Goal: Task Accomplishment & Management: Manage account settings

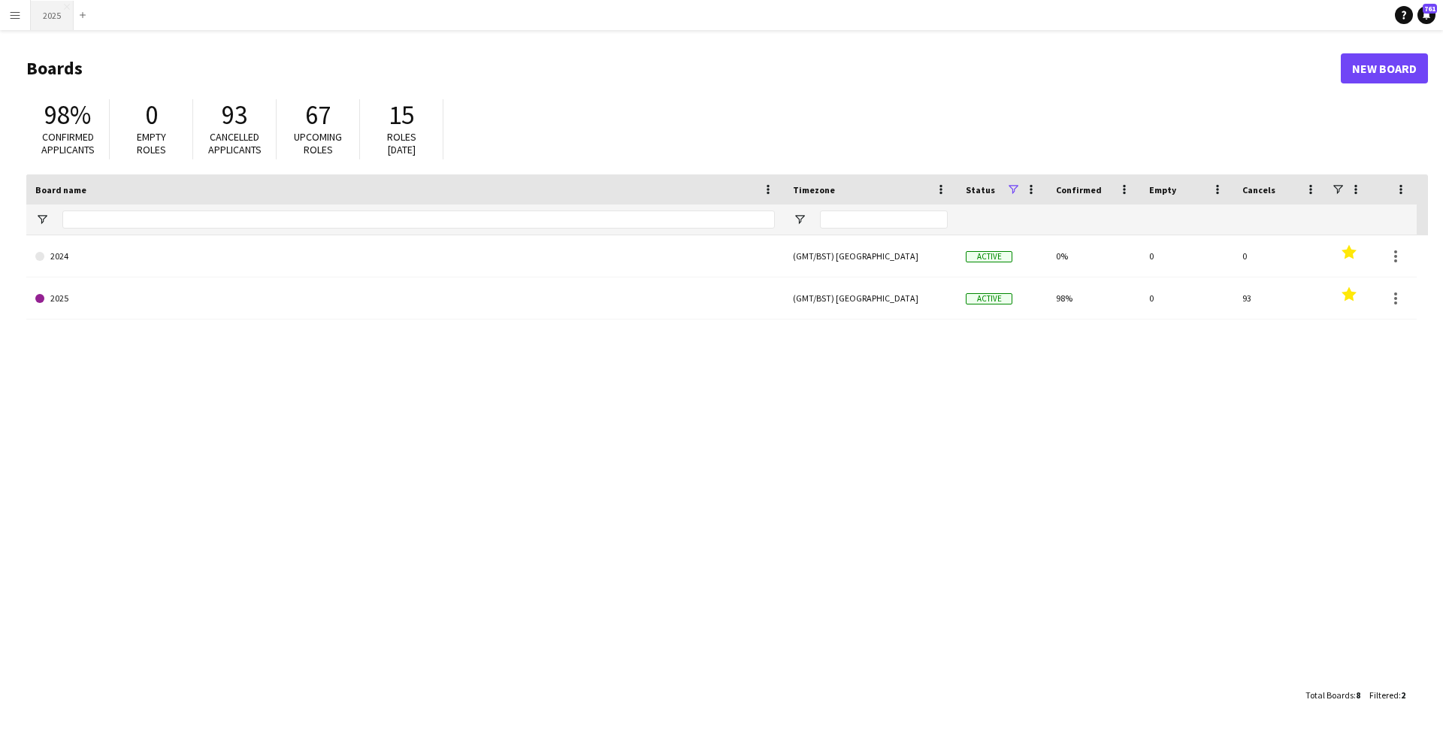
click at [54, 23] on button "2025 Close" at bounding box center [52, 15] width 43 height 29
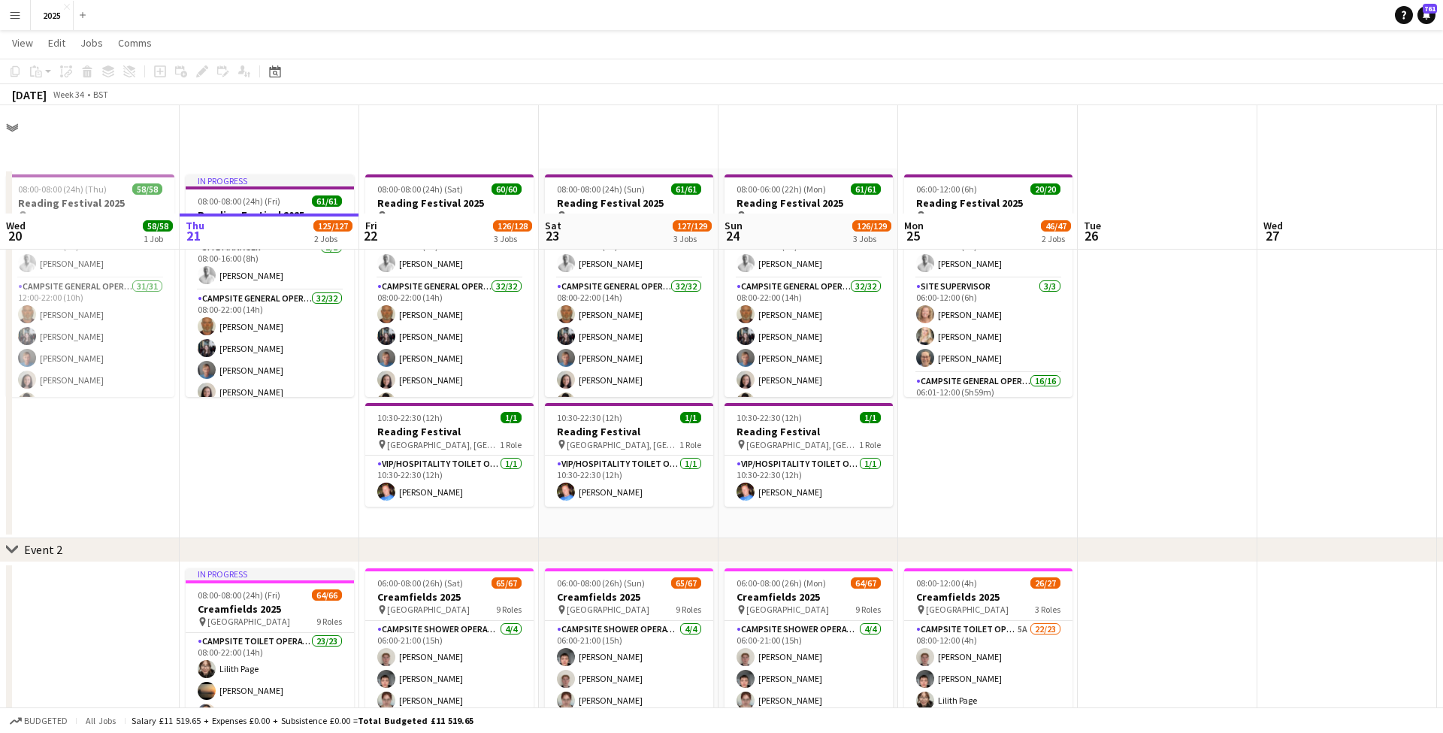
scroll to position [148, 0]
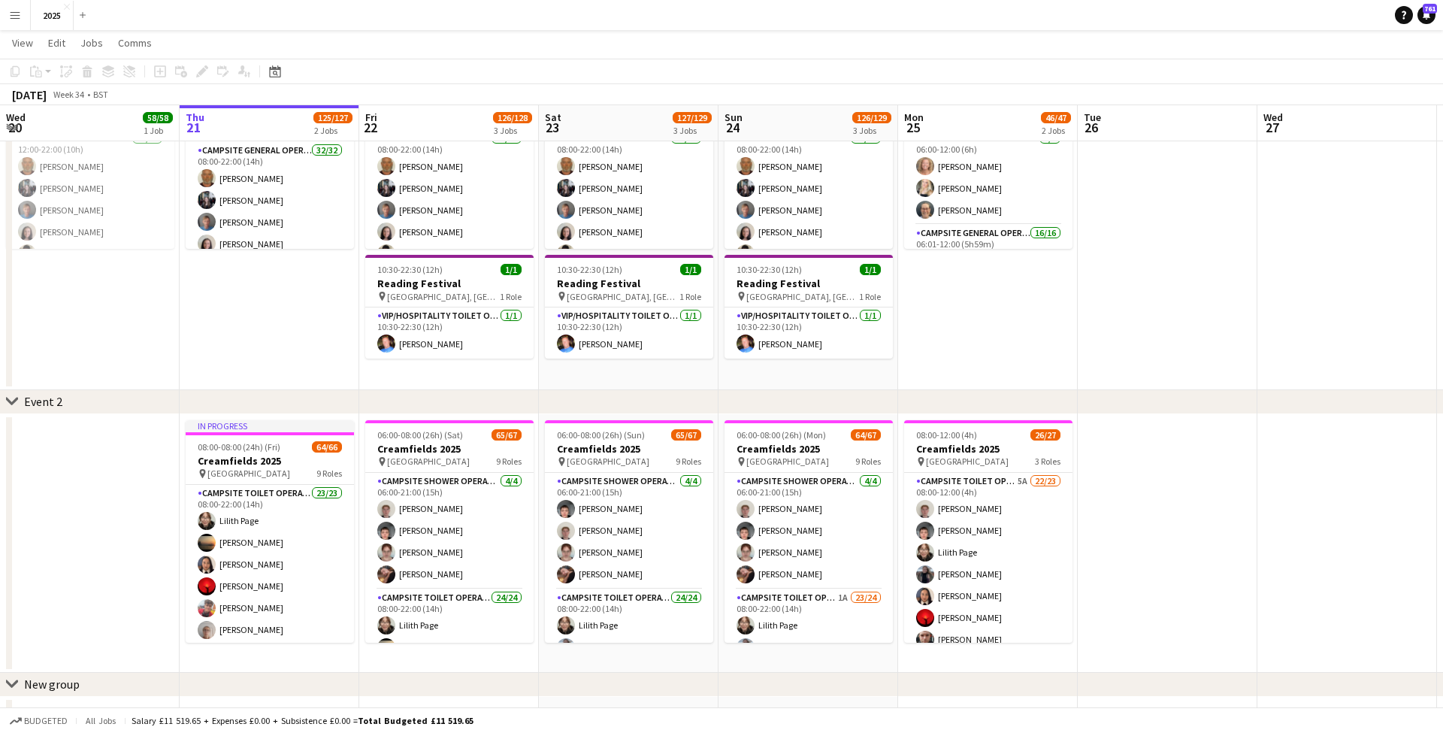
click at [20, 16] on app-icon "Menu" at bounding box center [15, 15] width 12 height 12
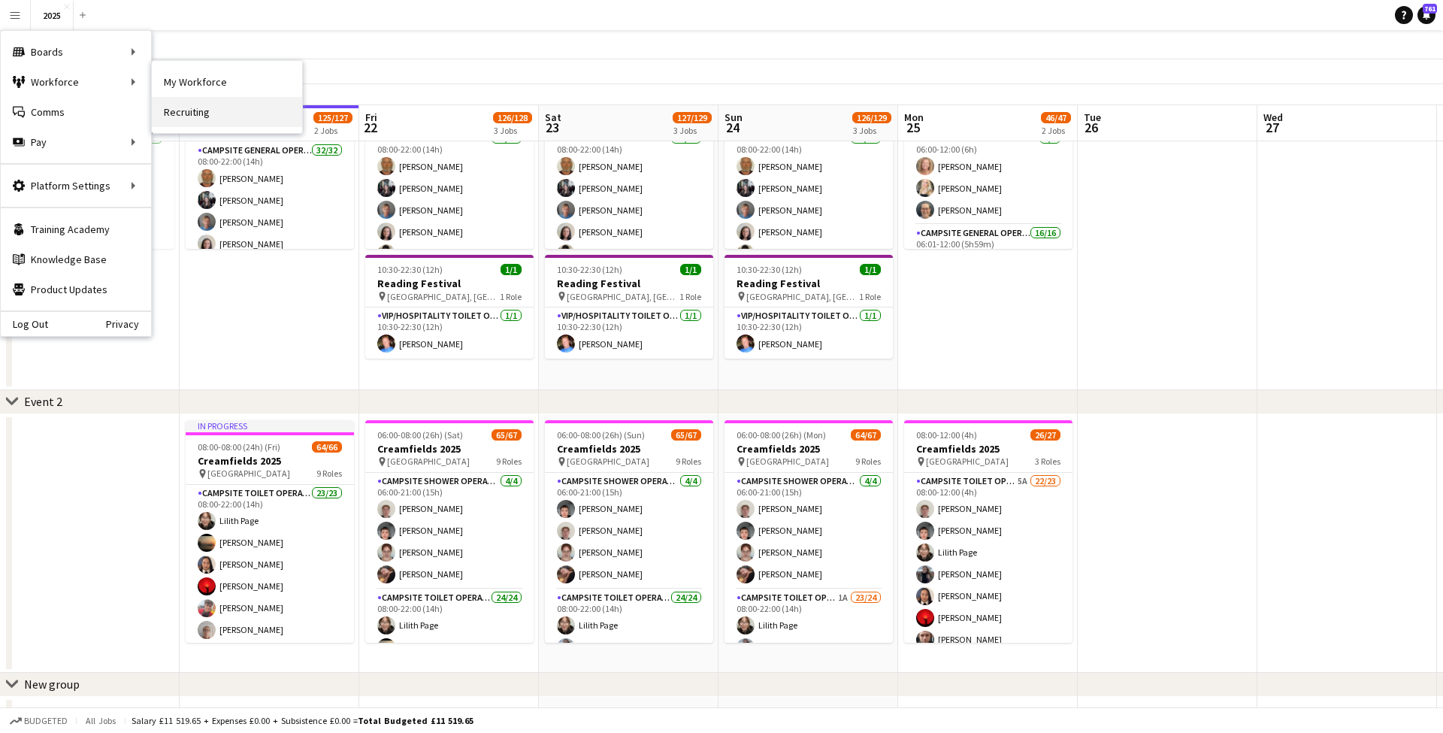
click at [202, 109] on link "Recruiting" at bounding box center [227, 112] width 150 height 30
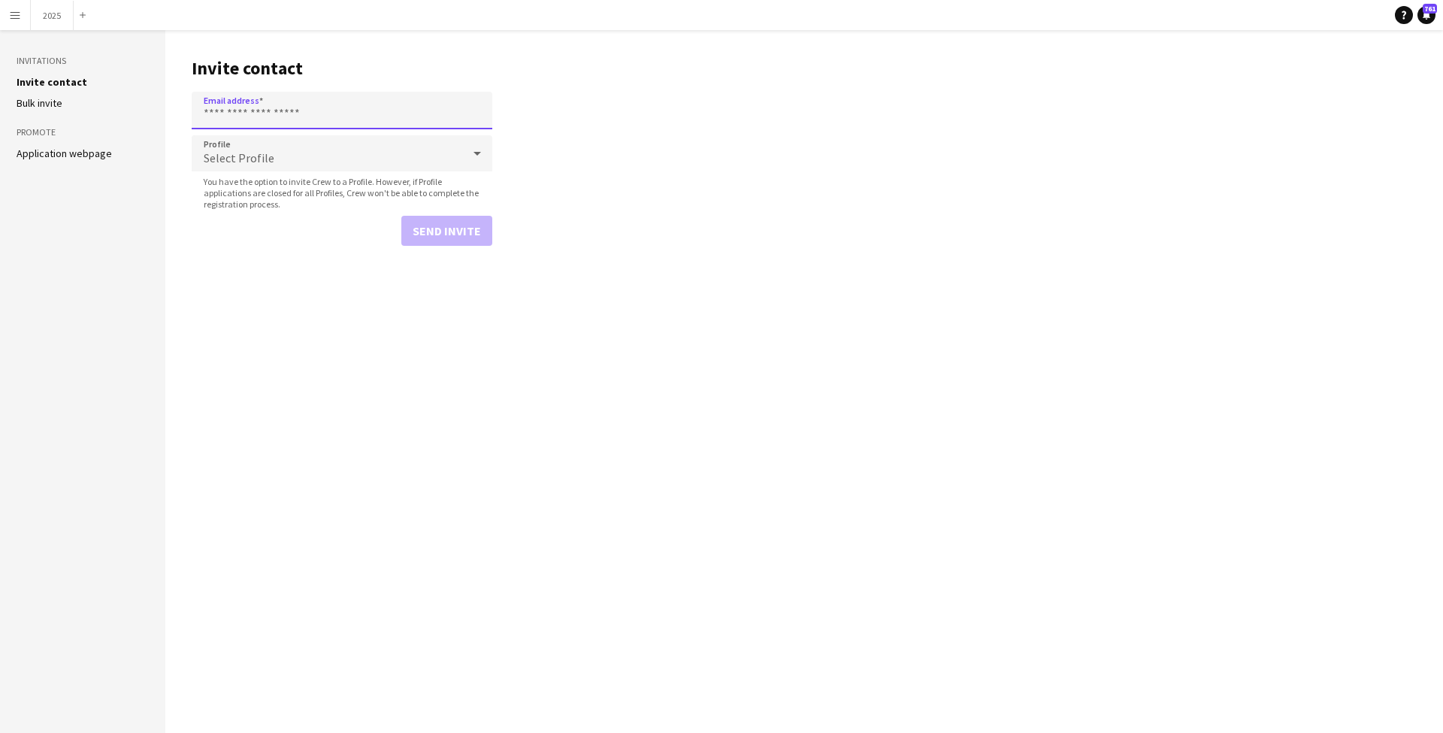
click at [222, 107] on input "Email address" at bounding box center [342, 111] width 301 height 38
paste input "**********"
type input "**********"
click at [302, 157] on div "Select Profile" at bounding box center [327, 153] width 271 height 36
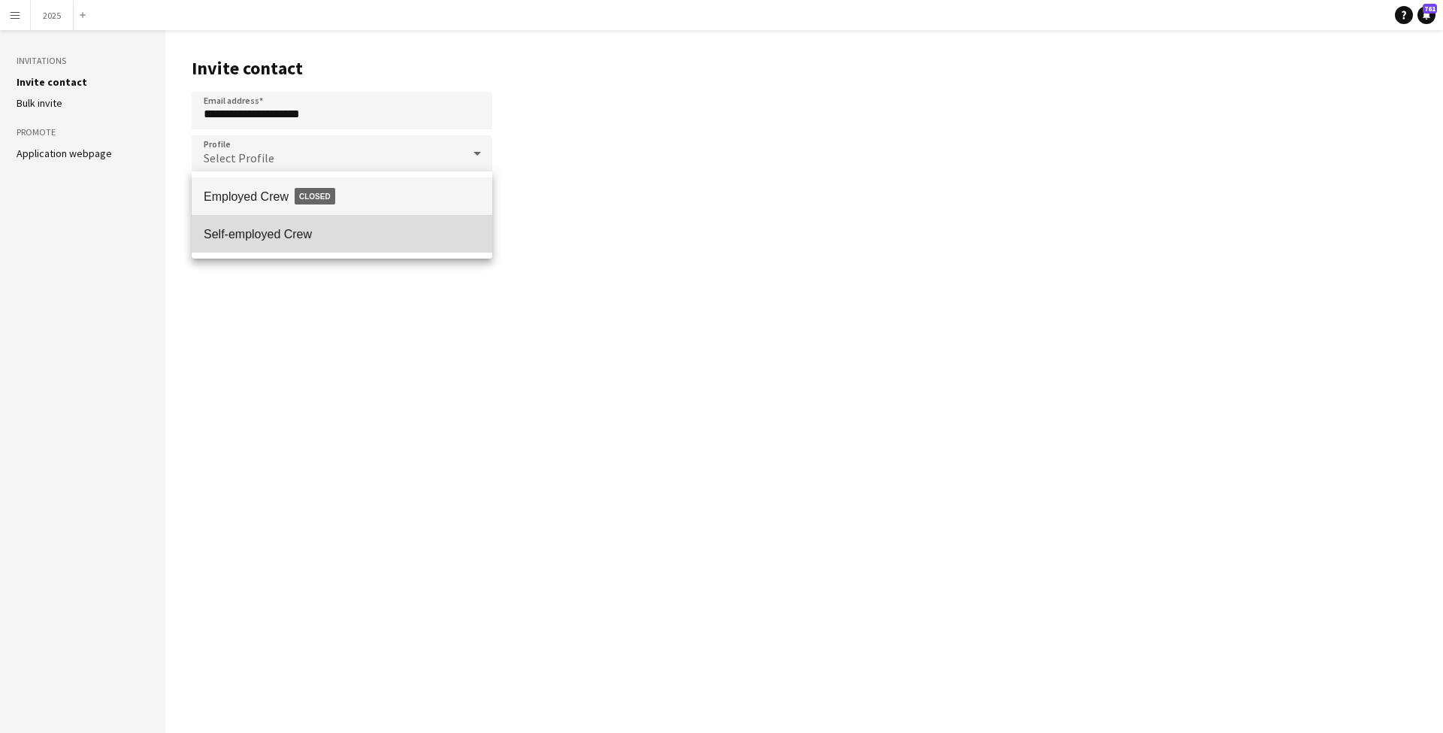
click at [316, 229] on span "Self-employed Crew" at bounding box center [342, 234] width 277 height 14
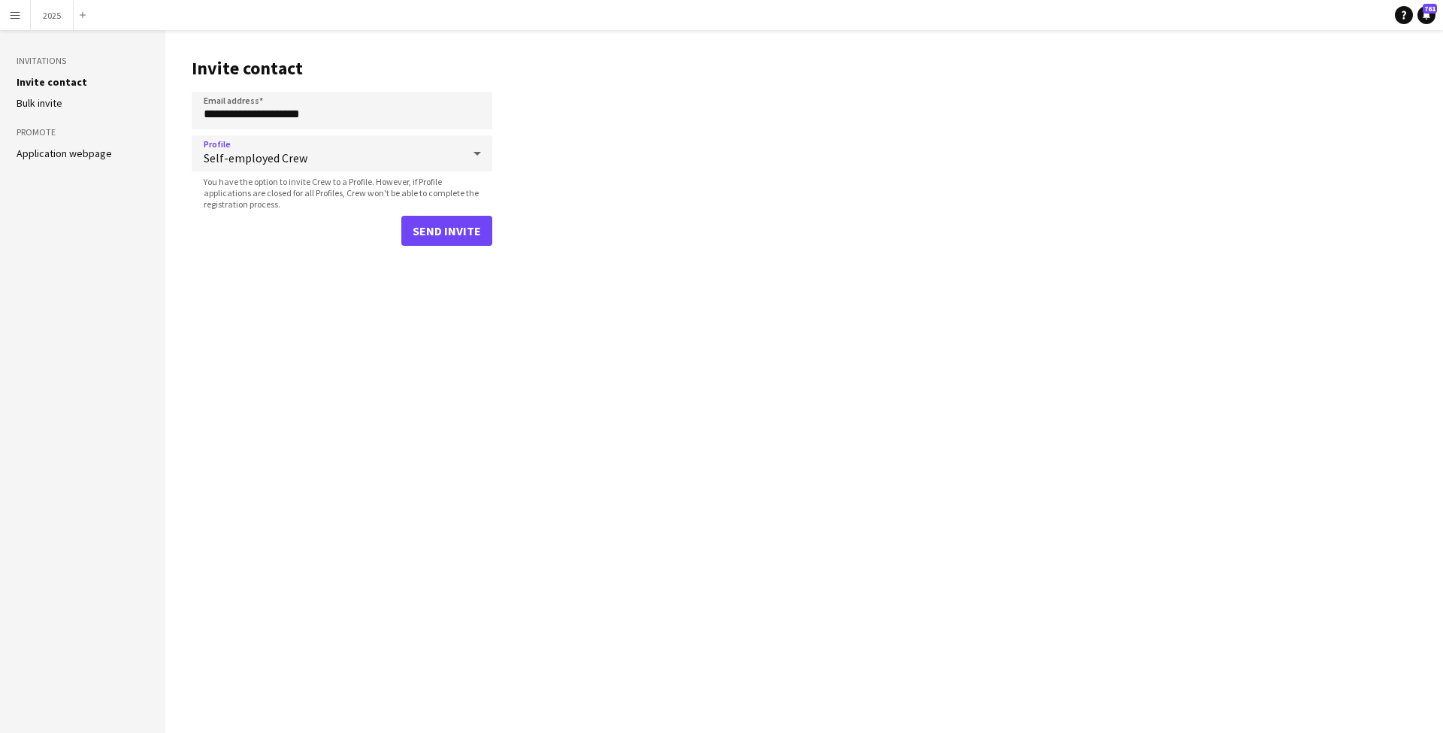
click at [434, 234] on button "Send invite" at bounding box center [446, 231] width 91 height 30
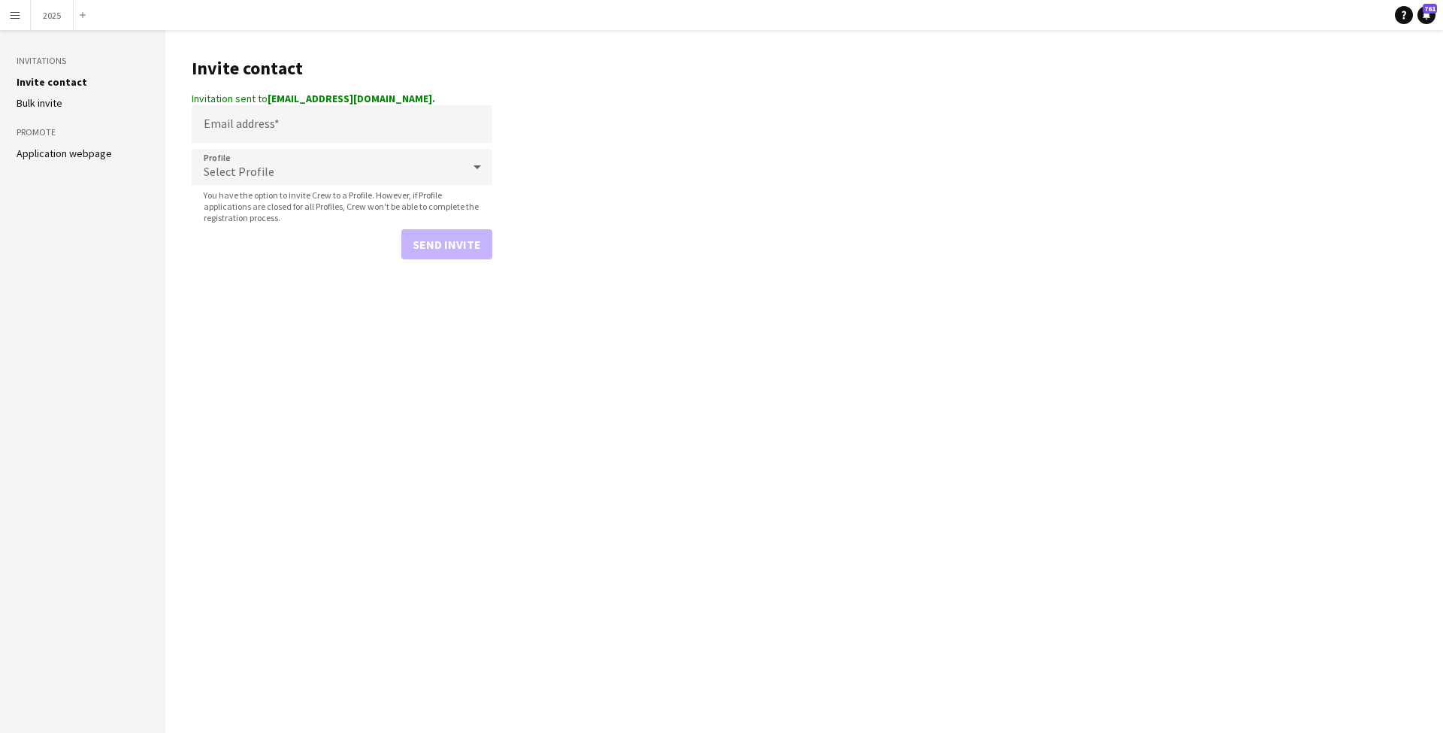
click at [11, 14] on app-icon "Menu" at bounding box center [15, 15] width 12 height 12
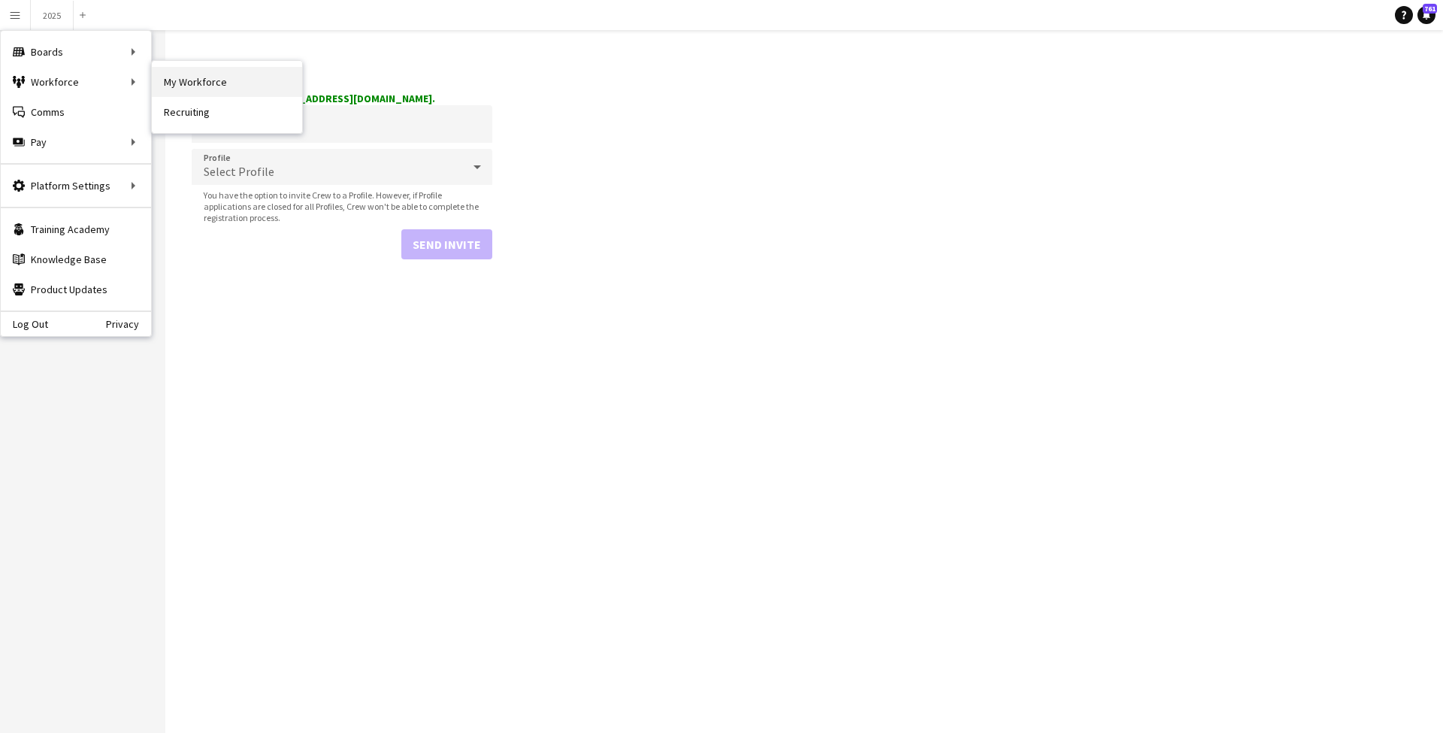
click at [208, 84] on link "My Workforce" at bounding box center [227, 82] width 150 height 30
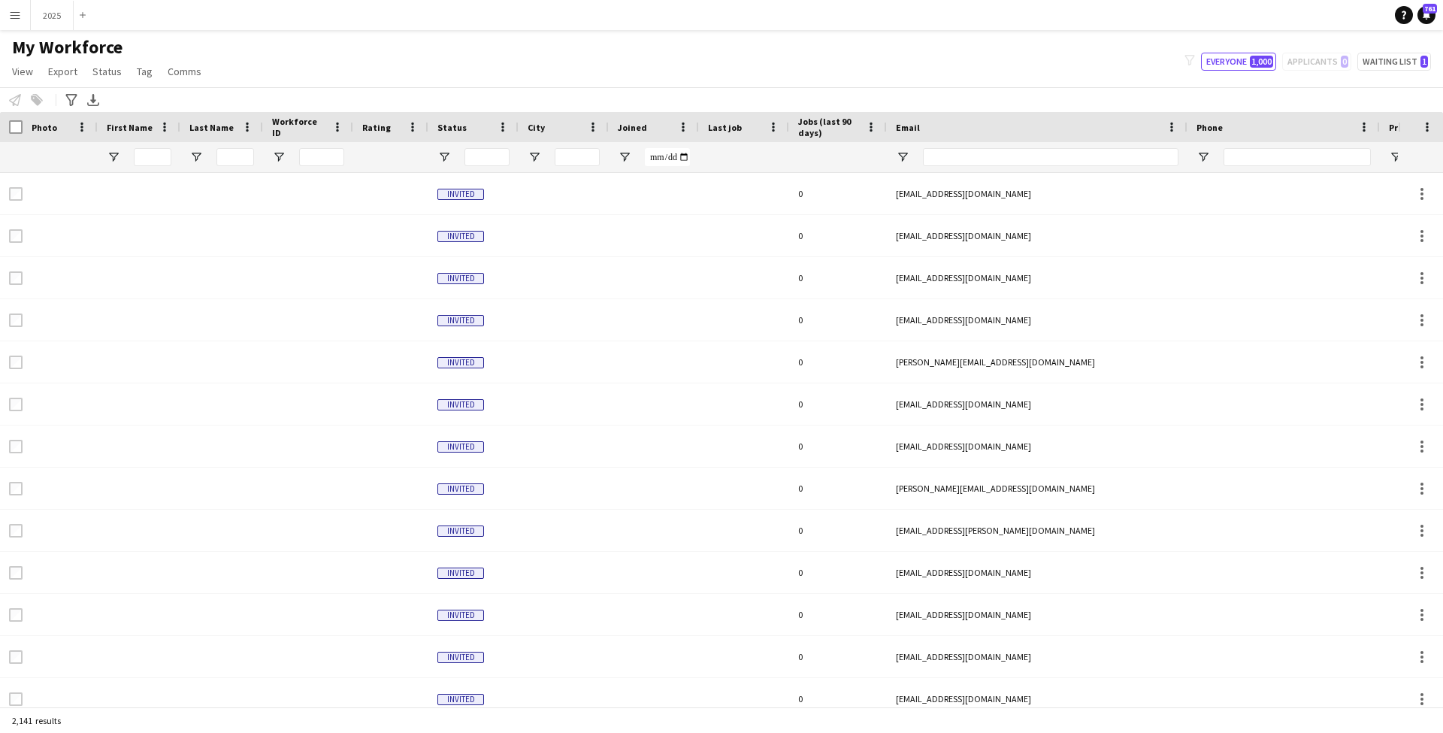
type input "**********"
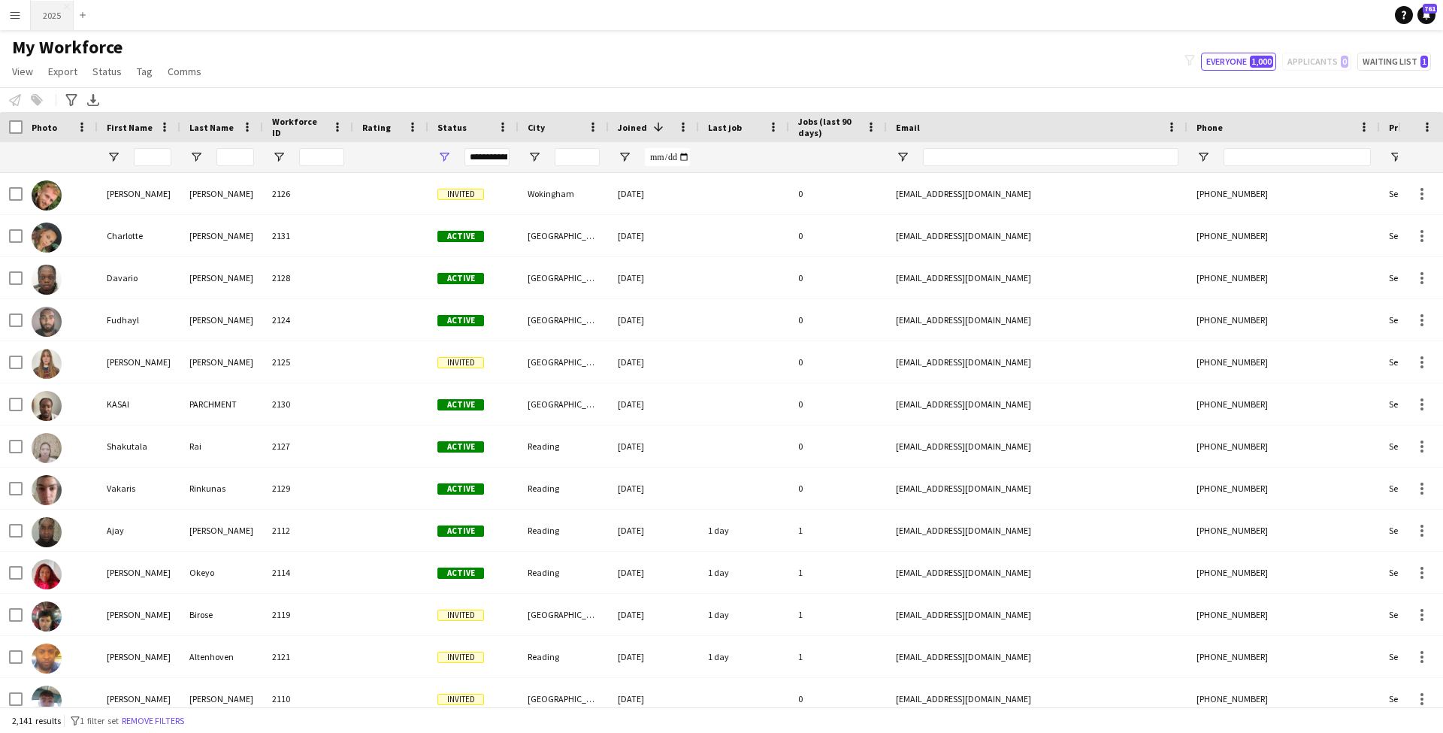
click at [51, 20] on button "2025 Close" at bounding box center [52, 15] width 43 height 29
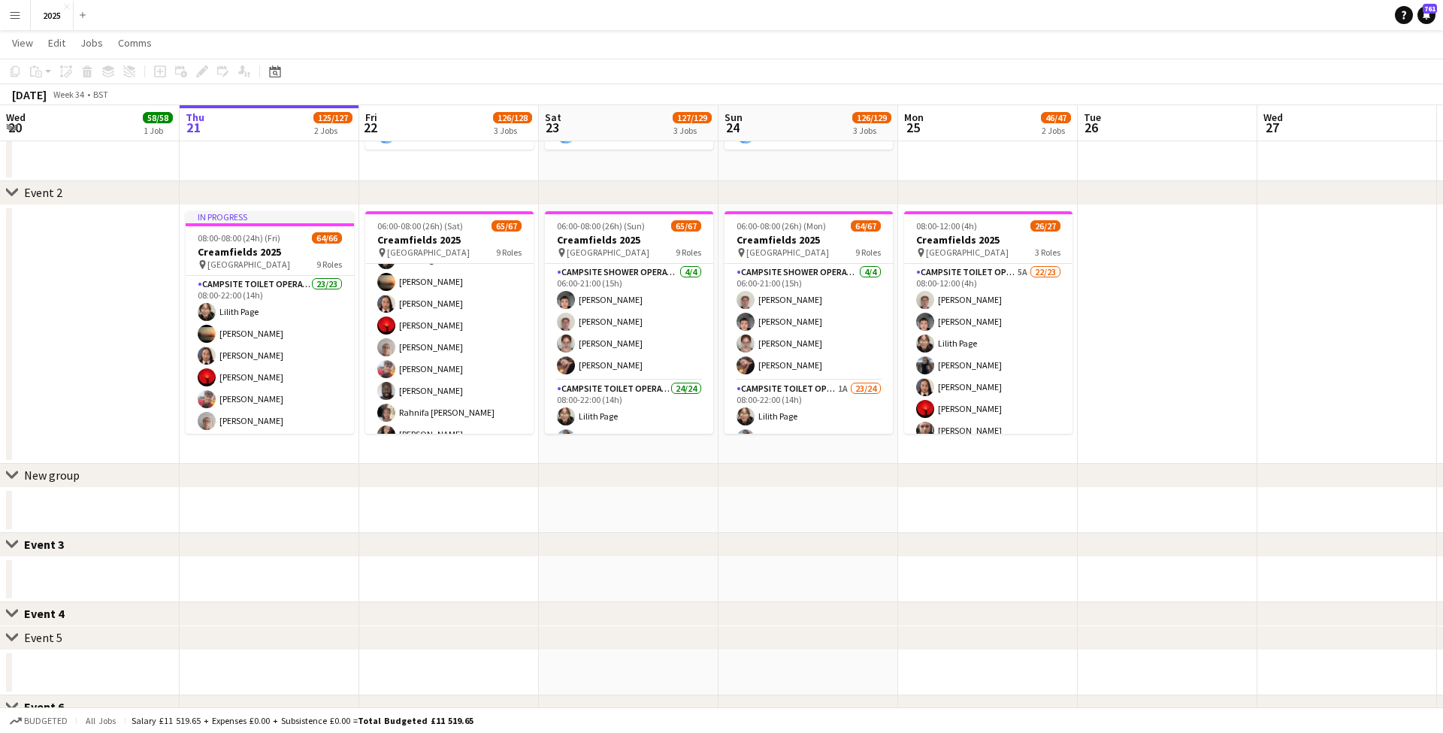
scroll to position [81, 0]
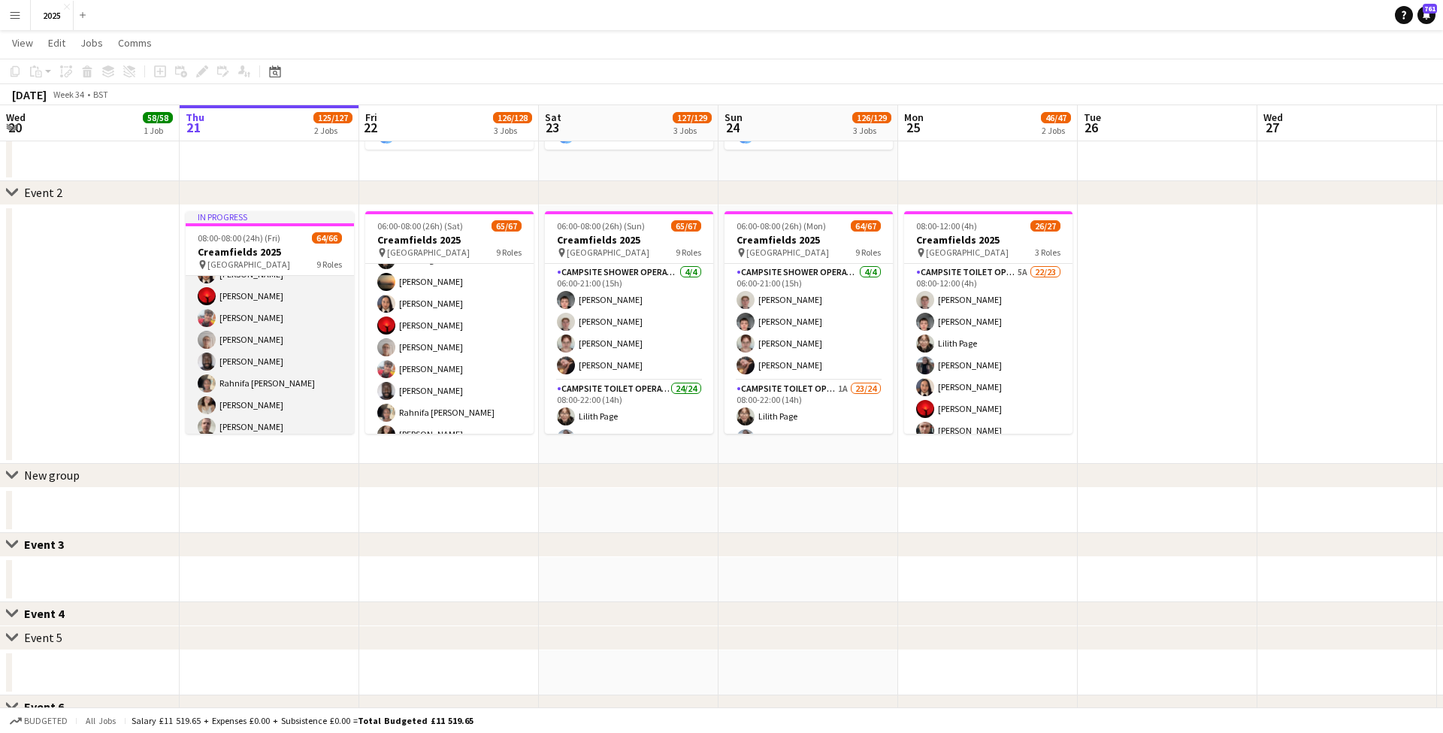
click at [265, 363] on app-card-role "Campsite Toilet Operative 23/23 08:00-22:00 (14h) Lilith Page Ismail Brown Mers…" at bounding box center [270, 462] width 168 height 535
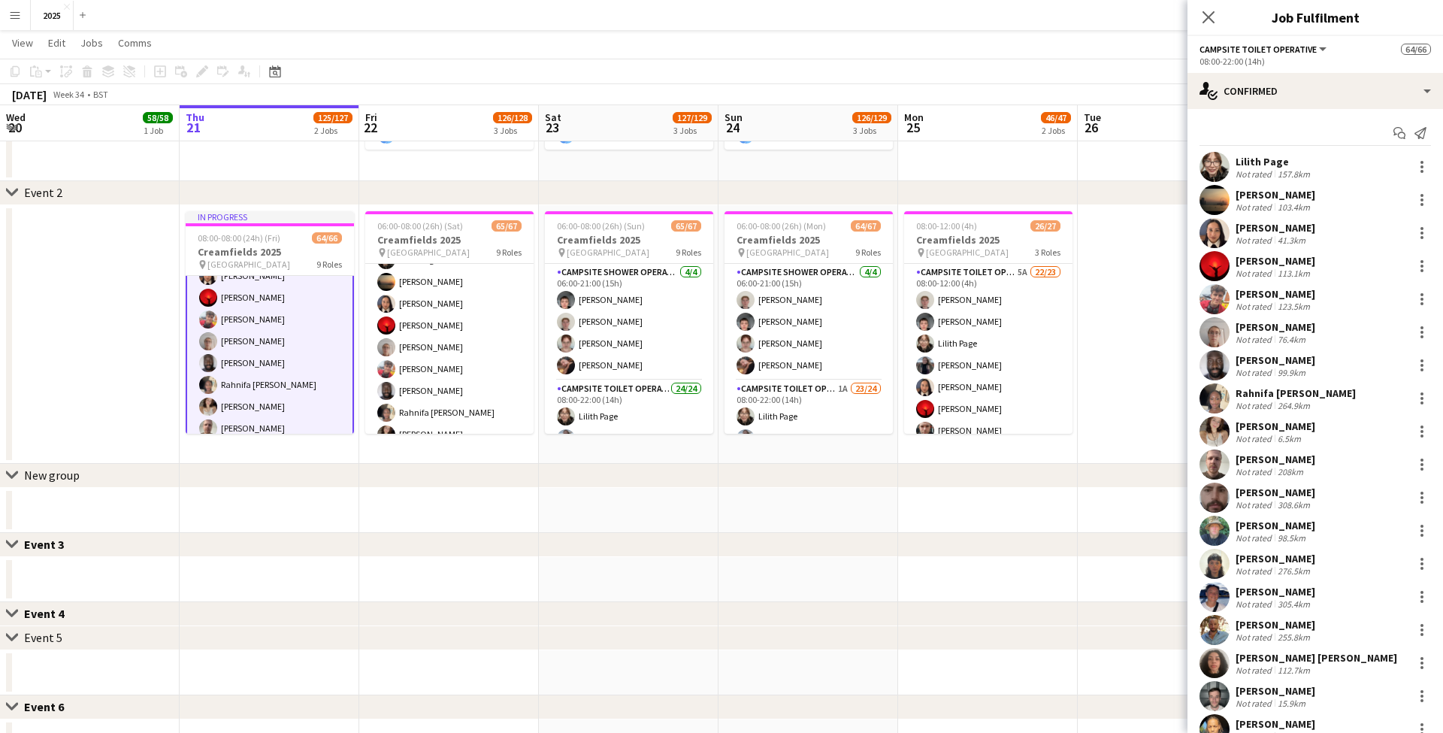
click at [1266, 373] on div "Not rated" at bounding box center [1255, 372] width 39 height 11
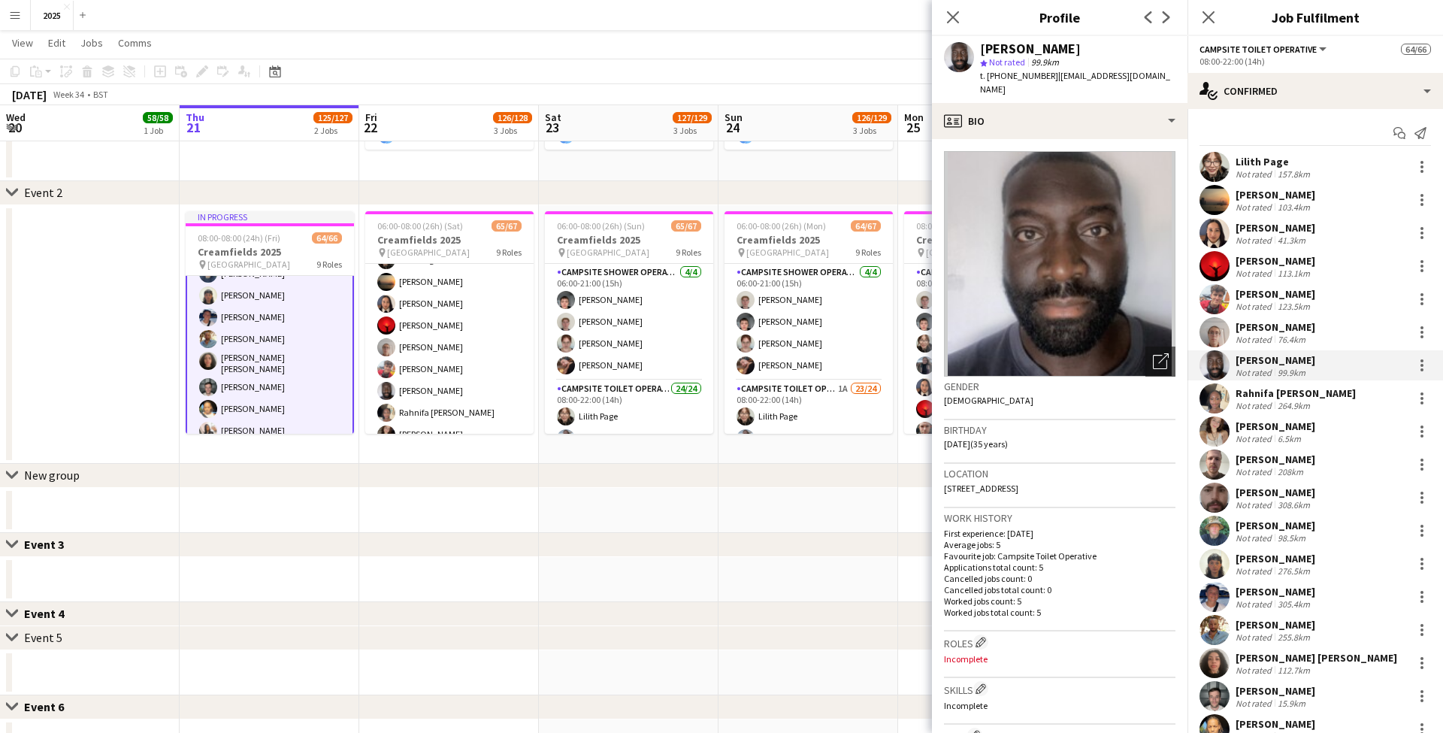
scroll to position [284, 0]
click at [1293, 666] on div "112.7km" at bounding box center [1294, 669] width 38 height 11
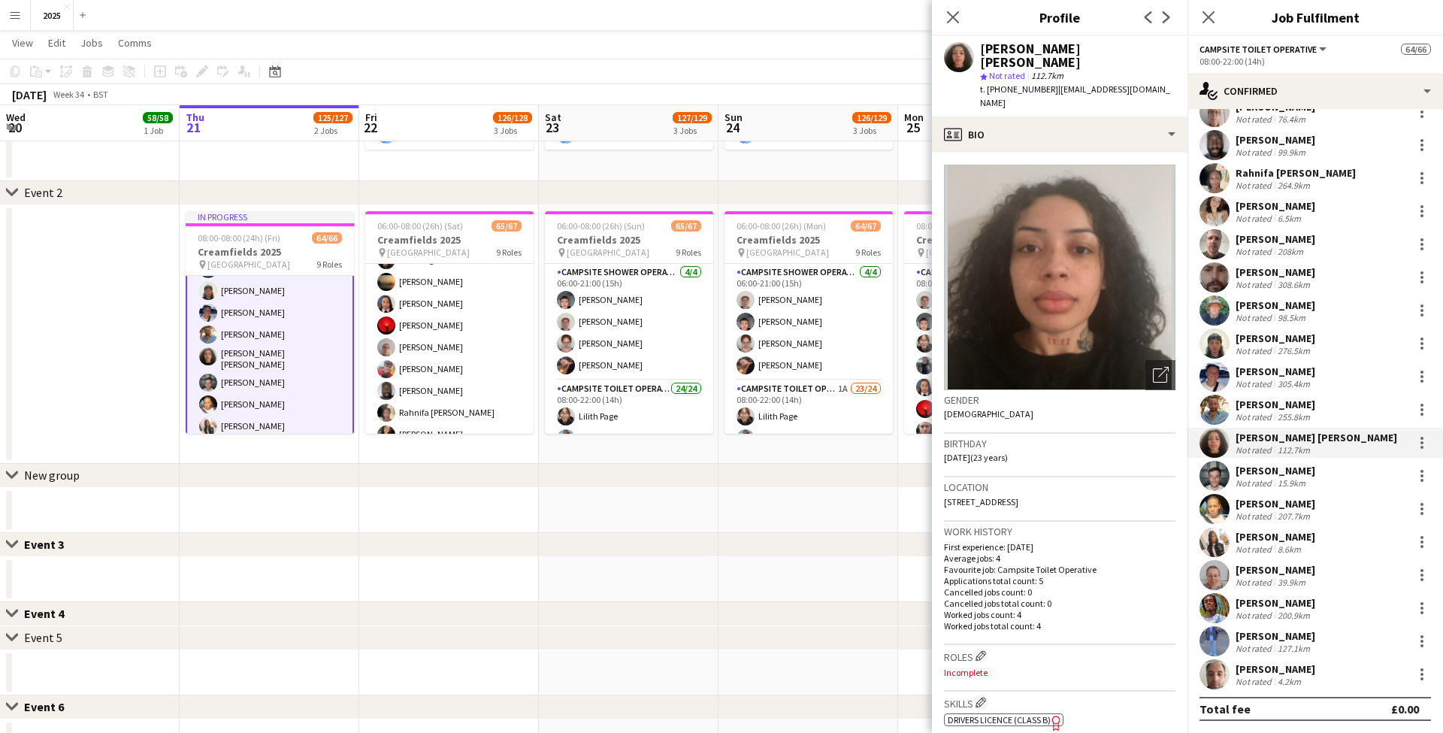
scroll to position [220, 0]
click at [1270, 498] on div "[PERSON_NAME]" at bounding box center [1276, 504] width 80 height 14
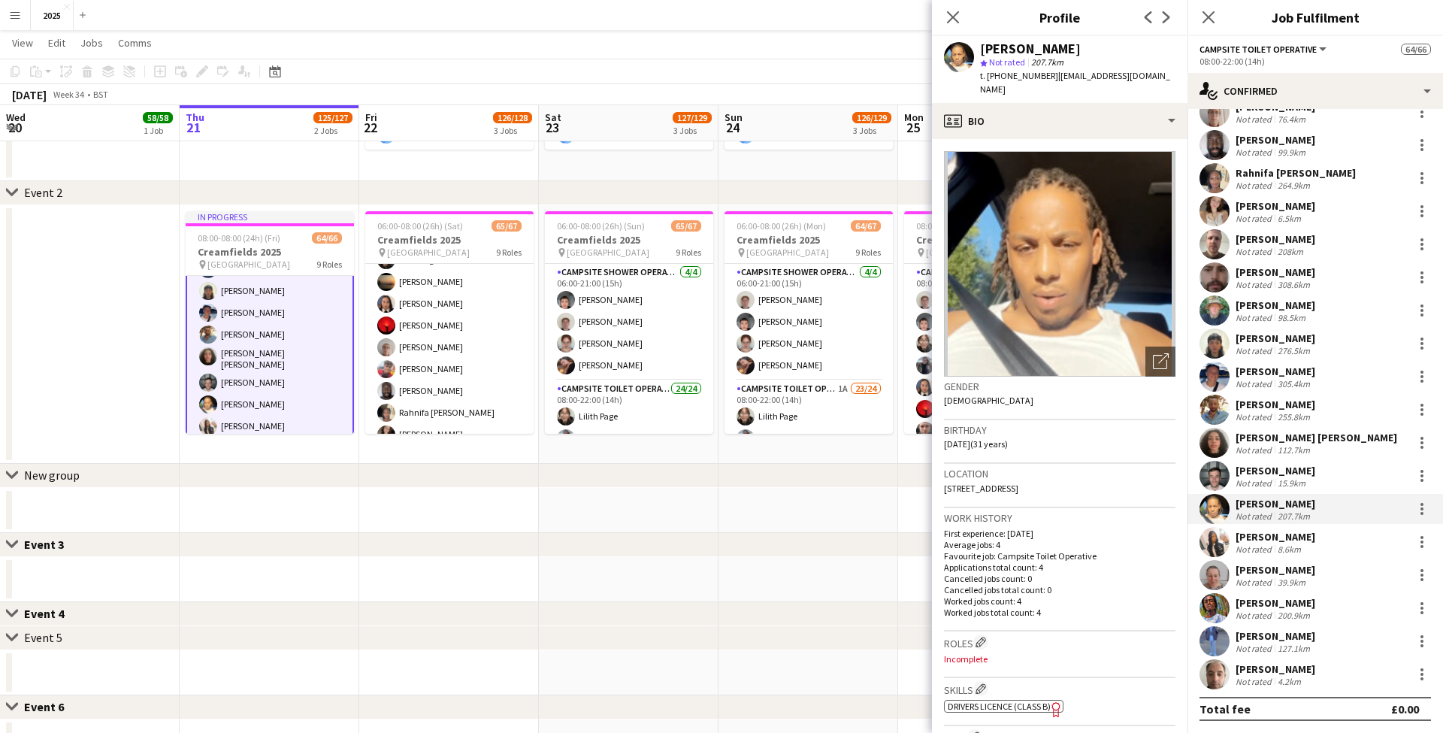
click at [1284, 607] on div "Tobbi Fayemi" at bounding box center [1276, 603] width 80 height 14
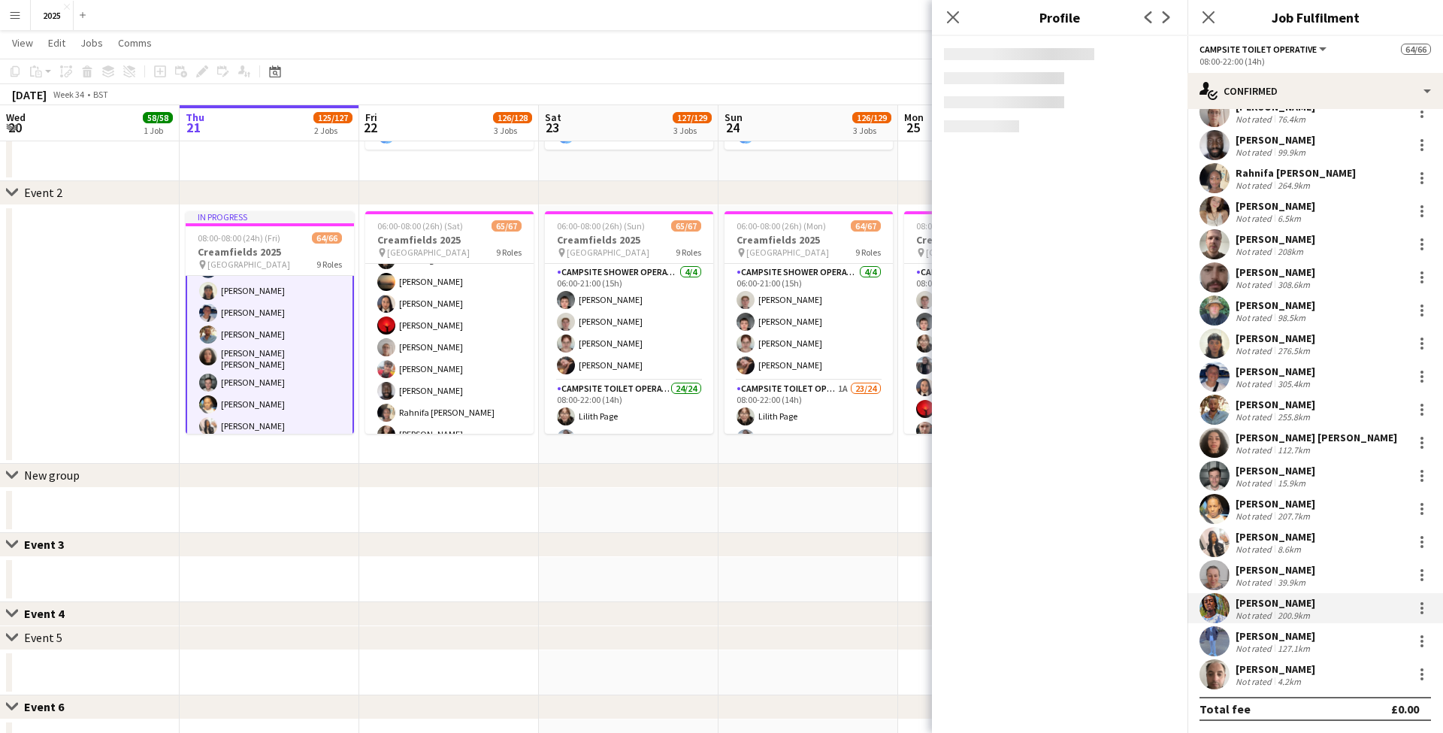
click at [1284, 607] on div "Tobbi Fayemi" at bounding box center [1276, 603] width 80 height 14
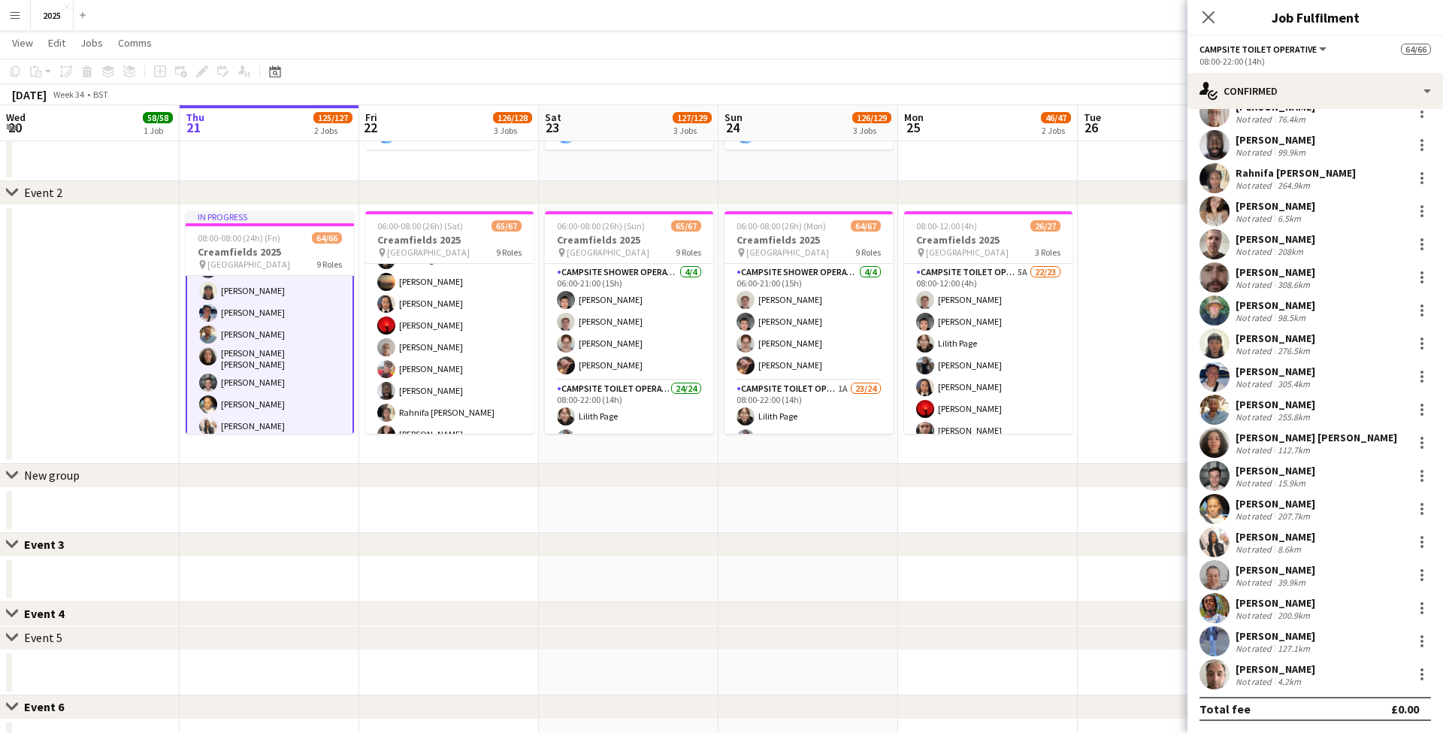
click at [1247, 605] on div "Tobbi Fayemi" at bounding box center [1276, 603] width 80 height 14
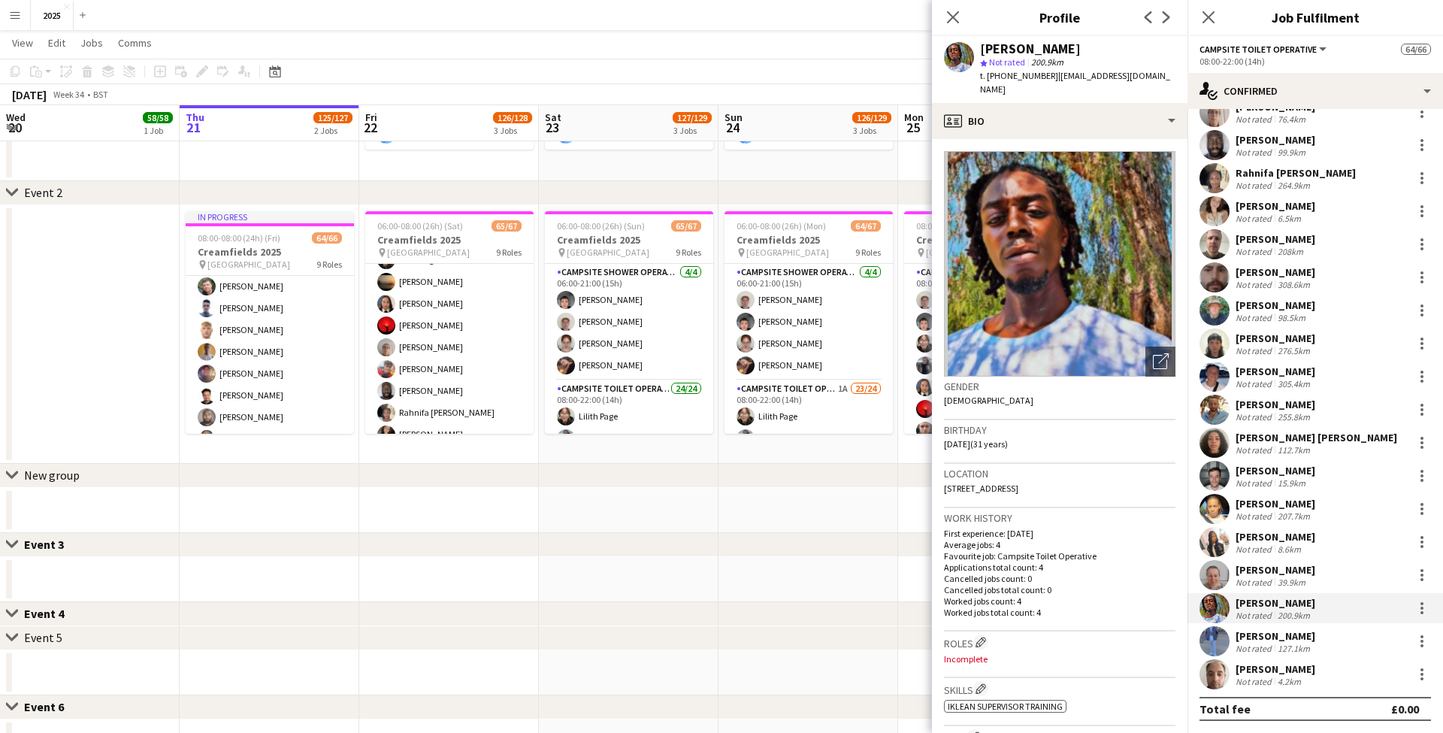
scroll to position [1401, 0]
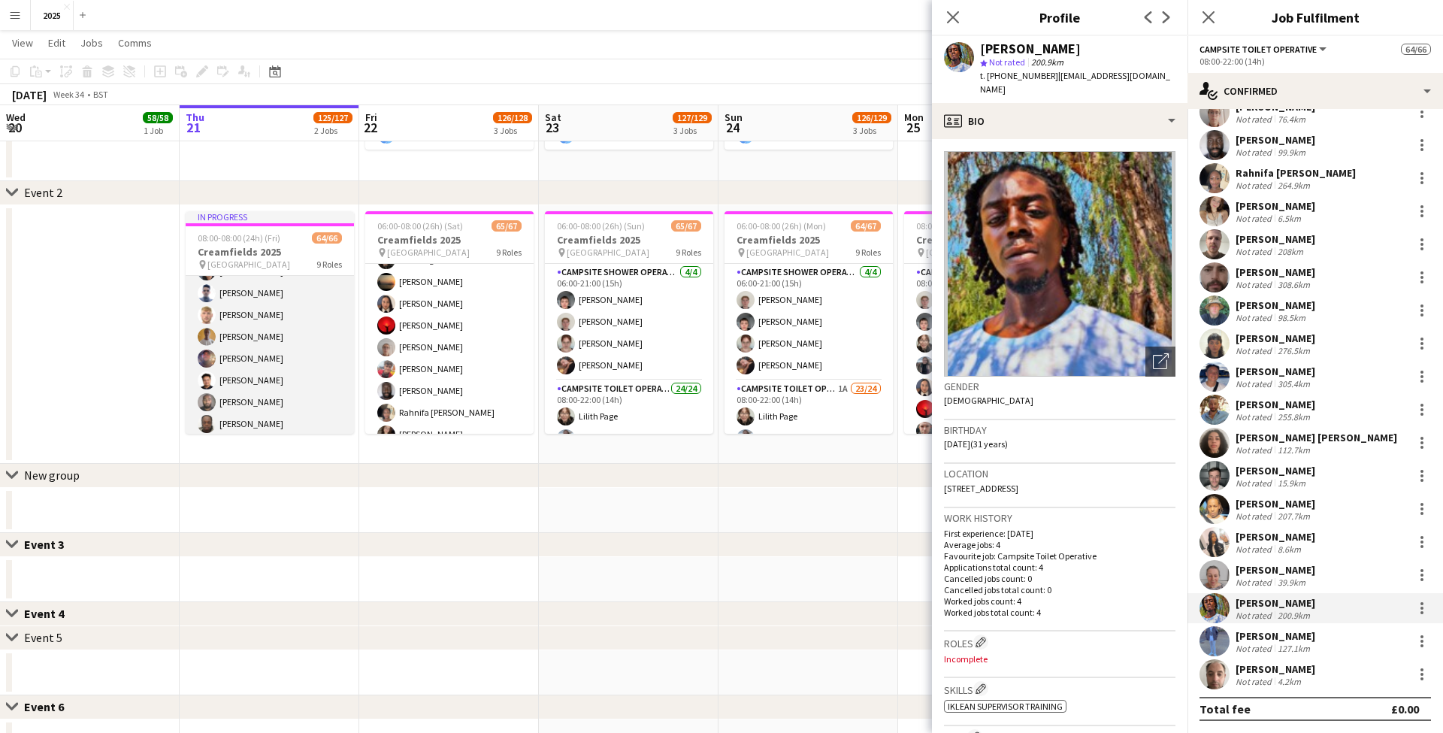
click at [286, 356] on app-card-role "Campsite Toilet Operative 22/22 22:00-08:00 (10h) Emmanuel Onaeze Theo Kenton M…" at bounding box center [270, 206] width 168 height 509
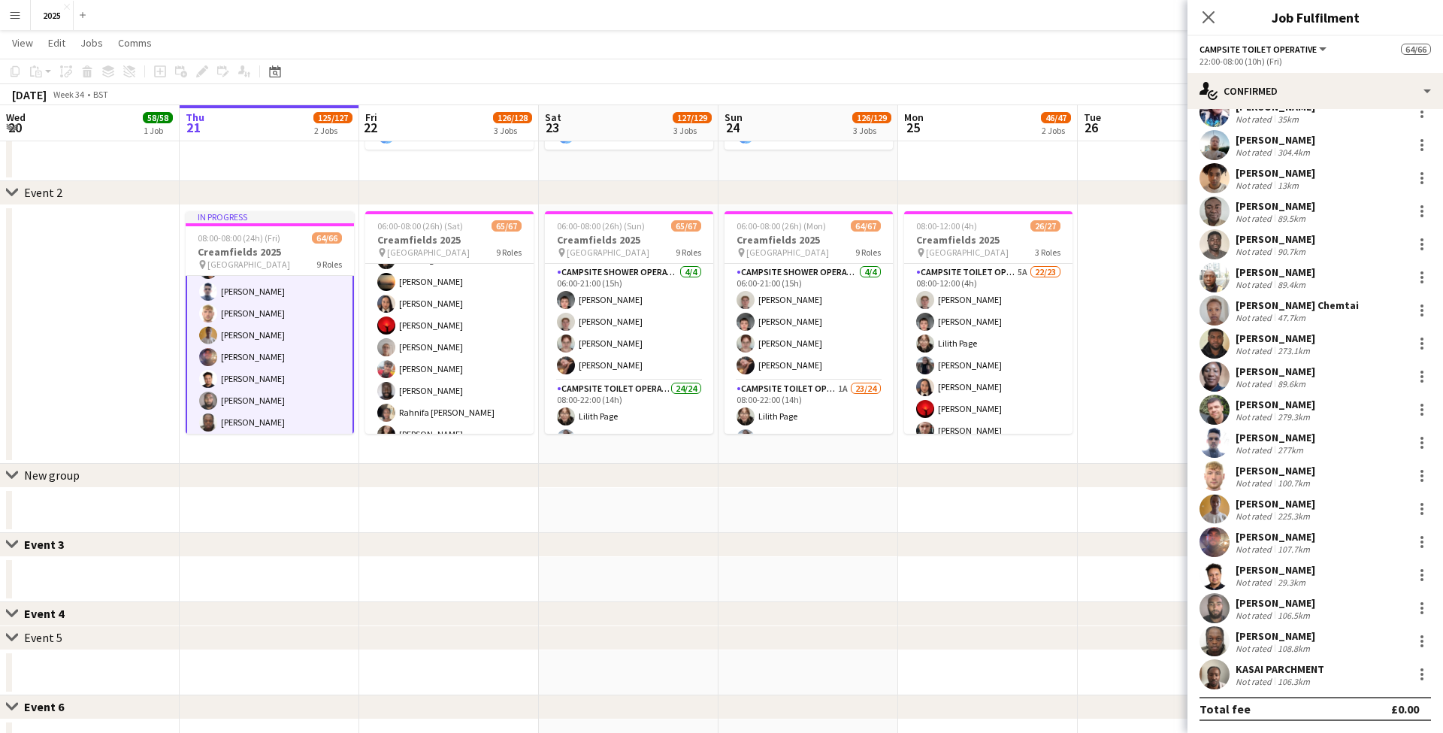
scroll to position [187, 0]
click at [1267, 543] on div "Not rated" at bounding box center [1255, 548] width 39 height 11
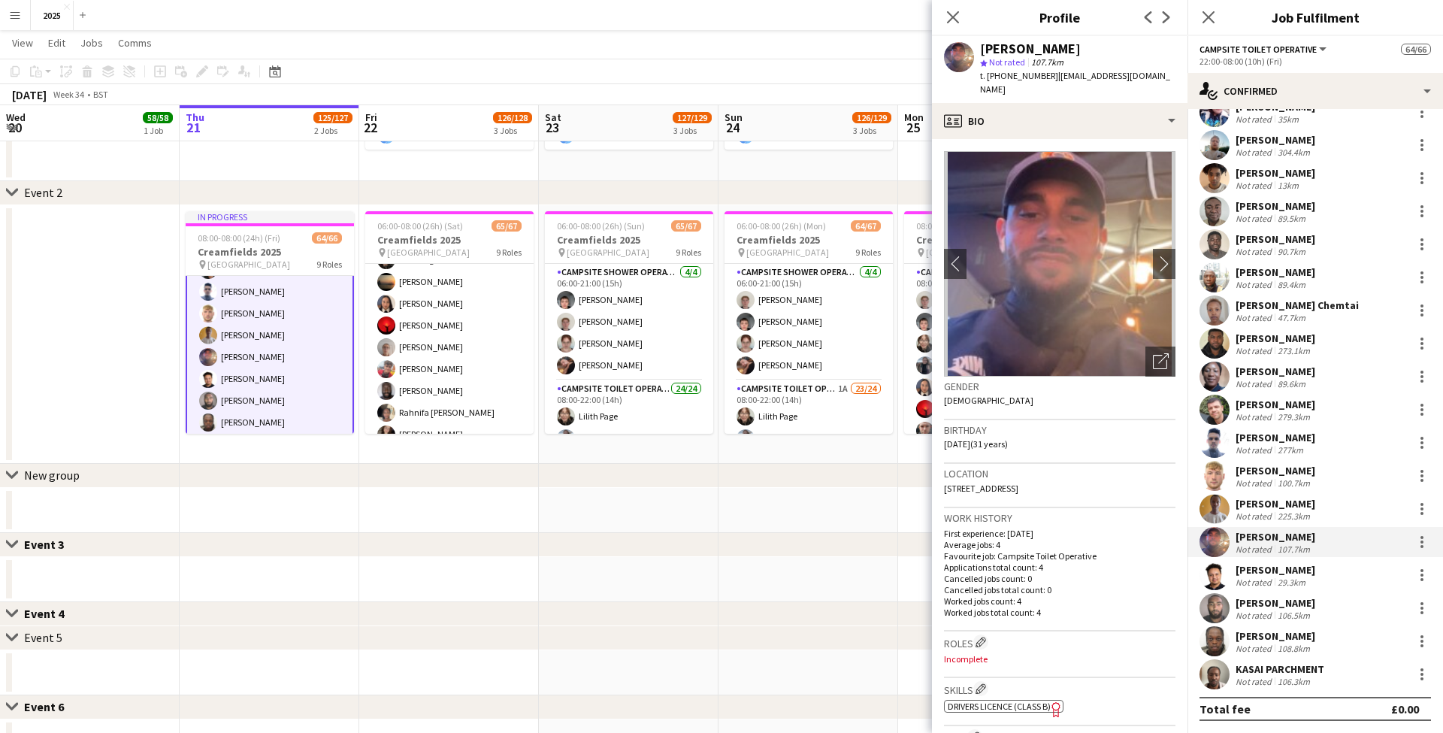
scroll to position [1454, 0]
click at [277, 344] on app-card-role "Campsite Toilet Operative 22/22 22:00-08:00 (10h) Emmanuel Onaeze Theo Kenton M…" at bounding box center [270, 152] width 168 height 512
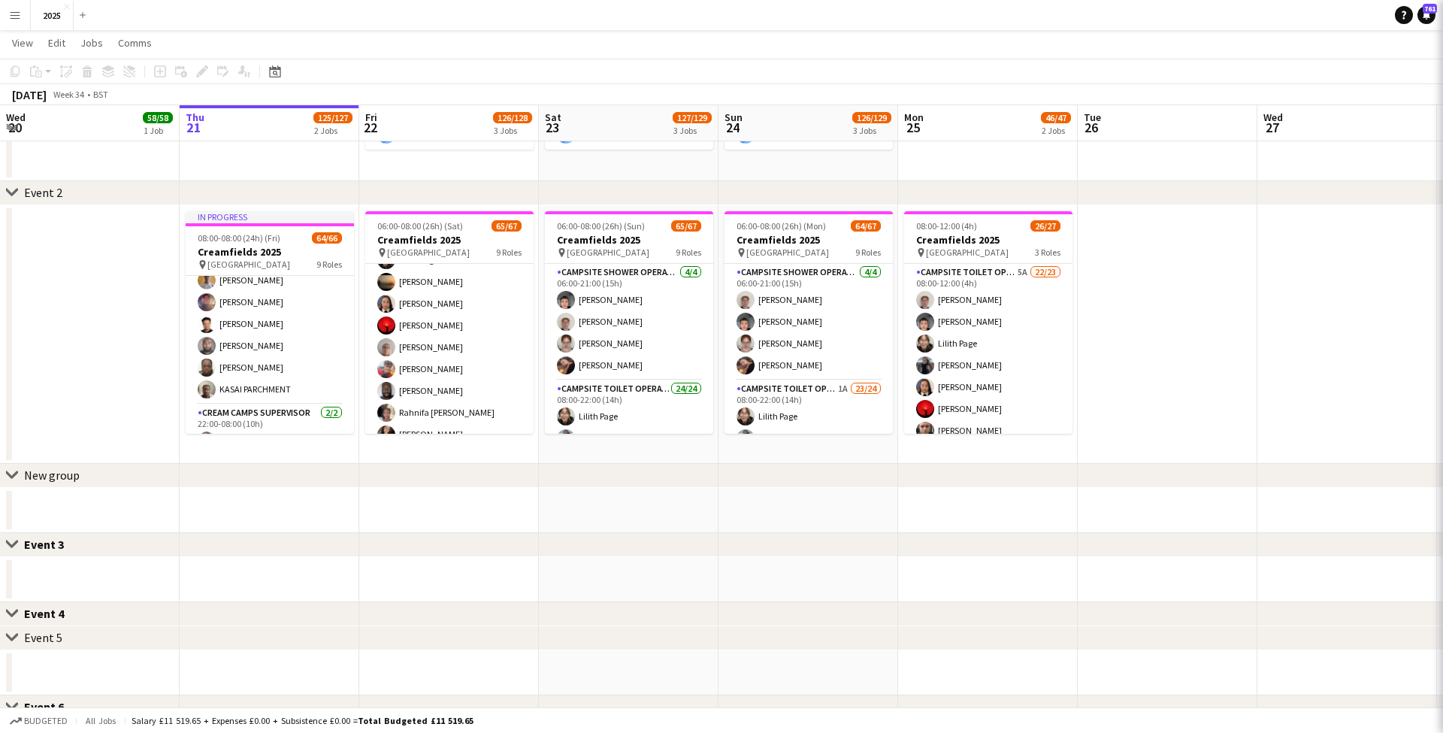
scroll to position [0, 356]
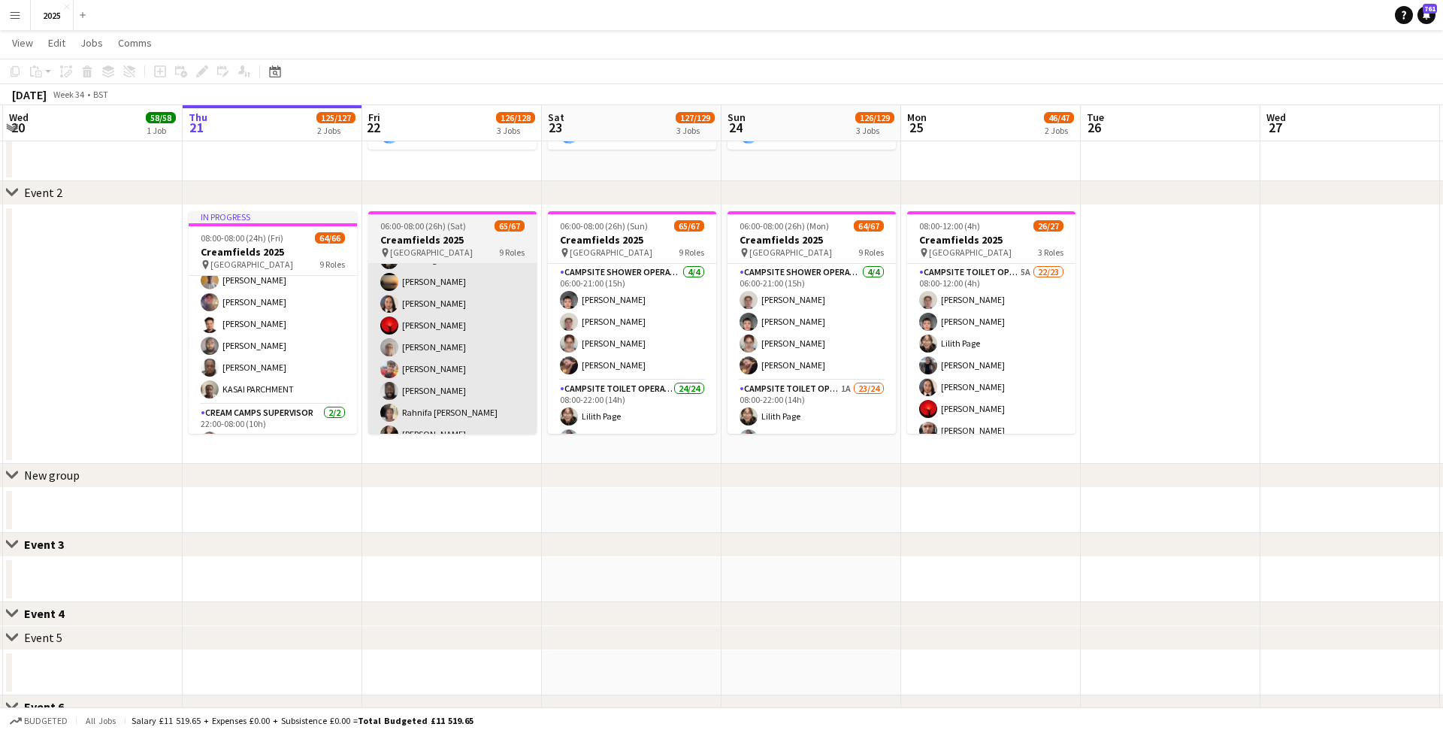
drag, startPoint x: 267, startPoint y: 347, endPoint x: 534, endPoint y: 356, distance: 267.8
click at [267, 347] on app-card-role "Campsite Toilet Operative 22/22 22:00-08:00 (10h) Emmanuel Onaeze Theo Kenton M…" at bounding box center [273, 150] width 168 height 509
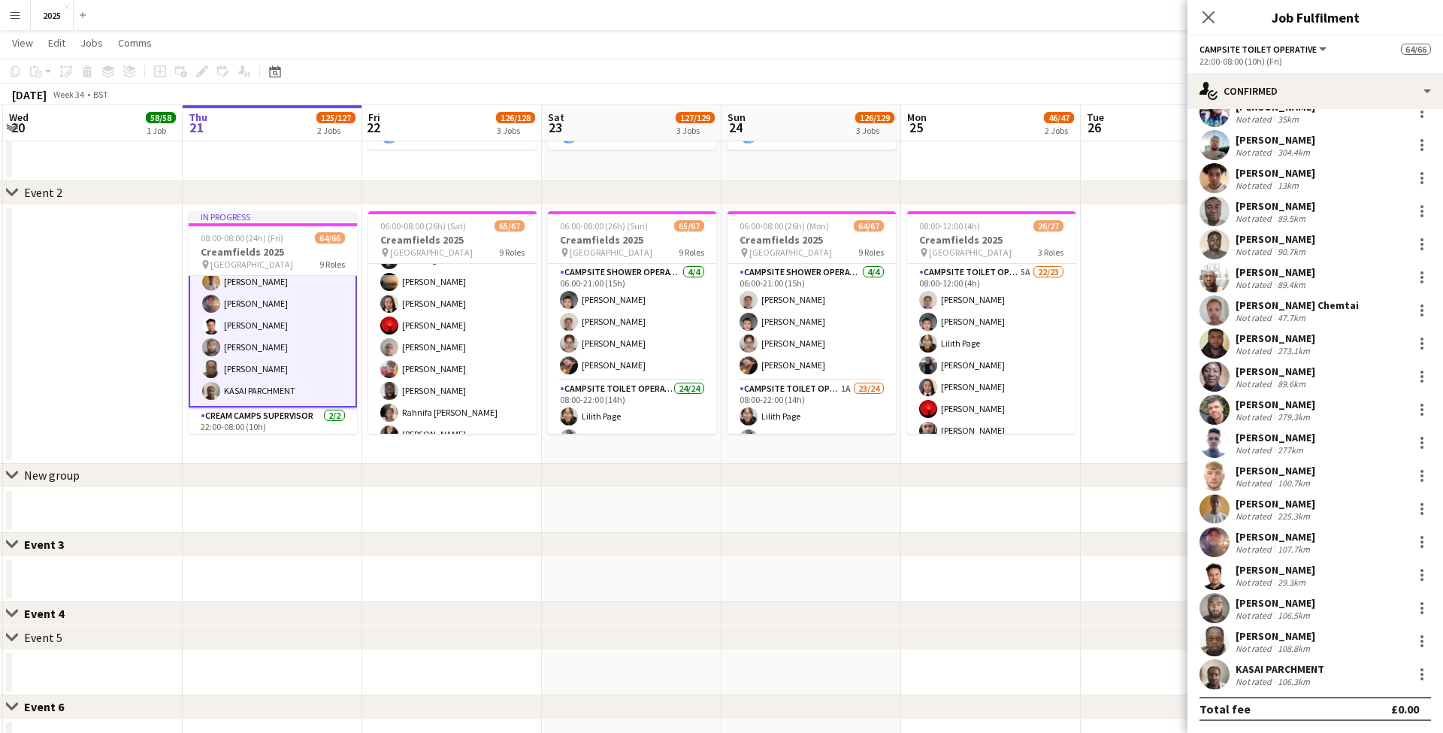
scroll to position [187, 0]
click at [1290, 610] on div "106.5km" at bounding box center [1294, 615] width 38 height 11
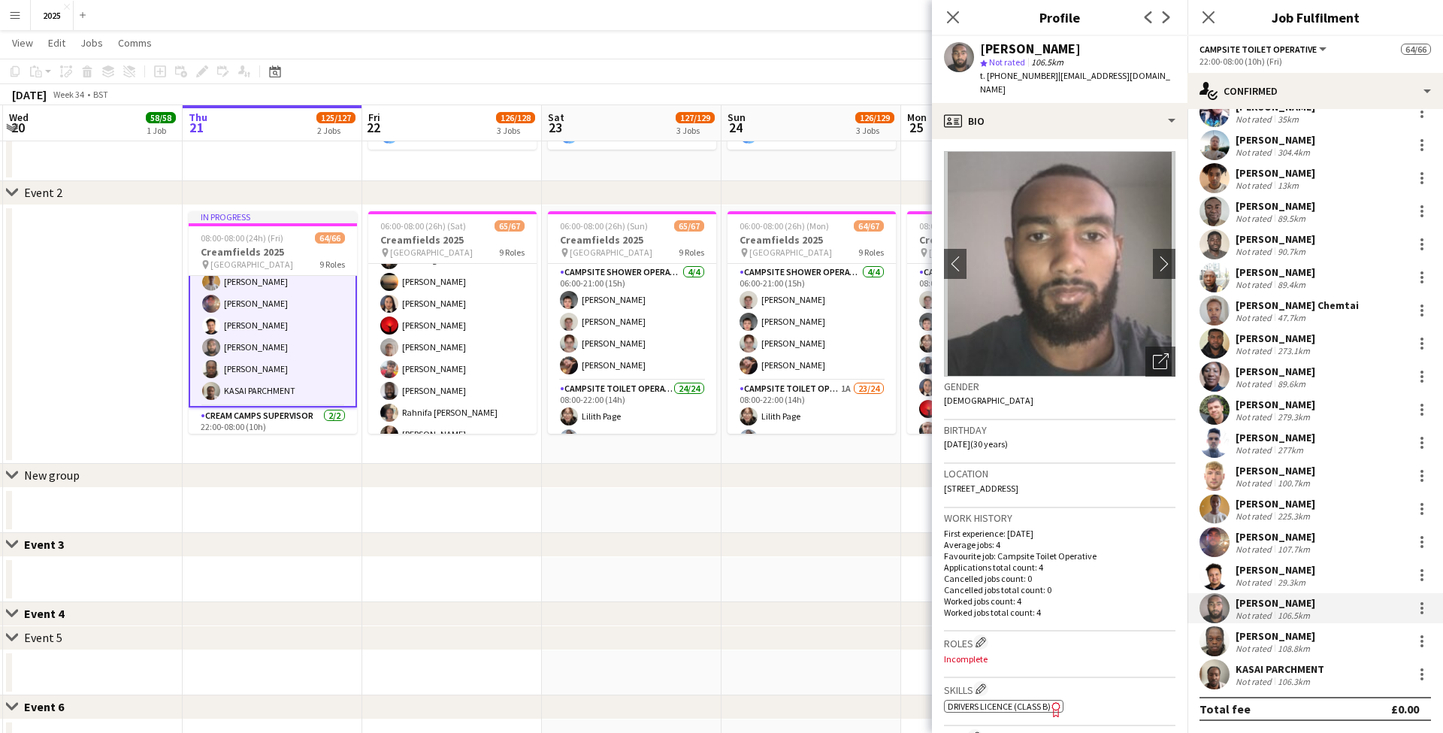
click at [1273, 640] on div "[PERSON_NAME]" at bounding box center [1276, 636] width 80 height 14
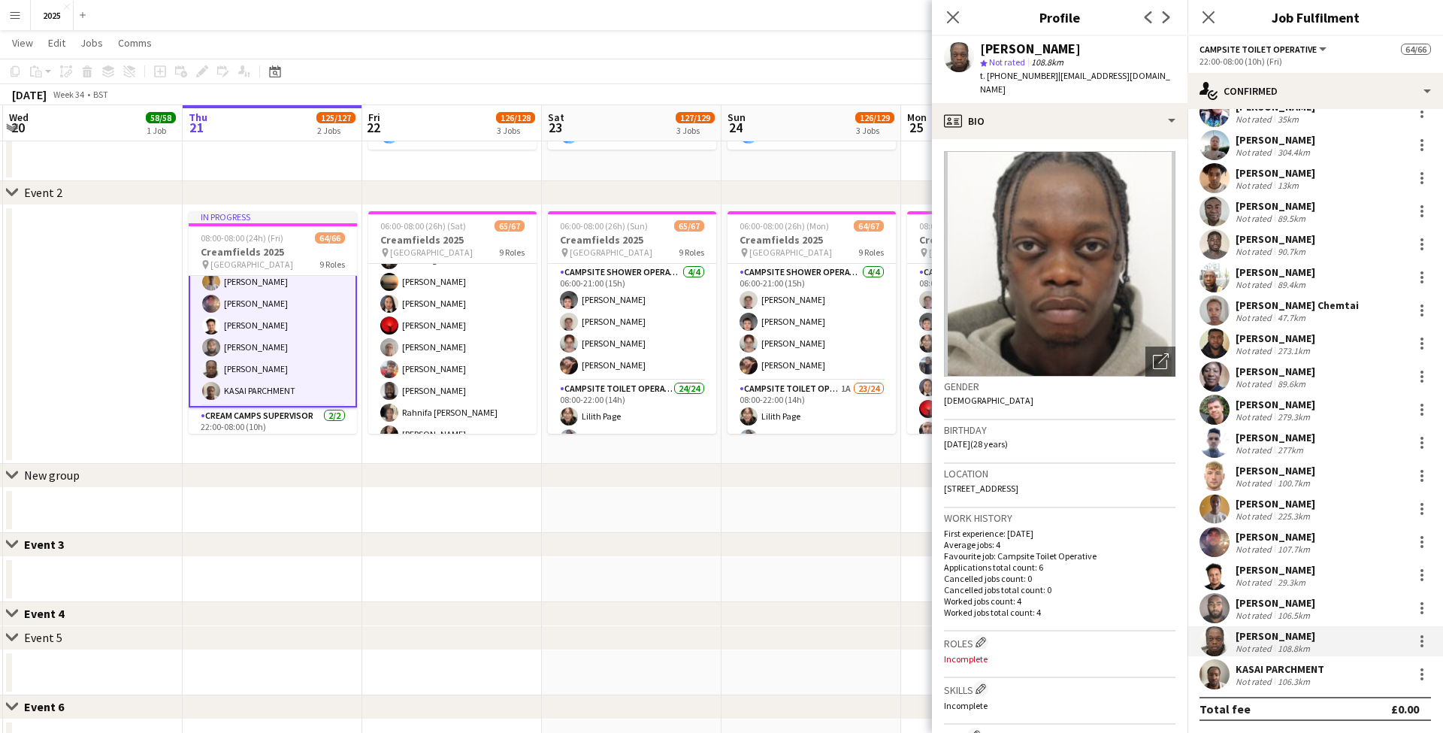
click at [15, 17] on app-icon "Menu" at bounding box center [15, 15] width 12 height 12
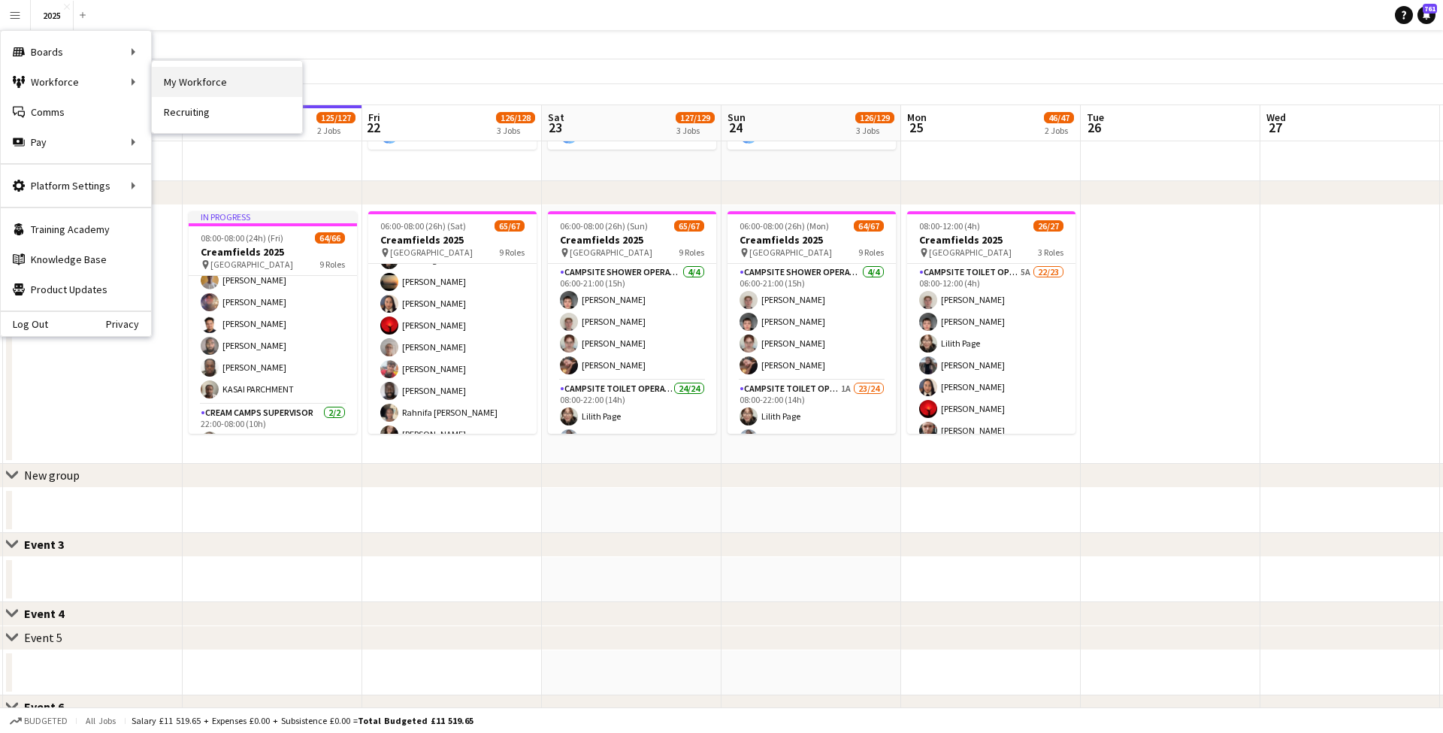
click at [195, 82] on link "My Workforce" at bounding box center [227, 82] width 150 height 30
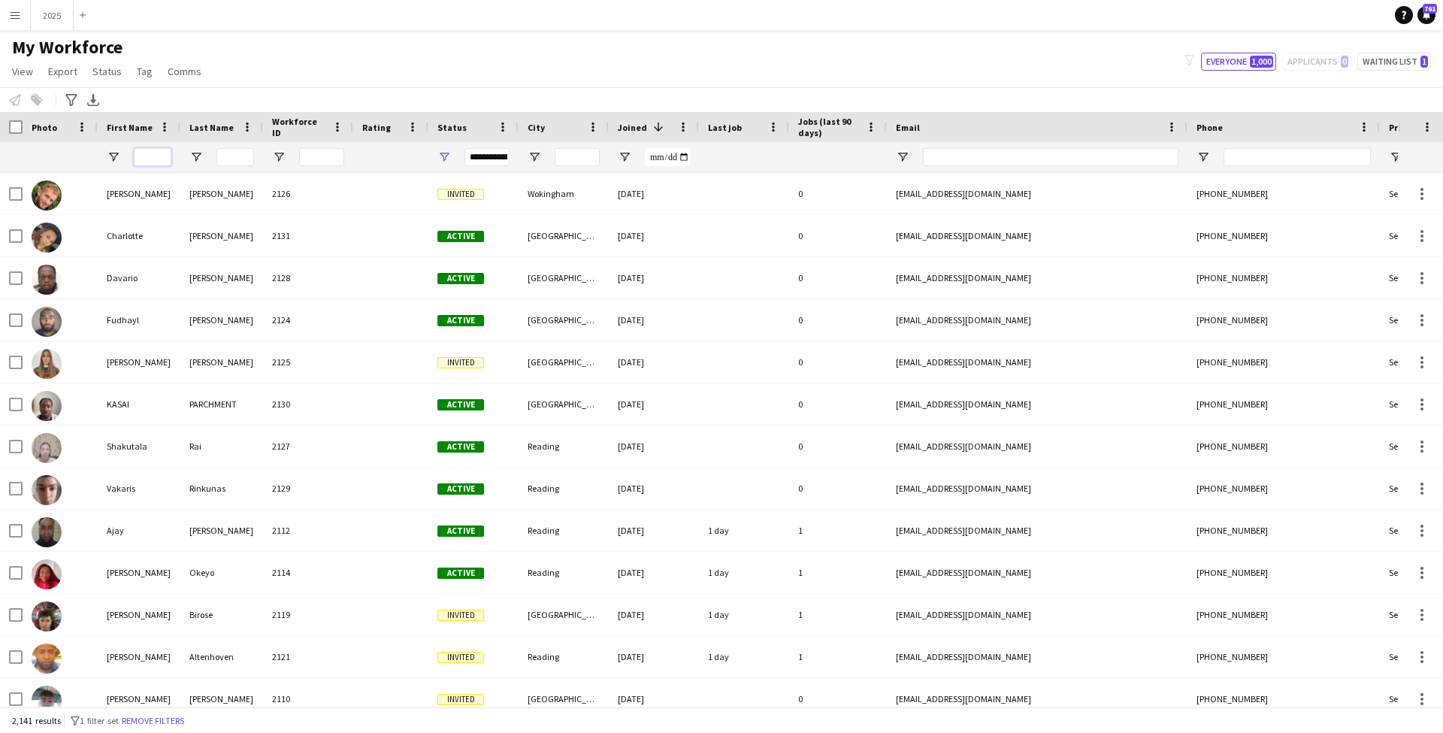
click at [154, 158] on input "First Name Filter Input" at bounding box center [153, 157] width 38 height 18
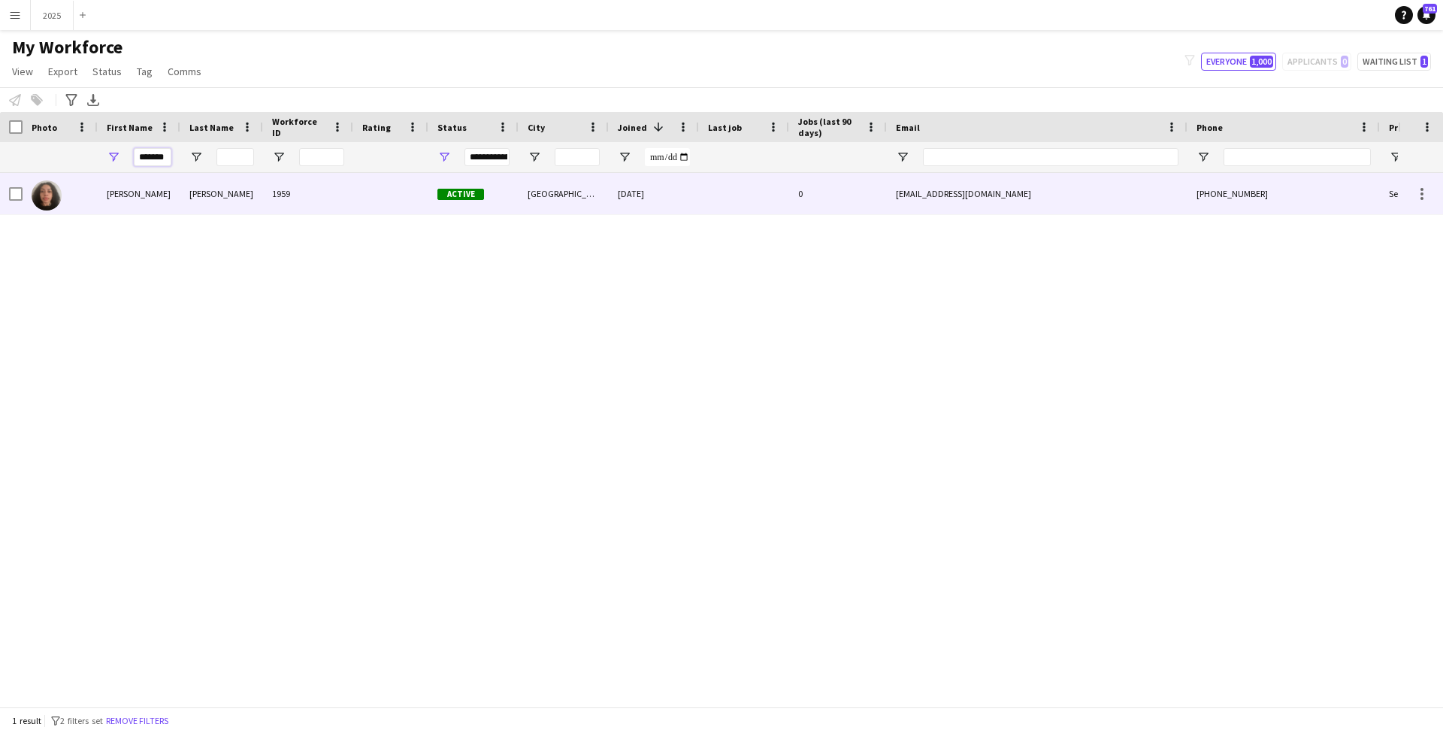
type input "*******"
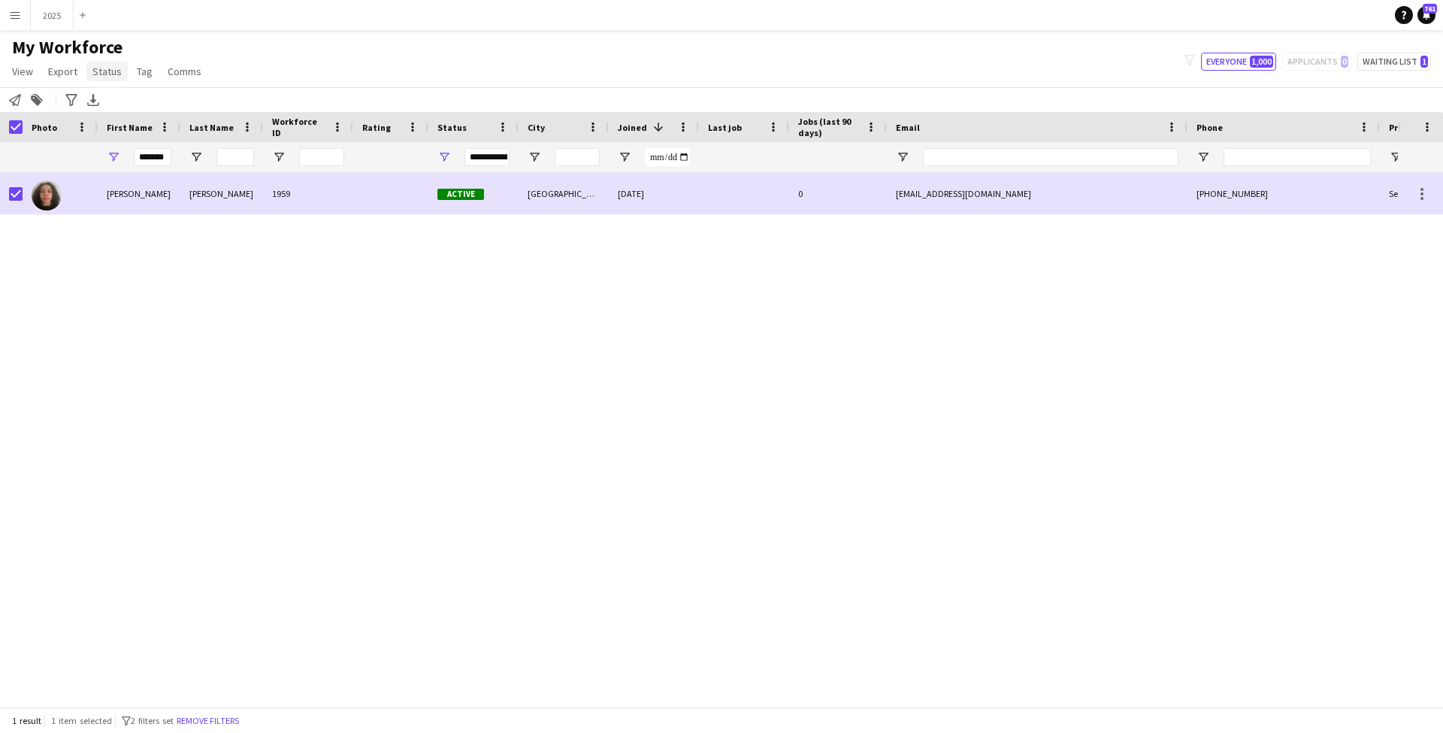
click at [104, 70] on span "Status" at bounding box center [106, 72] width 29 height 14
click at [144, 108] on link "Edit" at bounding box center [138, 104] width 105 height 32
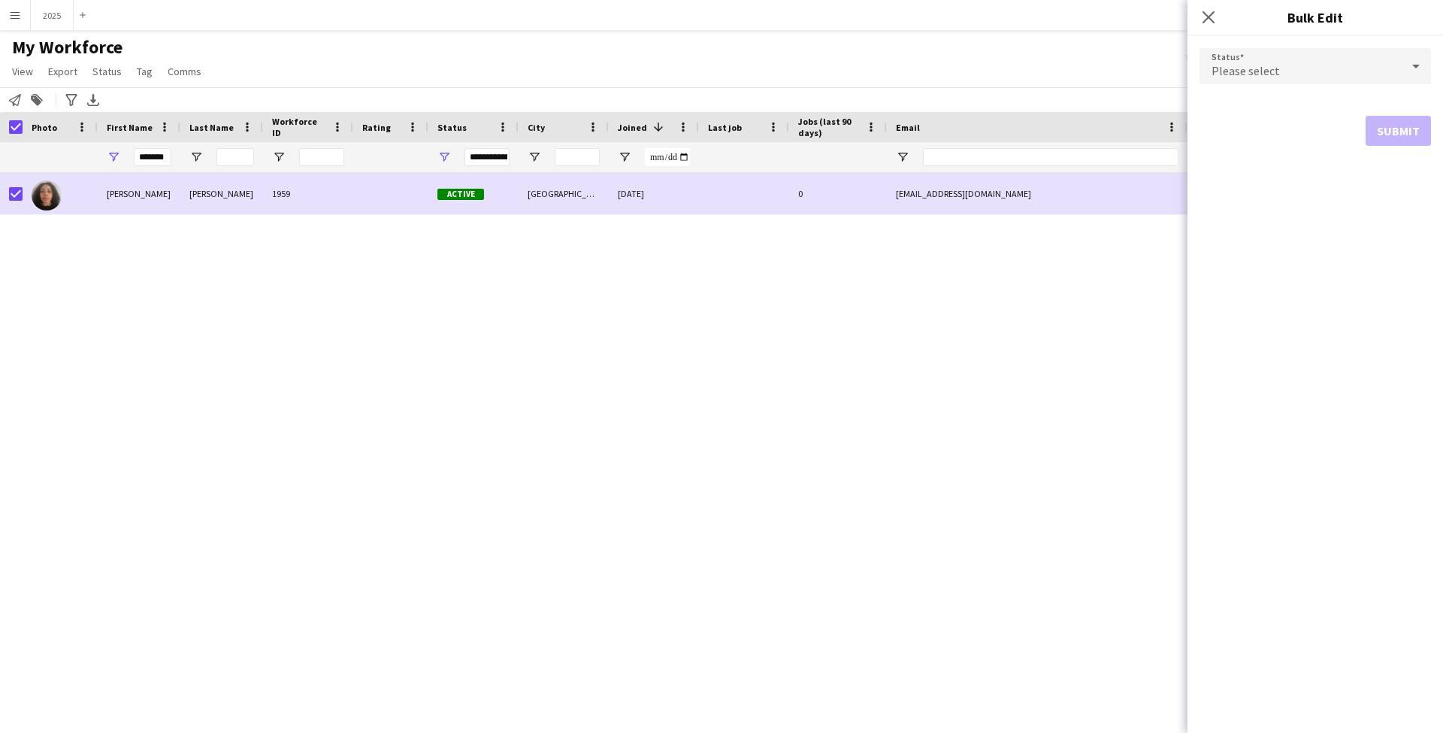
click at [1285, 76] on div "Please select" at bounding box center [1300, 66] width 201 height 36
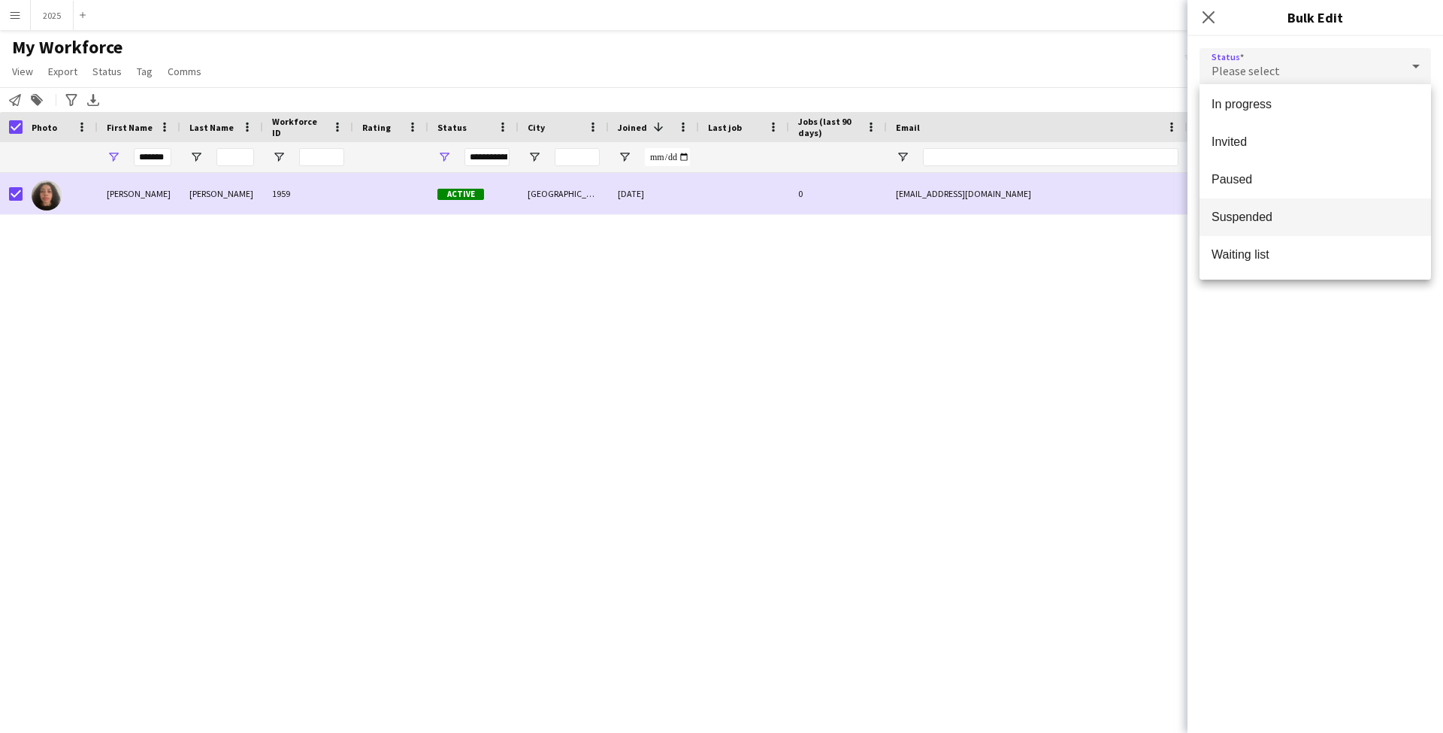
scroll to position [155, 0]
click at [1303, 216] on span "Suspended" at bounding box center [1315, 217] width 207 height 14
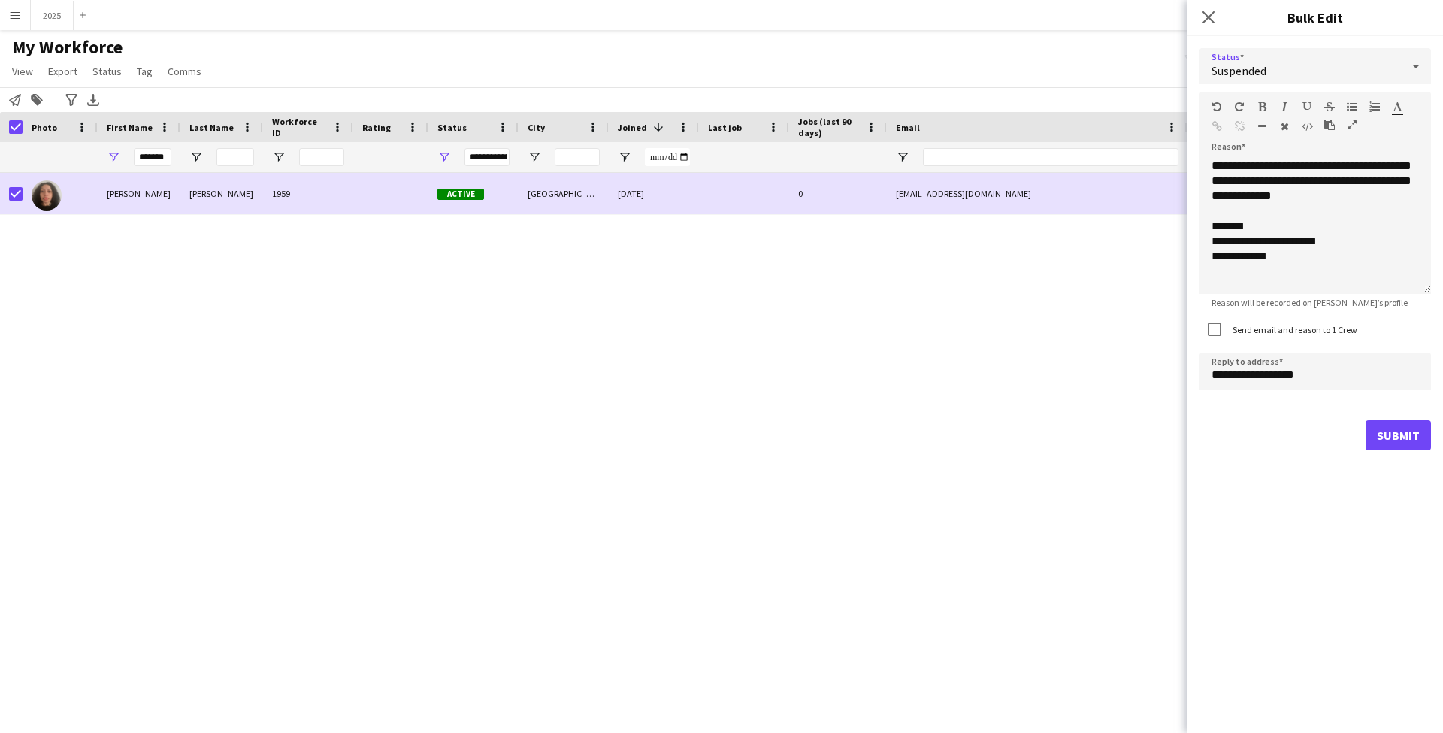
click at [1393, 434] on button "Submit" at bounding box center [1398, 435] width 65 height 30
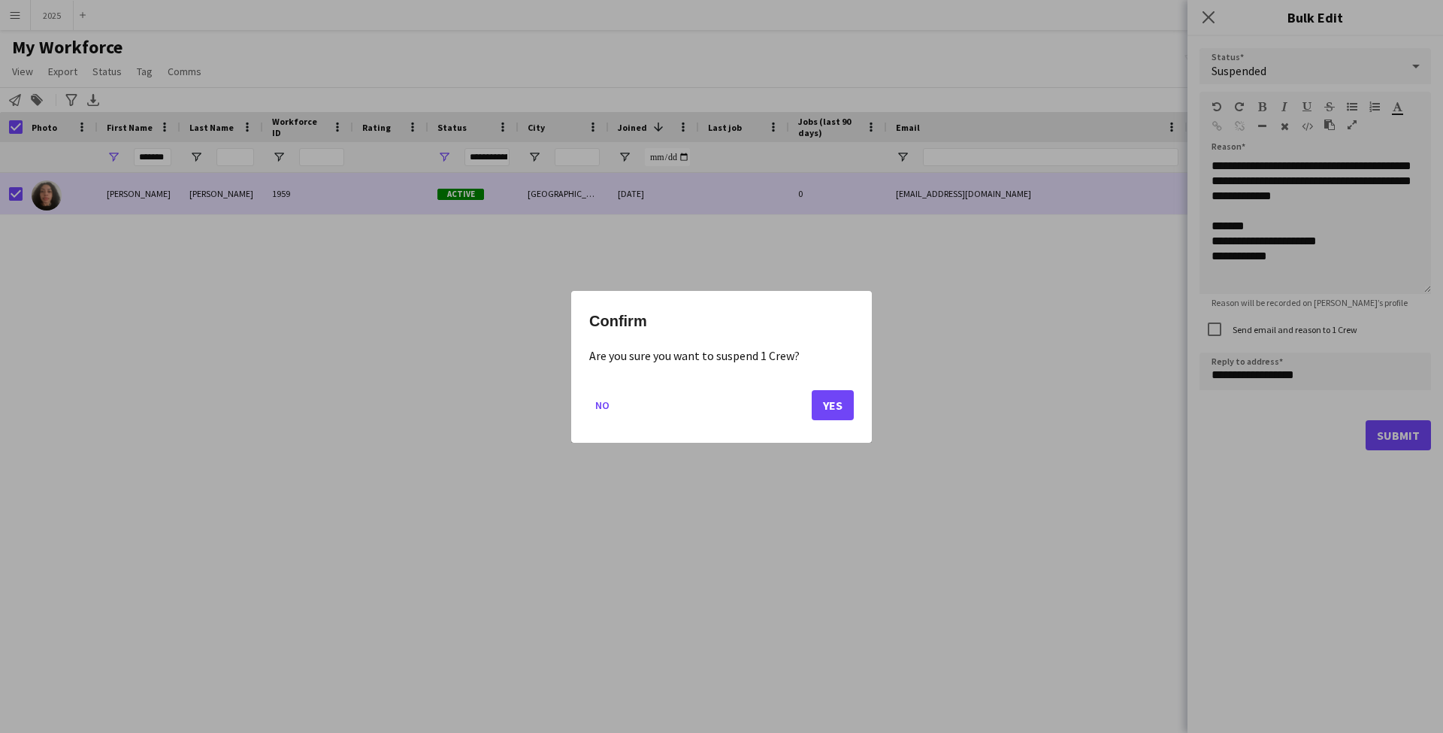
click at [842, 402] on button "Yes" at bounding box center [833, 404] width 42 height 30
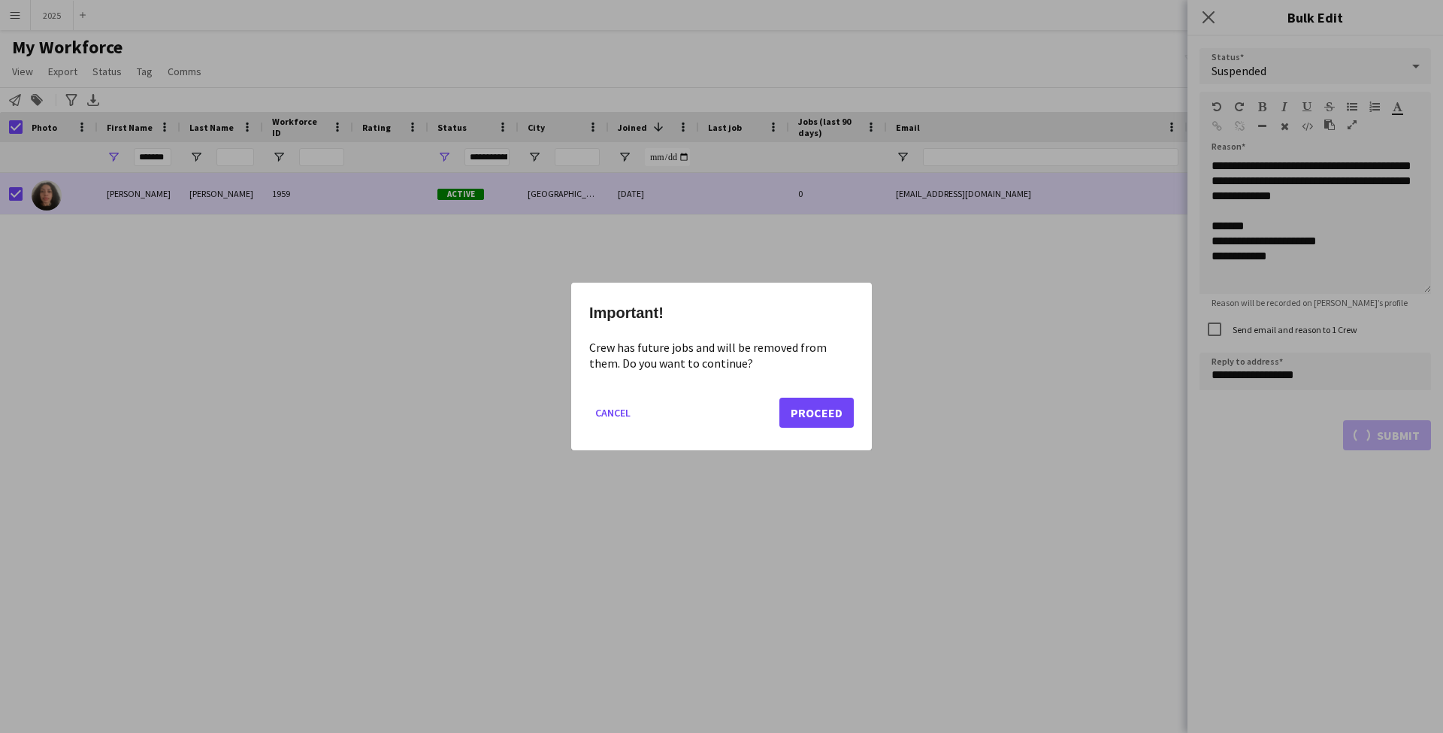
click at [833, 411] on button "Proceed" at bounding box center [816, 413] width 74 height 30
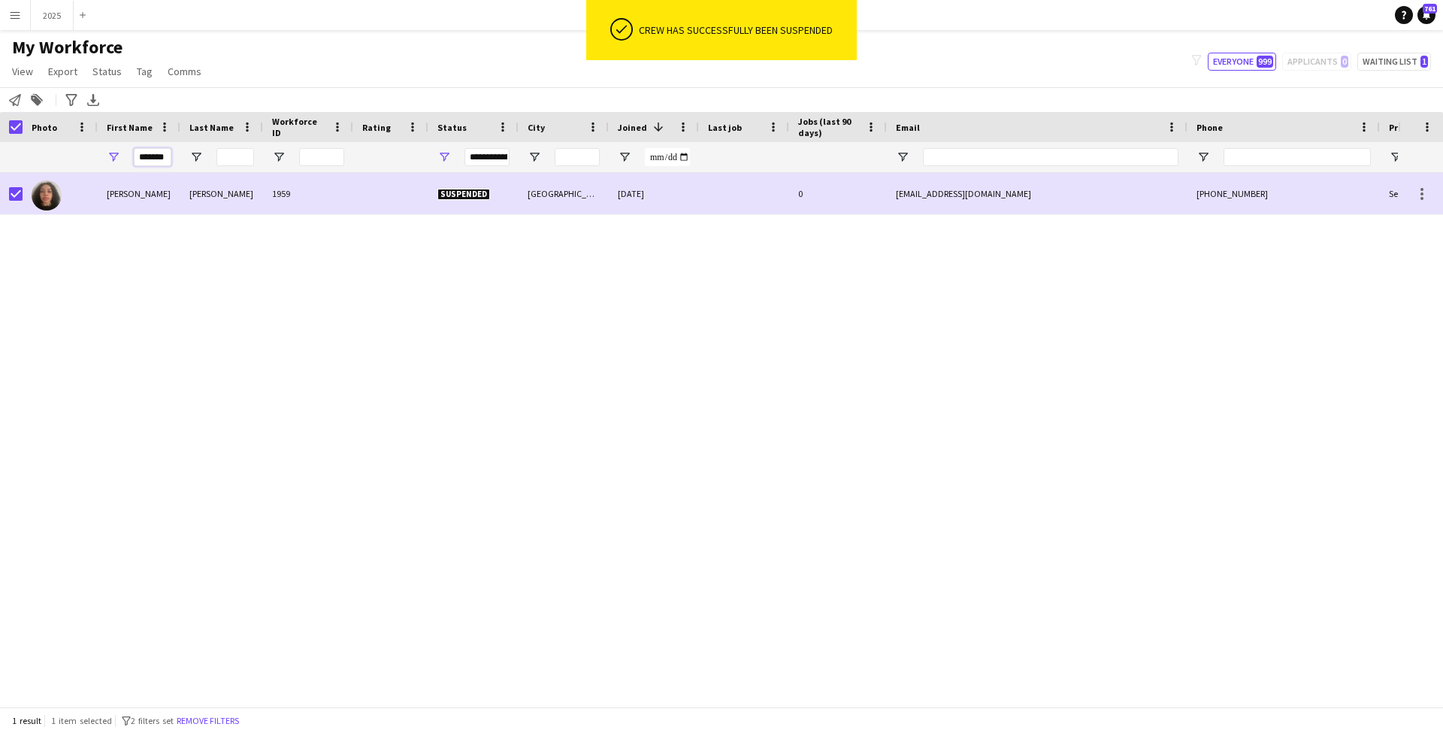
drag, startPoint x: 166, startPoint y: 156, endPoint x: 120, endPoint y: 156, distance: 45.9
click at [120, 156] on div "*******" at bounding box center [139, 157] width 83 height 30
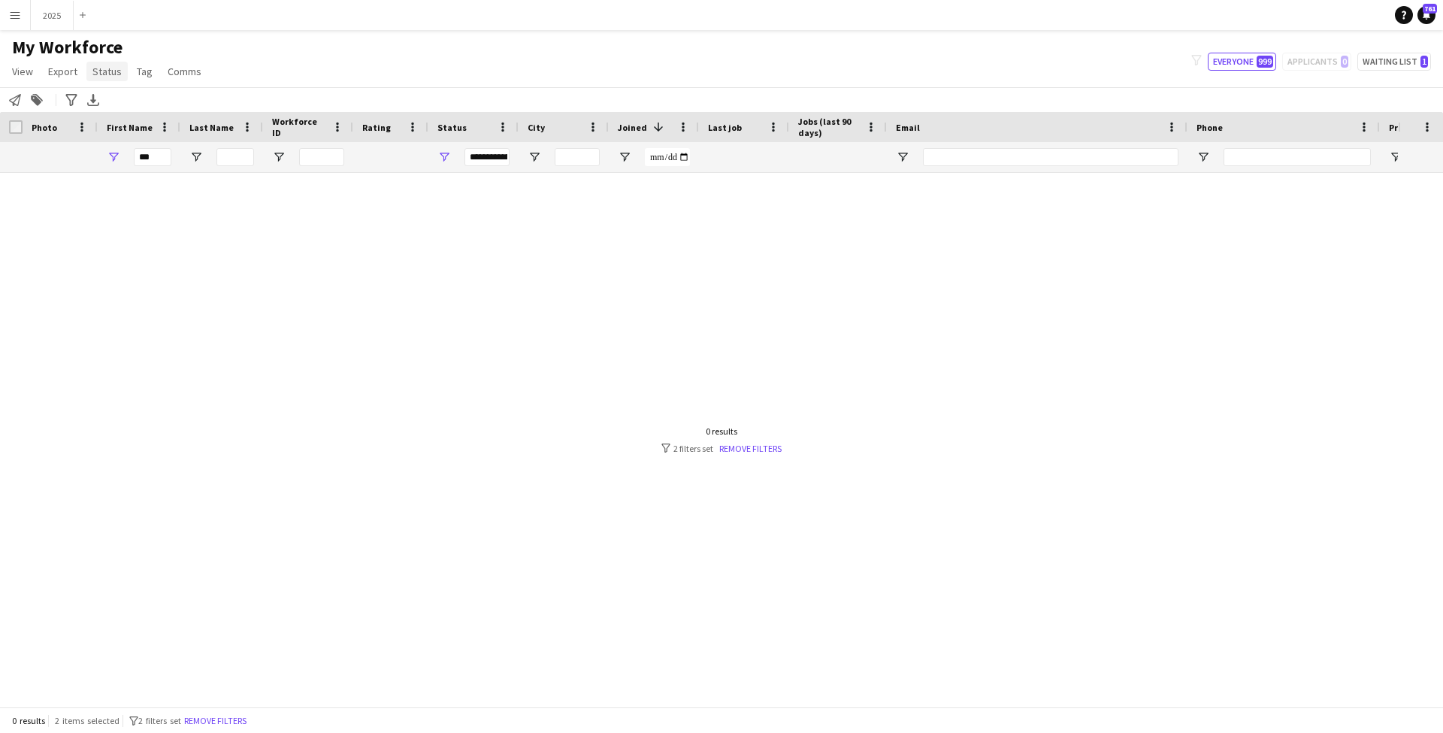
click at [108, 72] on span "Status" at bounding box center [106, 72] width 29 height 14
click at [161, 160] on input "***" at bounding box center [153, 157] width 38 height 18
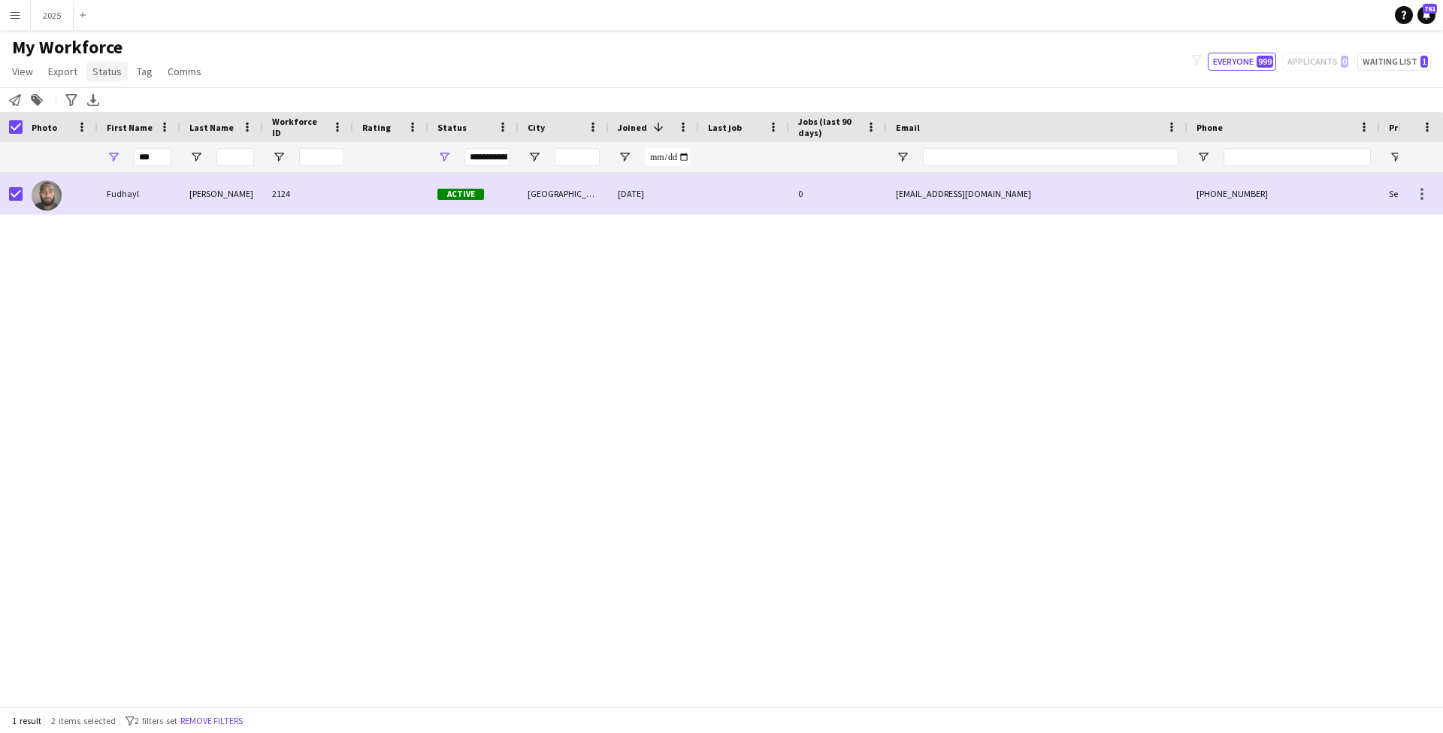
click at [107, 74] on span "Status" at bounding box center [106, 72] width 29 height 14
click at [113, 101] on span "Edit" at bounding box center [106, 104] width 17 height 14
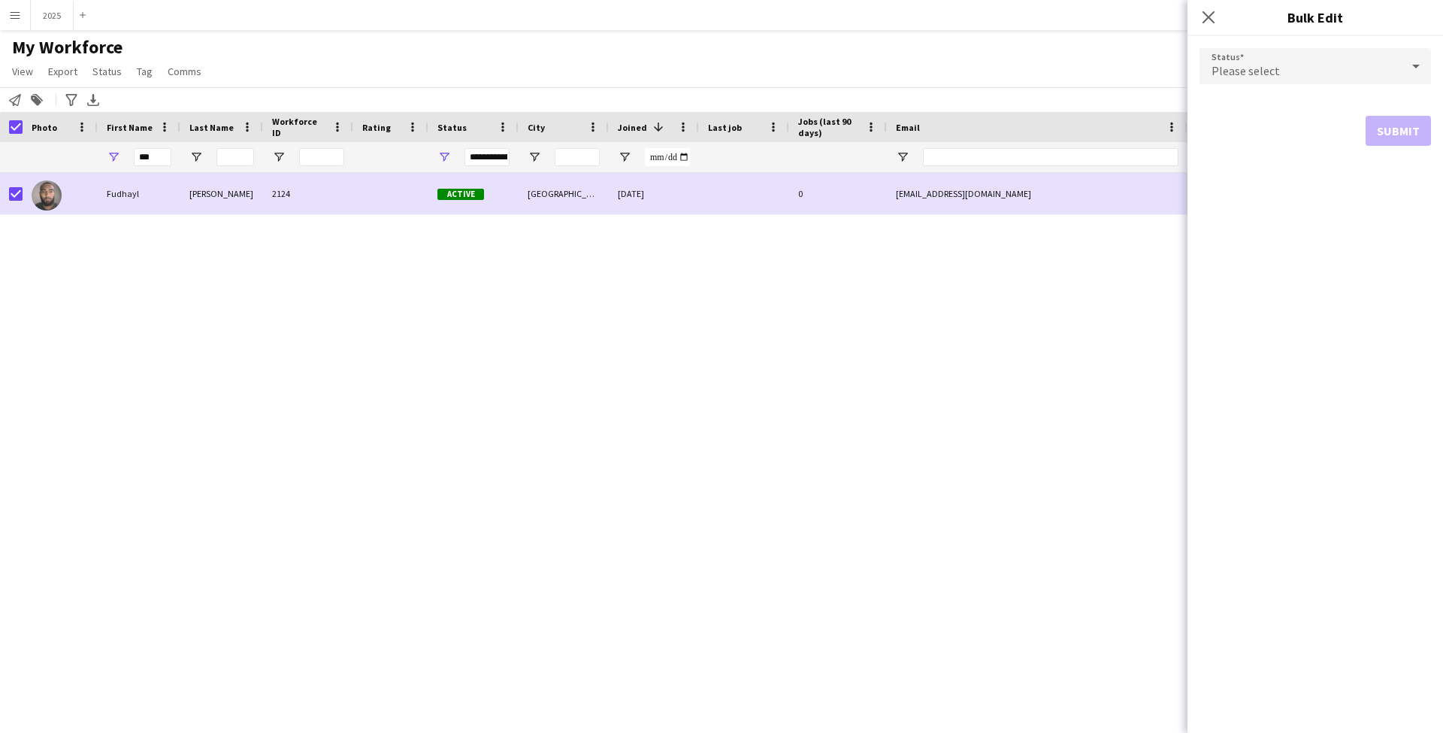
click at [1326, 67] on div "Please select" at bounding box center [1300, 66] width 201 height 36
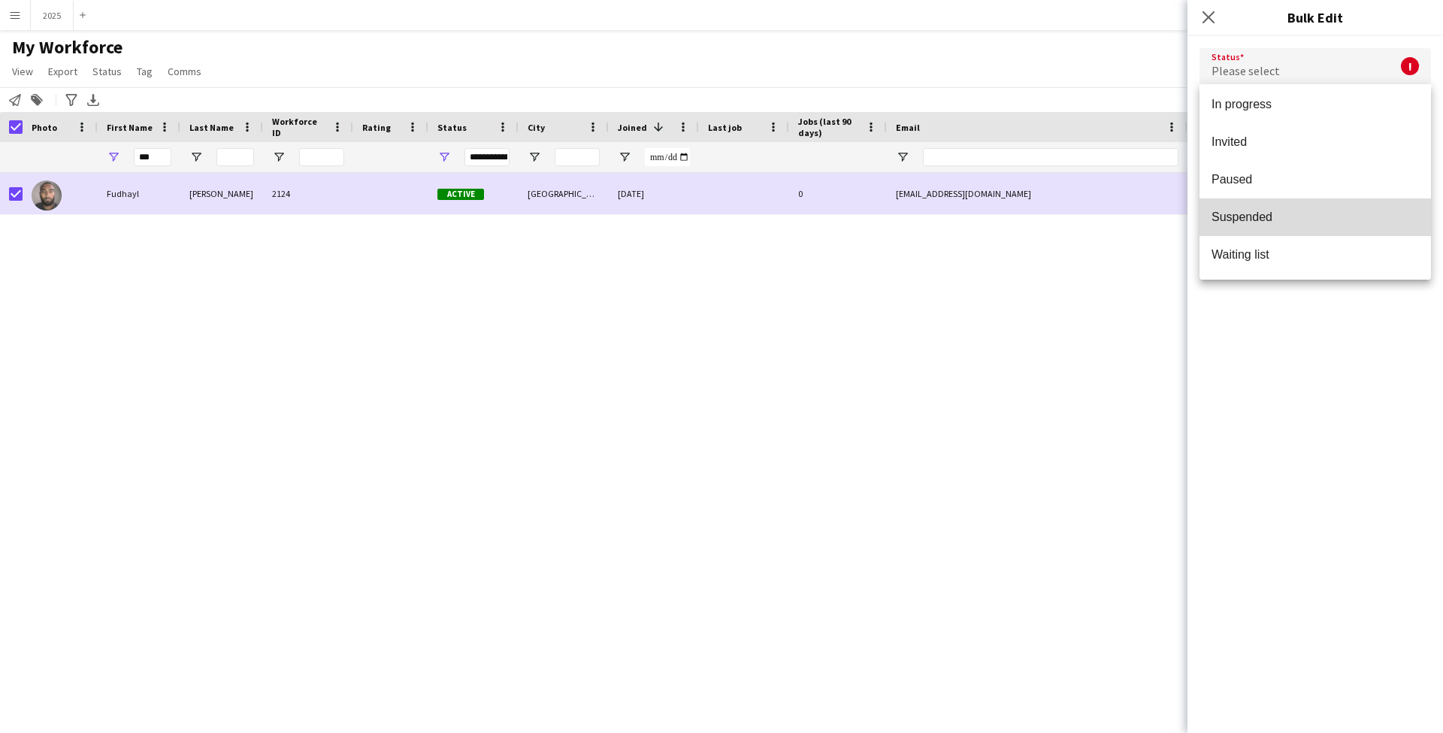
click at [1298, 223] on span "Suspended" at bounding box center [1315, 217] width 207 height 14
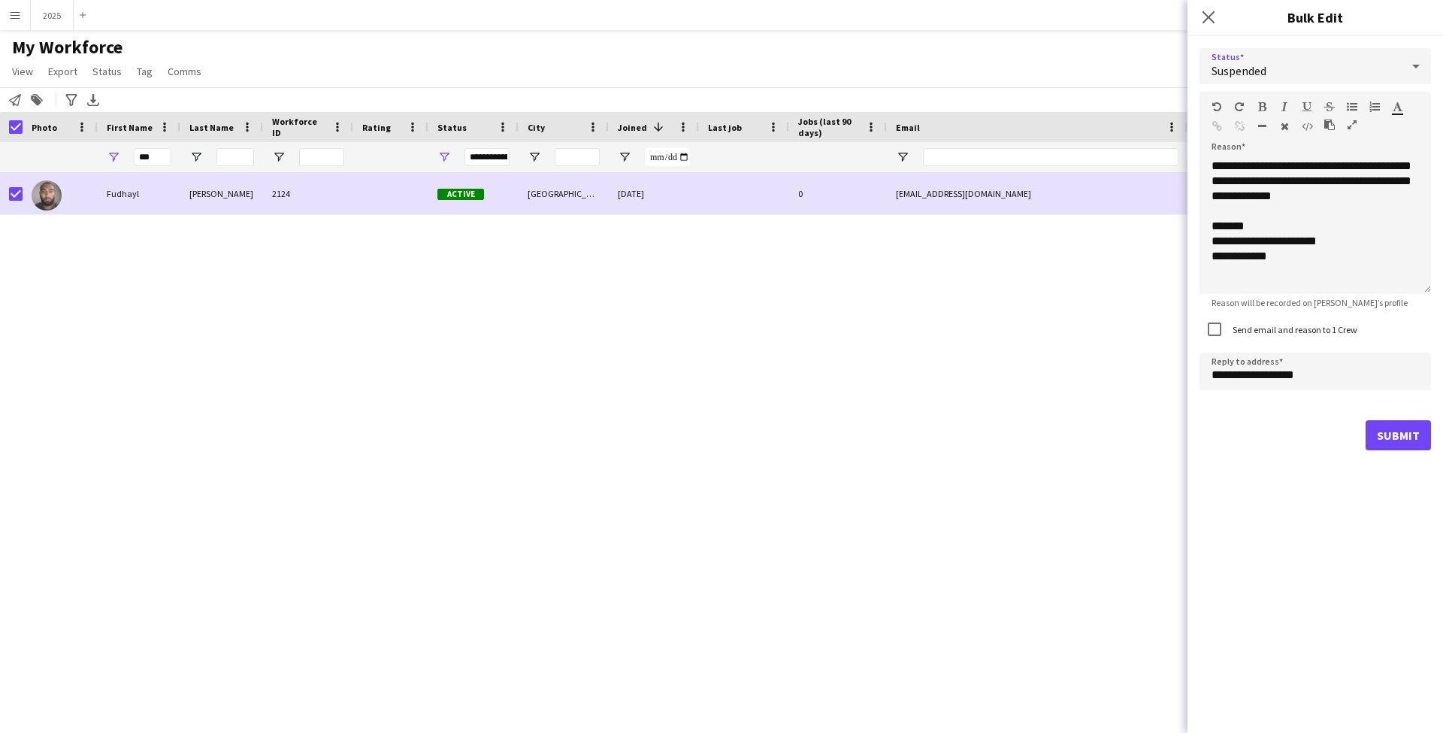
click at [1406, 434] on button "Submit" at bounding box center [1398, 435] width 65 height 30
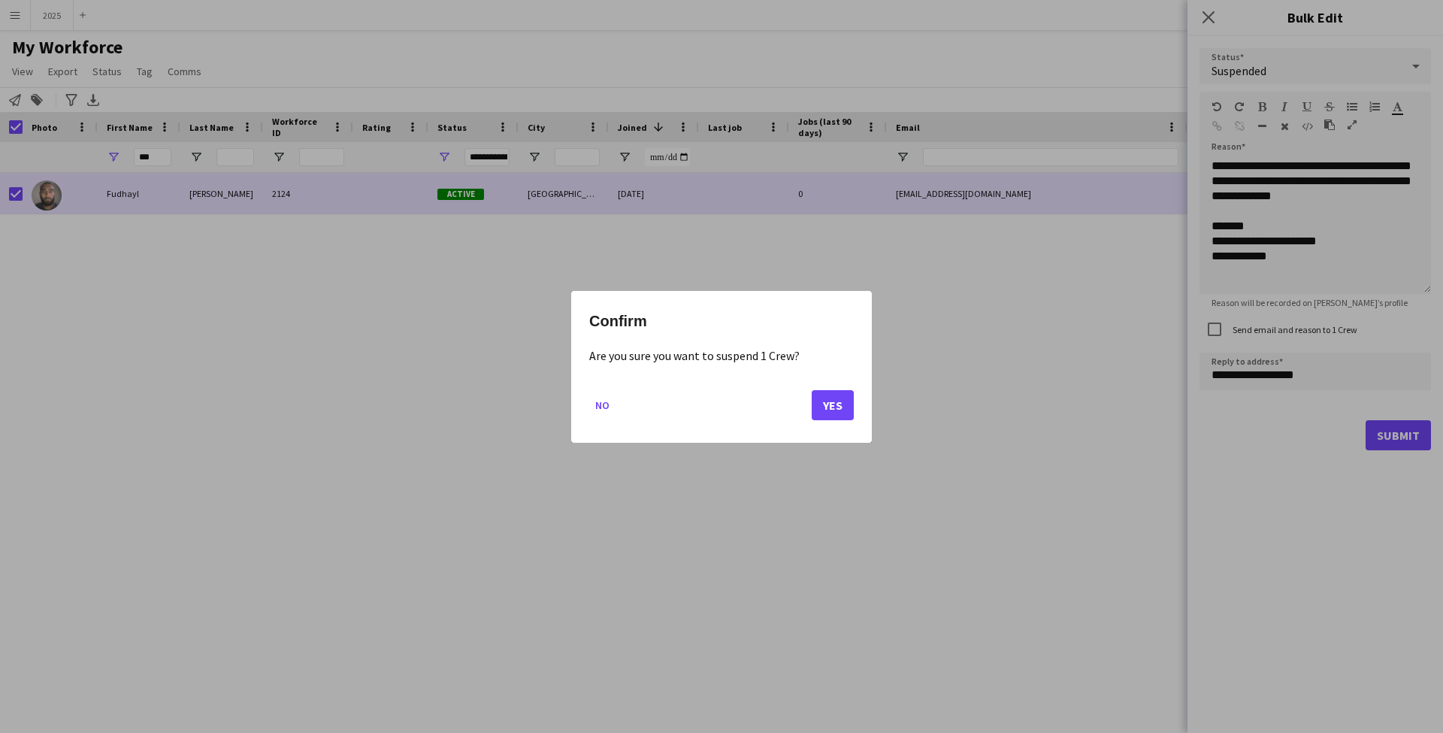
click at [836, 404] on button "Yes" at bounding box center [833, 404] width 42 height 30
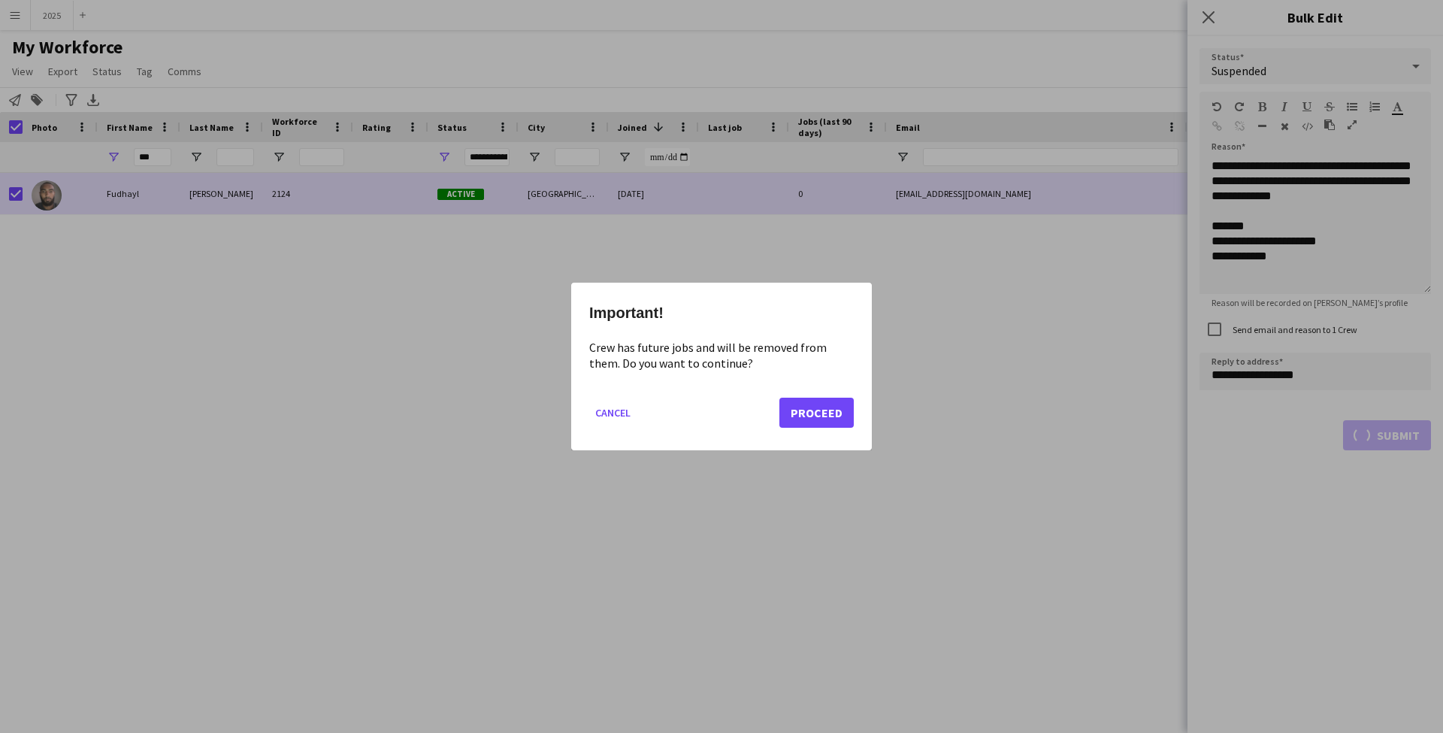
drag, startPoint x: 812, startPoint y: 411, endPoint x: 793, endPoint y: 401, distance: 21.2
click at [812, 411] on button "Proceed" at bounding box center [816, 413] width 74 height 30
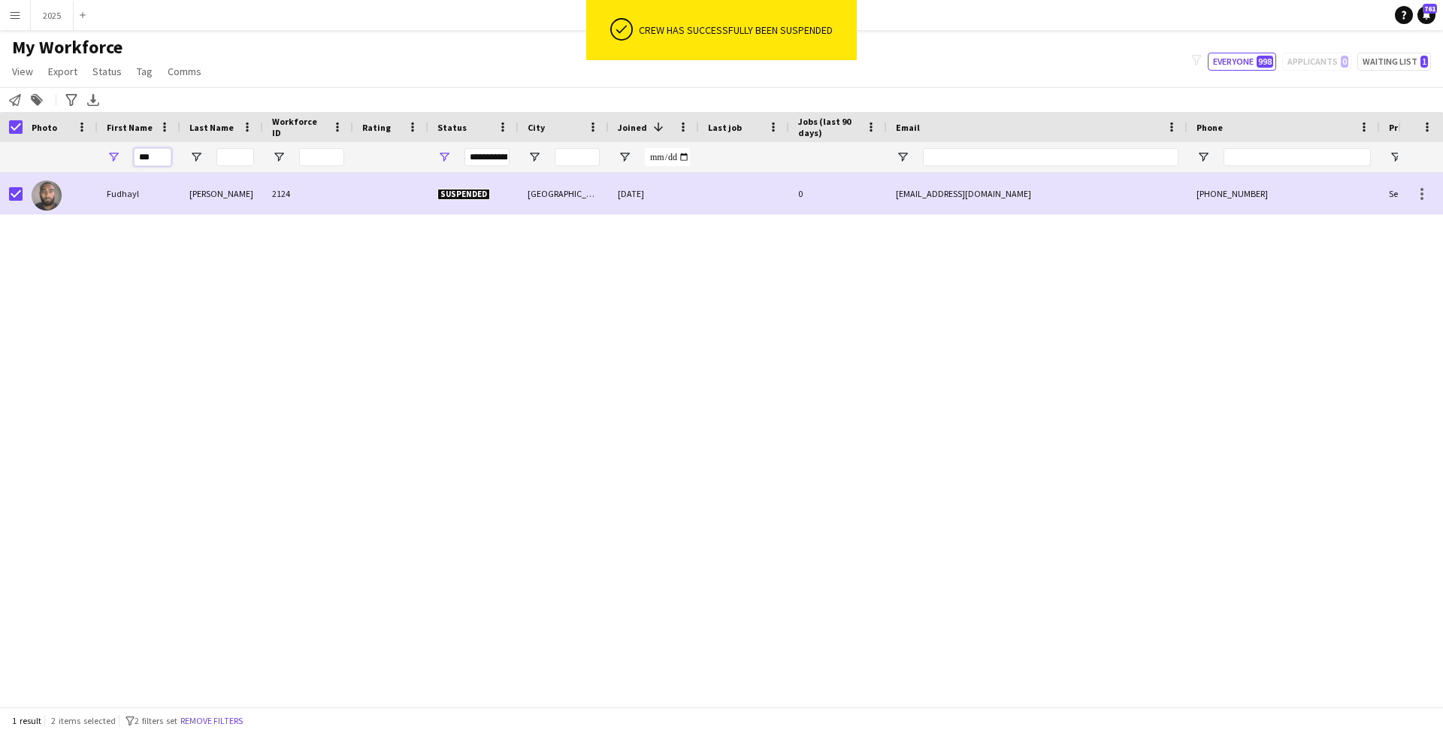
drag, startPoint x: 161, startPoint y: 159, endPoint x: 113, endPoint y: 155, distance: 48.3
click at [113, 155] on div "***" at bounding box center [139, 157] width 83 height 30
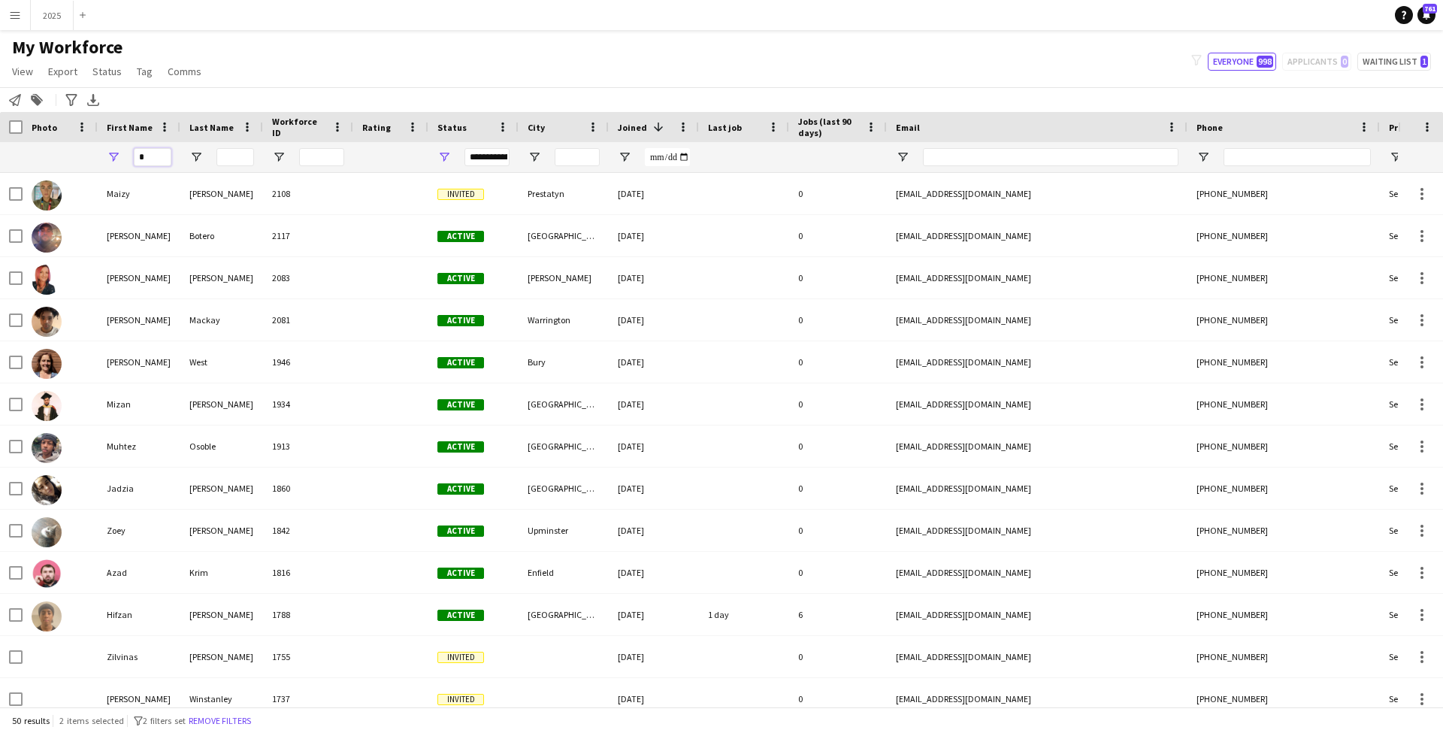
scroll to position [0, 2]
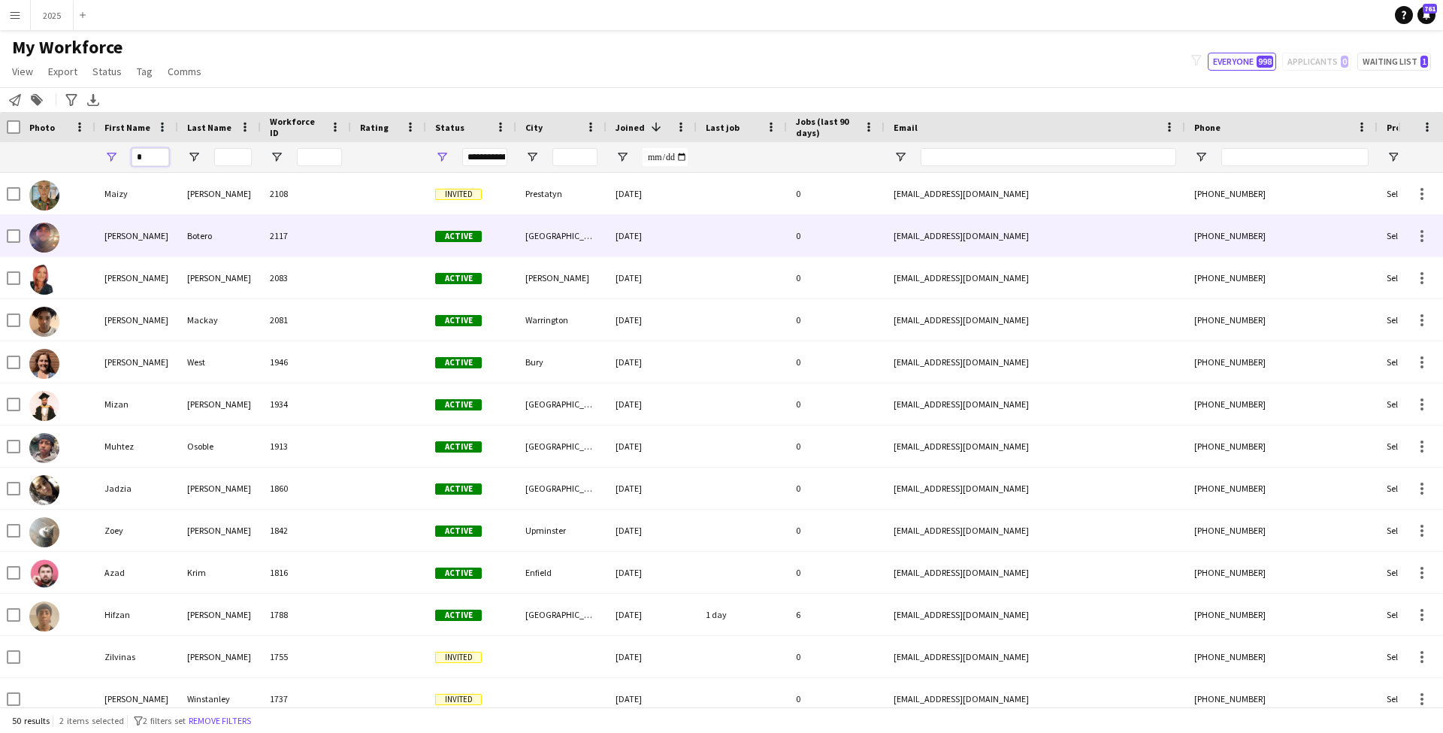
type input "*"
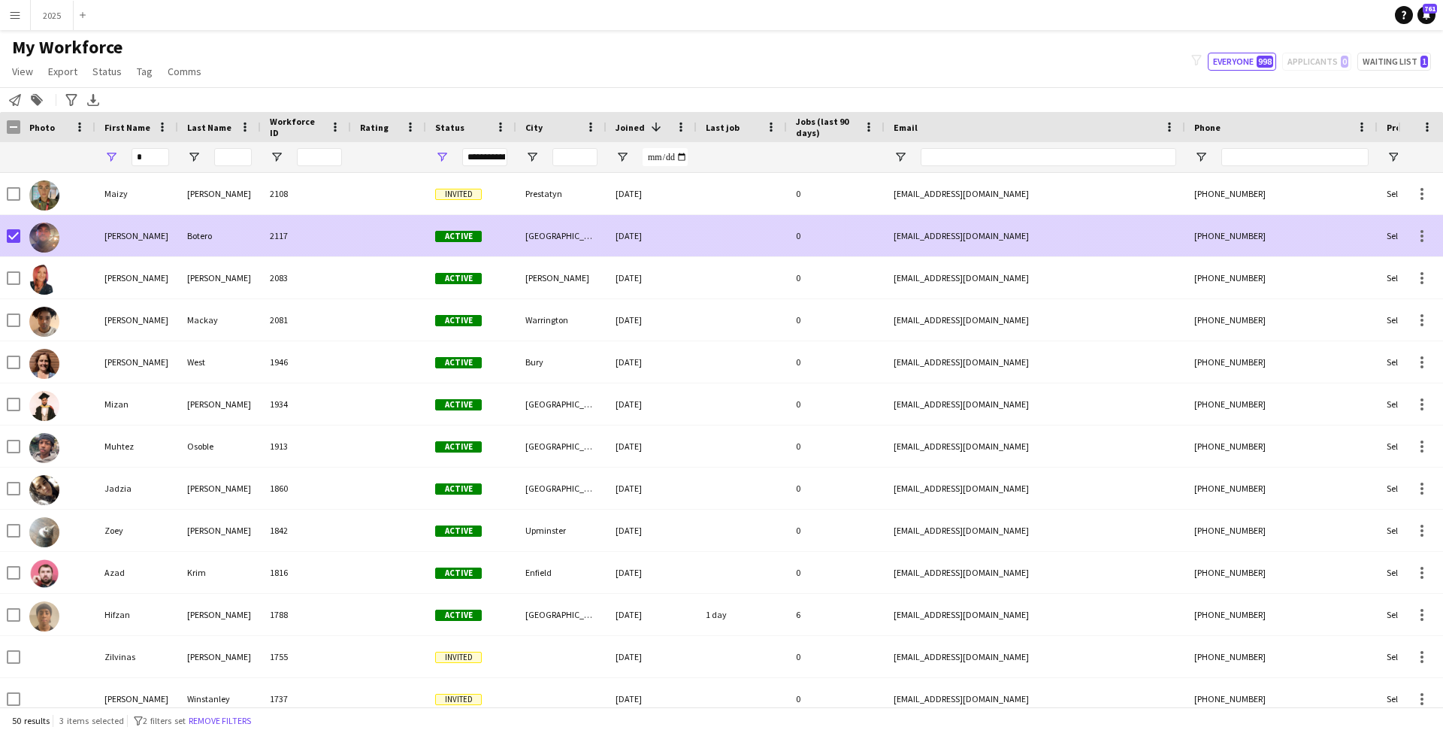
scroll to position [2, 0]
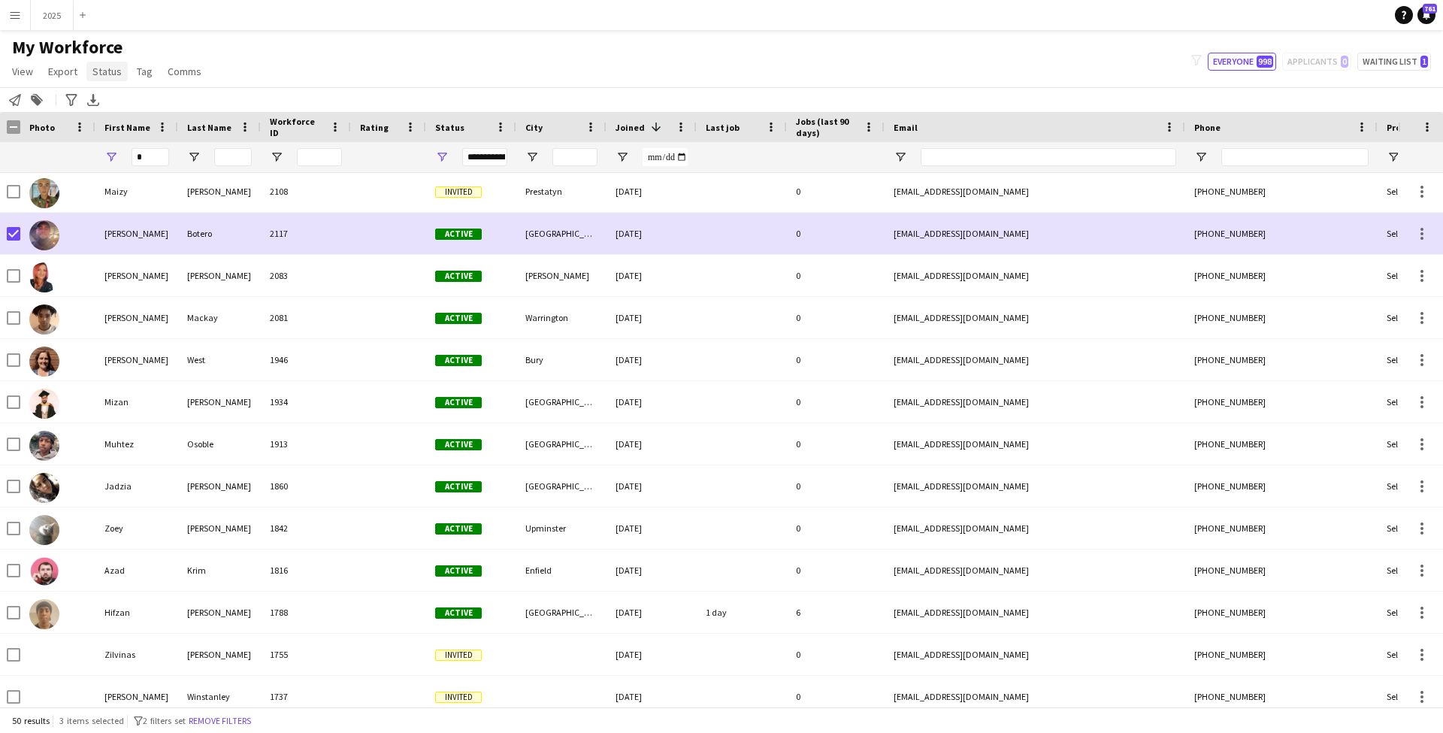
click at [103, 74] on span "Status" at bounding box center [106, 72] width 29 height 14
click at [117, 97] on link "Edit" at bounding box center [138, 104] width 105 height 32
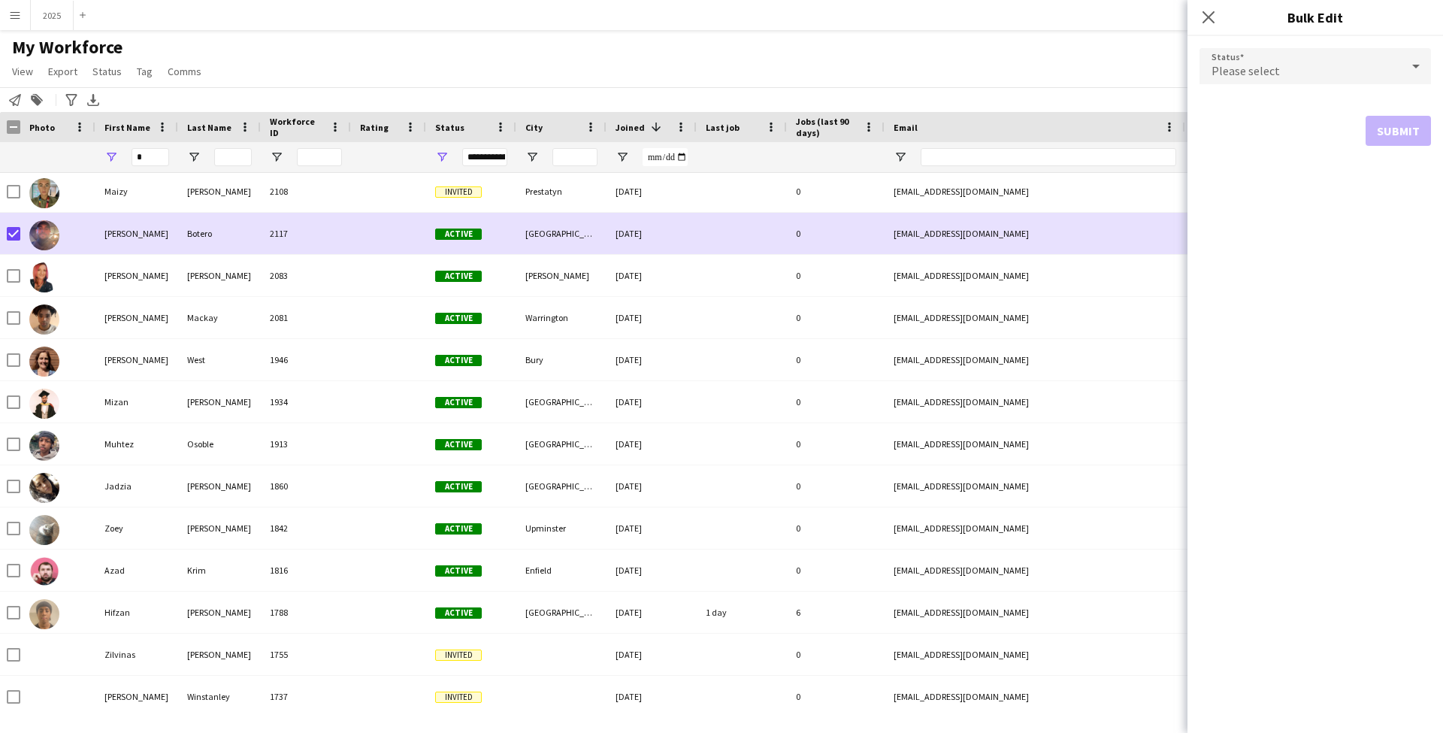
click at [1317, 64] on div "Please select" at bounding box center [1300, 66] width 201 height 36
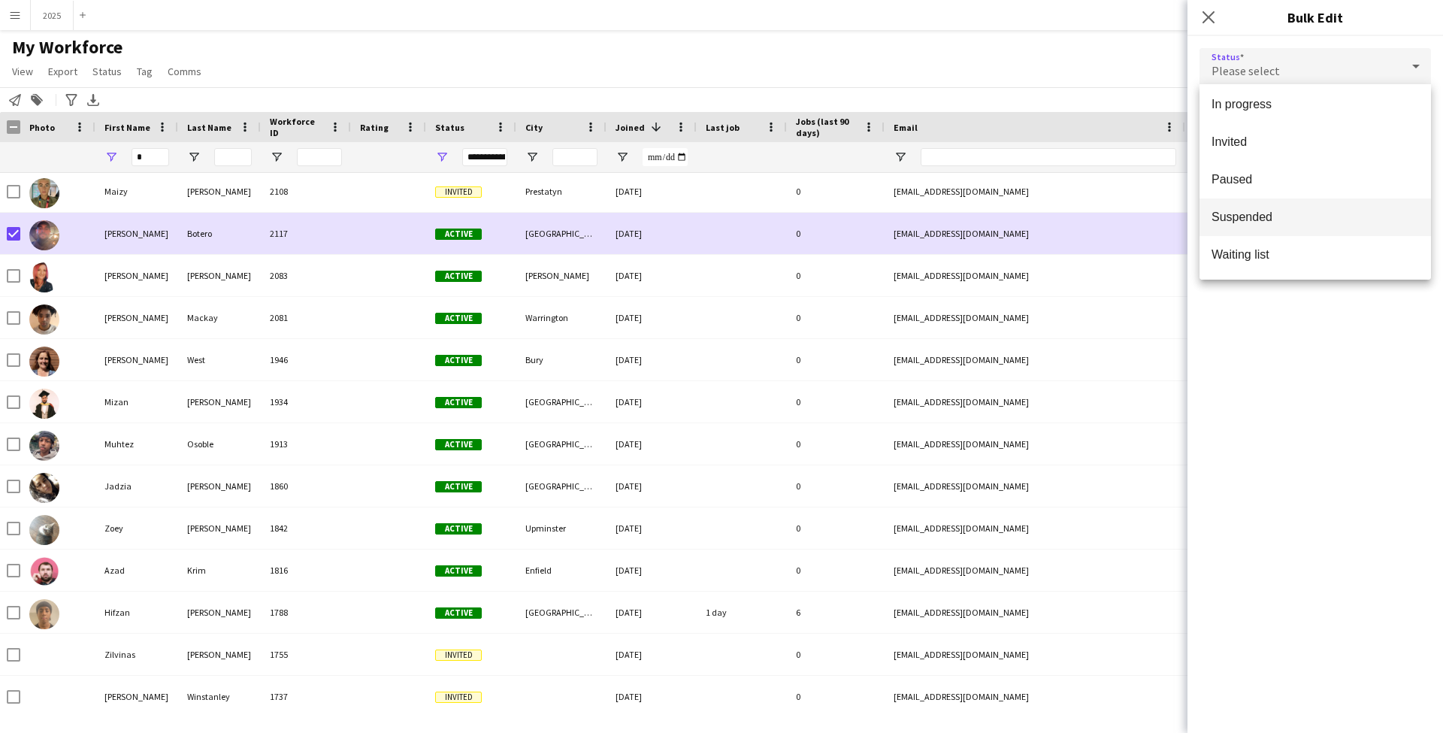
click at [1313, 219] on span "Suspended" at bounding box center [1315, 217] width 207 height 14
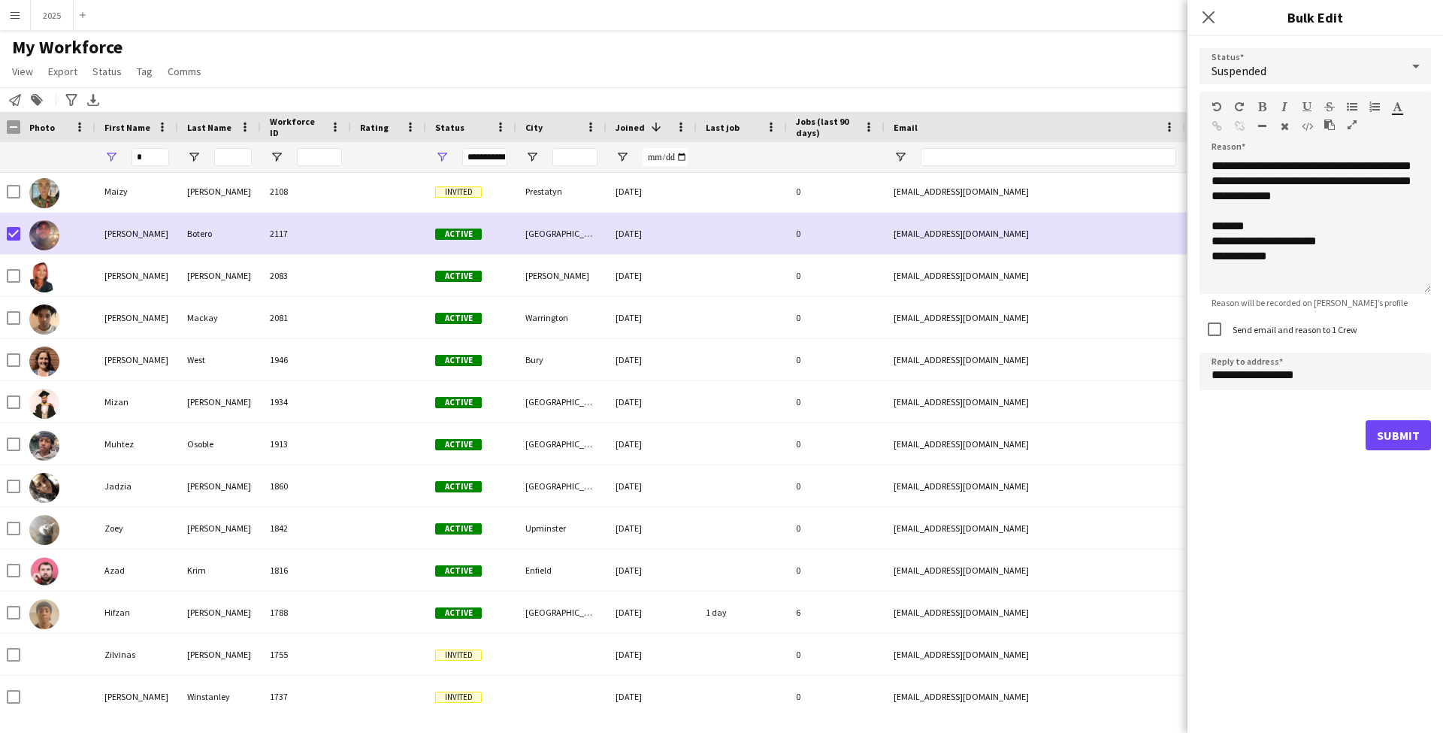
click at [1395, 436] on button "Submit" at bounding box center [1398, 435] width 65 height 30
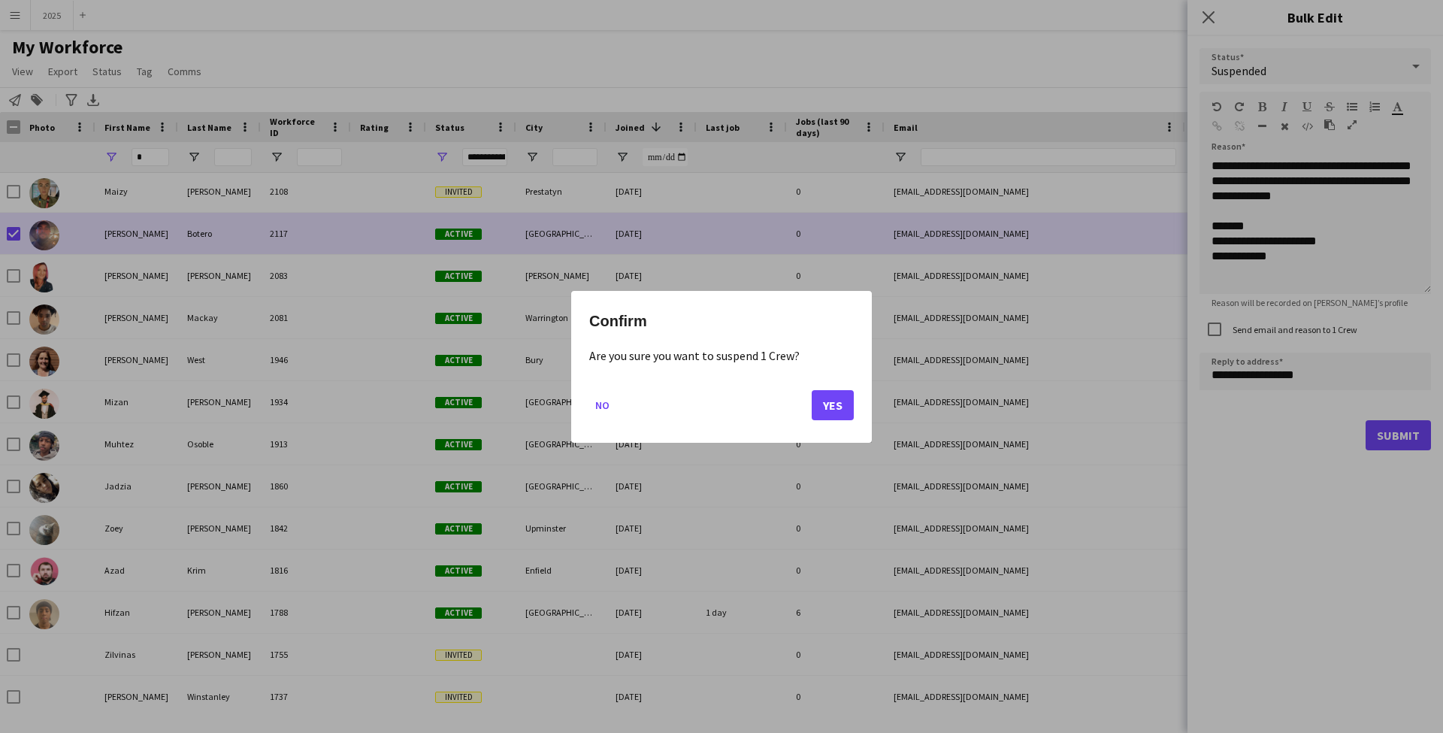
click at [847, 404] on button "Yes" at bounding box center [833, 404] width 42 height 30
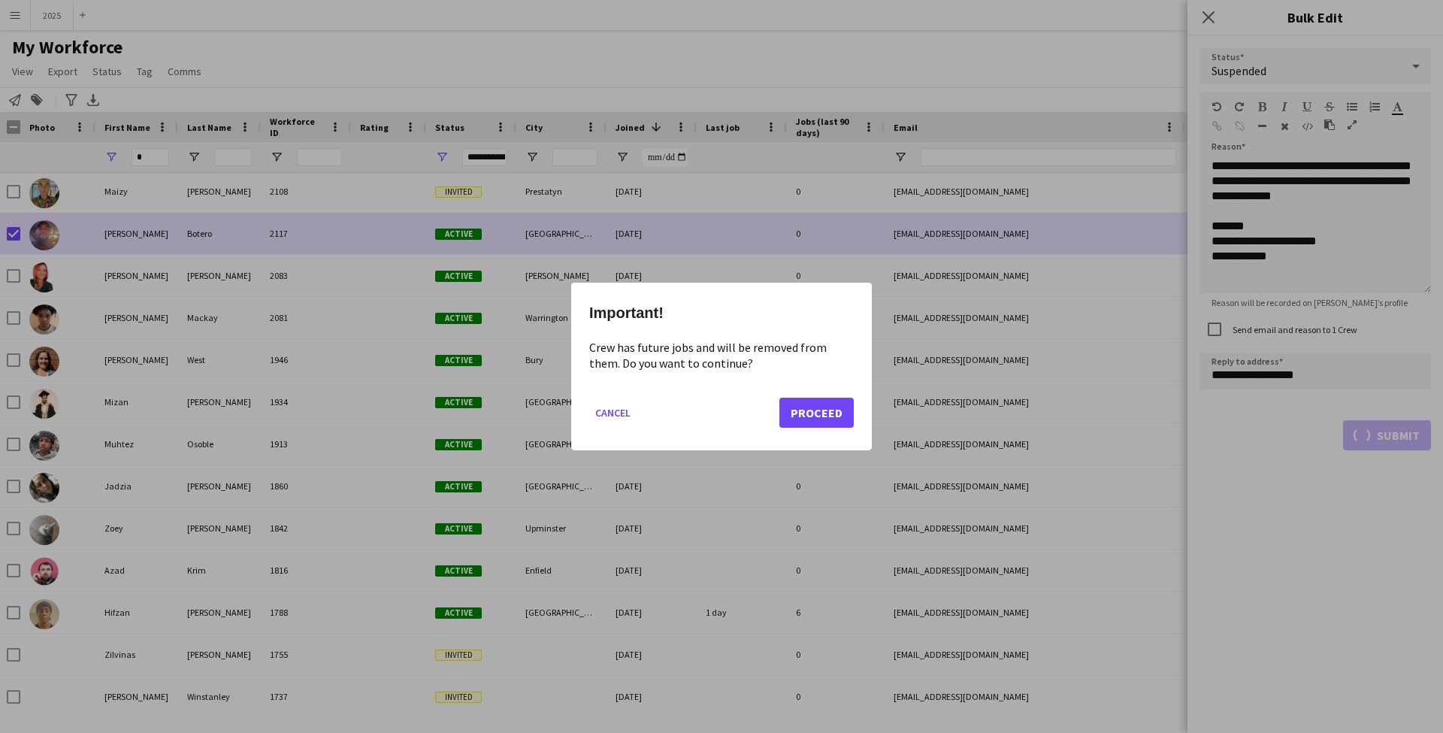
click at [843, 411] on button "Proceed" at bounding box center [816, 413] width 74 height 30
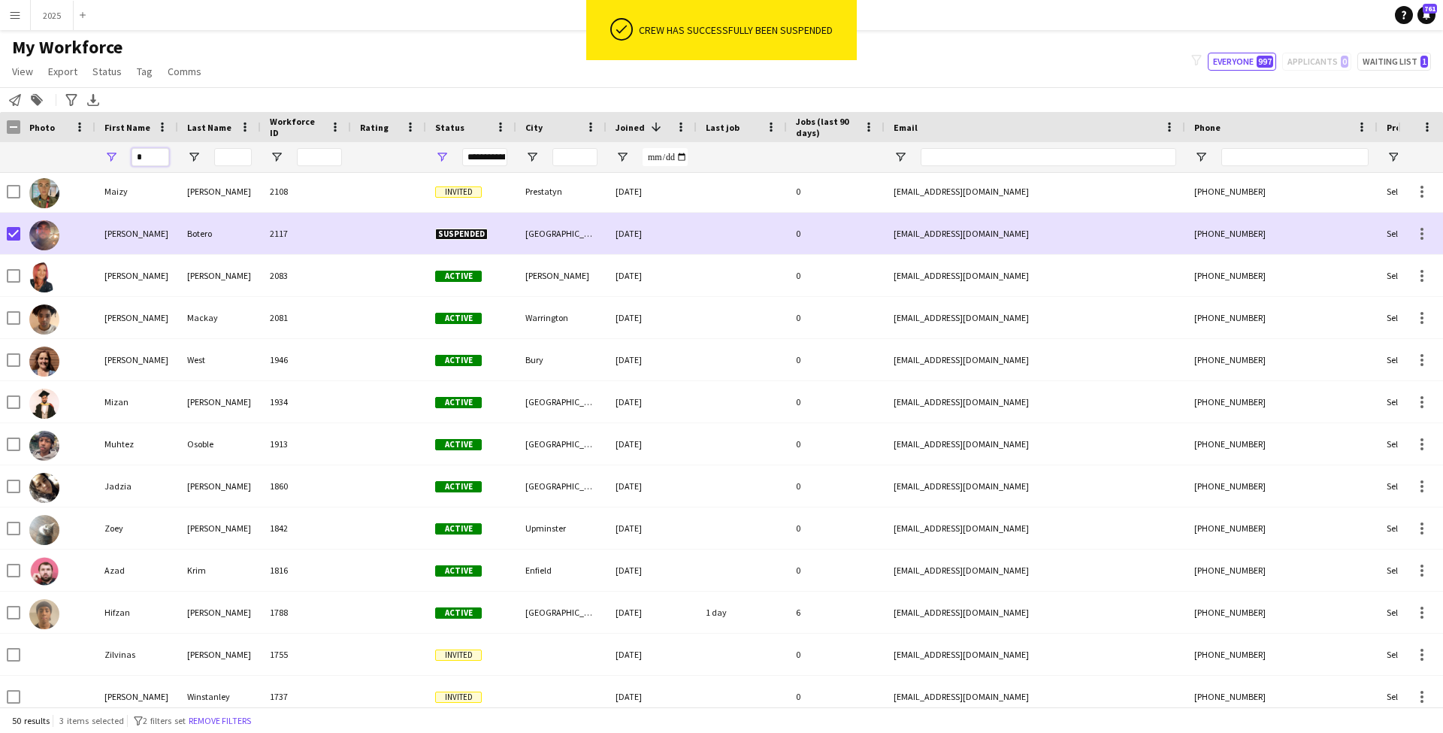
click at [144, 157] on input "*" at bounding box center [151, 157] width 38 height 18
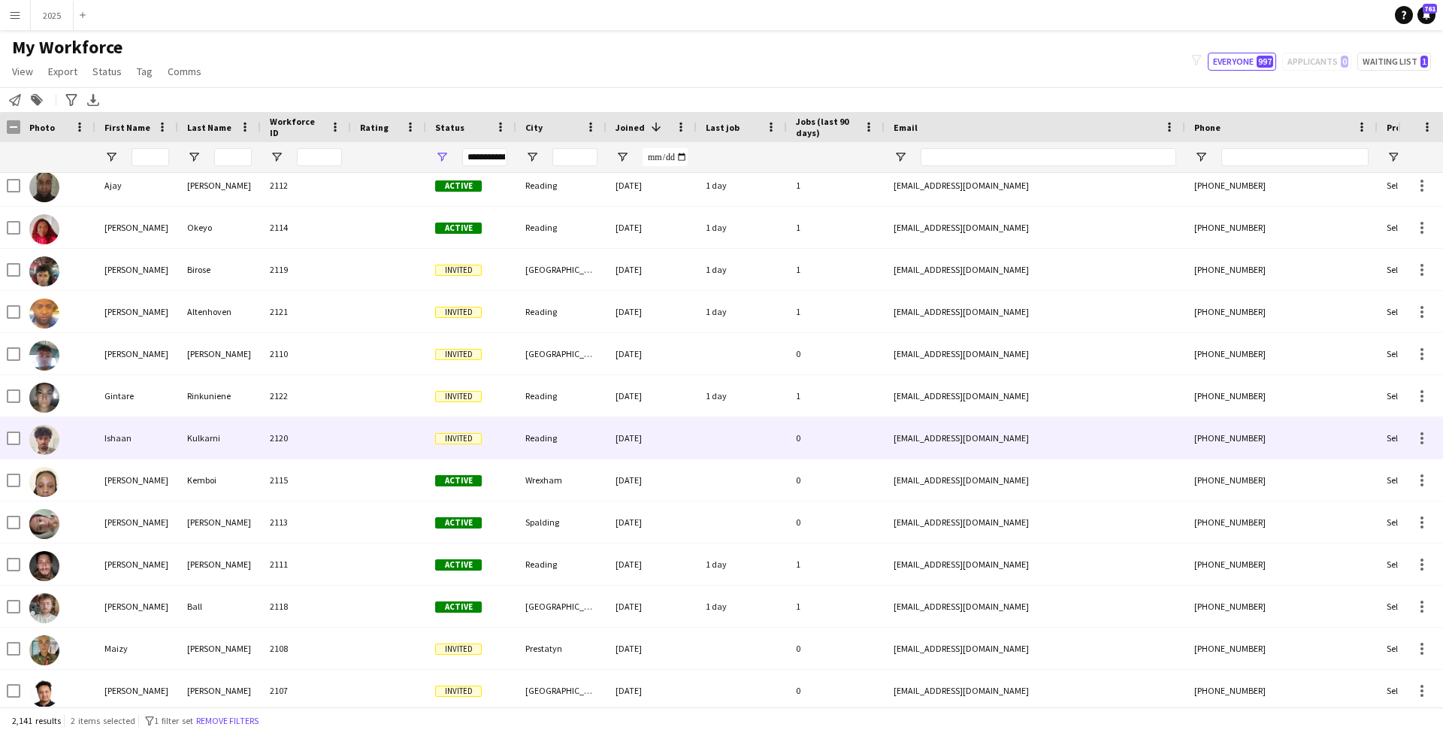
scroll to position [351, 0]
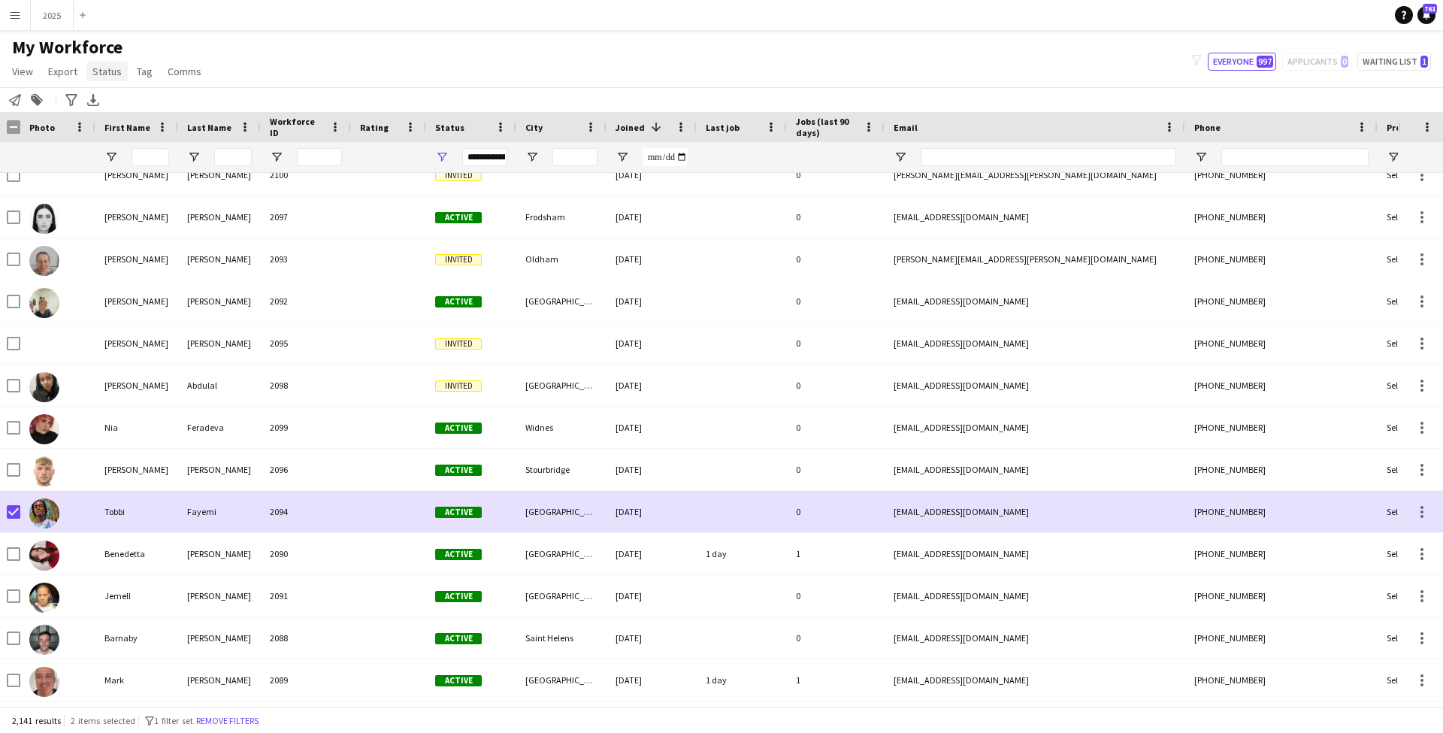
click at [92, 70] on span "Status" at bounding box center [106, 72] width 29 height 14
click at [122, 98] on link "Edit" at bounding box center [138, 104] width 105 height 32
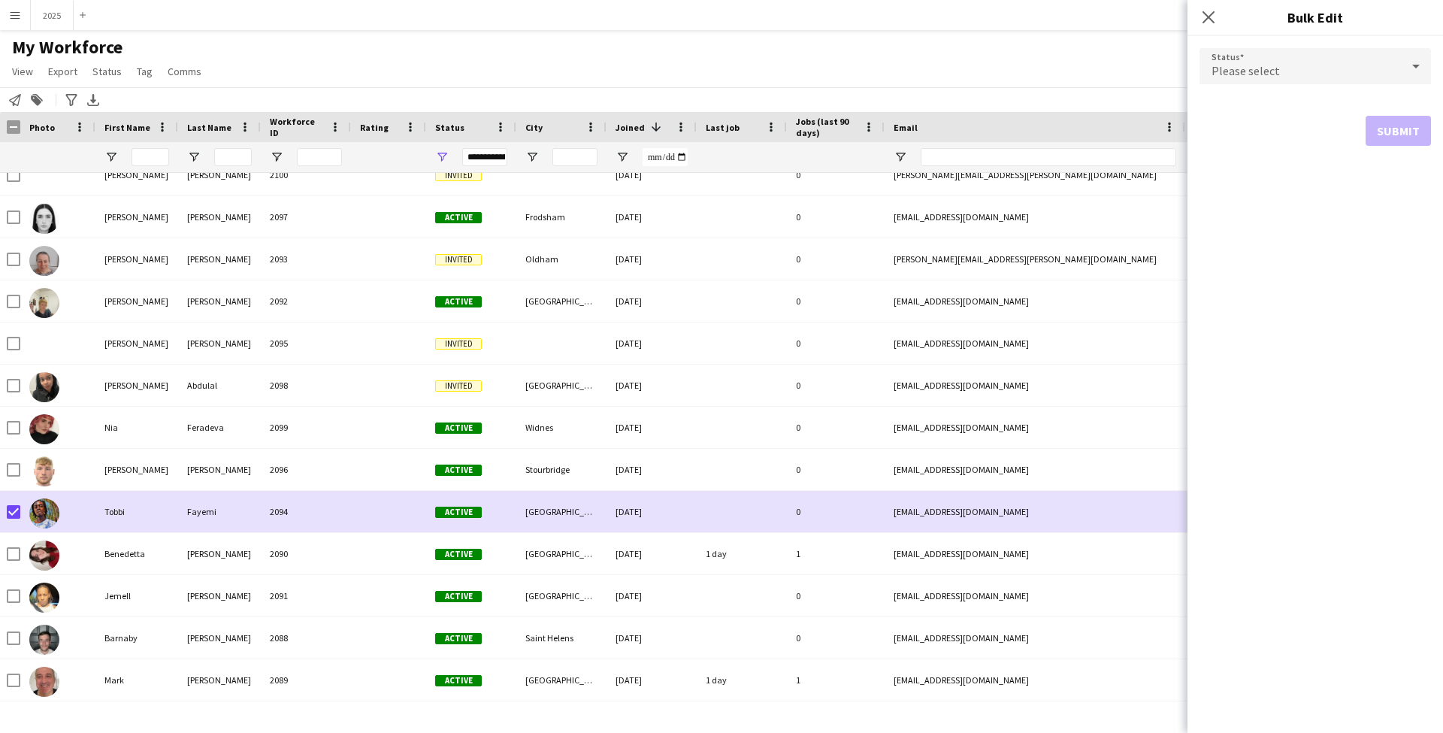
click at [1298, 68] on div "Please select" at bounding box center [1300, 66] width 201 height 36
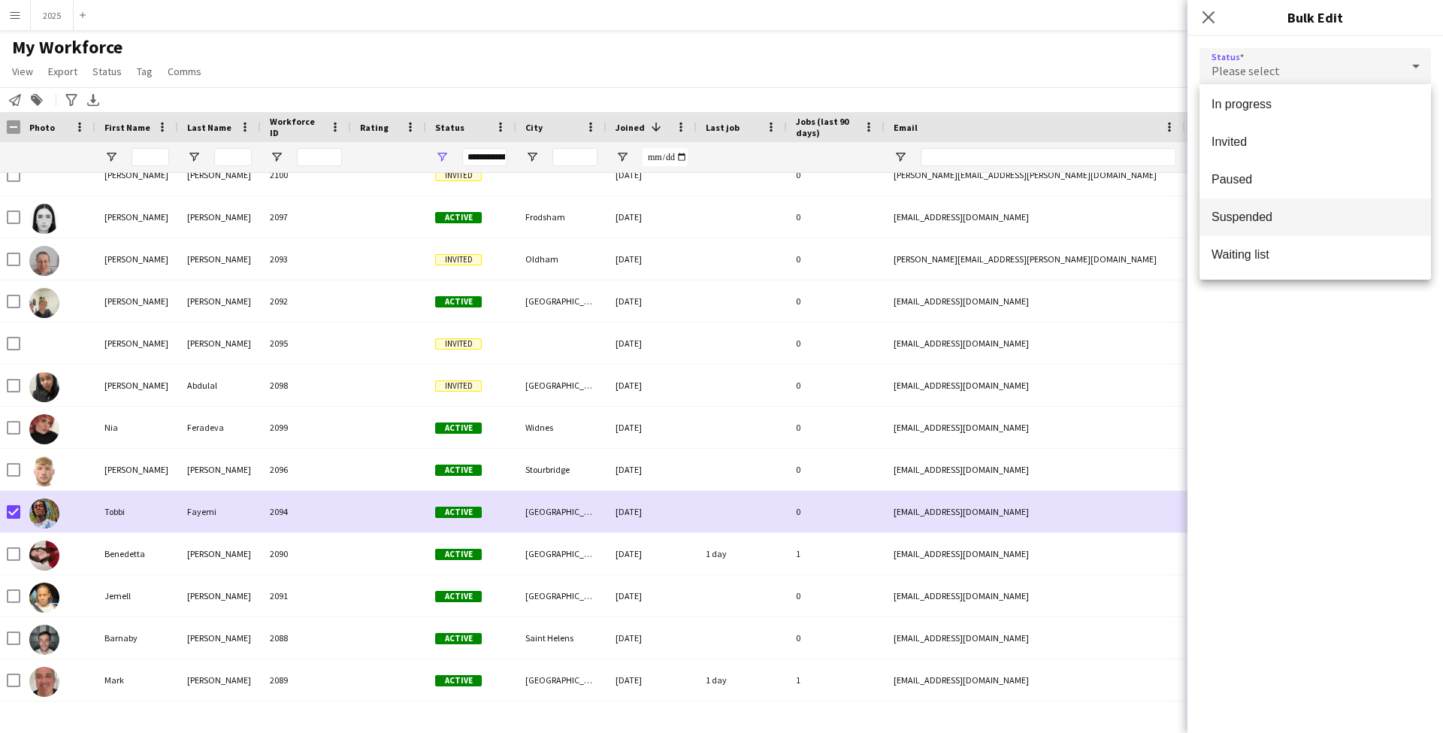
click at [1298, 213] on span "Suspended" at bounding box center [1315, 217] width 207 height 14
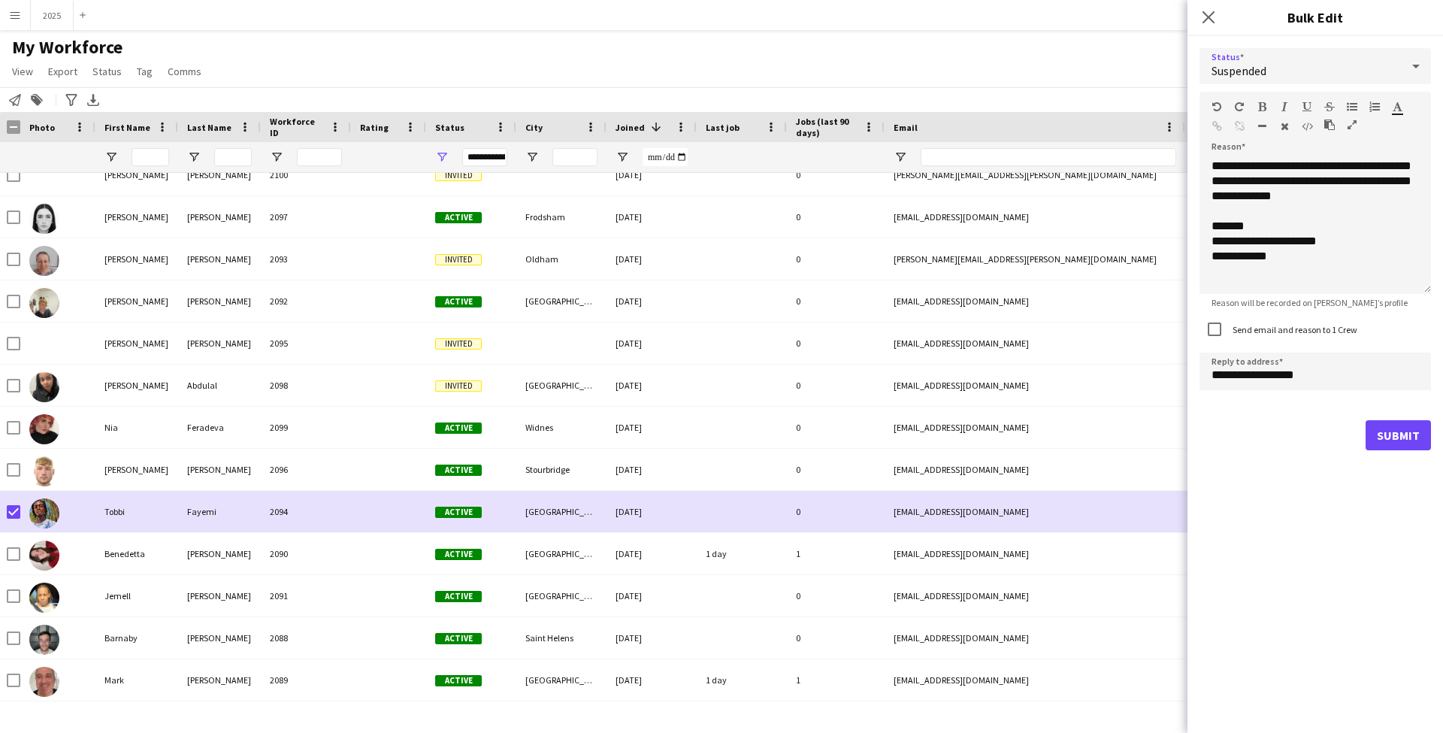
click at [1376, 429] on button "Submit" at bounding box center [1398, 435] width 65 height 30
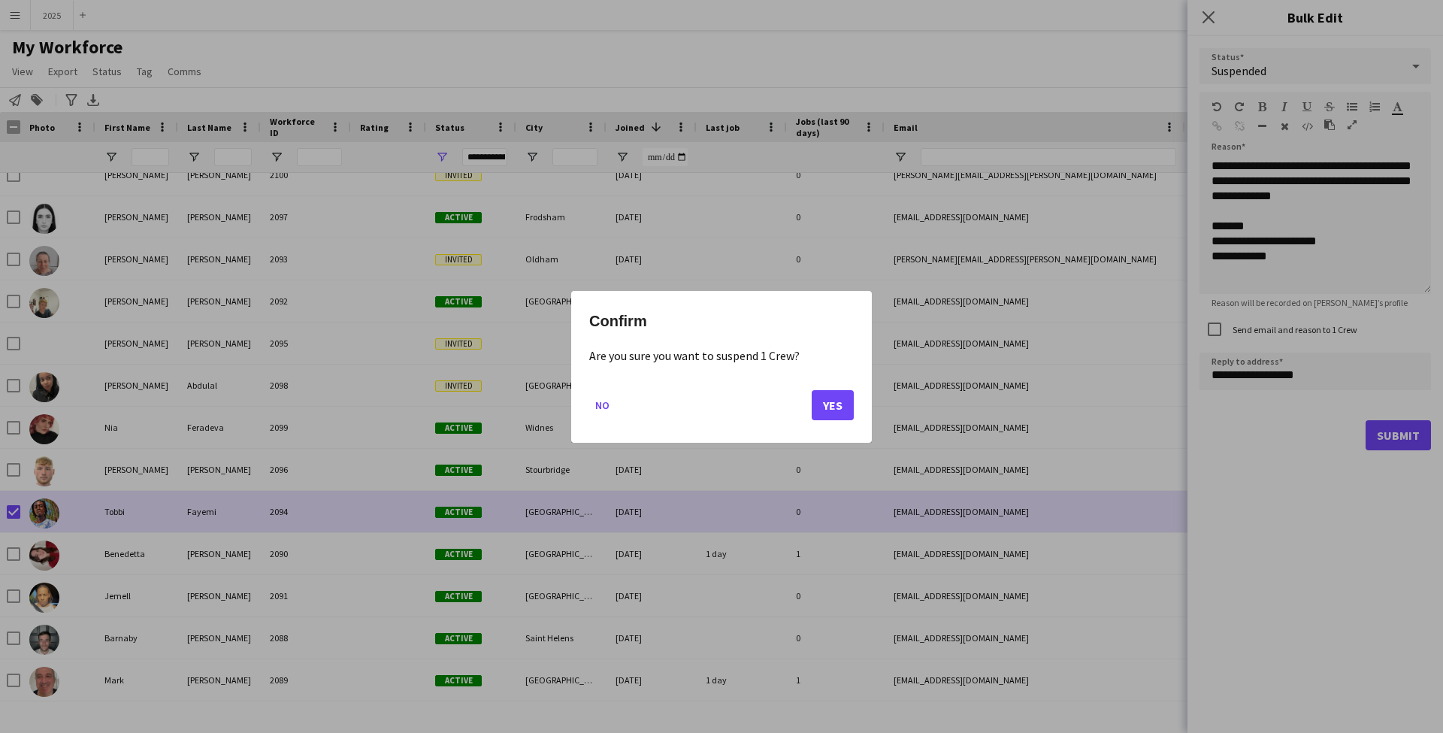
click at [825, 404] on button "Yes" at bounding box center [833, 404] width 42 height 30
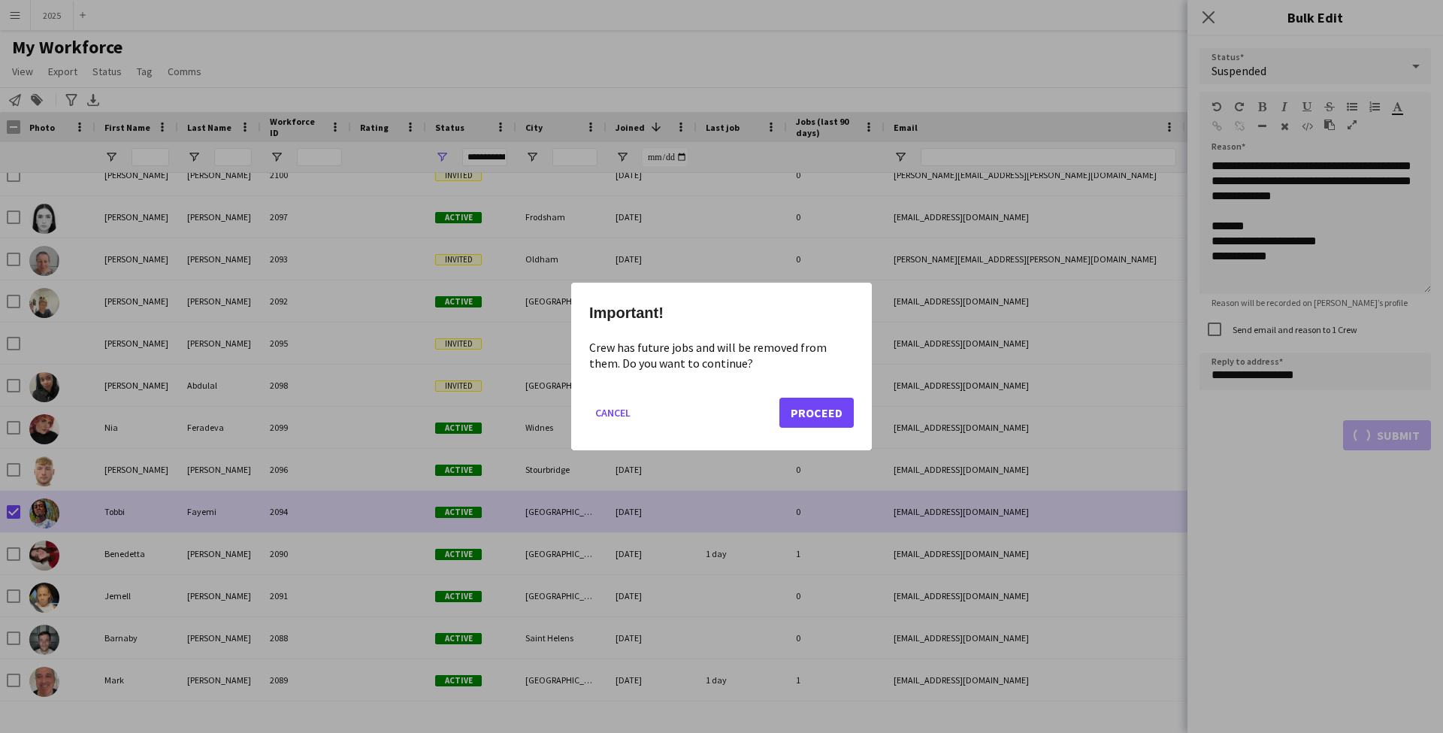
click at [794, 412] on button "Proceed" at bounding box center [816, 413] width 74 height 30
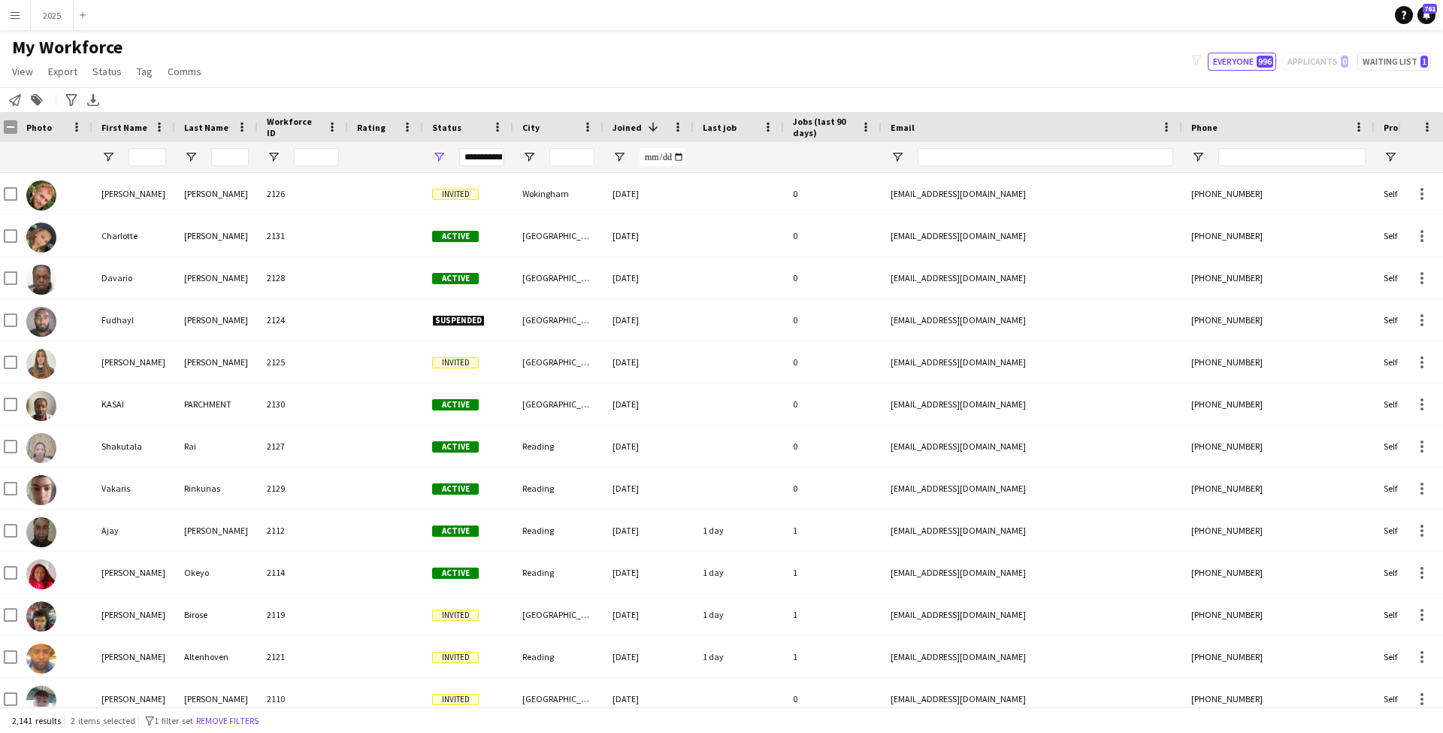
scroll to position [-1, 0]
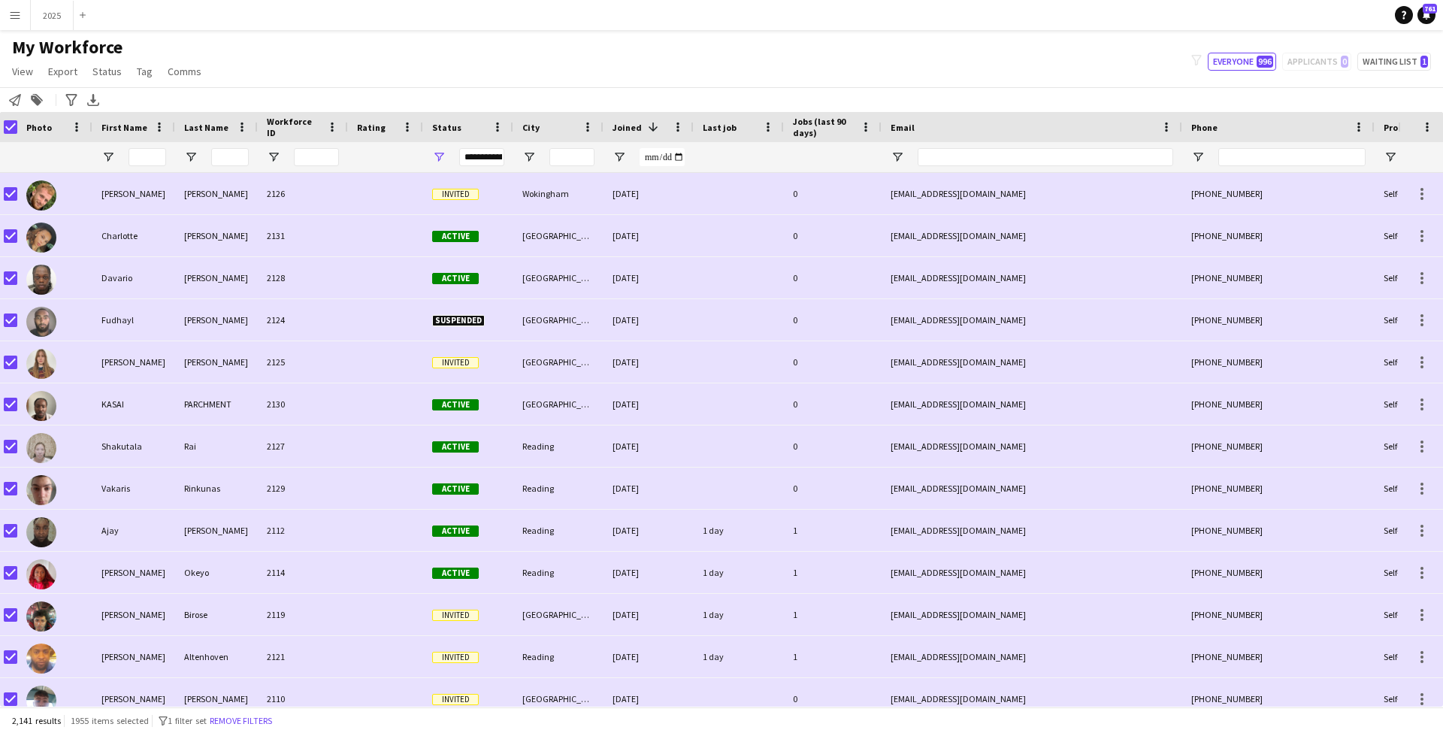
click at [443, 159] on span "Open Filter Menu" at bounding box center [439, 157] width 14 height 14
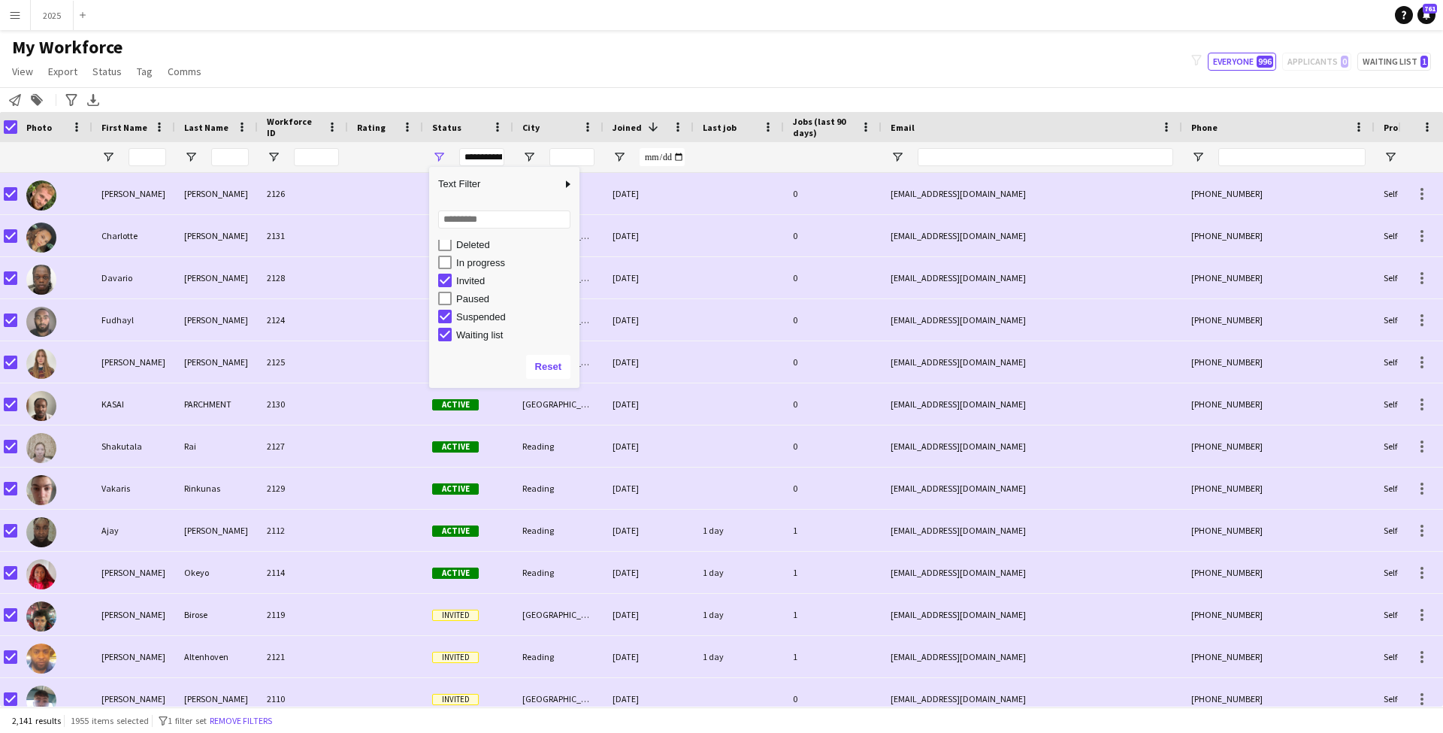
scroll to position [95, 0]
type input "**********"
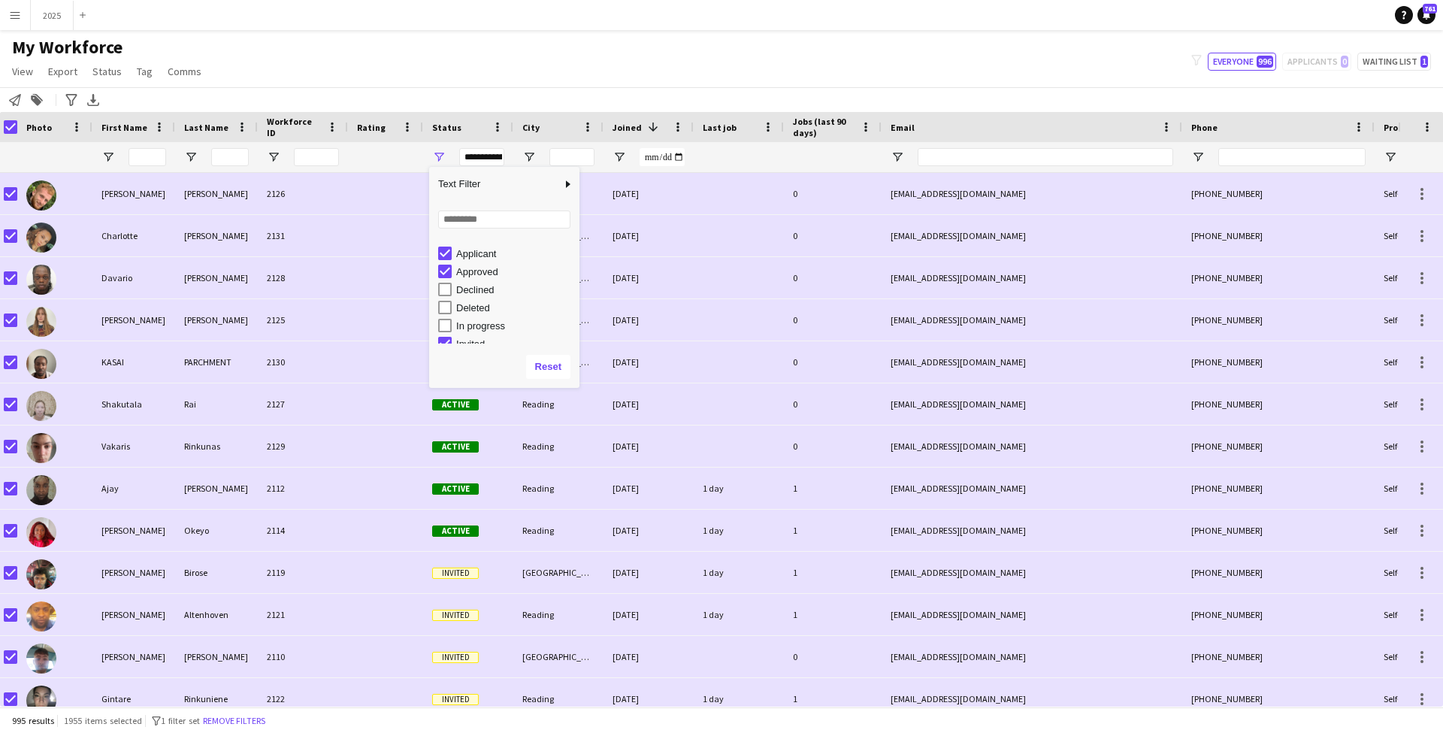
scroll to position [30, 0]
click at [471, 60] on div "My Workforce View Views Default view New view Update view Delete view Edit name…" at bounding box center [721, 61] width 1443 height 51
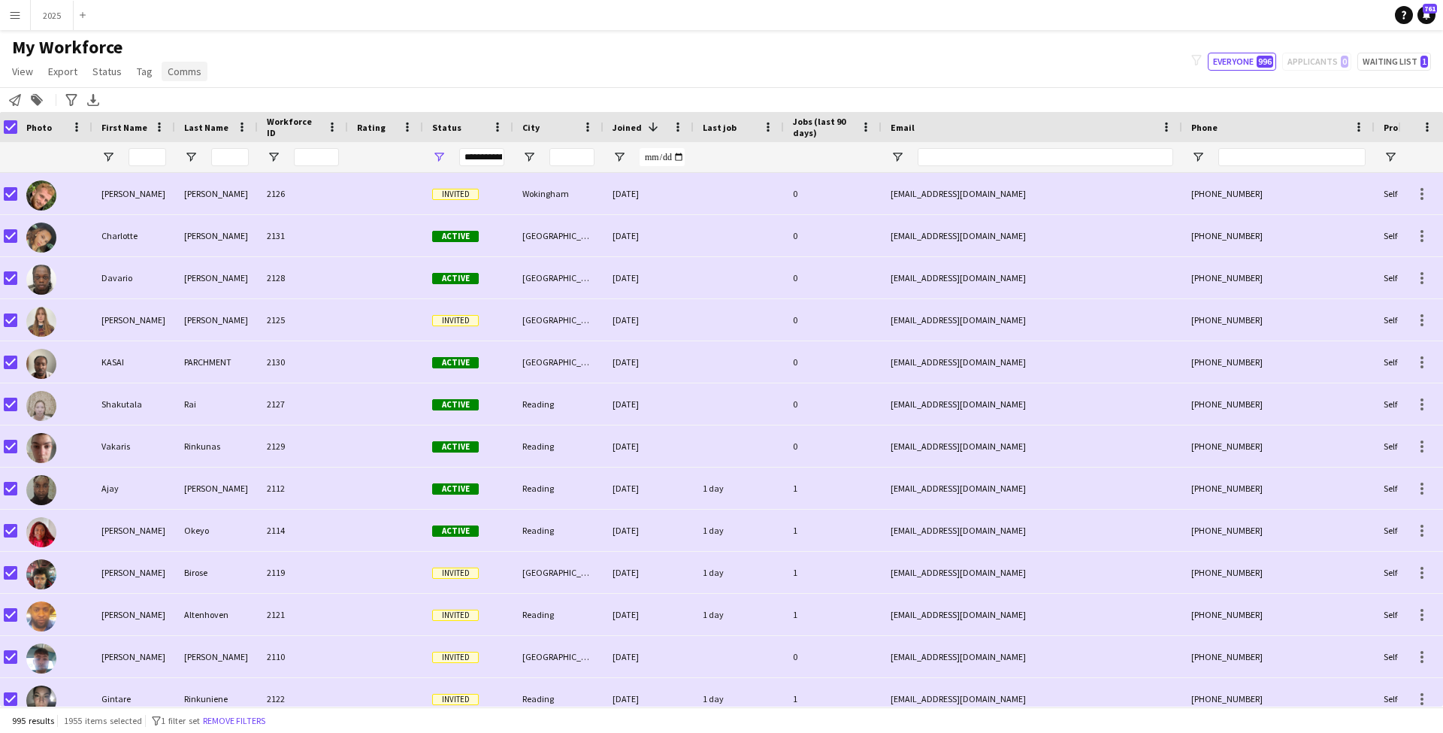
click at [190, 73] on span "Comms" at bounding box center [185, 72] width 34 height 14
click at [216, 102] on span "Send notification" at bounding box center [209, 104] width 77 height 14
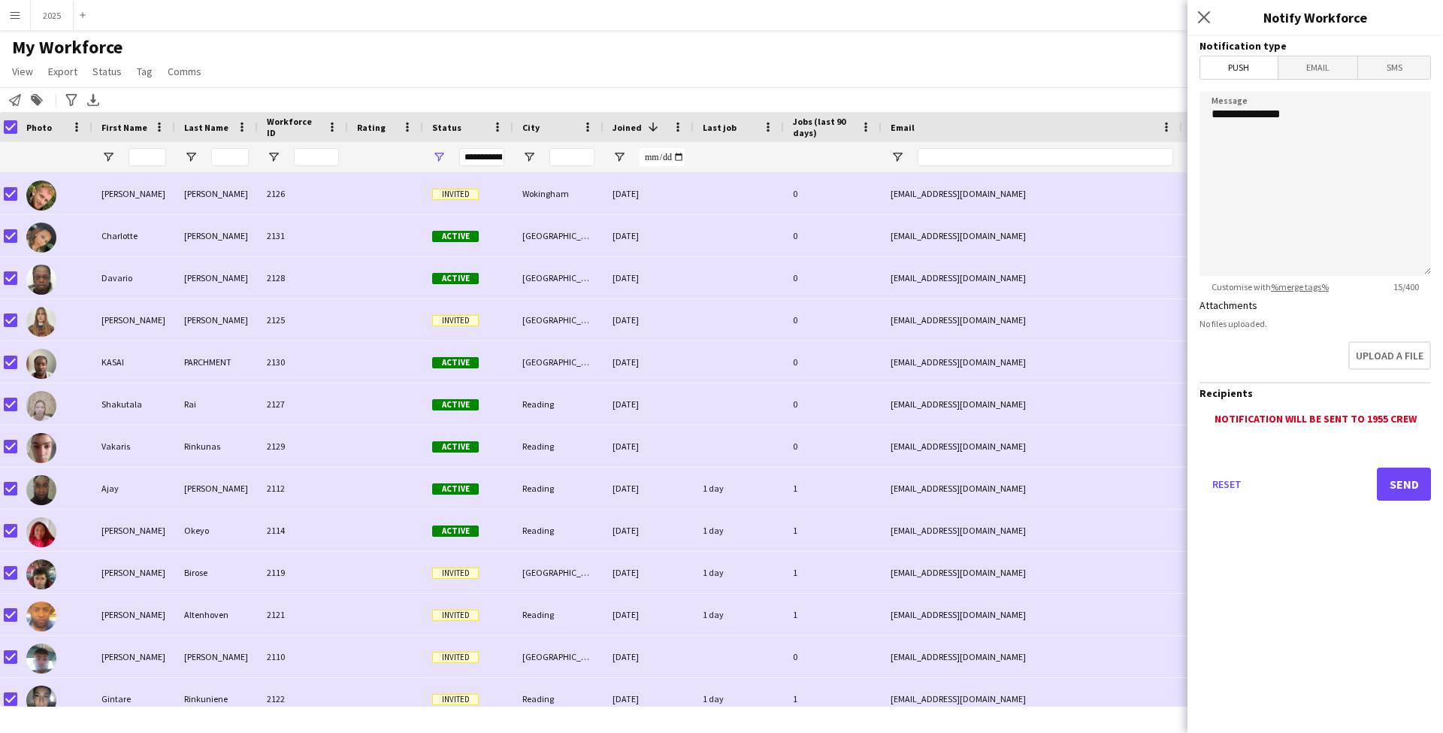
click at [1307, 67] on span "Email" at bounding box center [1319, 67] width 80 height 23
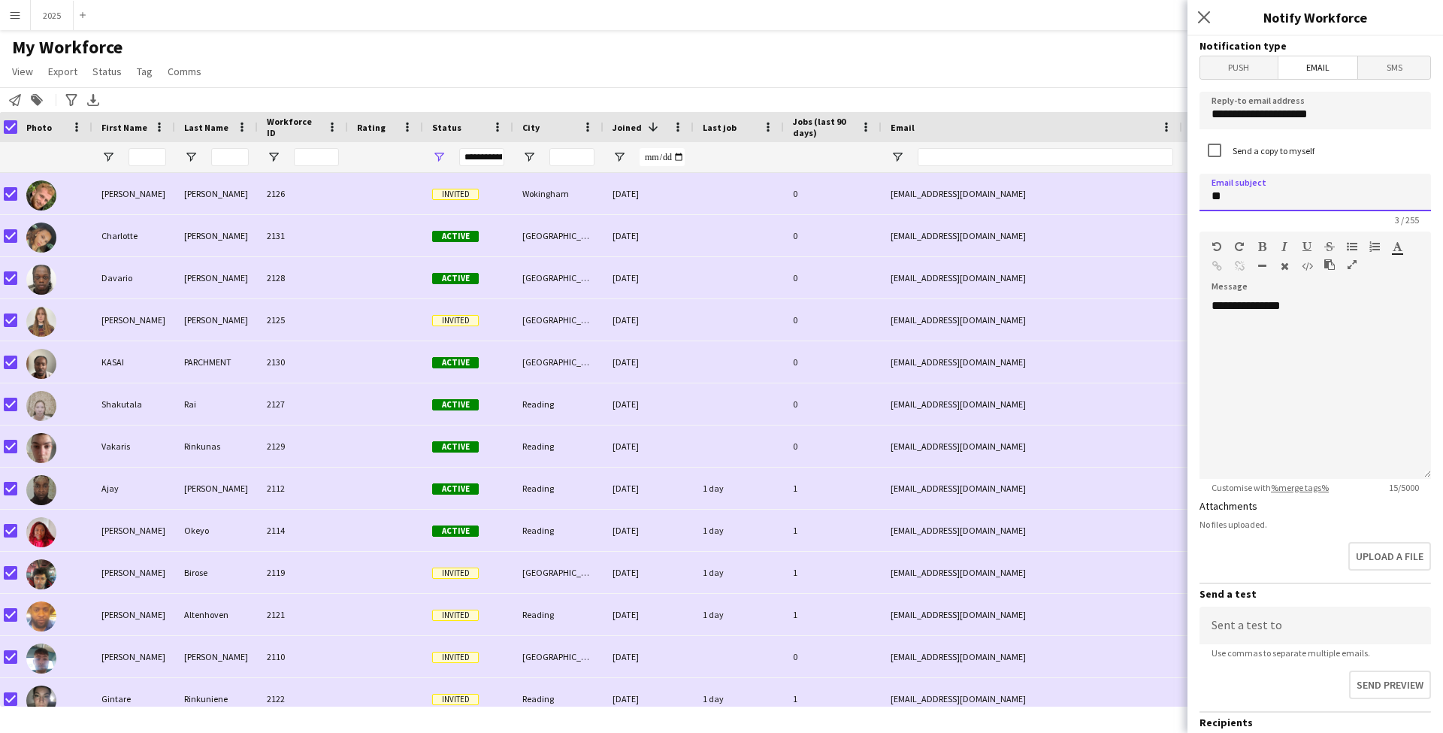
type input "*"
type input "**********"
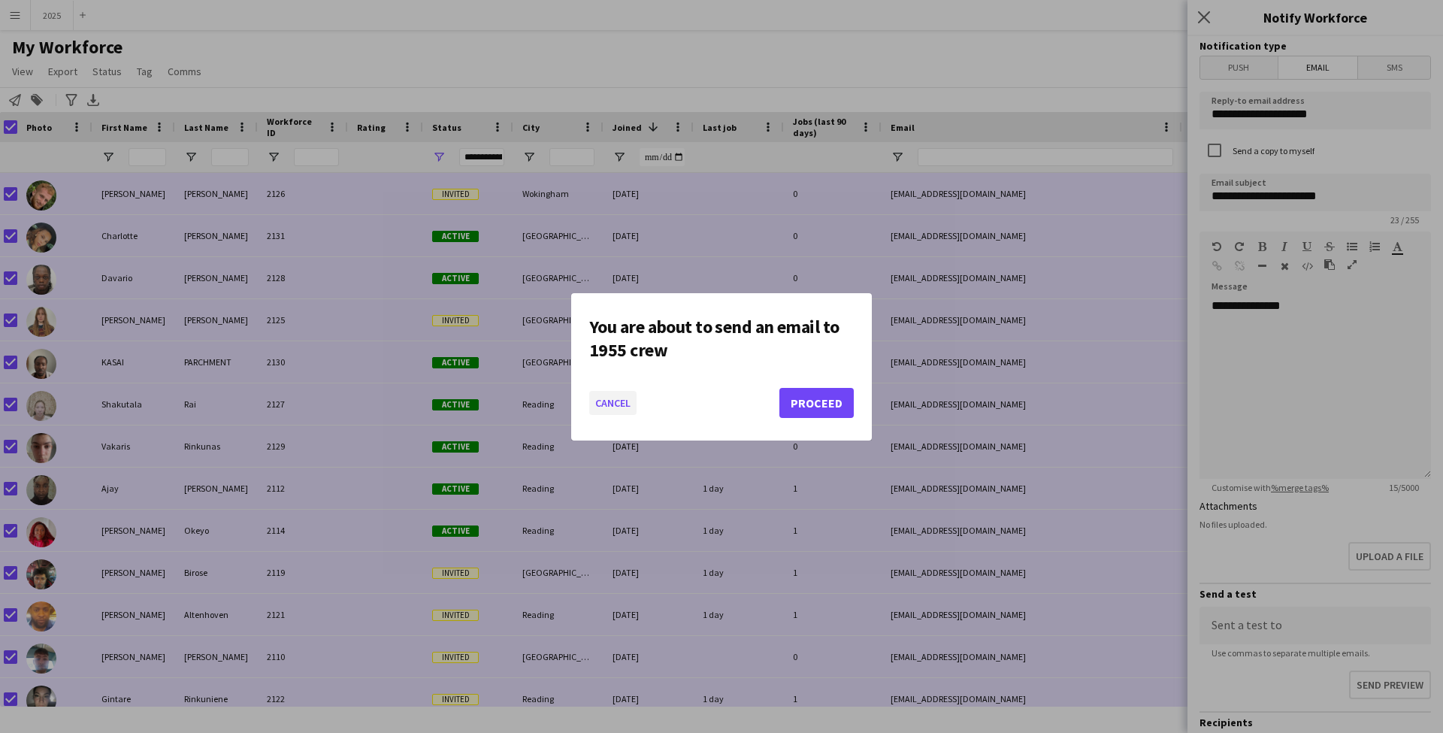
click at [628, 399] on button "Cancel" at bounding box center [612, 403] width 47 height 24
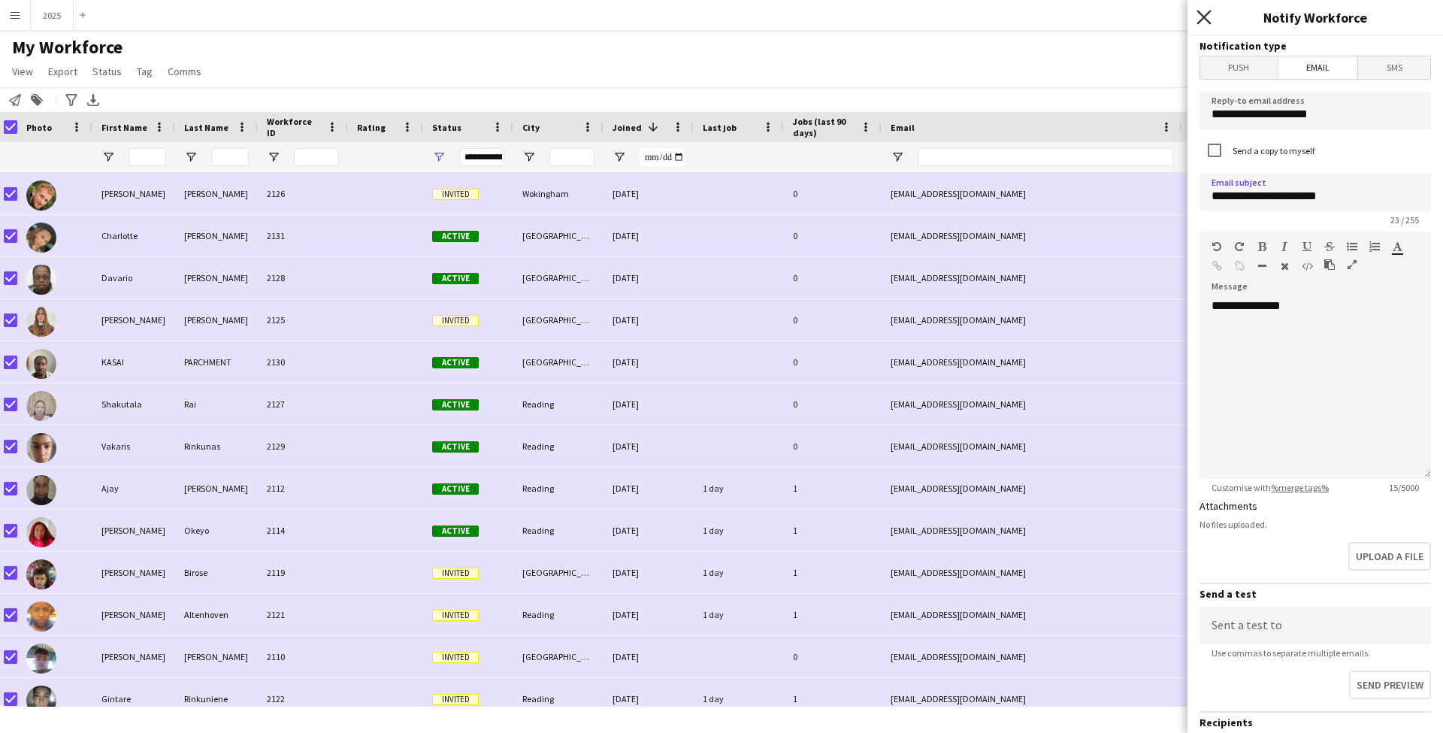
click at [1209, 19] on icon "Close pop-in" at bounding box center [1204, 17] width 14 height 14
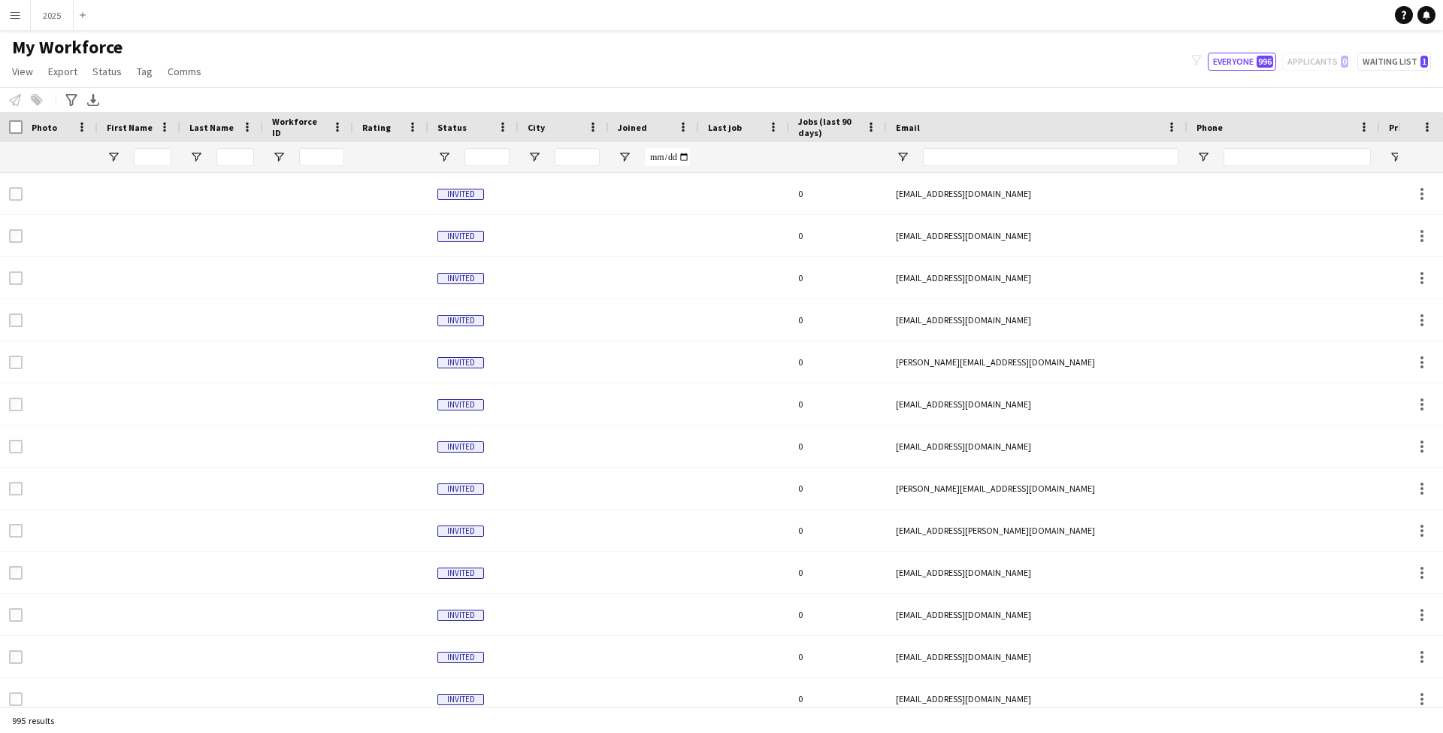
type input "**********"
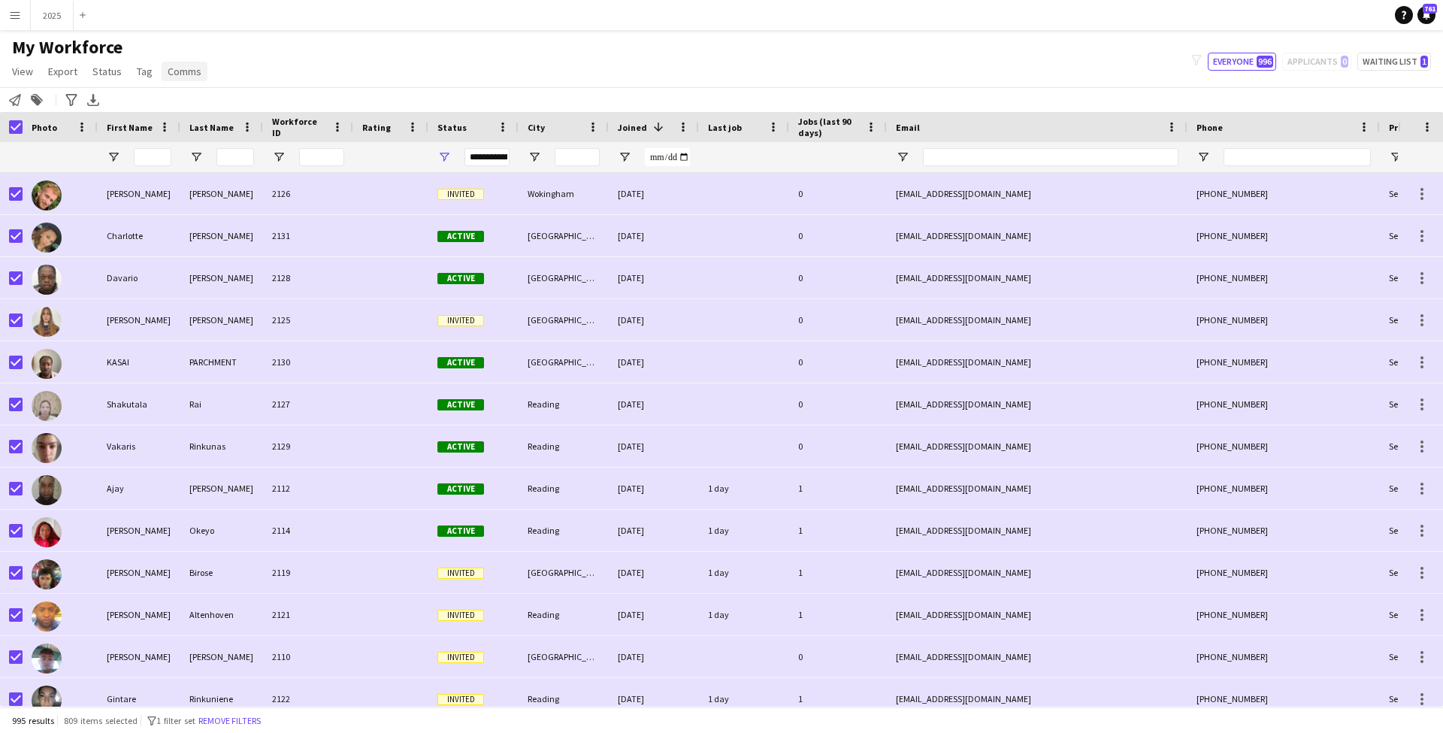
click at [169, 77] on span "Comms" at bounding box center [185, 72] width 34 height 14
click at [187, 98] on span "Send notification" at bounding box center [209, 104] width 77 height 14
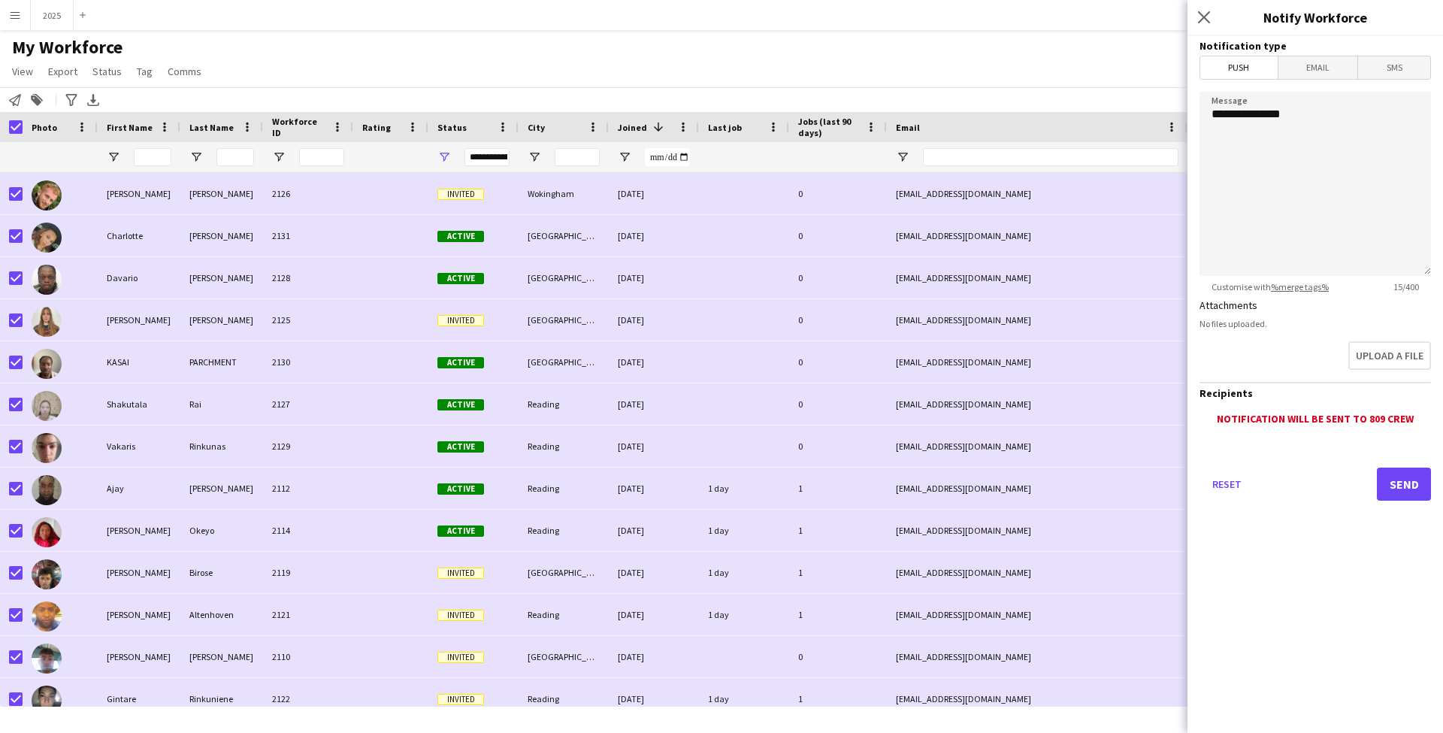
click at [1311, 62] on span "Email" at bounding box center [1319, 67] width 80 height 23
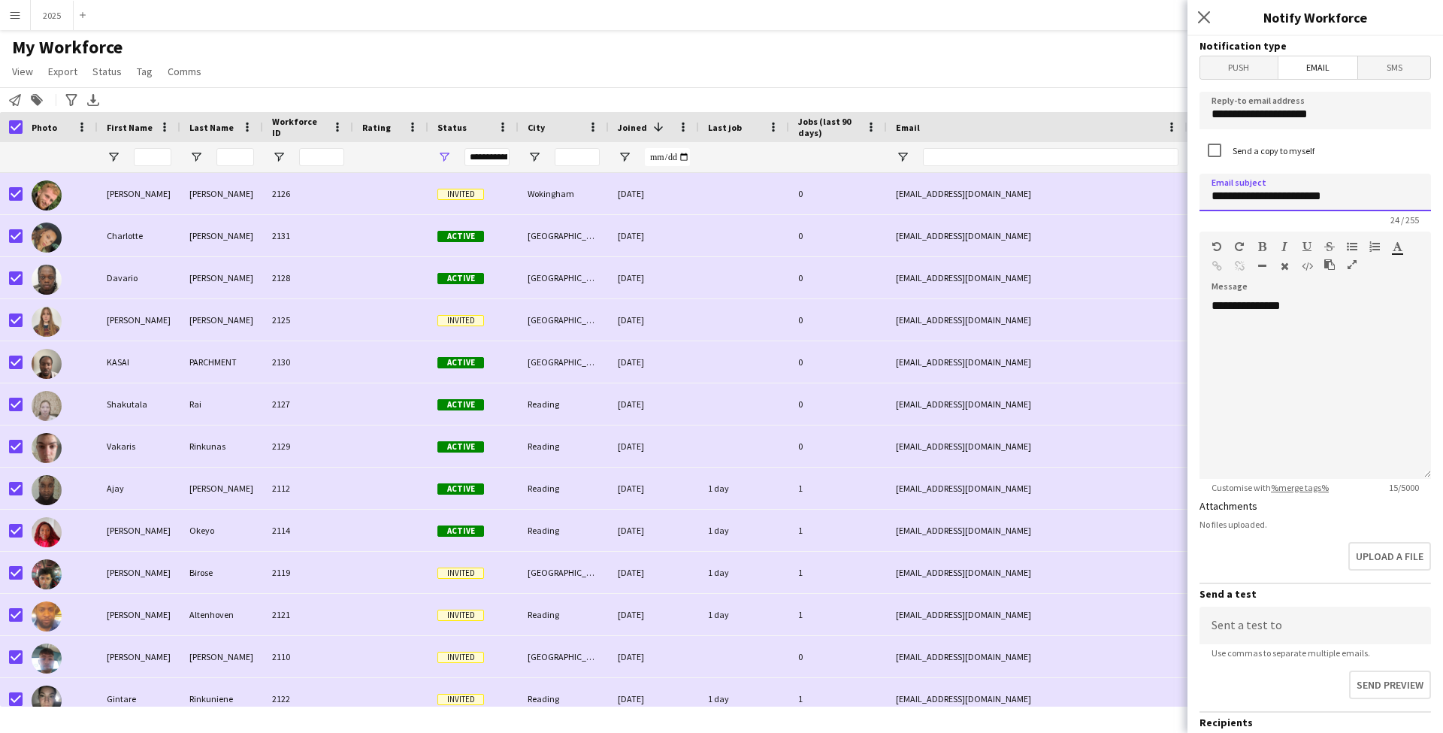
type input "**********"
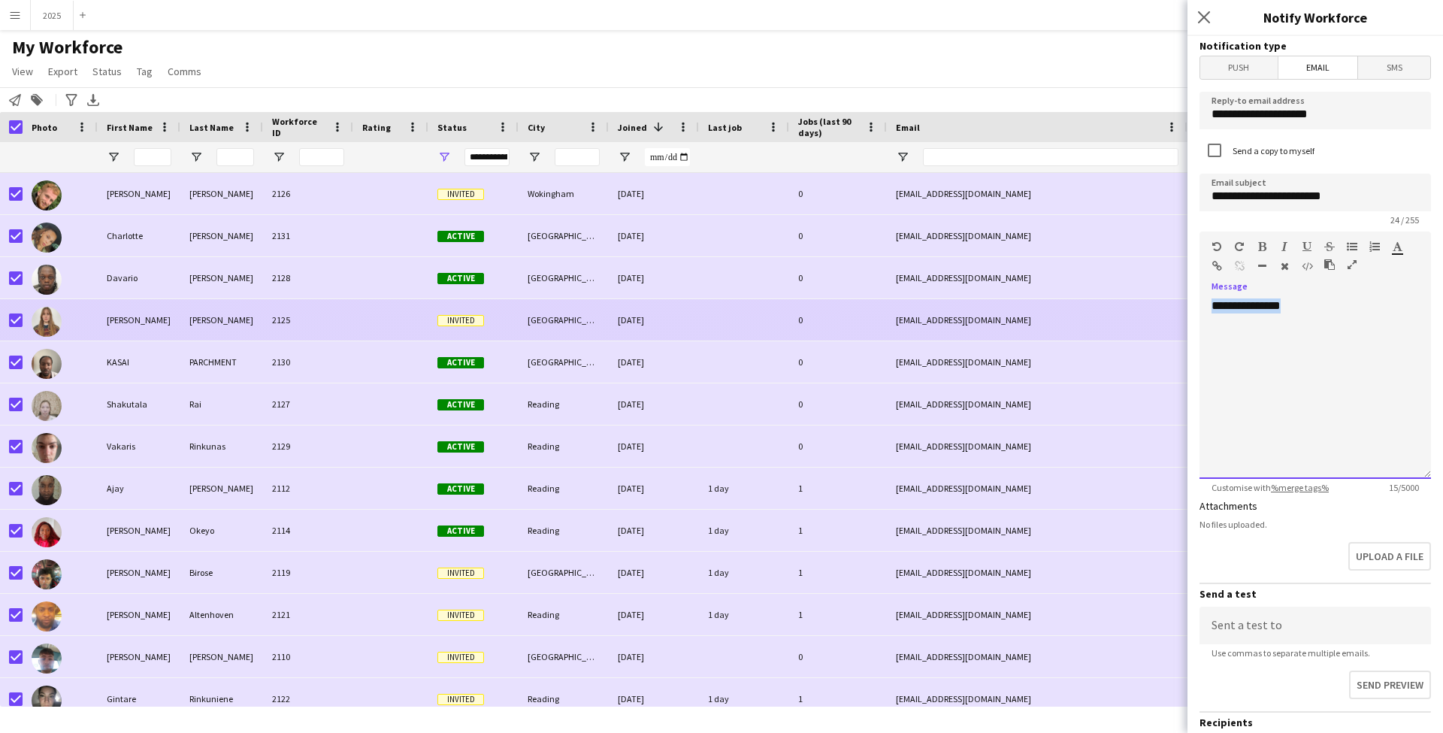
drag, startPoint x: 1364, startPoint y: 307, endPoint x: 1136, endPoint y: 301, distance: 227.8
click at [1136, 301] on body "Menu Boards Boards Boards All jobs Status Workforce Workforce My Workforce Recr…" at bounding box center [721, 366] width 1443 height 733
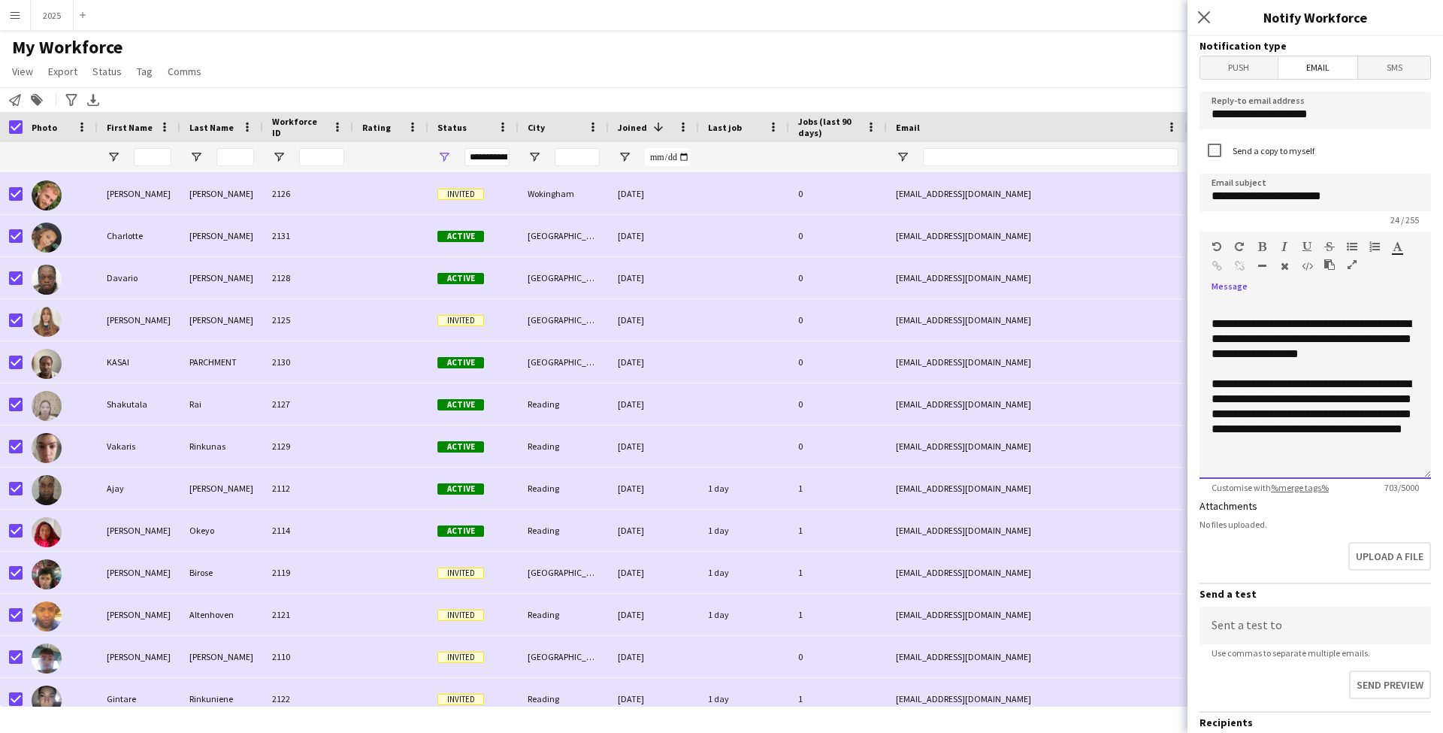
scroll to position [242, 0]
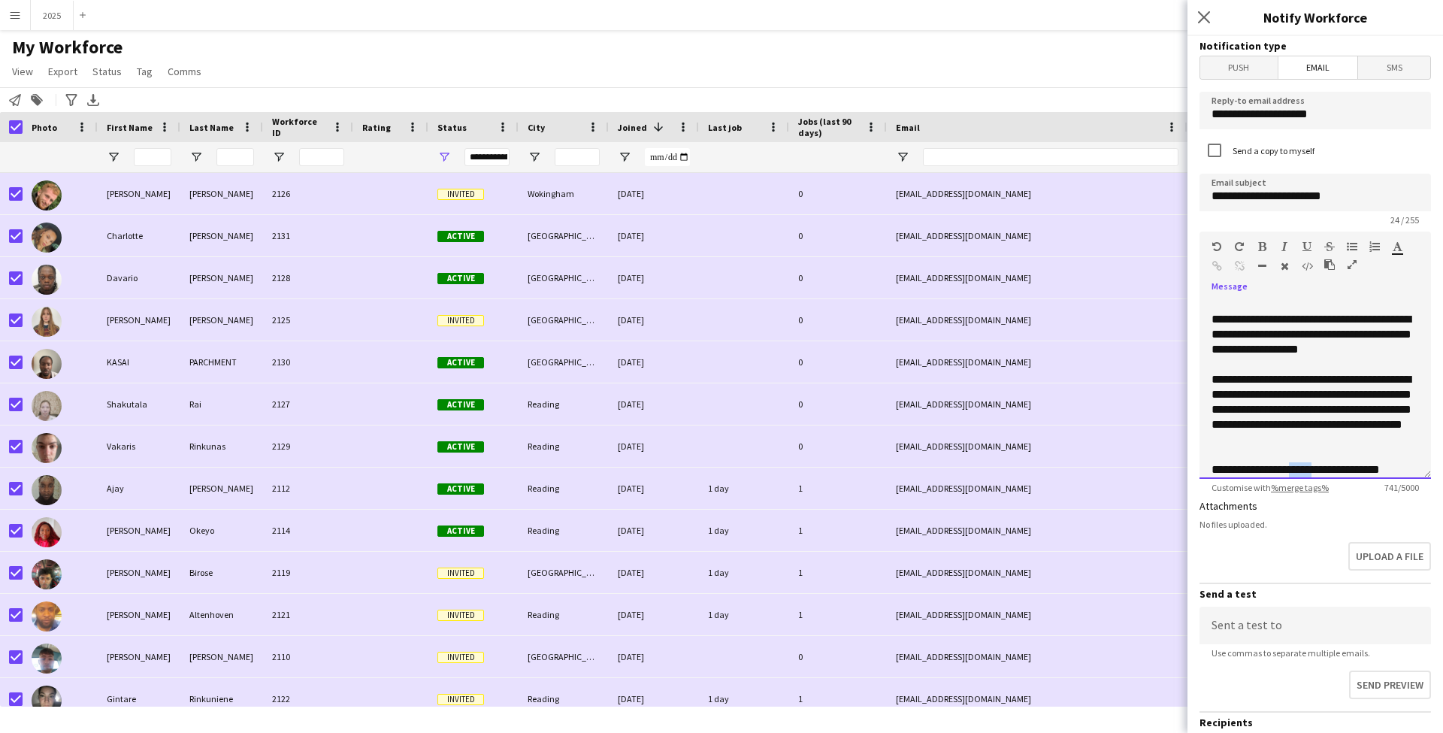
drag, startPoint x: 1327, startPoint y: 471, endPoint x: 1297, endPoint y: 468, distance: 30.2
click at [1296, 470] on div "**********" at bounding box center [1315, 469] width 207 height 15
click at [1260, 241] on icon "button" at bounding box center [1262, 246] width 8 height 11
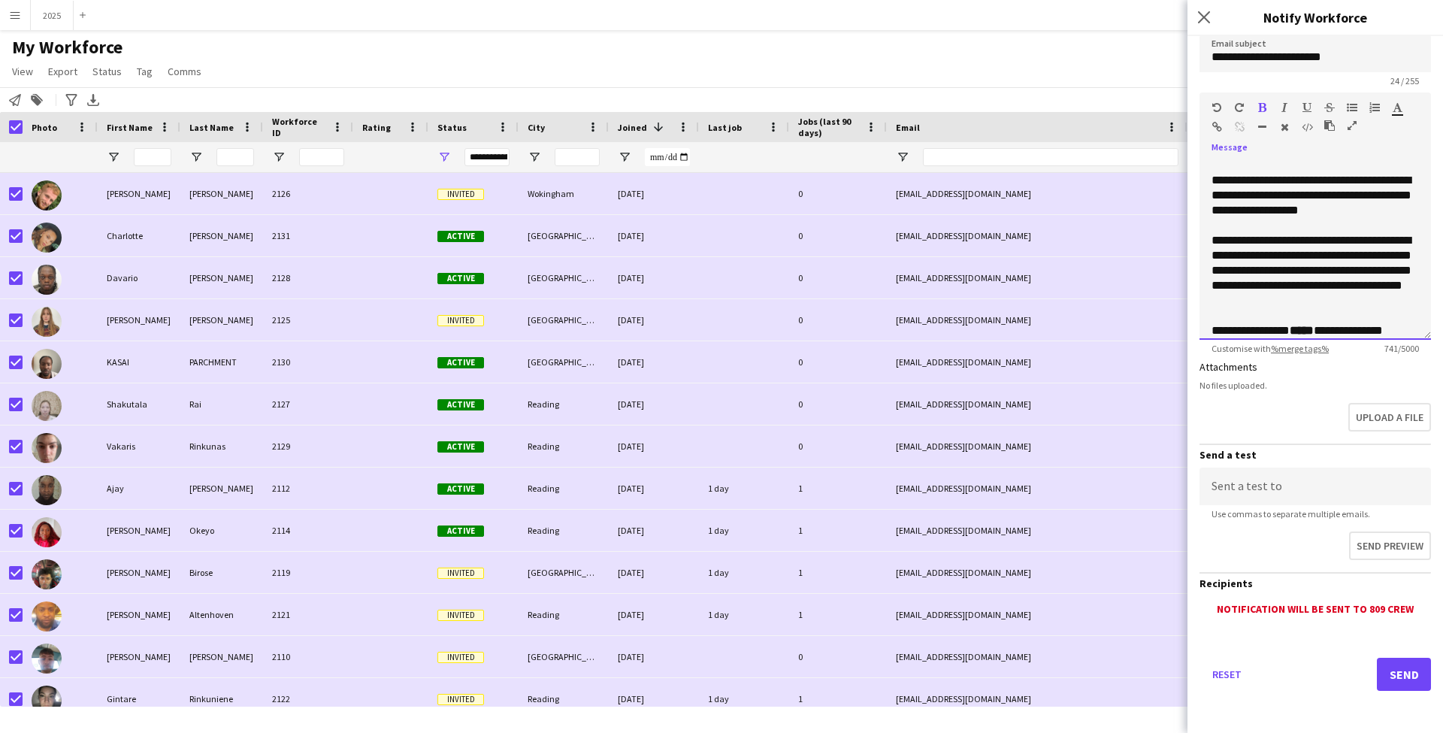
scroll to position [139, 0]
click at [1397, 667] on button "Send" at bounding box center [1404, 674] width 54 height 33
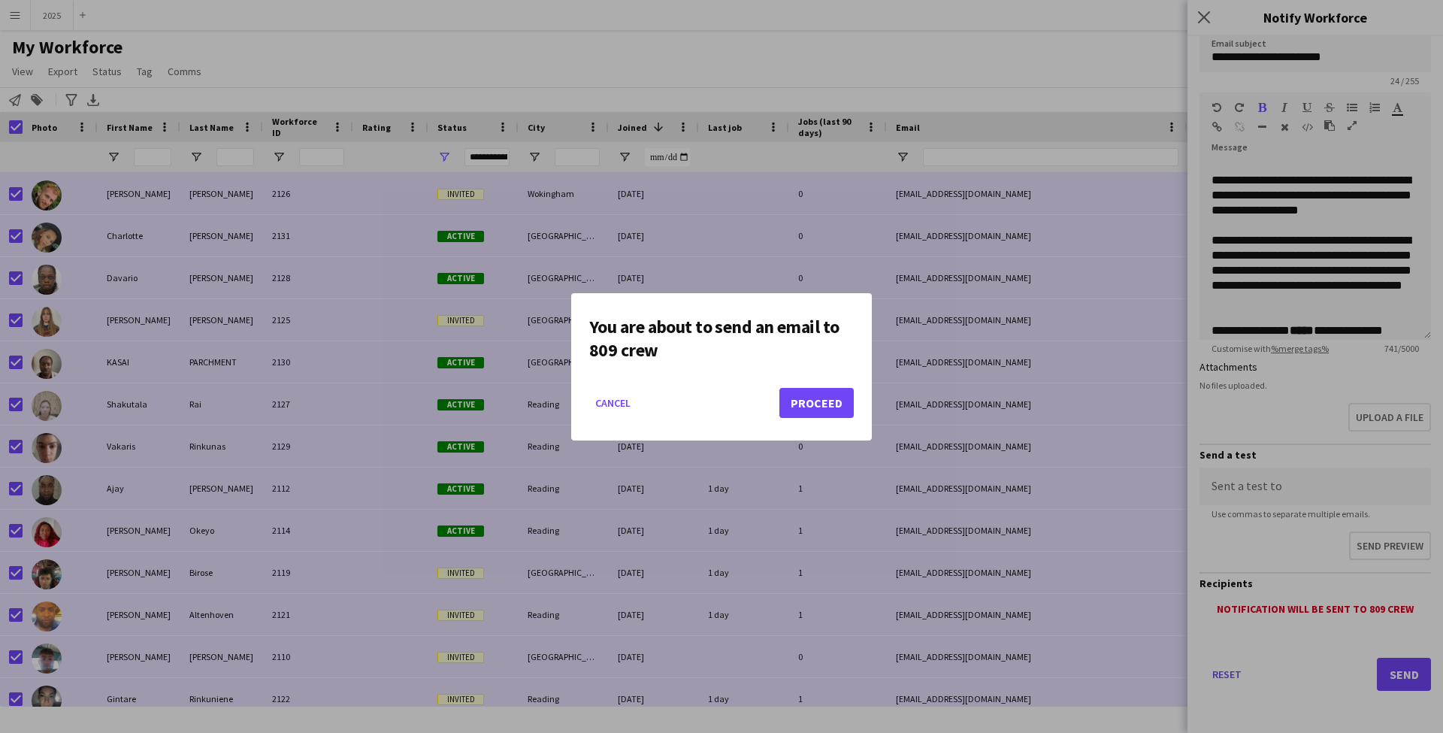
click at [810, 399] on button "Proceed" at bounding box center [816, 403] width 74 height 30
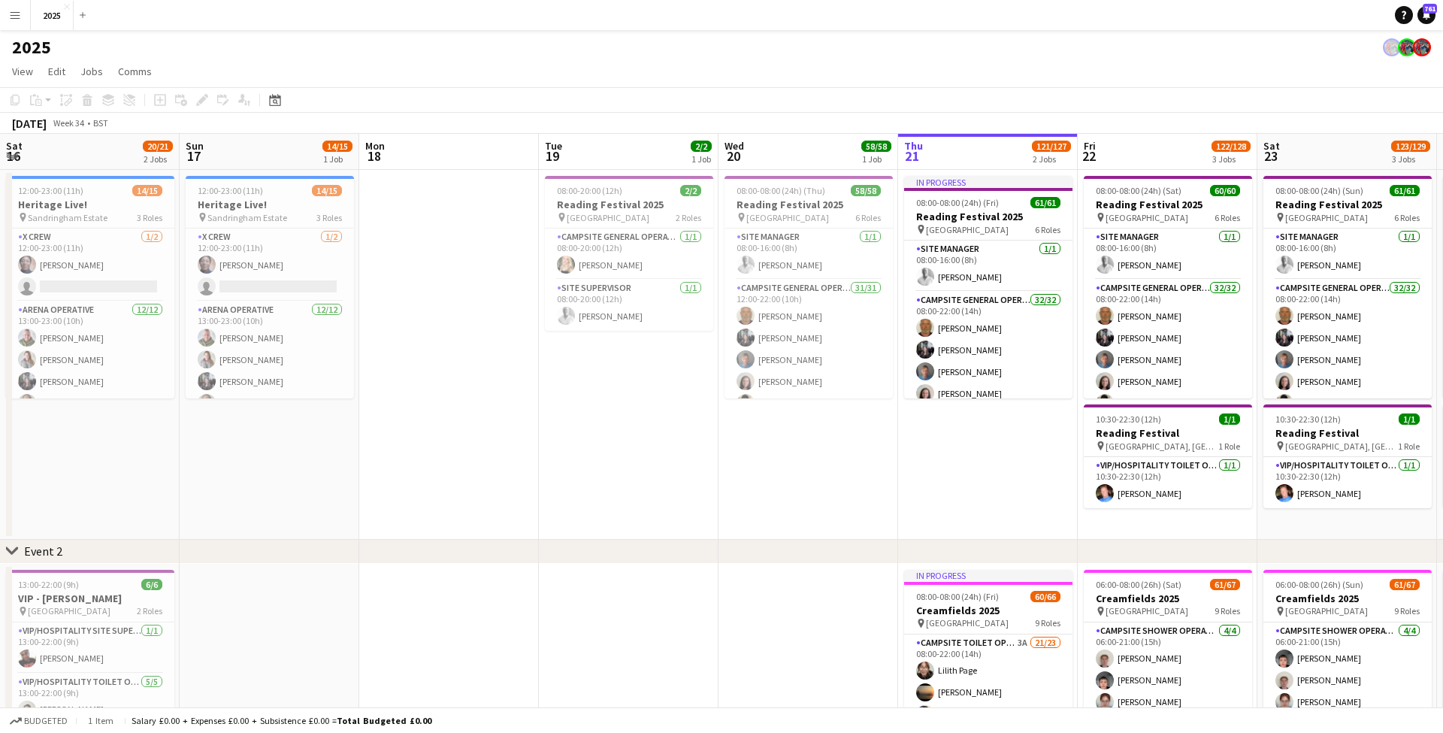
scroll to position [0, 451]
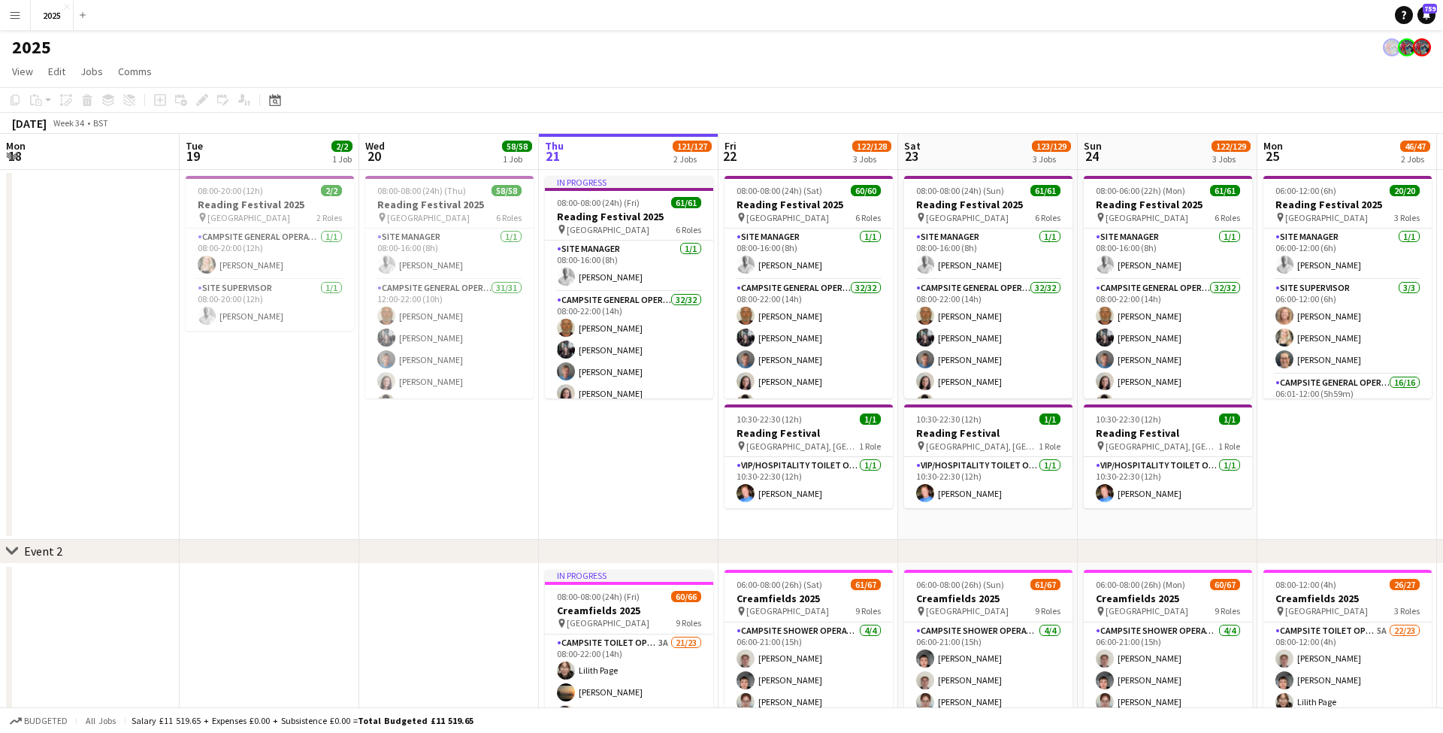
click at [15, 20] on app-icon "Menu" at bounding box center [15, 15] width 12 height 12
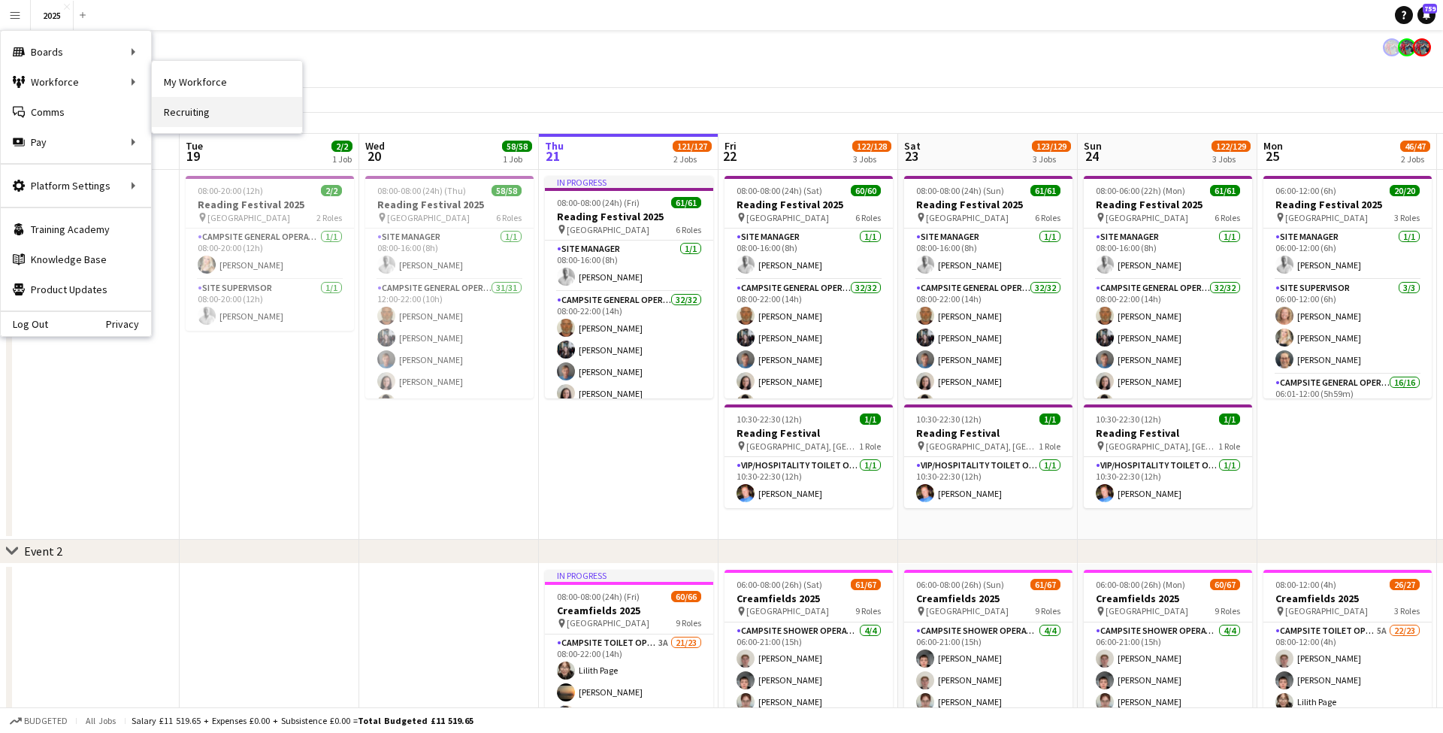
click at [198, 111] on link "Recruiting" at bounding box center [227, 112] width 150 height 30
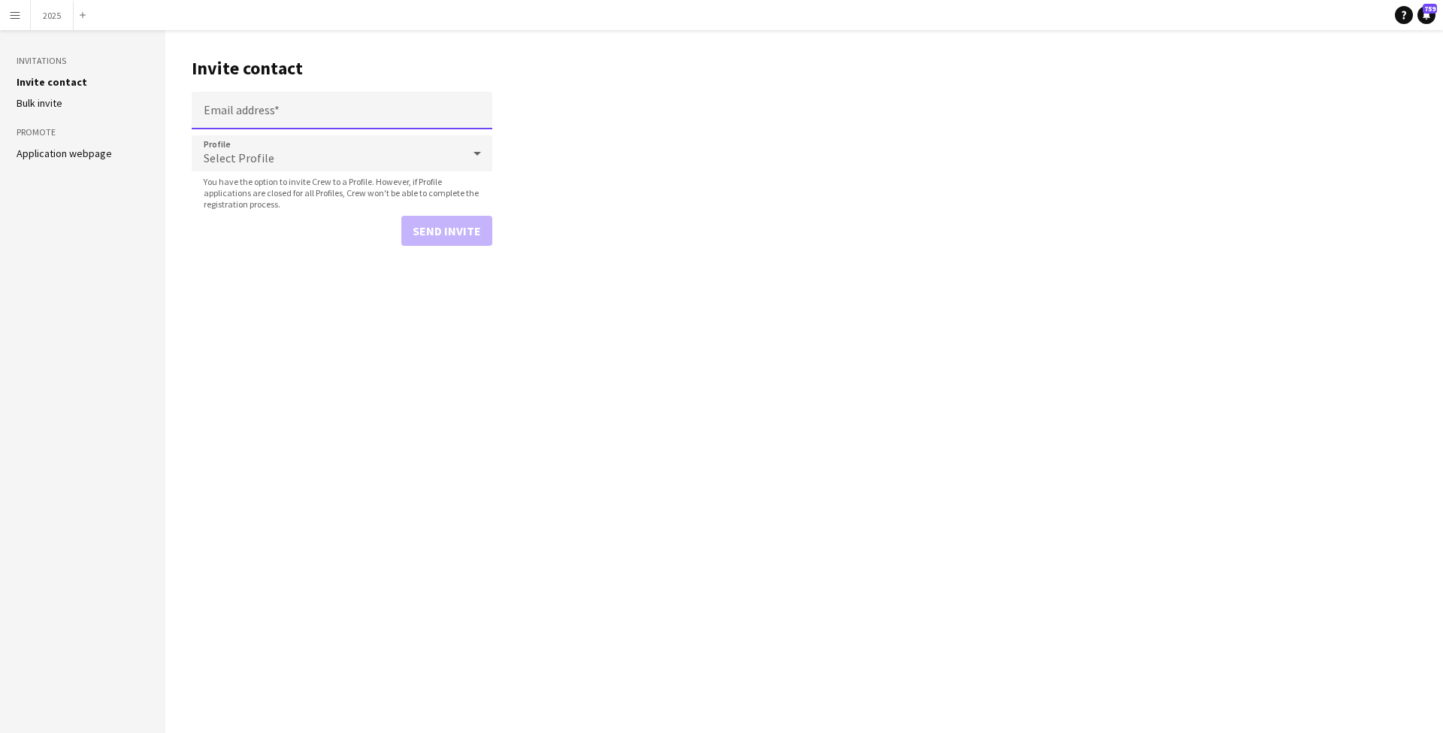
click at [243, 111] on input "Email address" at bounding box center [342, 111] width 301 height 38
paste input "**********"
type input "**********"
click at [280, 160] on div "Select Profile" at bounding box center [327, 153] width 271 height 36
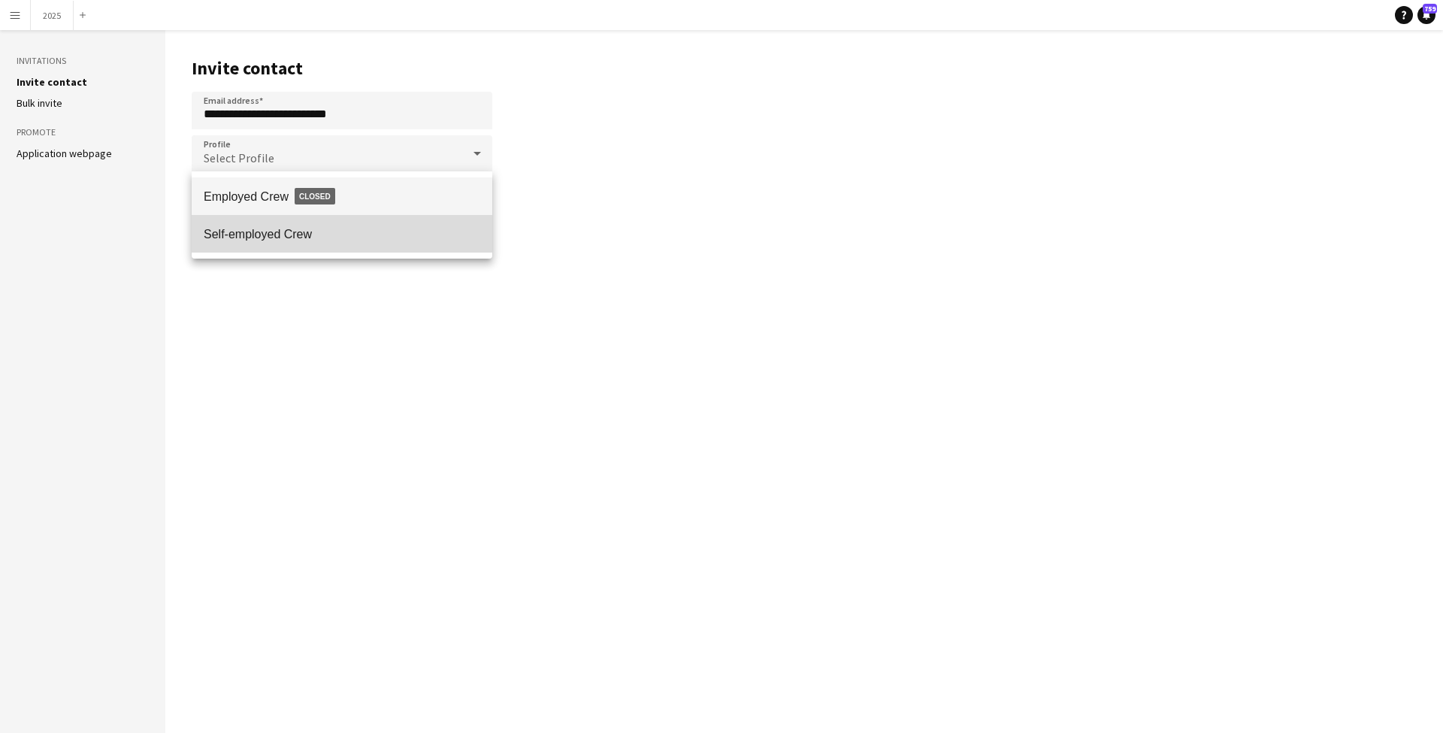
click at [328, 218] on mat-option "Self-employed Crew" at bounding box center [342, 234] width 301 height 38
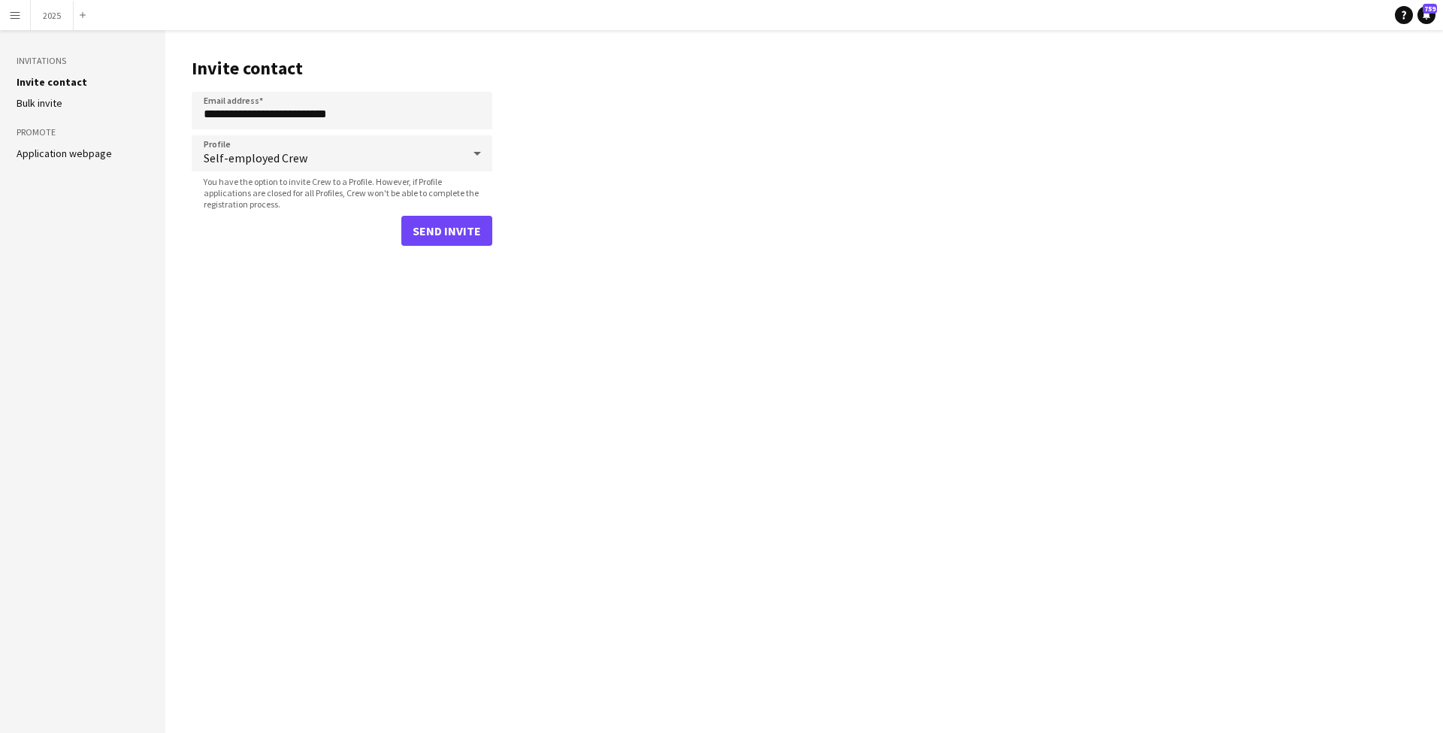
click at [414, 229] on button "Send invite" at bounding box center [446, 231] width 91 height 30
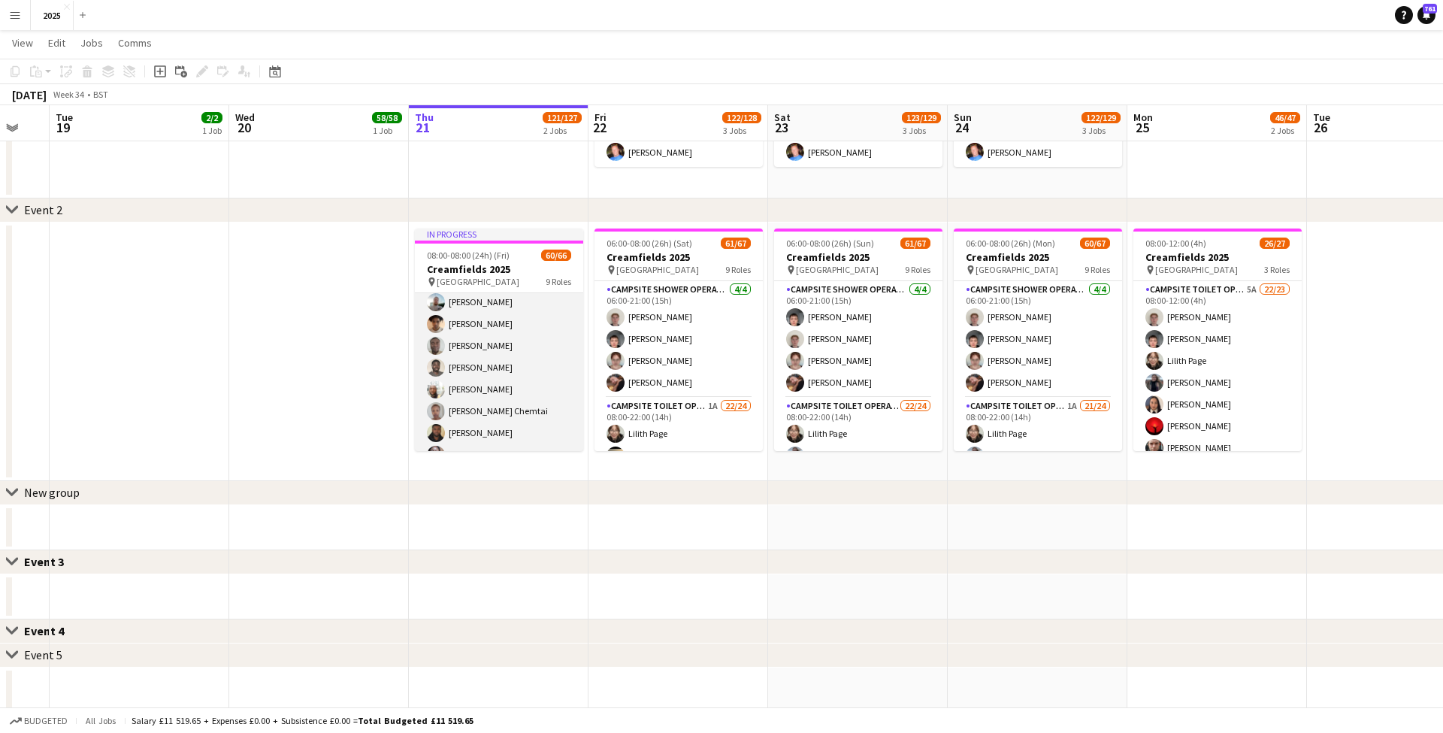
scroll to position [1204, 0]
click at [468, 324] on app-card-role "Campsite Toilet Operative 3A 20/22 22:00-08:00 (10h) Emmanuel Onaeze Theo Kento…" at bounding box center [499, 413] width 168 height 509
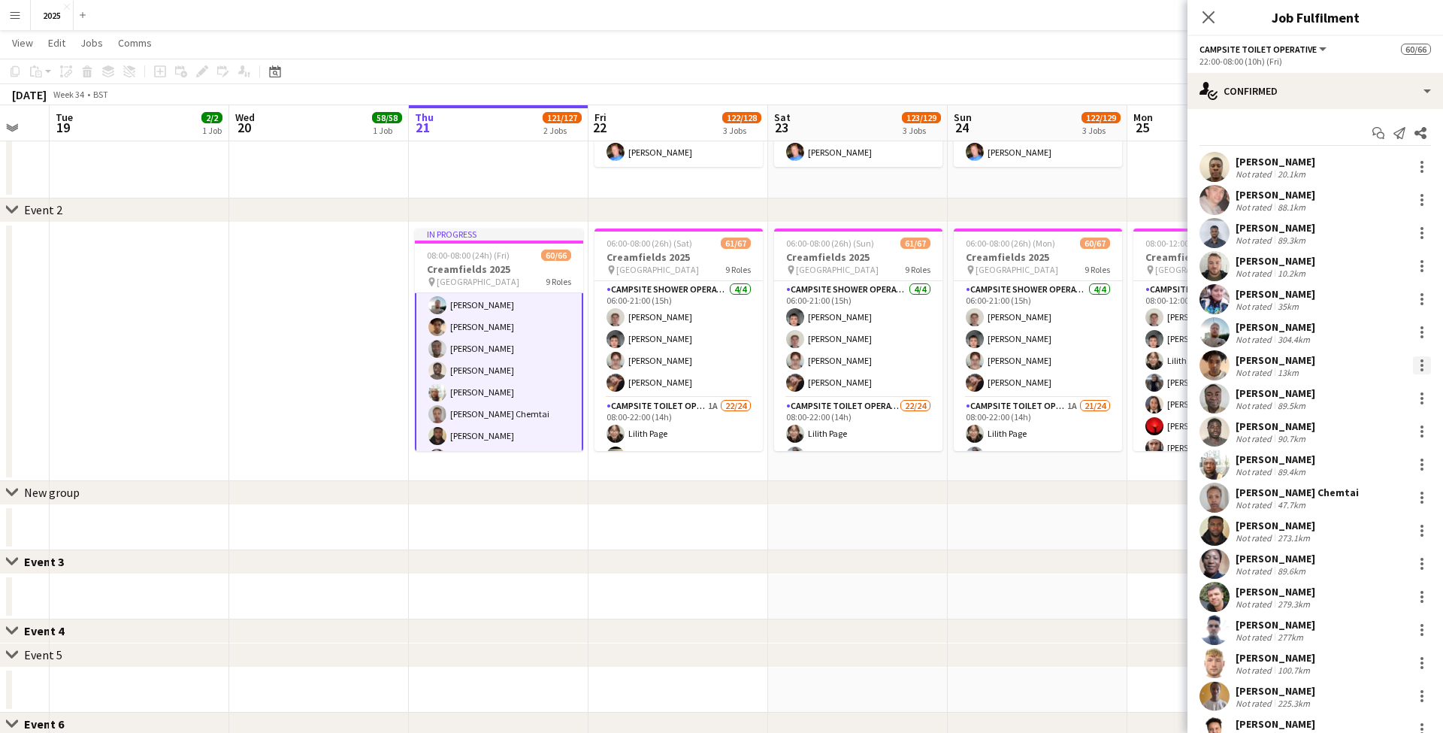
click at [1423, 363] on div at bounding box center [1422, 365] width 18 height 18
click at [1376, 527] on button "Remove" at bounding box center [1372, 537] width 117 height 36
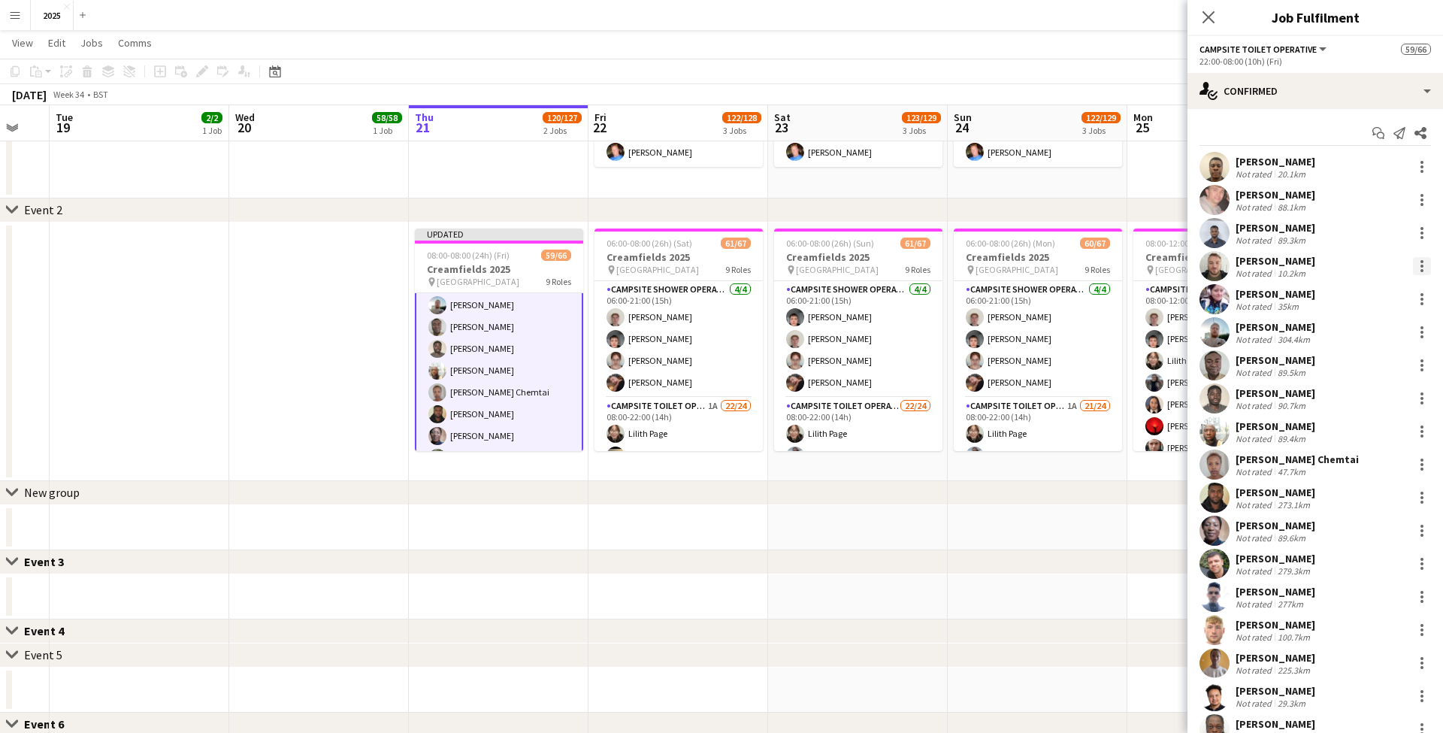
click at [1425, 265] on div at bounding box center [1422, 266] width 18 height 18
drag, startPoint x: 1403, startPoint y: 440, endPoint x: 1384, endPoint y: 362, distance: 79.7
click at [1403, 440] on span "Remove" at bounding box center [1372, 438] width 93 height 14
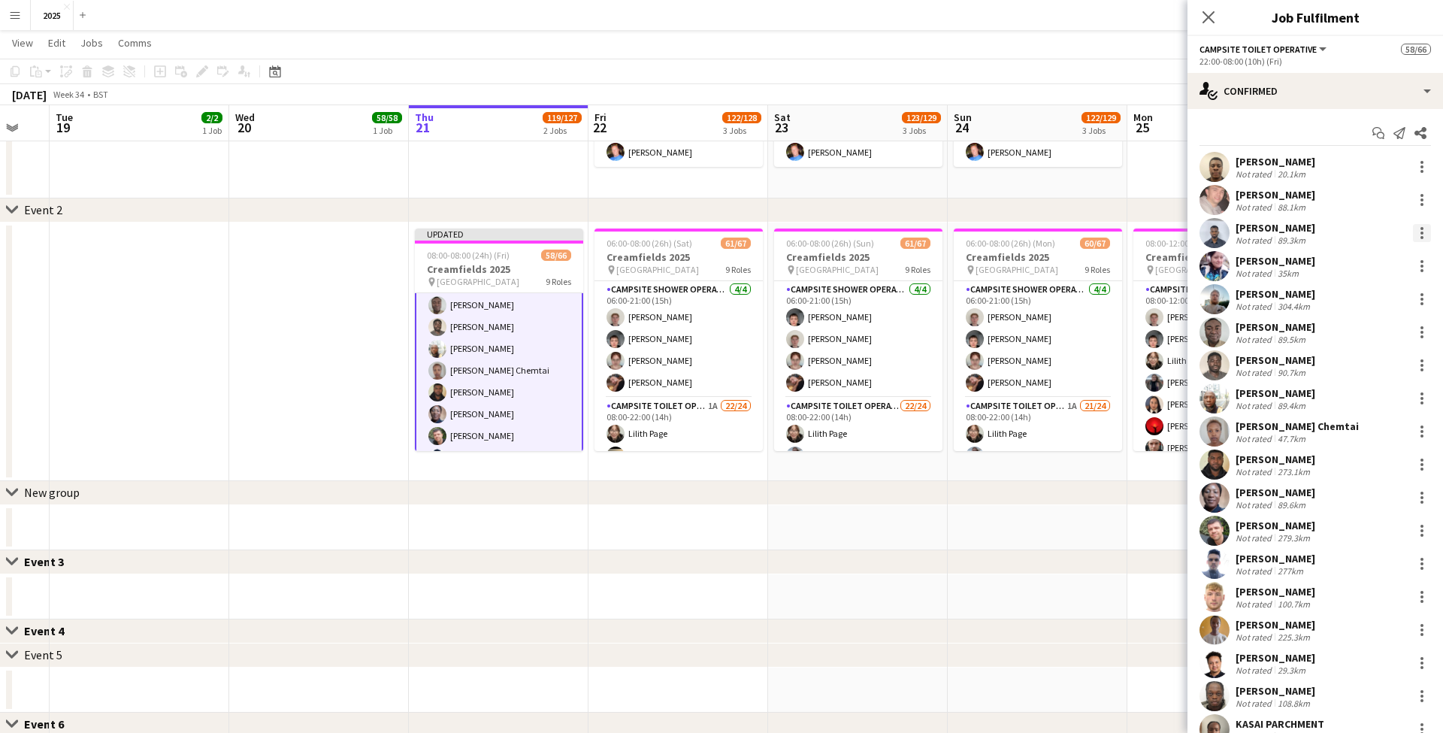
click at [1424, 237] on div at bounding box center [1422, 233] width 18 height 18
click at [1388, 399] on span "Remove" at bounding box center [1372, 405] width 93 height 14
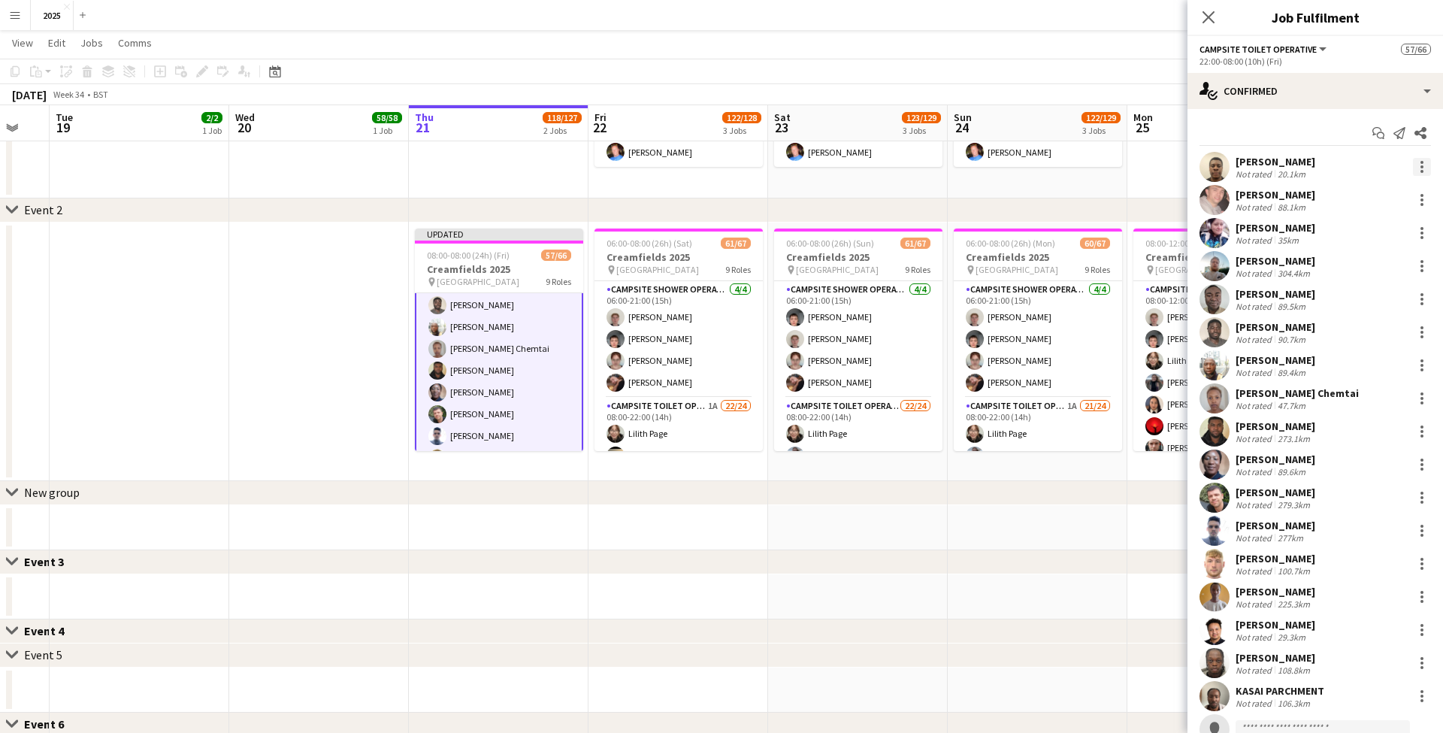
click at [1430, 168] on div at bounding box center [1422, 167] width 18 height 18
click at [1405, 331] on button "Remove" at bounding box center [1372, 339] width 117 height 36
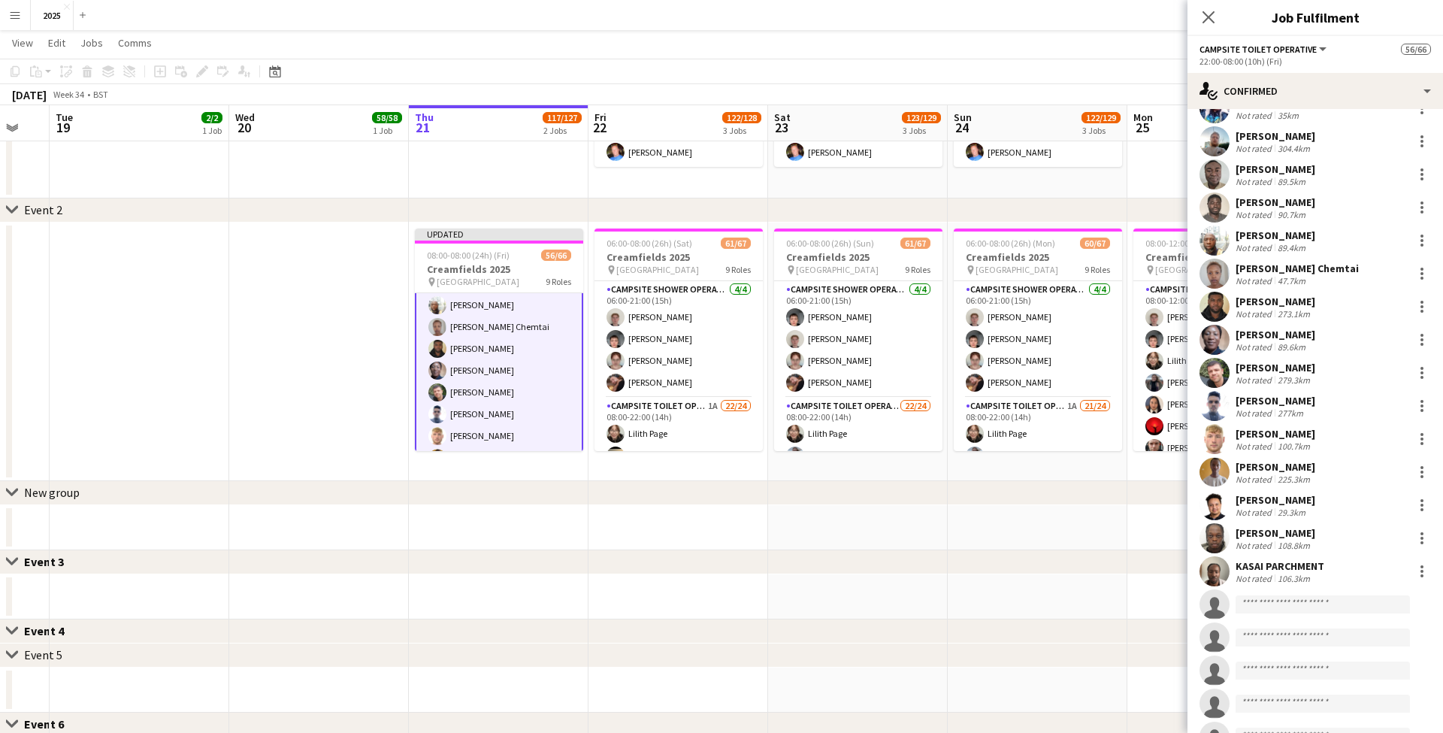
scroll to position [92, 0]
click at [1421, 573] on div at bounding box center [1422, 570] width 18 height 18
click at [1363, 513] on span "Remove" at bounding box center [1348, 506] width 45 height 13
click at [1294, 572] on input at bounding box center [1323, 570] width 174 height 18
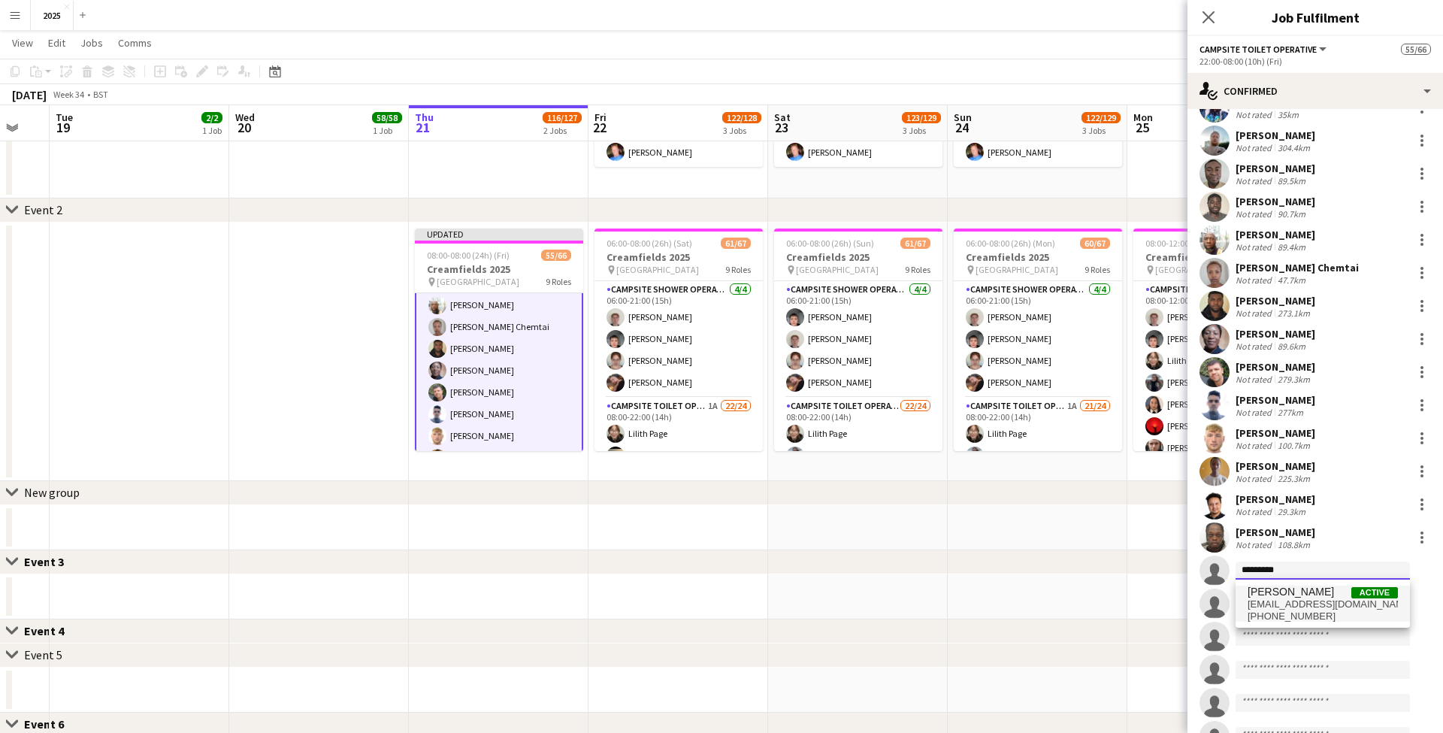
type input "*********"
drag, startPoint x: 1297, startPoint y: 594, endPoint x: 1296, endPoint y: 605, distance: 11.4
click at [1296, 605] on span "charjones.94@hotmail.com" at bounding box center [1323, 604] width 150 height 12
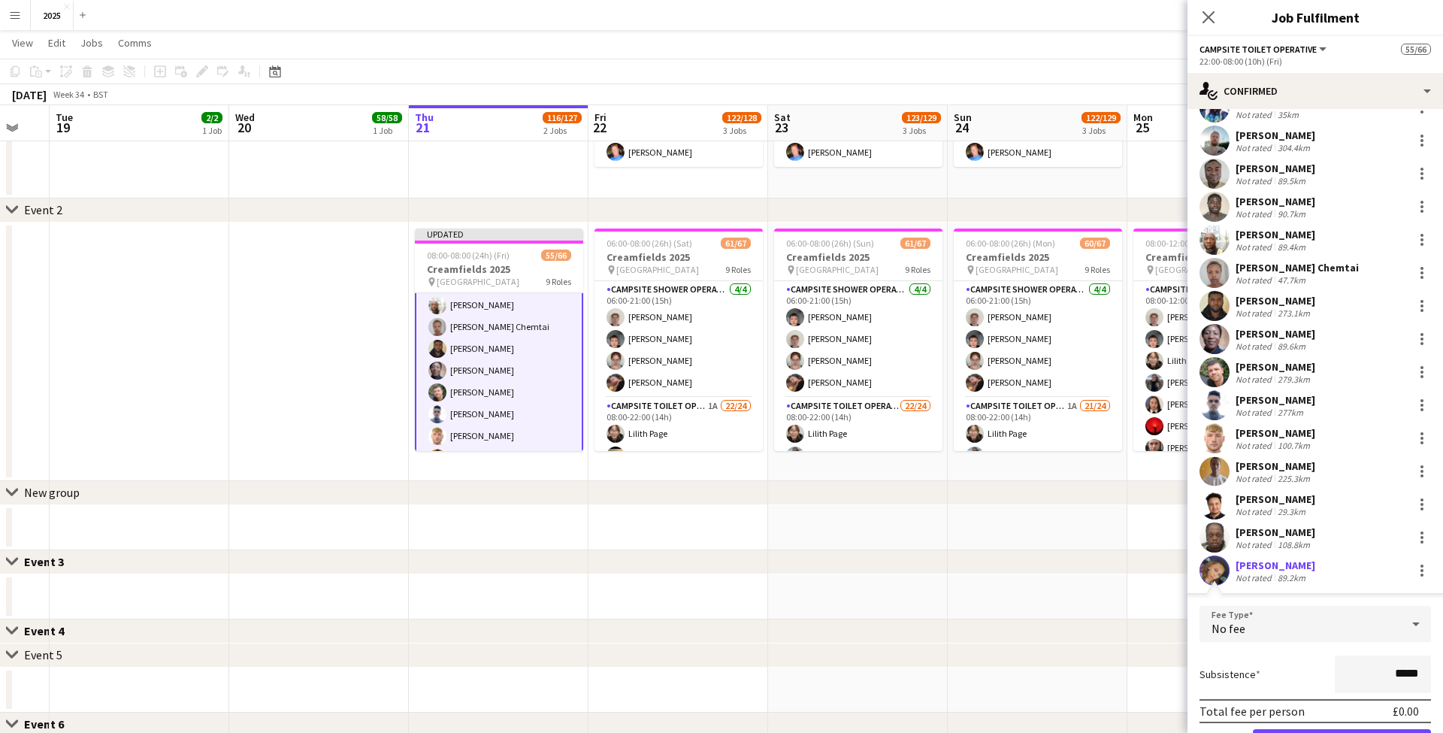
scroll to position [149, 0]
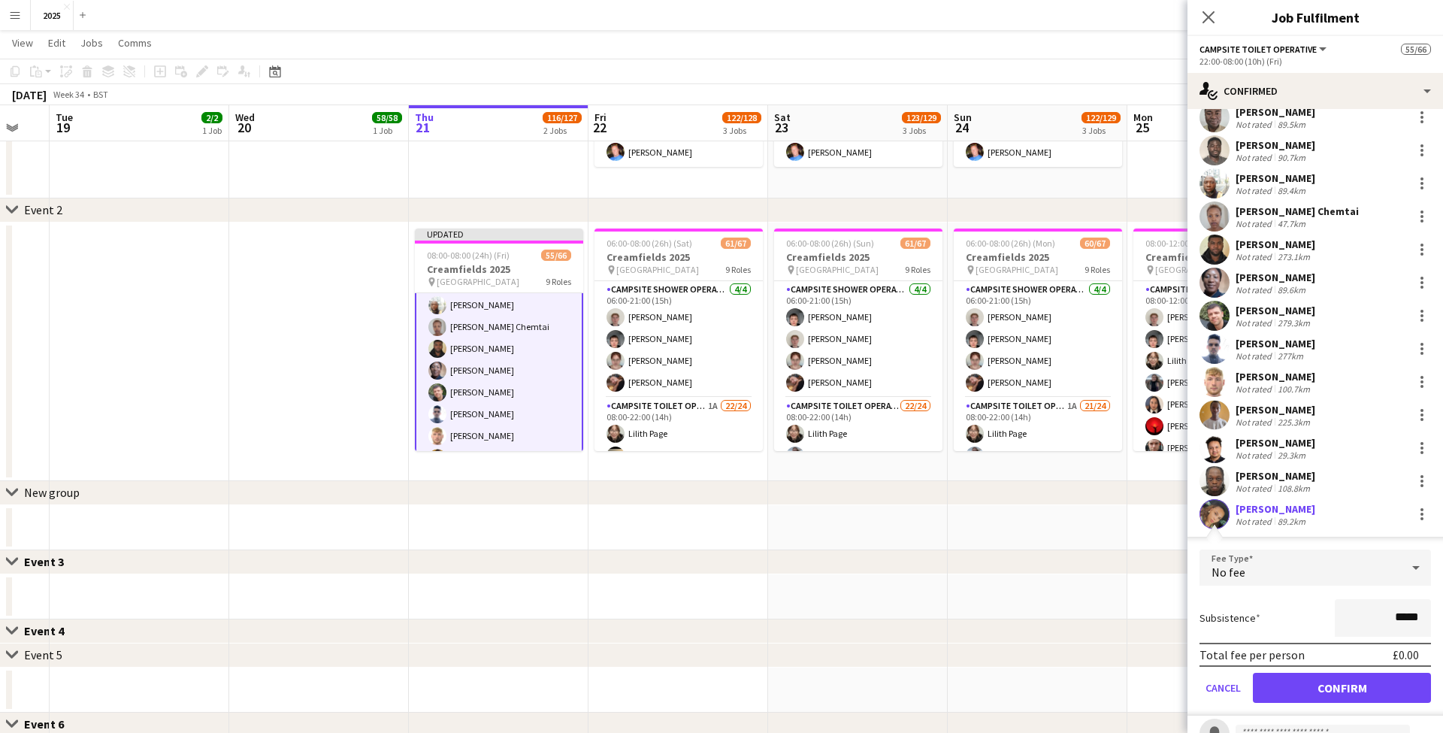
click at [1294, 679] on button "Confirm" at bounding box center [1342, 688] width 178 height 30
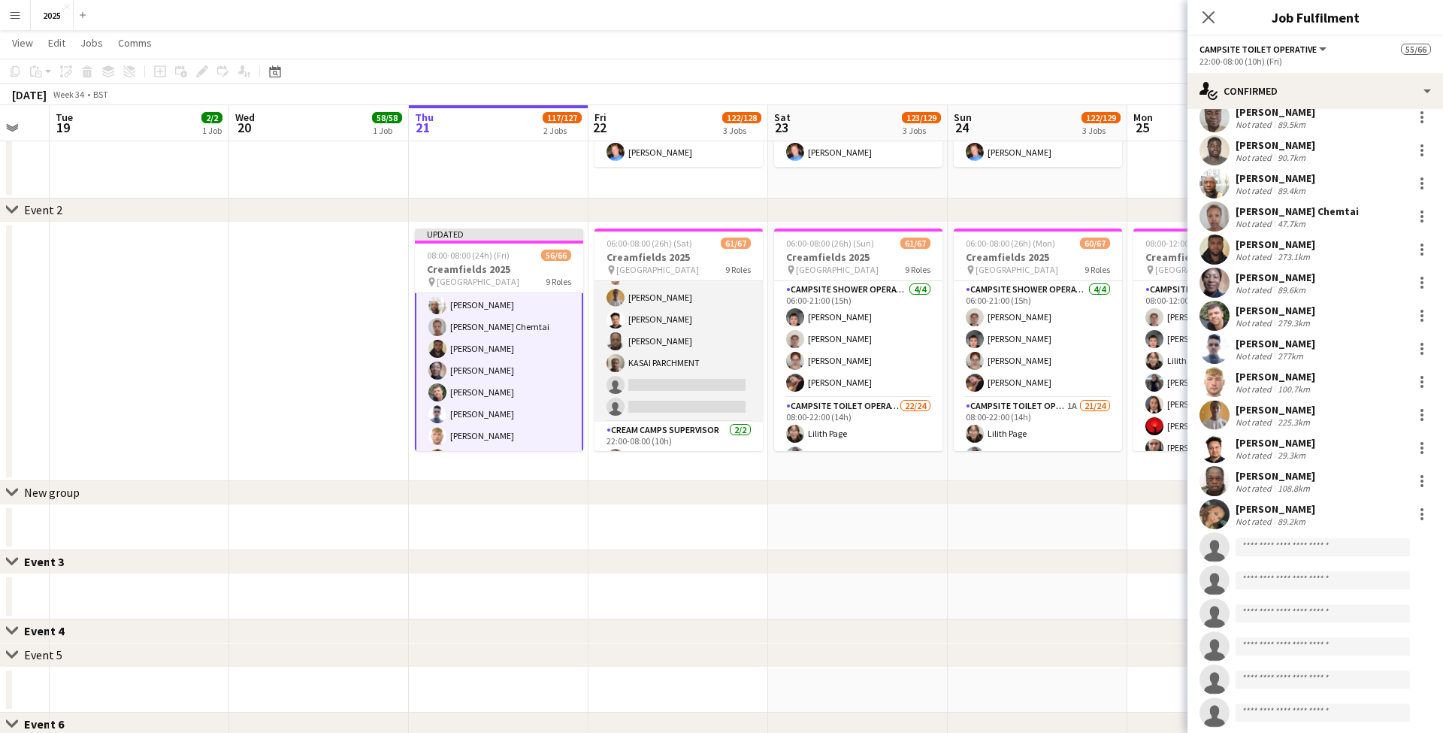
scroll to position [1539, 0]
click at [690, 304] on app-card-role "Campsite Toilet Operative 4A 20/22 22:00-08:00 (10h) Emmanuel Onaeze Theo Kento…" at bounding box center [679, 88] width 168 height 509
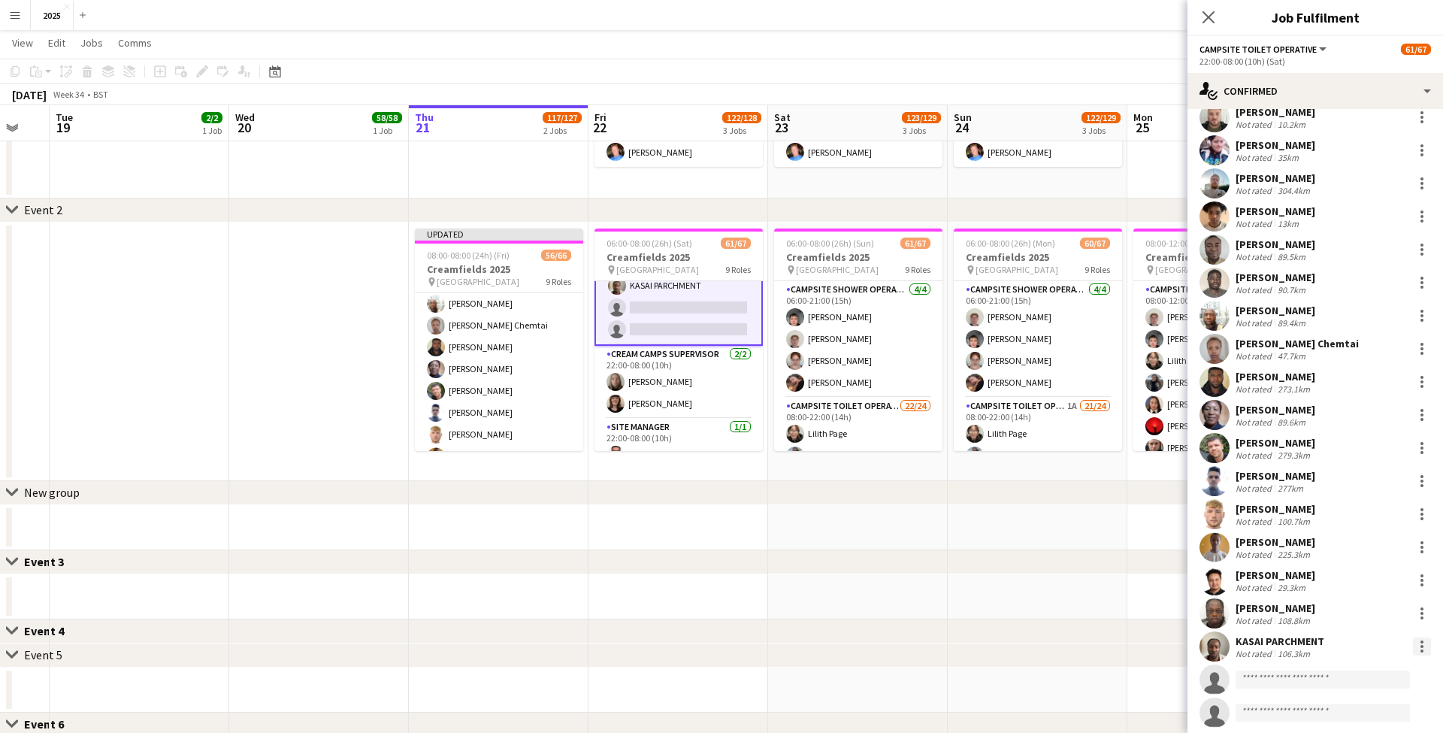
click at [1424, 646] on div at bounding box center [1422, 646] width 18 height 18
click at [1385, 595] on button "Remove" at bounding box center [1372, 582] width 117 height 36
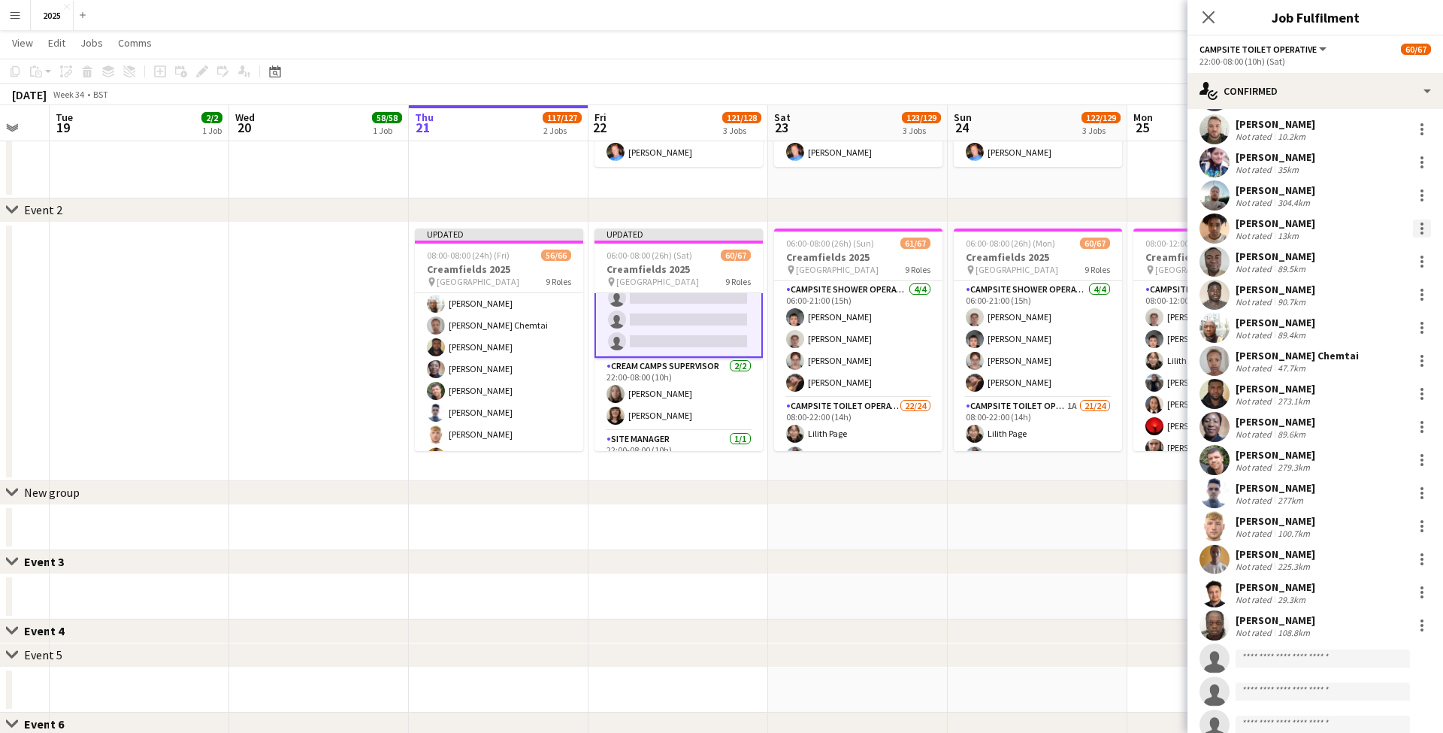
click at [1419, 230] on div at bounding box center [1422, 228] width 18 height 18
click at [1366, 400] on span "Remove" at bounding box center [1348, 401] width 45 height 13
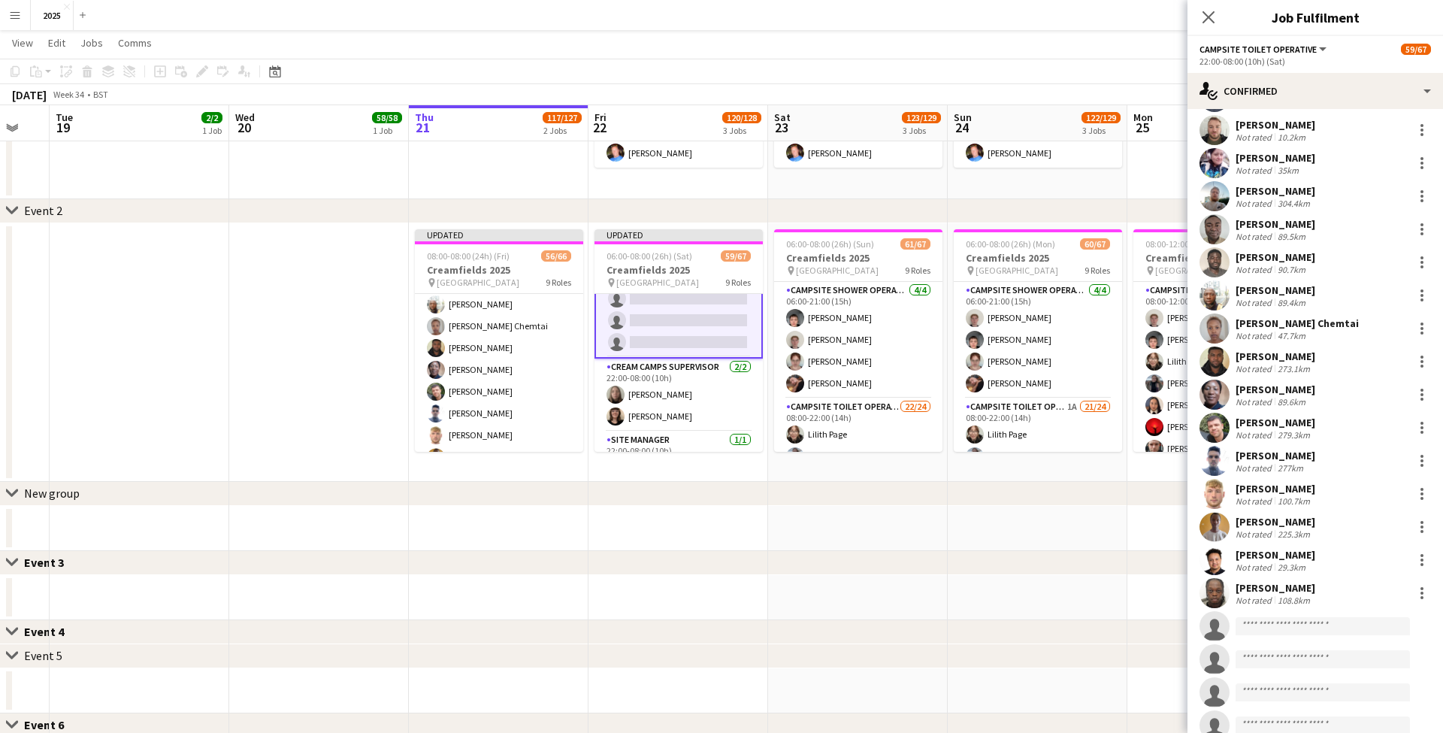
scroll to position [83, 0]
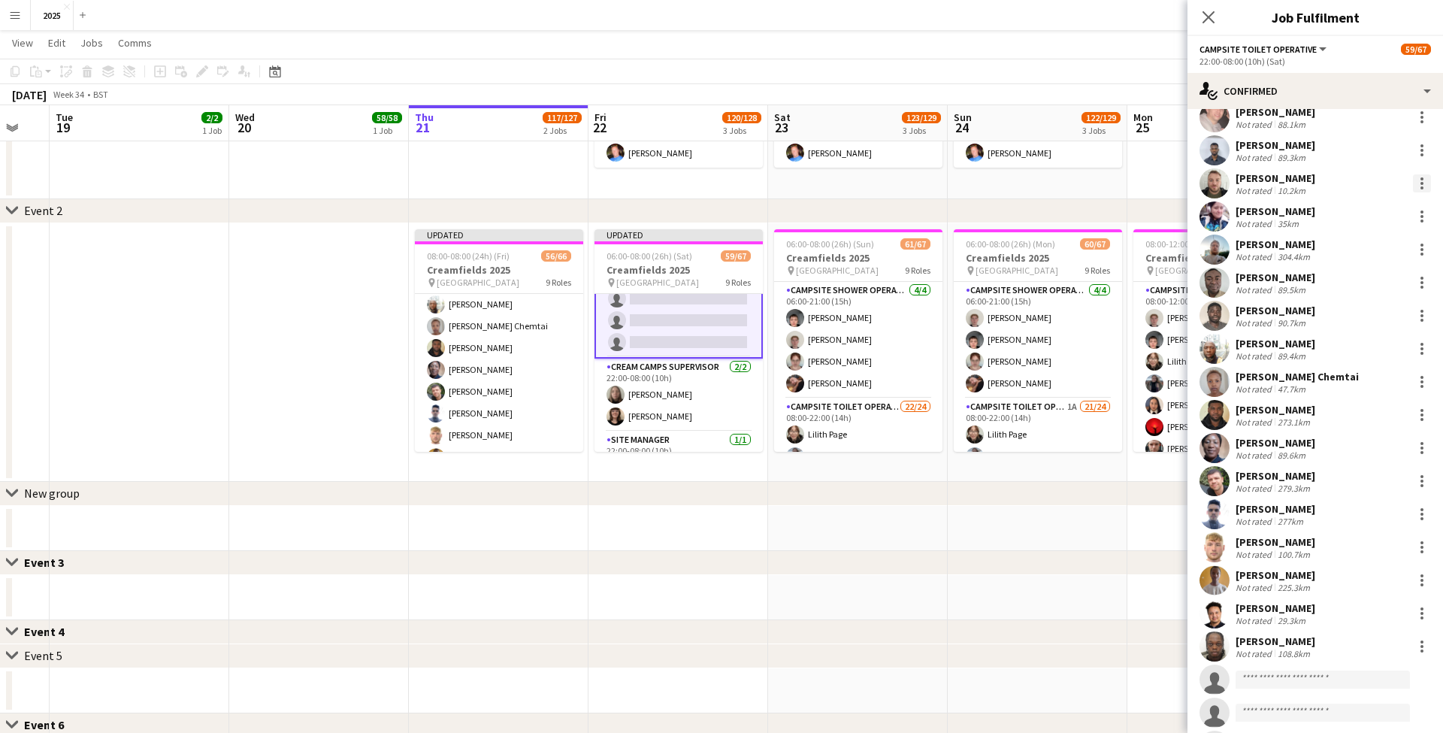
click at [1426, 184] on div at bounding box center [1422, 183] width 18 height 18
click at [1360, 359] on span "Remove" at bounding box center [1348, 355] width 45 height 13
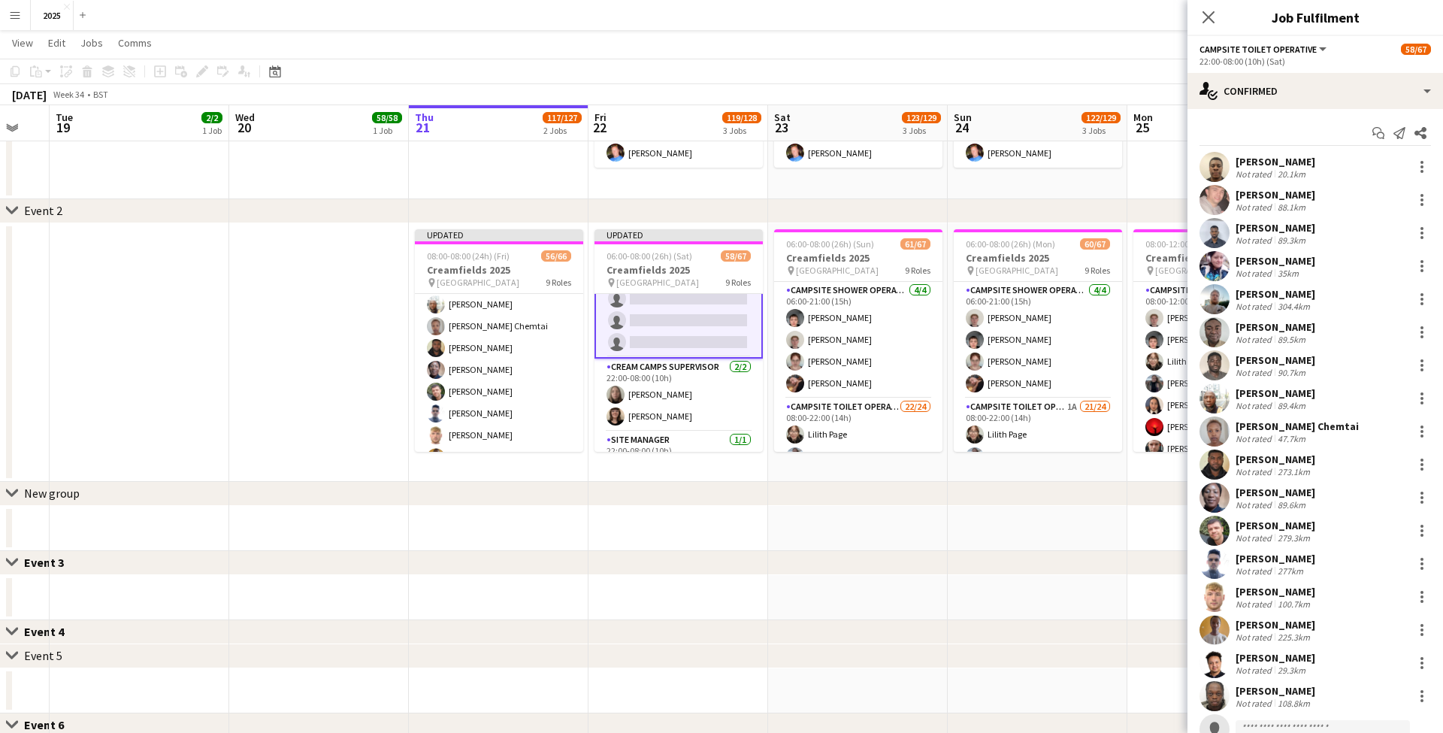
scroll to position [0, 0]
click at [1417, 231] on div at bounding box center [1422, 233] width 18 height 18
click at [1373, 410] on span "Remove" at bounding box center [1372, 405] width 93 height 14
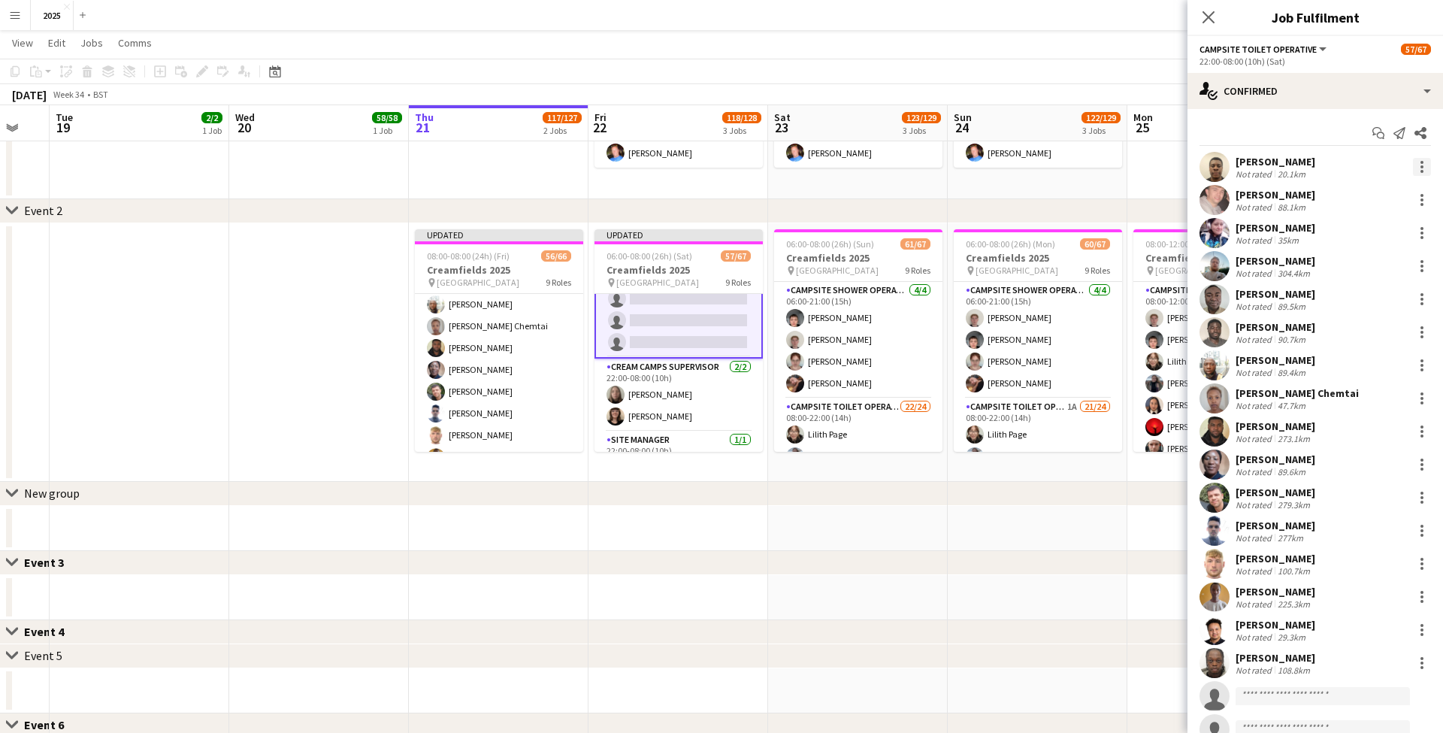
click at [1421, 175] on div at bounding box center [1422, 167] width 18 height 18
click at [1405, 330] on button "Remove" at bounding box center [1372, 339] width 117 height 36
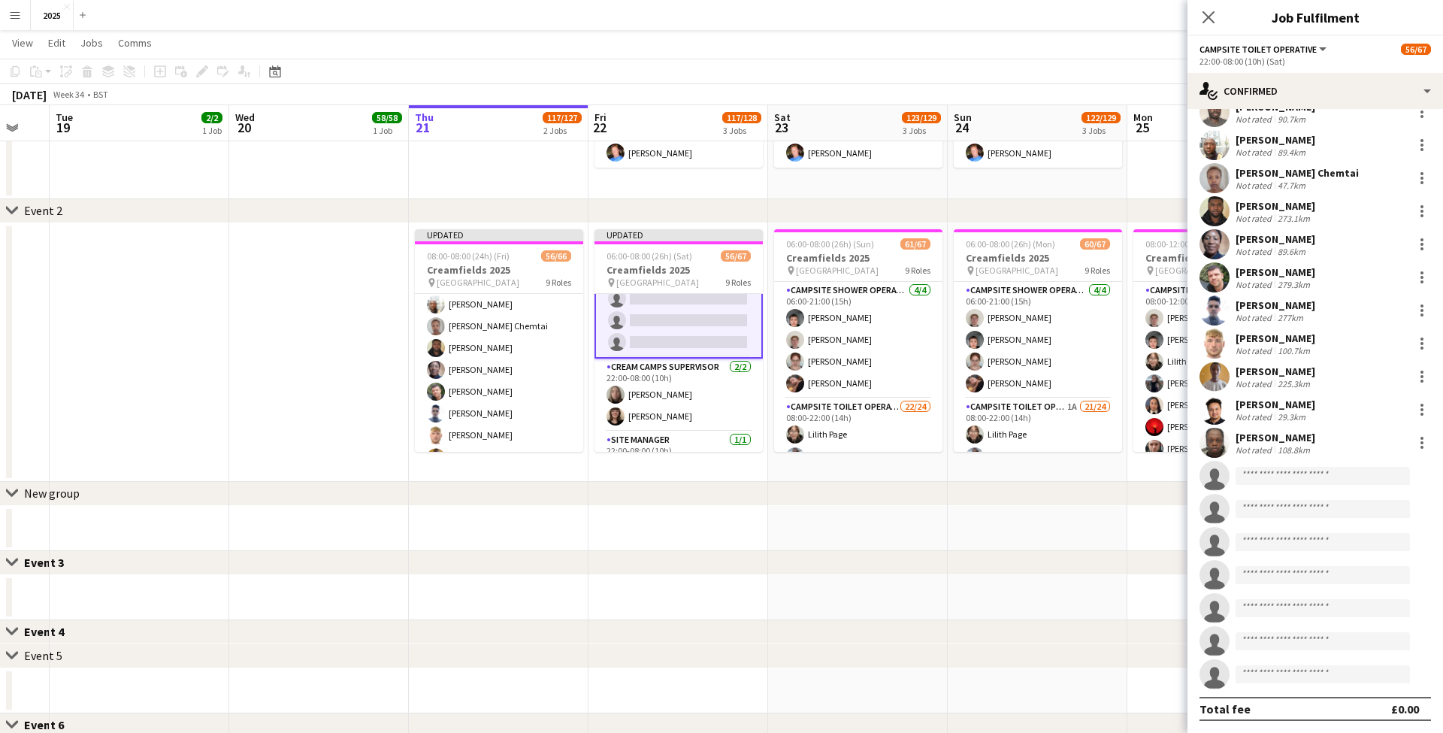
scroll to position [187, 0]
click at [1268, 474] on input at bounding box center [1323, 476] width 174 height 18
type input "*********"
drag, startPoint x: 1282, startPoint y: 499, endPoint x: 1296, endPoint y: 519, distance: 23.8
click at [1295, 519] on span "+447760187969" at bounding box center [1323, 522] width 150 height 12
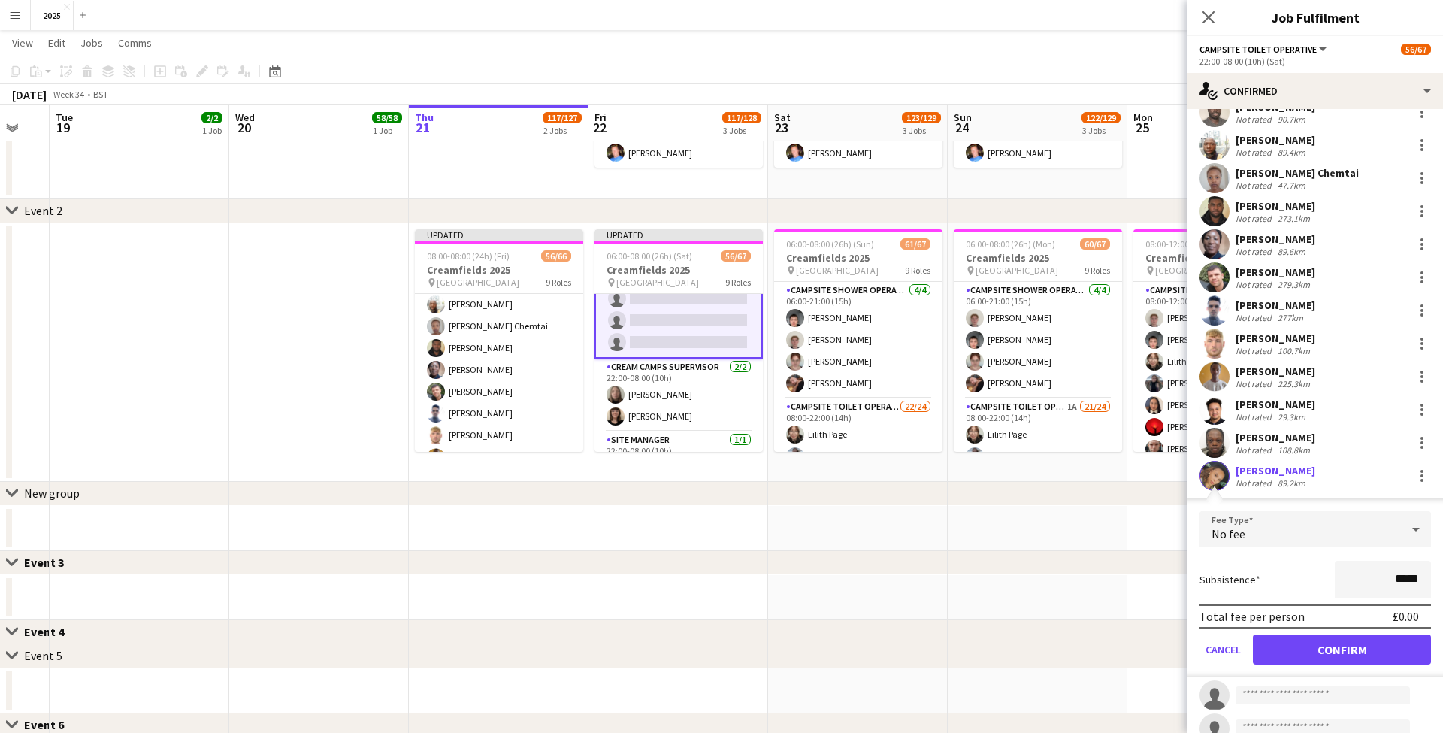
click at [1303, 648] on button "Confirm" at bounding box center [1342, 649] width 178 height 30
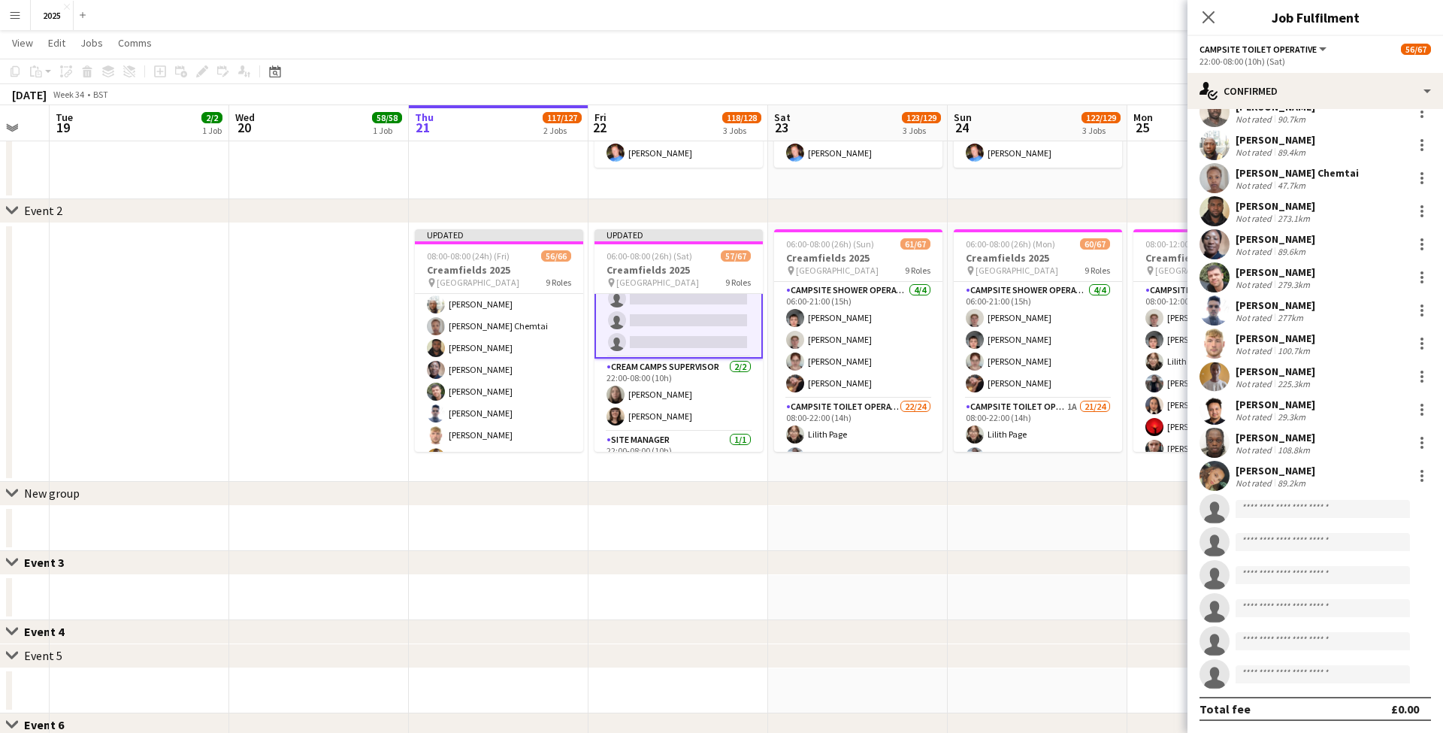
click at [921, 471] on app-date-cell "06:00-08:00 (26h) (Sun) 61/67 Creamfields 2025 pin Daresbury Park 9 Roles Camps…" at bounding box center [858, 352] width 180 height 259
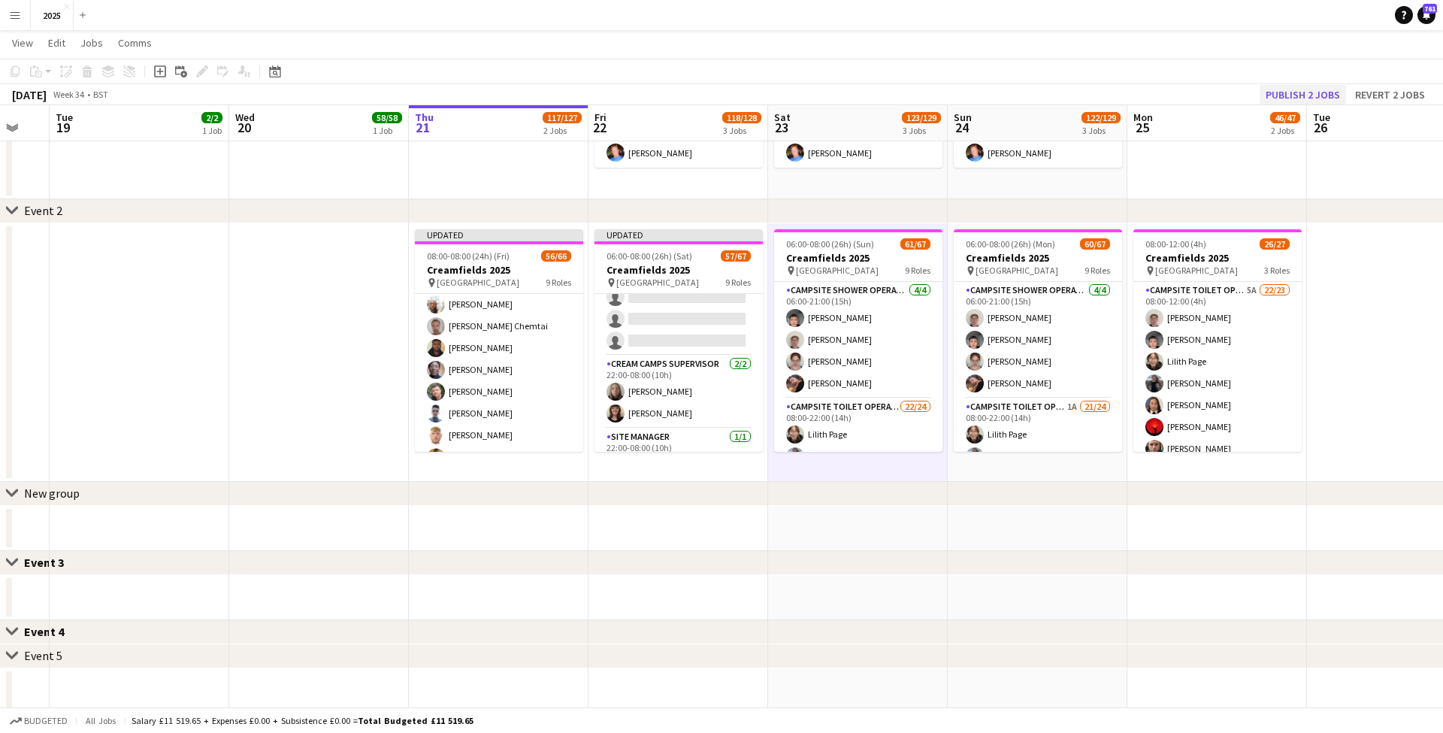
click at [1305, 92] on button "Publish 2 jobs" at bounding box center [1303, 95] width 86 height 20
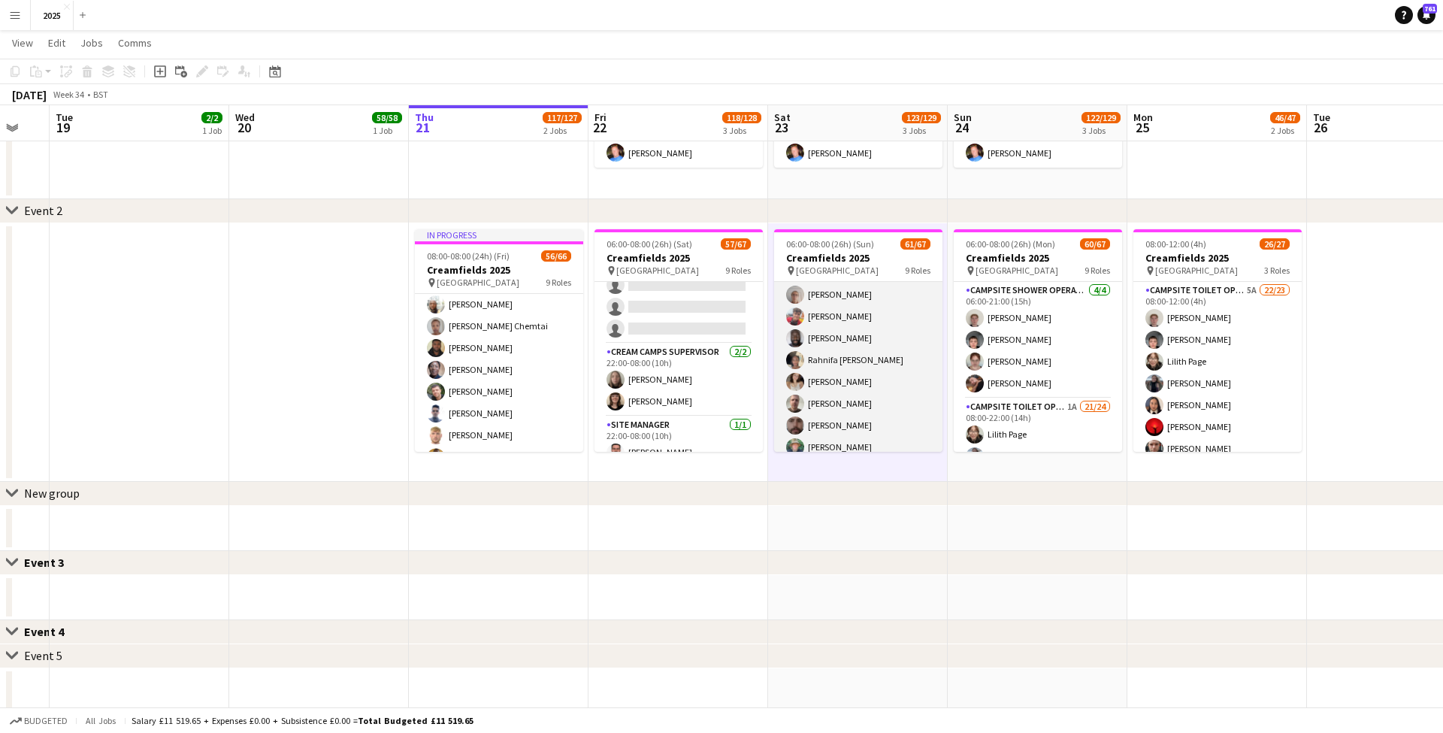
scroll to position [257, 0]
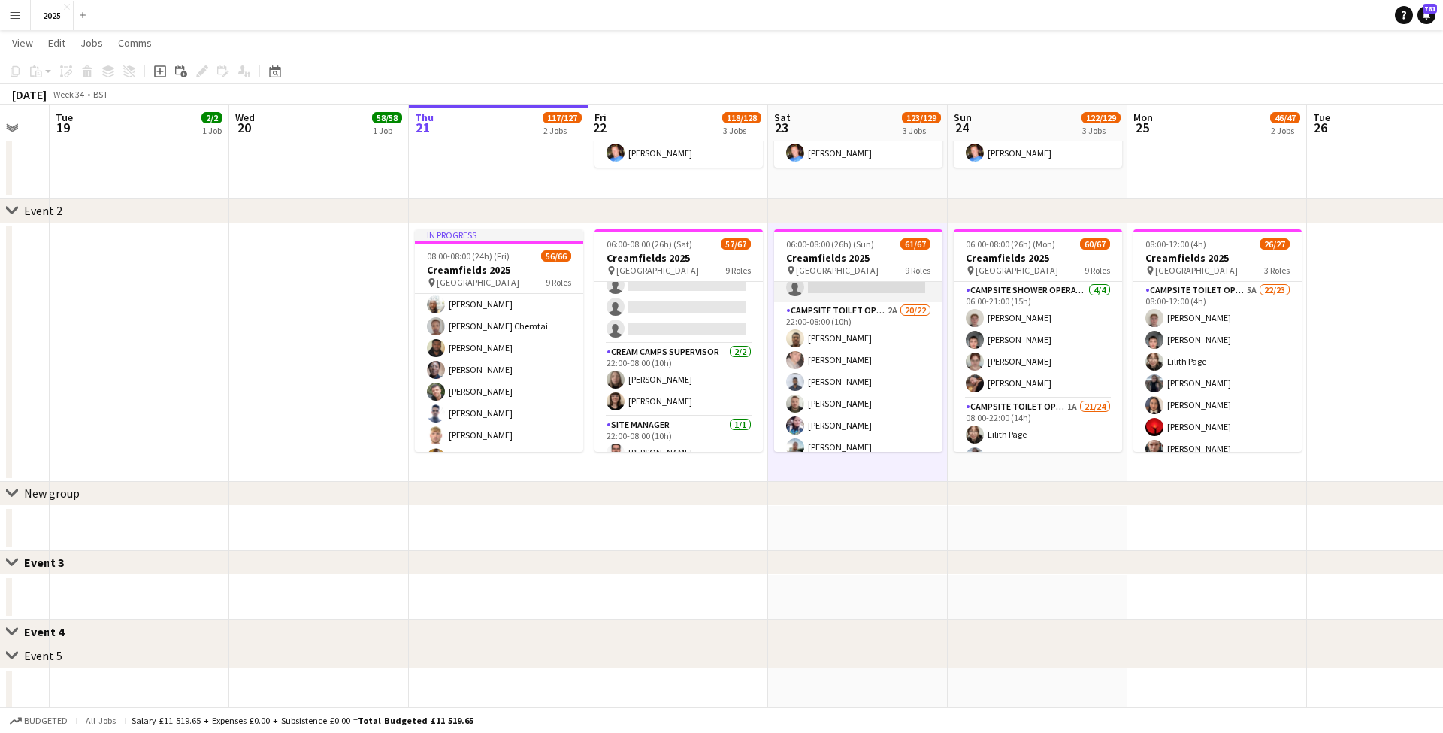
click at [843, 428] on app-card-role "Campsite Toilet Operative 2A 20/22 22:00-08:00 (10h) Emmanuel Onaeze Theo Kento…" at bounding box center [858, 556] width 168 height 509
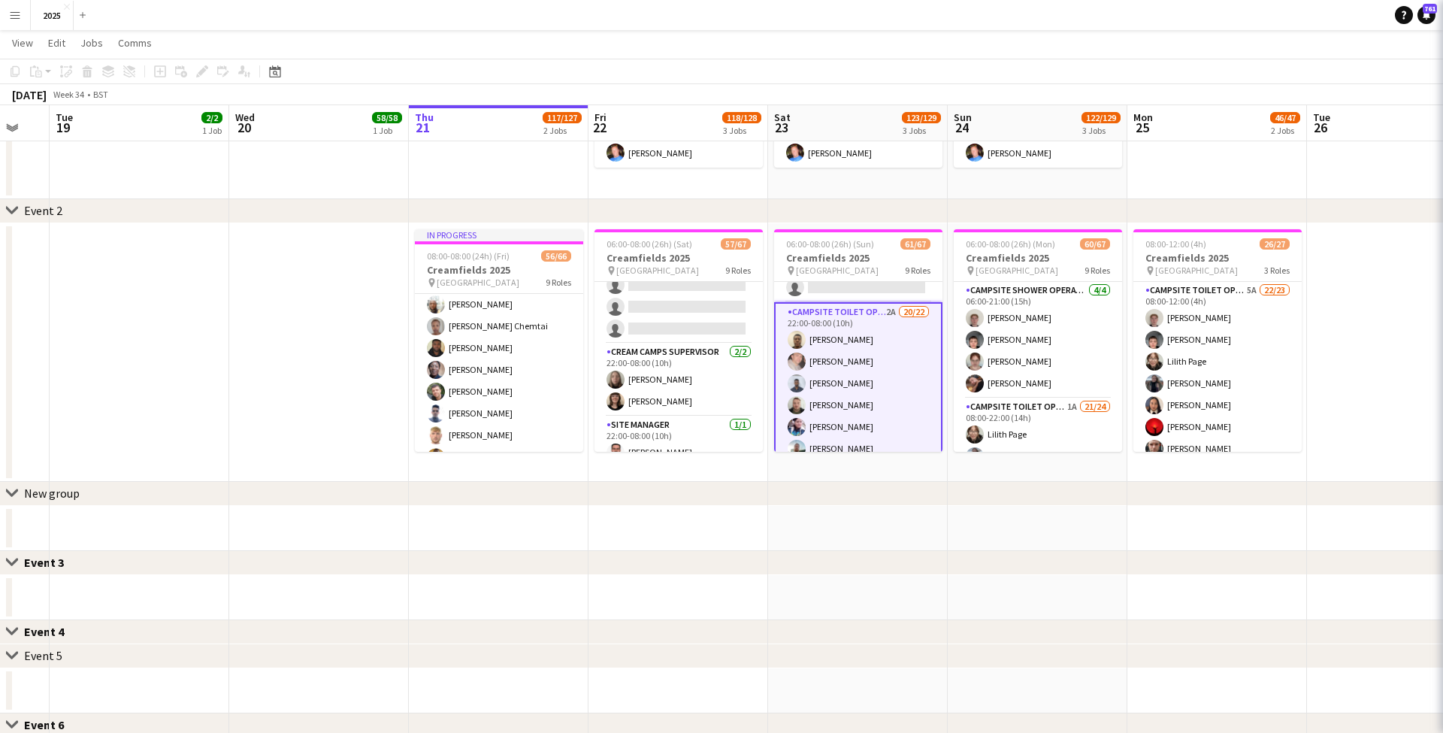
scroll to position [1069, 0]
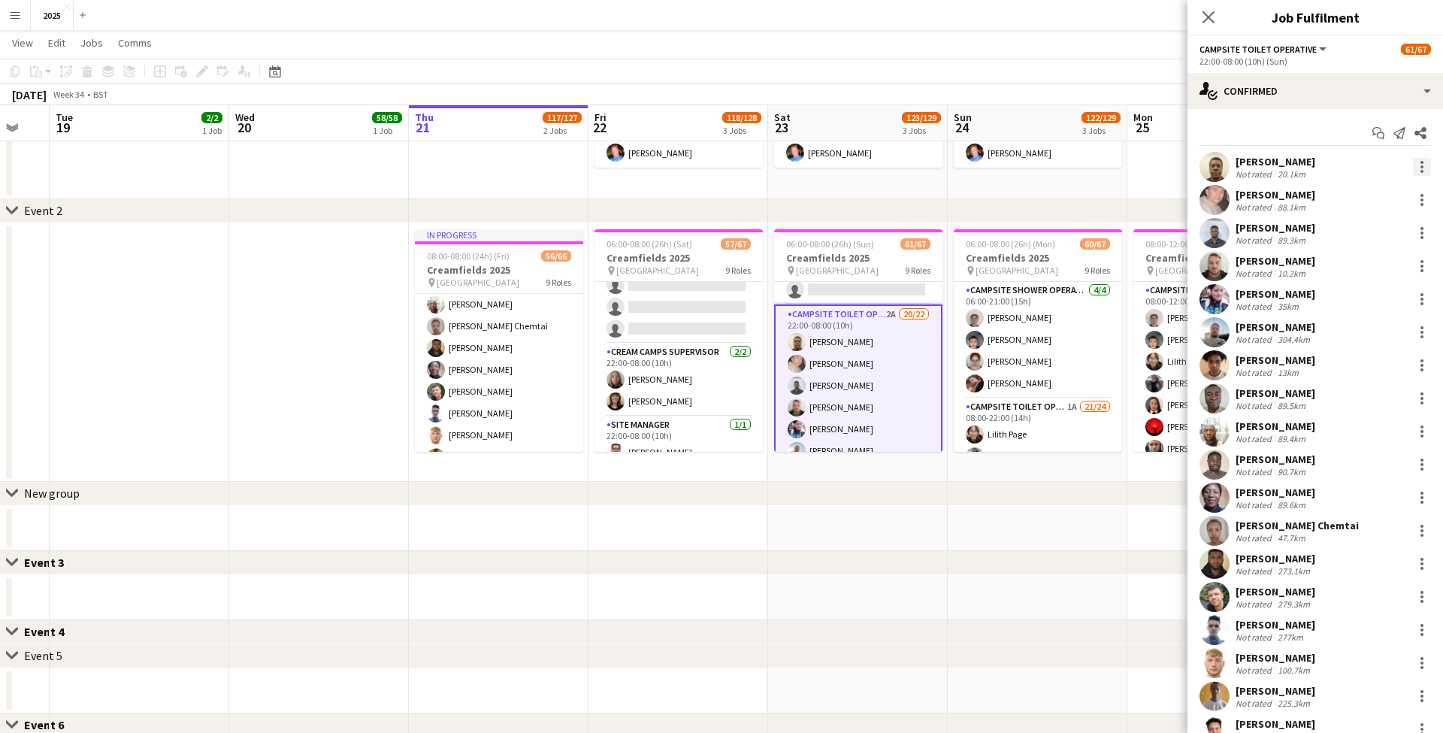
click at [1419, 167] on div at bounding box center [1422, 167] width 18 height 18
click at [1381, 336] on span "Remove" at bounding box center [1372, 339] width 93 height 14
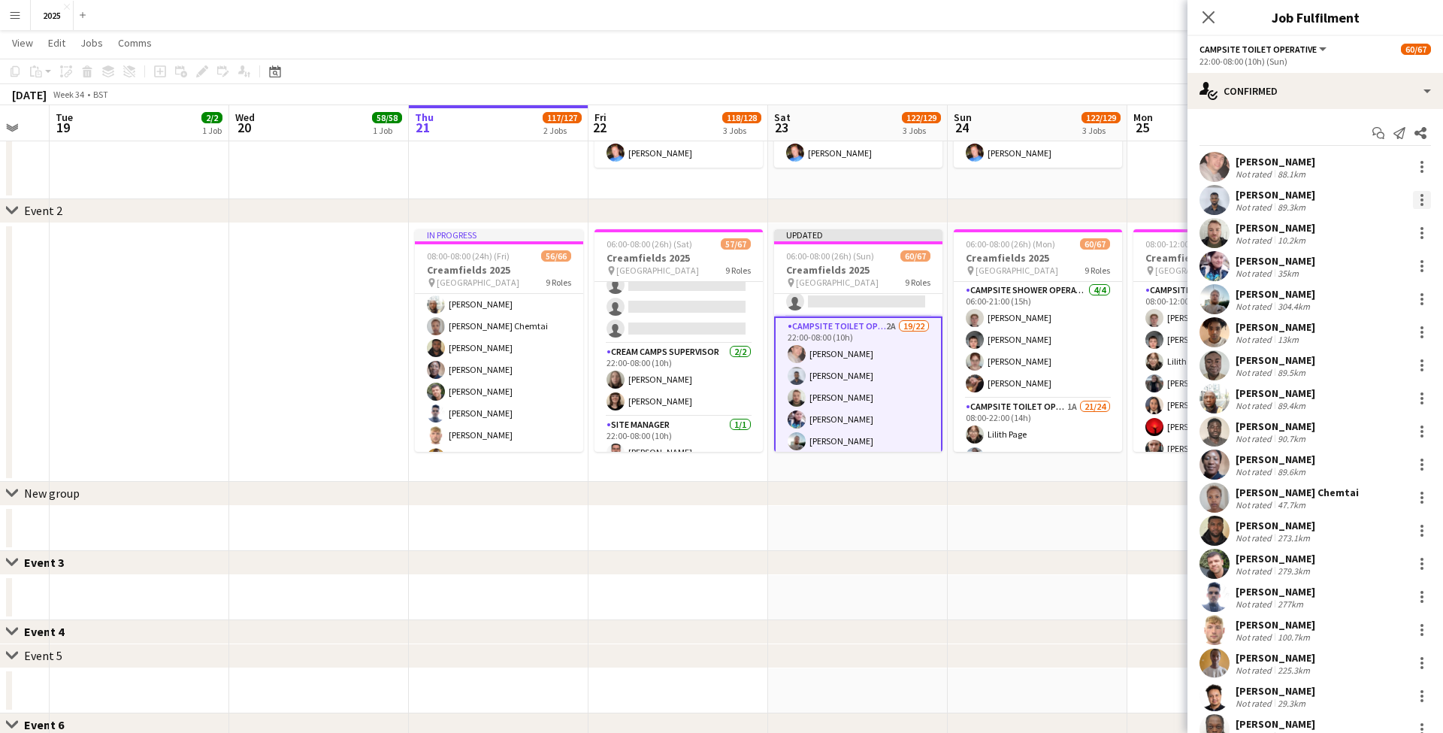
click at [1421, 203] on div at bounding box center [1422, 204] width 3 height 3
click at [1360, 371] on span "Remove" at bounding box center [1348, 371] width 45 height 13
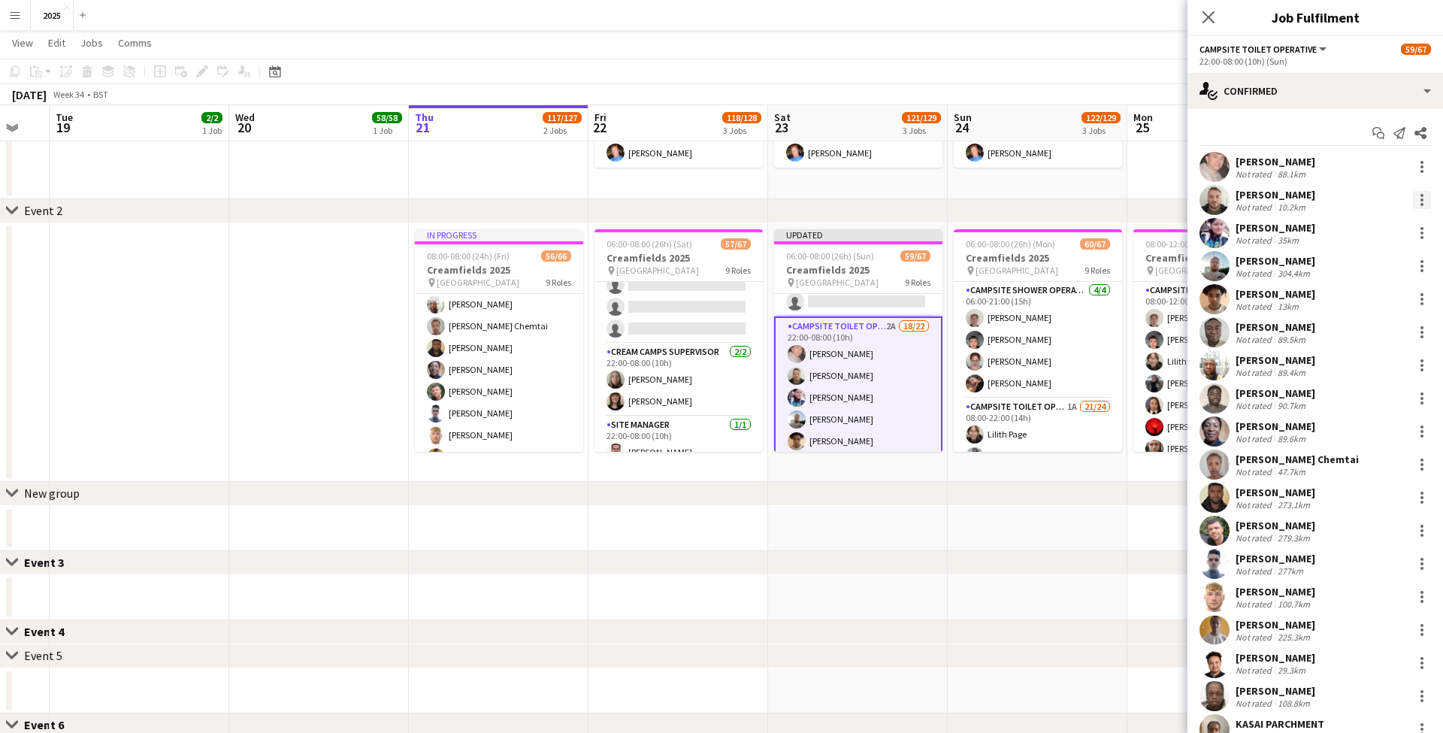
click at [1427, 205] on div at bounding box center [1422, 200] width 18 height 18
click at [1369, 362] on button "Remove" at bounding box center [1372, 372] width 117 height 36
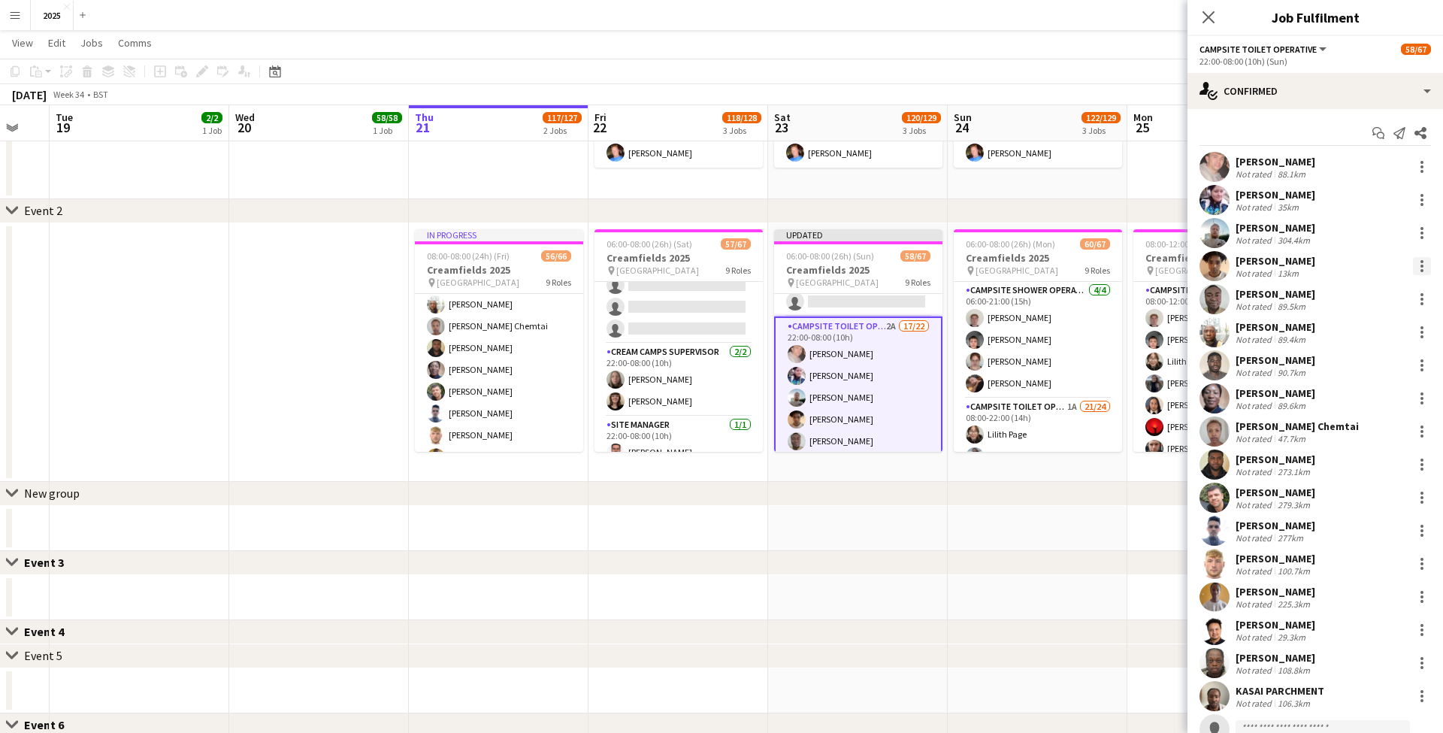
click at [1424, 265] on div at bounding box center [1422, 266] width 18 height 18
click at [1379, 432] on span "Remove" at bounding box center [1372, 438] width 93 height 14
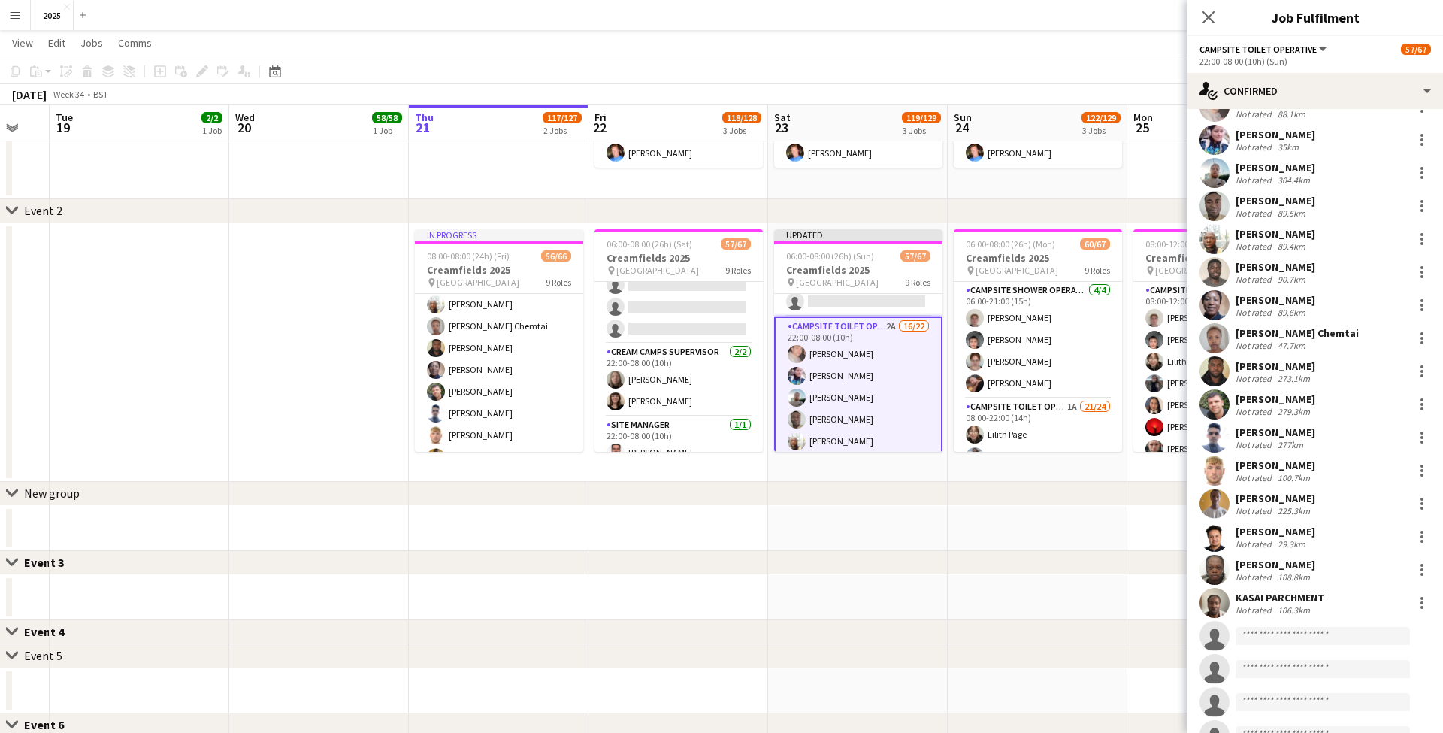
scroll to position [95, 0]
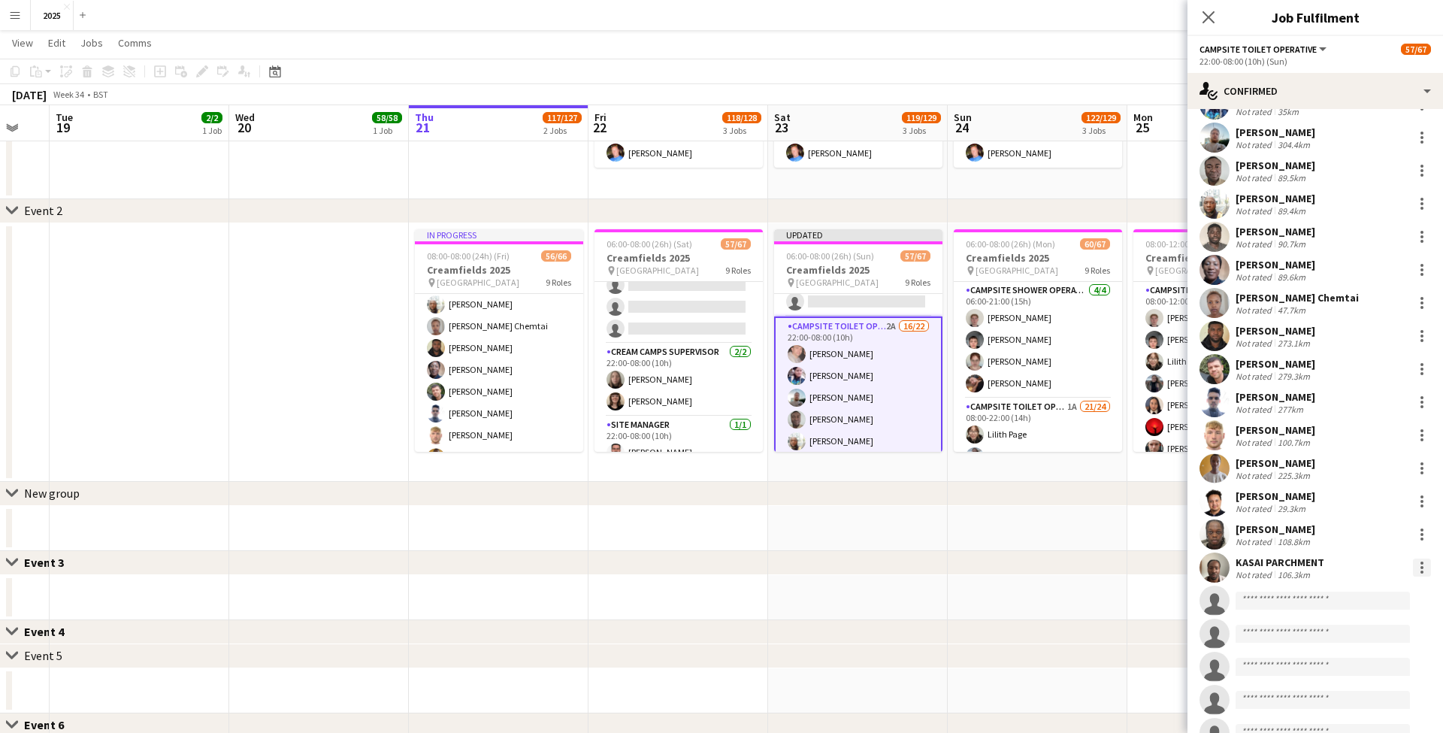
click at [1423, 567] on div at bounding box center [1422, 567] width 3 height 3
click at [1360, 513] on button "Remove" at bounding box center [1372, 504] width 117 height 36
click at [1206, 17] on icon "Close pop-in" at bounding box center [1208, 17] width 14 height 14
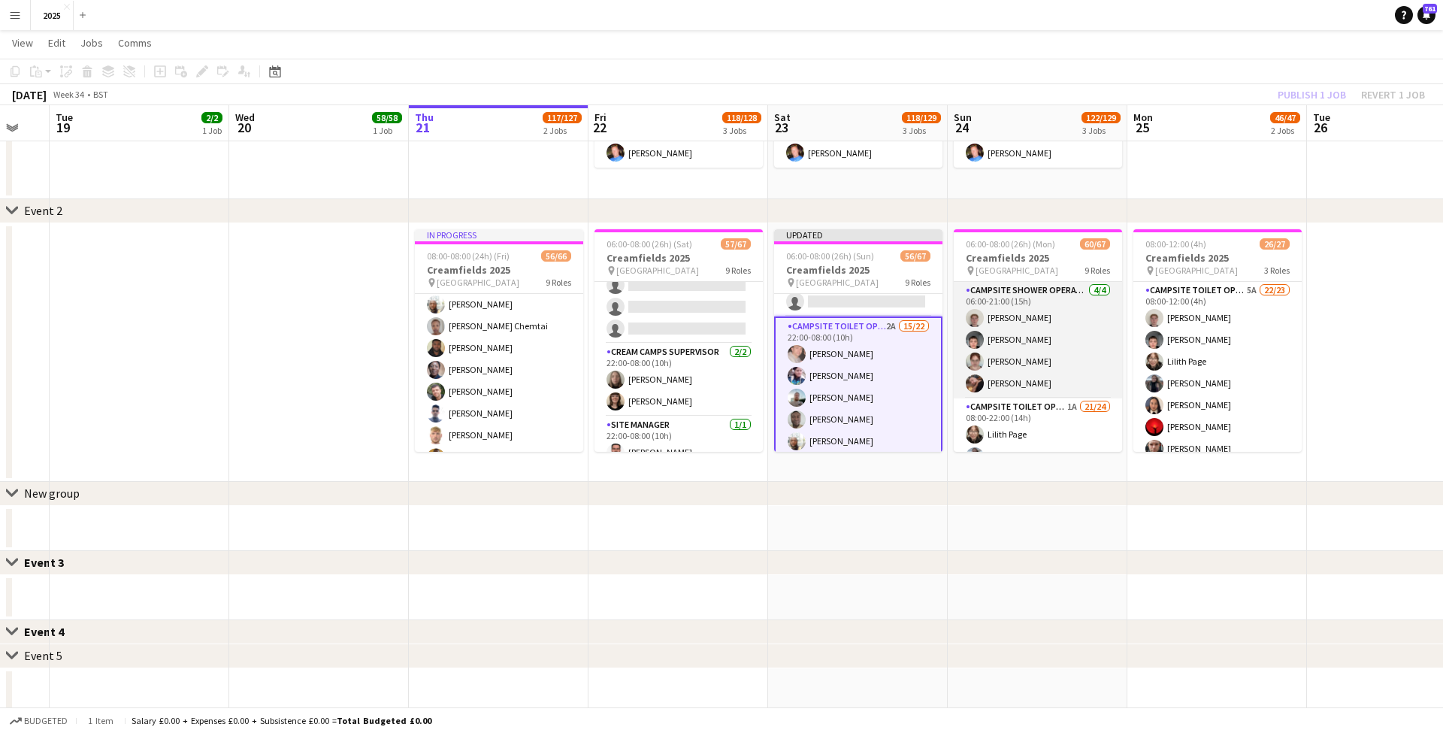
click at [1049, 376] on app-card-role "Campsite Shower Operative 4/4 06:00-21:00 (15h) Samuel Meekings Benedict Sharke…" at bounding box center [1038, 340] width 168 height 117
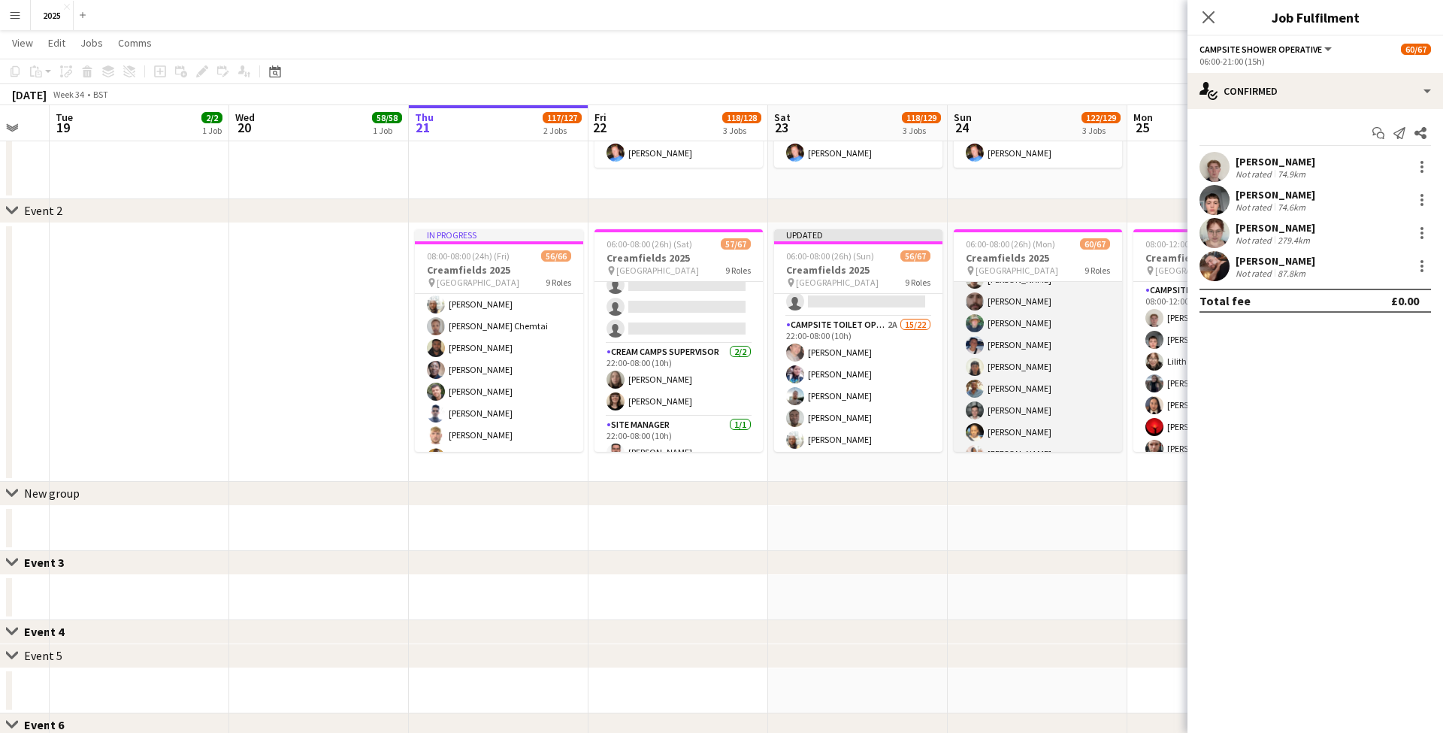
scroll to position [400, 0]
click at [1048, 419] on app-card-role "Campsite Toilet Operative 1A 21/24 08:00-22:00 (14h) Lilith Page Kirsty Barker …" at bounding box center [1038, 278] width 168 height 552
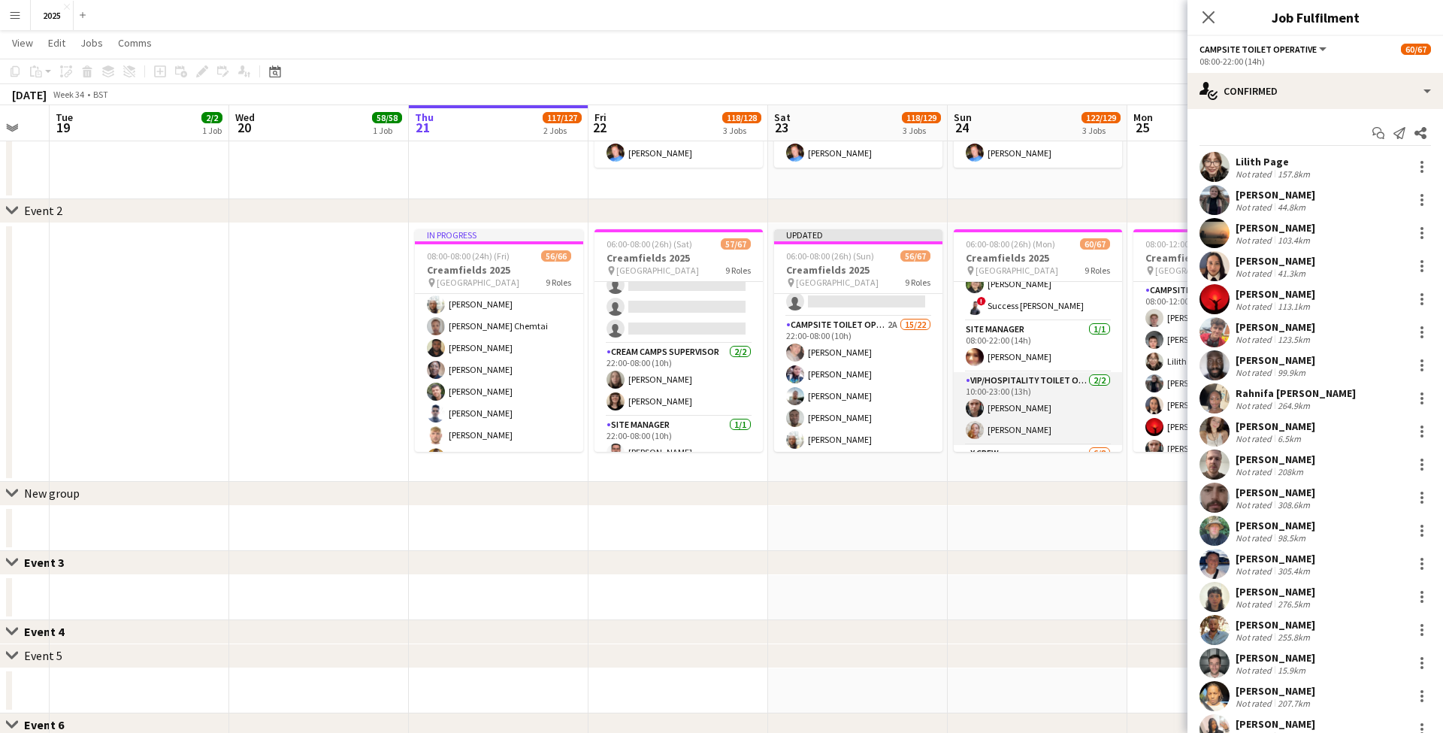
scroll to position [909, 0]
click at [1048, 419] on app-card-role "X Crew [DATE] 12:00-23:00 (11h) [PERSON_NAME] [PERSON_NAME] [PERSON_NAME] North…" at bounding box center [1038, 365] width 168 height 204
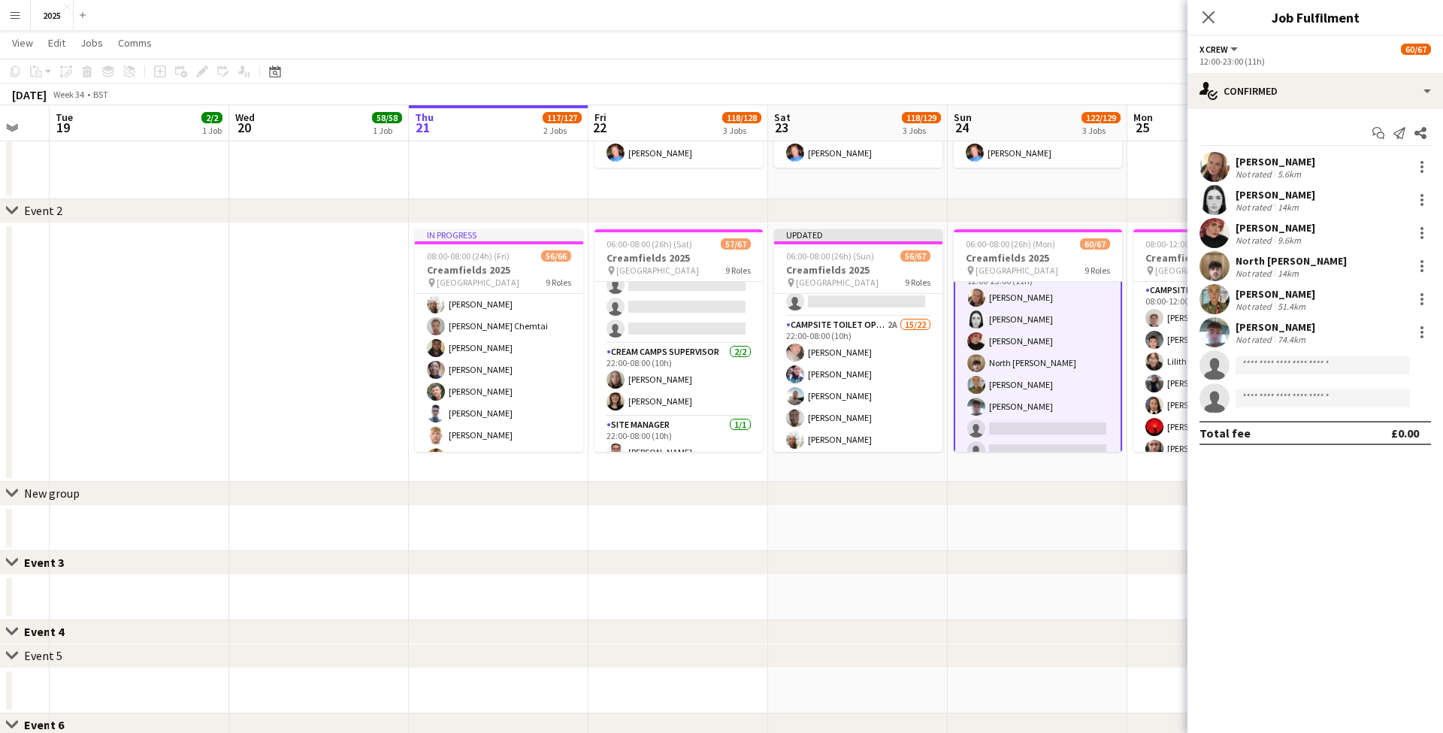
scroll to position [1161, 0]
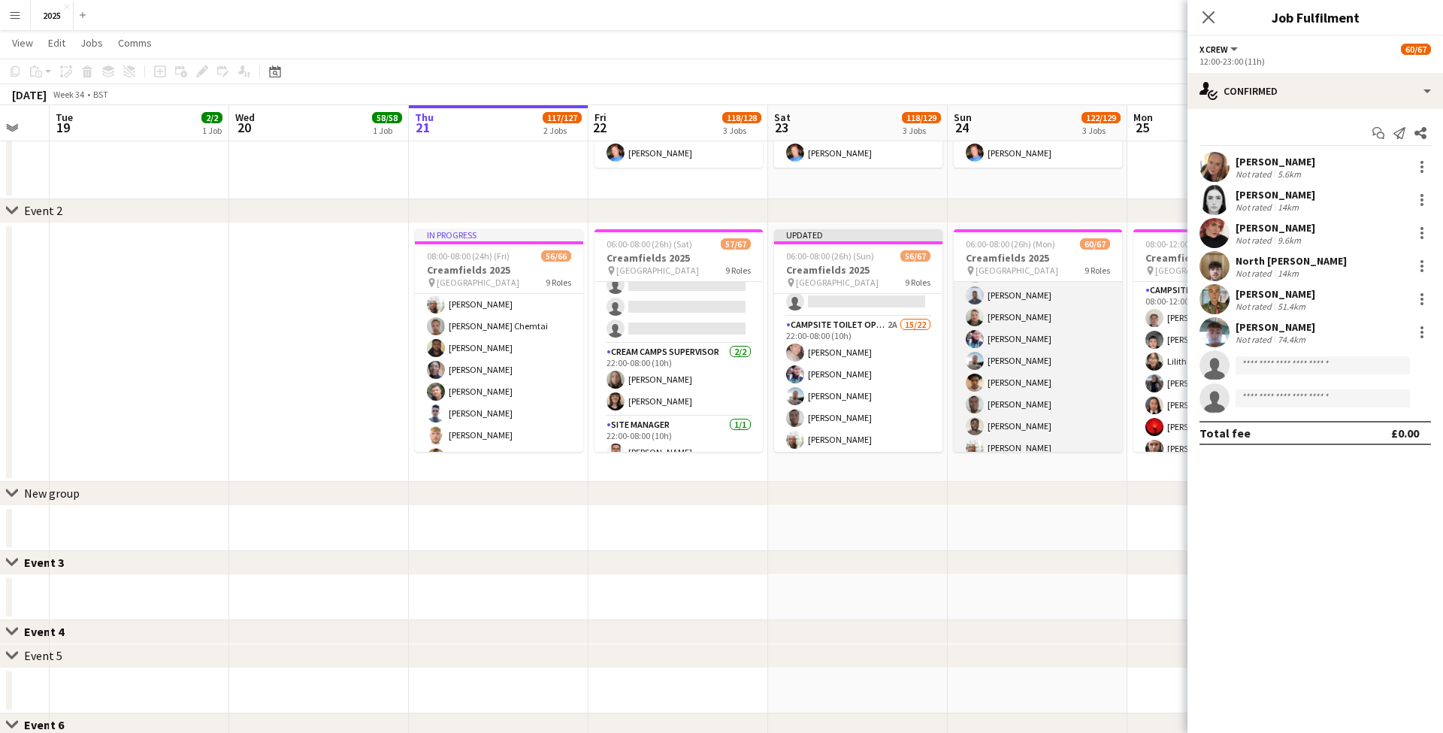
click at [1048, 419] on app-card-role "Campsite Toilet Operative 3A 20/22 22:00-08:00 (10h) Emmanuel Onaeze Theo Kento…" at bounding box center [1038, 470] width 168 height 509
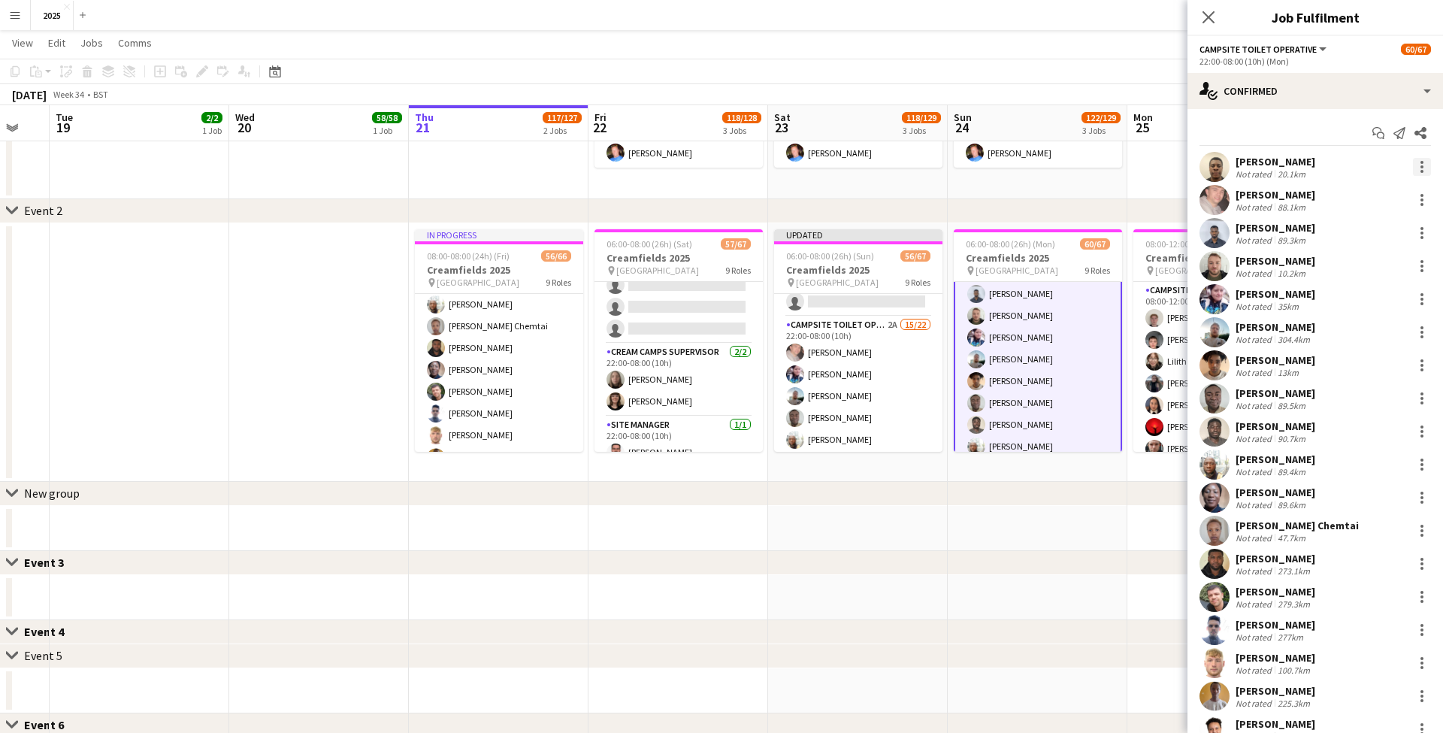
click at [1424, 170] on div at bounding box center [1422, 167] width 18 height 18
click at [1379, 334] on span "Remove" at bounding box center [1372, 339] width 93 height 14
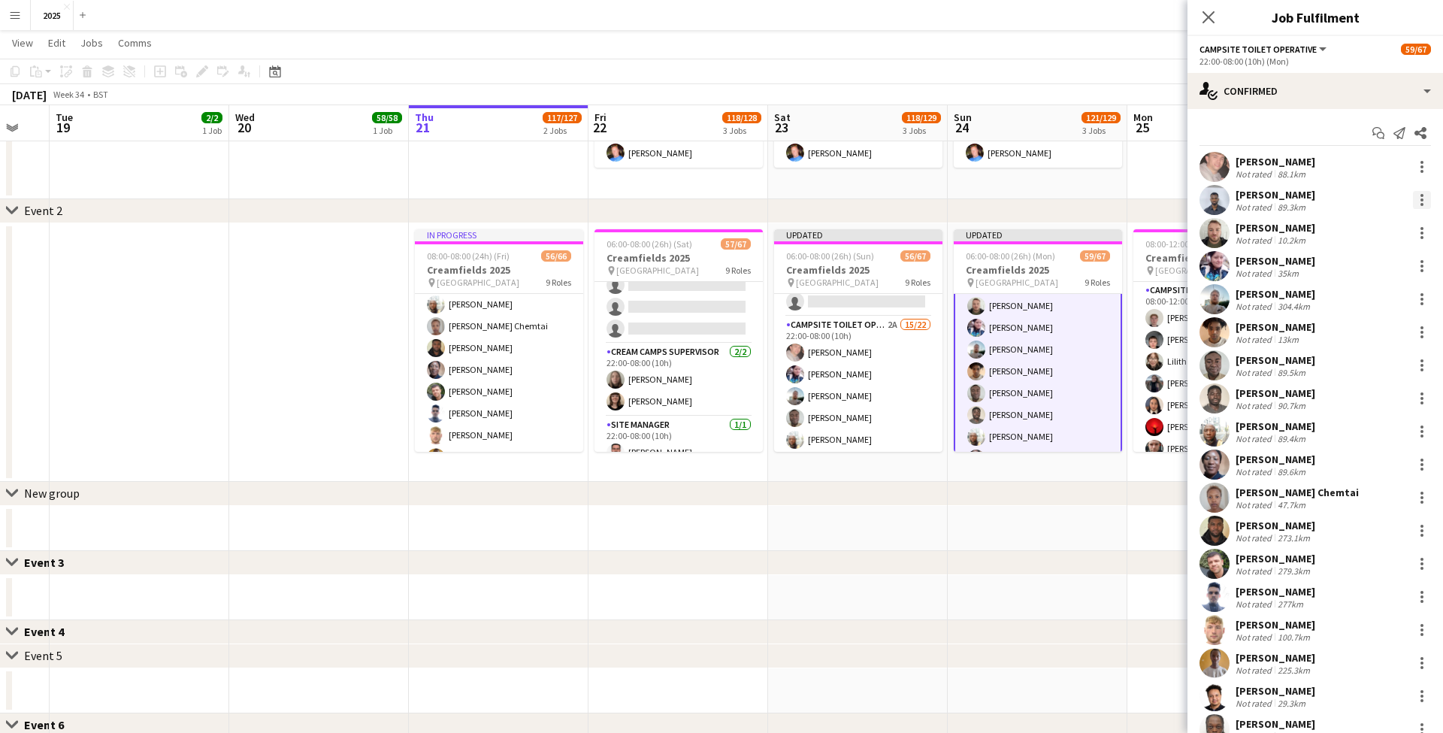
click at [1419, 199] on div at bounding box center [1422, 200] width 18 height 18
click at [1391, 362] on button "Remove" at bounding box center [1372, 372] width 117 height 36
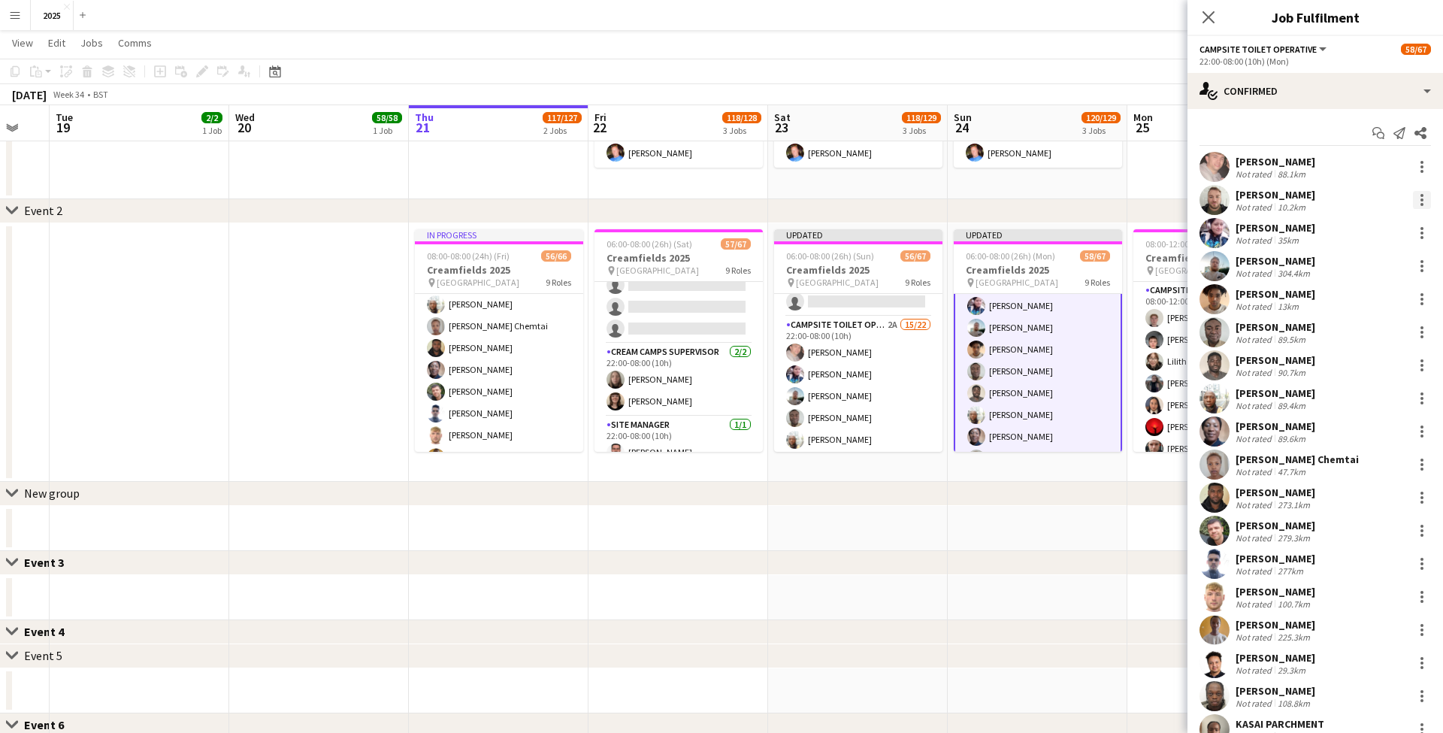
click at [1419, 201] on div at bounding box center [1422, 200] width 18 height 18
click at [1386, 366] on span "Remove" at bounding box center [1372, 372] width 93 height 14
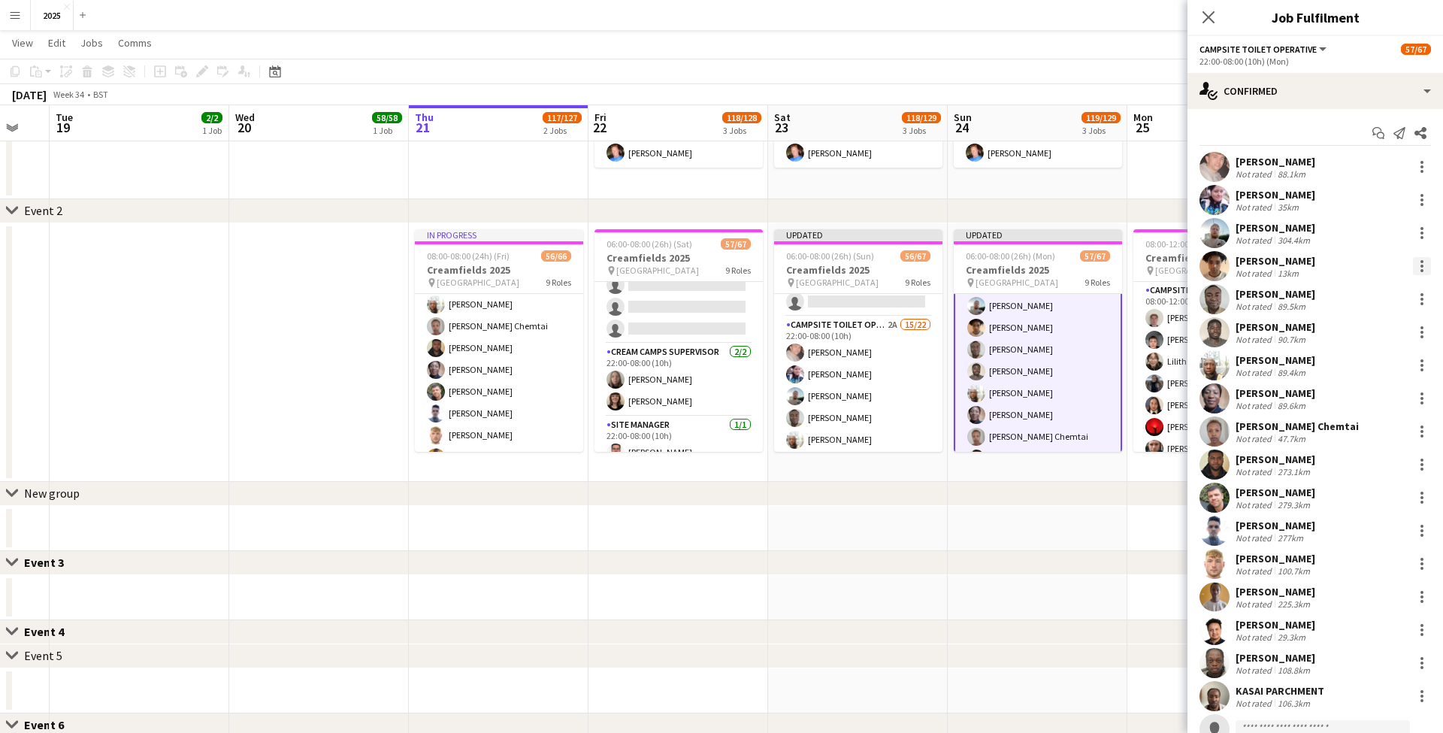
click at [1421, 266] on div at bounding box center [1422, 266] width 3 height 3
click at [1383, 440] on span "Remove" at bounding box center [1372, 438] width 93 height 14
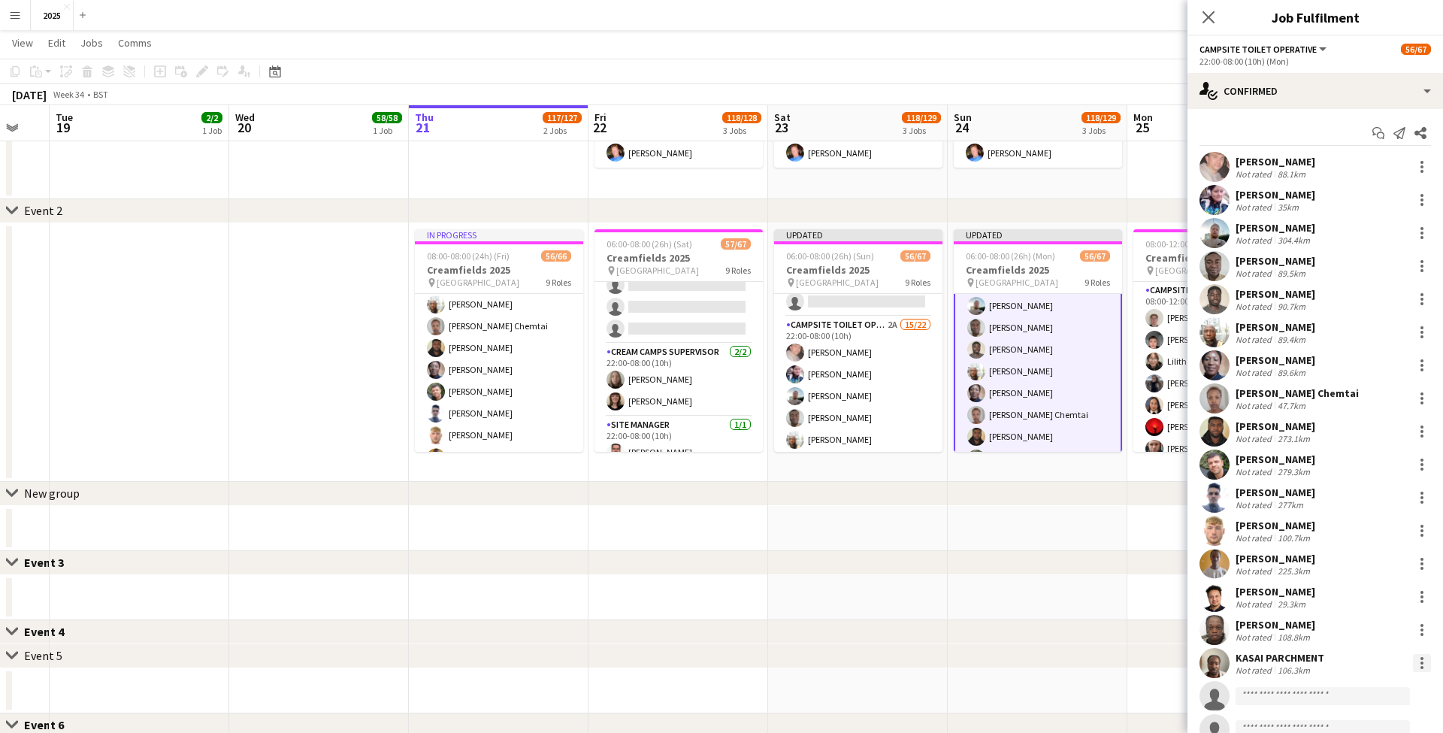
click at [1423, 664] on div at bounding box center [1422, 663] width 18 height 18
click at [1376, 598] on span "Remove" at bounding box center [1372, 599] width 93 height 14
click at [1213, 14] on icon "Close pop-in" at bounding box center [1208, 17] width 14 height 14
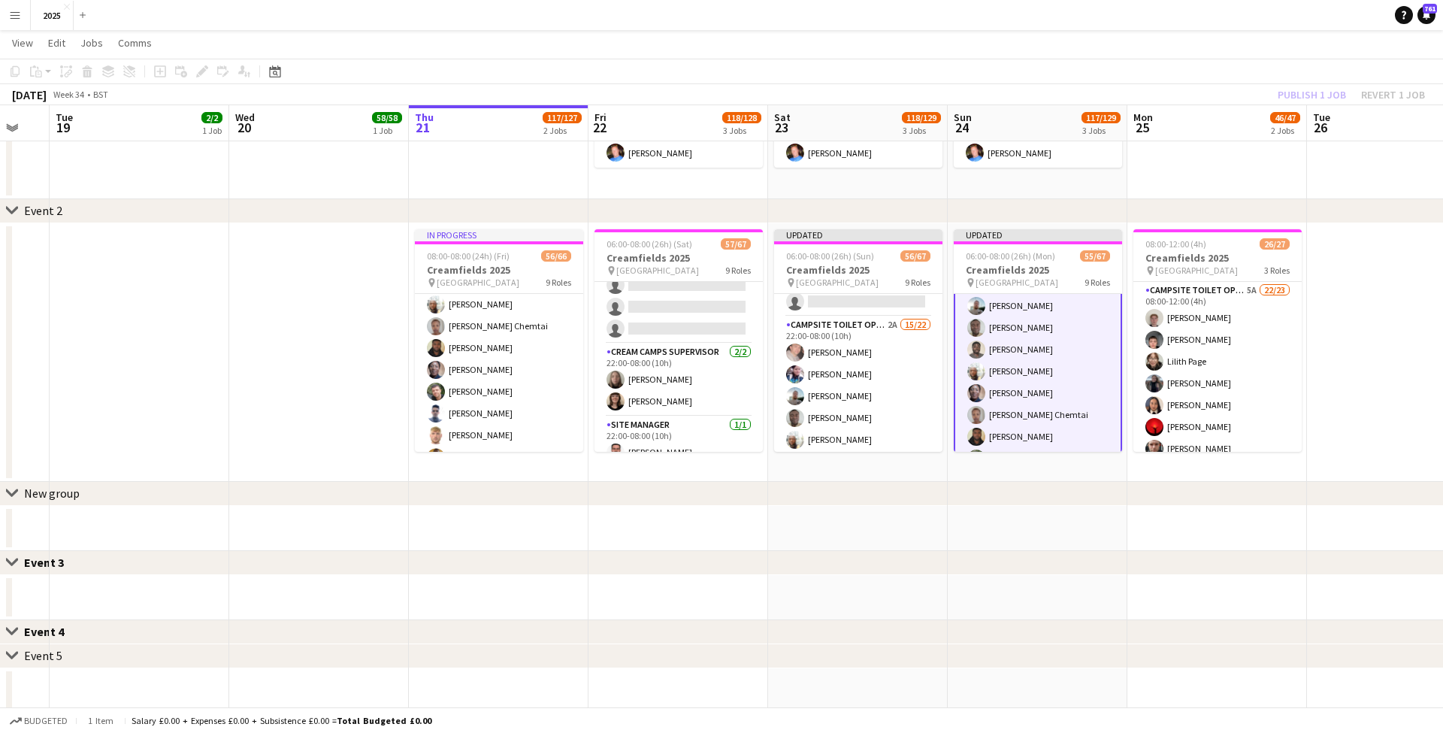
click at [1396, 343] on app-date-cell at bounding box center [1397, 352] width 180 height 259
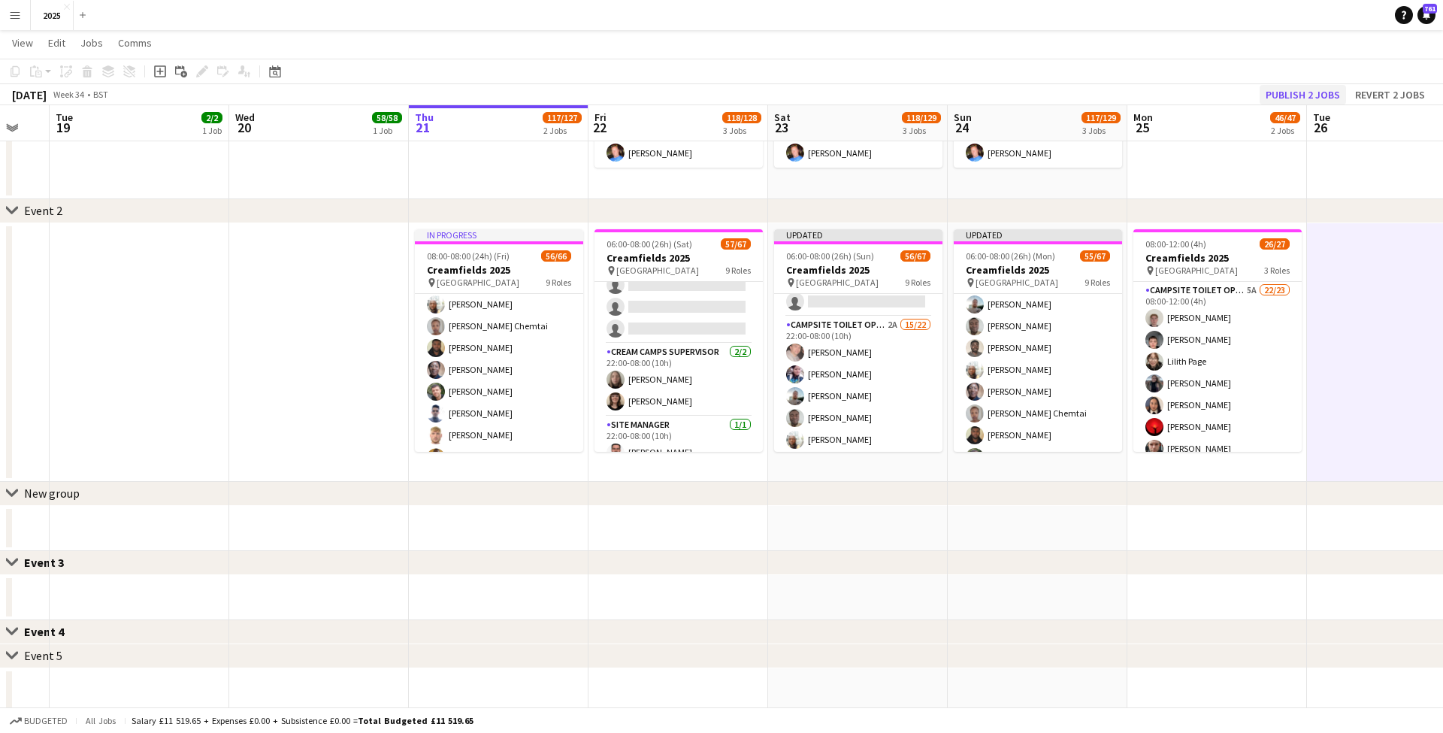
click at [1294, 98] on button "Publish 2 jobs" at bounding box center [1303, 95] width 86 height 20
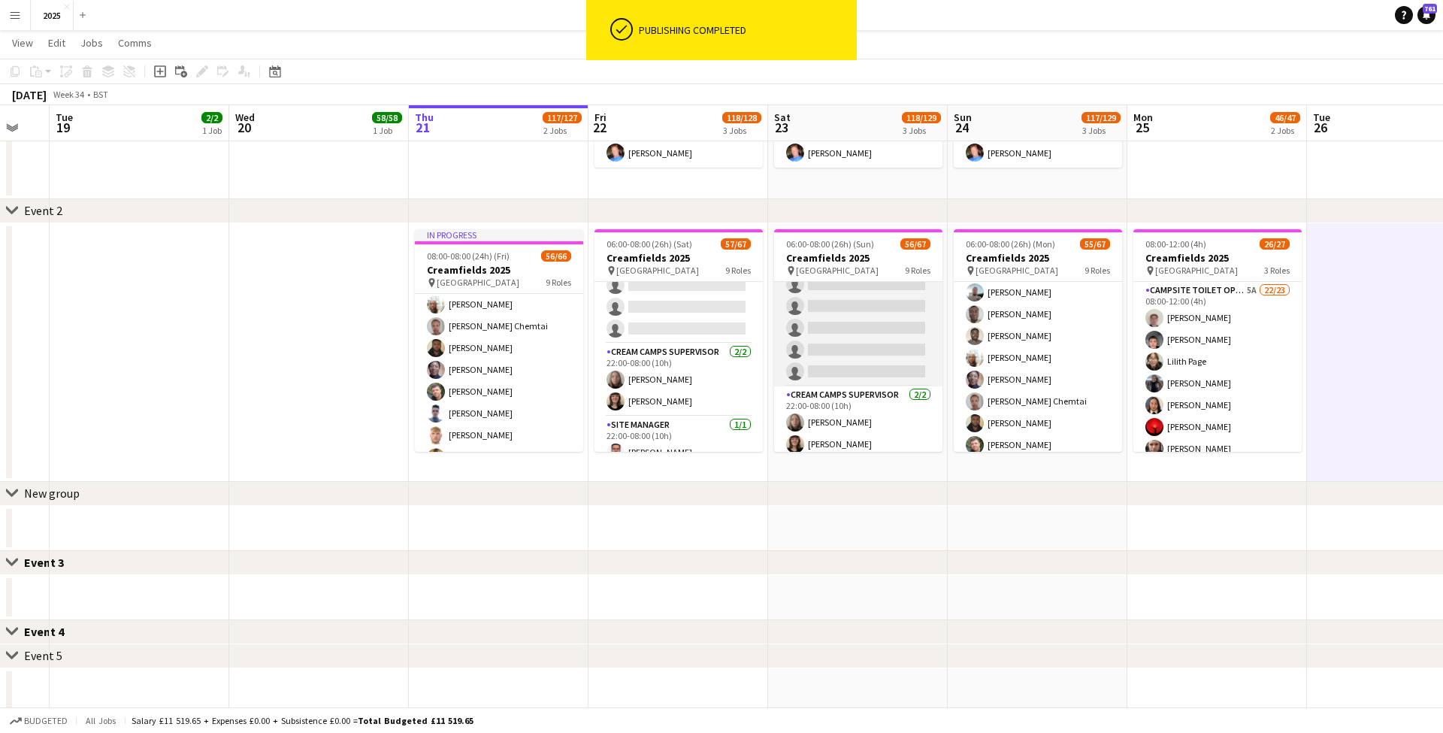
scroll to position [1489, 0]
click at [849, 337] on app-card-role "Campsite Toilet Operative 2A 15/22 22:00-08:00 (10h) Theo Kenton Viktoria Stets…" at bounding box center [858, 138] width 168 height 509
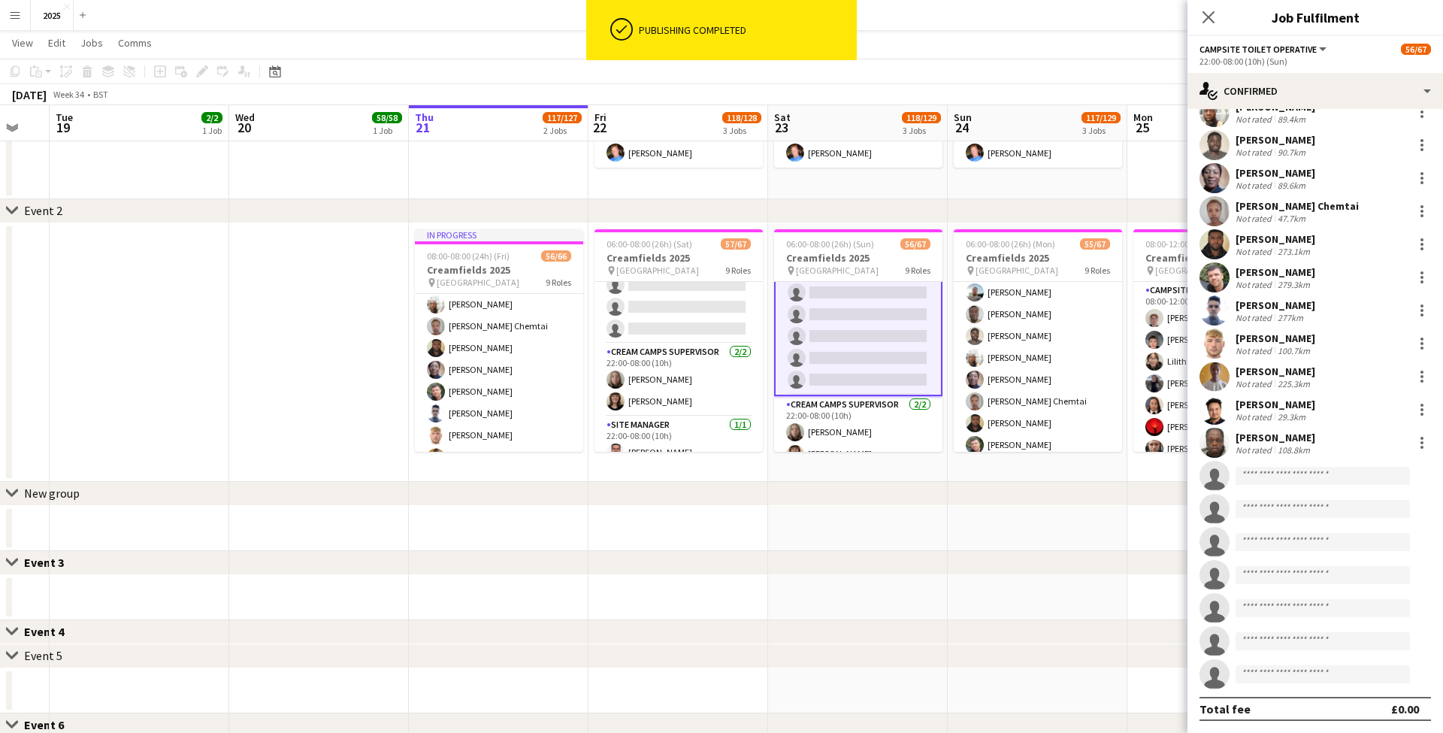
scroll to position [187, 0]
click at [1316, 479] on input at bounding box center [1323, 476] width 174 height 18
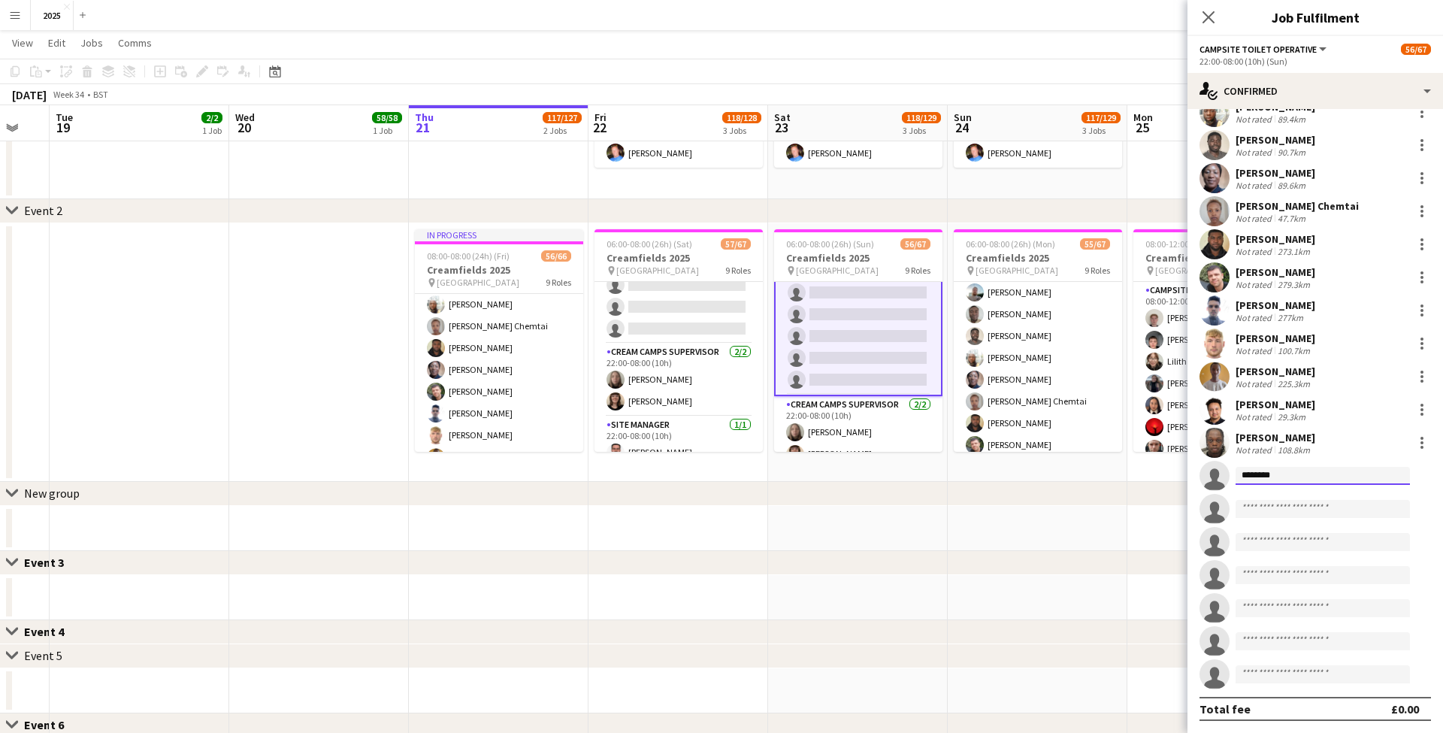
drag, startPoint x: 1294, startPoint y: 474, endPoint x: 1104, endPoint y: 468, distance: 189.5
click at [1106, 468] on body "Menu Boards Boards Boards All jobs Status Workforce Workforce My Workforce Recr…" at bounding box center [721, 315] width 1443 height 1309
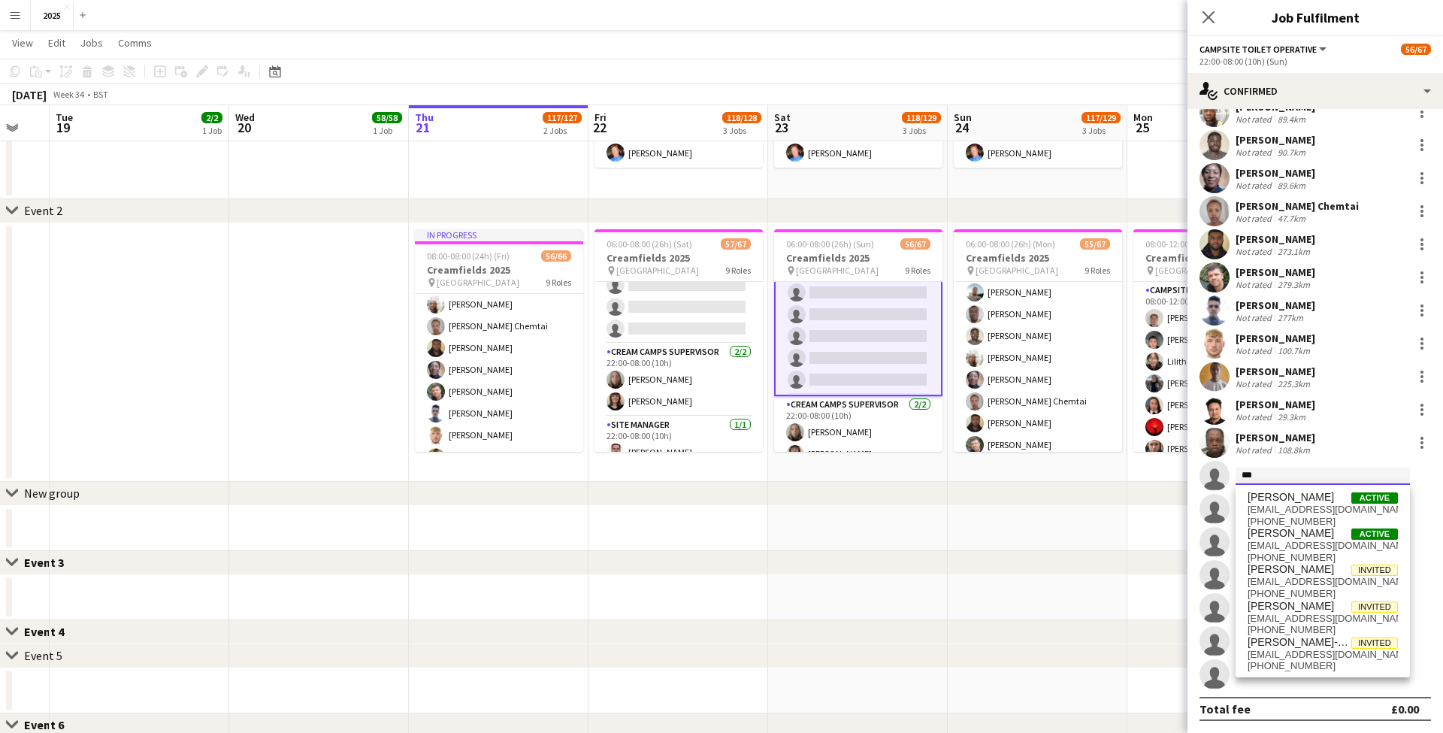
scroll to position [0, 492]
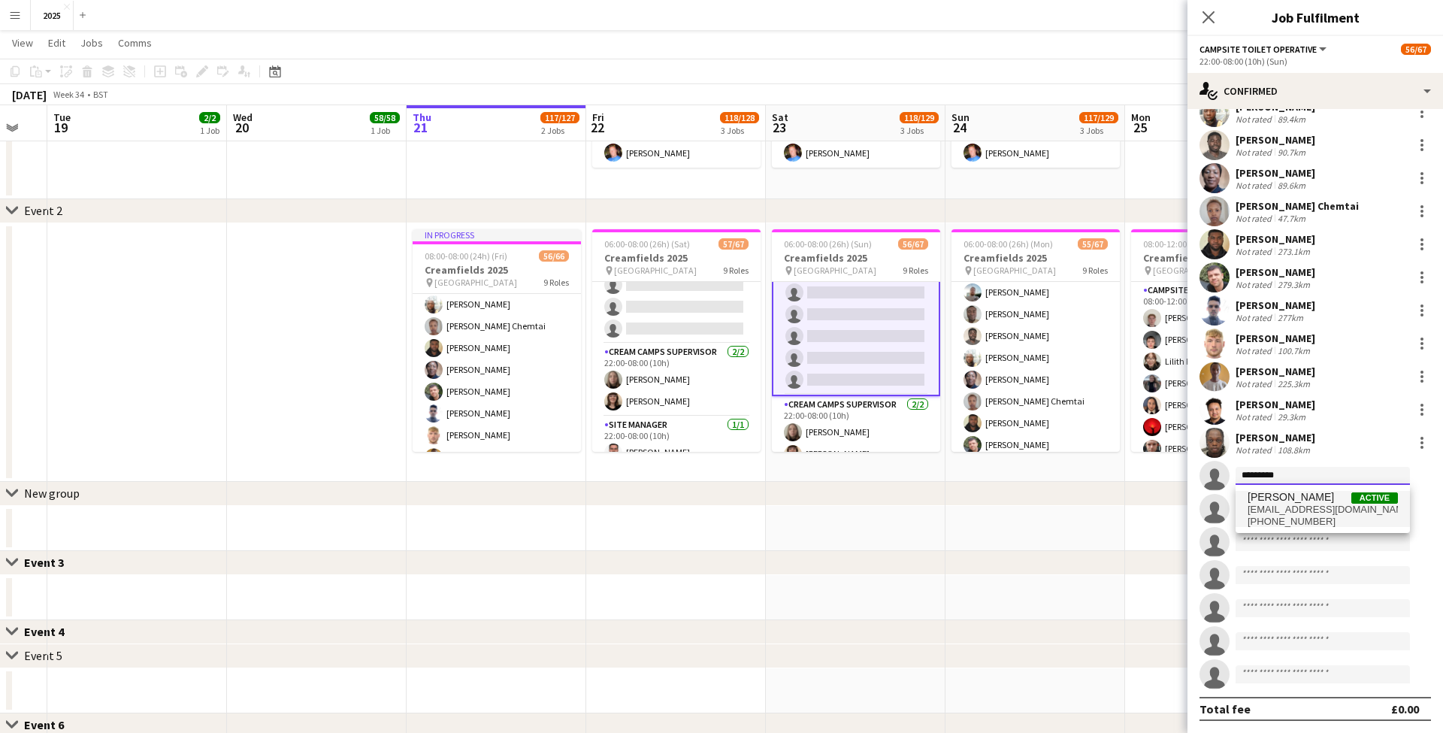
type input "*********"
click at [1282, 509] on span "[EMAIL_ADDRESS][DOMAIN_NAME]" at bounding box center [1323, 510] width 150 height 12
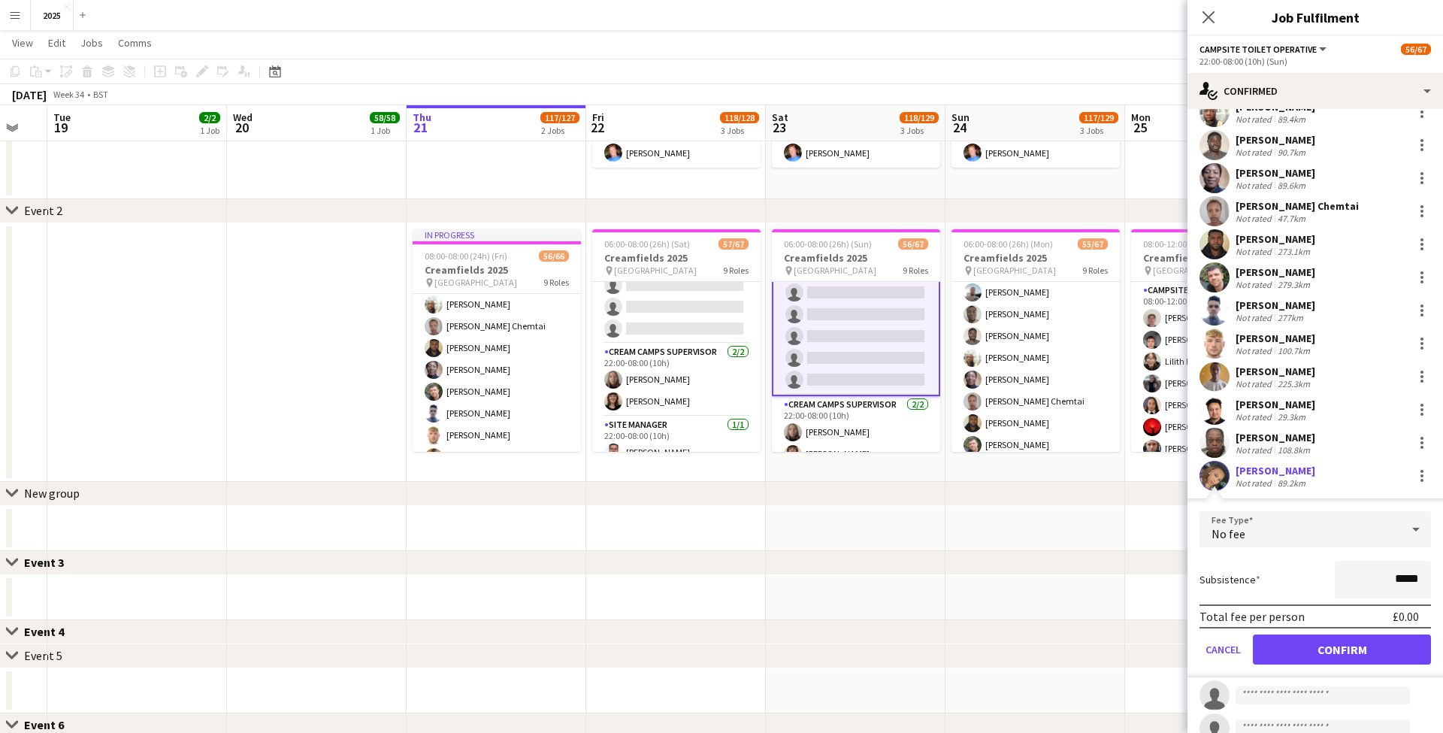
drag, startPoint x: 1306, startPoint y: 644, endPoint x: 1301, endPoint y: 628, distance: 16.4
click at [1306, 643] on button "Confirm" at bounding box center [1342, 649] width 178 height 30
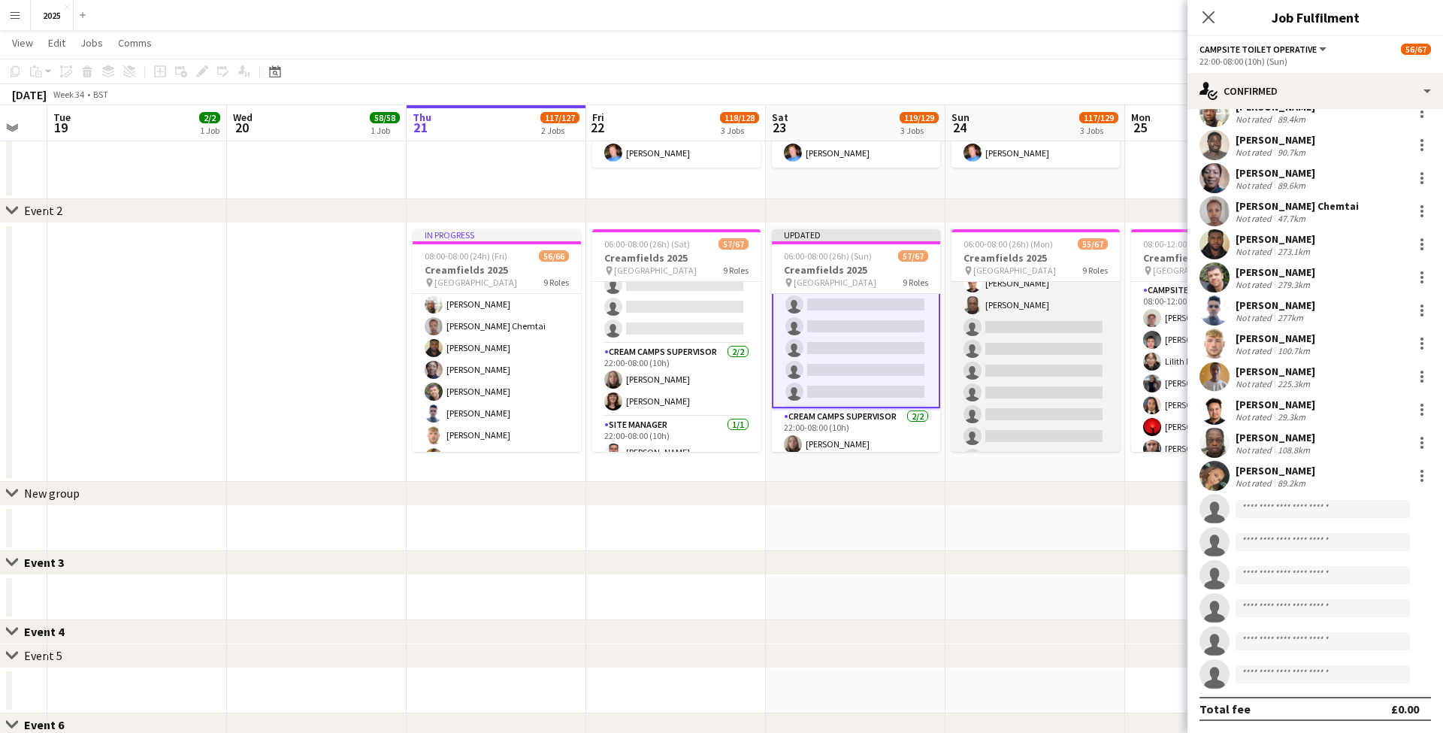
scroll to position [1385, 0]
click at [1040, 356] on app-card-role "Campsite Toilet Operative 3A 15/22 22:00-08:00 (10h) Theo Kenton Viktoria Stets…" at bounding box center [1036, 243] width 168 height 509
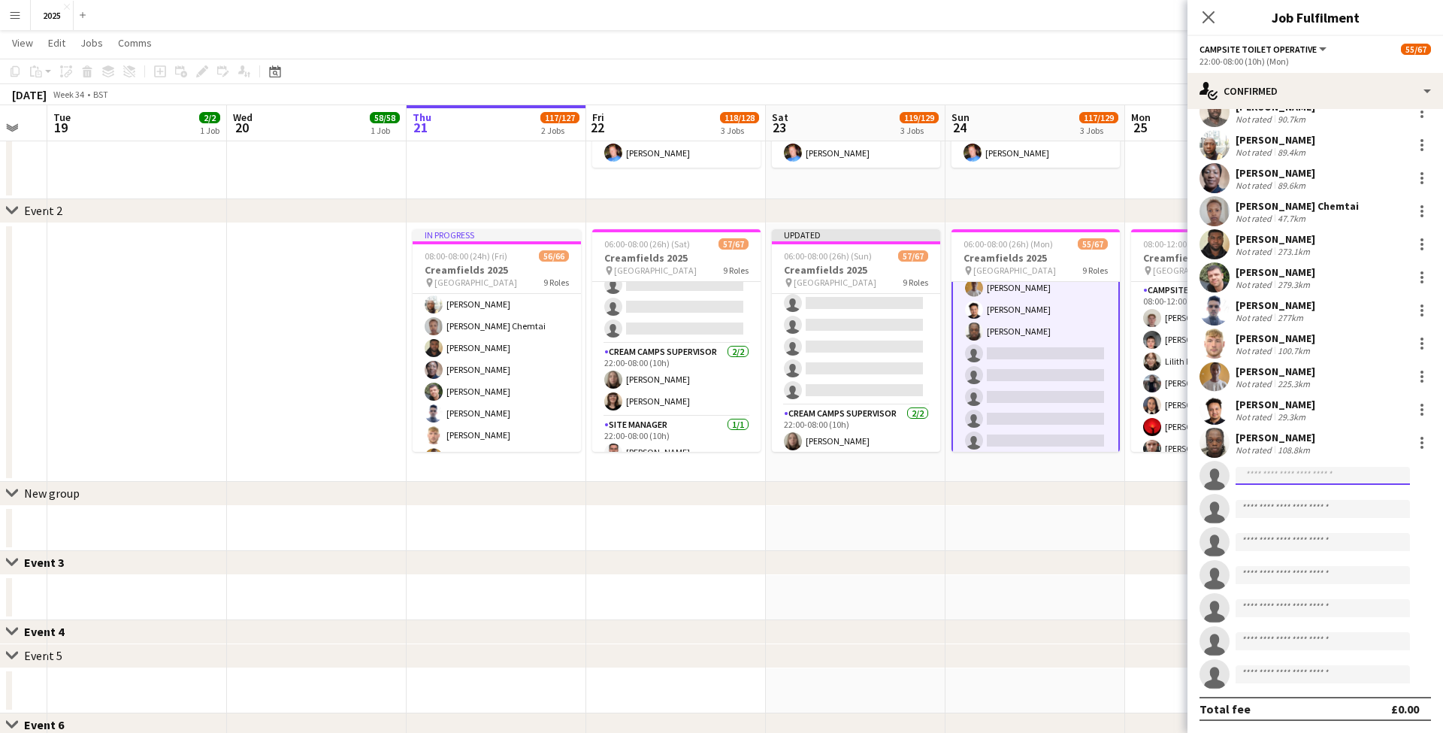
click at [1273, 475] on input at bounding box center [1323, 476] width 174 height 18
type input "*********"
drag, startPoint x: 1274, startPoint y: 483, endPoint x: 1277, endPoint y: 508, distance: 25.0
click at [1277, 508] on span "[EMAIL_ADDRESS][DOMAIN_NAME]" at bounding box center [1323, 510] width 150 height 12
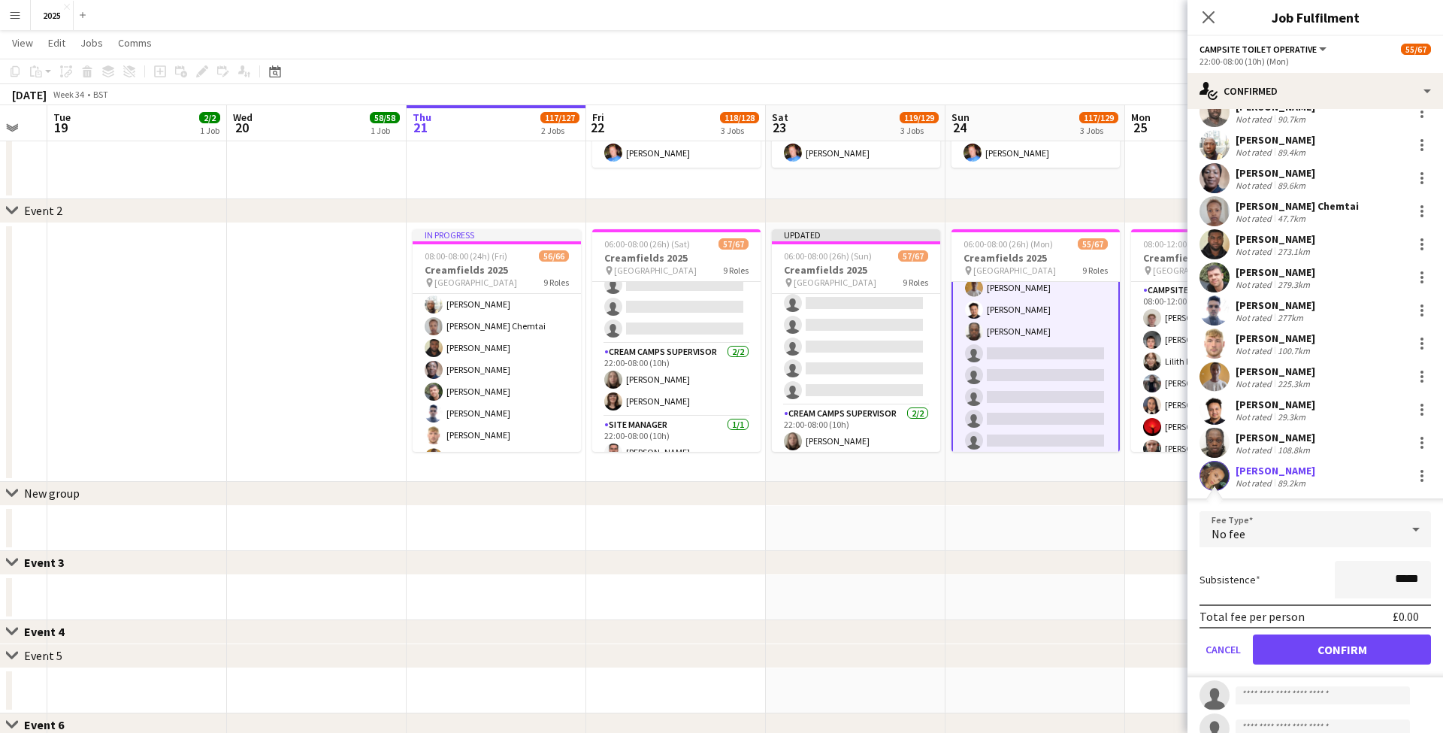
drag, startPoint x: 1312, startPoint y: 638, endPoint x: 1098, endPoint y: 534, distance: 237.3
click at [1312, 638] on button "Confirm" at bounding box center [1342, 649] width 178 height 30
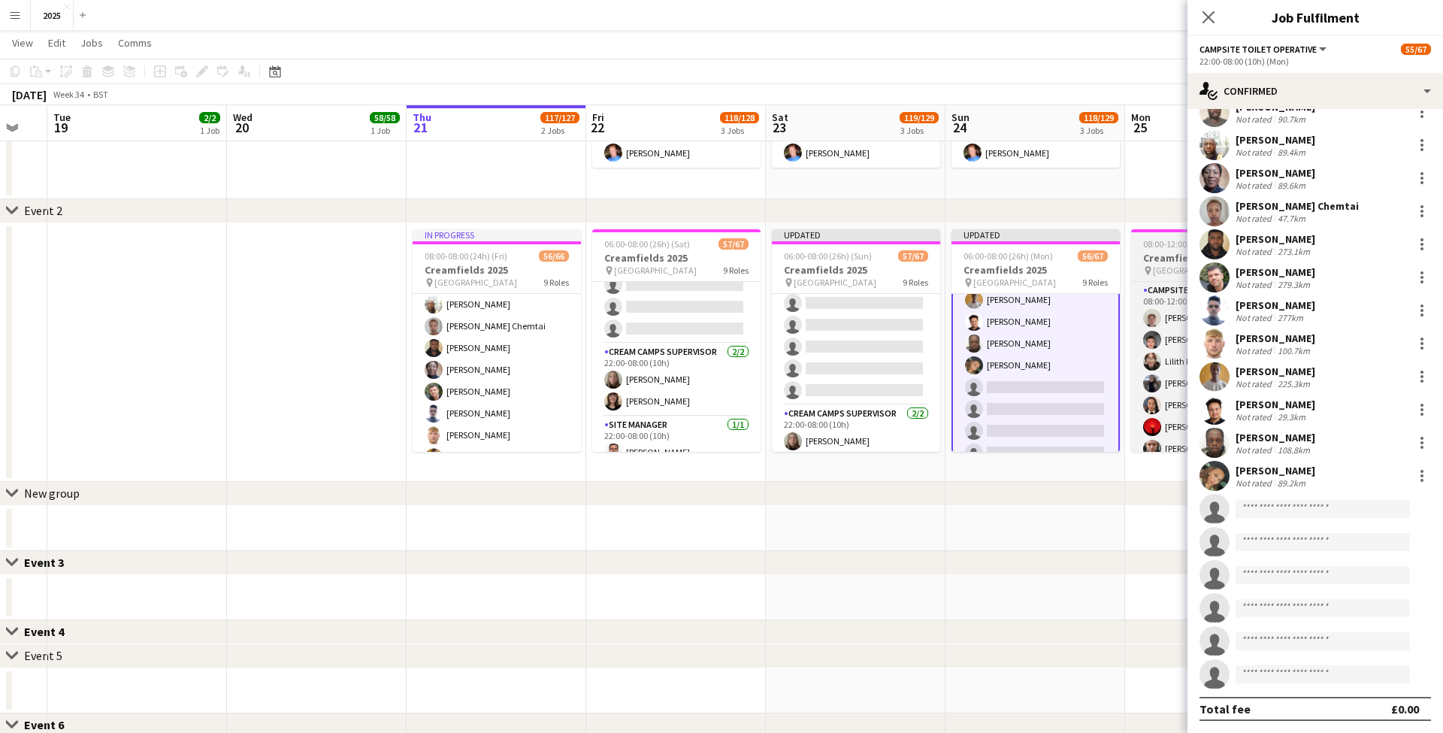
drag, startPoint x: 1082, startPoint y: 525, endPoint x: 1198, endPoint y: 253, distance: 296.4
click at [1082, 525] on app-date-cell at bounding box center [1036, 528] width 180 height 45
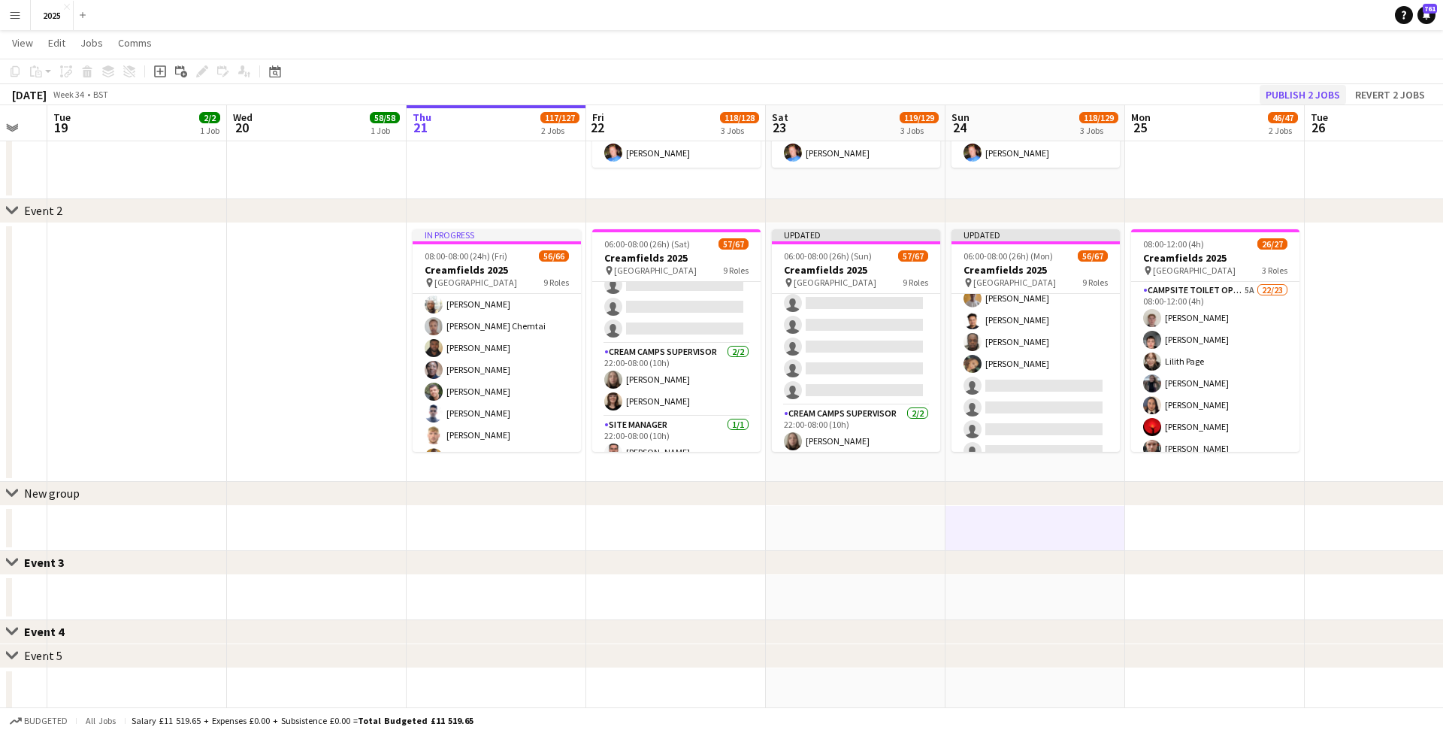
click at [1294, 92] on button "Publish 2 jobs" at bounding box center [1303, 95] width 86 height 20
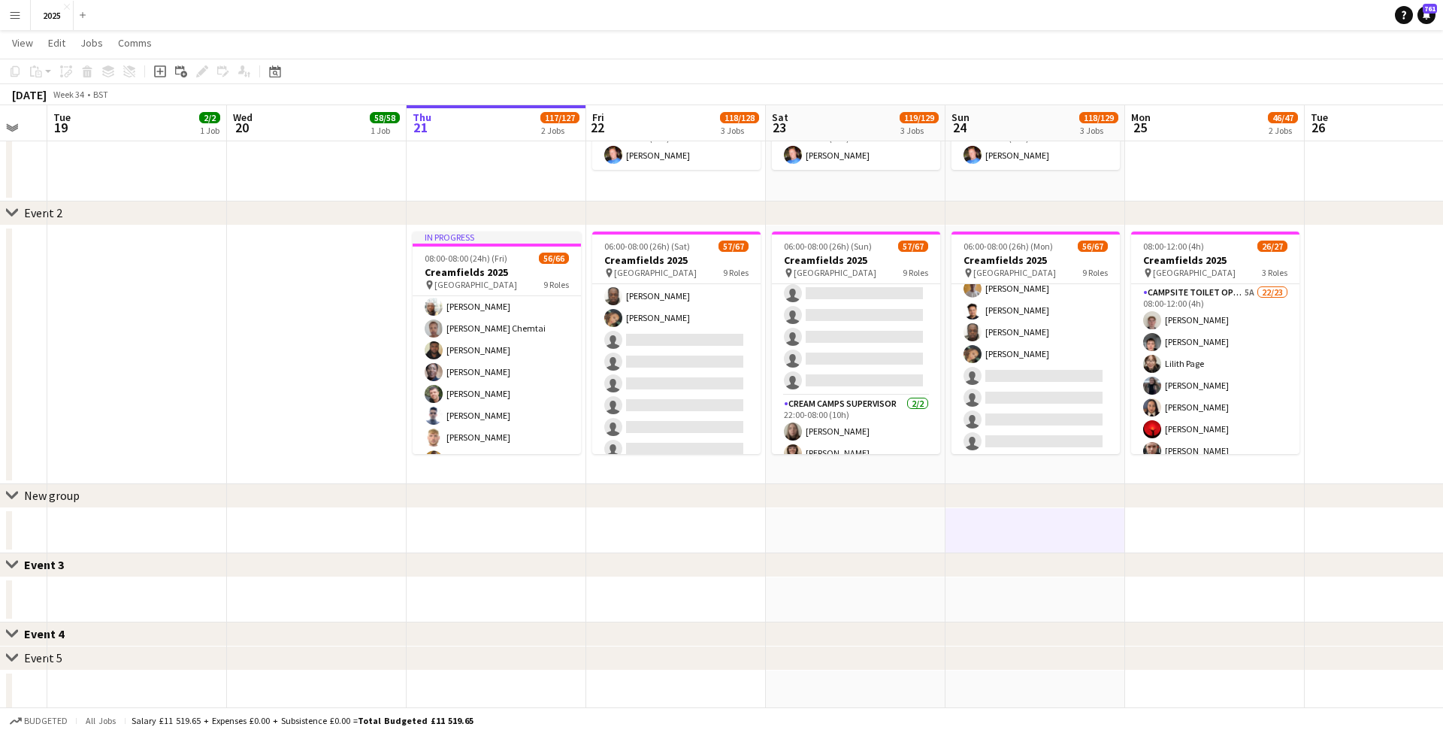
scroll to position [337, 0]
click at [21, 17] on button "Menu" at bounding box center [15, 15] width 30 height 30
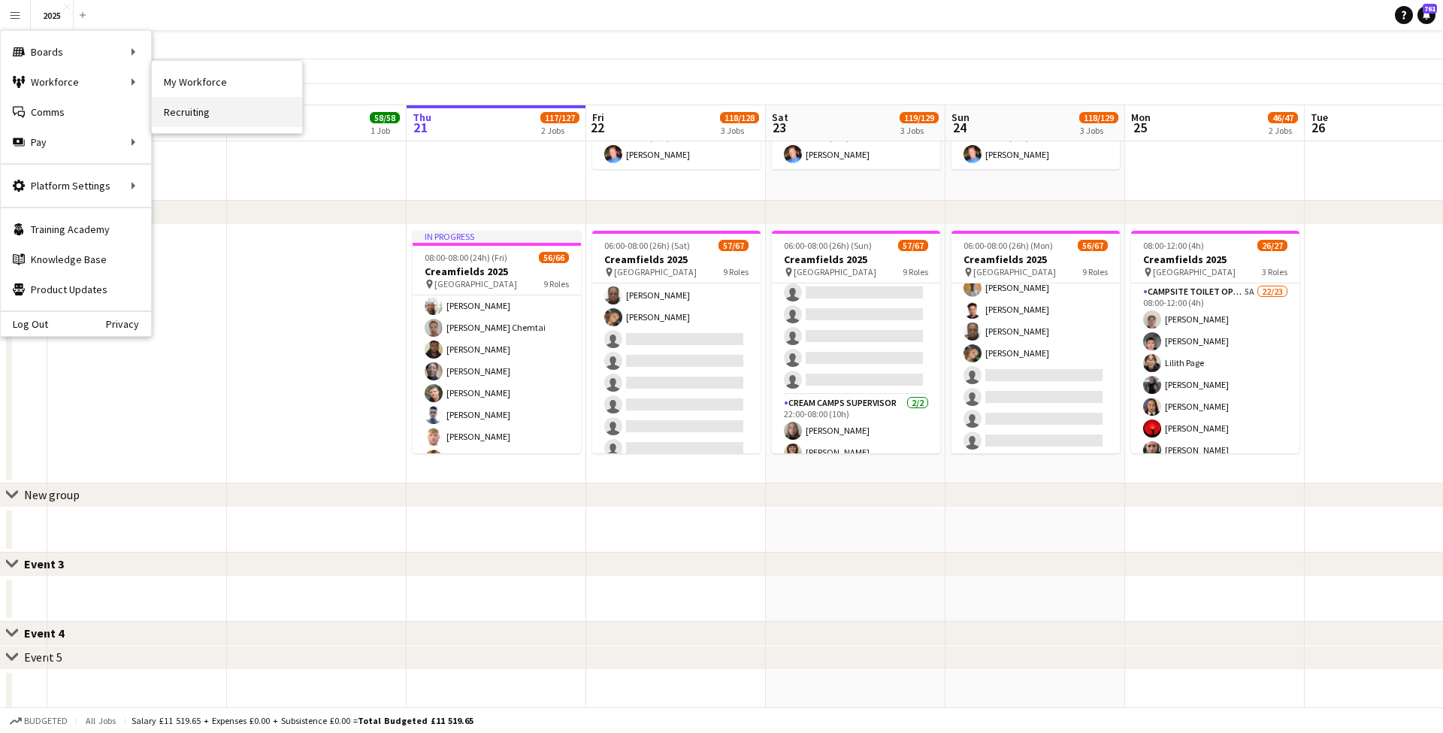
click at [198, 116] on link "Recruiting" at bounding box center [227, 112] width 150 height 30
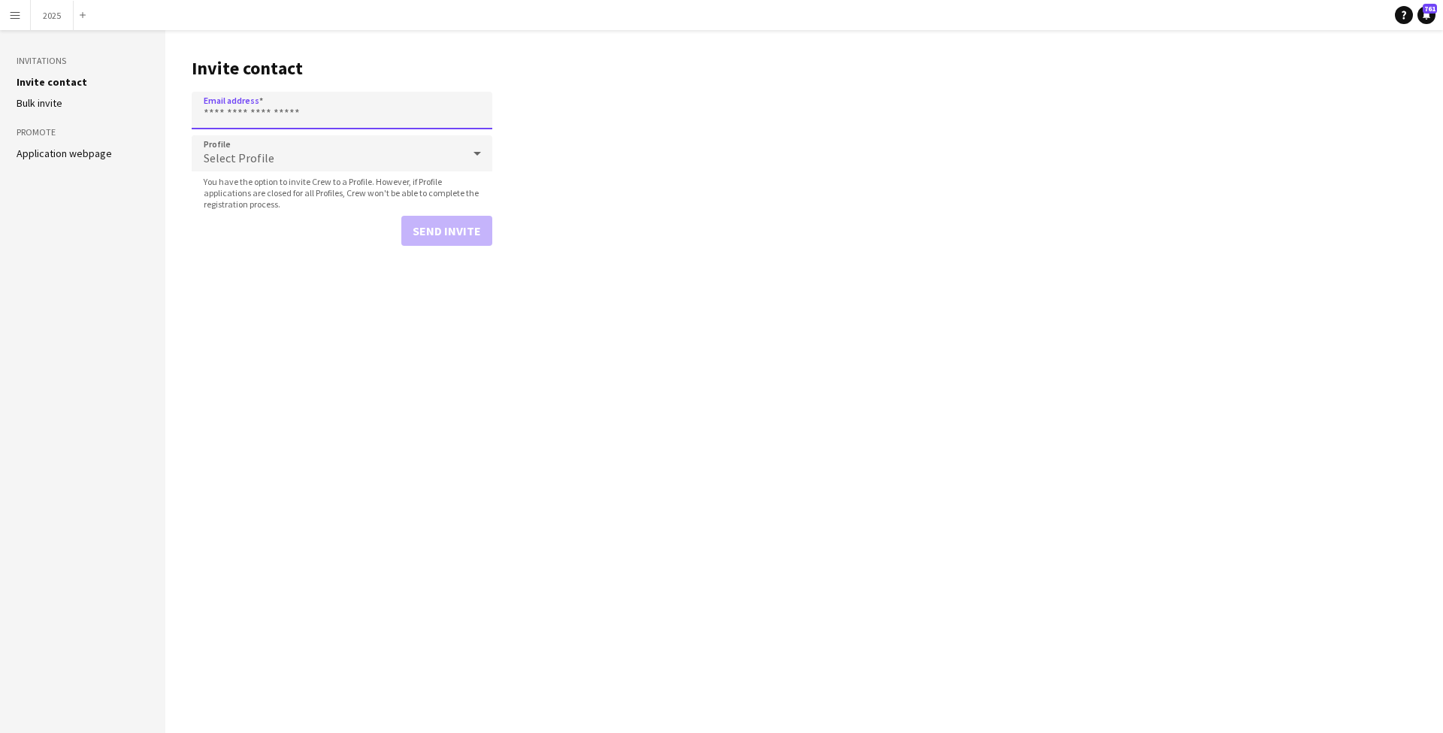
click at [225, 114] on input "Email address" at bounding box center [342, 111] width 301 height 38
paste input "**********"
type input "**********"
click at [236, 156] on span "Select Profile" at bounding box center [239, 157] width 71 height 15
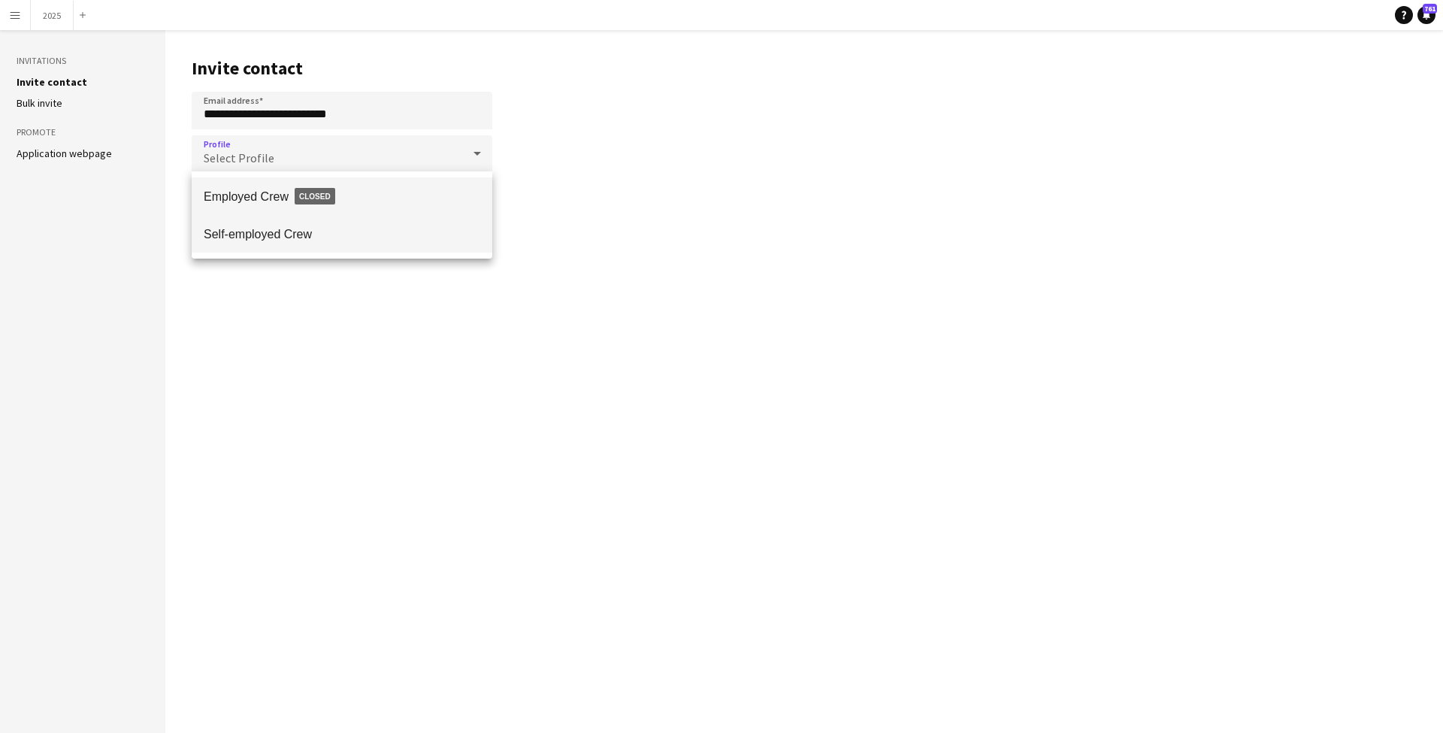
click at [275, 230] on span "Self-employed Crew" at bounding box center [342, 234] width 277 height 14
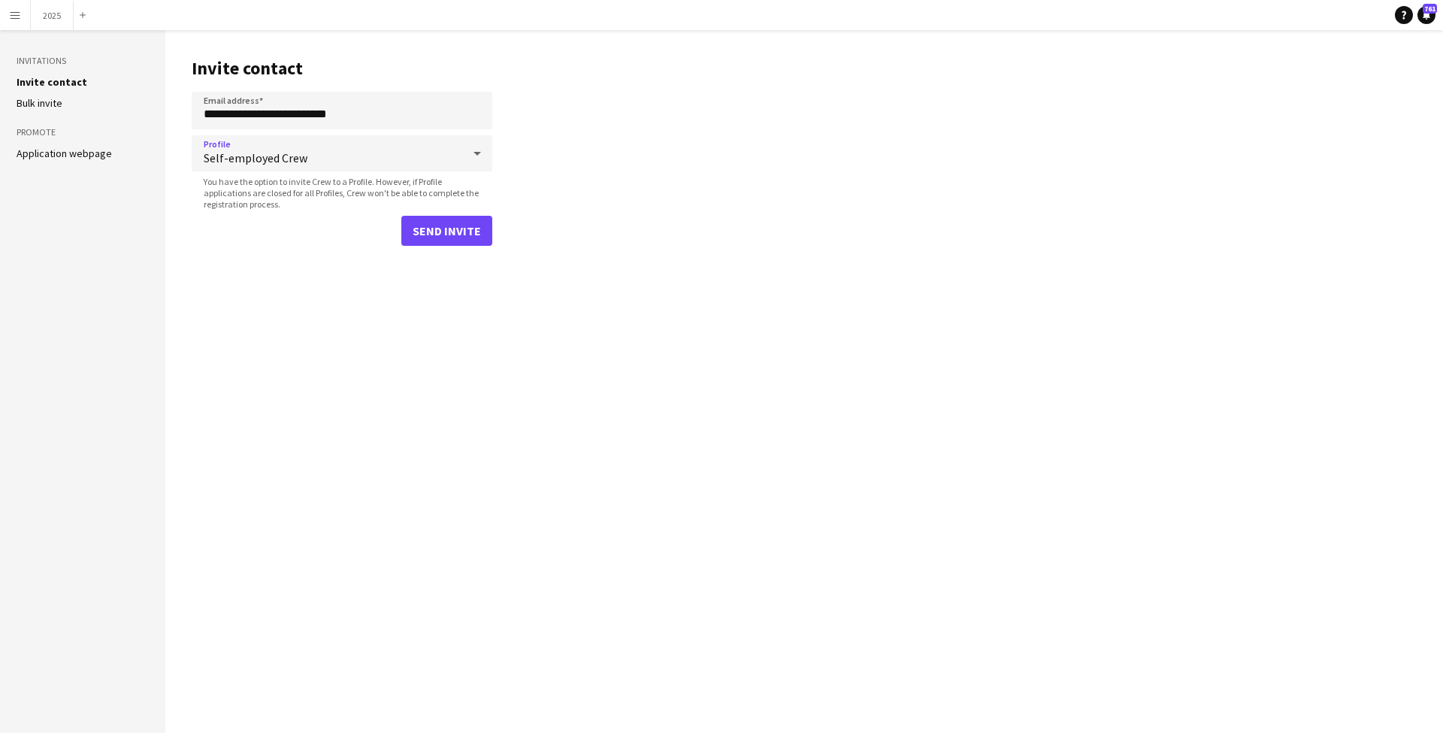
click at [446, 235] on button "Send invite" at bounding box center [446, 231] width 91 height 30
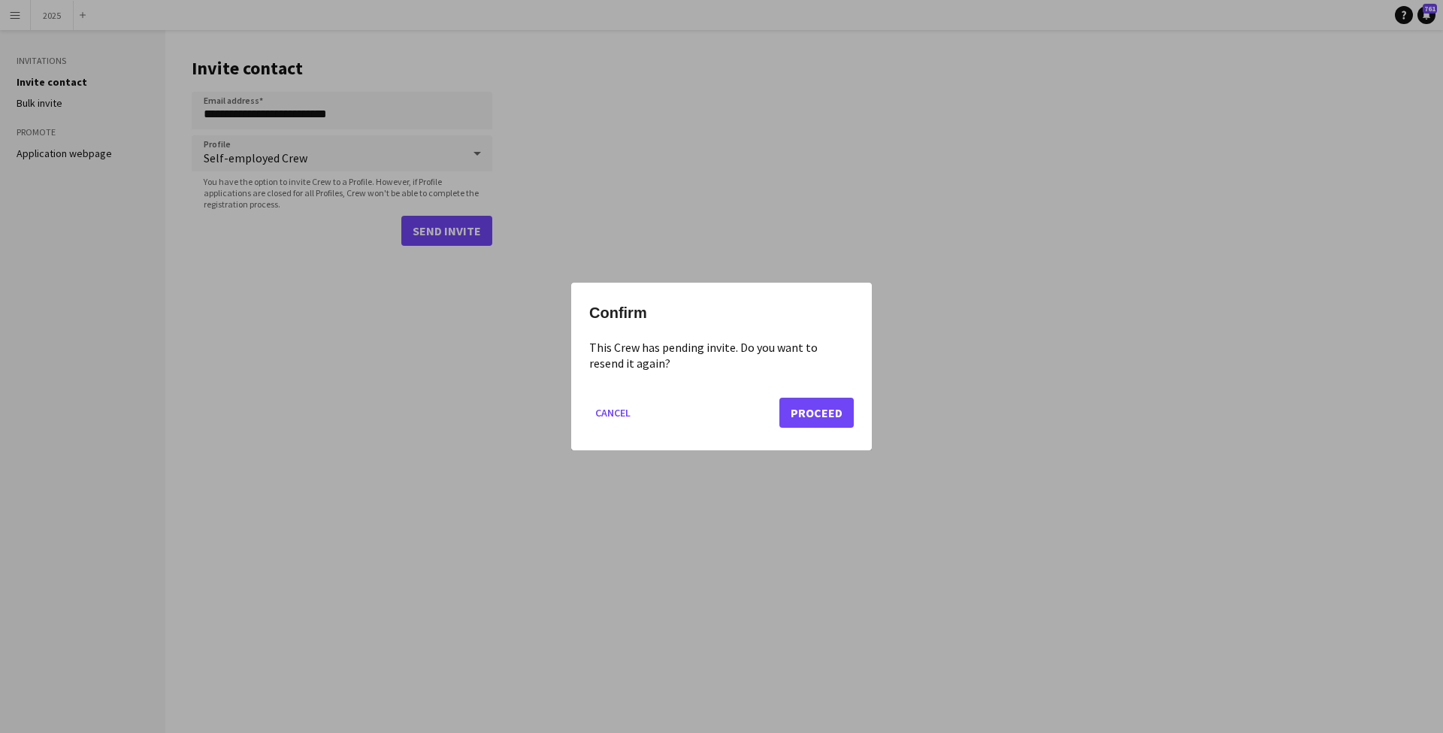
click at [828, 405] on button "Proceed" at bounding box center [816, 413] width 74 height 30
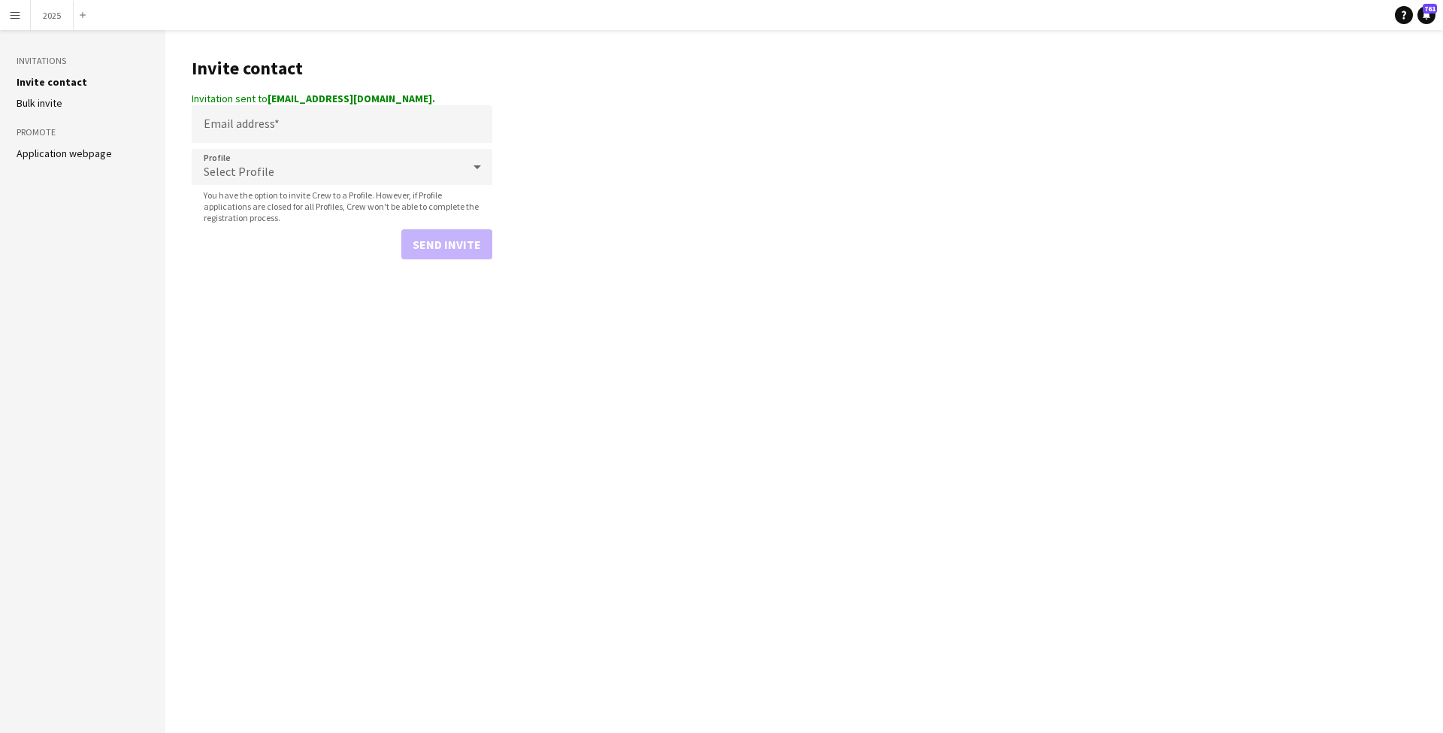
click at [17, 16] on app-icon "Menu" at bounding box center [15, 15] width 12 height 12
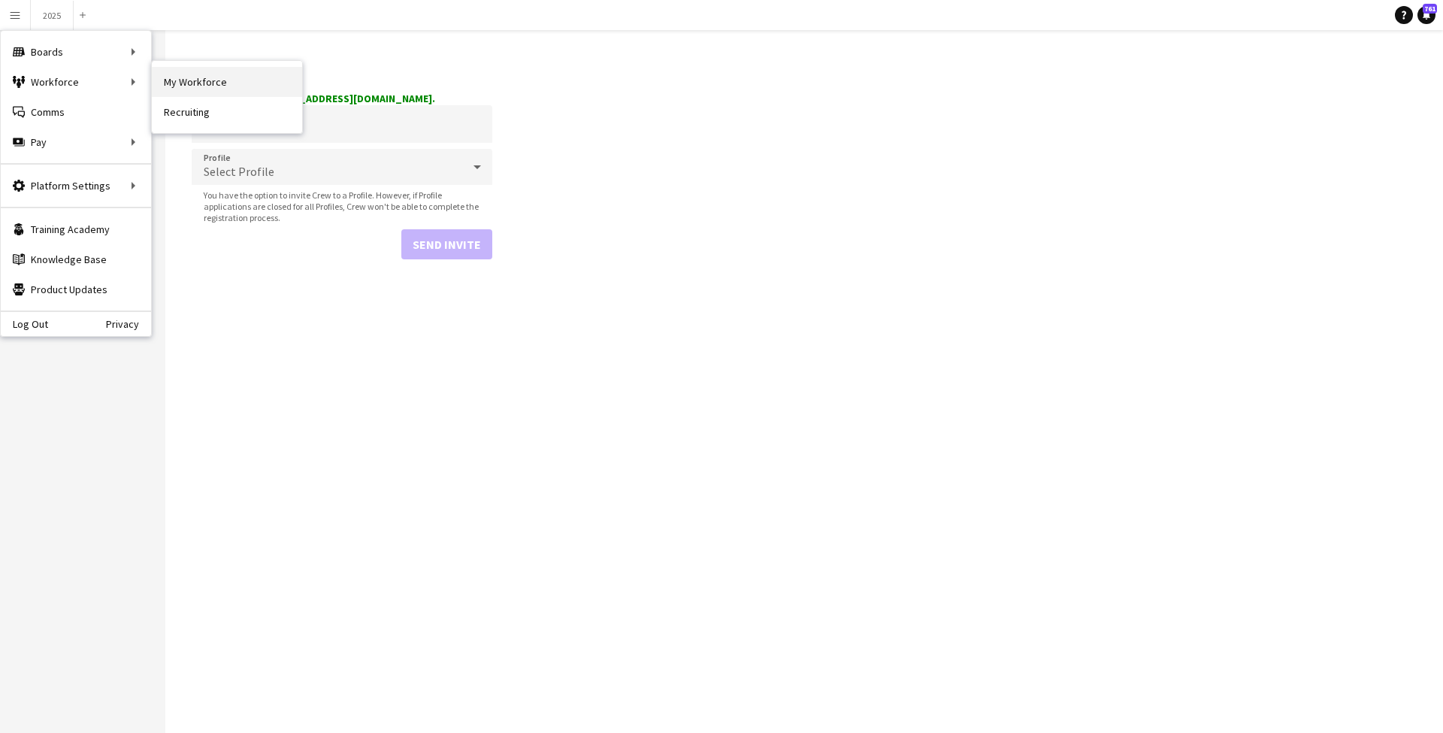
click at [219, 95] on link "My Workforce" at bounding box center [227, 82] width 150 height 30
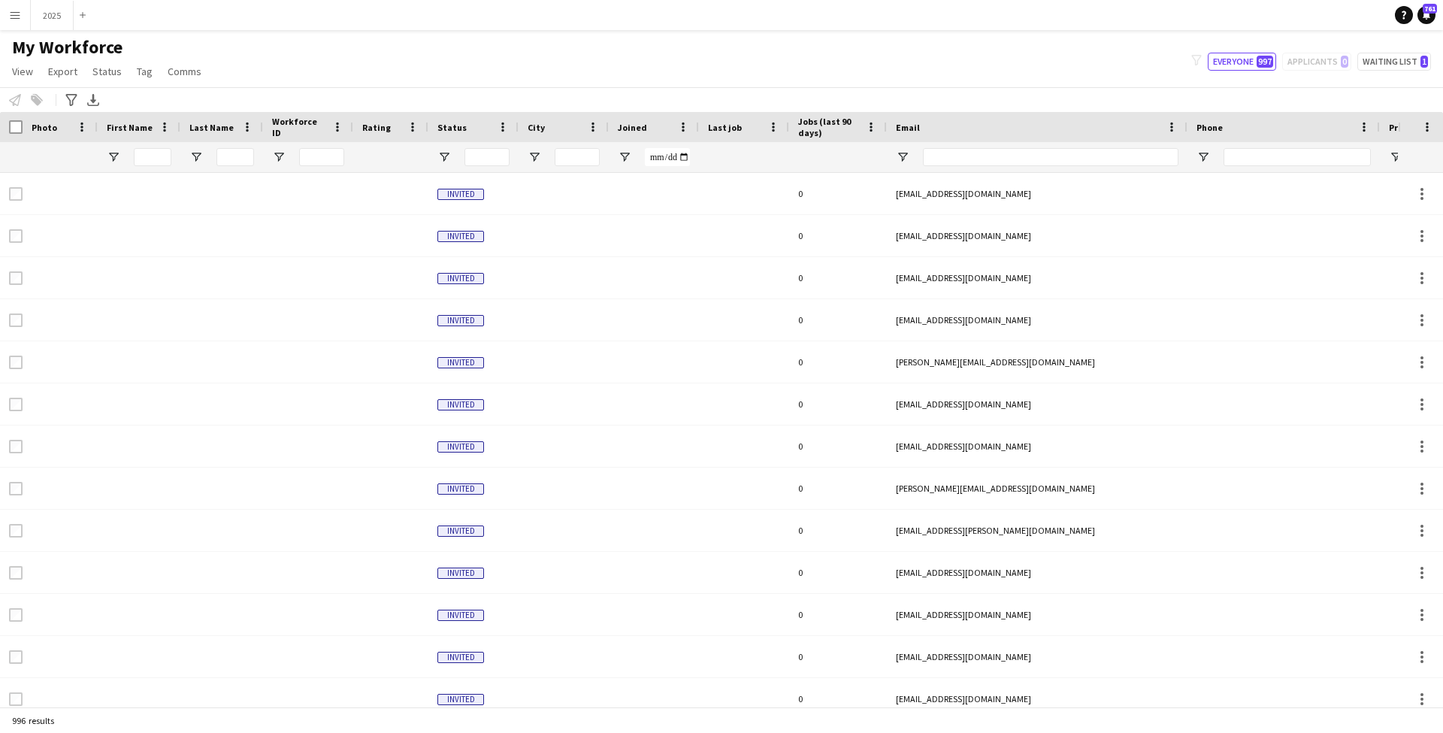
type input "**********"
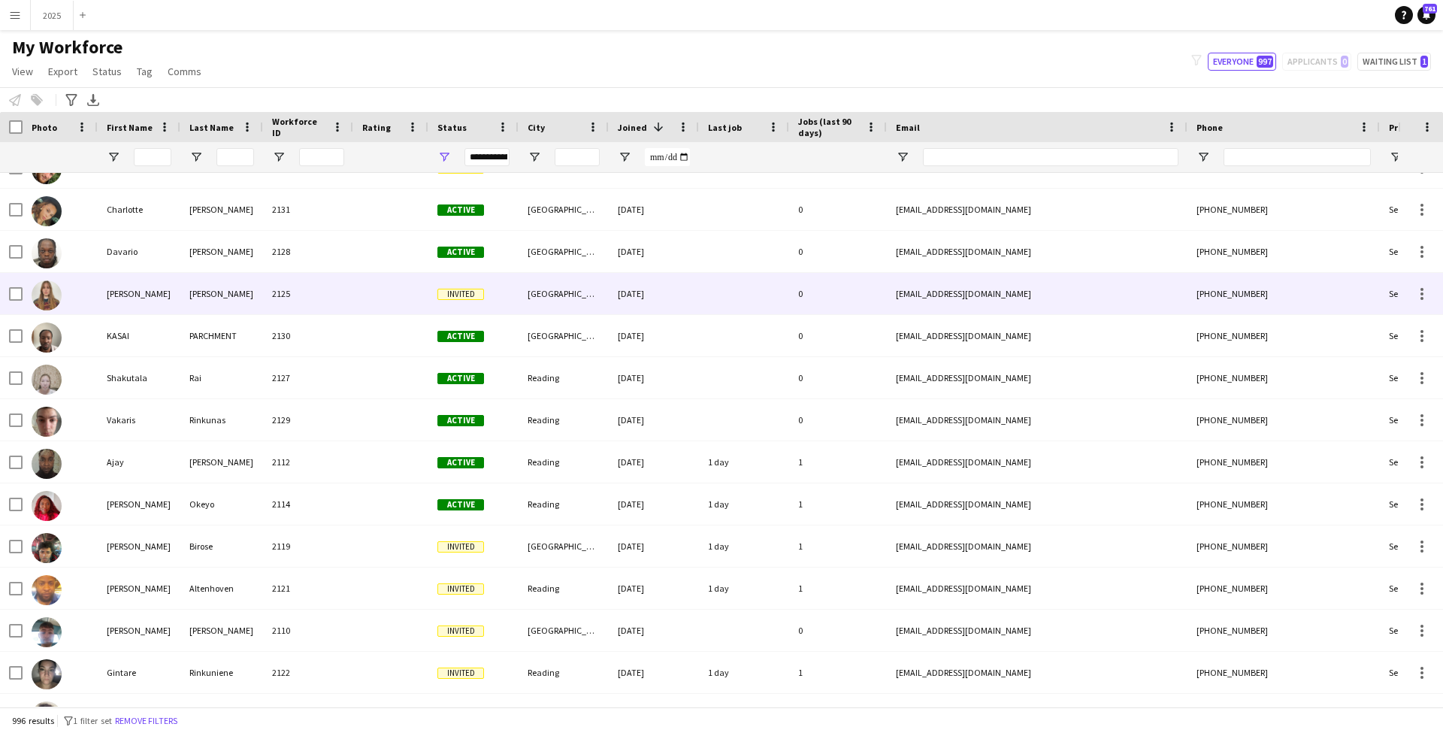
scroll to position [26, 0]
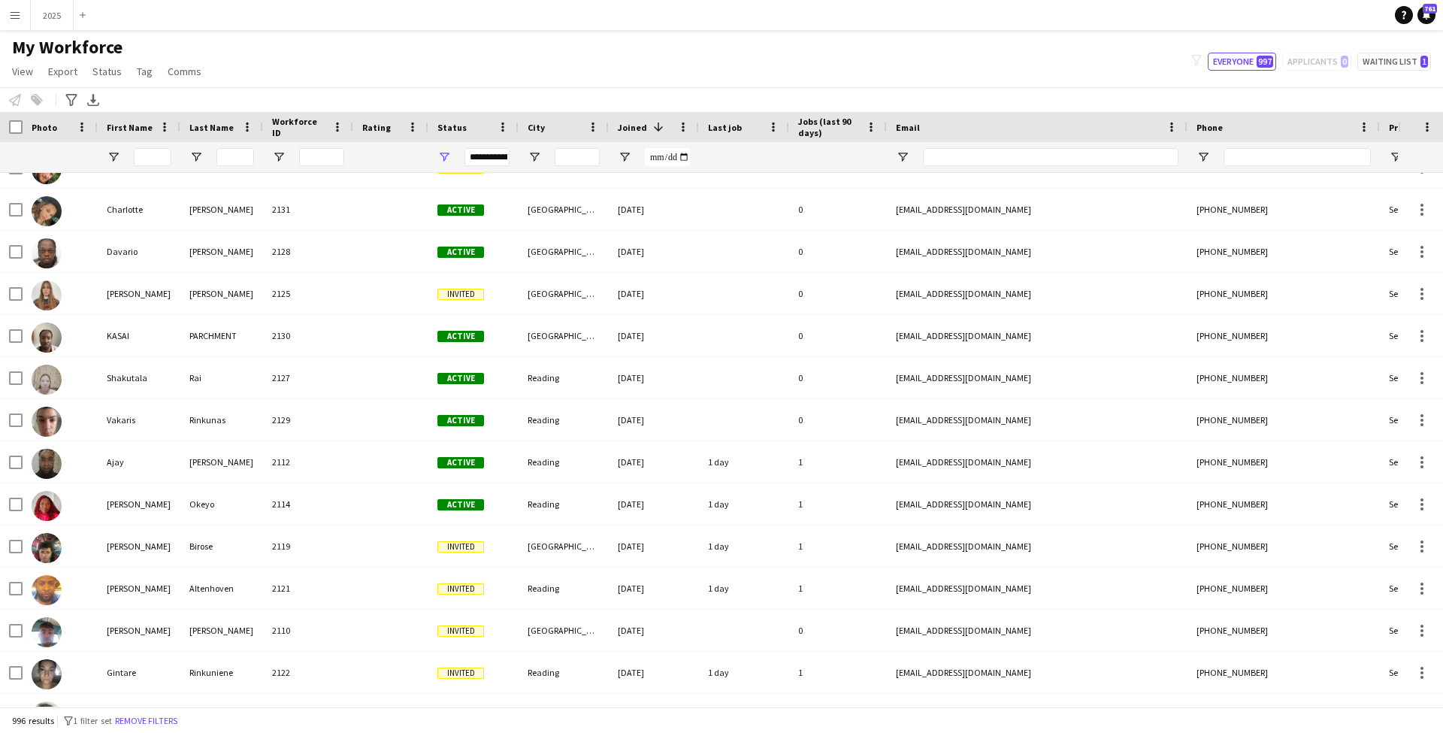
click at [20, 16] on app-icon "Menu" at bounding box center [15, 15] width 12 height 12
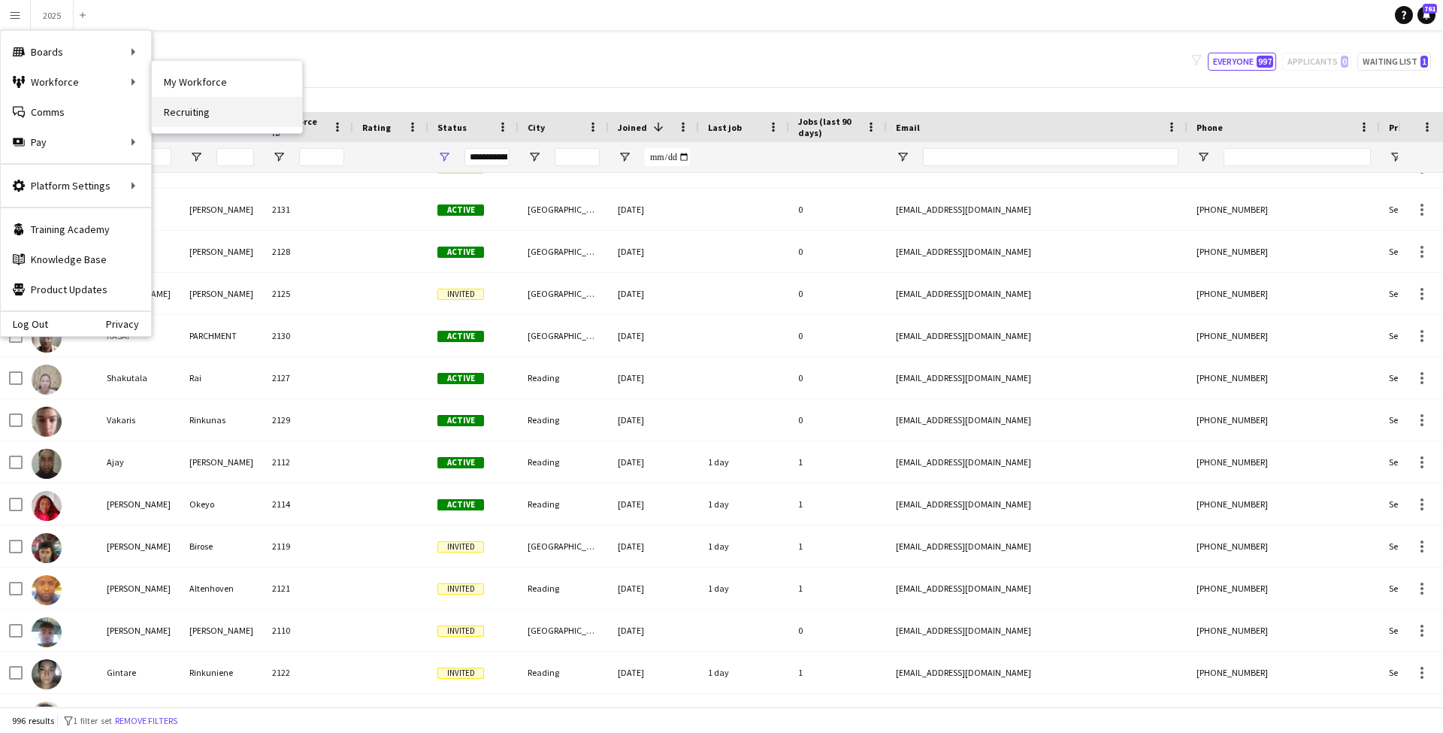
click at [229, 117] on link "Recruiting" at bounding box center [227, 112] width 150 height 30
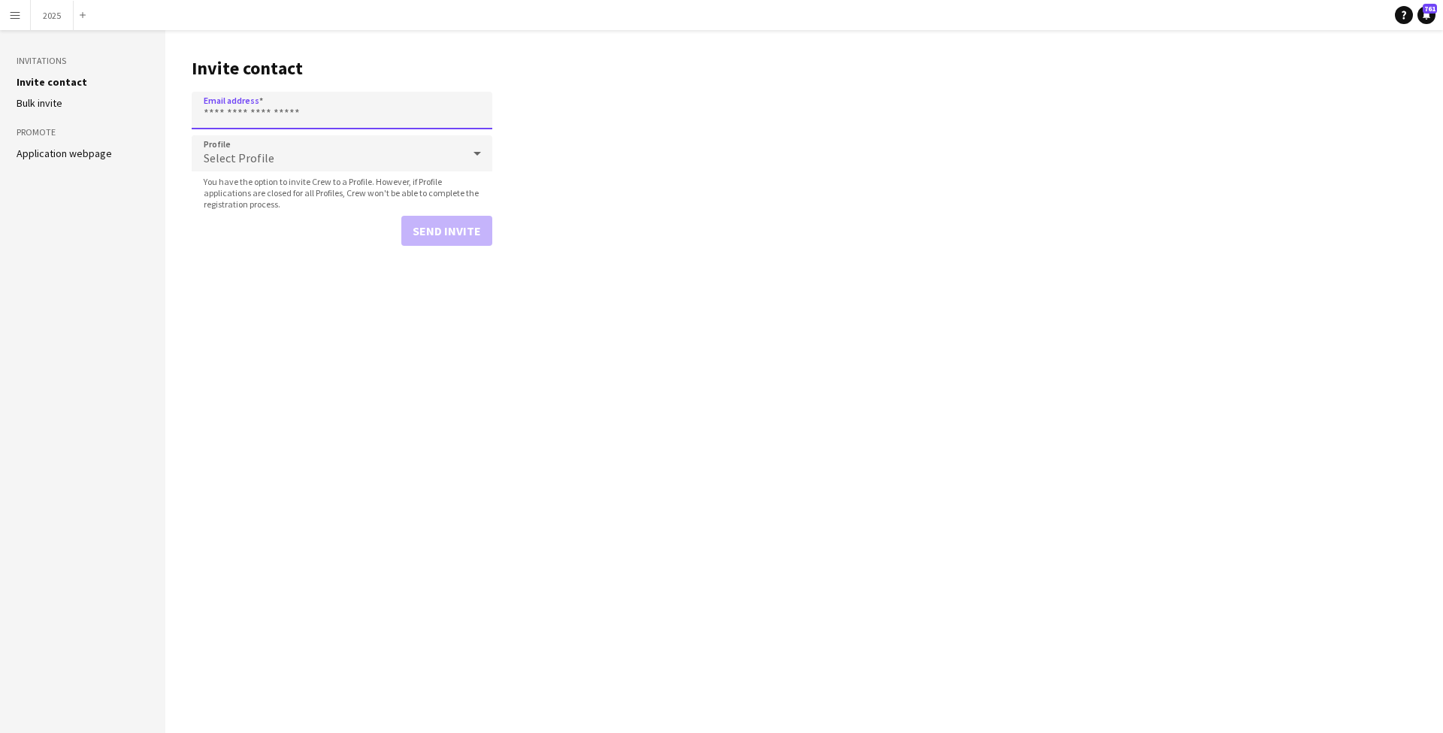
click at [401, 107] on input "Email address" at bounding box center [342, 111] width 301 height 38
type input "**********"
click at [381, 149] on div "Select Profile" at bounding box center [327, 153] width 271 height 36
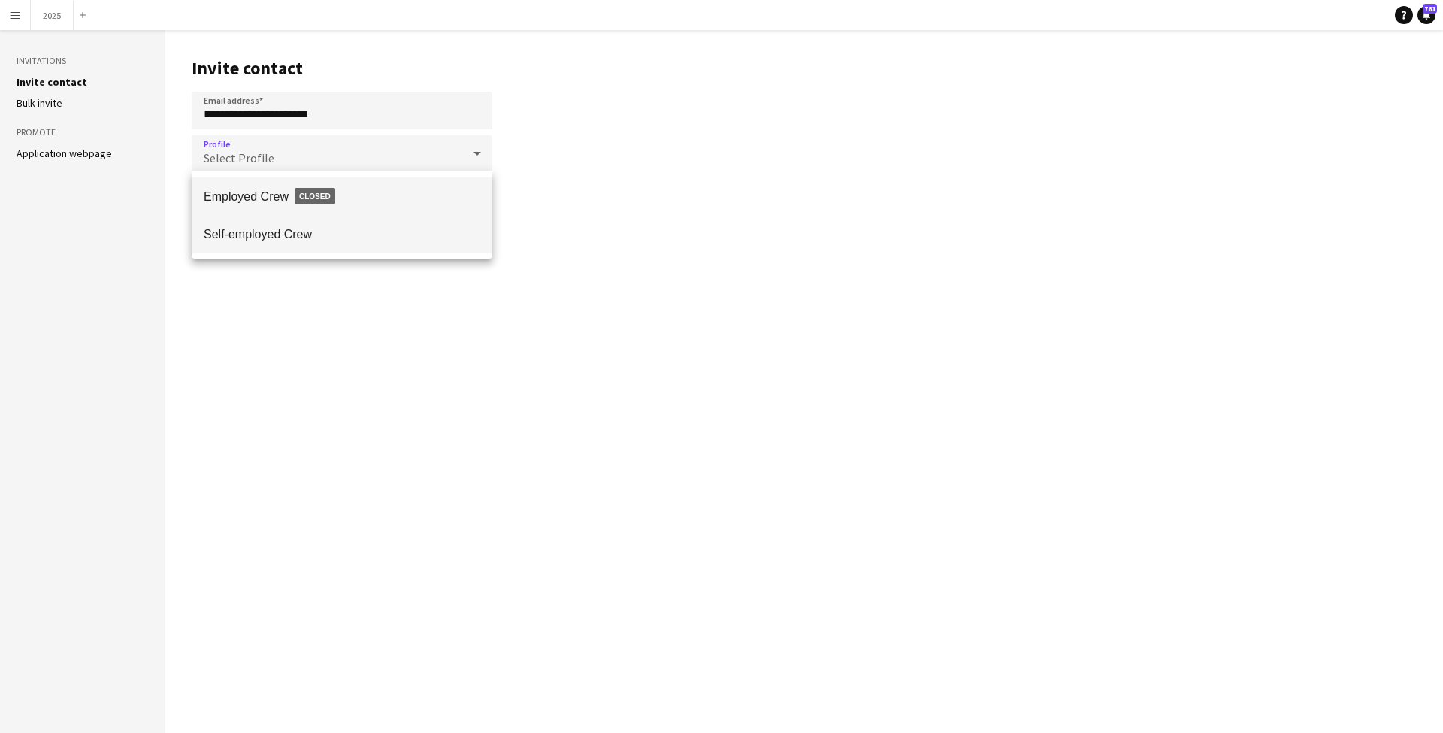
click at [377, 235] on span "Self-employed Crew" at bounding box center [342, 234] width 277 height 14
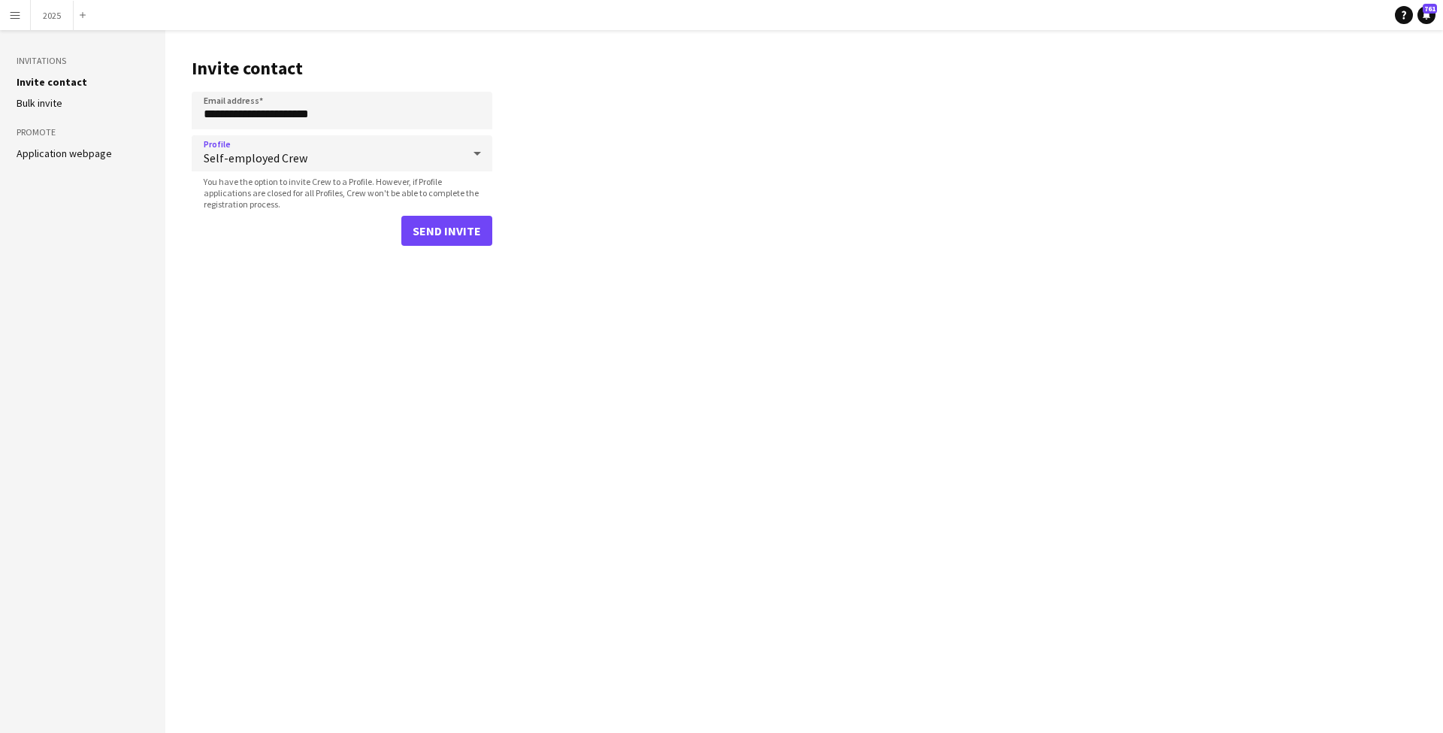
click at [461, 220] on button "Send invite" at bounding box center [446, 231] width 91 height 30
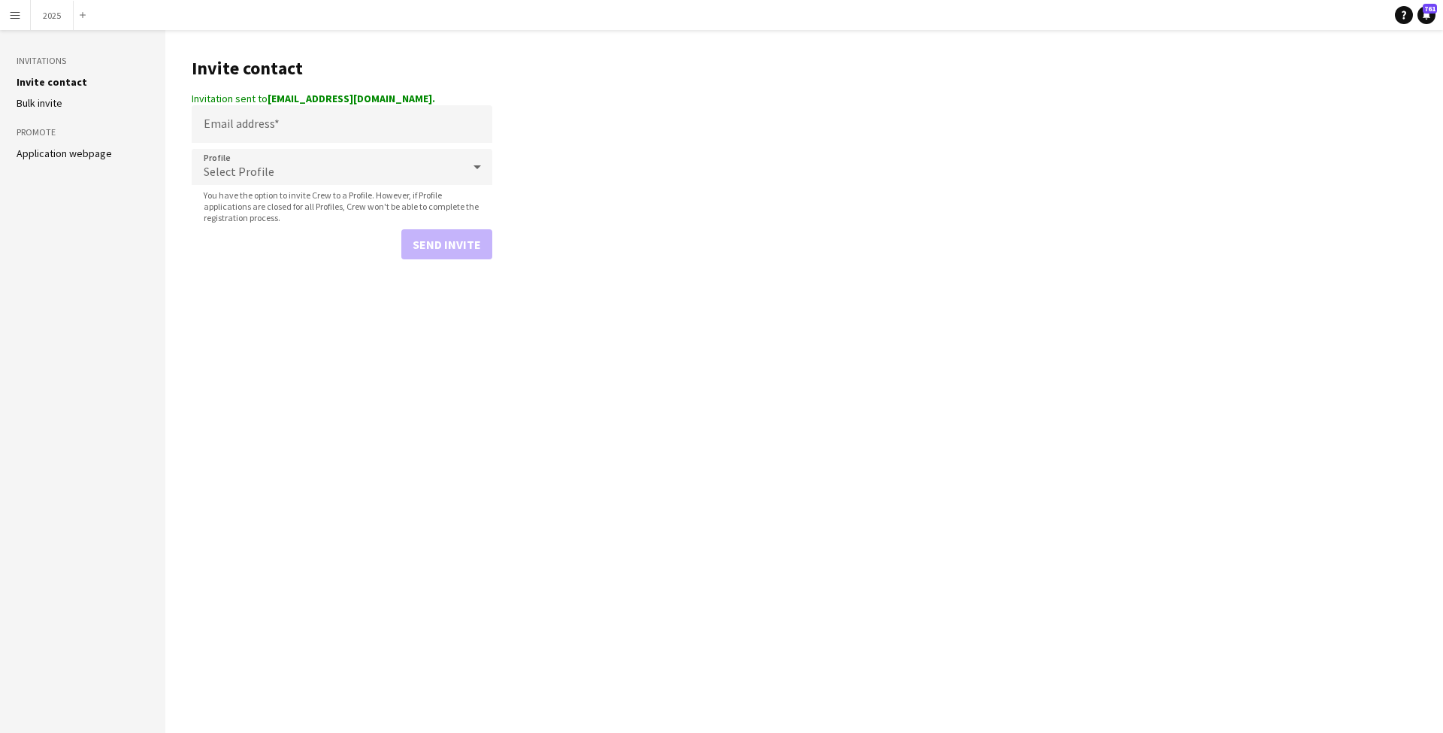
click at [19, 22] on button "Menu" at bounding box center [15, 15] width 30 height 30
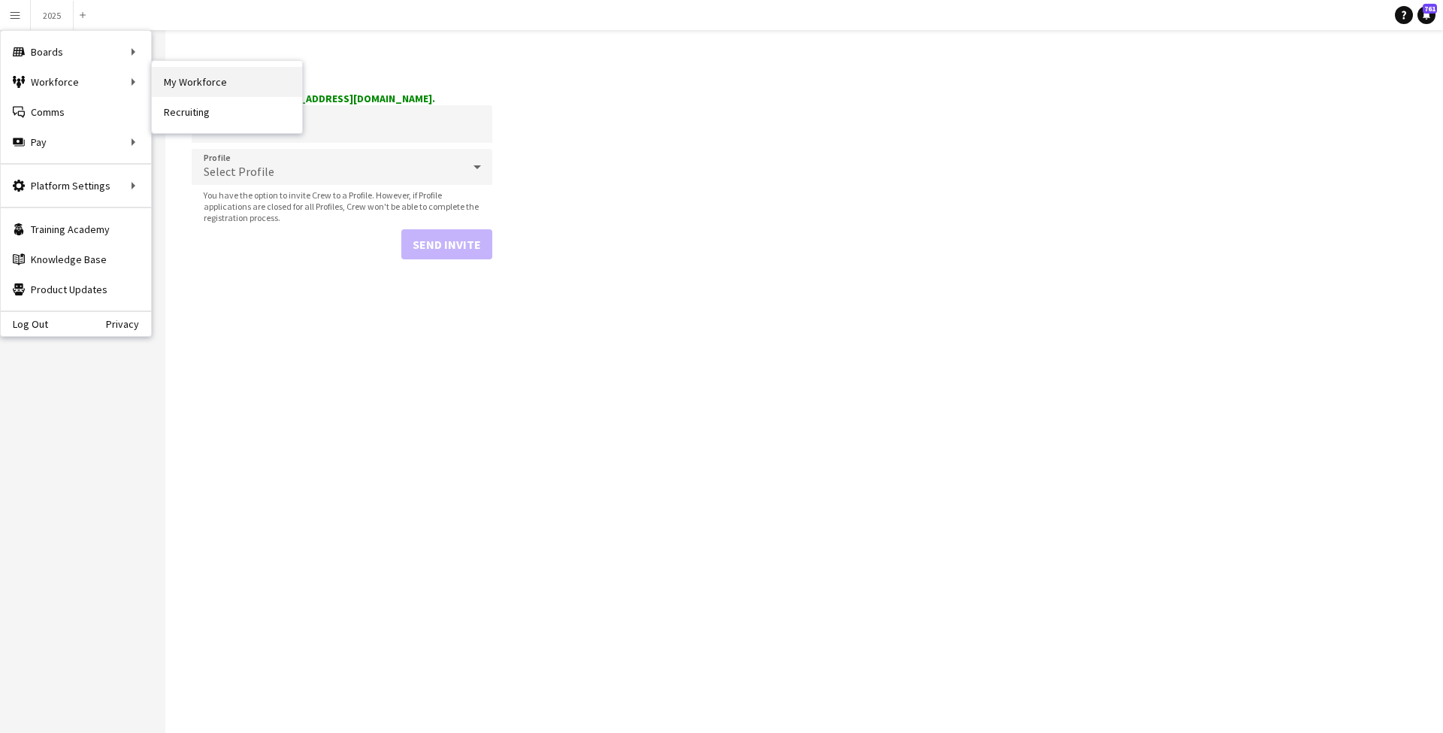
click at [224, 86] on link "My Workforce" at bounding box center [227, 82] width 150 height 30
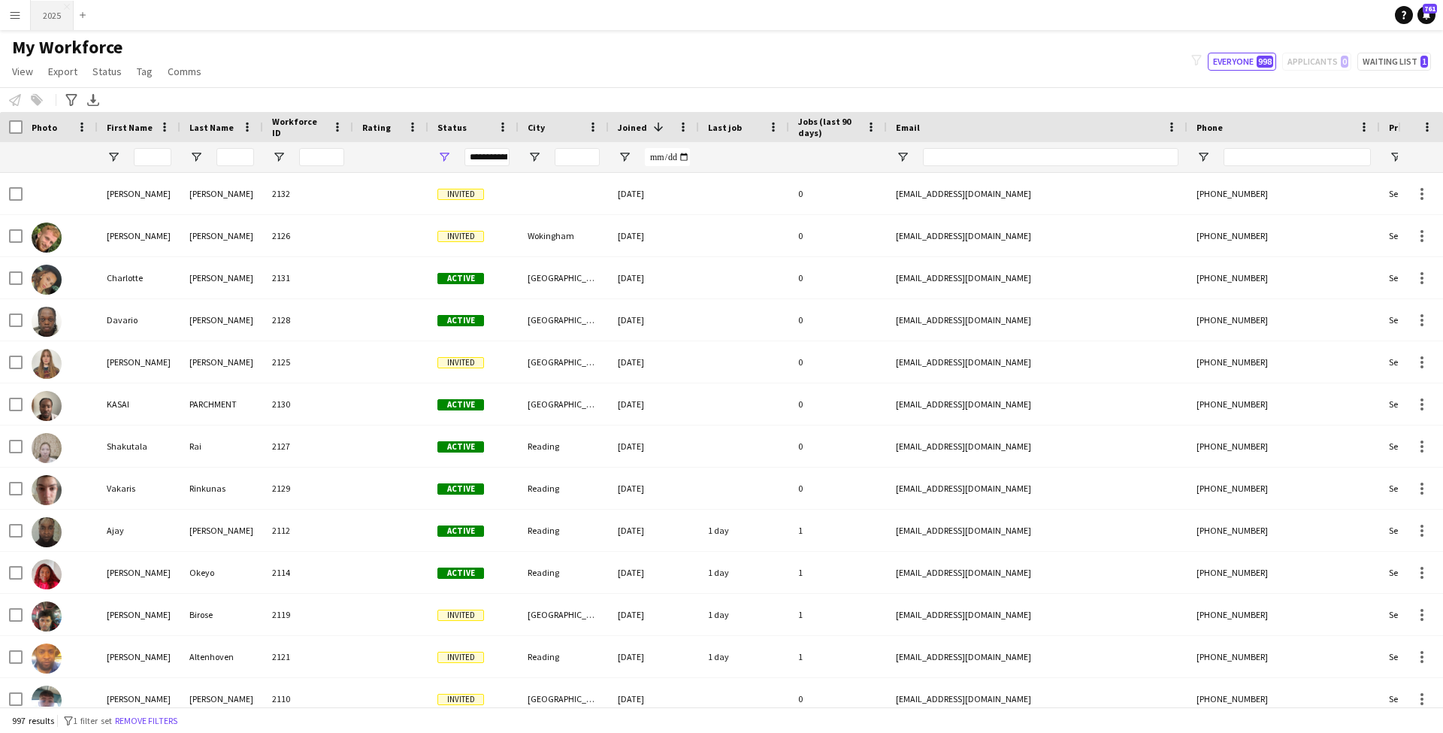
click at [61, 15] on button "2025 Close" at bounding box center [52, 15] width 43 height 29
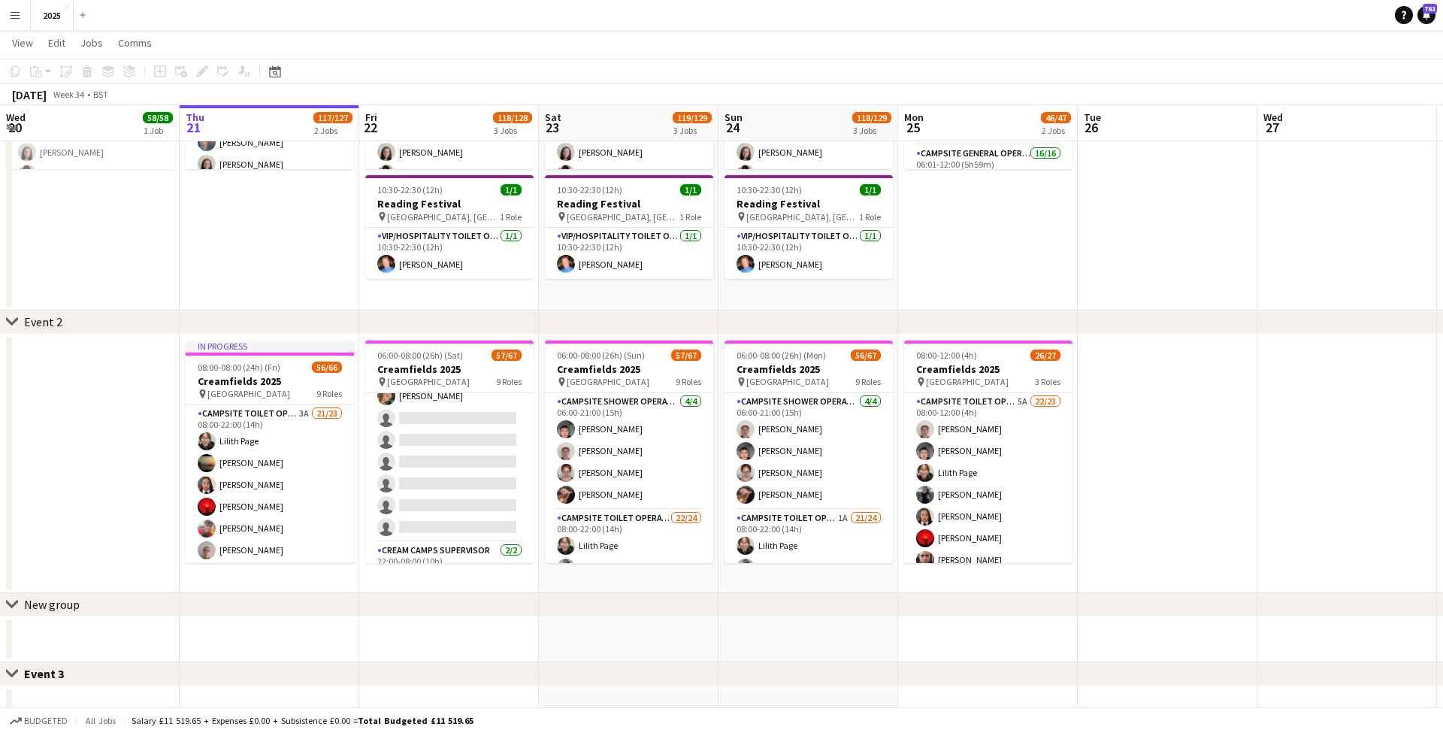
scroll to position [1450, 0]
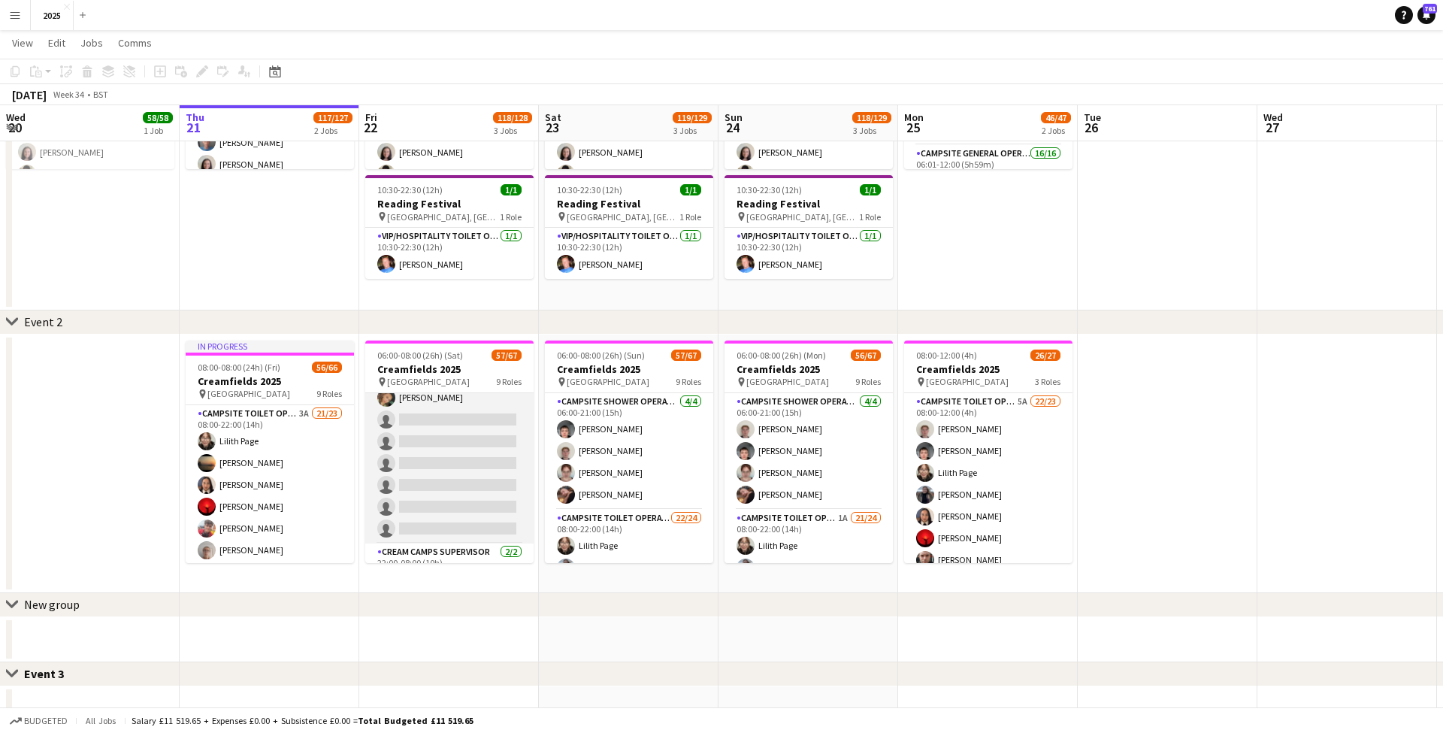
click at [453, 423] on app-card-role "Campsite Toilet Operative 4A 16/22 22:00-08:00 (10h) Theo Kenton Viktoria Stets…" at bounding box center [449, 289] width 168 height 509
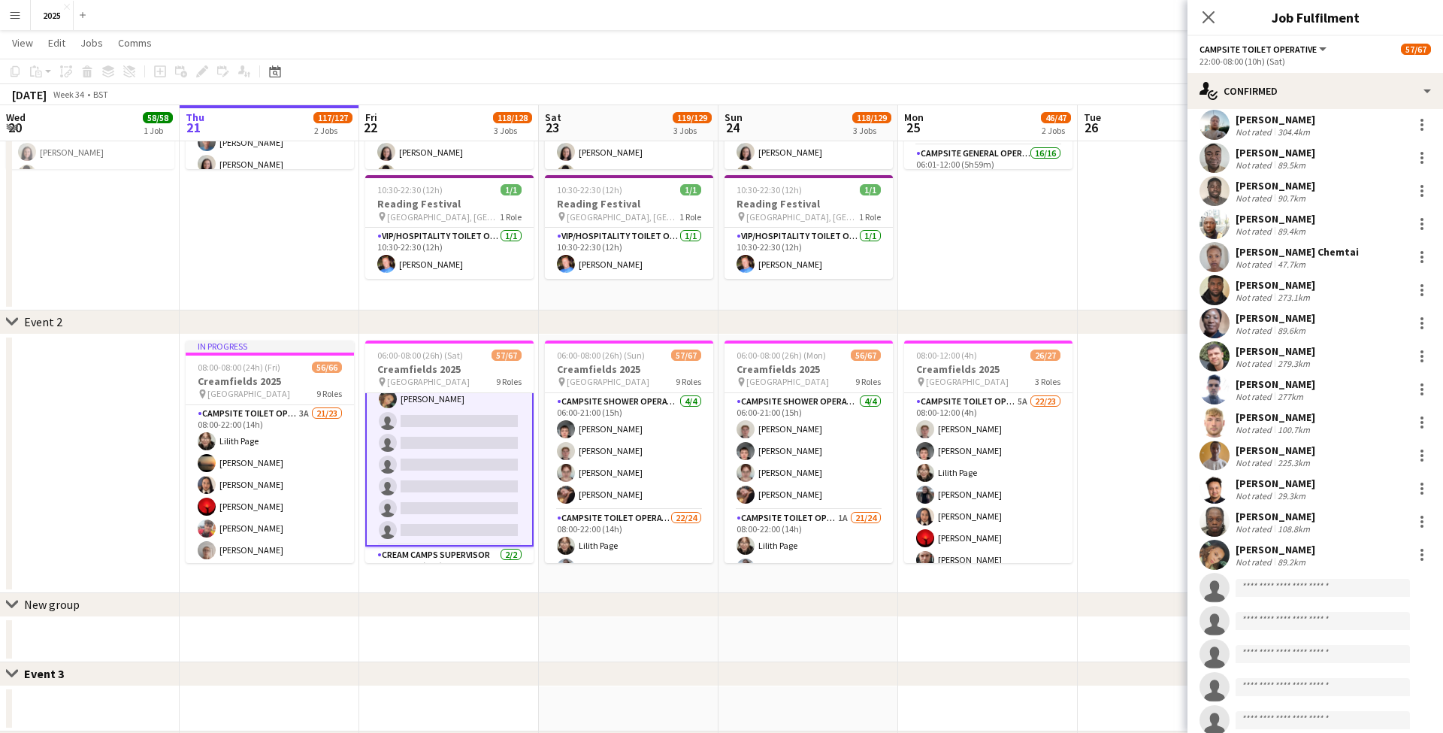
scroll to position [107, 0]
click at [1261, 591] on input at bounding box center [1323, 589] width 174 height 18
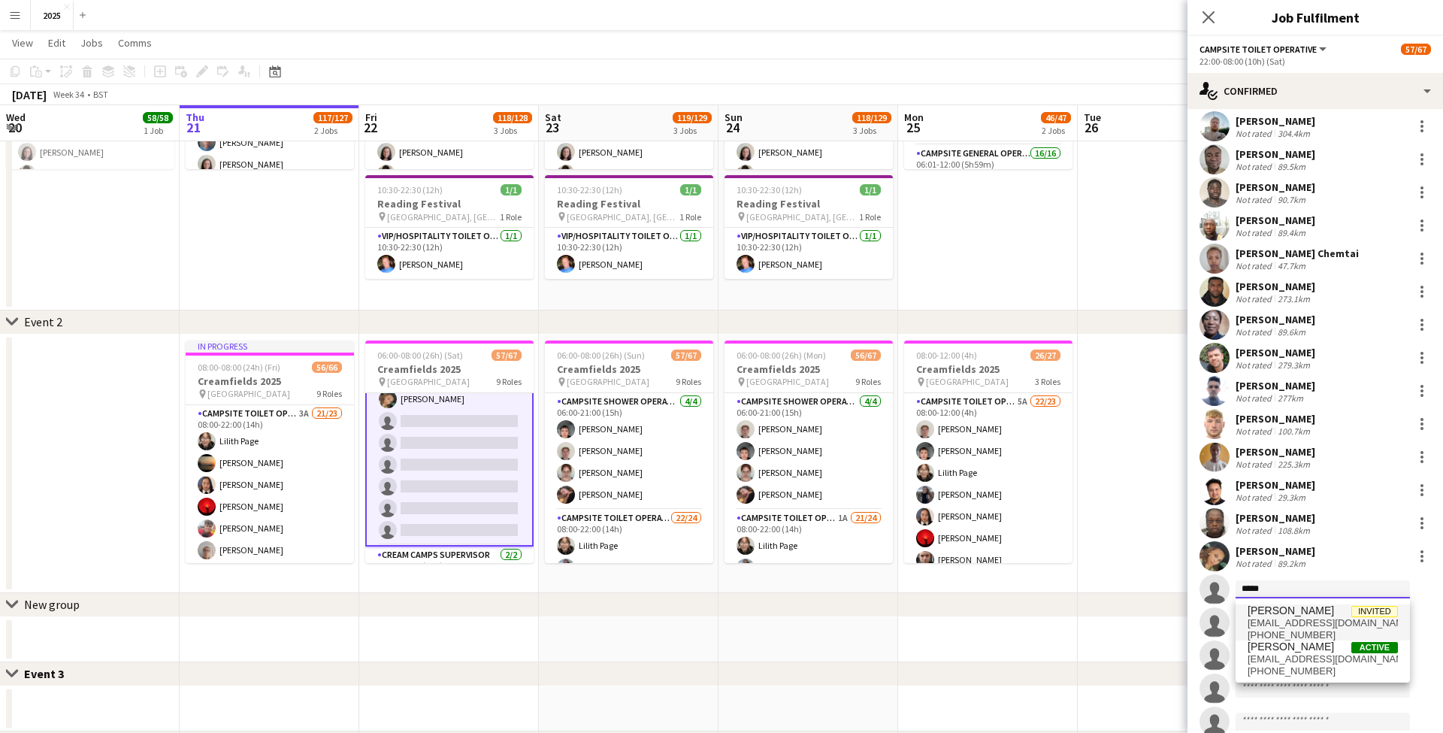
type input "*****"
drag, startPoint x: 1273, startPoint y: 613, endPoint x: 1316, endPoint y: 628, distance: 45.4
click at [1316, 628] on span "[EMAIL_ADDRESS][DOMAIN_NAME]" at bounding box center [1323, 623] width 150 height 12
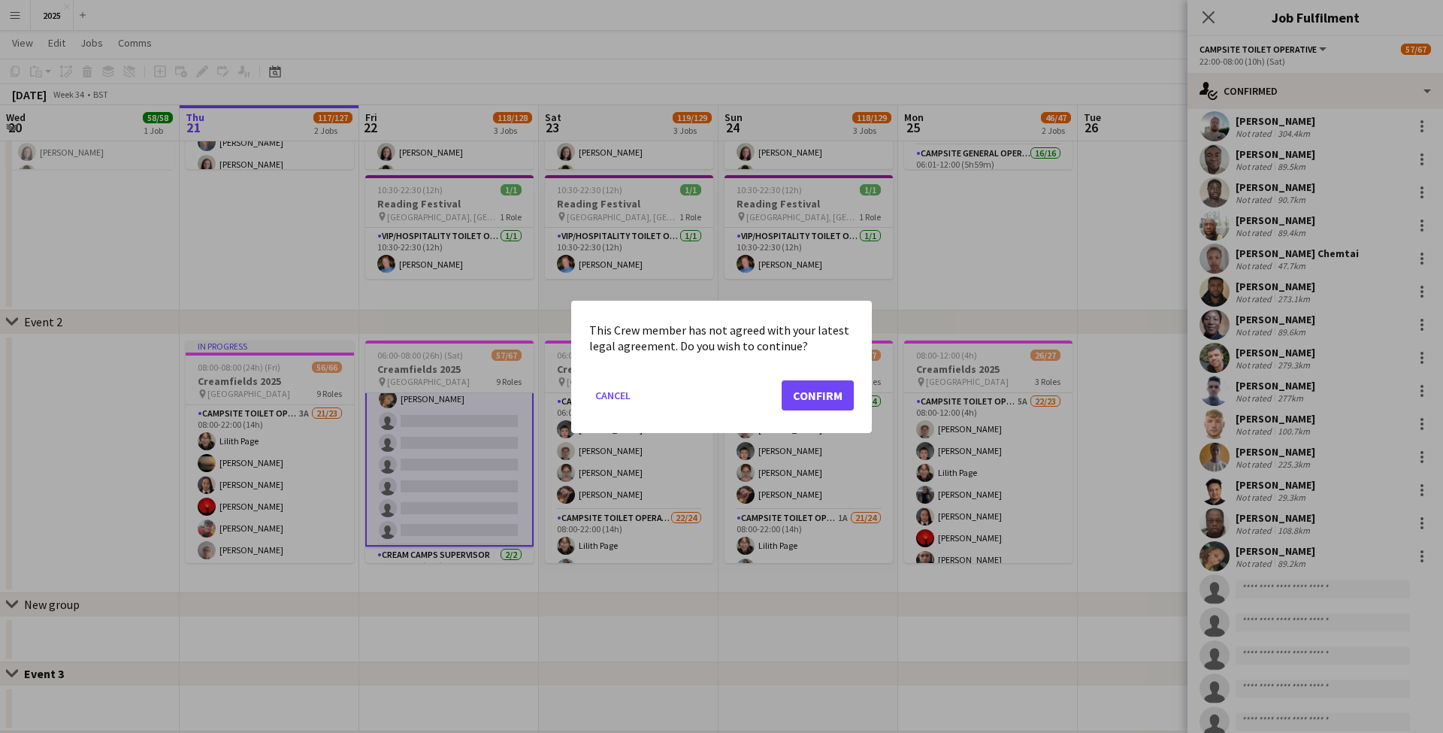
scroll to position [0, 0]
click at [804, 392] on button "Confirm" at bounding box center [818, 395] width 72 height 30
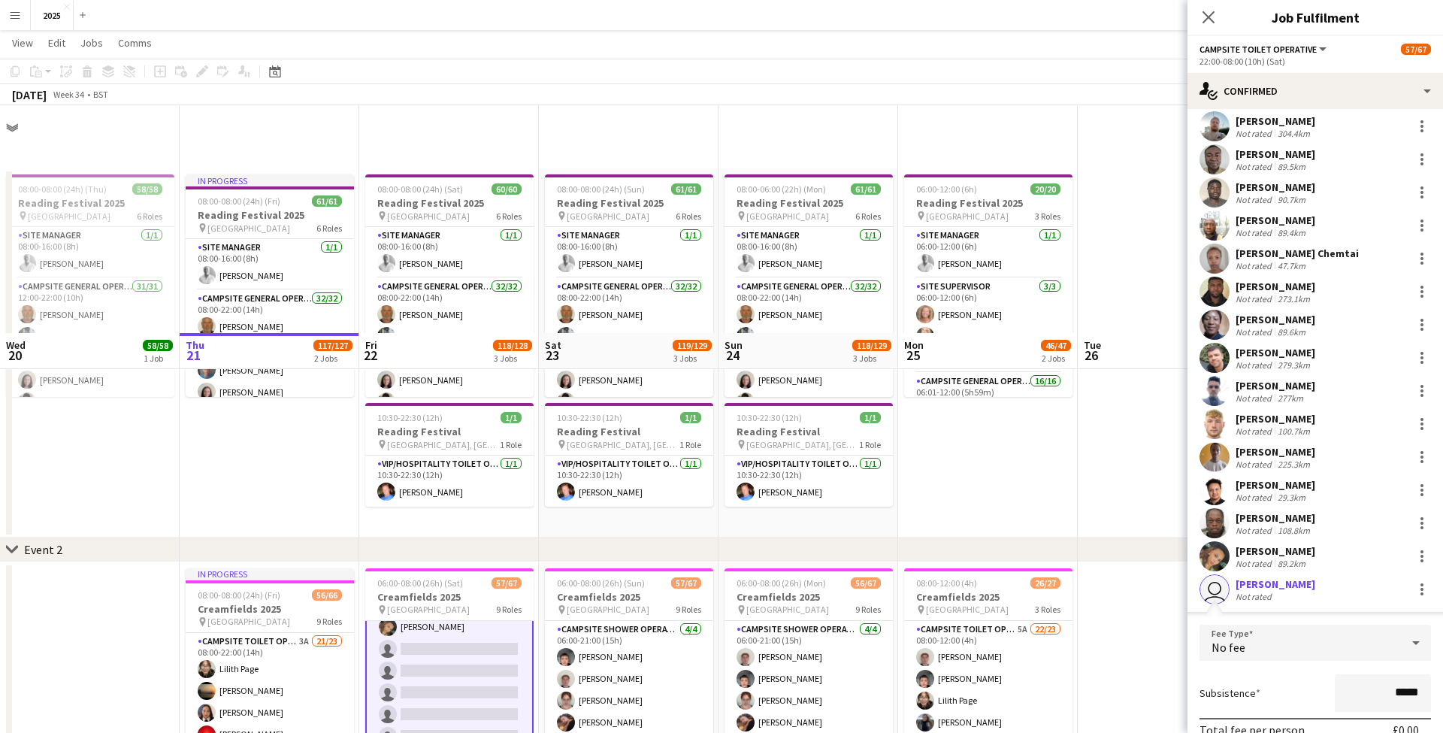
scroll to position [228, 0]
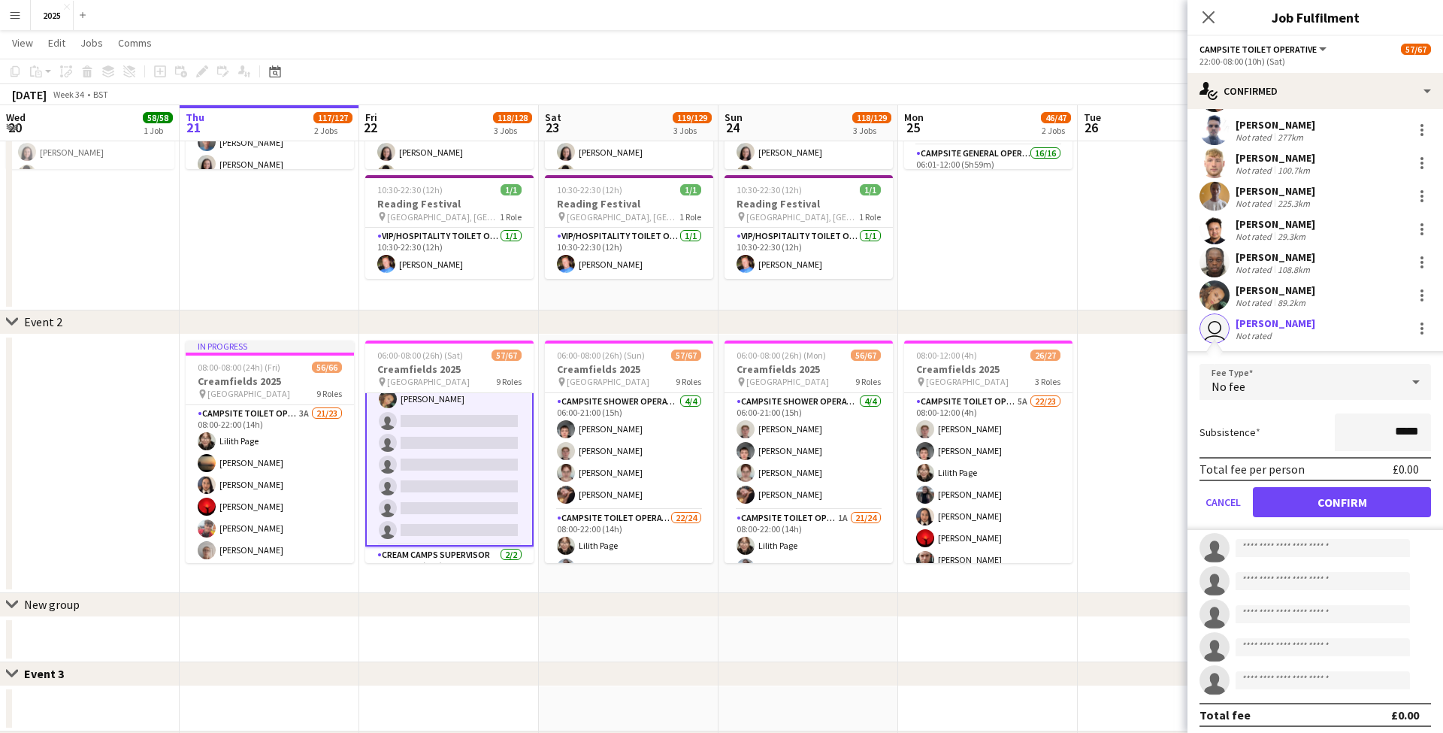
click at [1292, 494] on button "Confirm" at bounding box center [1342, 502] width 178 height 30
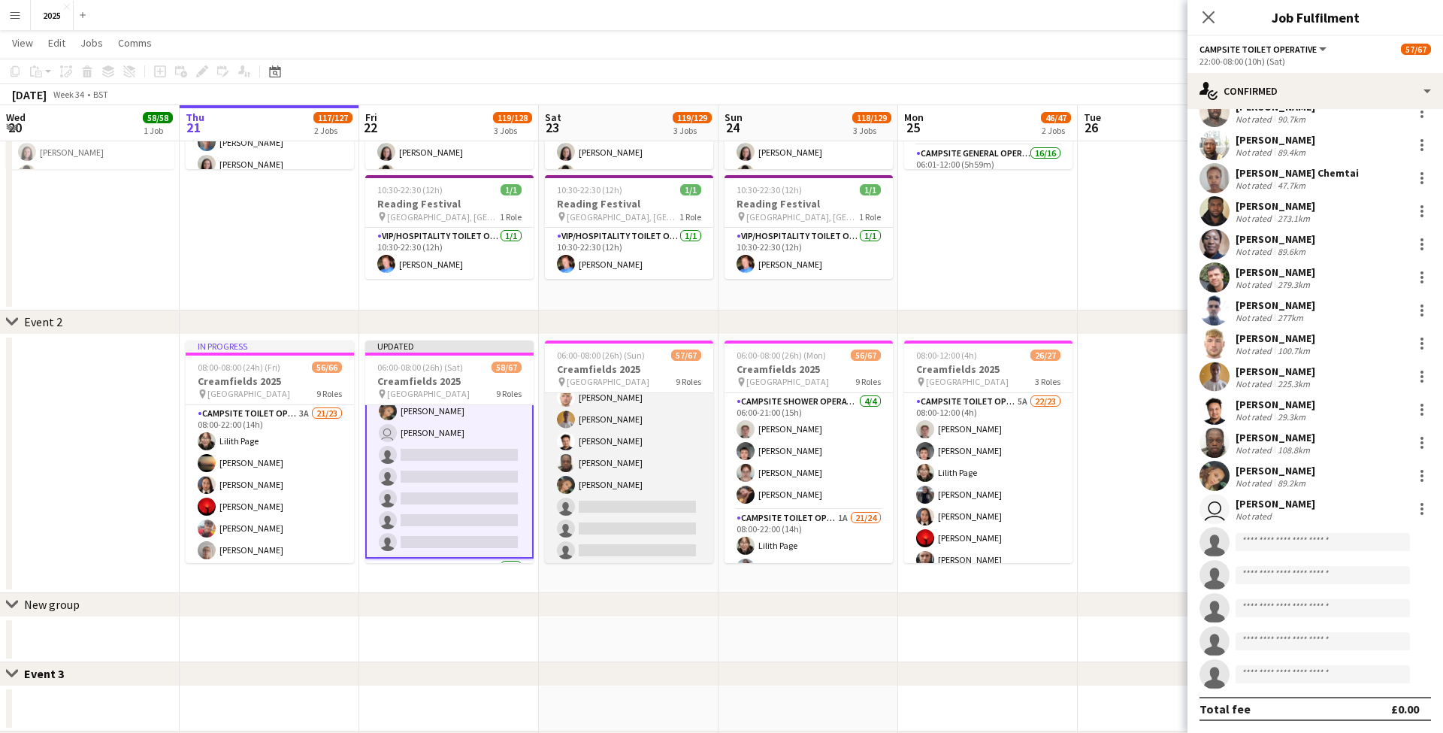
scroll to position [1362, 0]
click at [643, 504] on app-card-role "Campsite Toilet Operative 2A 16/22 22:00-08:00 (10h) Theo Kenton Viktoria Stets…" at bounding box center [629, 377] width 168 height 509
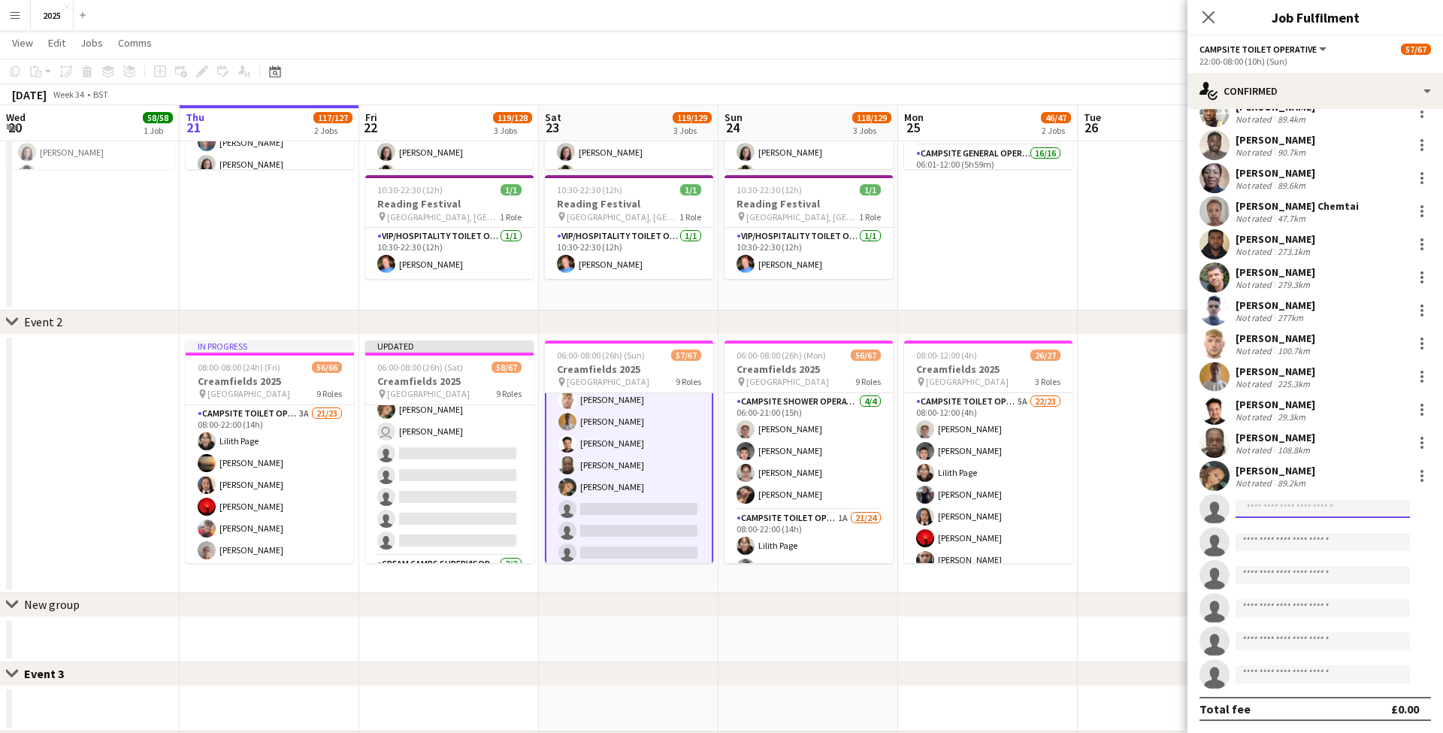
click at [1272, 505] on input at bounding box center [1323, 509] width 174 height 18
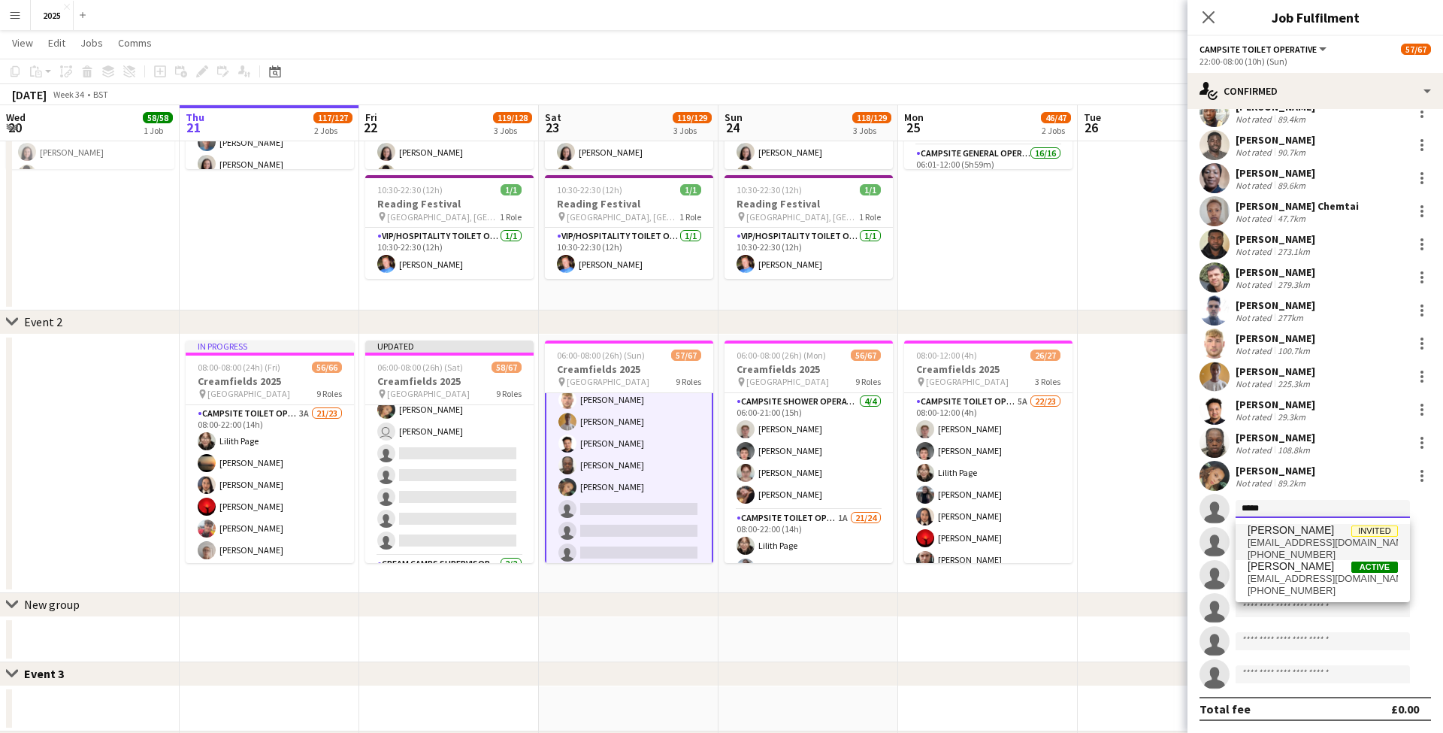
type input "*****"
drag, startPoint x: 1282, startPoint y: 532, endPoint x: 1309, endPoint y: 547, distance: 31.0
click at [1309, 547] on span "[EMAIL_ADDRESS][DOMAIN_NAME]" at bounding box center [1323, 543] width 150 height 12
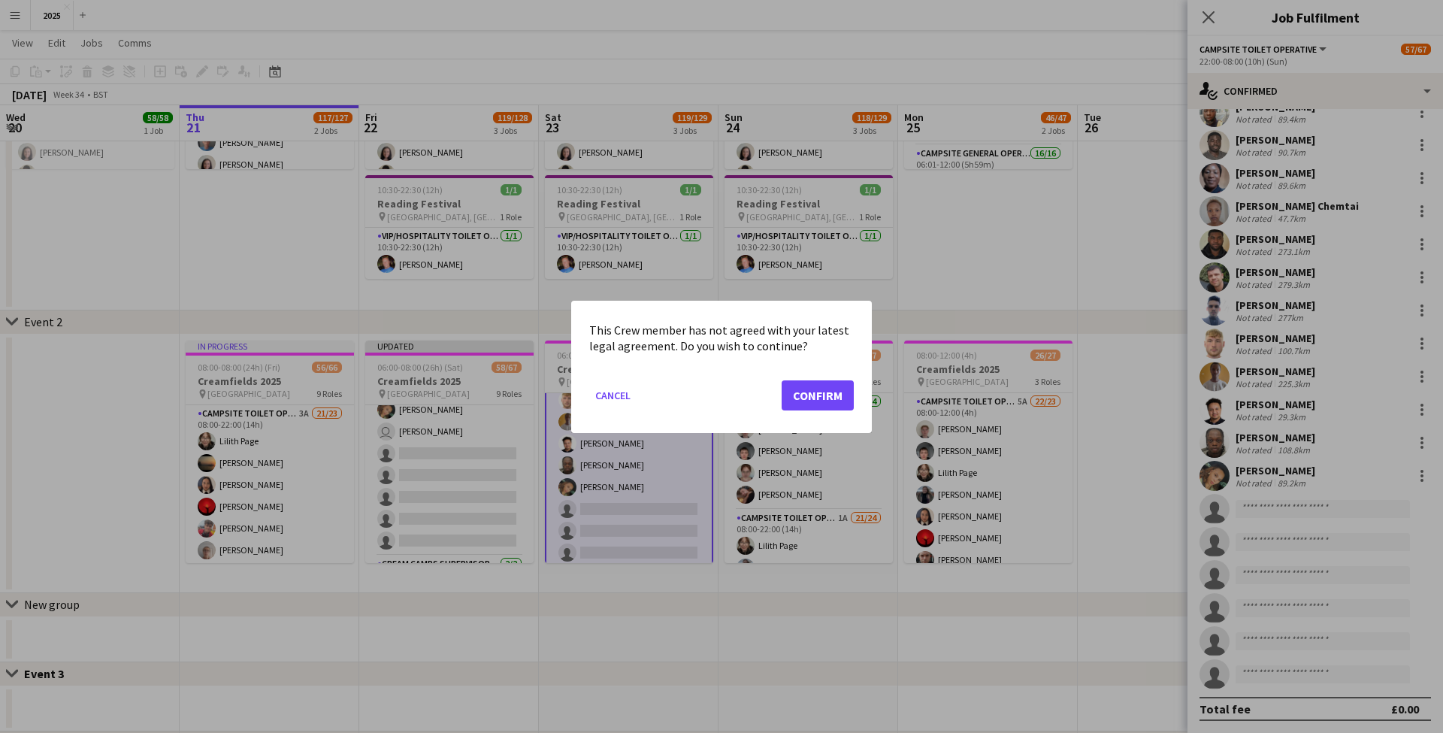
scroll to position [0, 0]
click at [837, 400] on button "Confirm" at bounding box center [818, 395] width 72 height 30
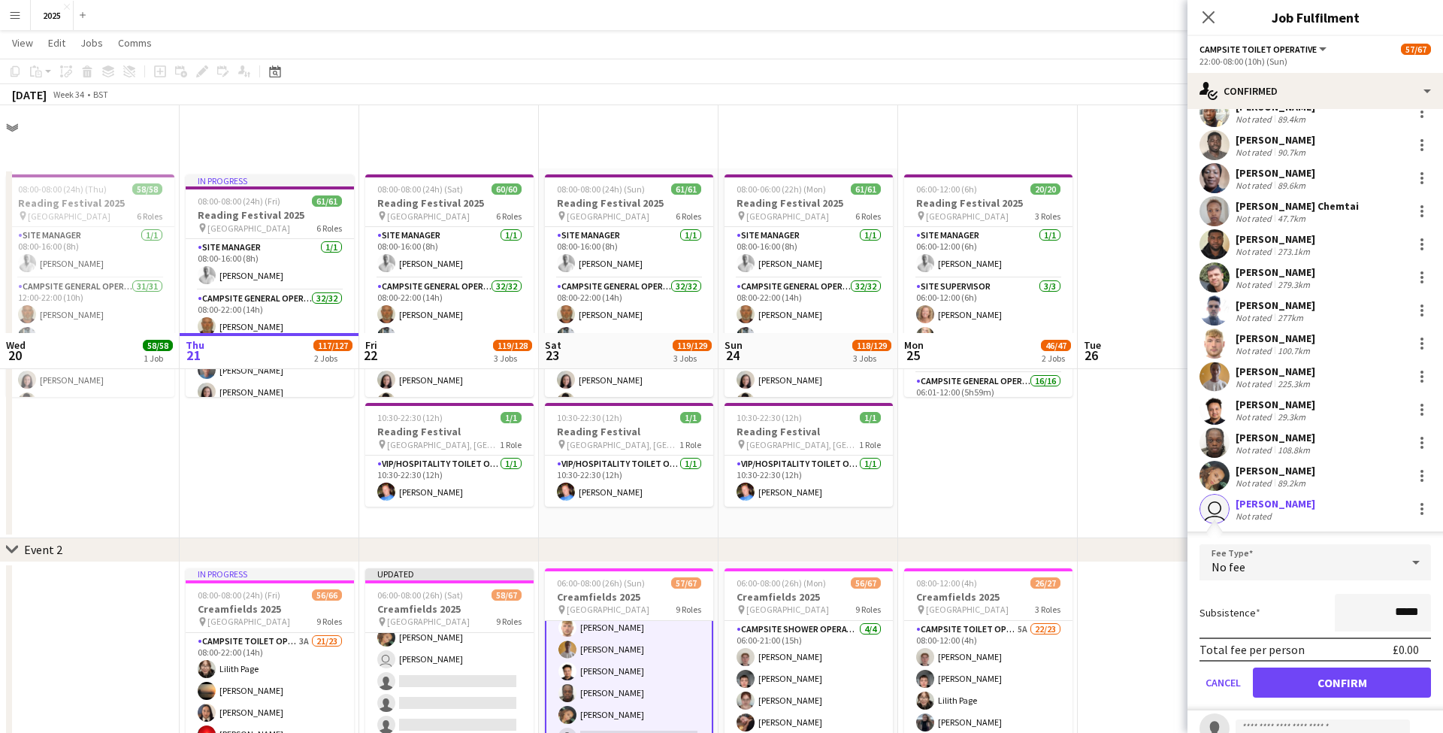
scroll to position [228, 0]
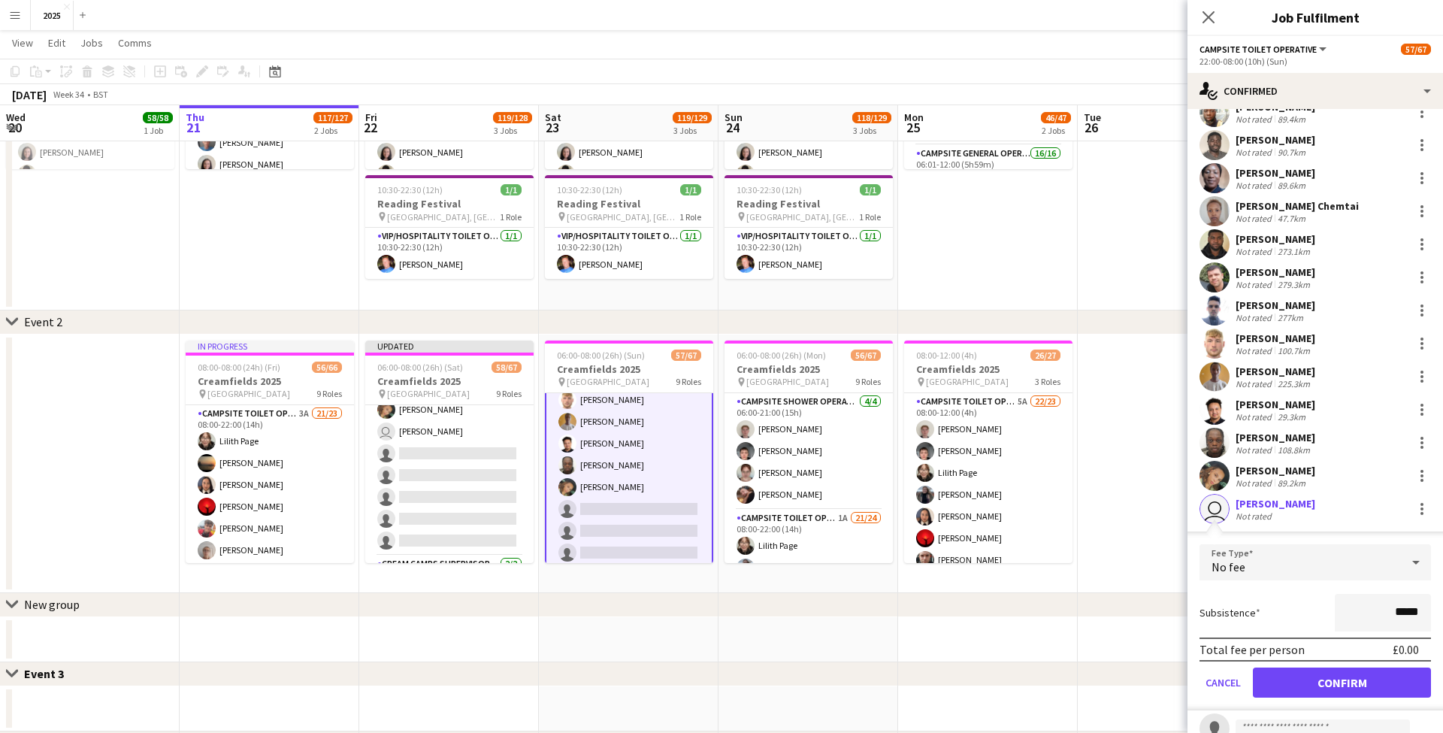
click at [1339, 673] on button "Confirm" at bounding box center [1342, 682] width 178 height 30
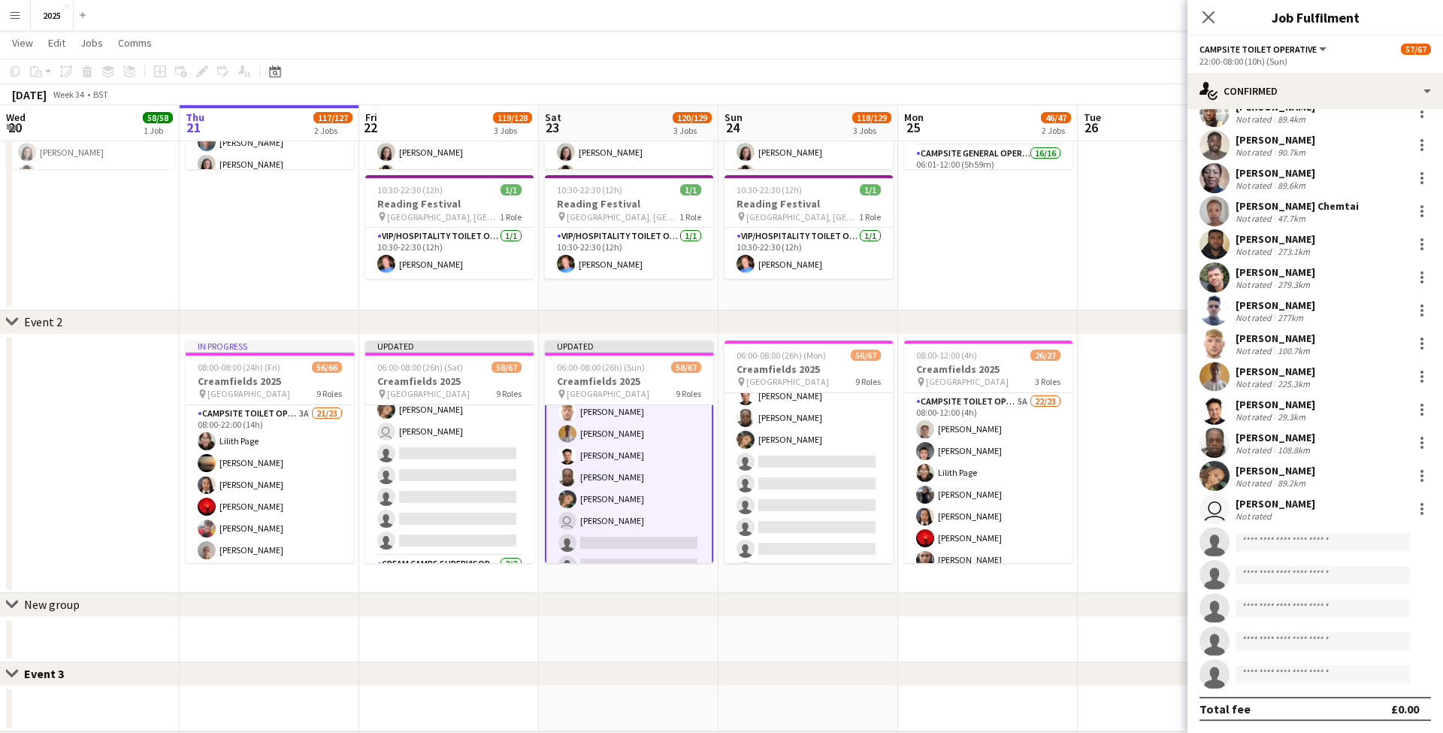
scroll to position [1439, 0]
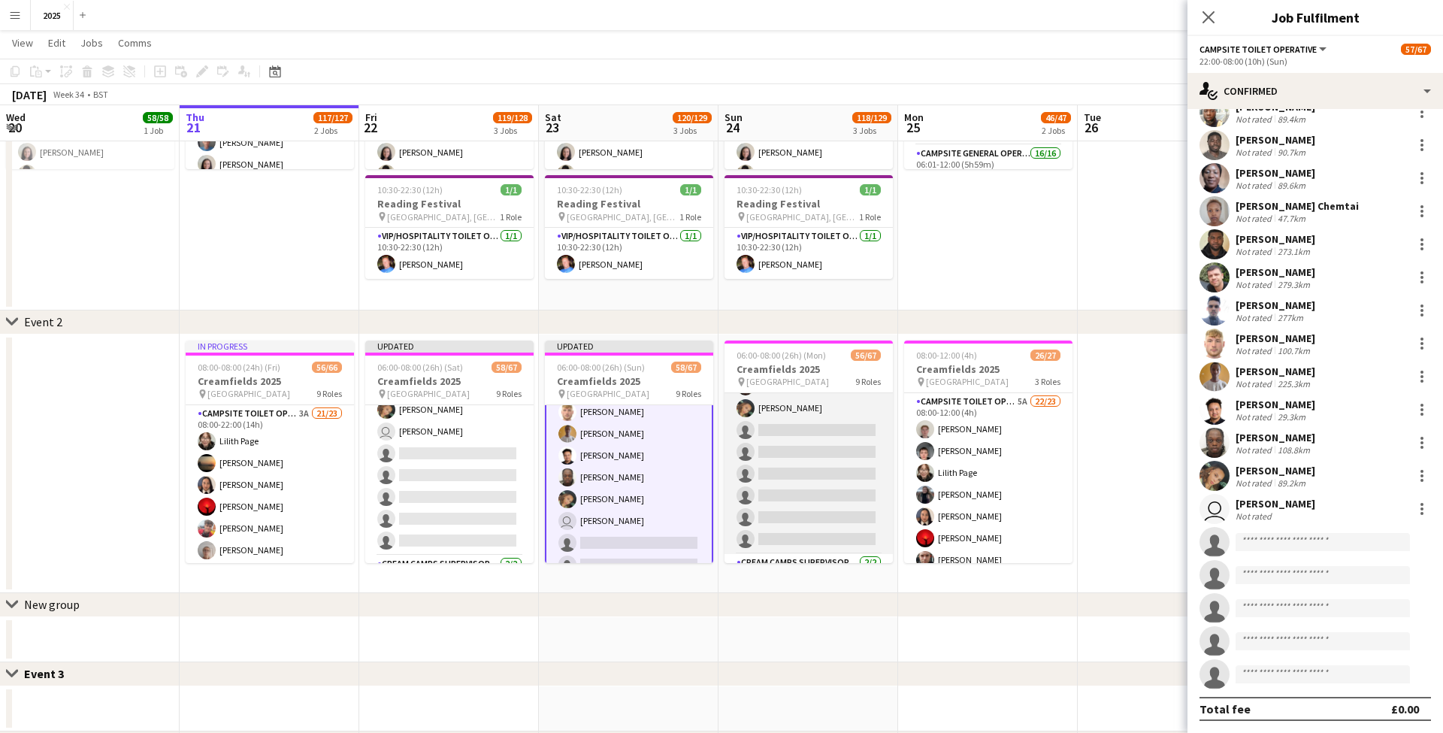
drag, startPoint x: 816, startPoint y: 507, endPoint x: 835, endPoint y: 513, distance: 20.7
click at [816, 507] on app-card-role "Campsite Toilet Operative 3A 16/22 22:00-08:00 (10h) Theo Kenton Viktoria Stets…" at bounding box center [809, 299] width 168 height 509
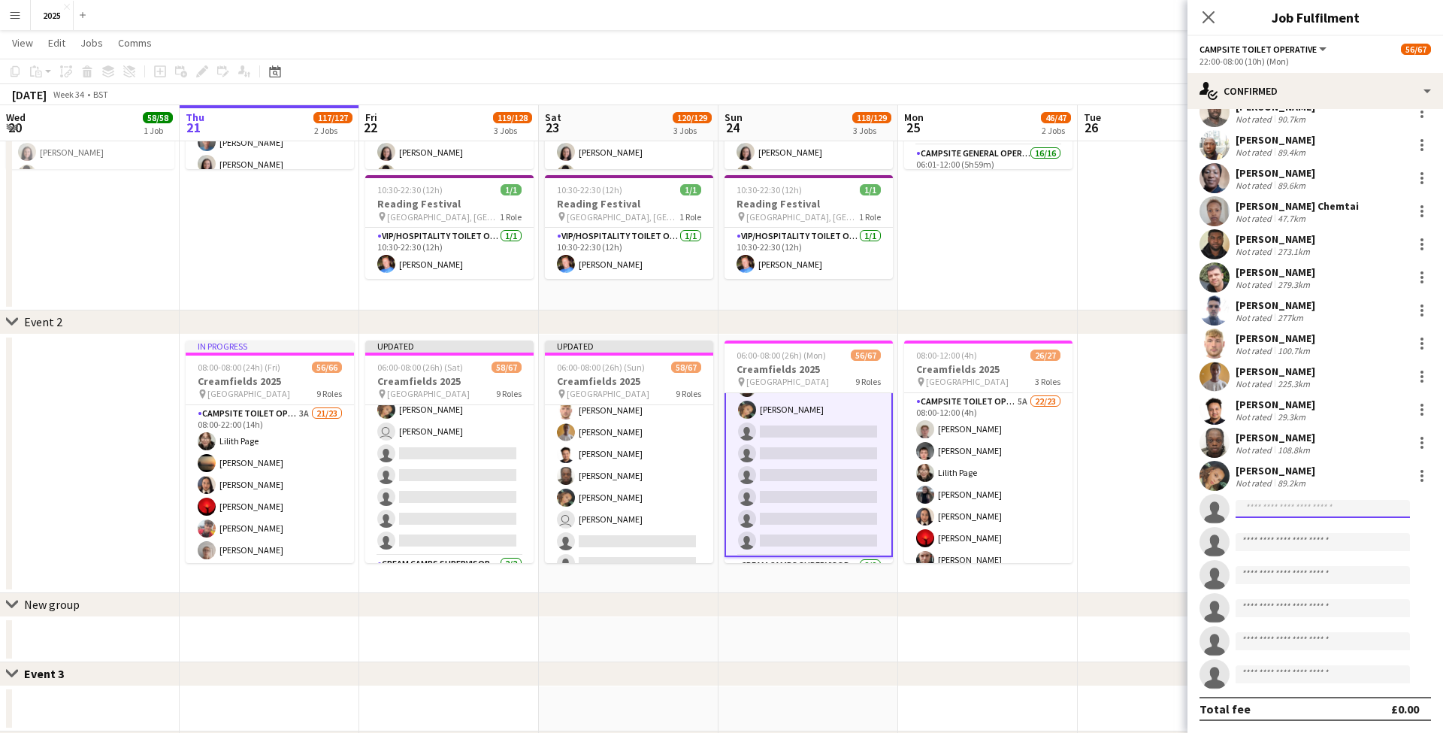
click at [1256, 509] on input at bounding box center [1323, 509] width 174 height 18
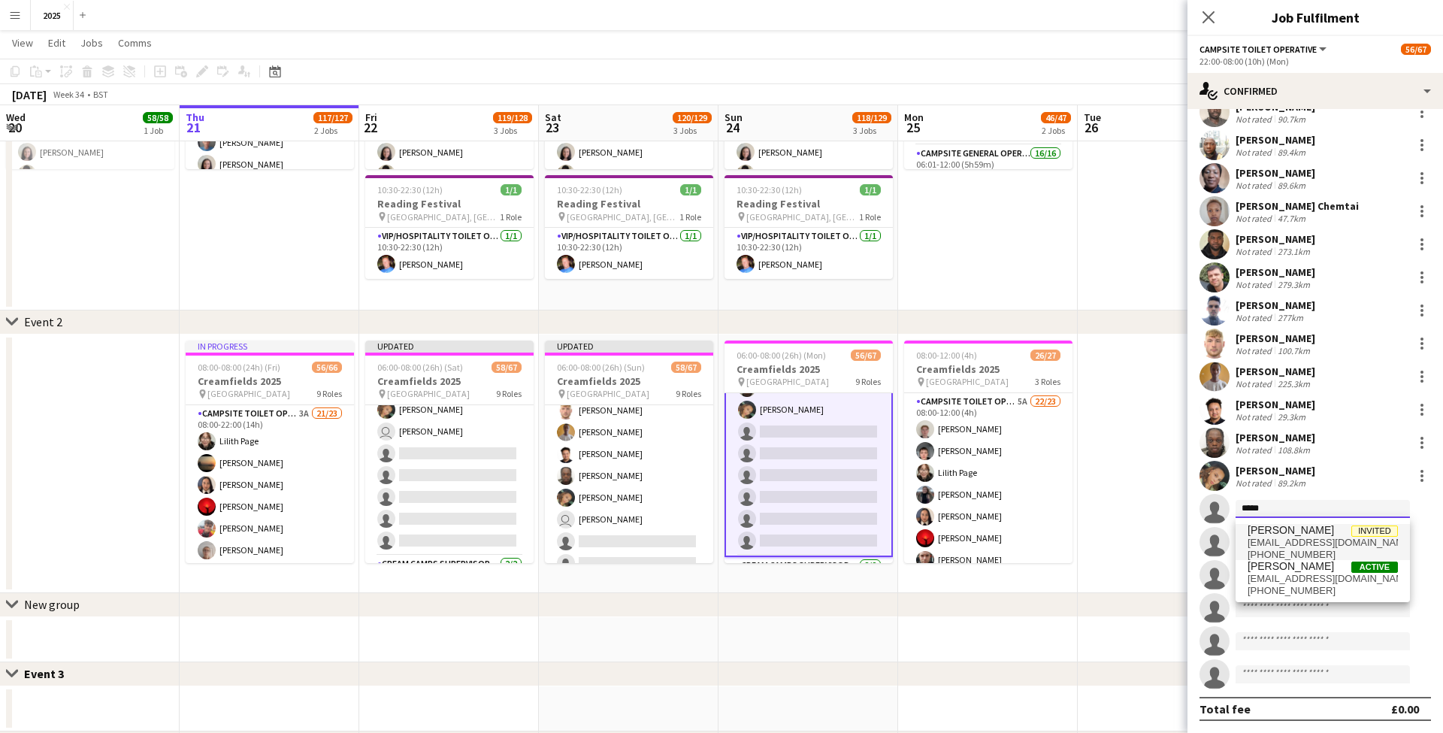
type input "*****"
drag, startPoint x: 1279, startPoint y: 534, endPoint x: 1291, endPoint y: 548, distance: 18.2
click at [1291, 549] on span "[PHONE_NUMBER]" at bounding box center [1323, 555] width 150 height 12
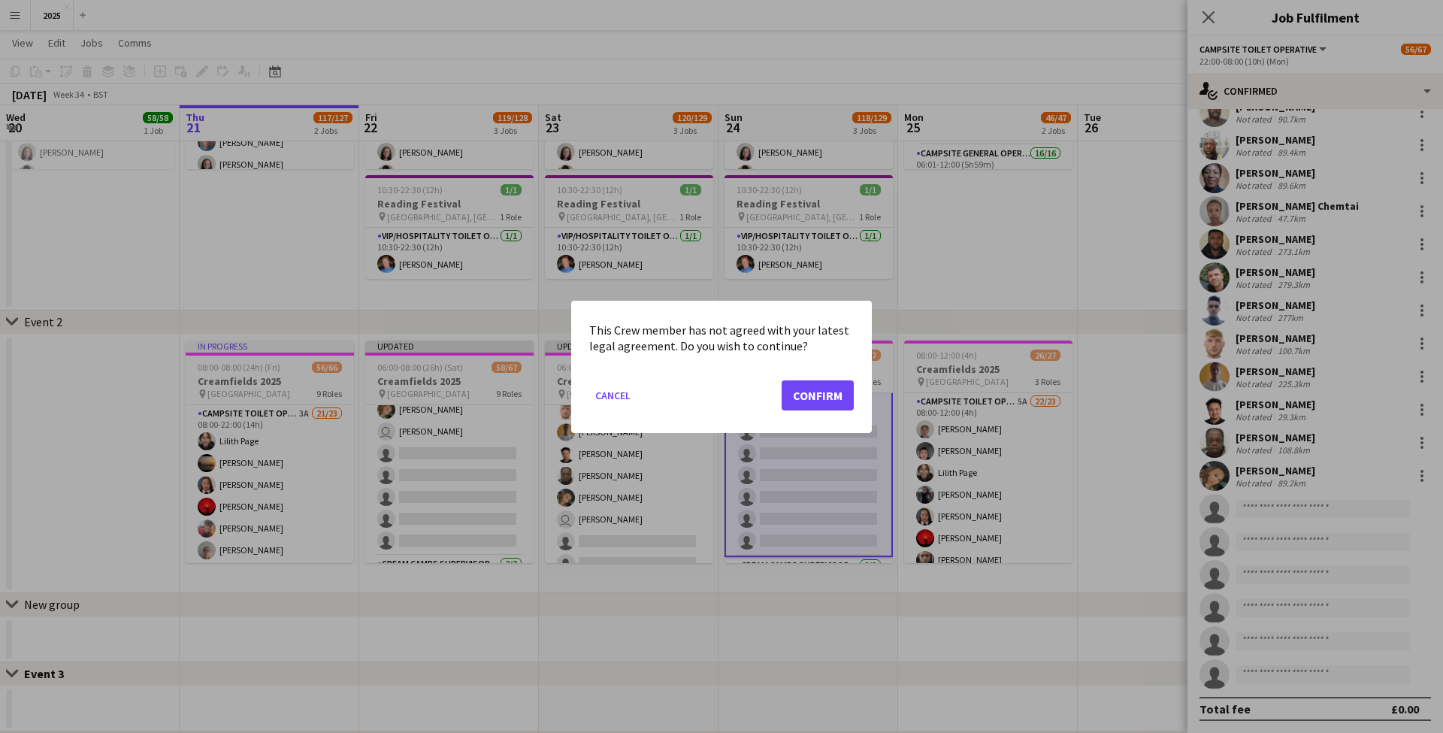
scroll to position [0, 0]
click at [815, 386] on button "Confirm" at bounding box center [818, 395] width 72 height 30
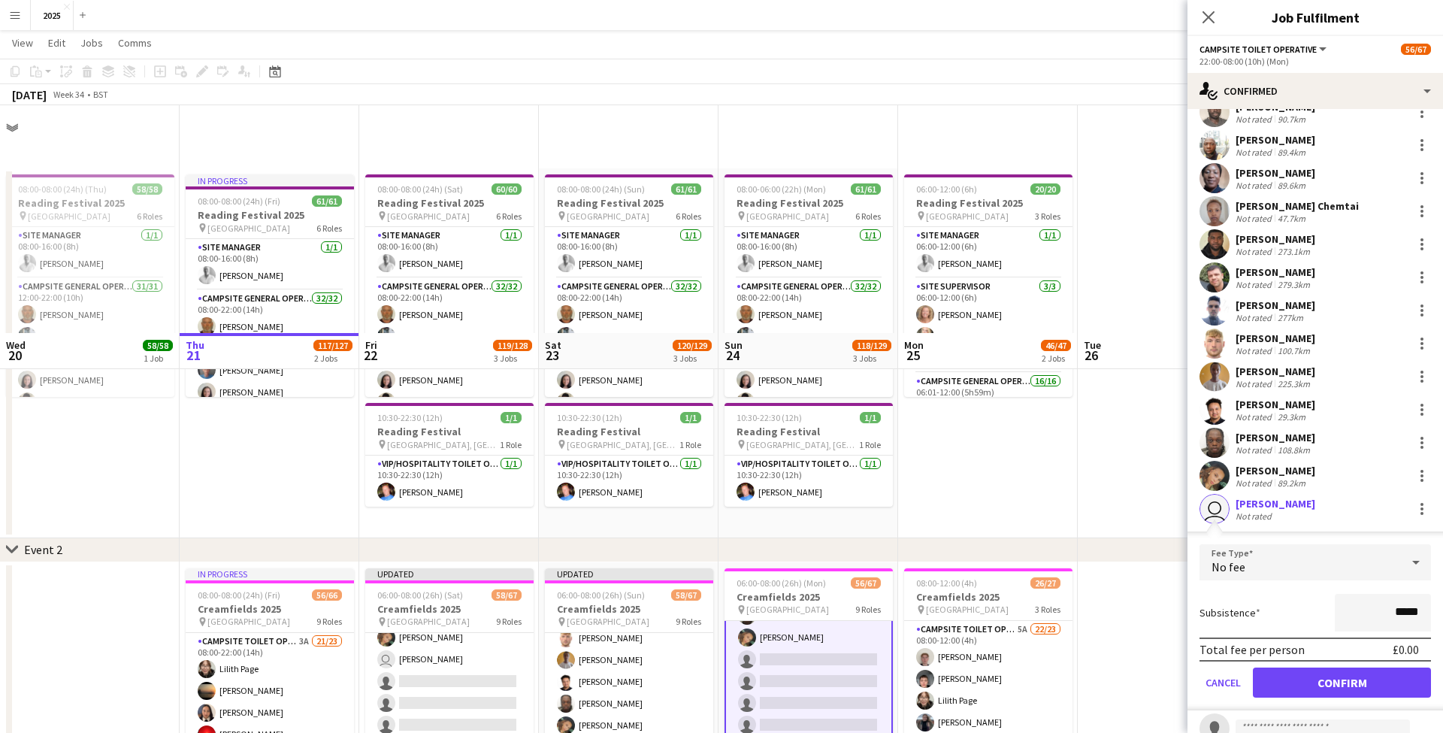
scroll to position [228, 0]
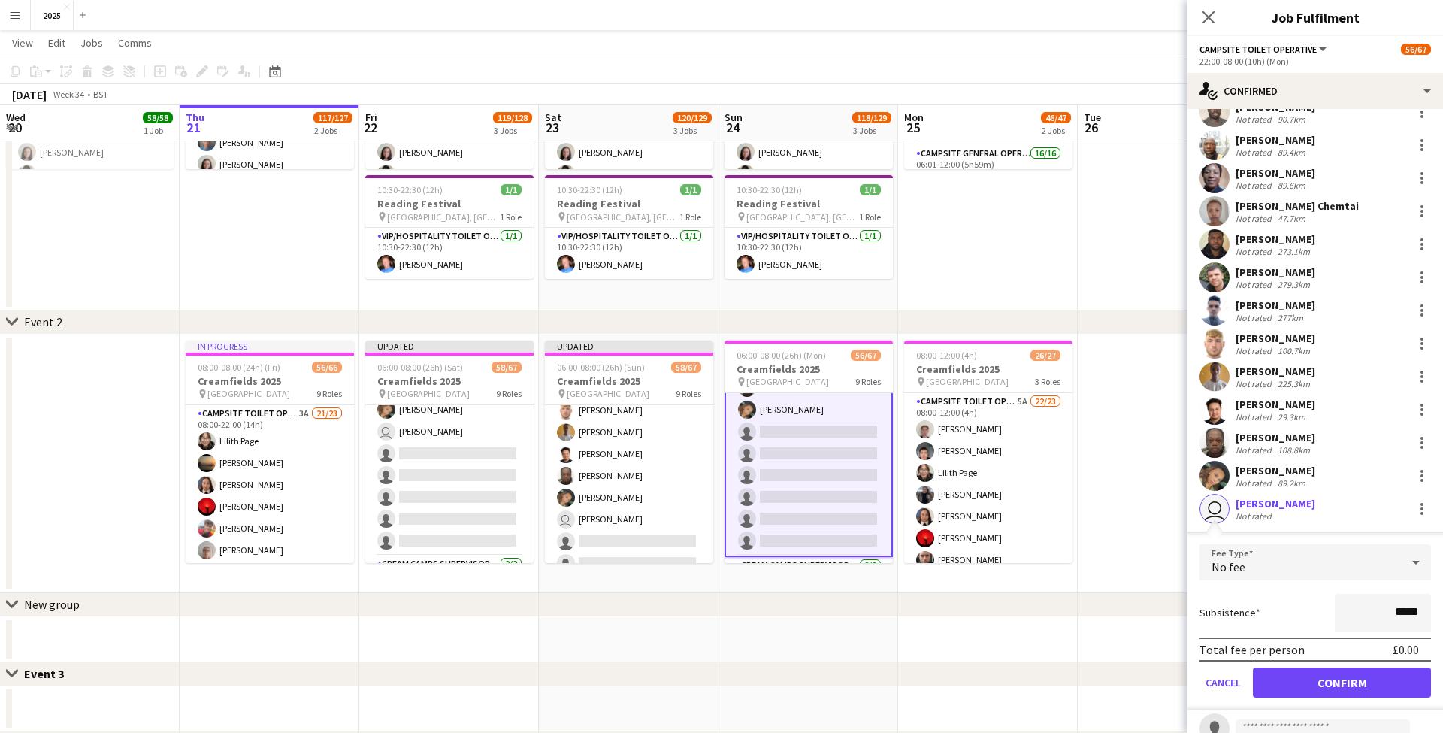
click at [1312, 673] on button "Confirm" at bounding box center [1342, 682] width 178 height 30
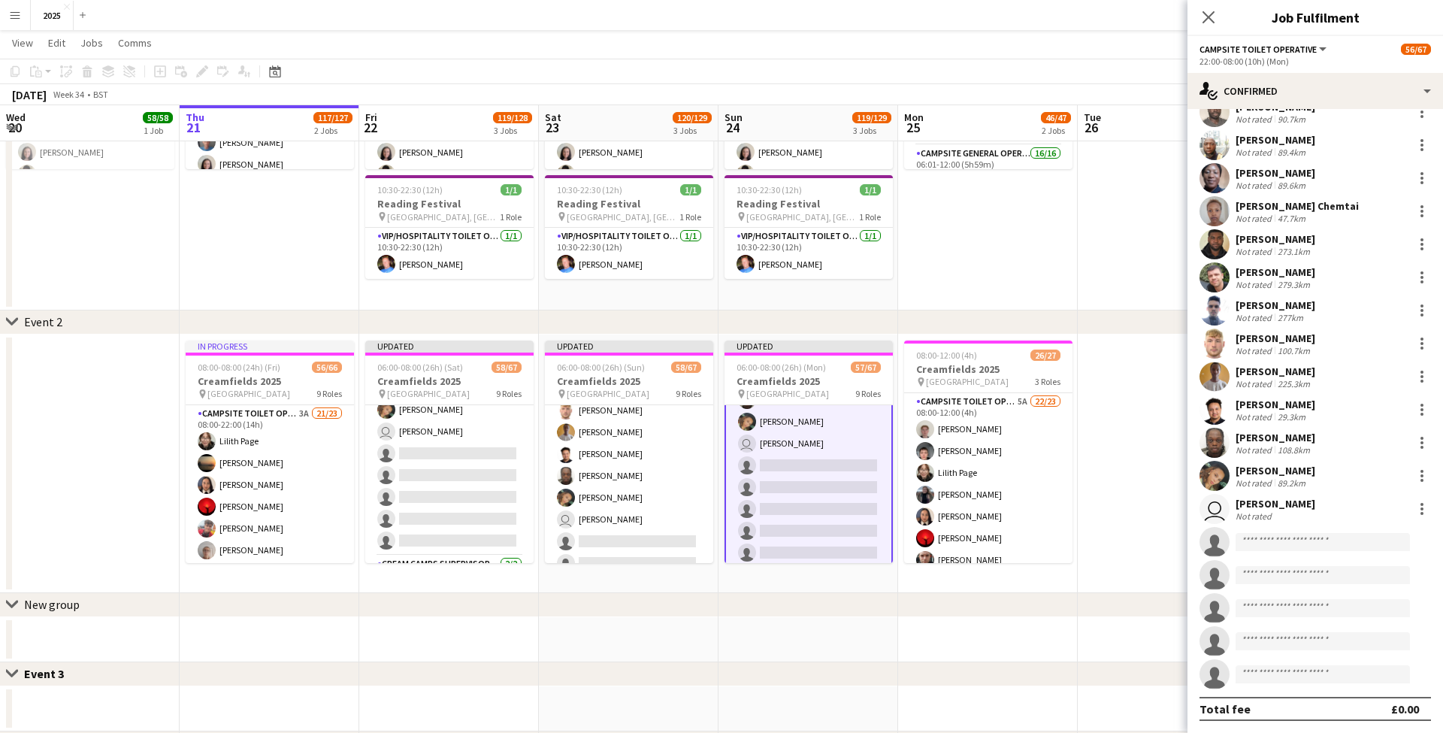
click at [1121, 438] on app-date-cell at bounding box center [1168, 463] width 180 height 259
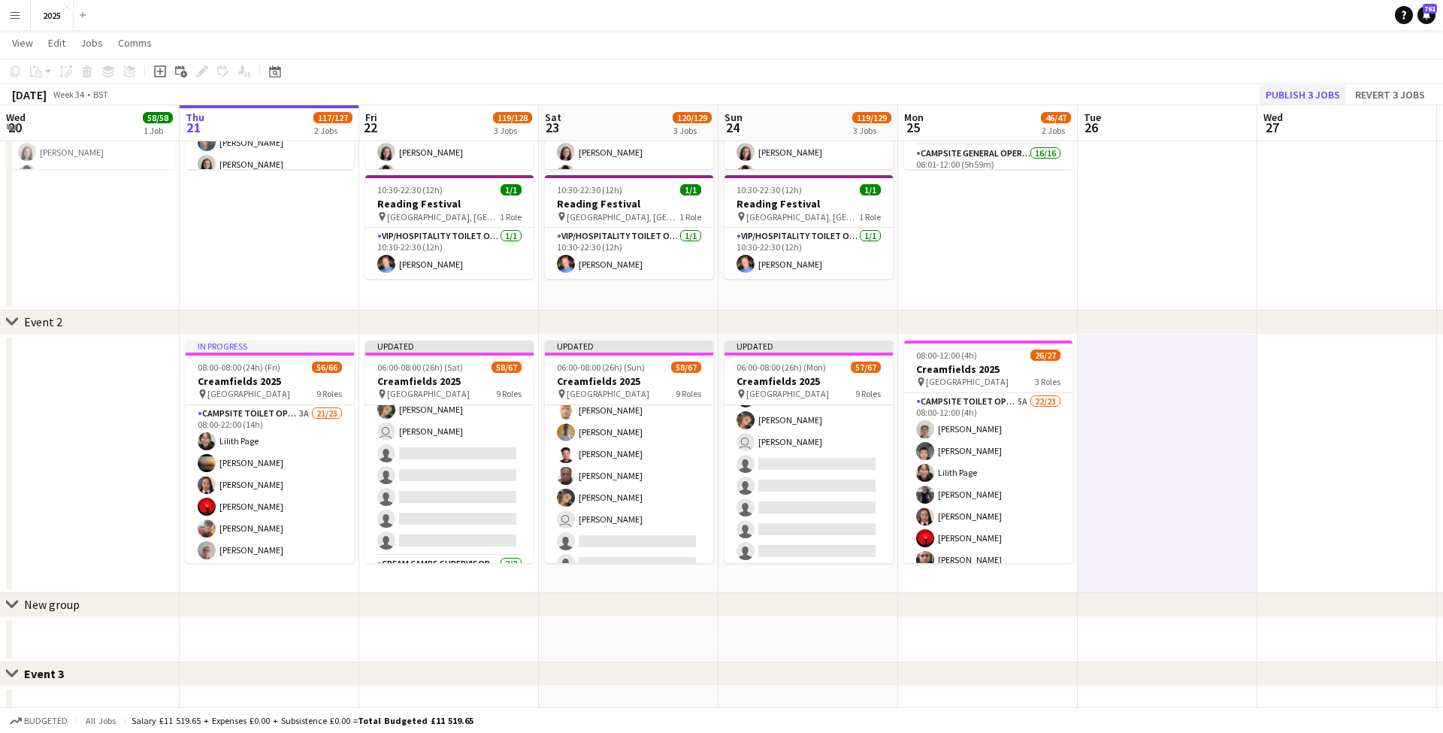
click at [1287, 92] on button "Publish 3 jobs" at bounding box center [1303, 95] width 86 height 20
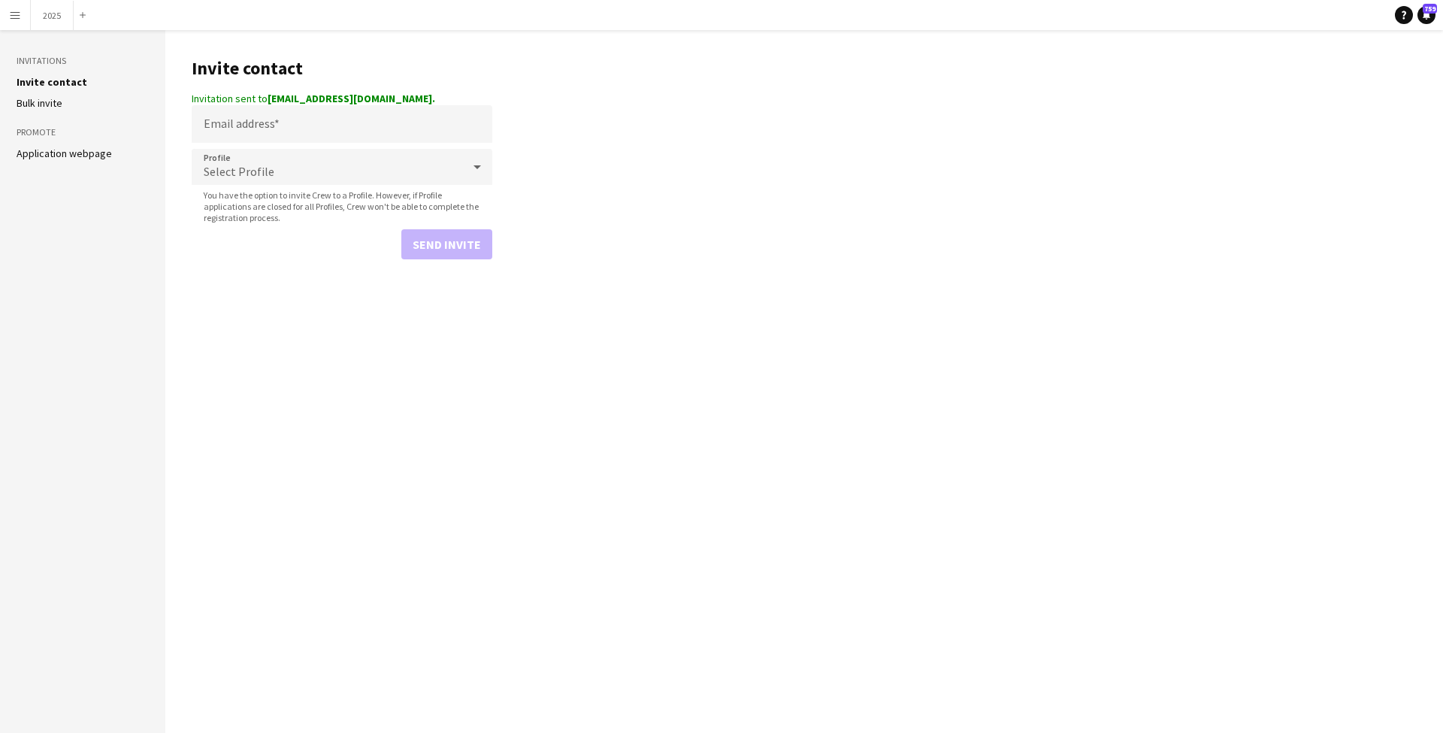
click at [23, 17] on button "Menu" at bounding box center [15, 15] width 30 height 30
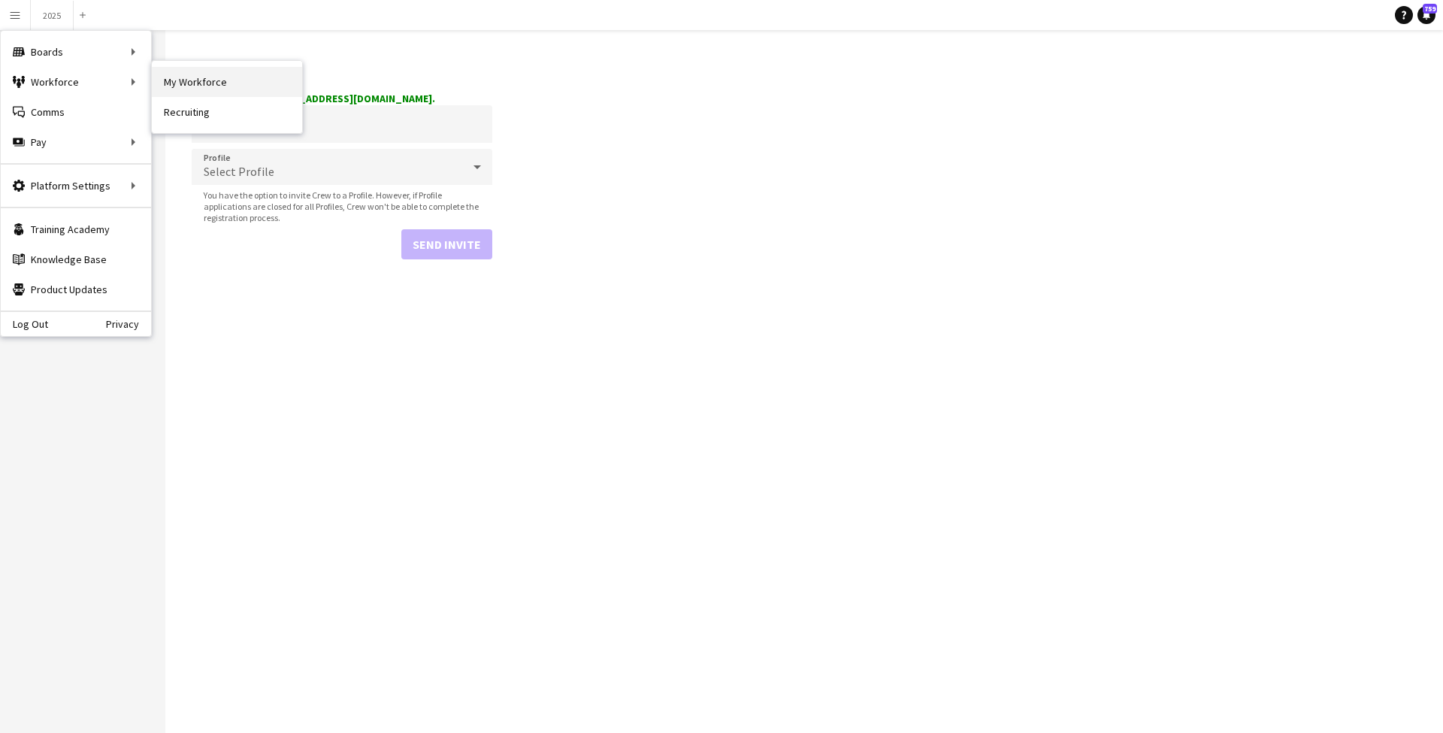
click at [258, 71] on link "My Workforce" at bounding box center [227, 82] width 150 height 30
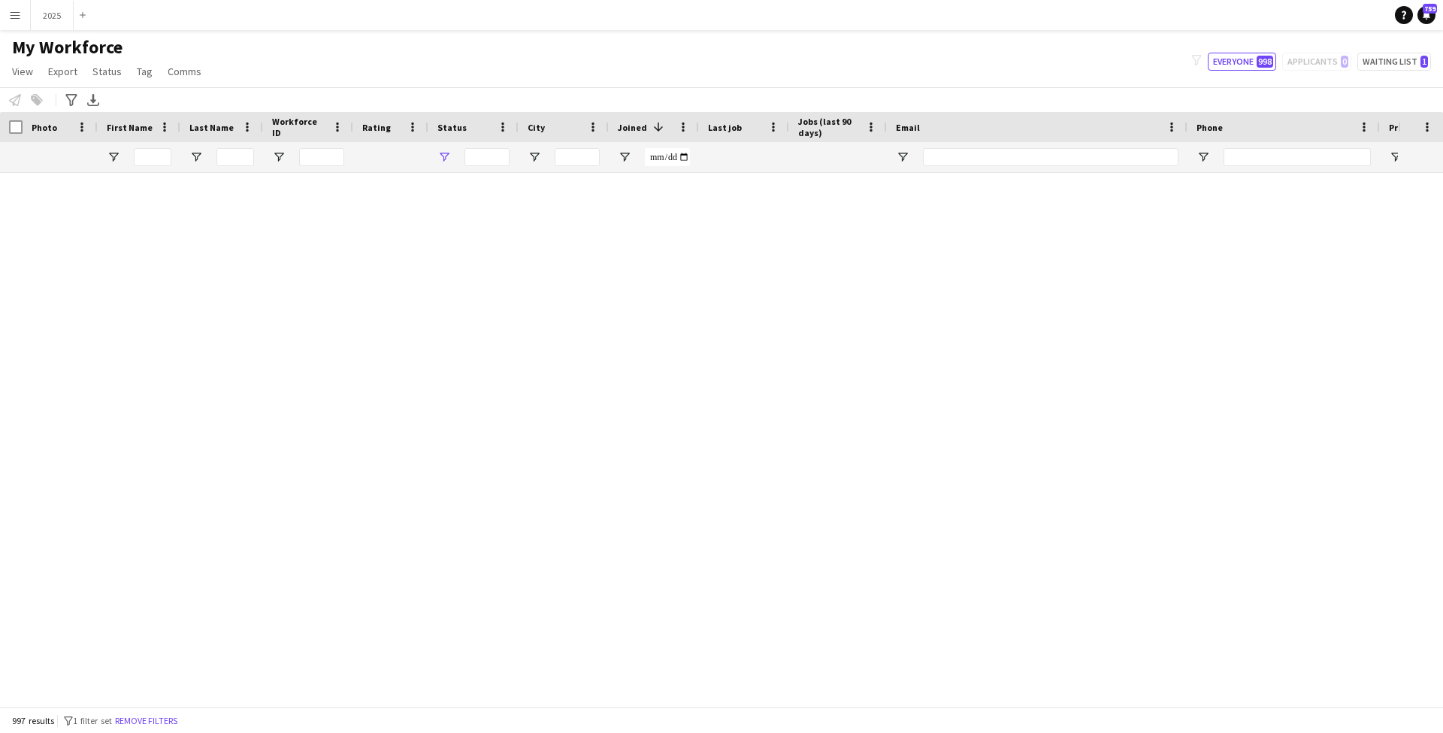
type input "**********"
click at [57, 19] on button "2025 Close" at bounding box center [52, 15] width 43 height 29
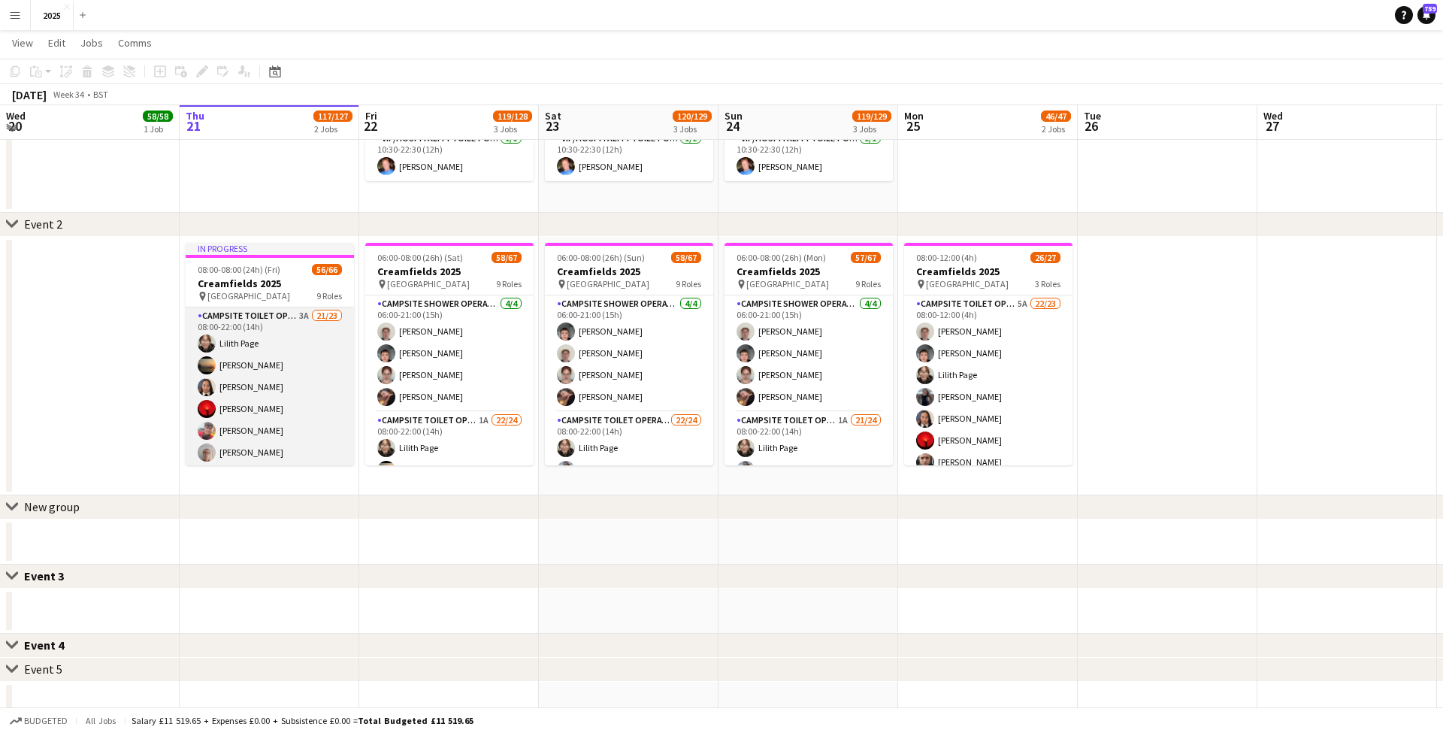
scroll to position [331, 0]
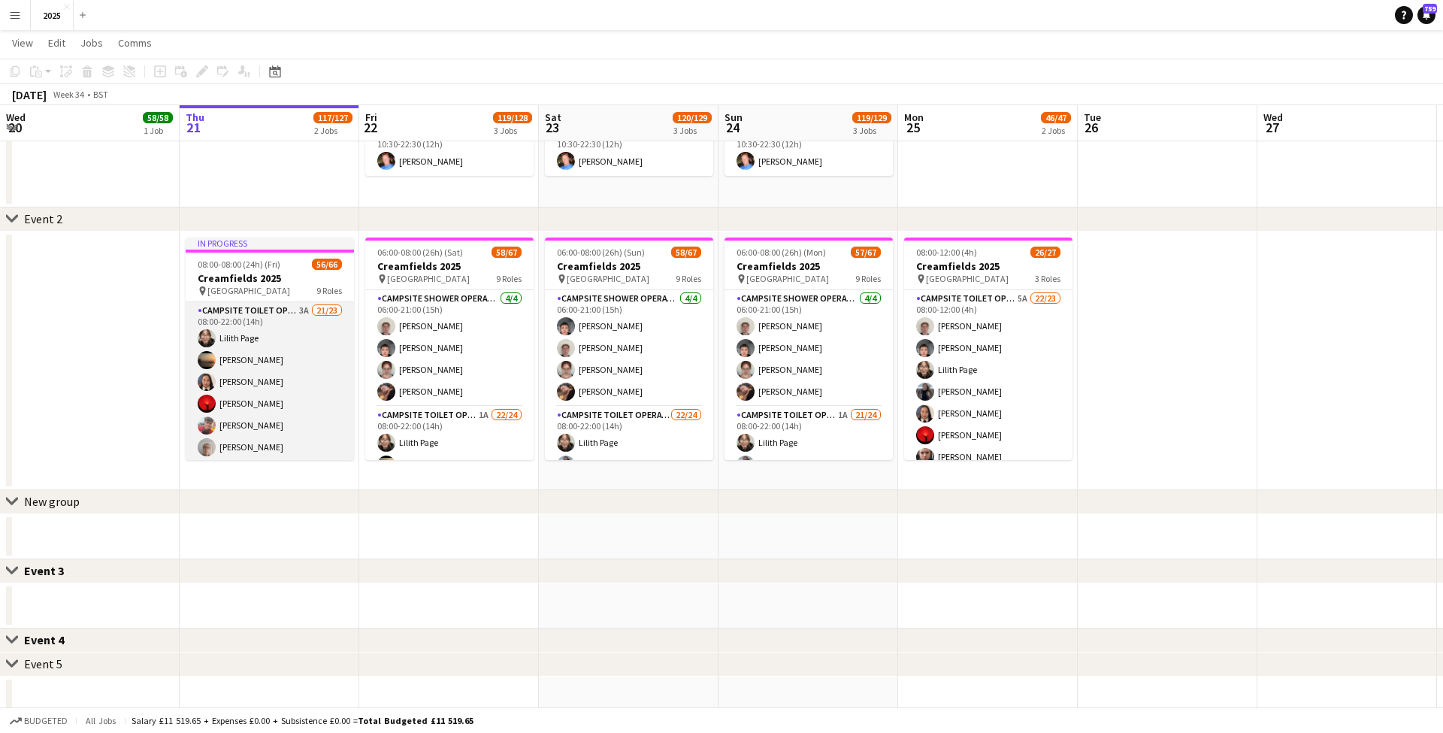
click at [306, 310] on app-card-role "Campsite Toilet Operative 3A 21/23 08:00-22:00 (14h) Lilith Page Ismail Brown M…" at bounding box center [270, 567] width 168 height 531
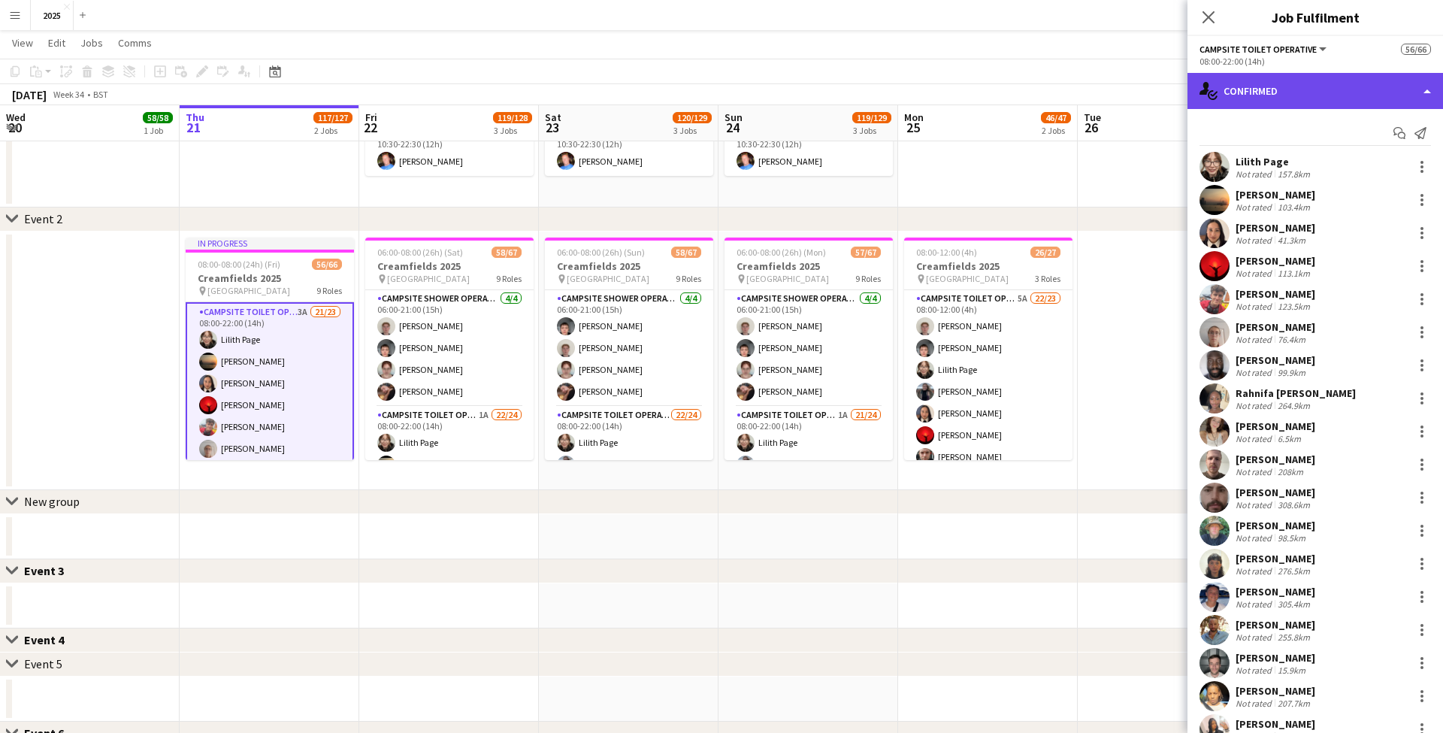
click at [1267, 99] on div "single-neutral-actions-check-2 Confirmed" at bounding box center [1316, 91] width 256 height 36
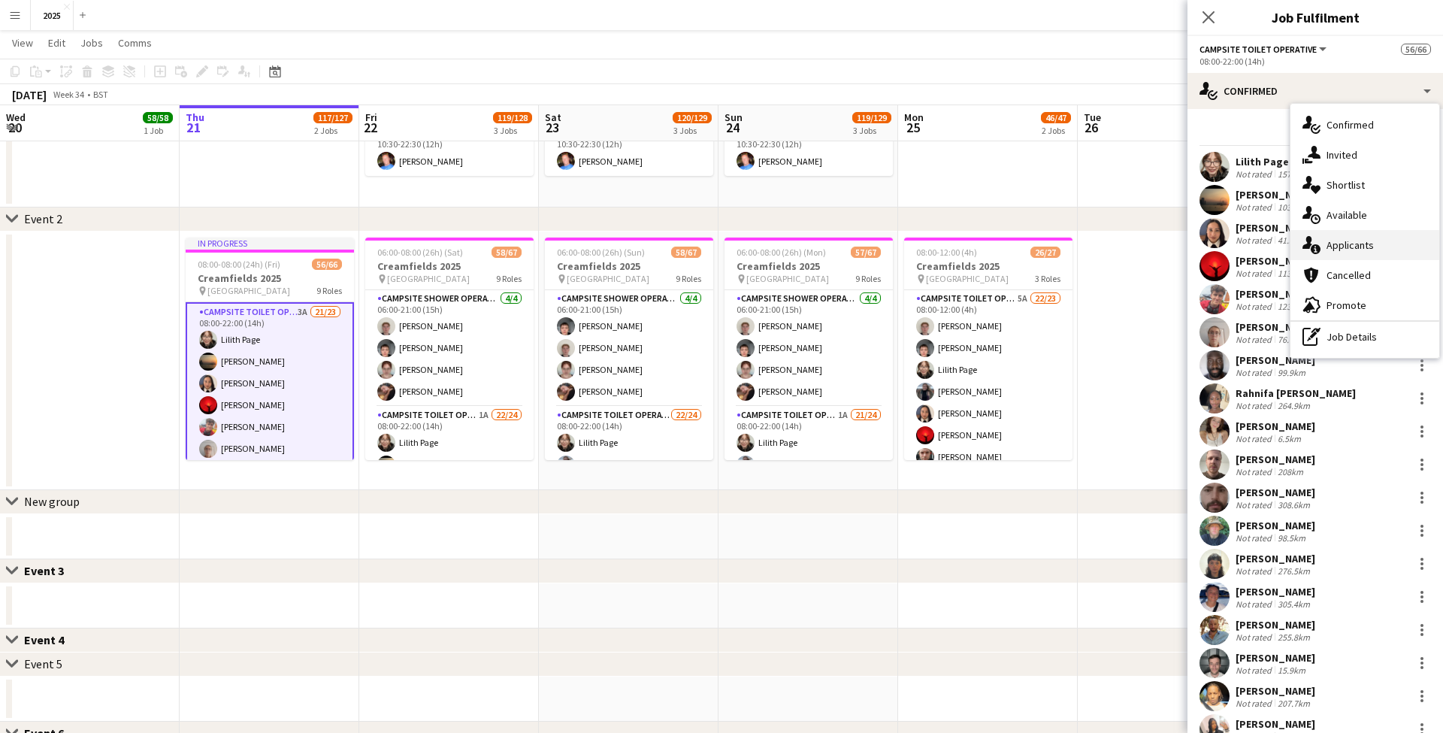
click at [1352, 249] on div "single-neutral-actions-information Applicants" at bounding box center [1365, 245] width 149 height 30
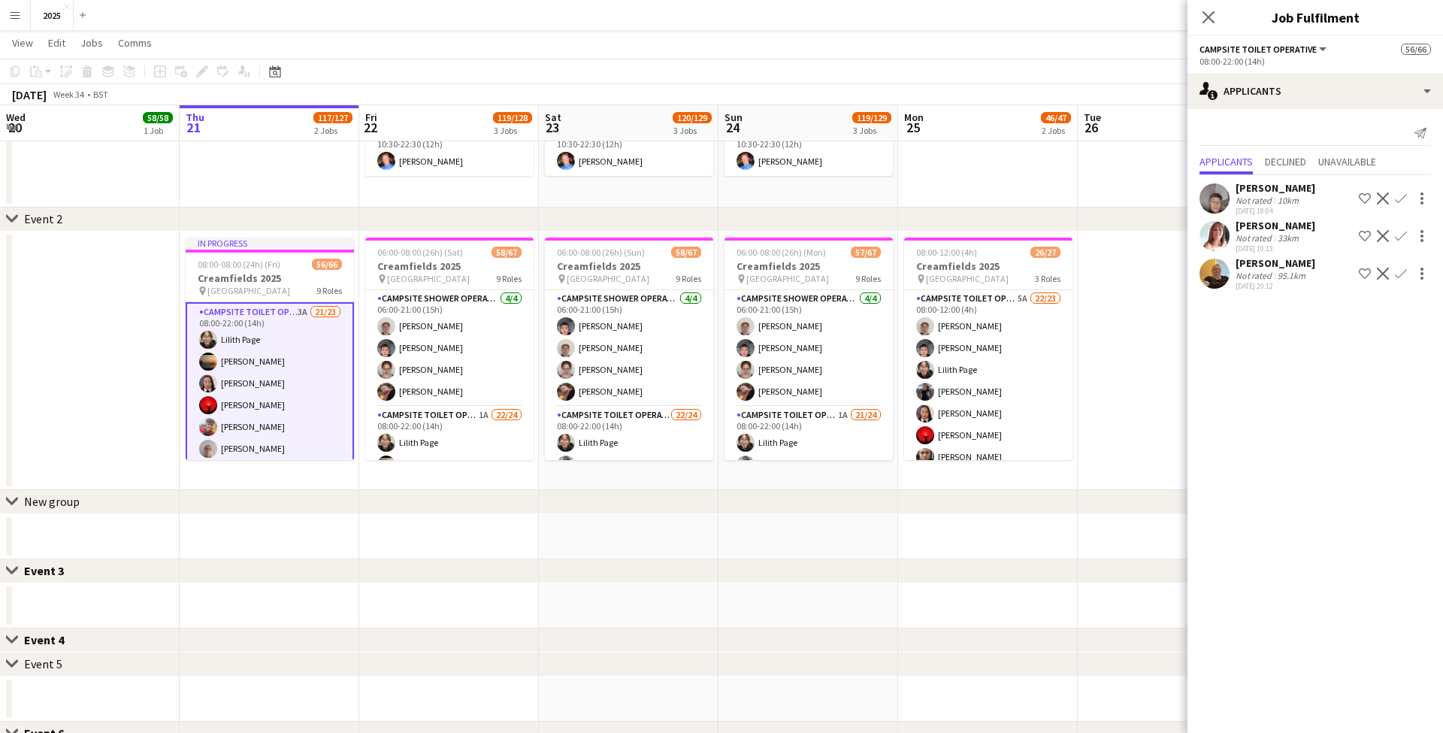
click at [1282, 234] on div "33km" at bounding box center [1288, 237] width 27 height 11
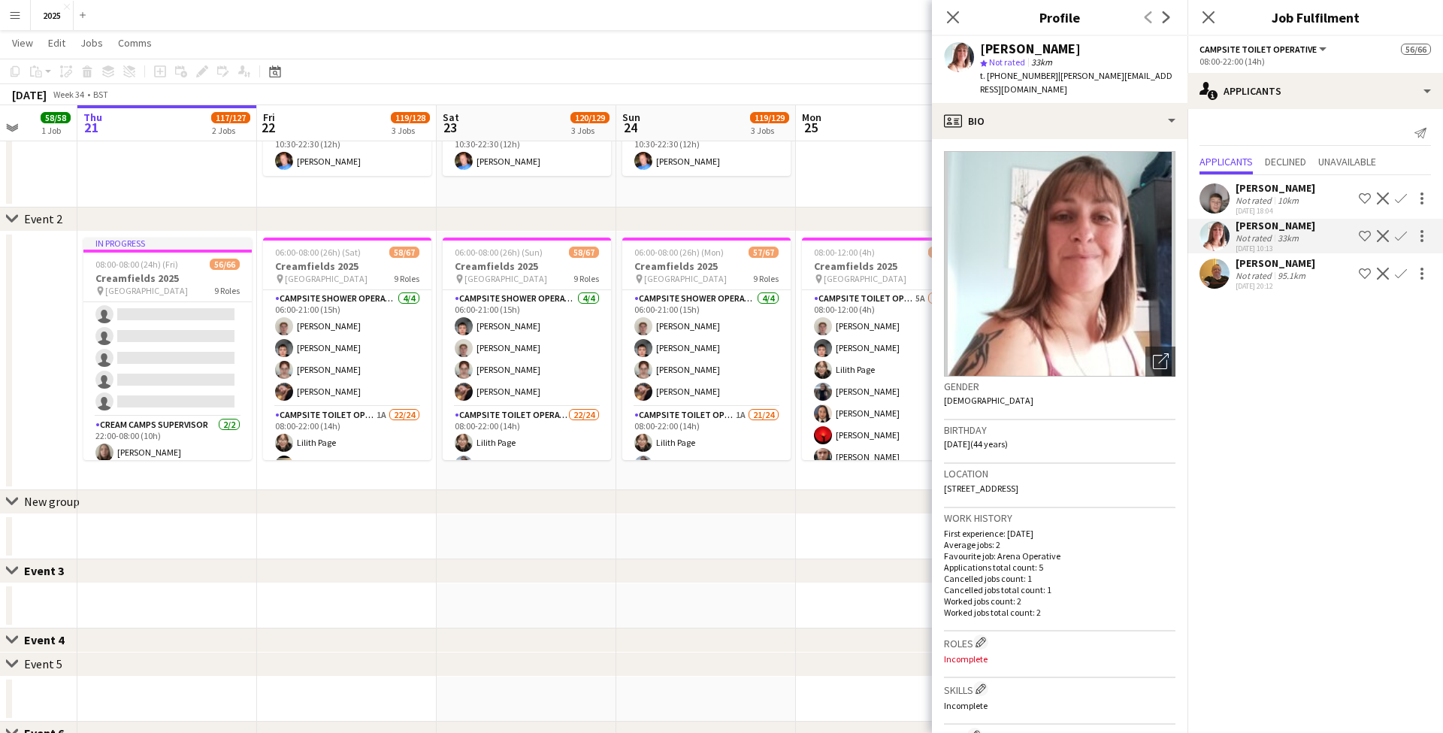
scroll to position [5, 0]
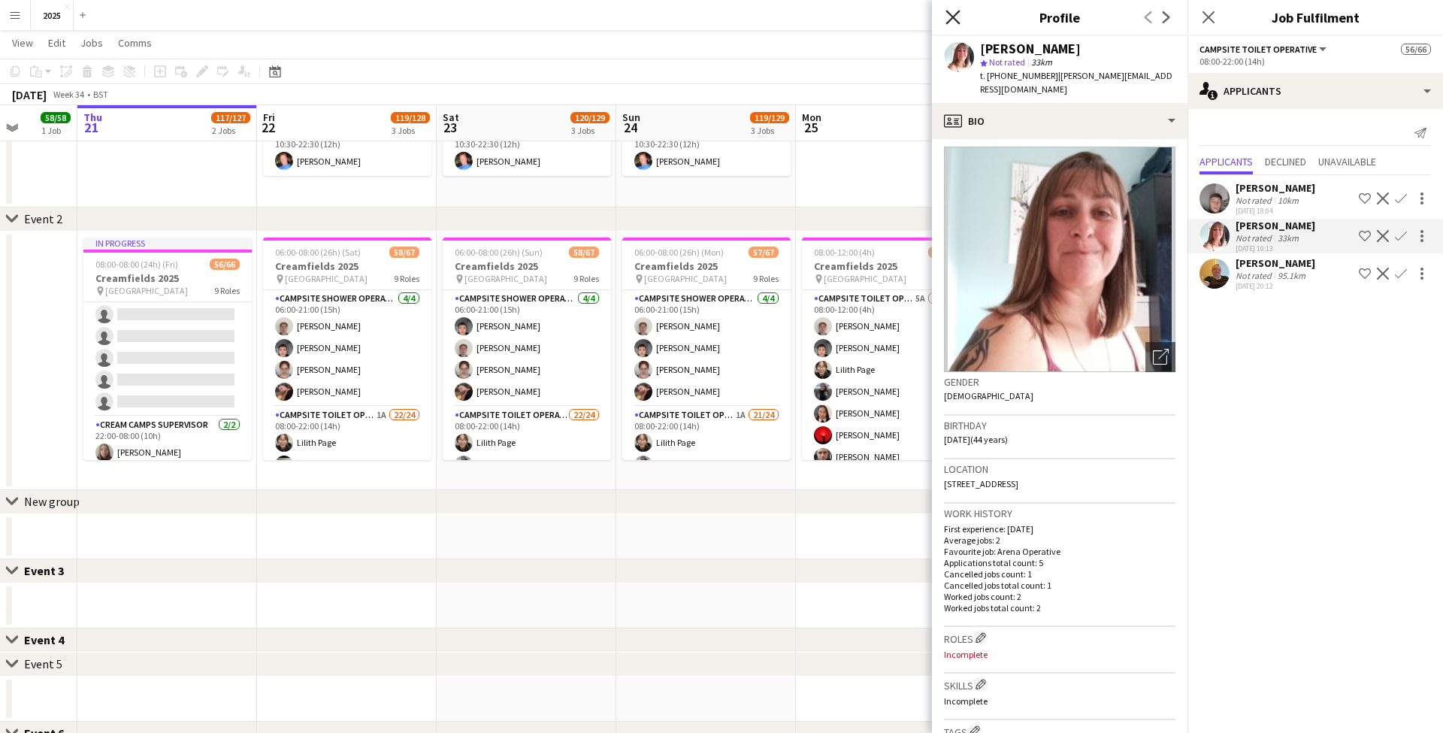
click at [953, 18] on icon at bounding box center [953, 17] width 14 height 14
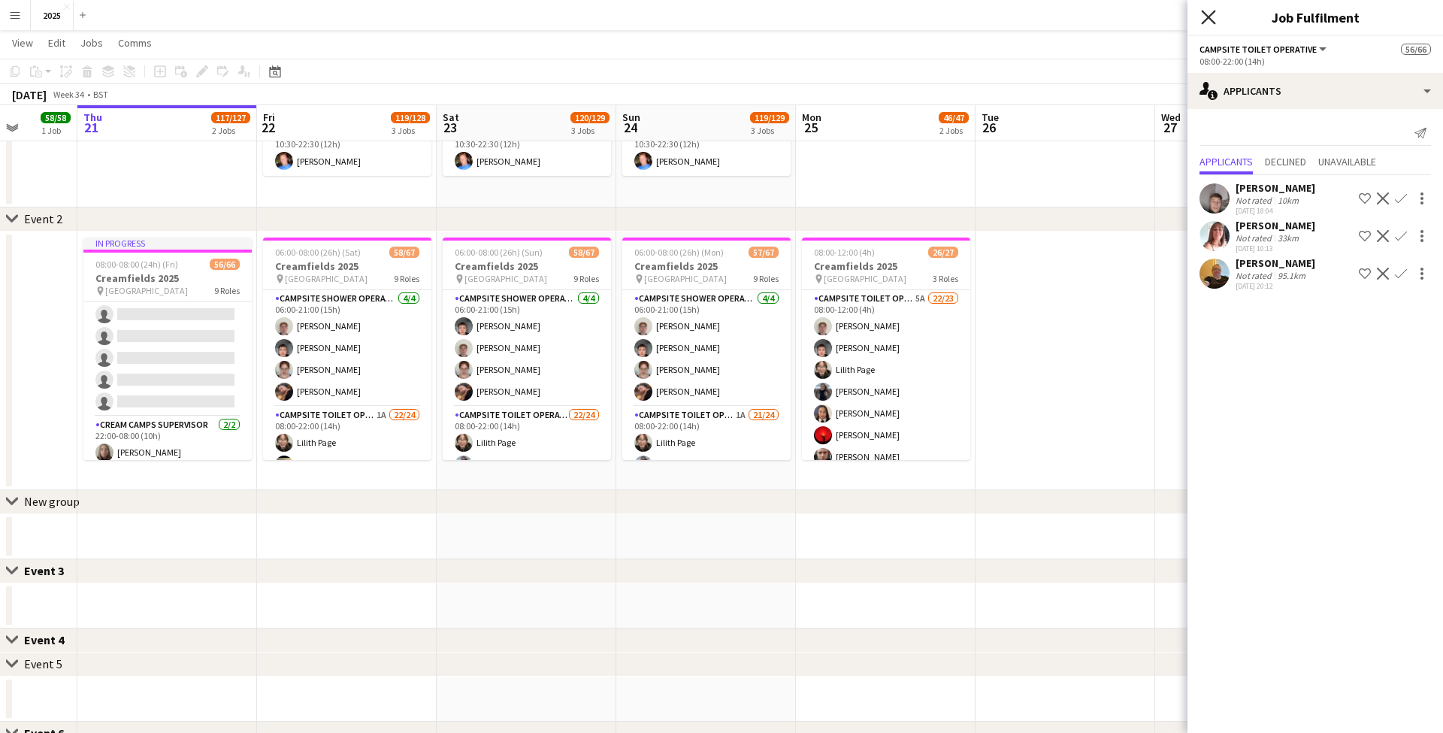
click at [1206, 15] on icon at bounding box center [1208, 17] width 14 height 14
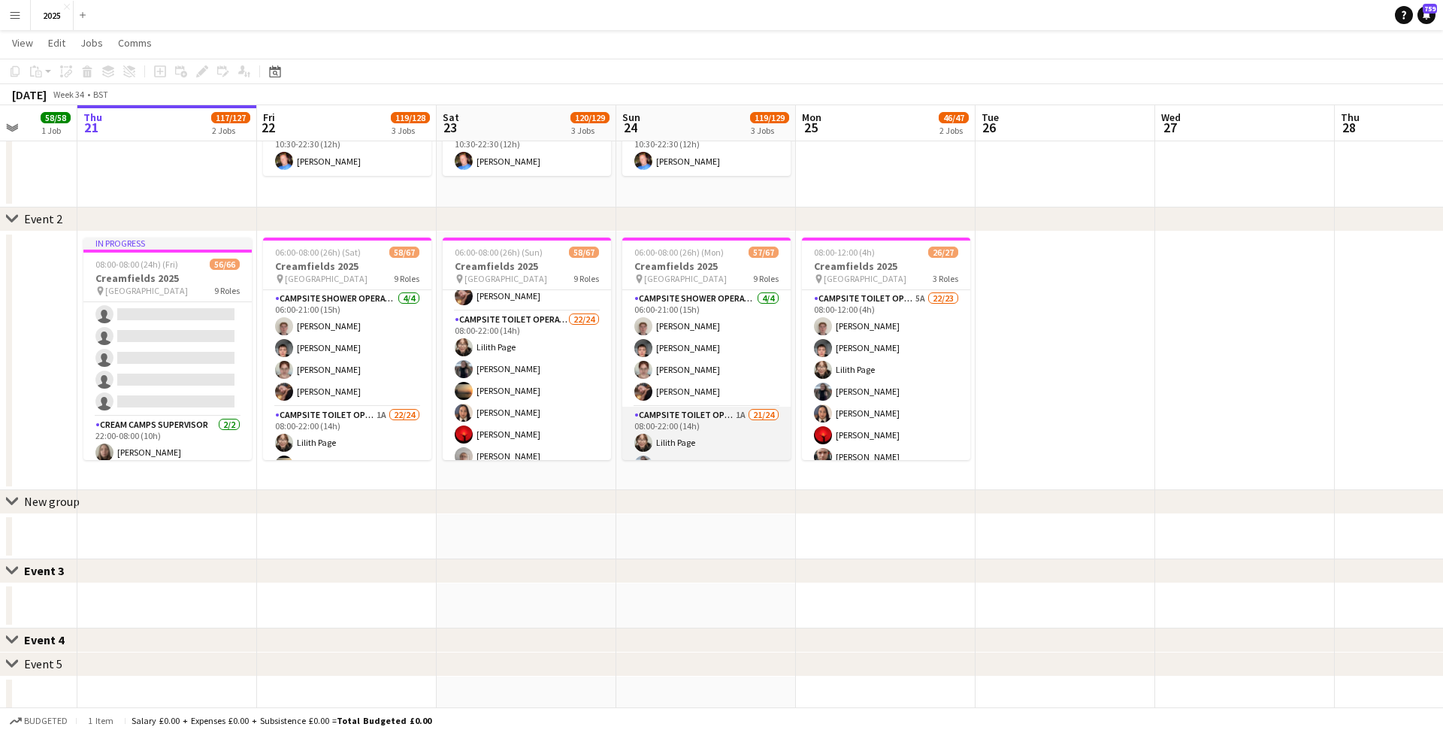
scroll to position [26, 0]
click at [740, 387] on app-card-role "Campsite Toilet Operative 1A 21/24 08:00-22:00 (14h) Lilith Page Kirsty Barker …" at bounding box center [706, 656] width 168 height 552
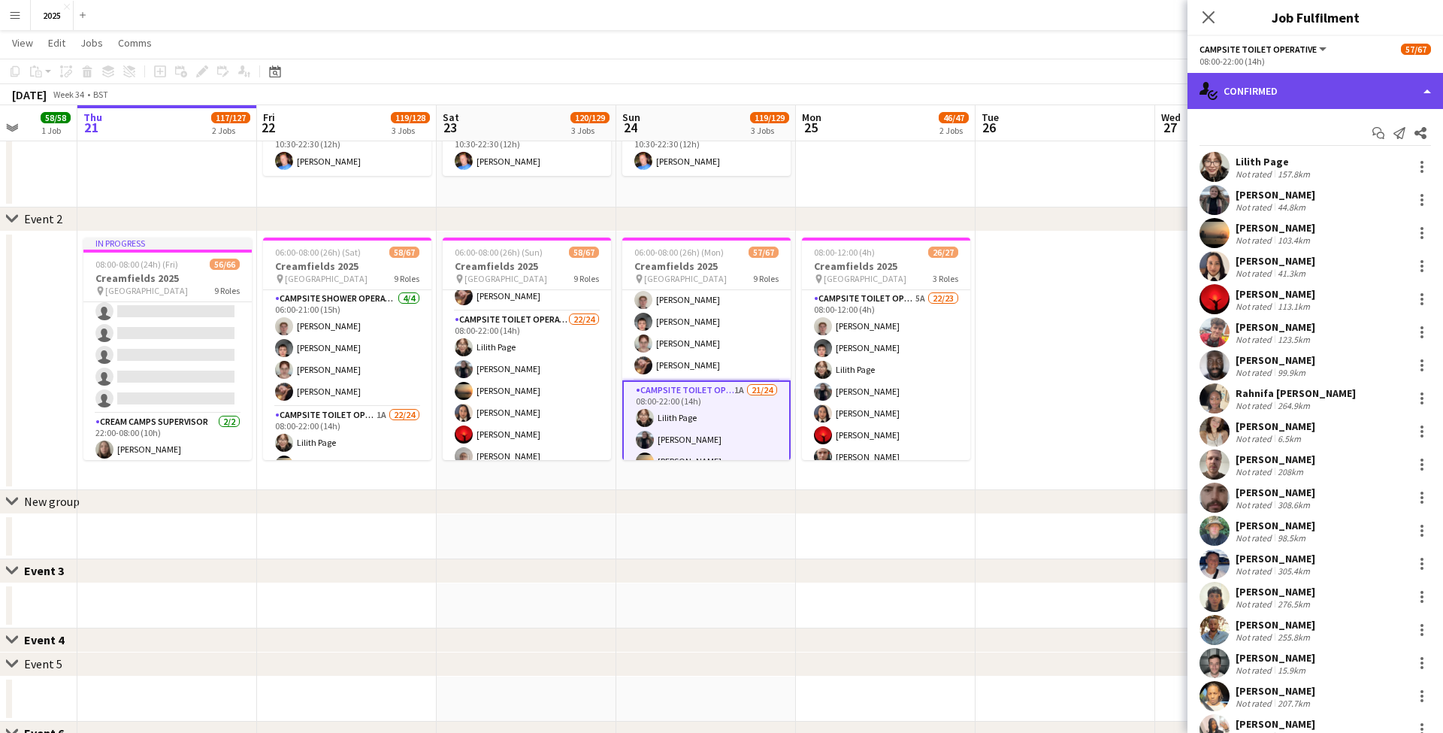
click at [1335, 97] on div "single-neutral-actions-check-2 Confirmed" at bounding box center [1316, 91] width 256 height 36
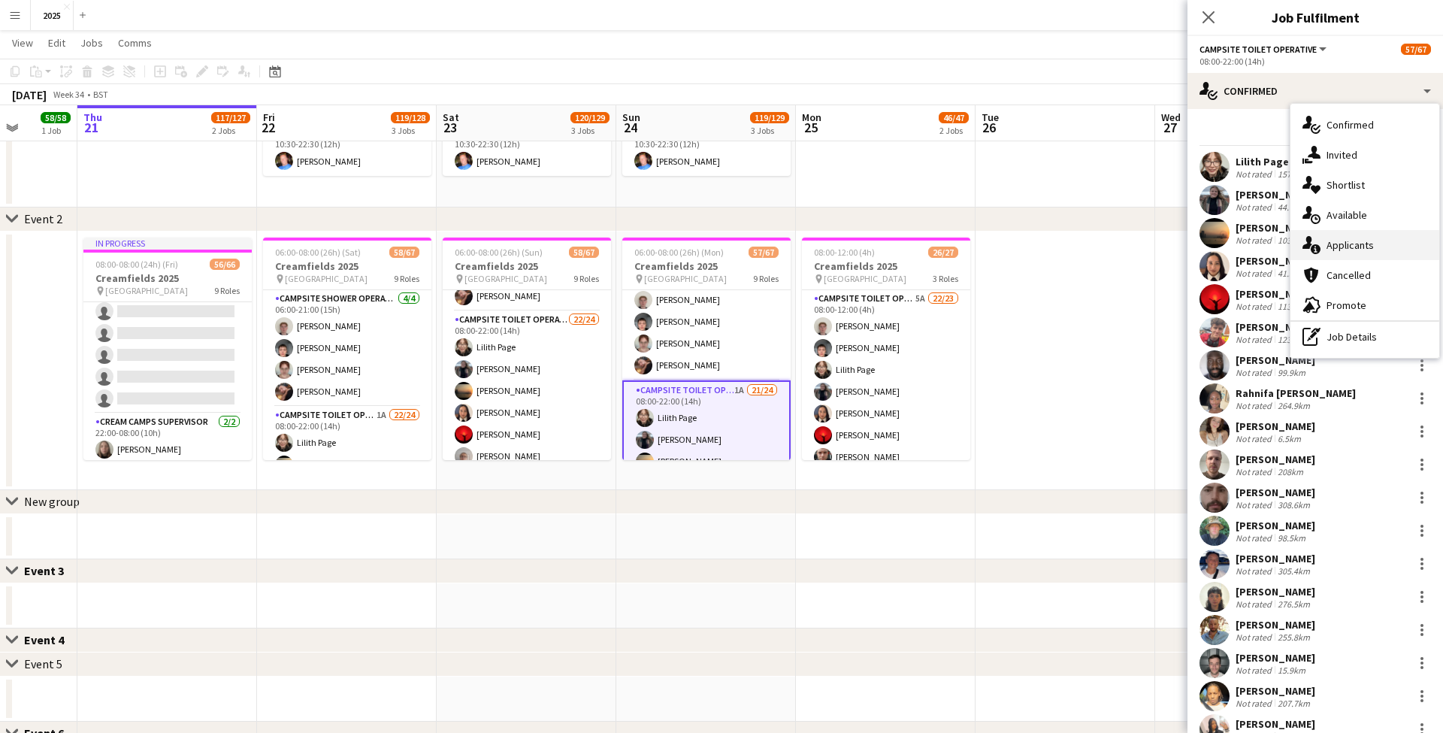
click at [1347, 245] on div "single-neutral-actions-information Applicants" at bounding box center [1365, 245] width 149 height 30
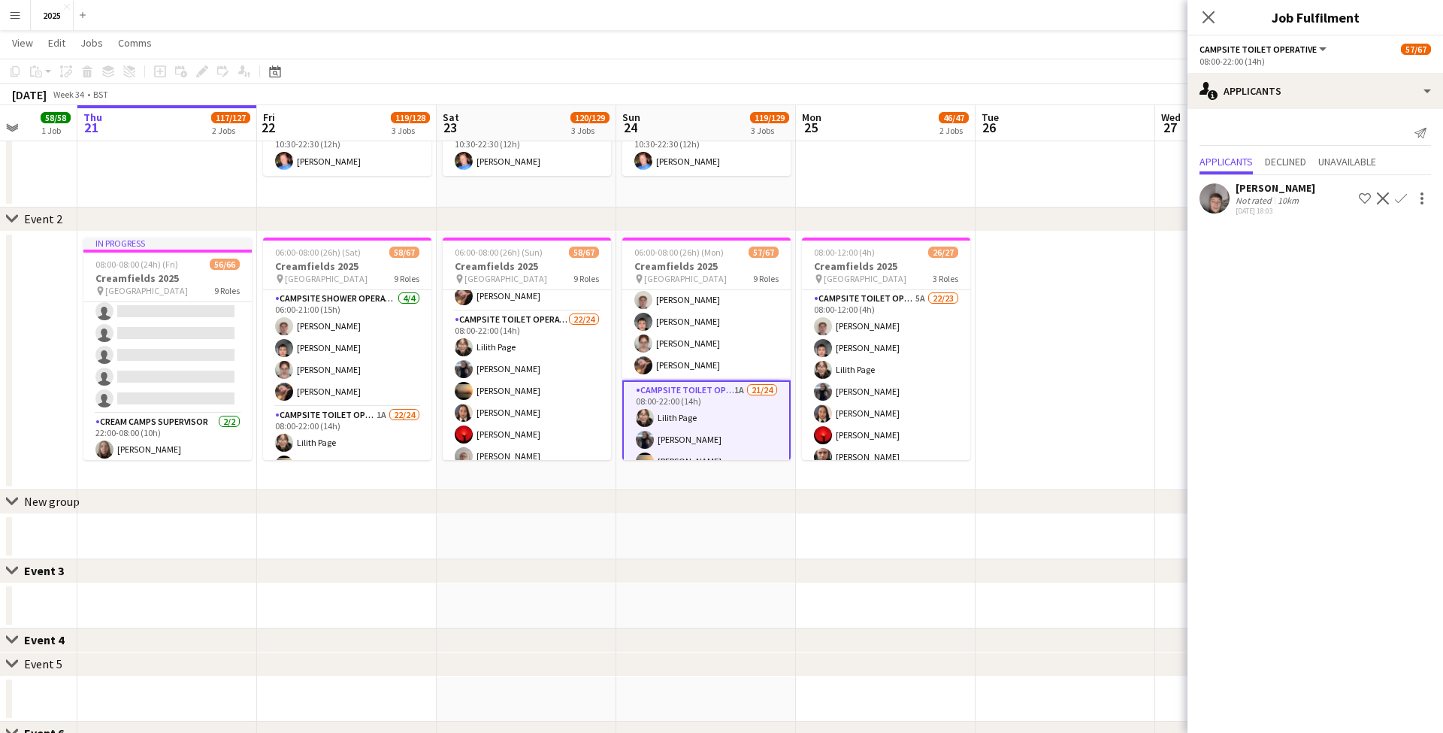
click at [1274, 207] on div "02-08-2025 18:03" at bounding box center [1276, 211] width 80 height 10
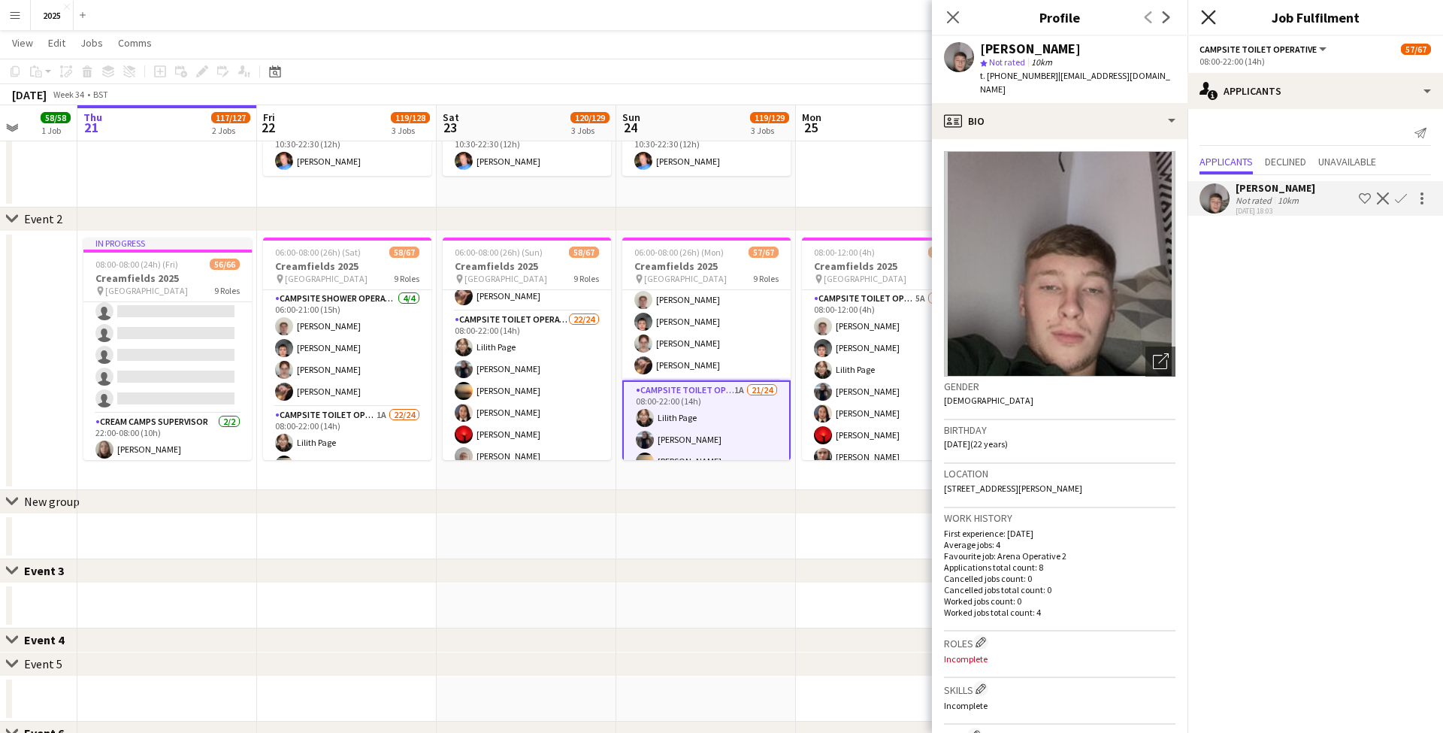
click at [1212, 17] on icon "Close pop-in" at bounding box center [1208, 17] width 14 height 14
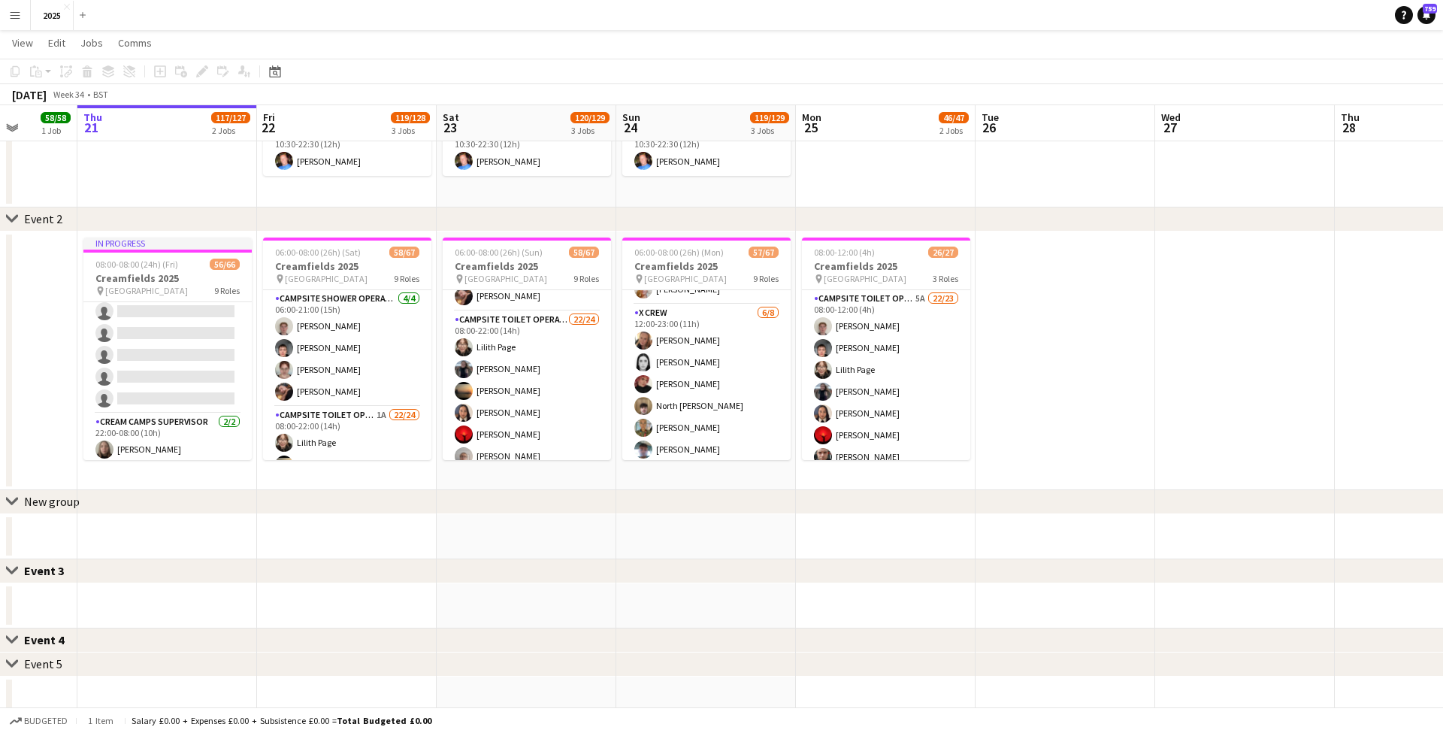
scroll to position [813, 0]
click at [21, 14] on button "Menu" at bounding box center [15, 15] width 30 height 30
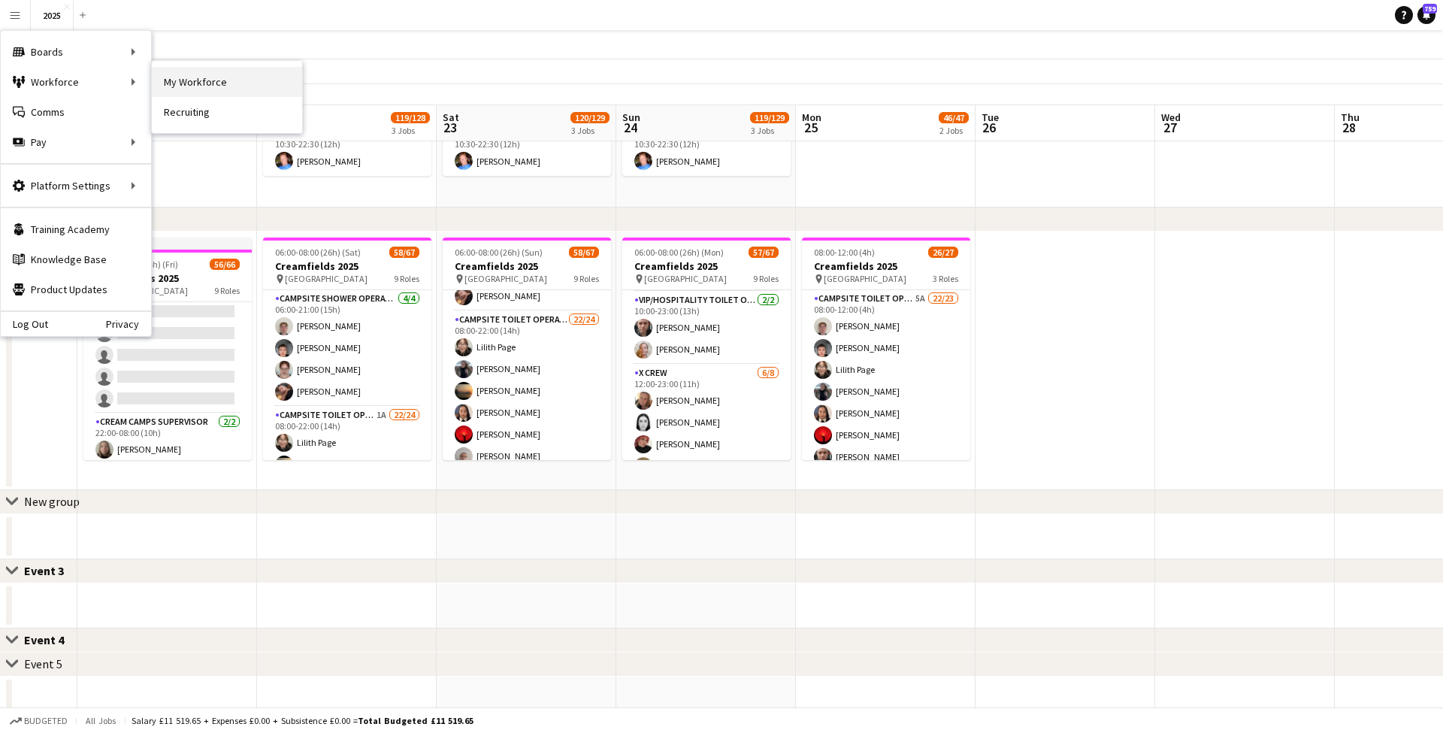
click at [210, 76] on link "My Workforce" at bounding box center [227, 82] width 150 height 30
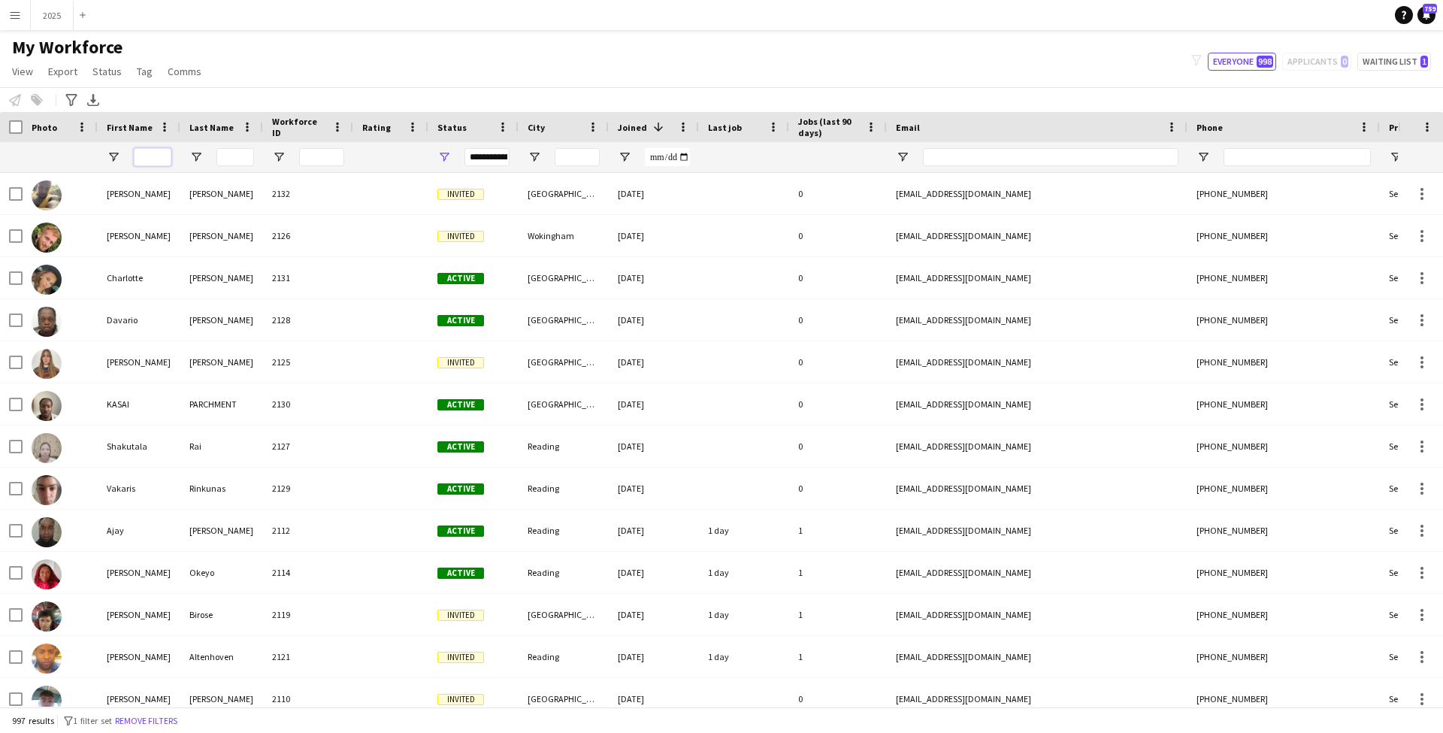
click at [159, 156] on input "First Name Filter Input" at bounding box center [153, 157] width 38 height 18
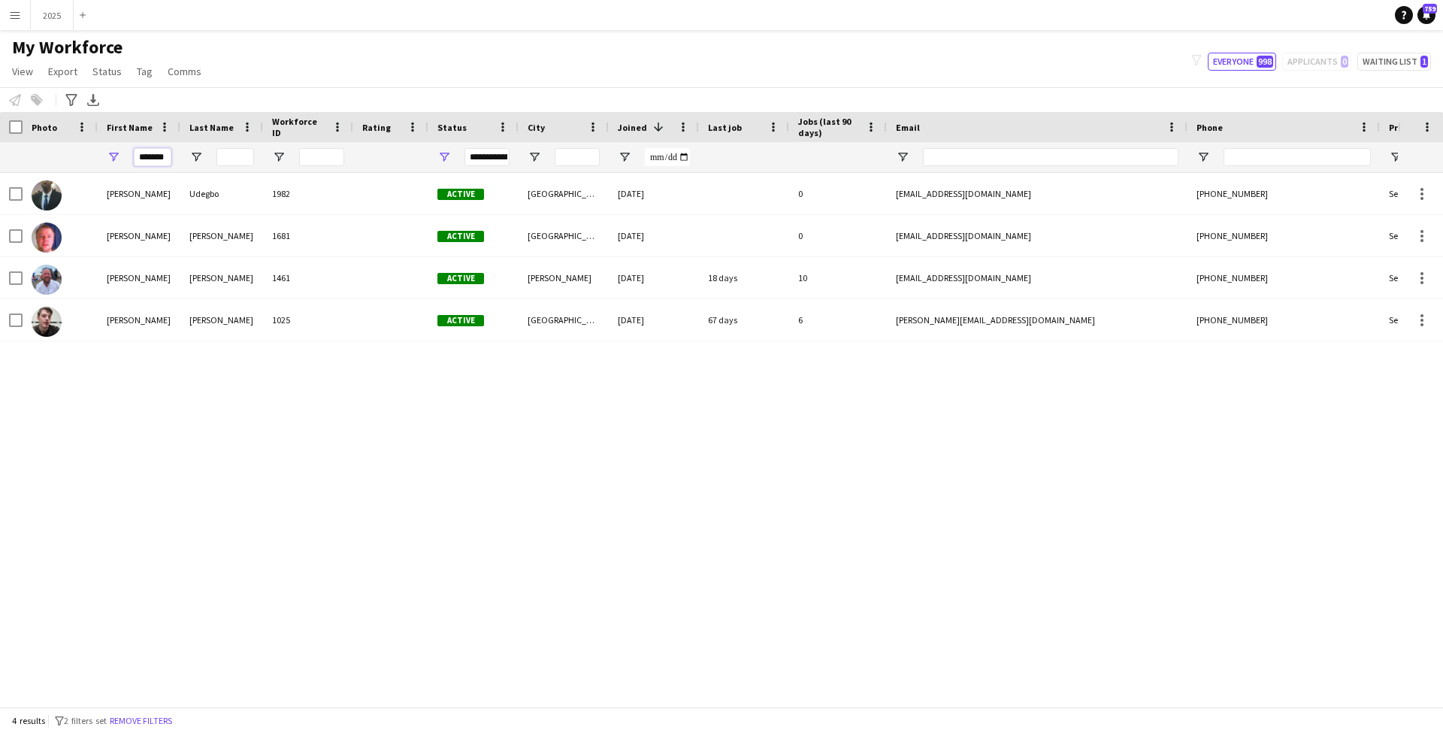
type input "*******"
click at [12, 16] on app-icon "Menu" at bounding box center [15, 15] width 12 height 12
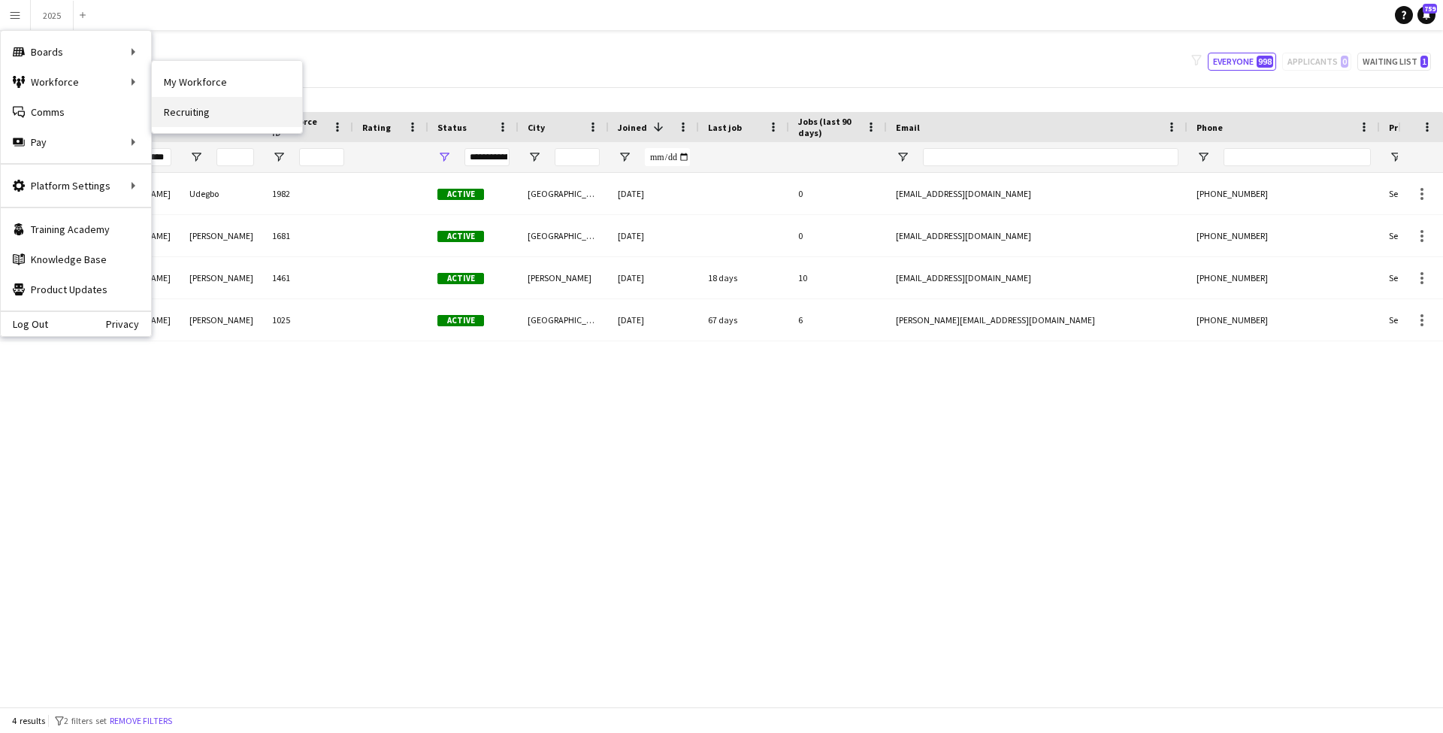
click at [207, 110] on link "Recruiting" at bounding box center [227, 112] width 150 height 30
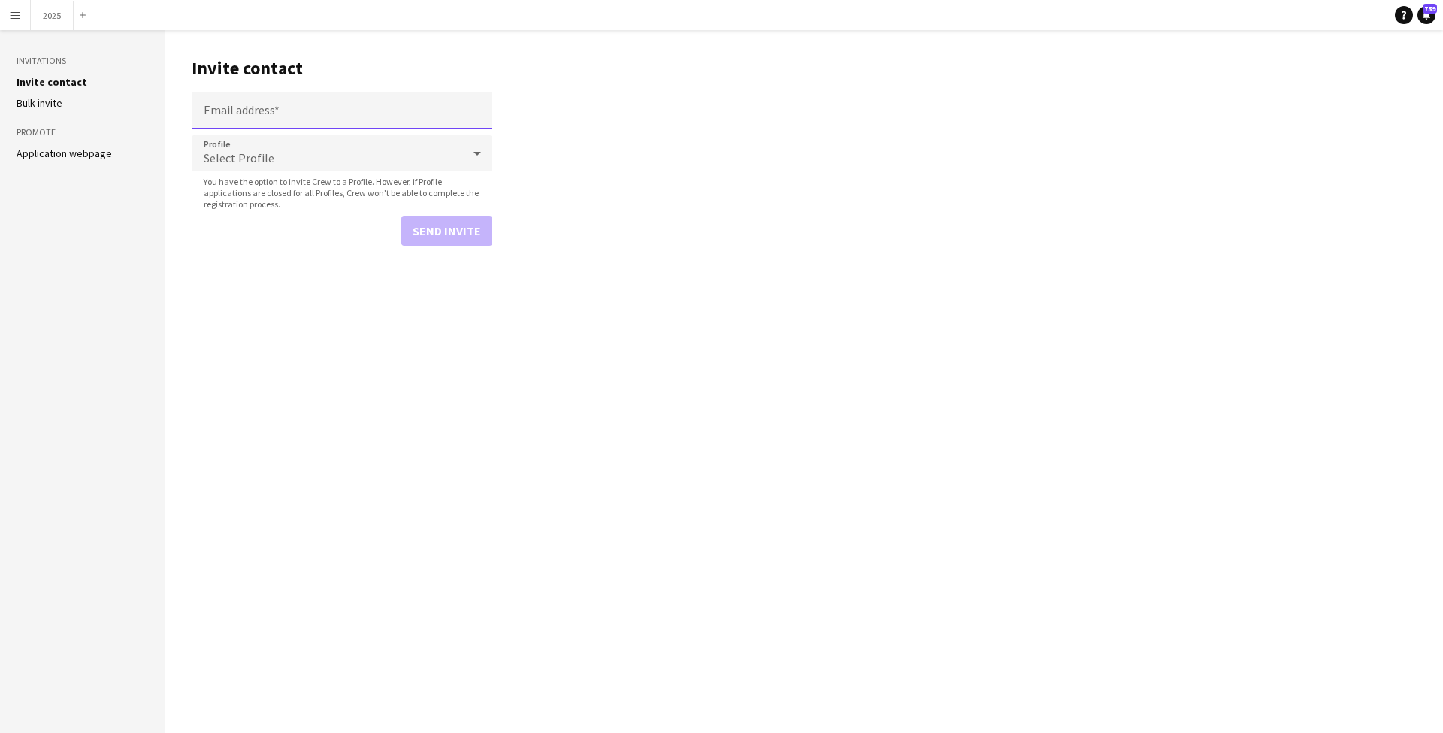
click at [295, 105] on input "Email address" at bounding box center [342, 111] width 301 height 38
paste input "**********"
type input "**********"
click at [294, 154] on div "Select Profile" at bounding box center [327, 153] width 271 height 36
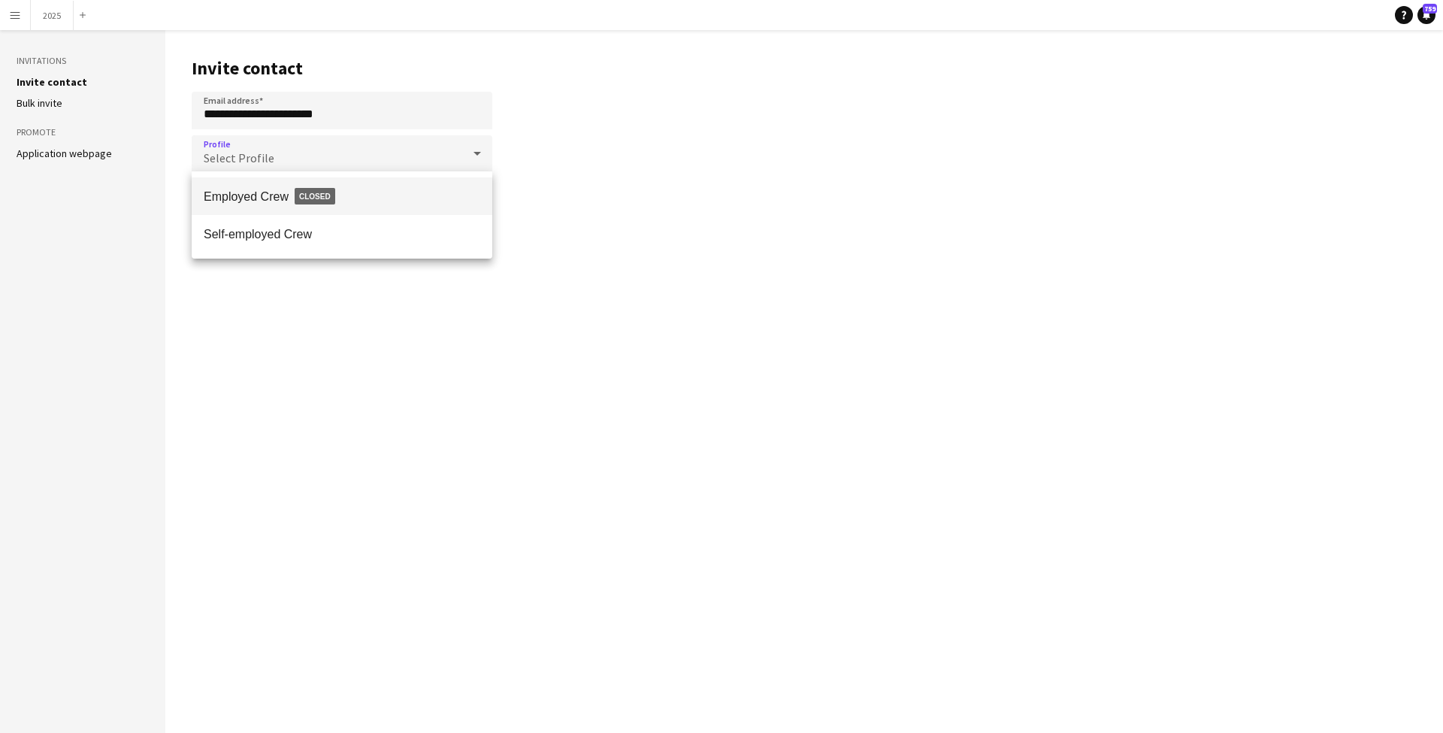
click at [312, 208] on span "Employed Crew Closed" at bounding box center [342, 196] width 277 height 35
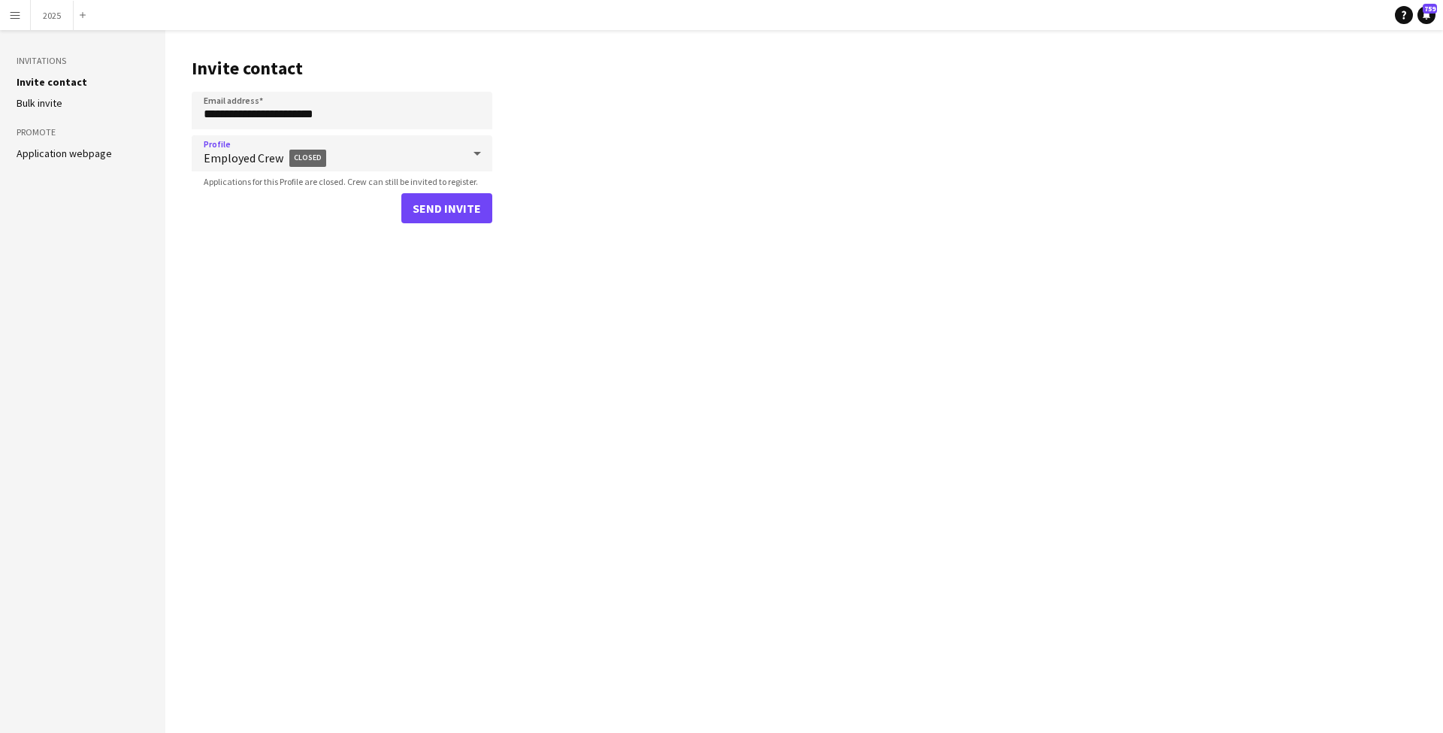
drag, startPoint x: 283, startPoint y: 138, endPoint x: 294, endPoint y: 147, distance: 14.4
click at [285, 140] on div "Employed Crew Closed" at bounding box center [327, 154] width 271 height 56
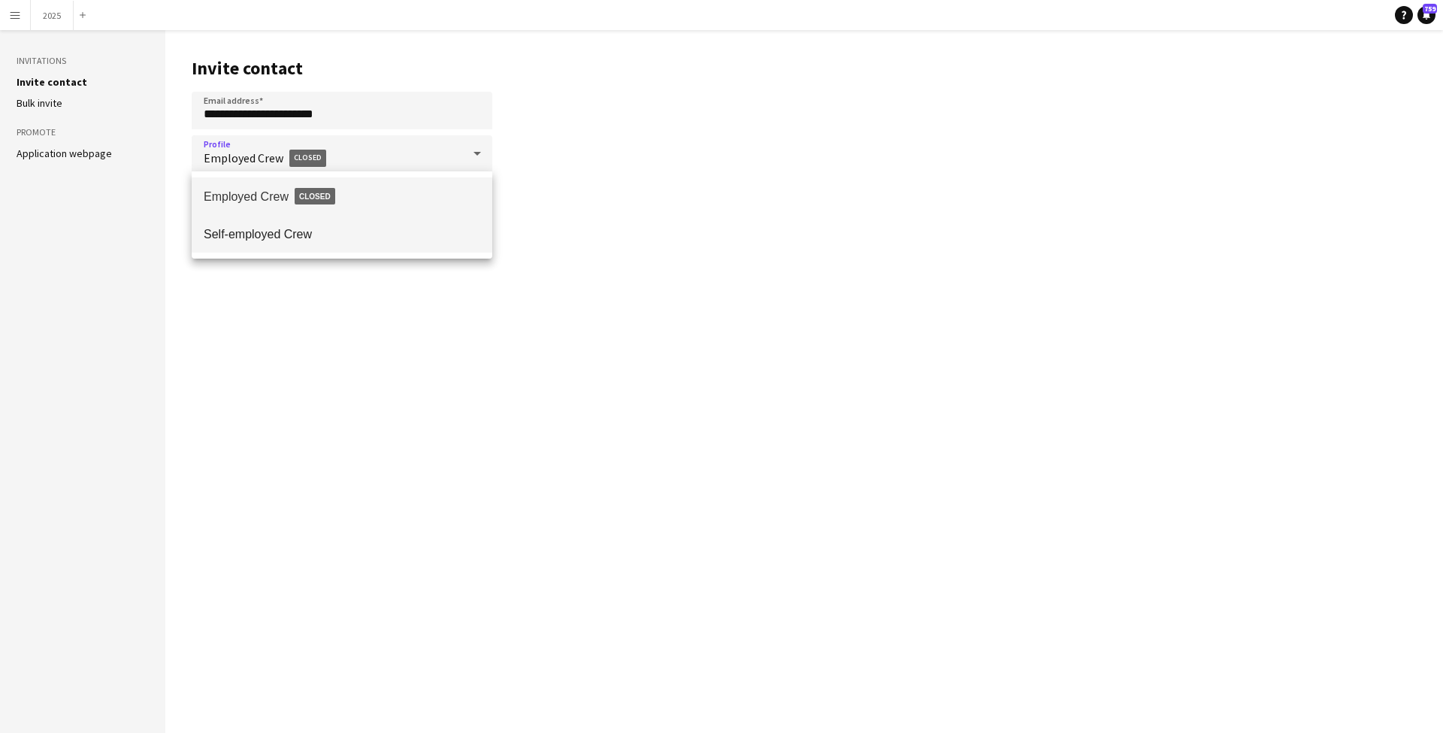
drag, startPoint x: 313, startPoint y: 231, endPoint x: 329, endPoint y: 232, distance: 16.6
click at [318, 231] on span "Self-employed Crew" at bounding box center [342, 234] width 277 height 14
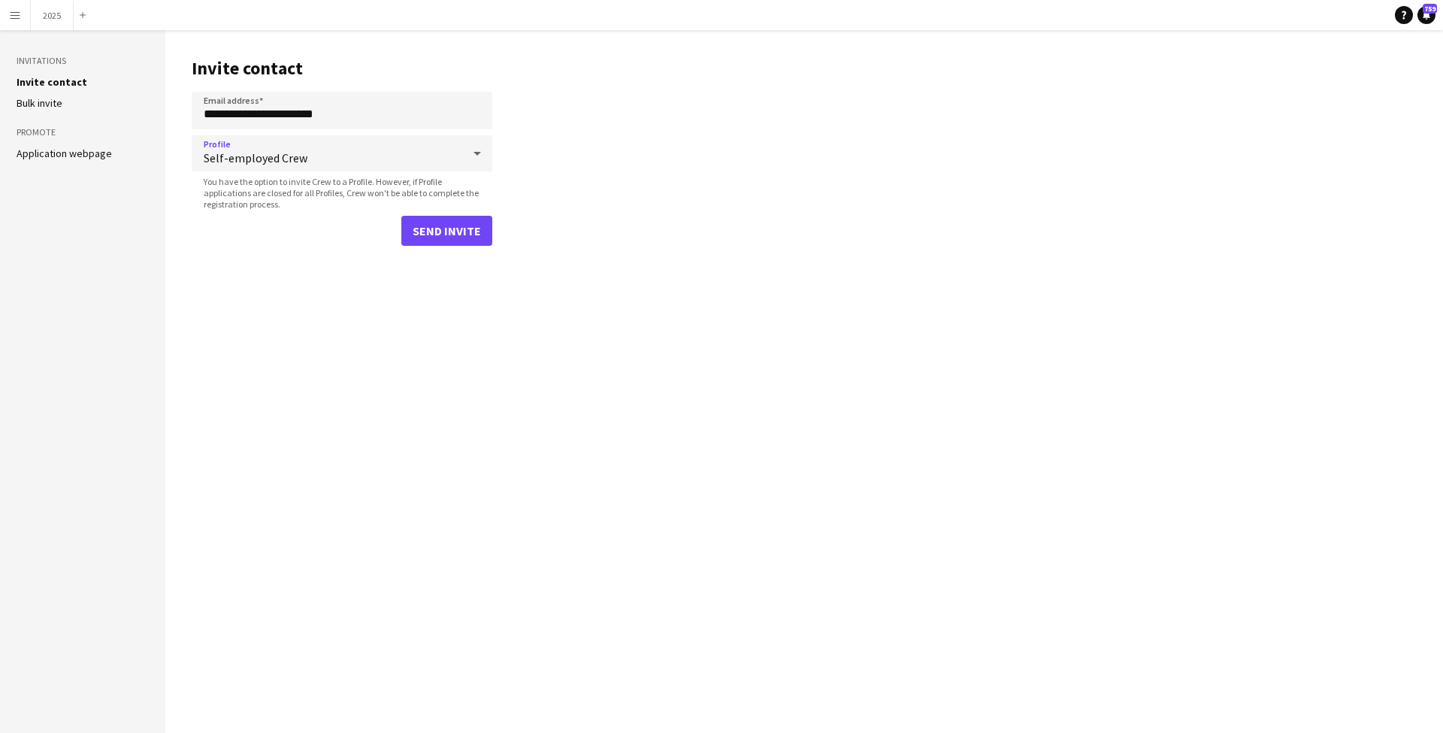
click at [444, 230] on button "Send invite" at bounding box center [446, 231] width 91 height 30
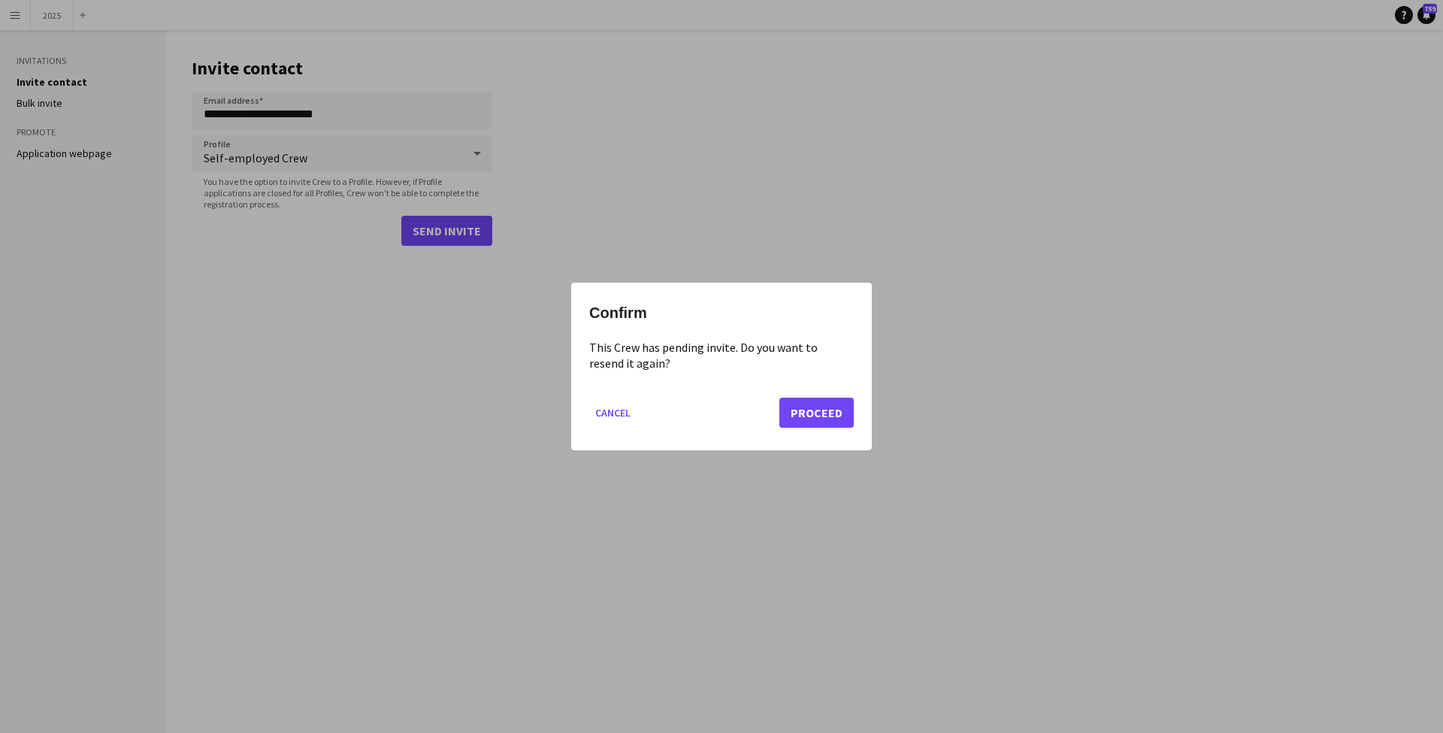
click at [816, 415] on button "Proceed" at bounding box center [816, 413] width 74 height 30
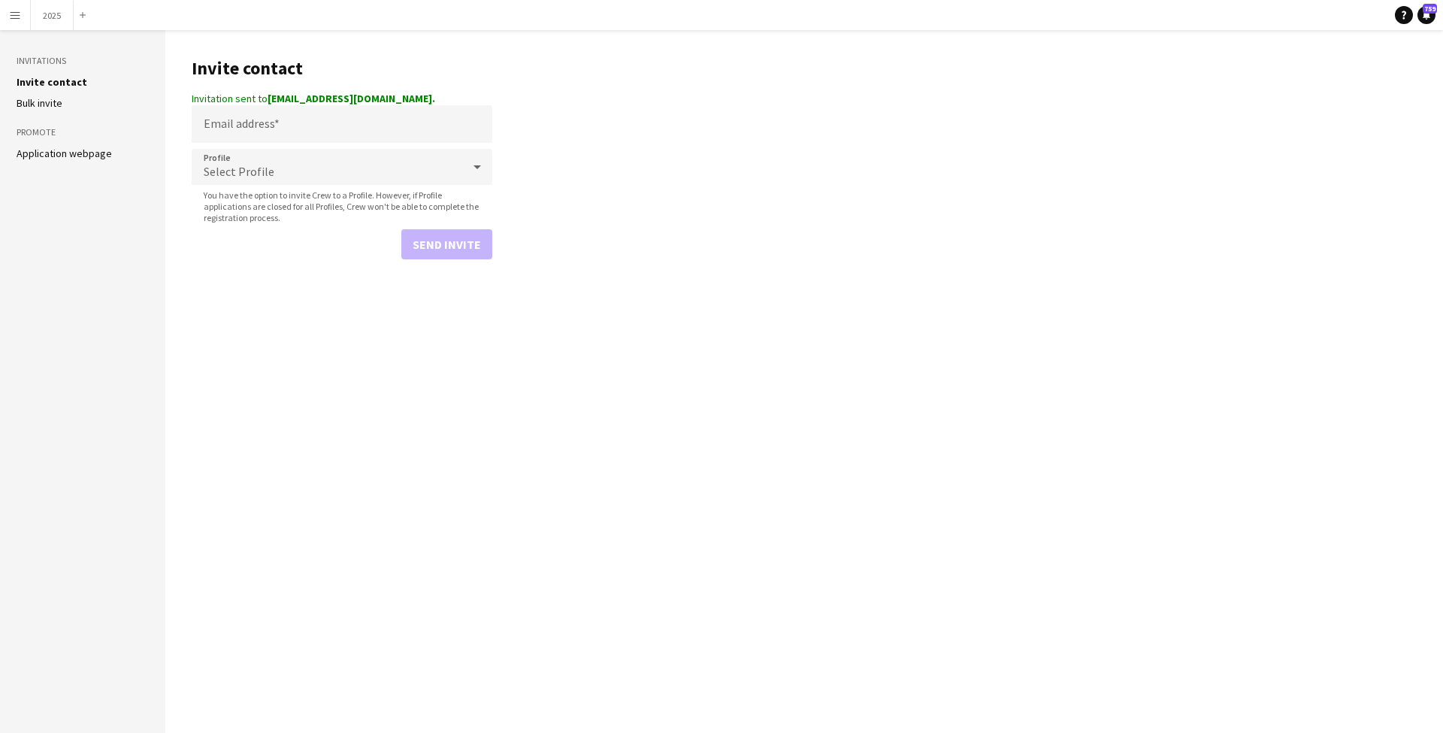
click at [181, 289] on main "Invite contact Invitation sent to mick20innocent@gmail.com. Email address Profi…" at bounding box center [804, 381] width 1278 height 703
click at [15, 15] on app-icon "Menu" at bounding box center [15, 15] width 12 height 12
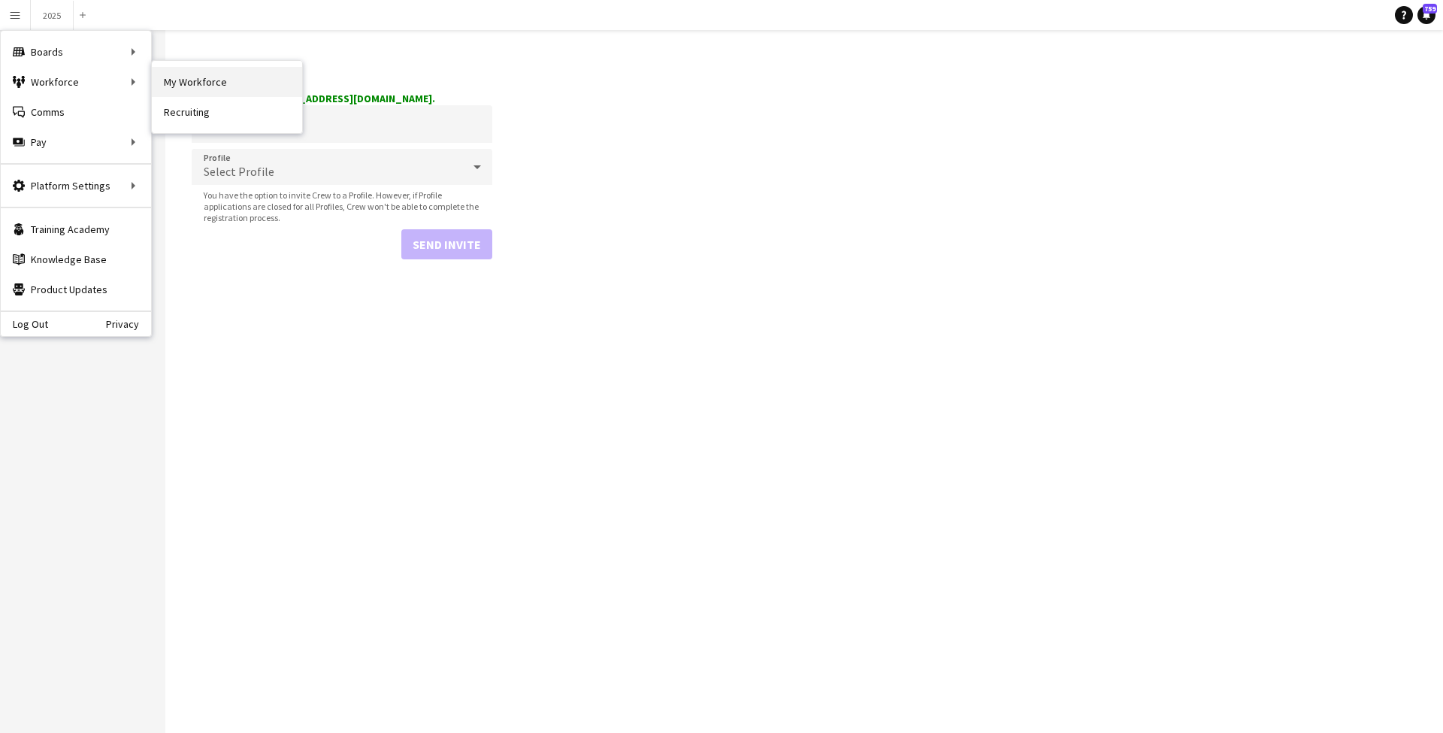
click at [223, 86] on link "My Workforce" at bounding box center [227, 82] width 150 height 30
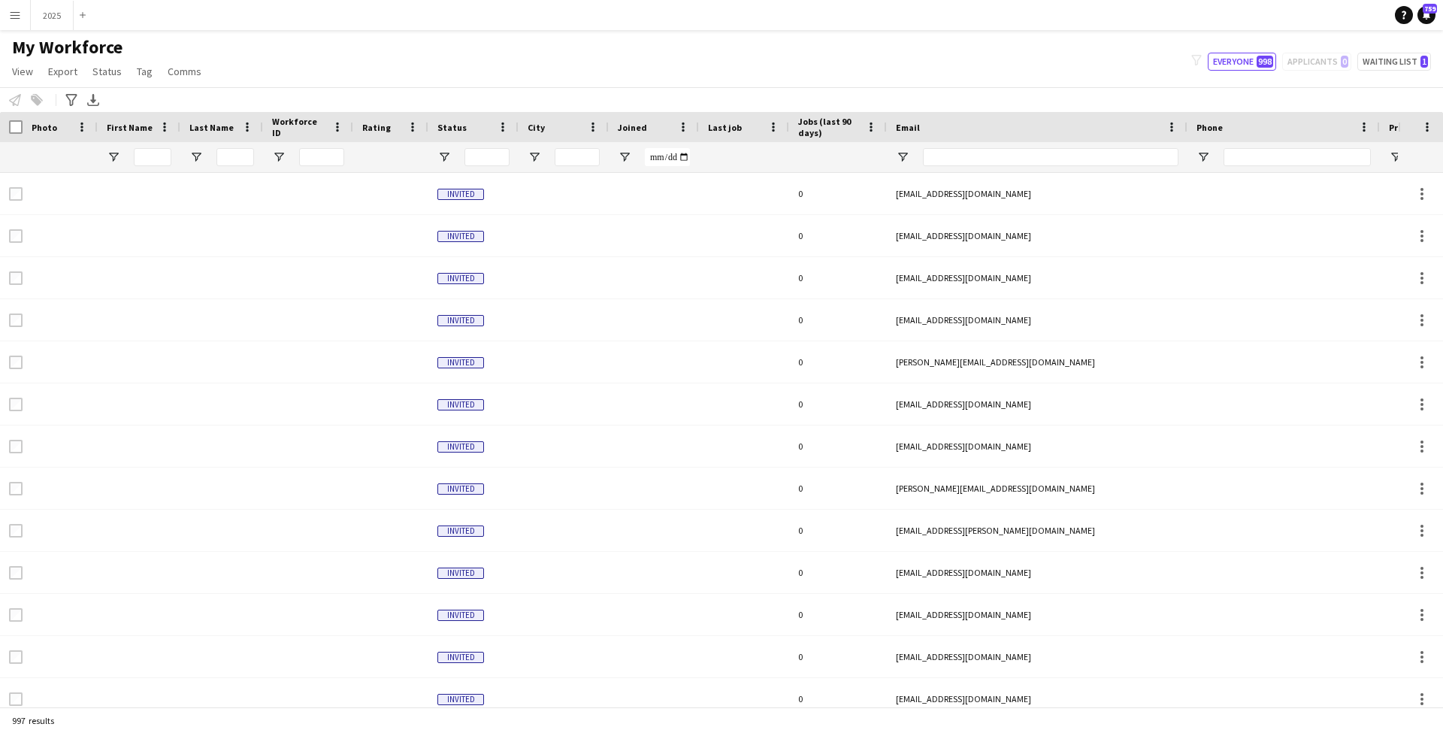
type input "*******"
type input "**********"
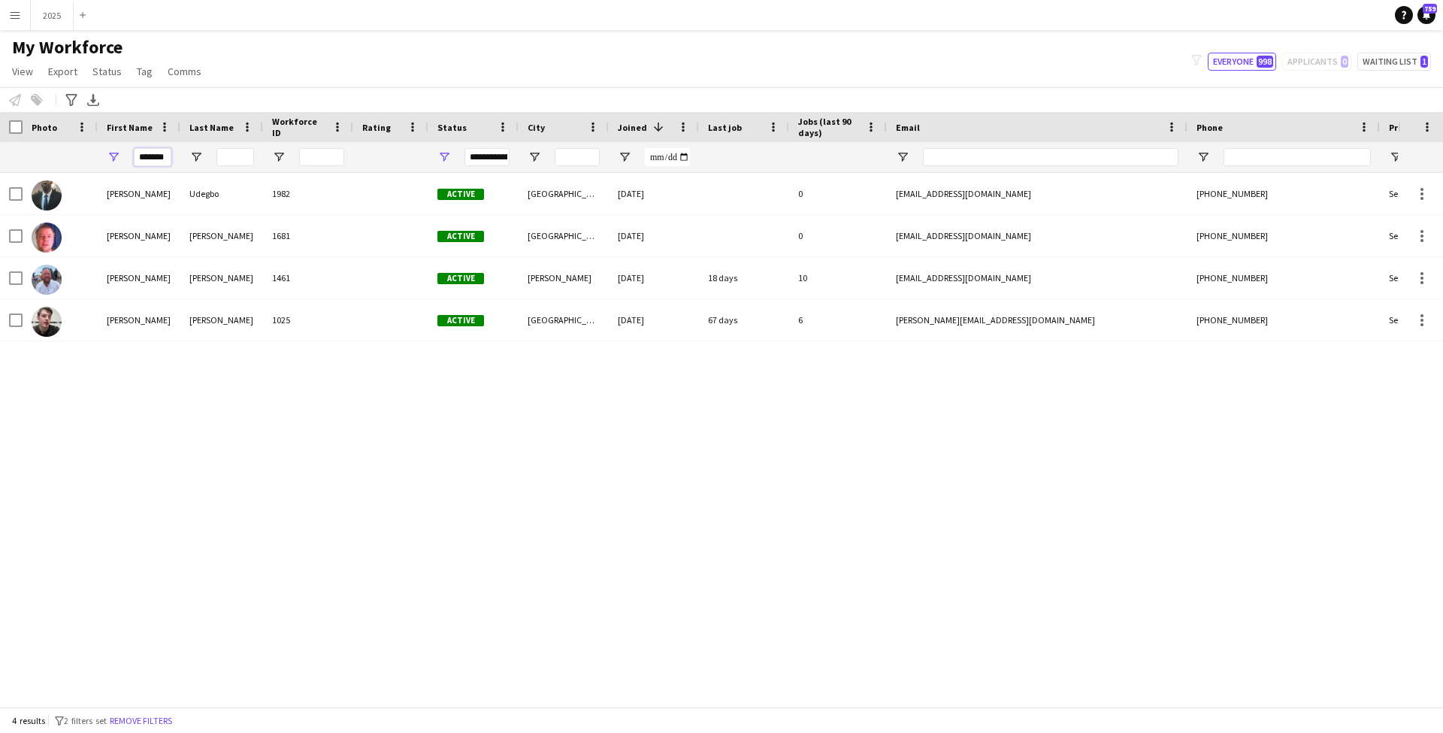
drag, startPoint x: 168, startPoint y: 159, endPoint x: 1, endPoint y: 153, distance: 167.7
click at [1, 153] on div "*******" at bounding box center [815, 157] width 1630 height 30
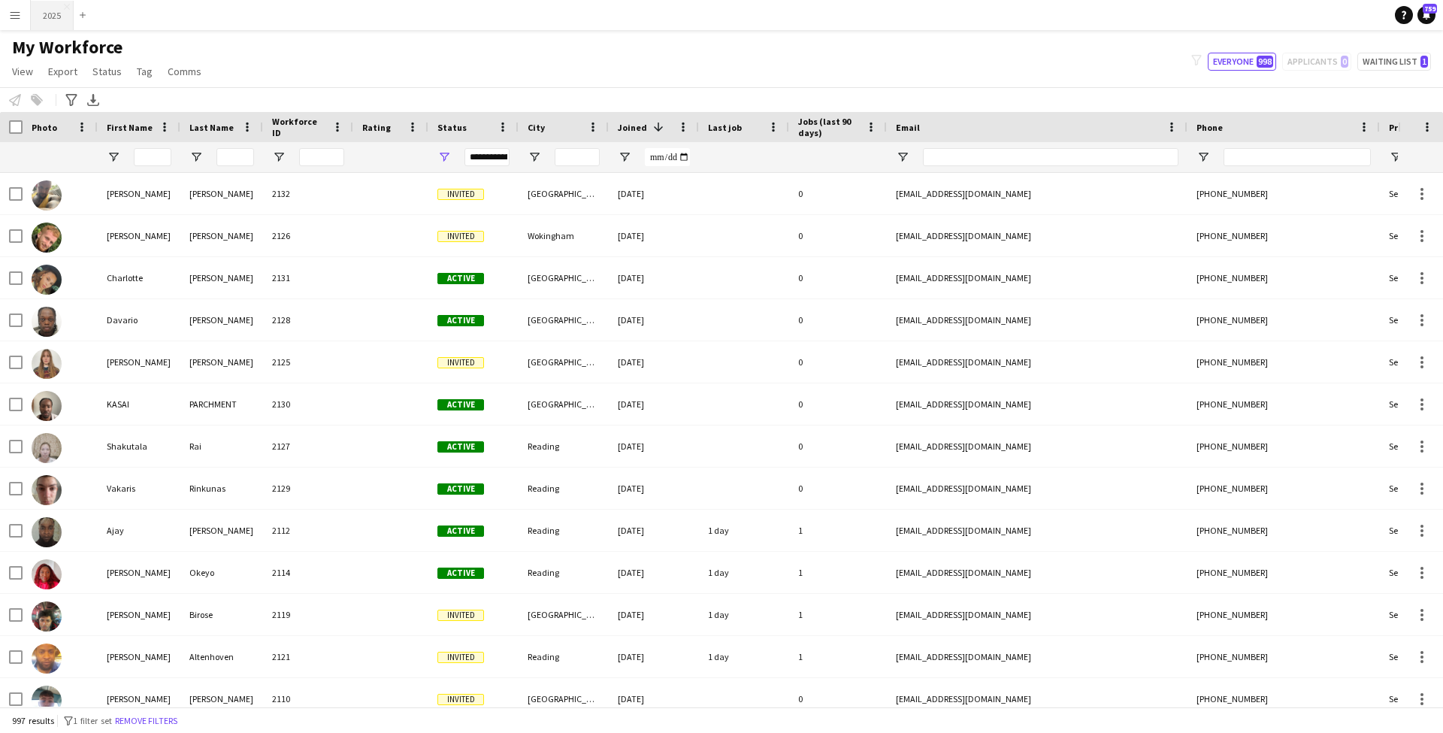
click at [46, 14] on button "2025 Close" at bounding box center [52, 15] width 43 height 29
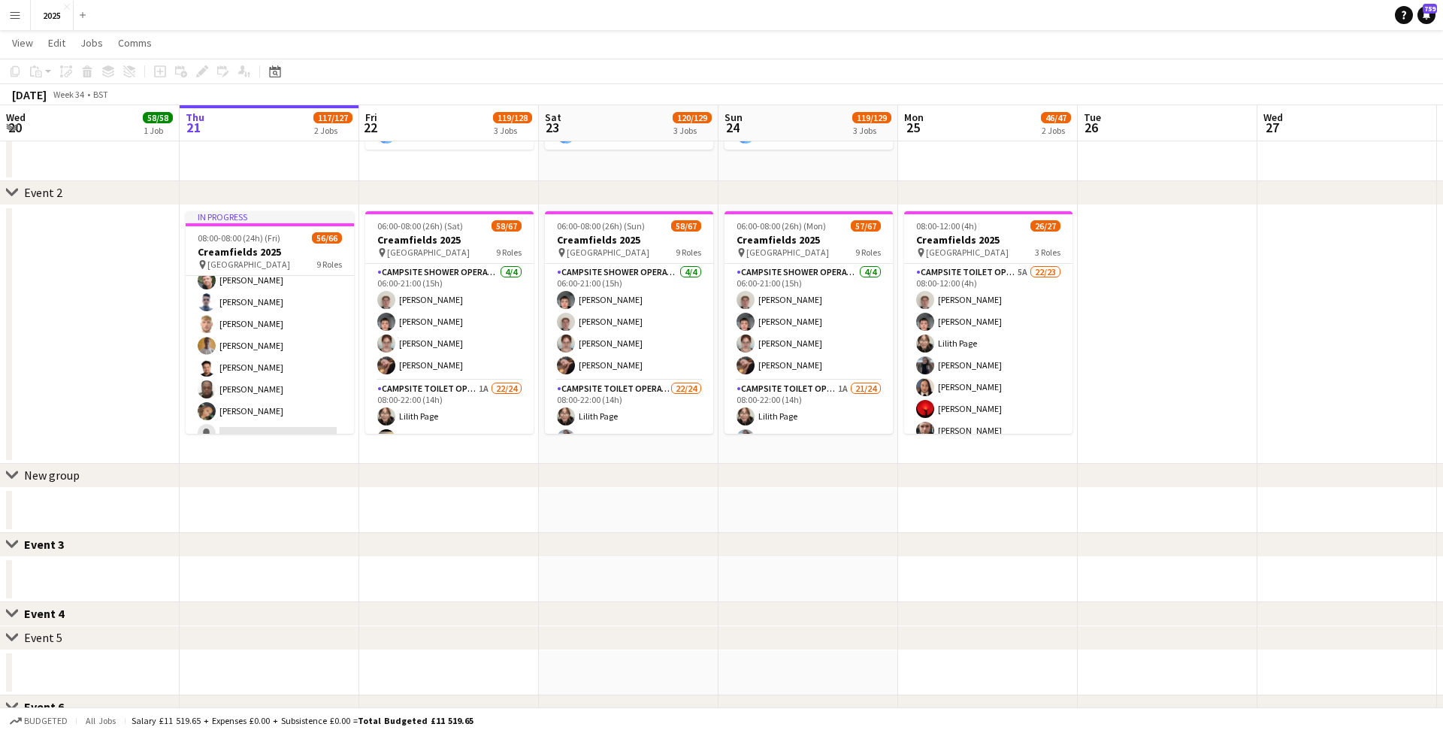
scroll to position [1327, 0]
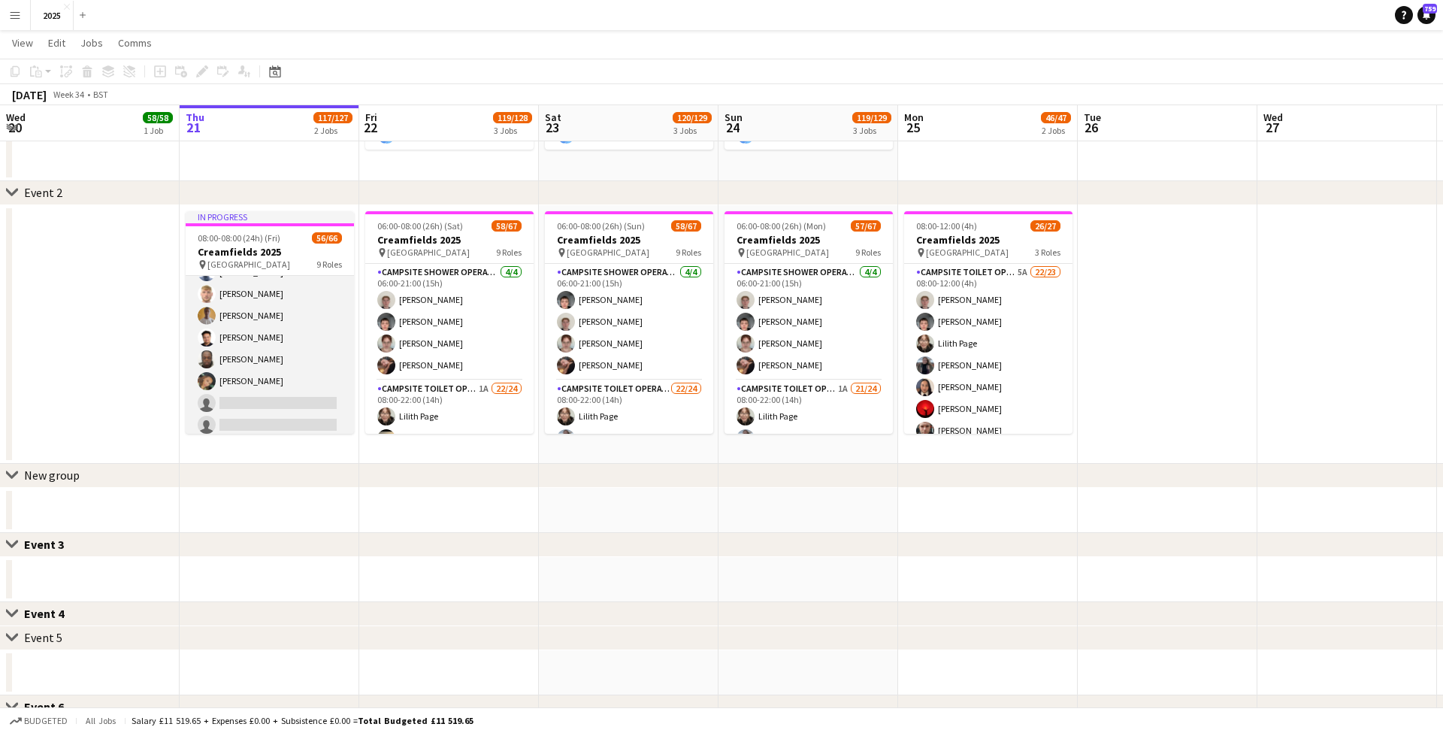
click at [264, 380] on app-card-role "Campsite Toilet Operative 3A 16/22 22:00-08:00 (10h) Theo Kenton Viktoria Stets…" at bounding box center [270, 272] width 168 height 509
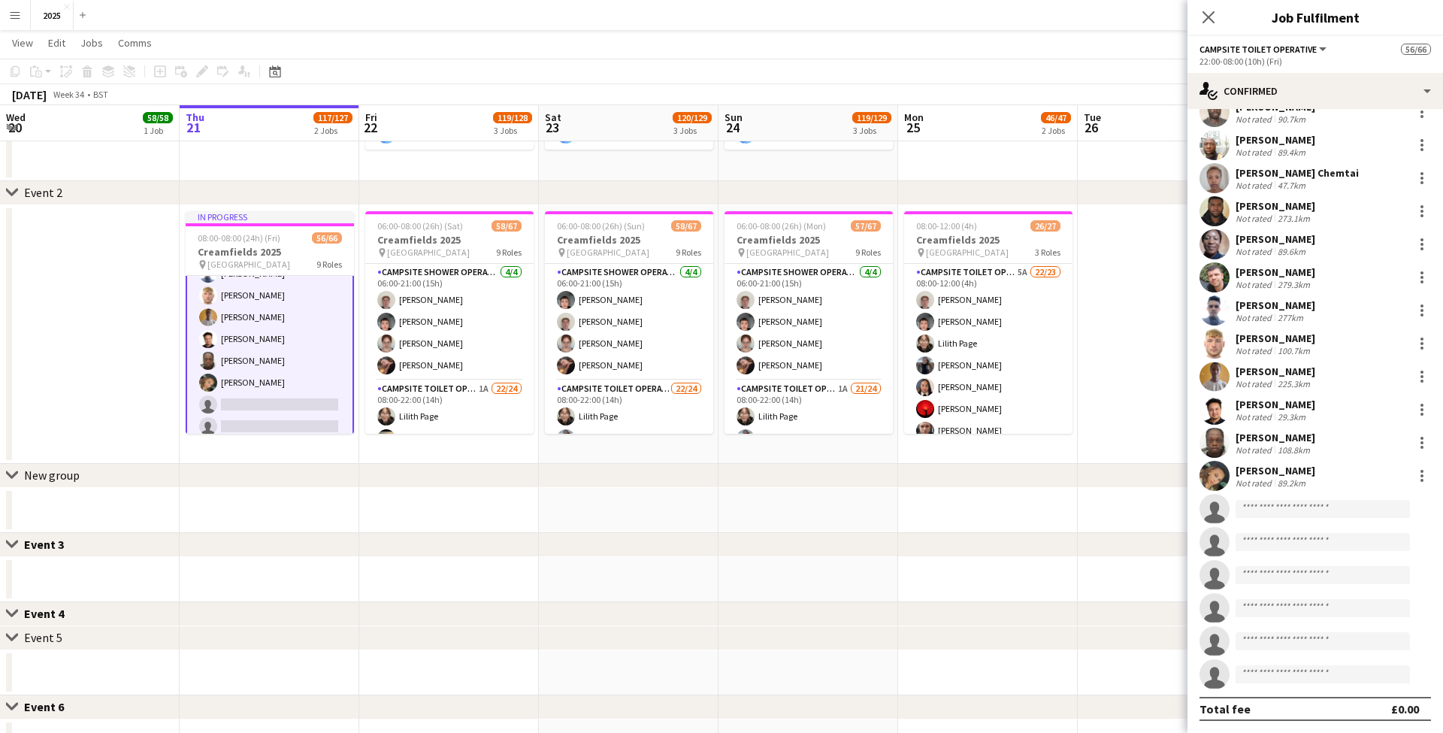
scroll to position [187, 0]
click at [1306, 482] on div "89.2km" at bounding box center [1292, 482] width 34 height 11
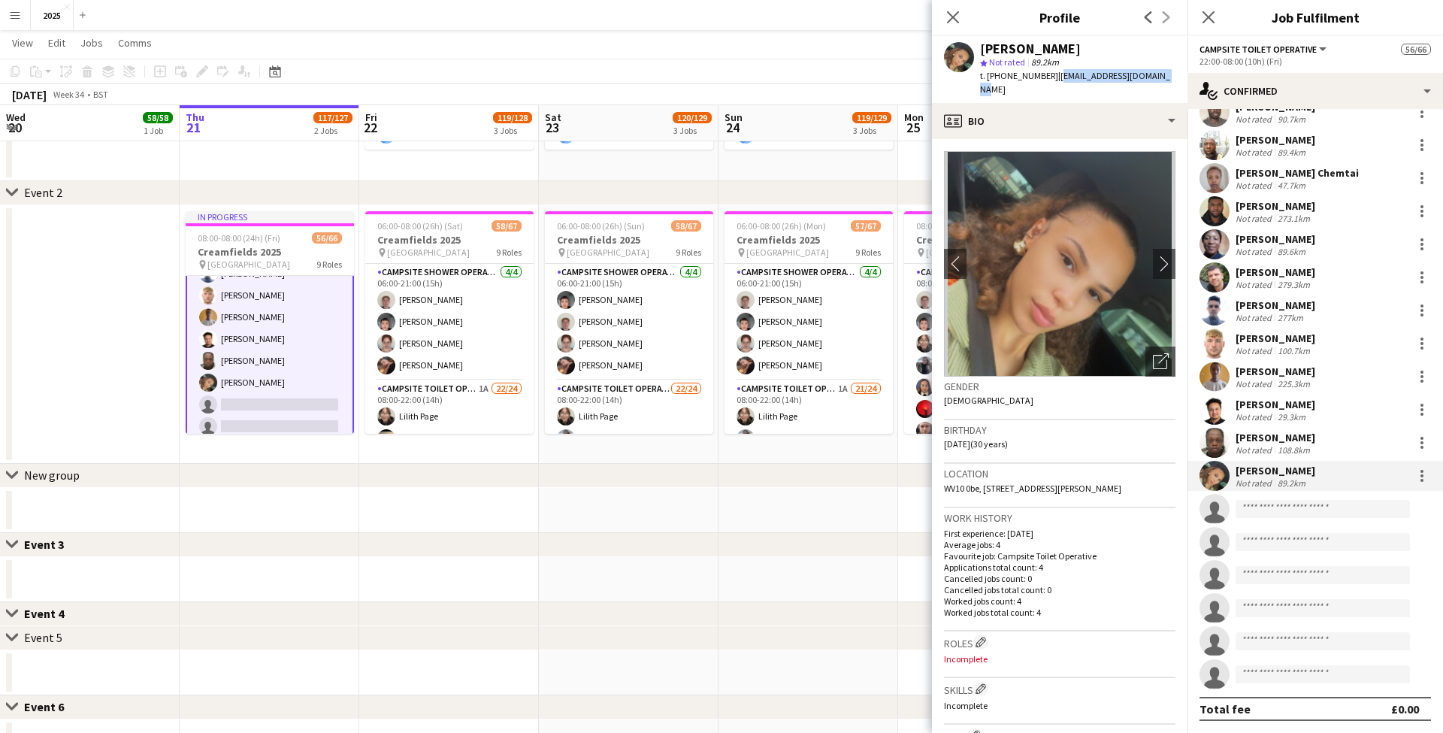
drag, startPoint x: 1160, startPoint y: 76, endPoint x: 1052, endPoint y: 78, distance: 107.5
click at [1052, 78] on div "Charlotte Jones star Not rated 89.2km t. +447760187969 | charjones.94@hotmail.c…" at bounding box center [1060, 69] width 256 height 67
copy span "[EMAIL_ADDRESS][DOMAIN_NAME]"
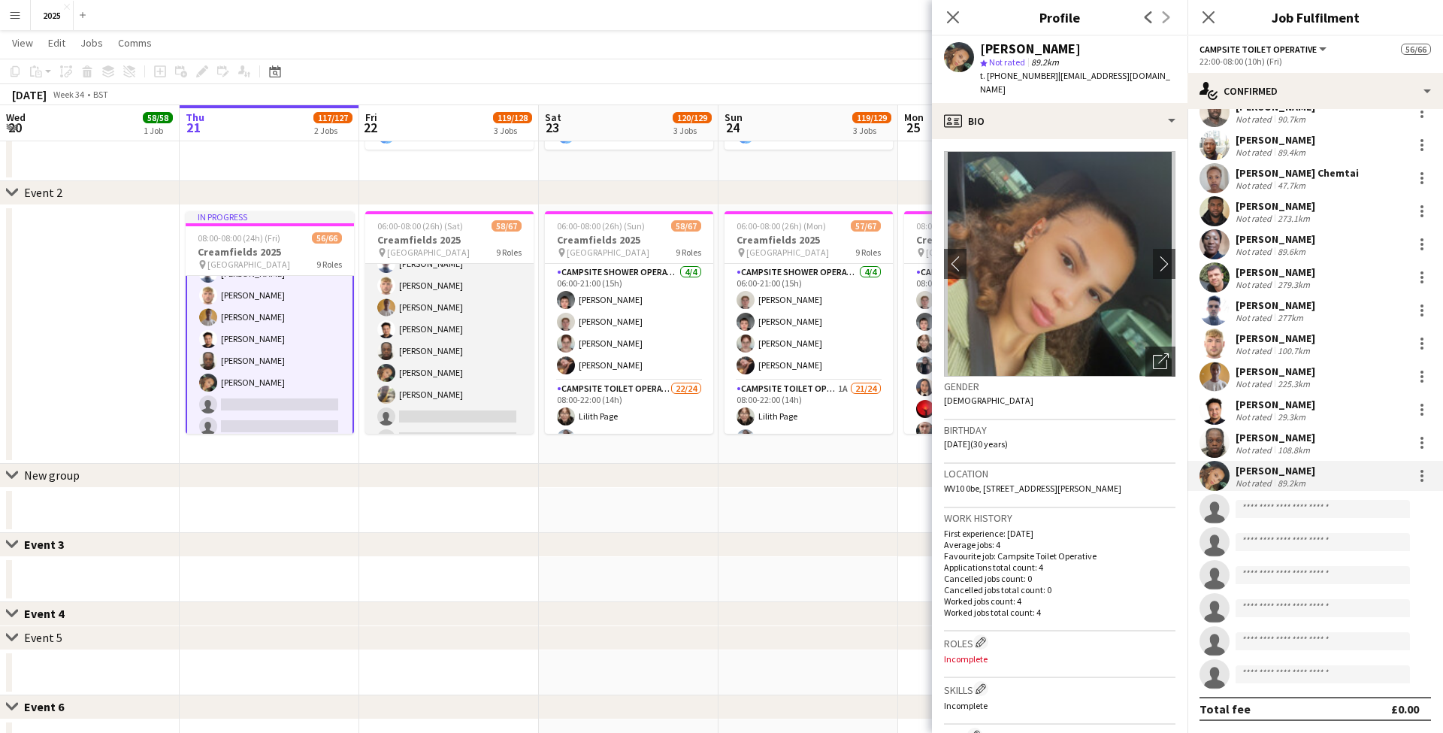
click at [443, 396] on app-card-role "Campsite Toilet Operative 4A 17/22 22:00-08:00 (10h) Theo Kenton Viktoria Stets…" at bounding box center [449, 264] width 168 height 509
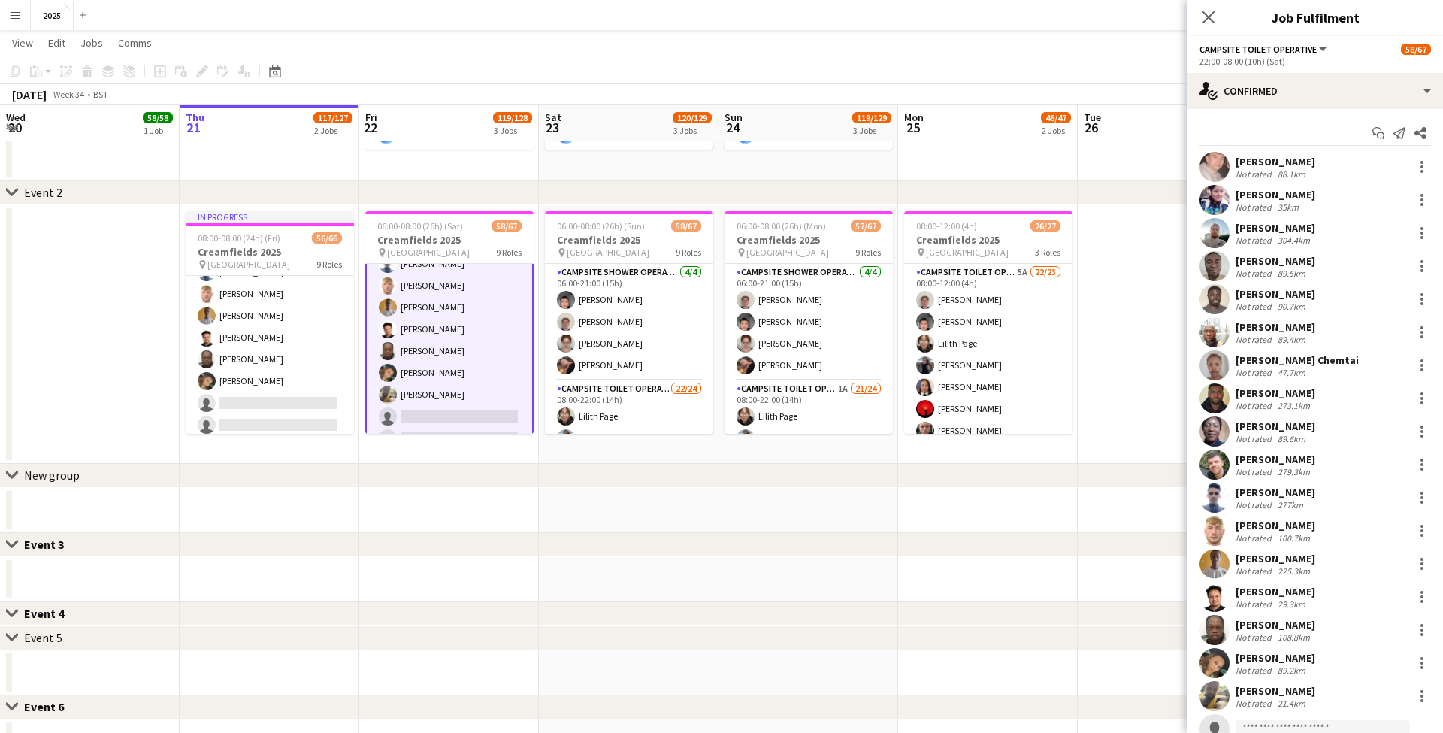
scroll to position [1357, 0]
click at [1308, 699] on div "Not rated 21.4km" at bounding box center [1276, 703] width 80 height 11
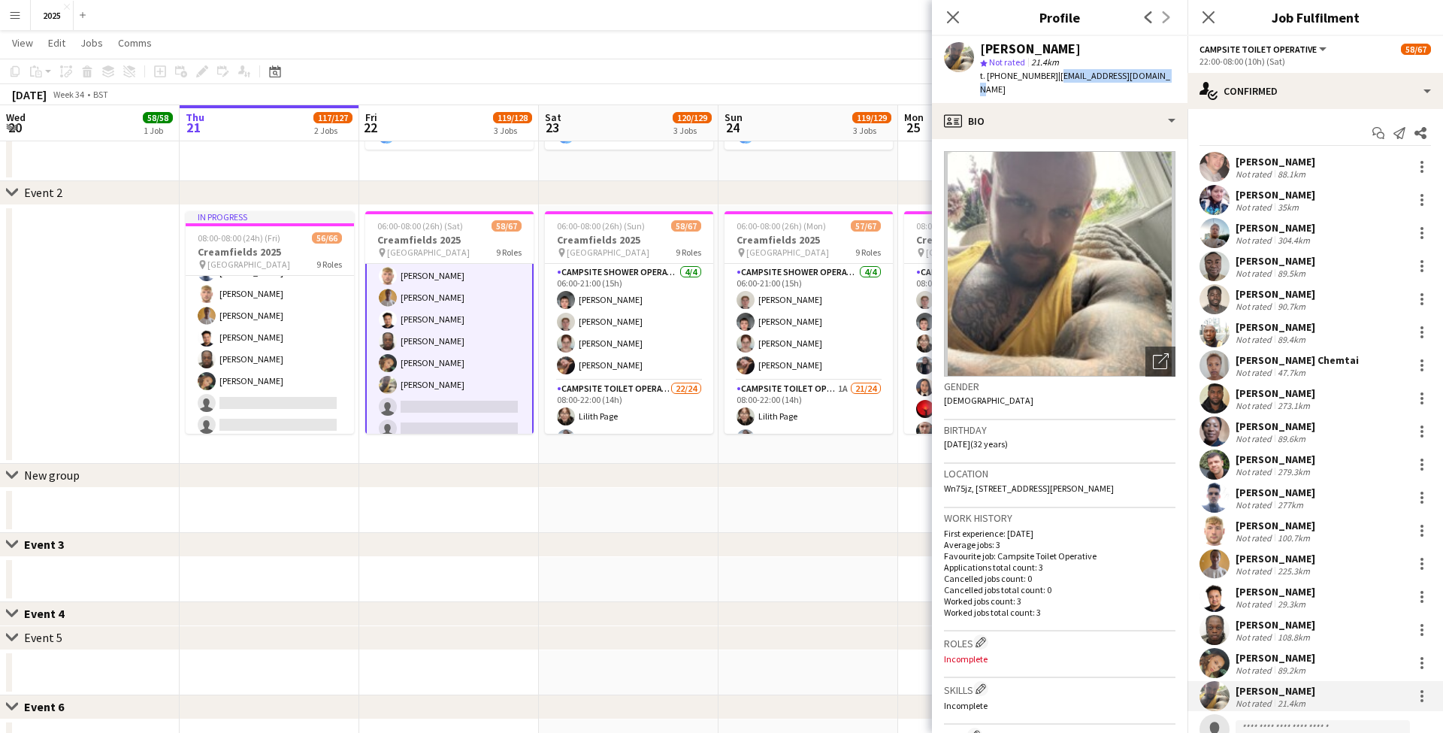
drag, startPoint x: 1164, startPoint y: 76, endPoint x: 1057, endPoint y: 79, distance: 107.5
click at [1057, 79] on div "Danny Danny balmer star Not rated 21.4km t. +4407903348652 | dbalmer1992@outloo…" at bounding box center [1060, 69] width 256 height 67
copy span "[EMAIL_ADDRESS][DOMAIN_NAME]"
click at [955, 17] on icon "Close pop-in" at bounding box center [953, 17] width 14 height 14
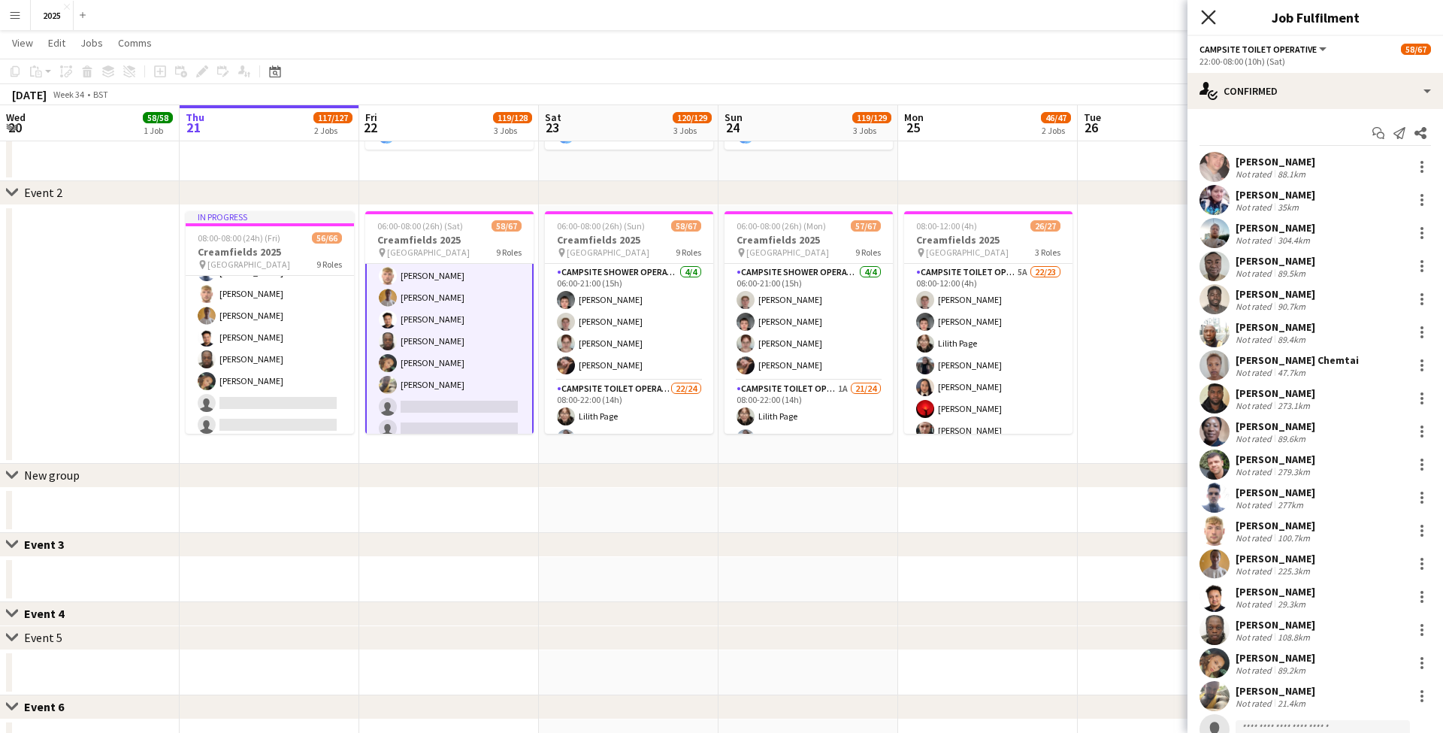
click at [1212, 17] on icon "Close pop-in" at bounding box center [1208, 17] width 14 height 14
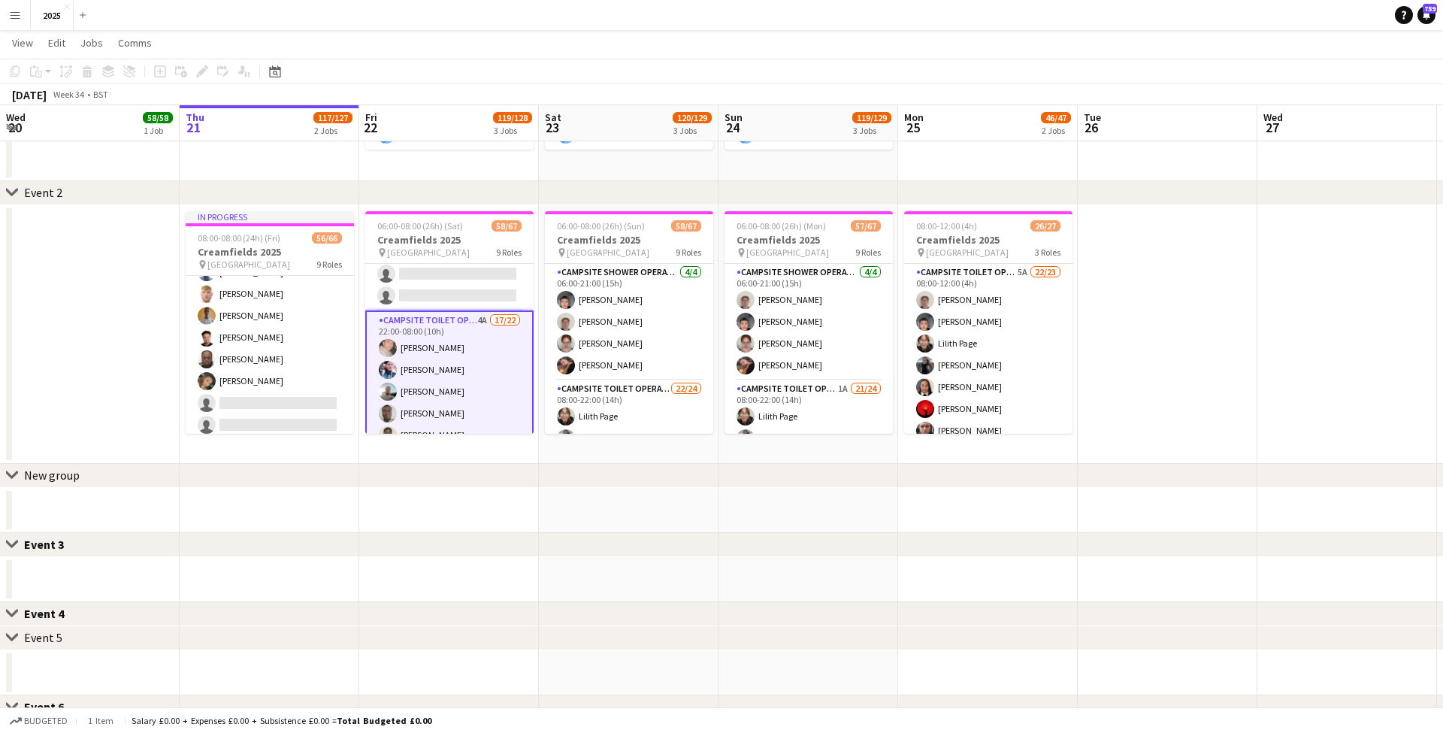
scroll to position [1099, 0]
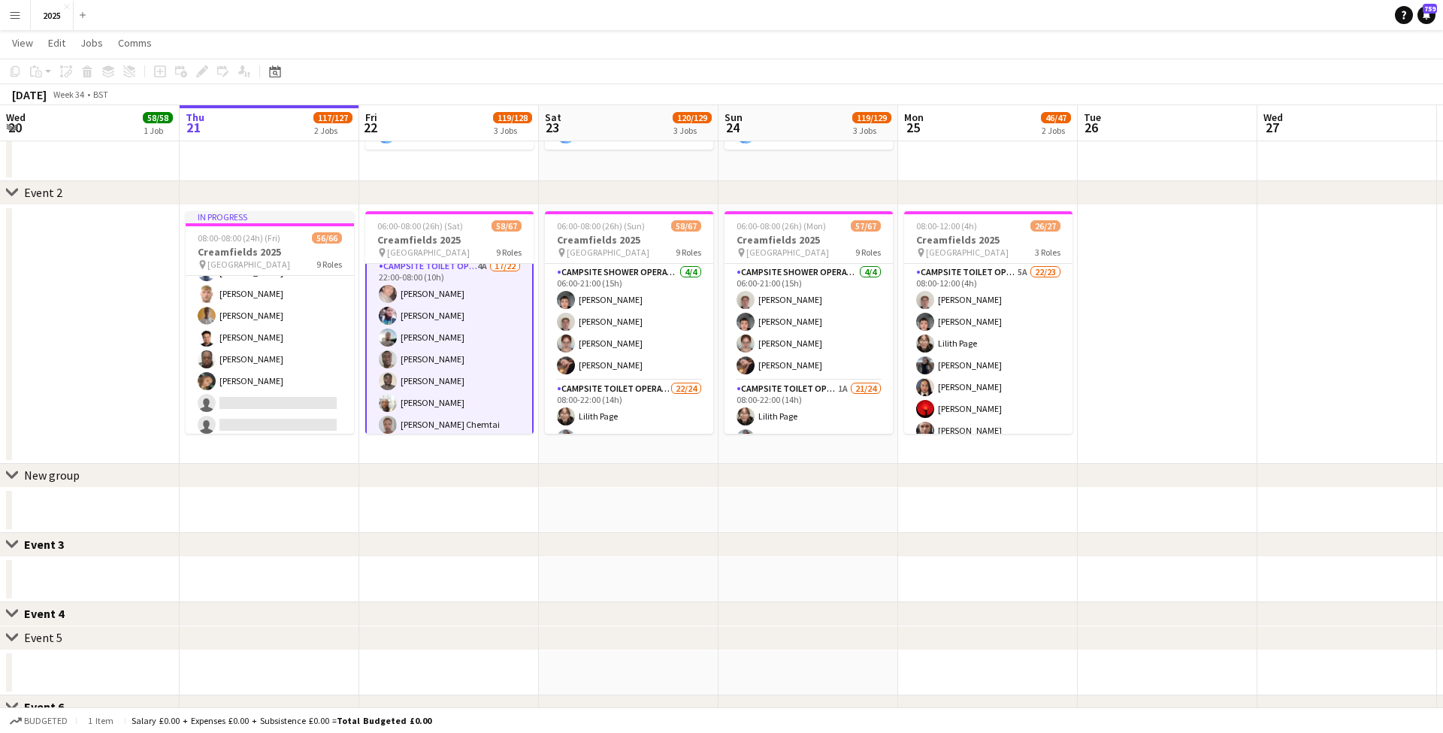
drag, startPoint x: 20, startPoint y: 11, endPoint x: 80, endPoint y: 54, distance: 74.9
click at [20, 11] on app-icon "Menu" at bounding box center [15, 15] width 12 height 12
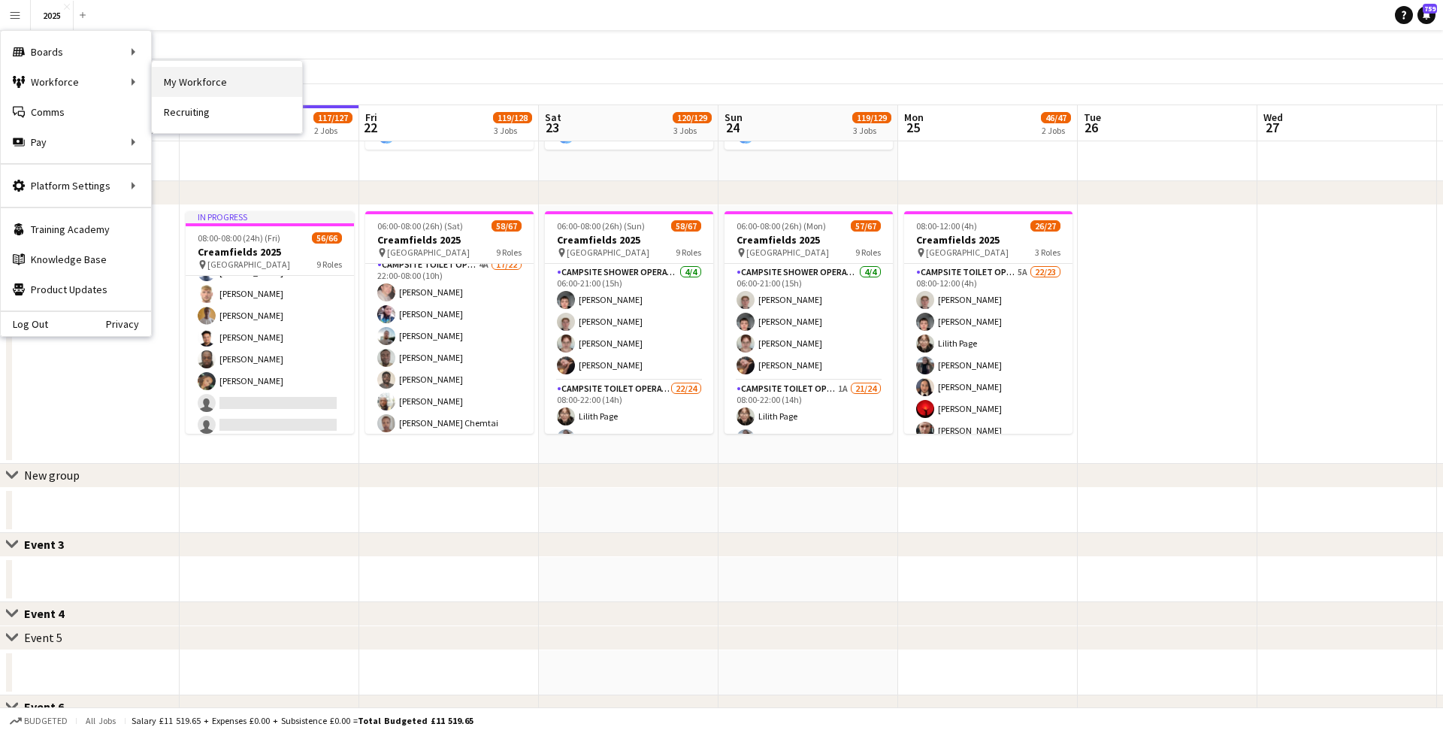
click at [167, 81] on link "My Workforce" at bounding box center [227, 82] width 150 height 30
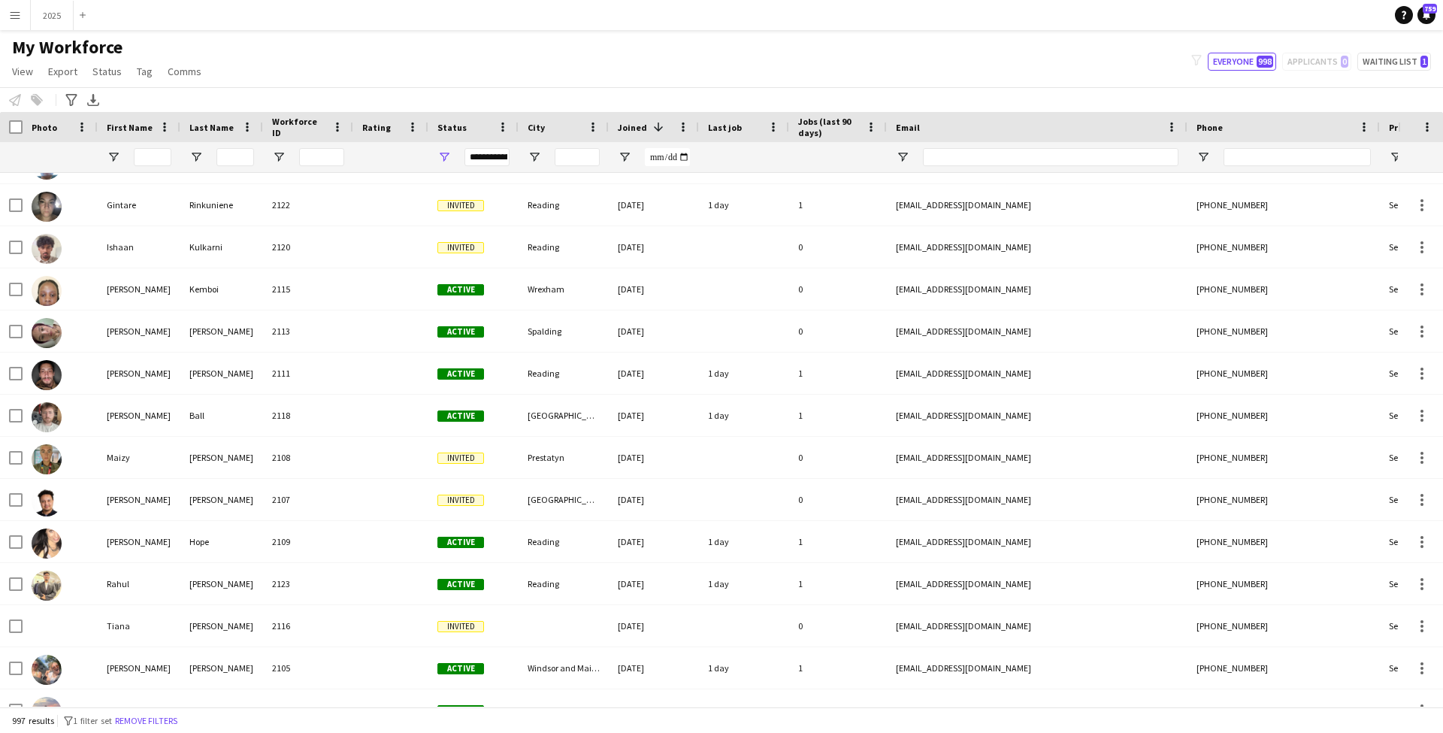
scroll to position [583, 0]
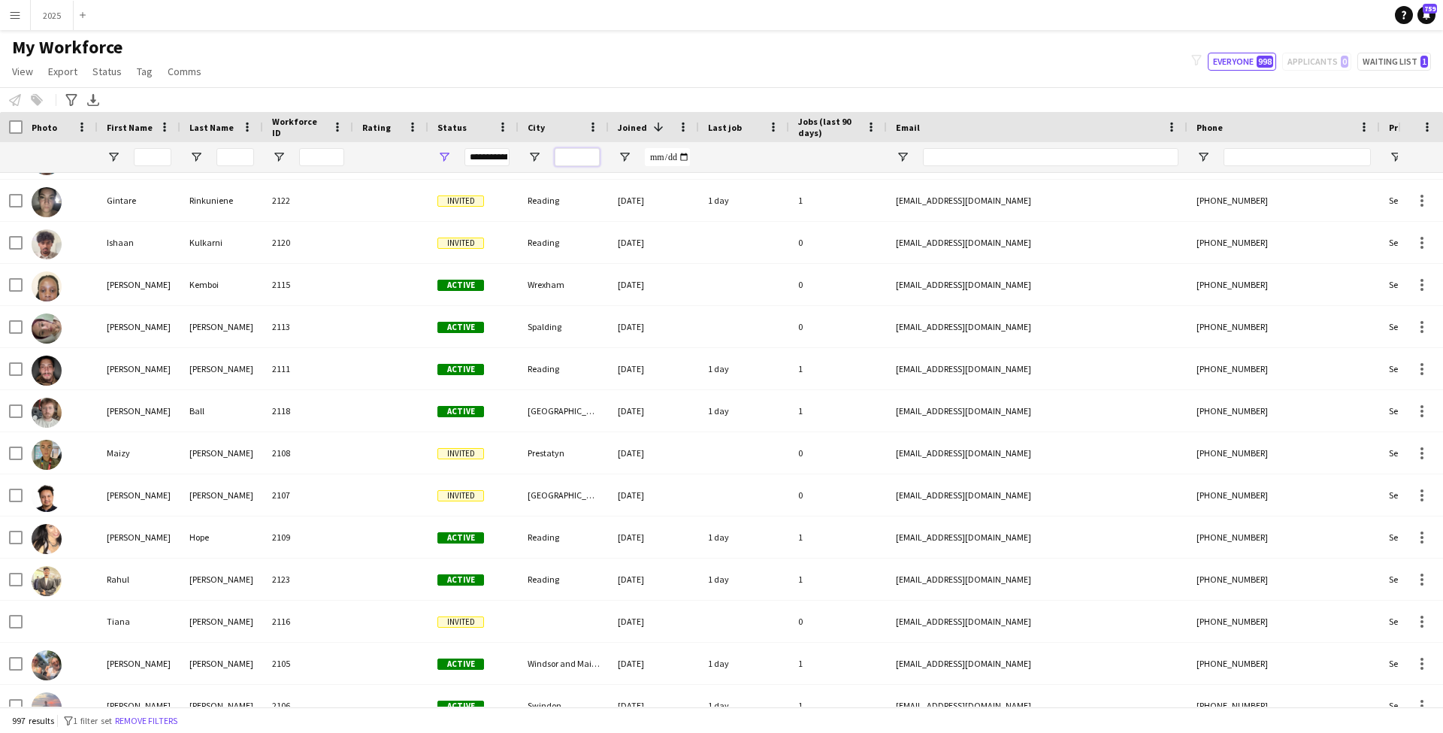
click at [564, 159] on input "City Filter Input" at bounding box center [577, 157] width 45 height 18
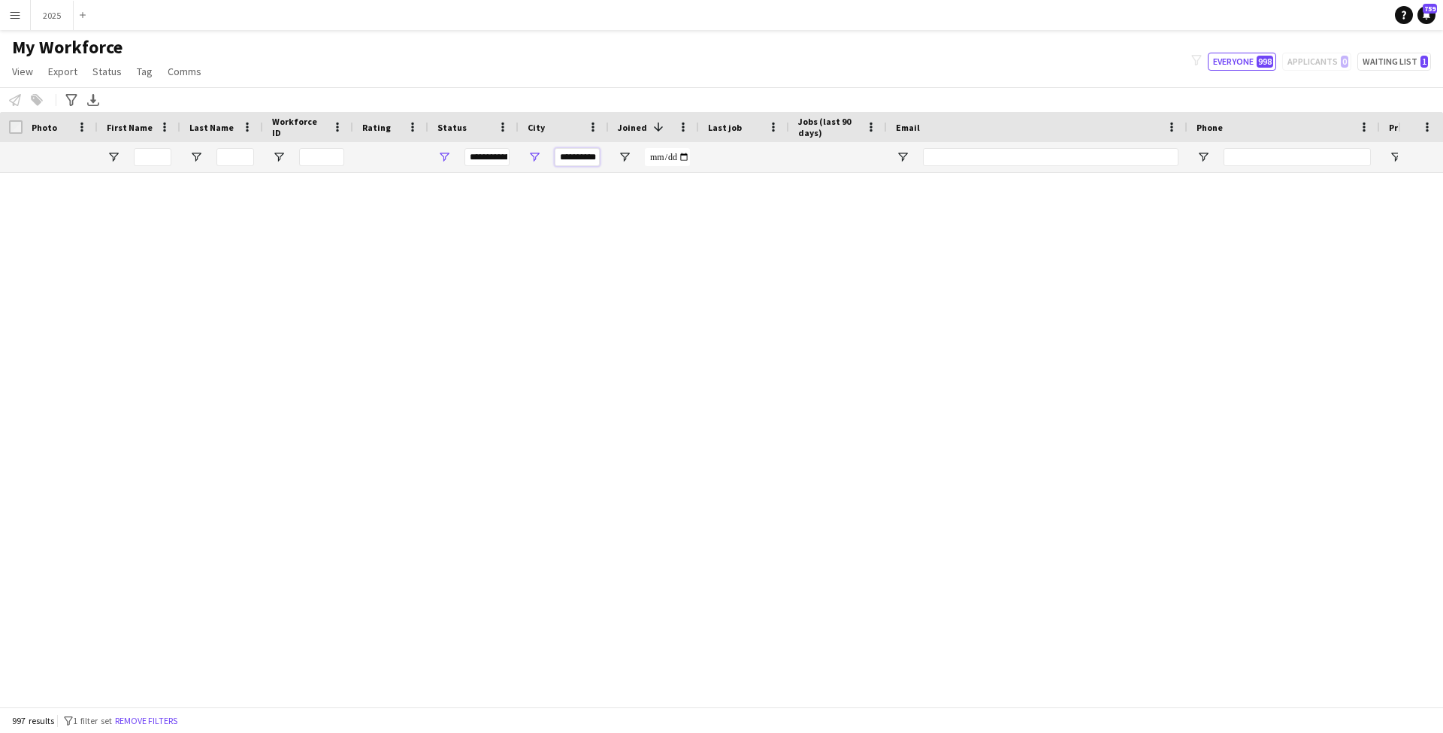
scroll to position [0, 0]
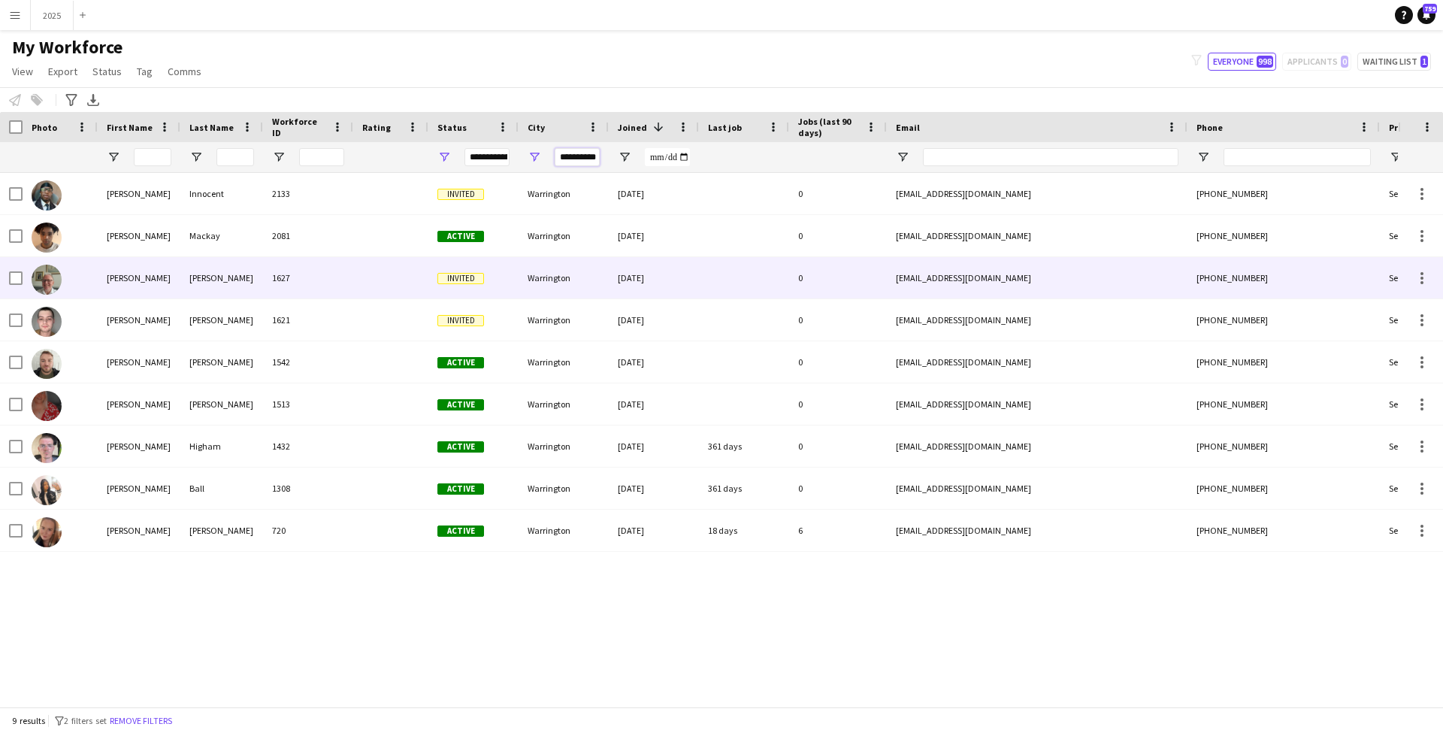
type input "**********"
click at [249, 274] on div "Taylor" at bounding box center [221, 277] width 83 height 41
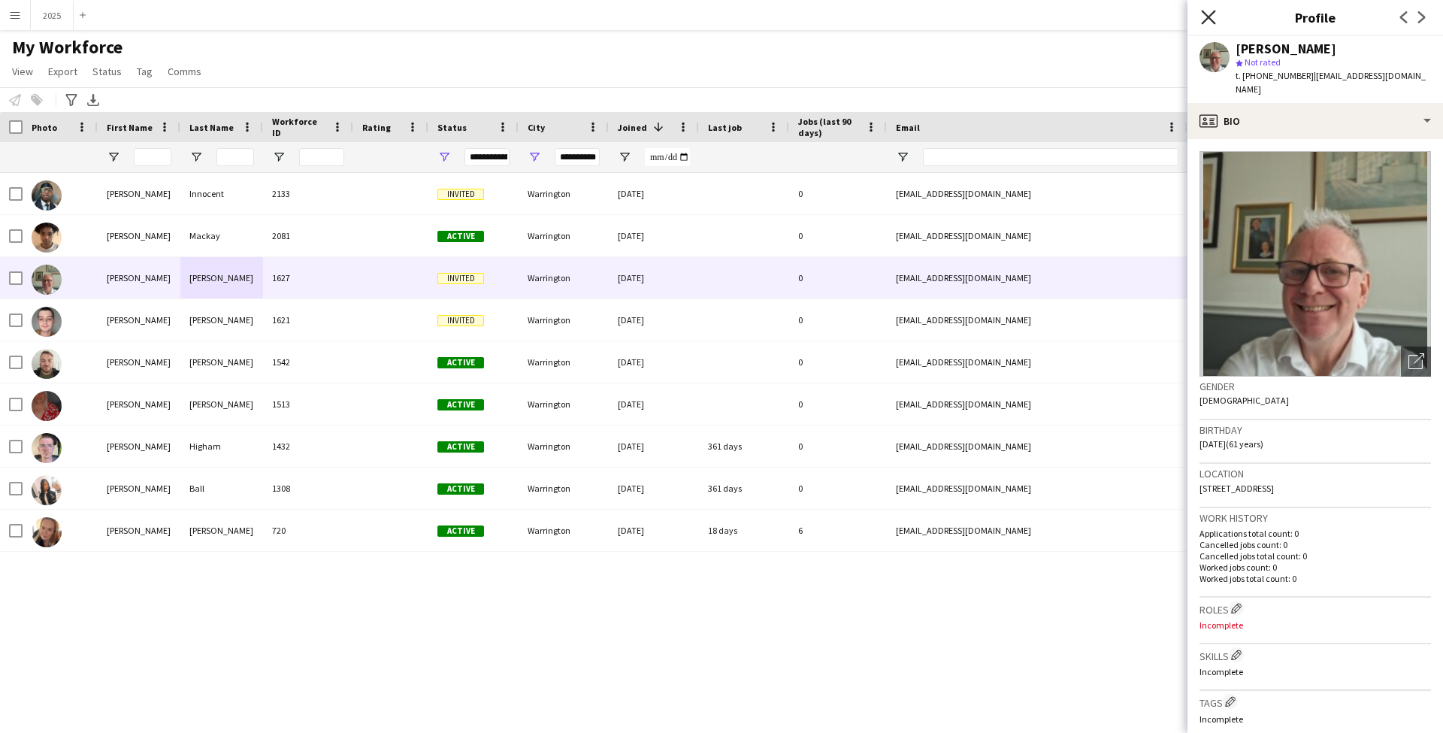
click at [1209, 18] on icon at bounding box center [1208, 17] width 14 height 14
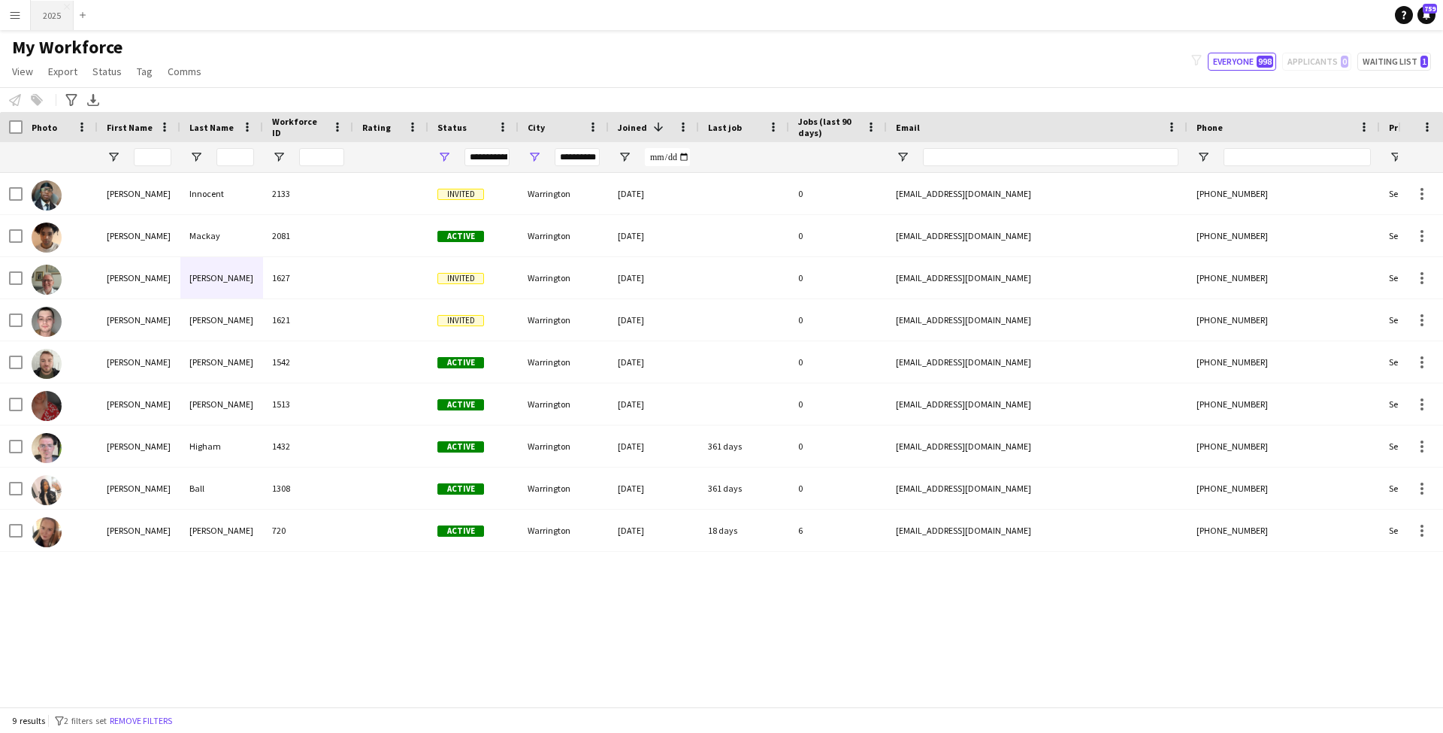
click at [53, 15] on button "2025 Close" at bounding box center [52, 15] width 43 height 29
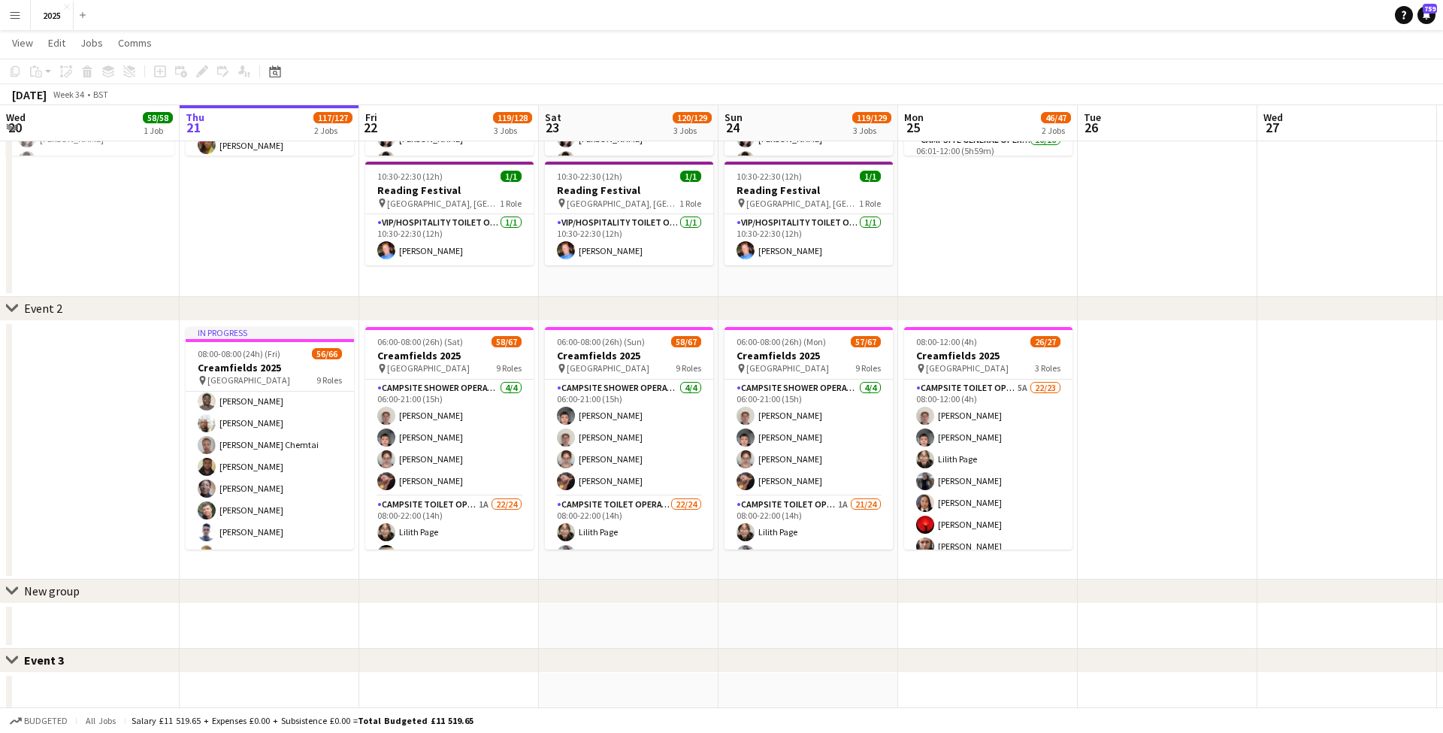
scroll to position [1045, 0]
click at [14, 11] on app-icon "Menu" at bounding box center [15, 15] width 12 height 12
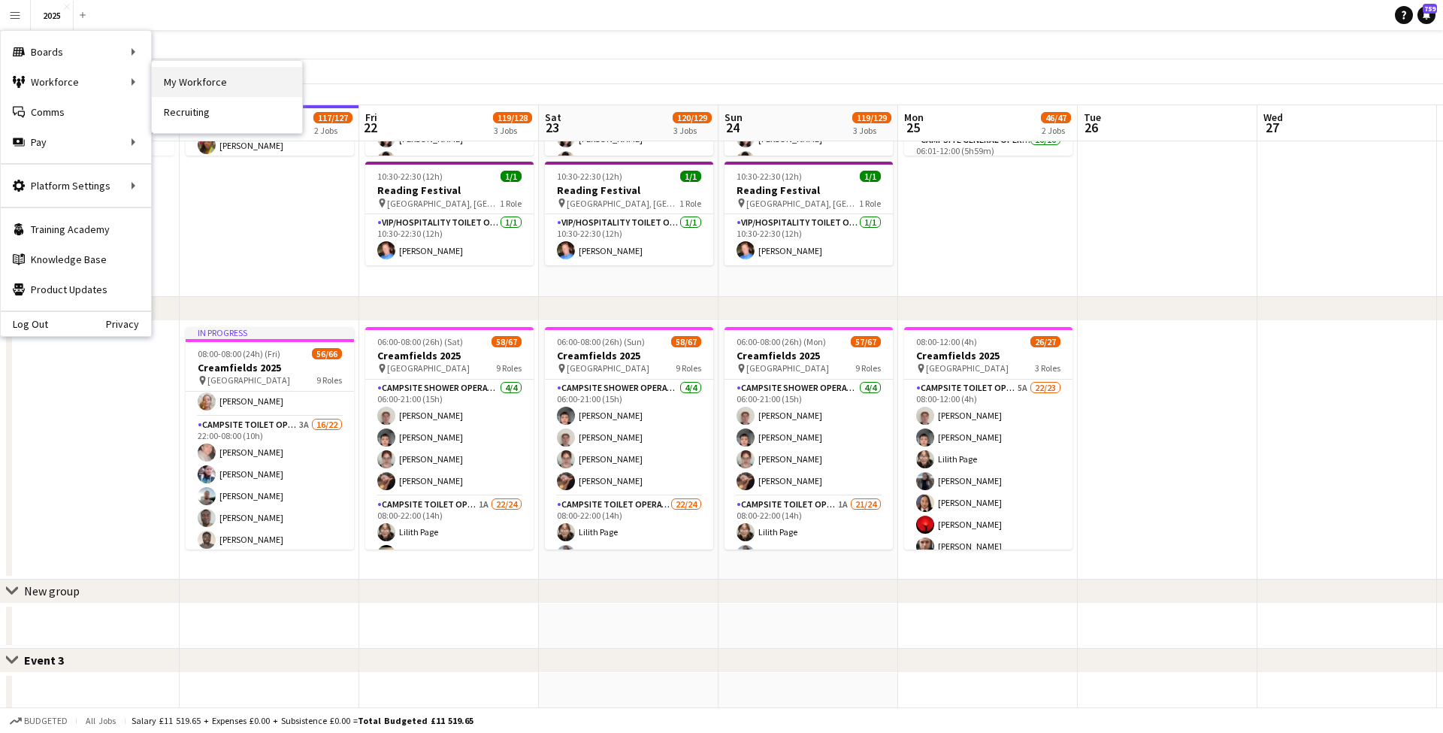
click at [174, 77] on link "My Workforce" at bounding box center [227, 82] width 150 height 30
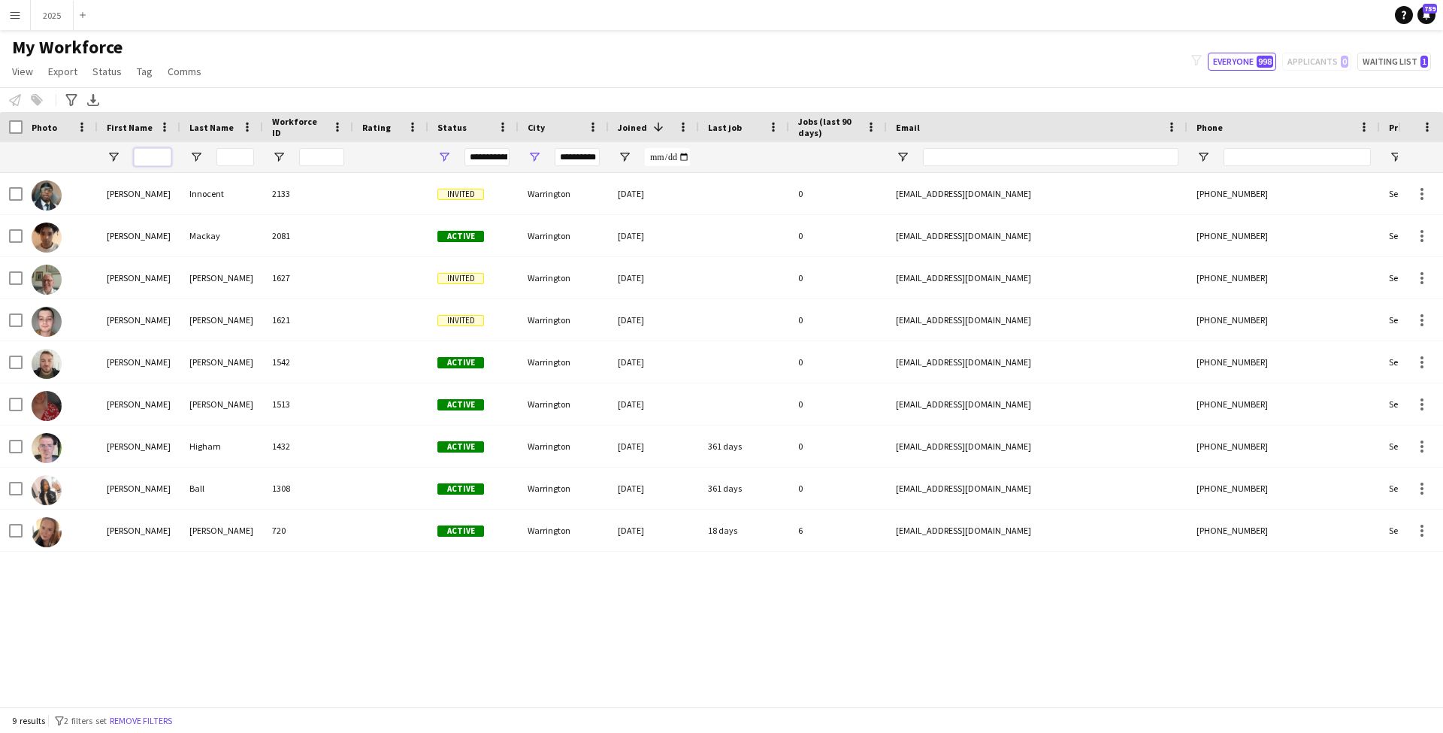
click at [153, 156] on input "First Name Filter Input" at bounding box center [153, 157] width 38 height 18
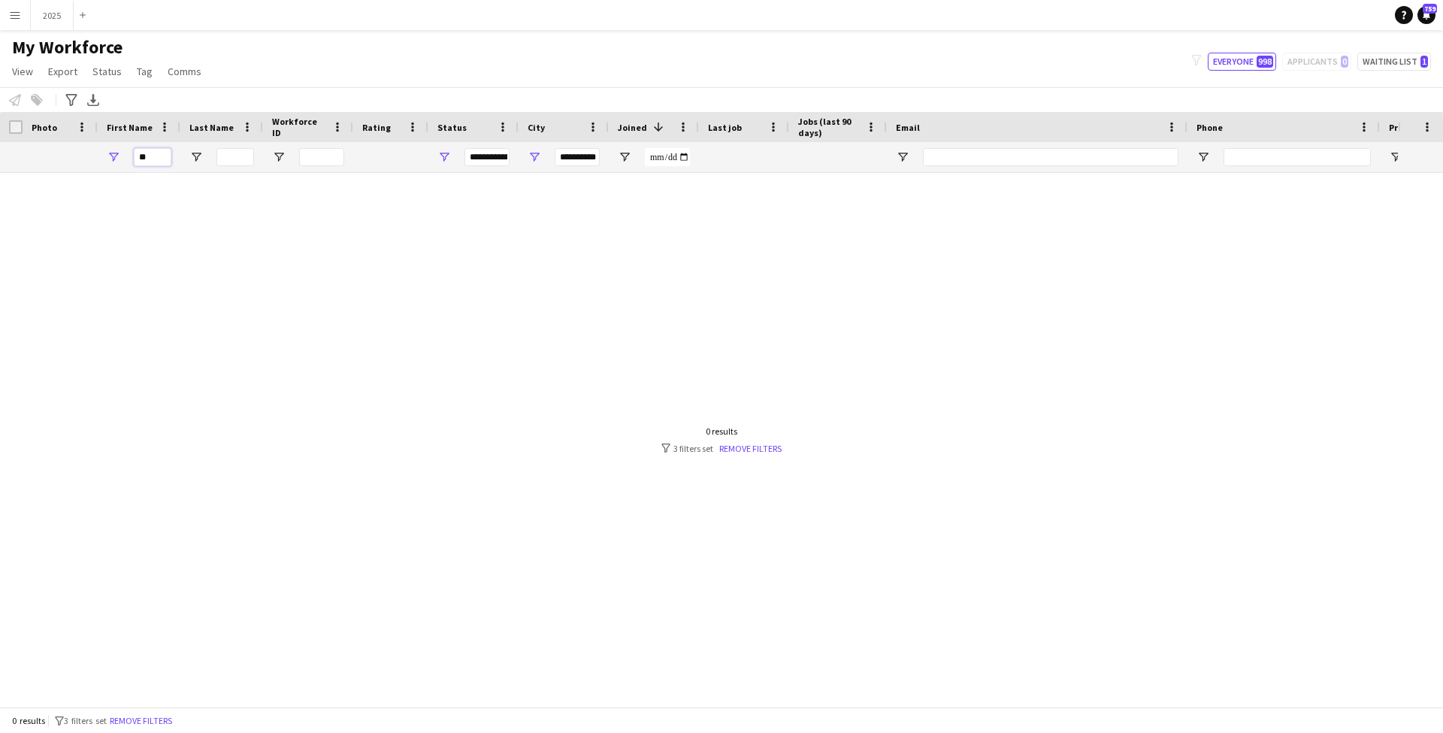
type input "*"
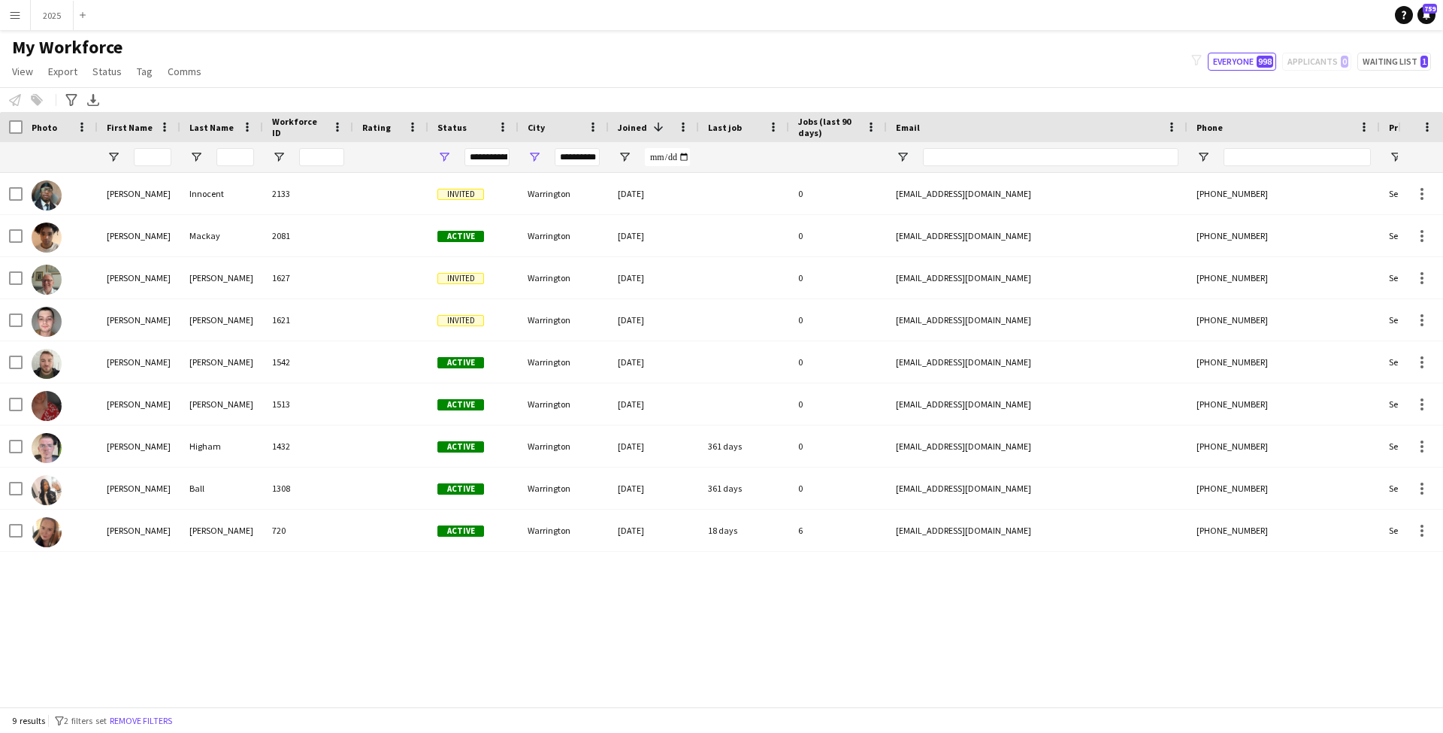
drag, startPoint x: 18, startPoint y: 15, endPoint x: 47, endPoint y: 44, distance: 40.9
click at [17, 15] on app-icon "Menu" at bounding box center [15, 15] width 12 height 12
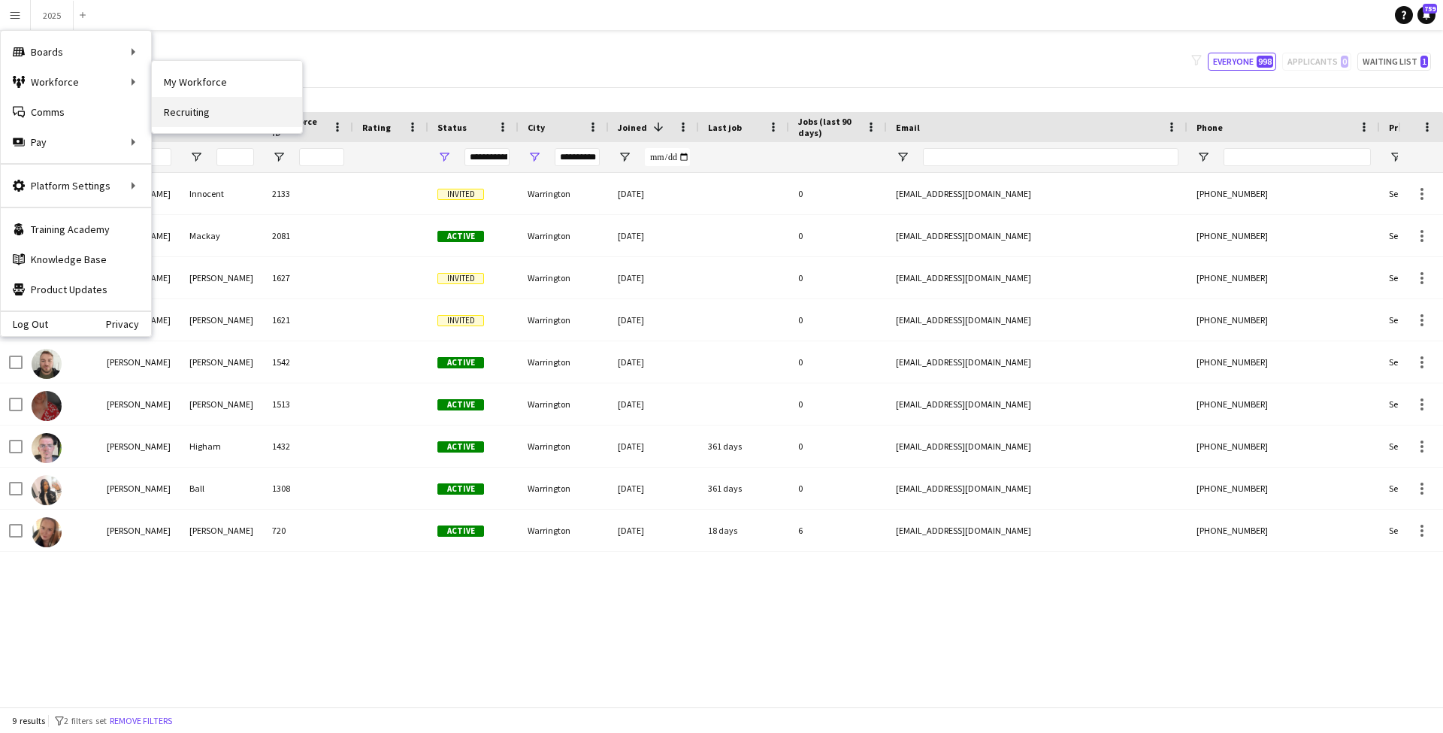
click at [256, 110] on link "Recruiting" at bounding box center [227, 112] width 150 height 30
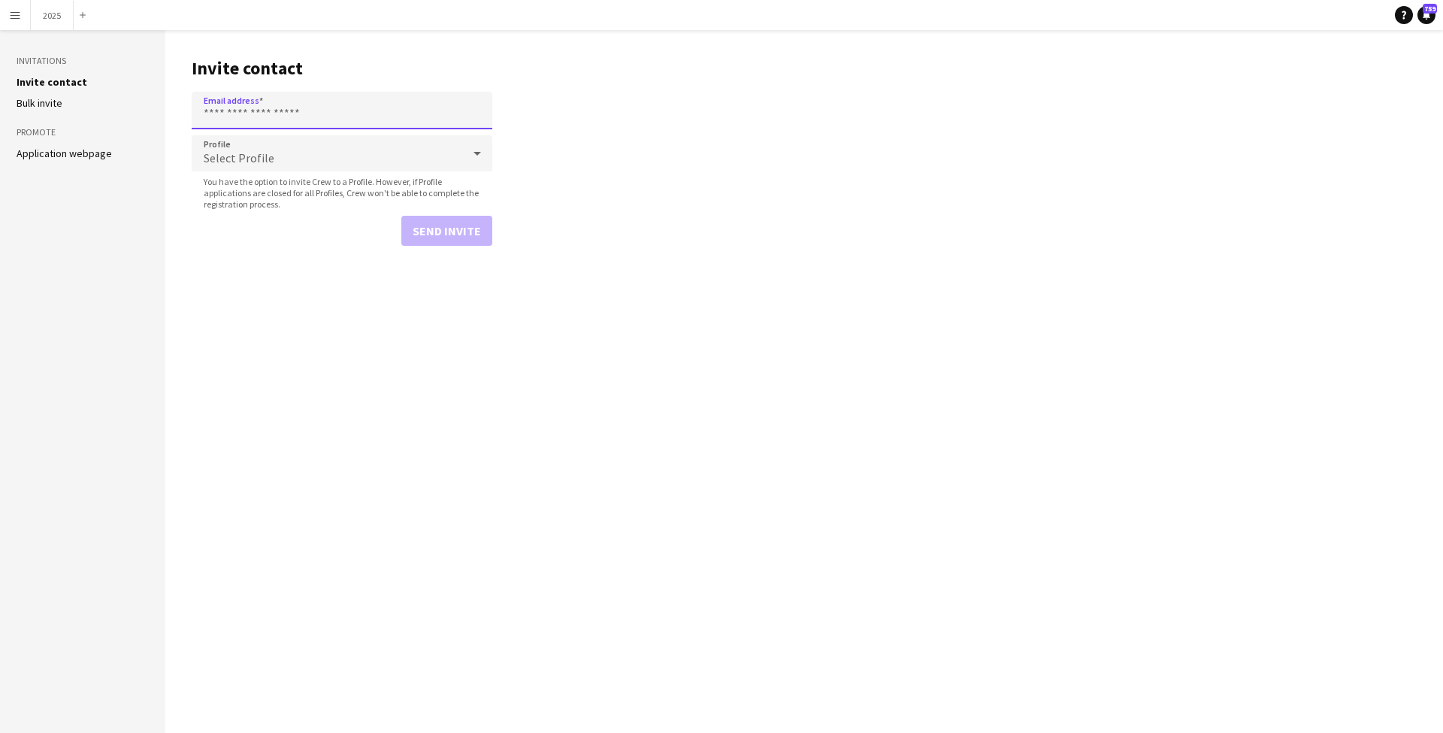
click at [263, 110] on input "Email address" at bounding box center [342, 111] width 301 height 38
type input "**********"
click at [255, 160] on span "Select Profile" at bounding box center [239, 157] width 71 height 15
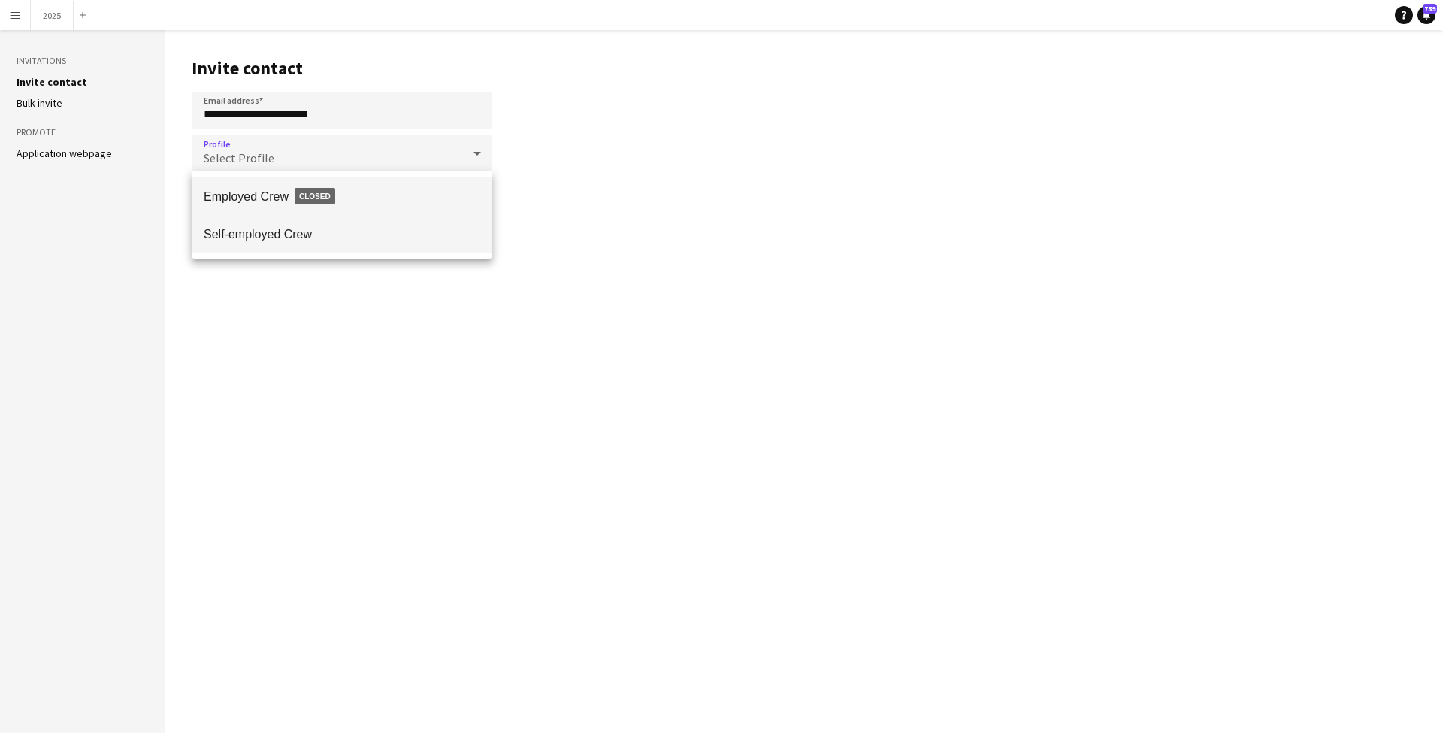
click at [262, 229] on span "Self-employed Crew" at bounding box center [342, 234] width 277 height 14
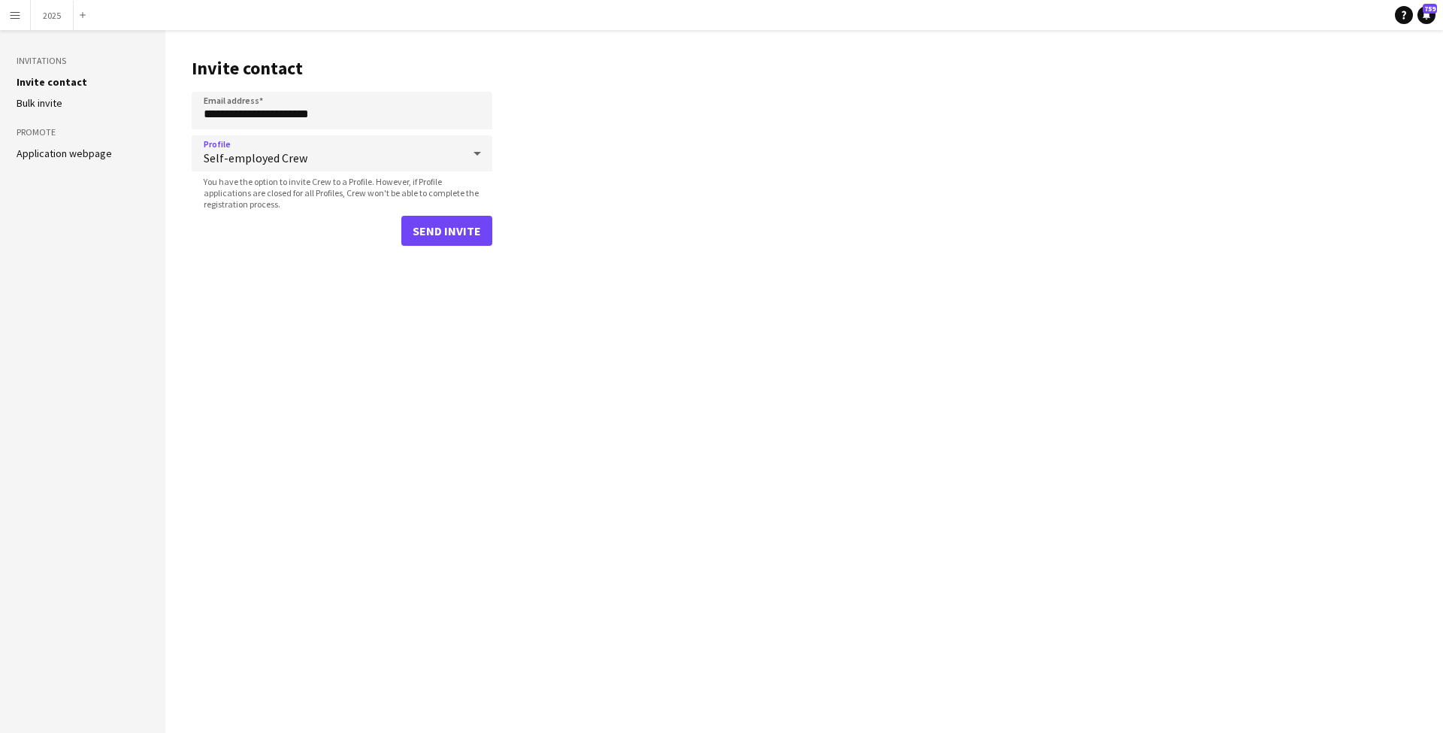
click at [436, 239] on button "Send invite" at bounding box center [446, 231] width 91 height 30
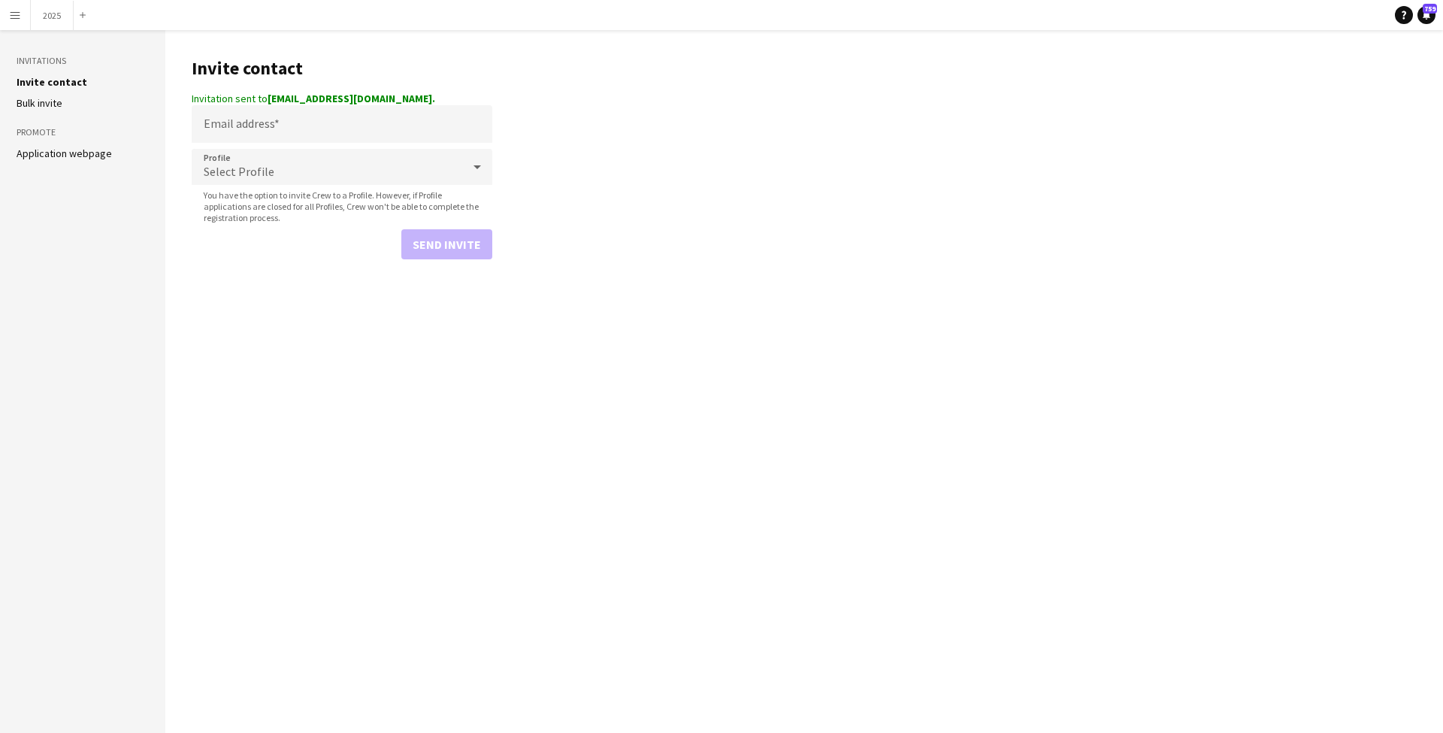
click at [20, 18] on app-icon "Menu" at bounding box center [15, 15] width 12 height 12
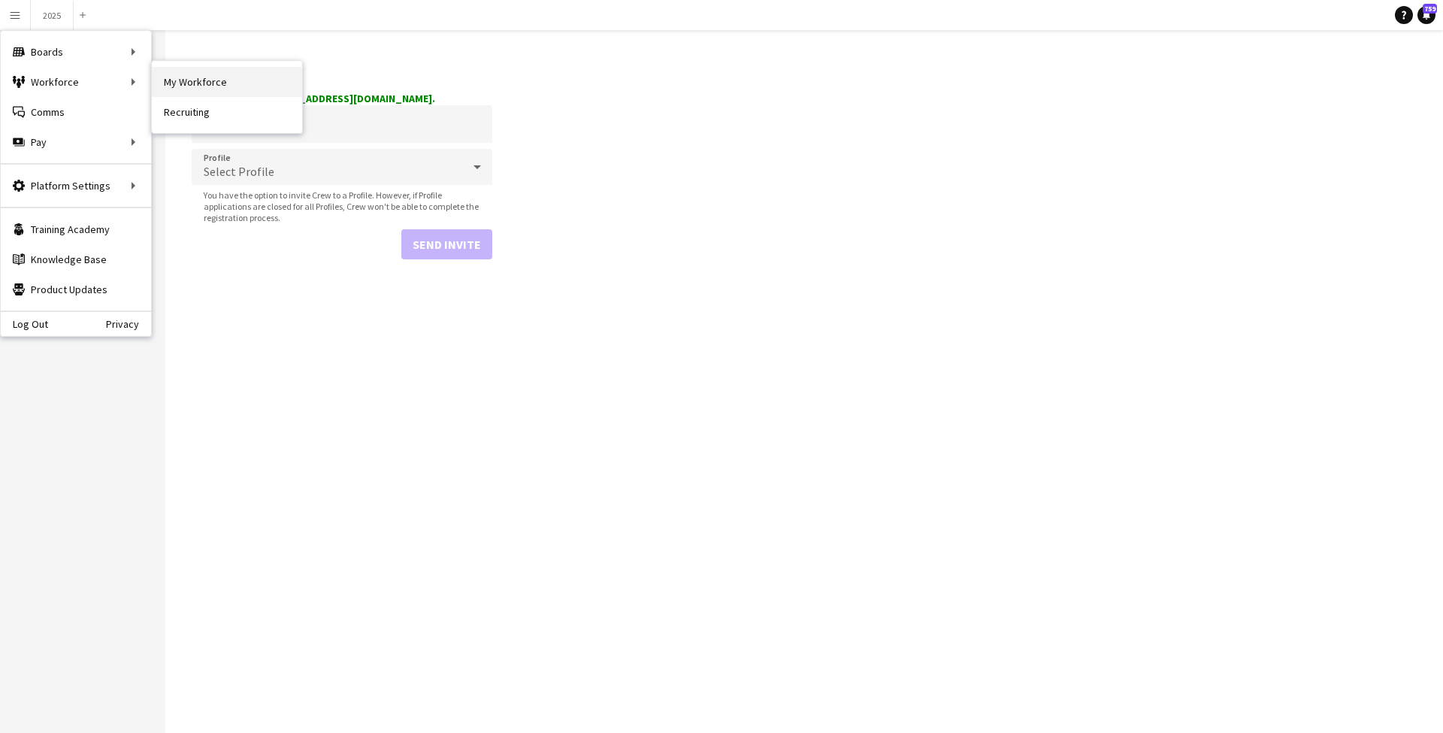
click at [225, 80] on link "My Workforce" at bounding box center [227, 82] width 150 height 30
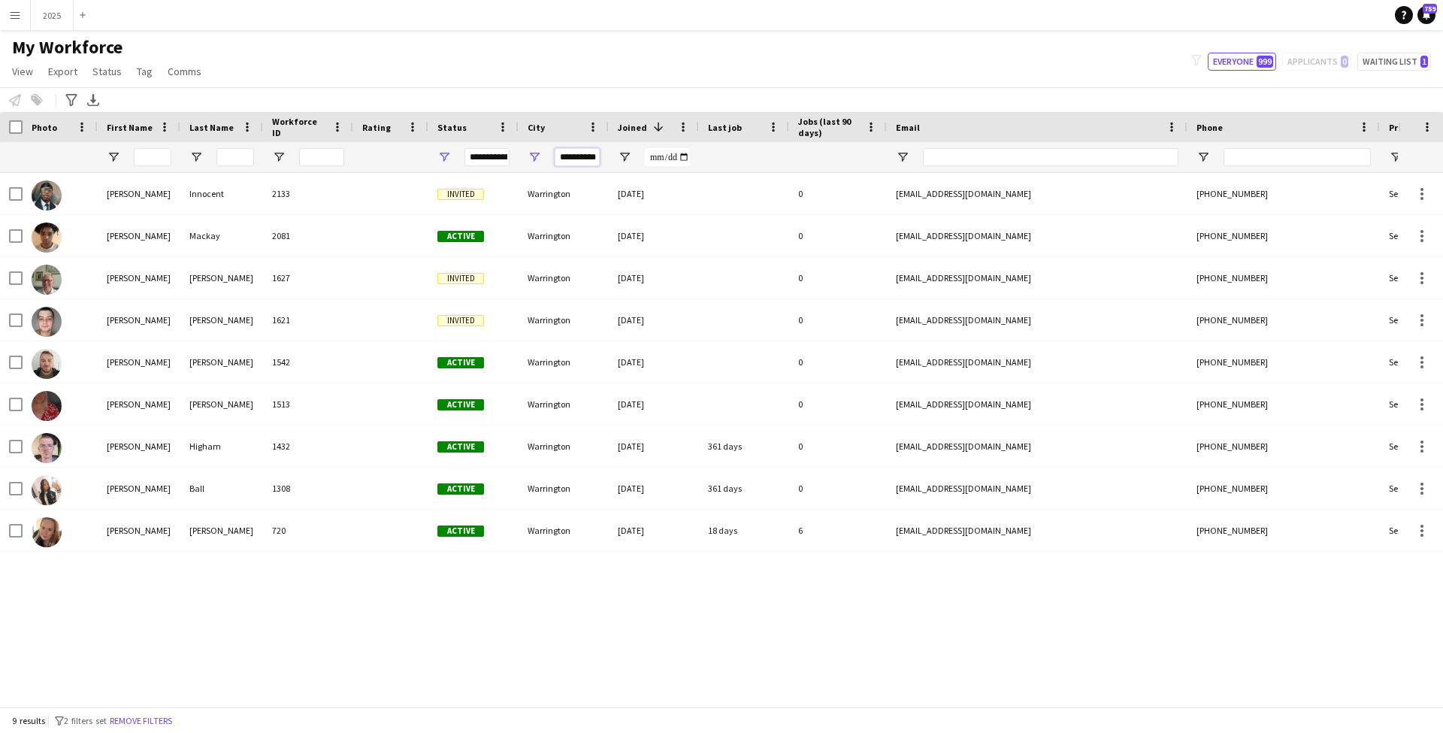
drag, startPoint x: 561, startPoint y: 160, endPoint x: 682, endPoint y: 171, distance: 121.5
click at [682, 171] on div at bounding box center [815, 157] width 1630 height 30
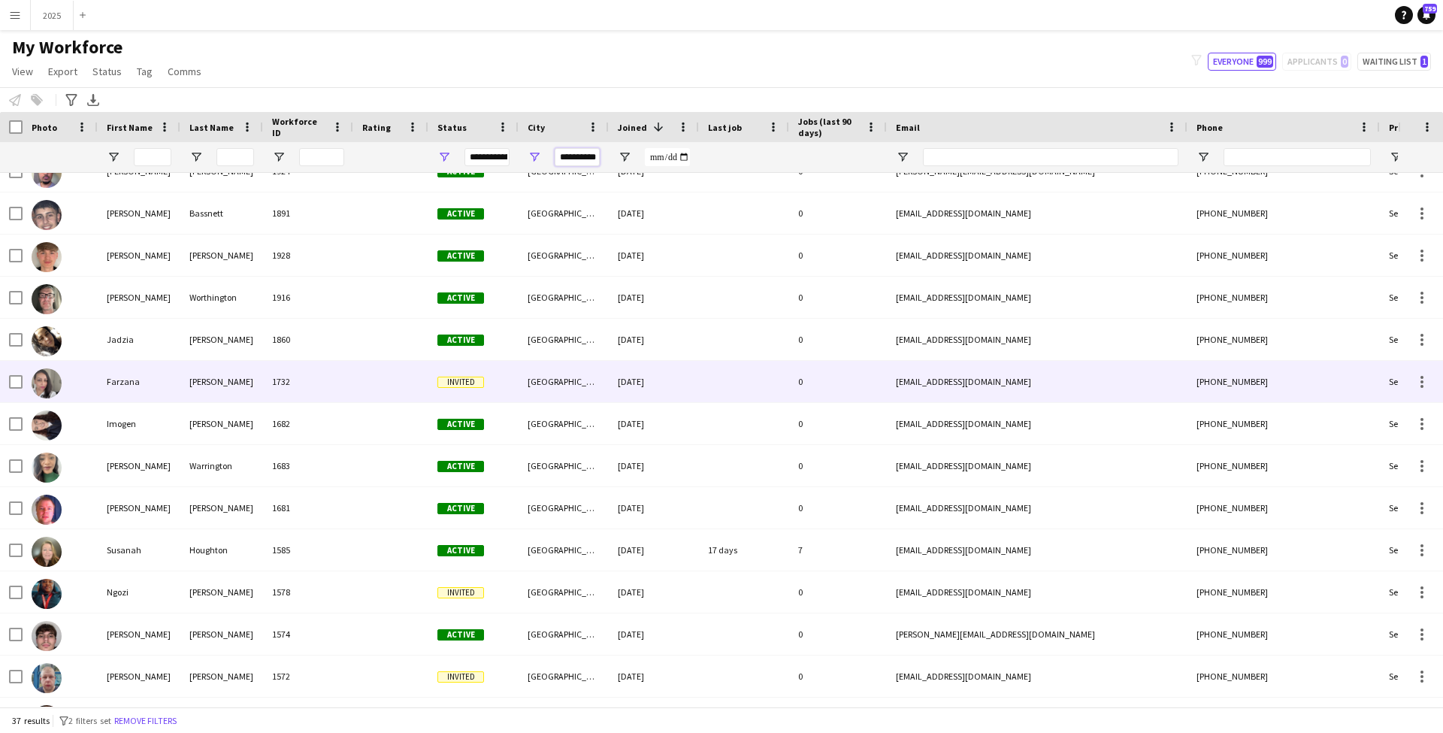
scroll to position [446, 0]
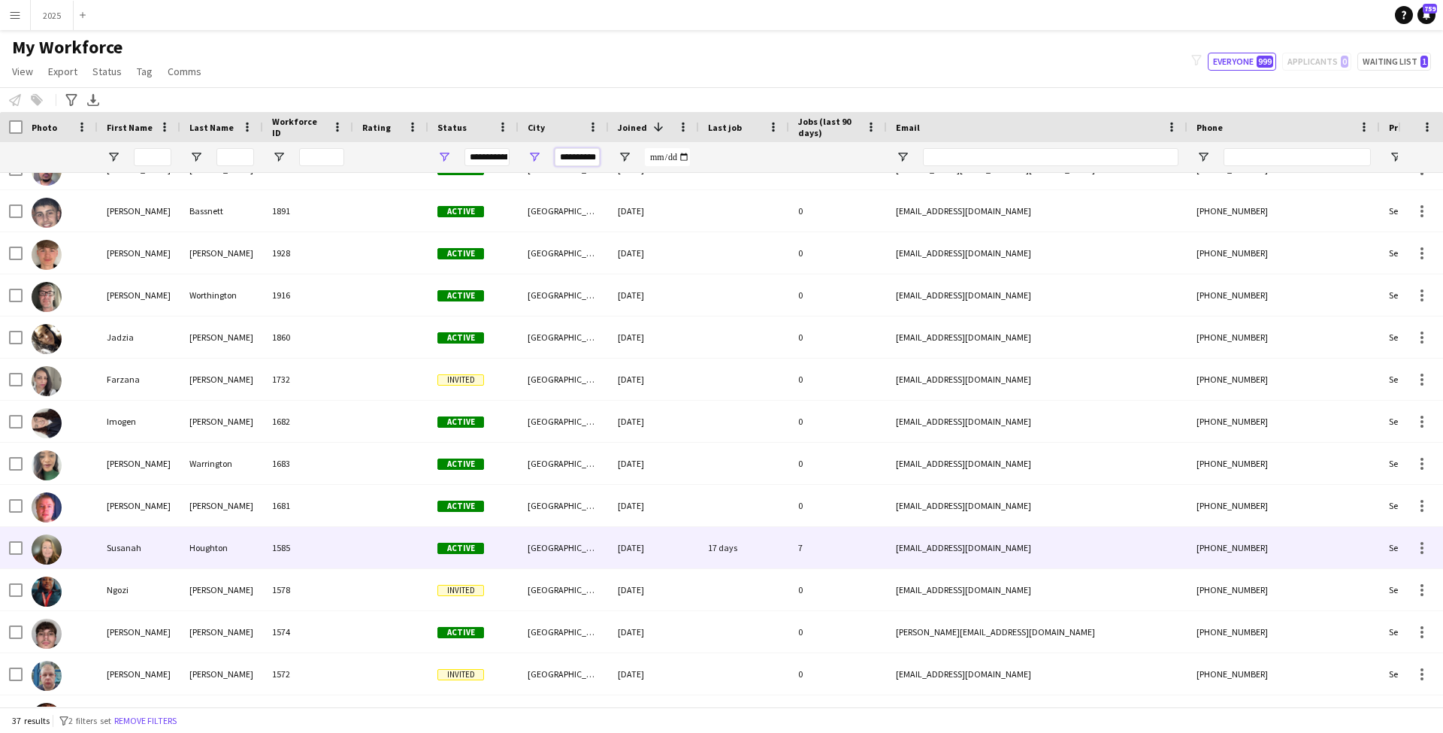
type input "**********"
click at [411, 537] on div at bounding box center [390, 547] width 75 height 41
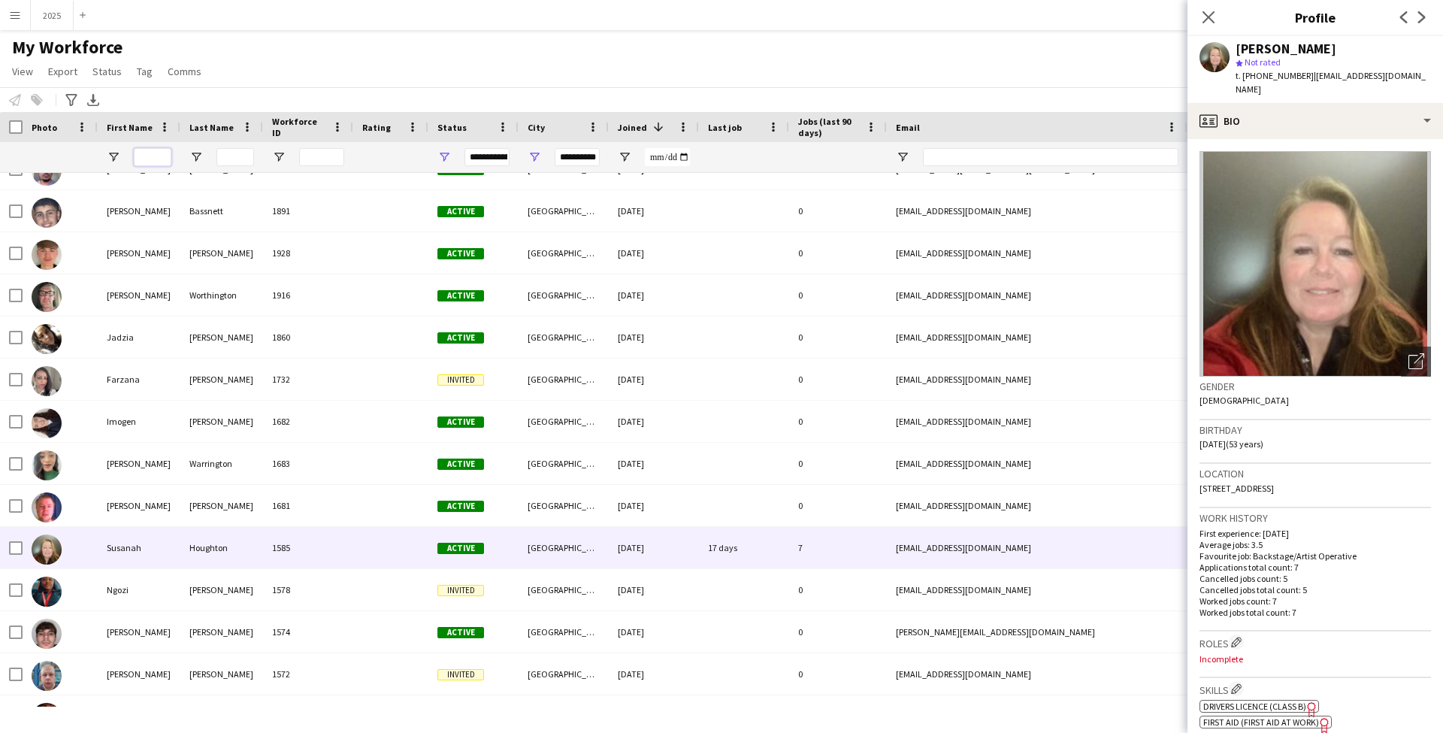
click at [150, 156] on input "First Name Filter Input" at bounding box center [153, 157] width 38 height 18
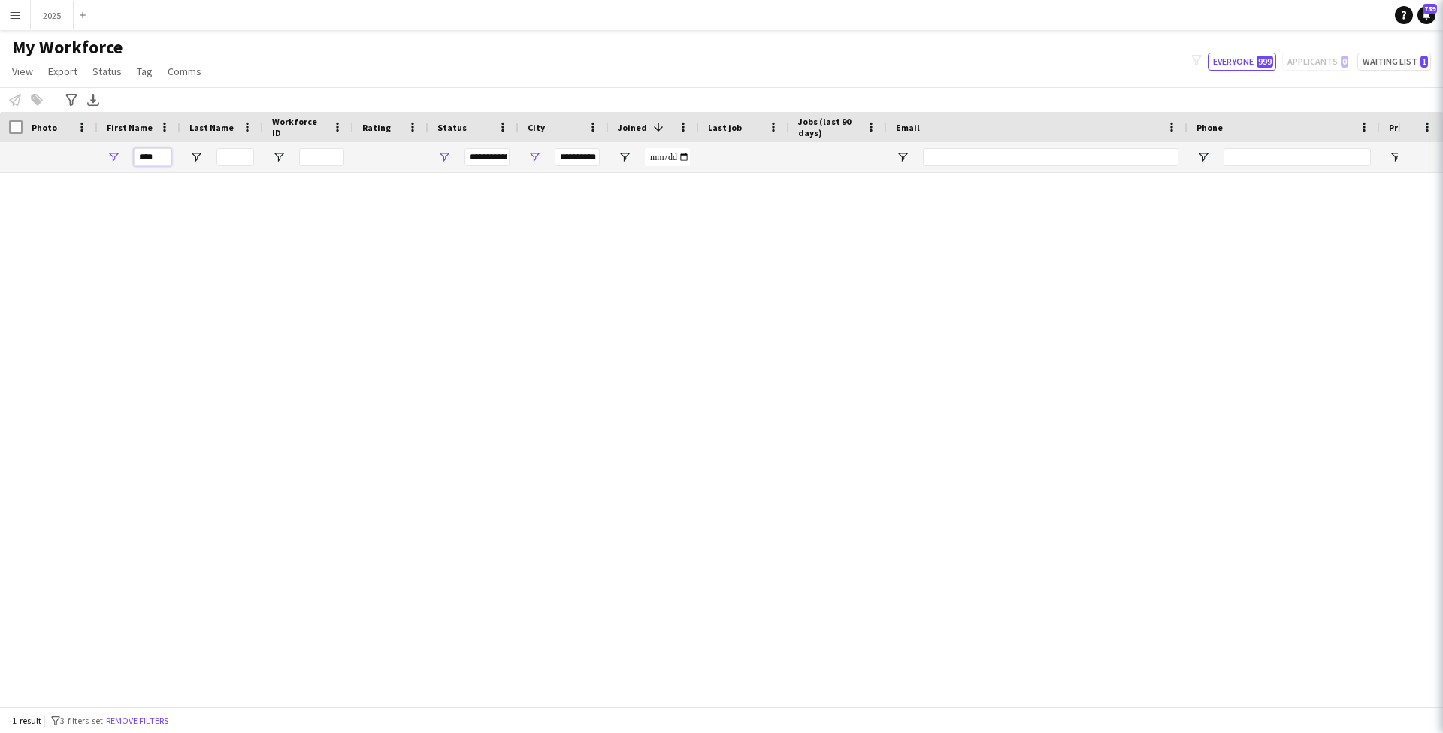
scroll to position [0, 0]
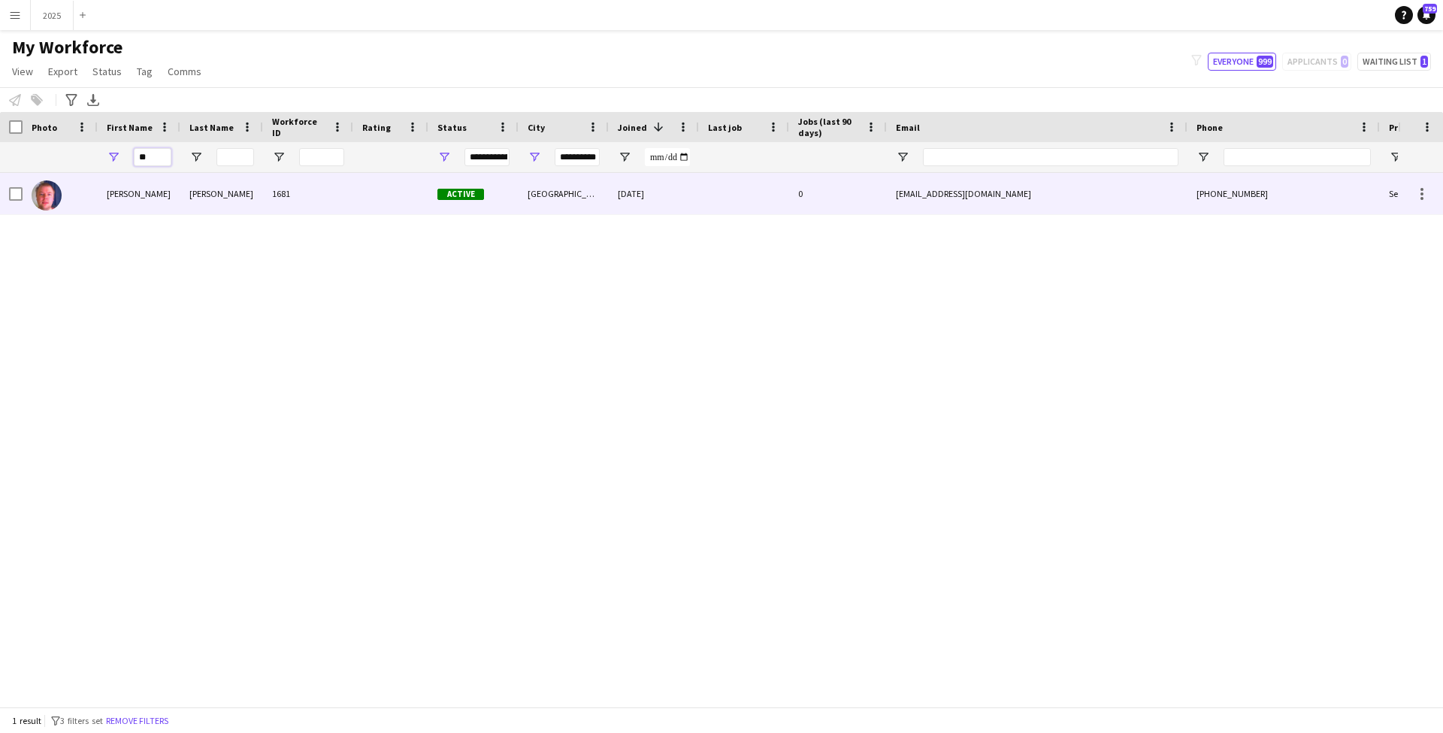
type input "*"
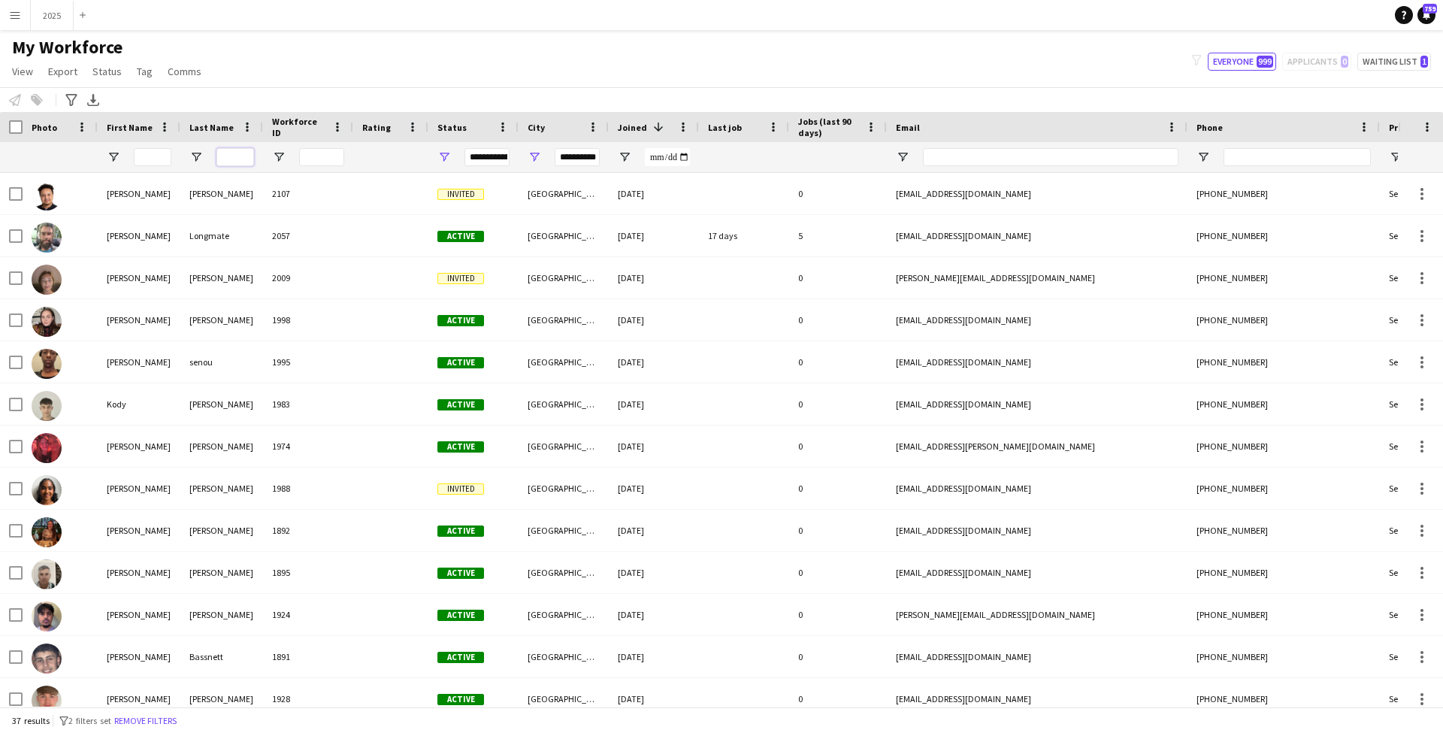
click at [243, 155] on input "Last Name Filter Input" at bounding box center [235, 157] width 38 height 18
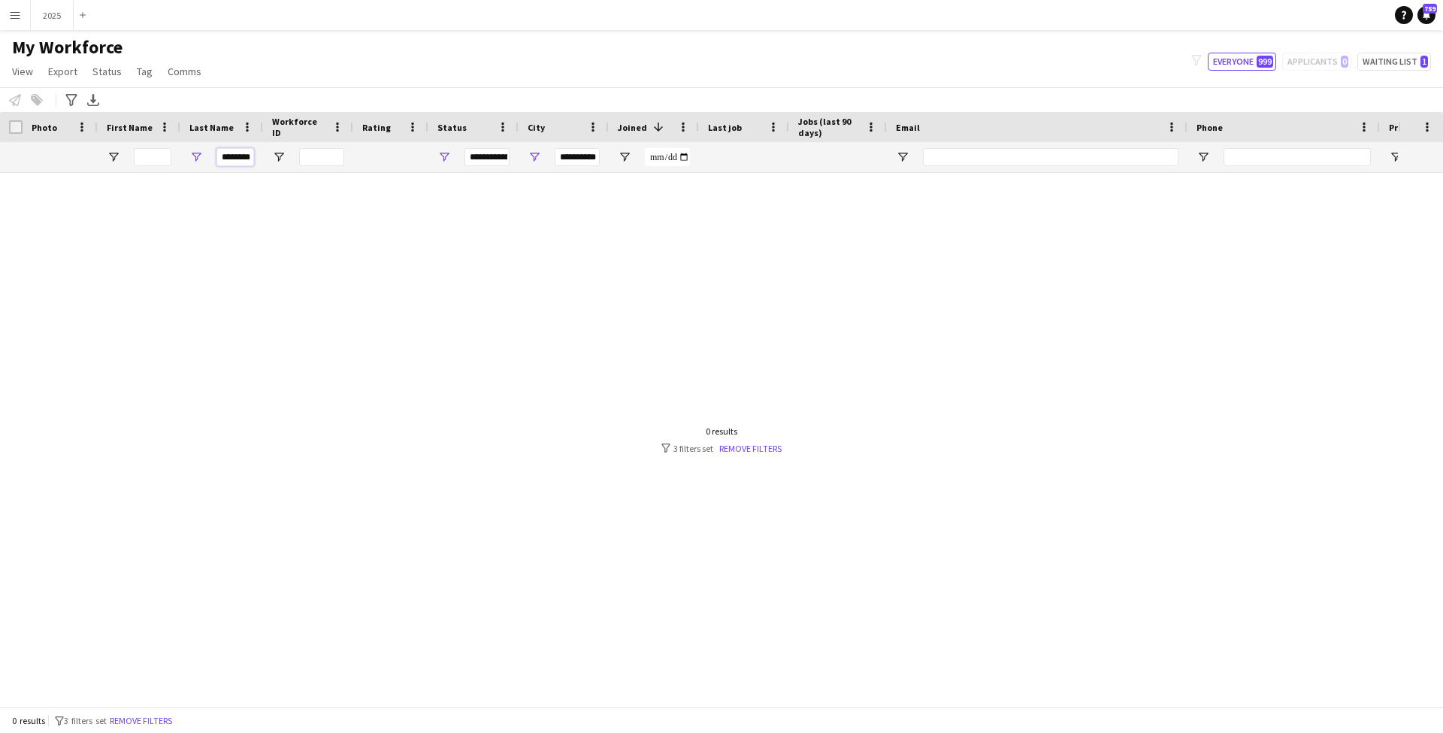
type input "********"
click at [16, 15] on app-icon "Menu" at bounding box center [15, 15] width 12 height 12
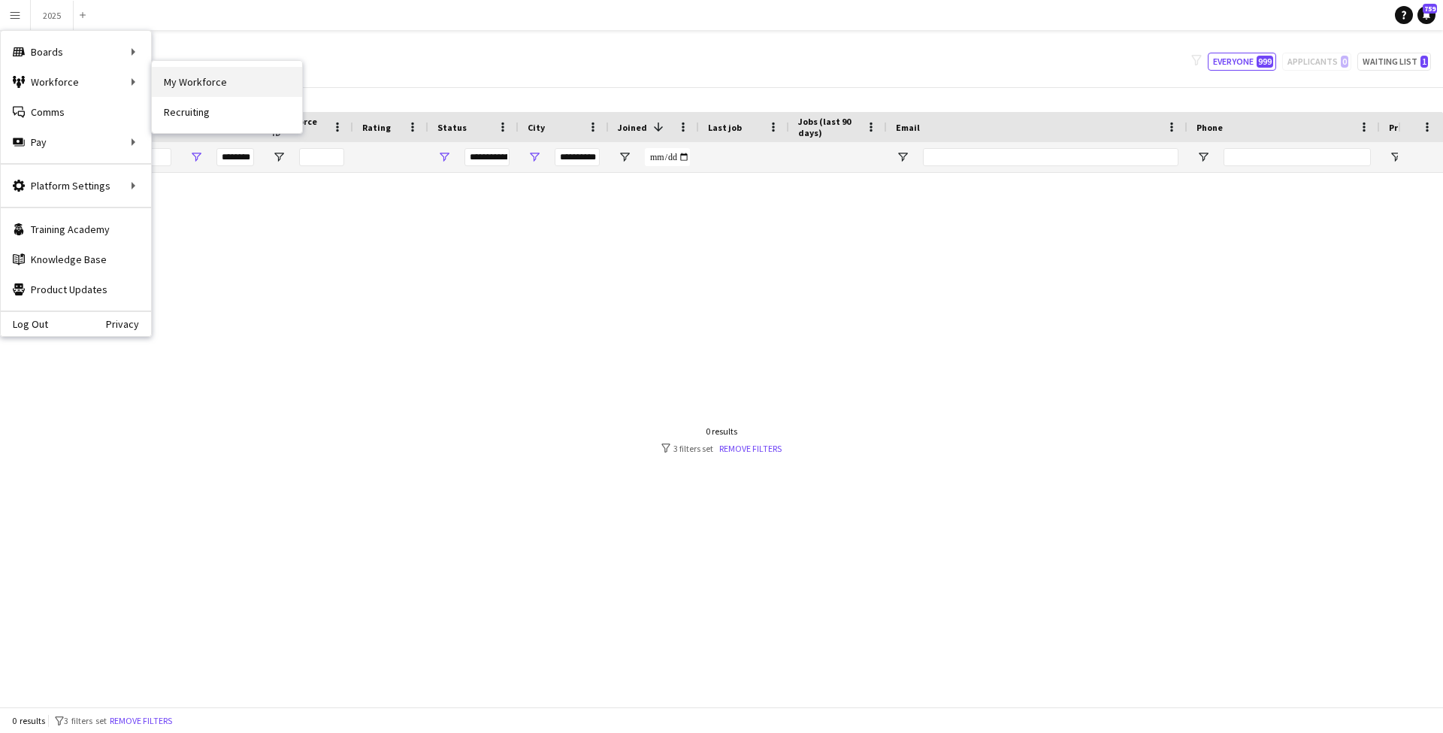
click at [226, 87] on link "My Workforce" at bounding box center [227, 82] width 150 height 30
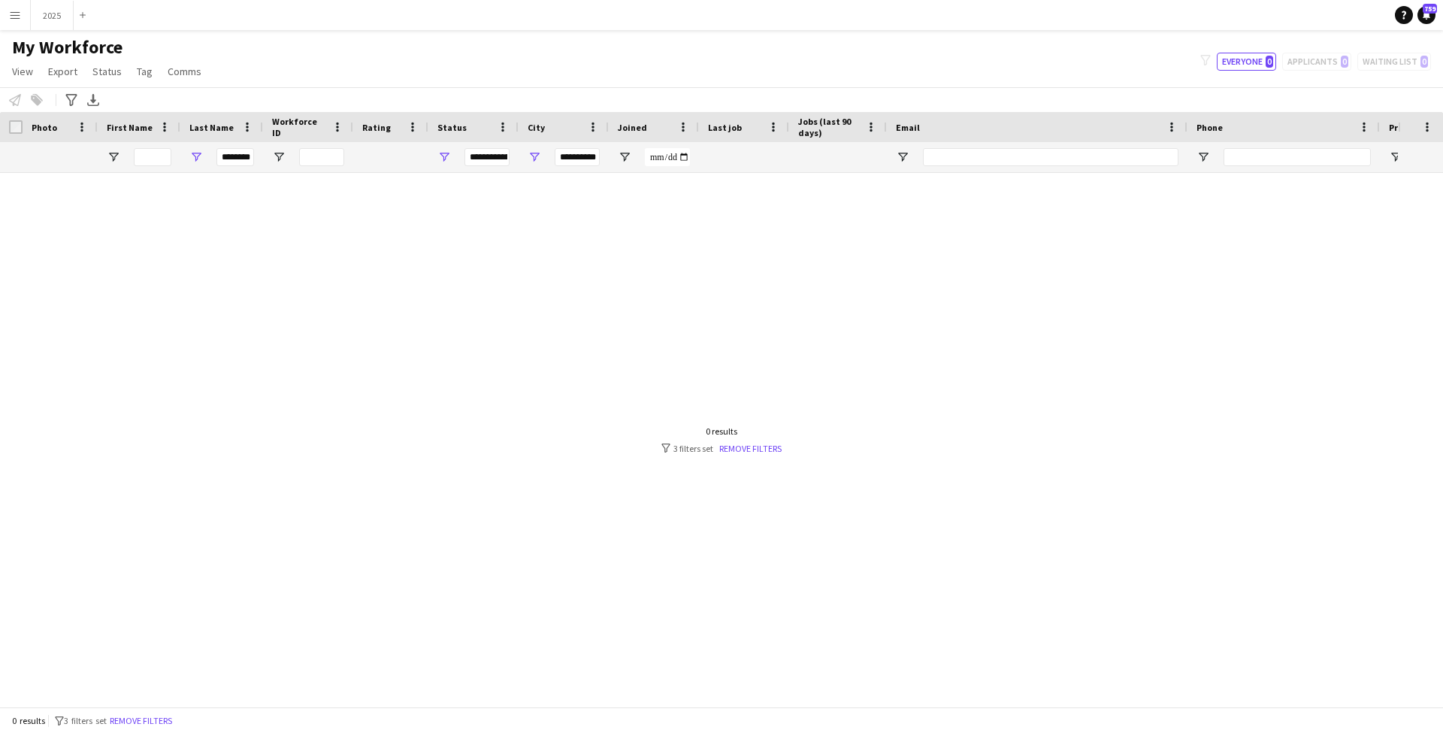
type input "********"
type input "**********"
drag, startPoint x: 561, startPoint y: 157, endPoint x: 736, endPoint y: 175, distance: 175.3
click at [736, 175] on div "Workforce Details Photo First Name" at bounding box center [721, 409] width 1443 height 595
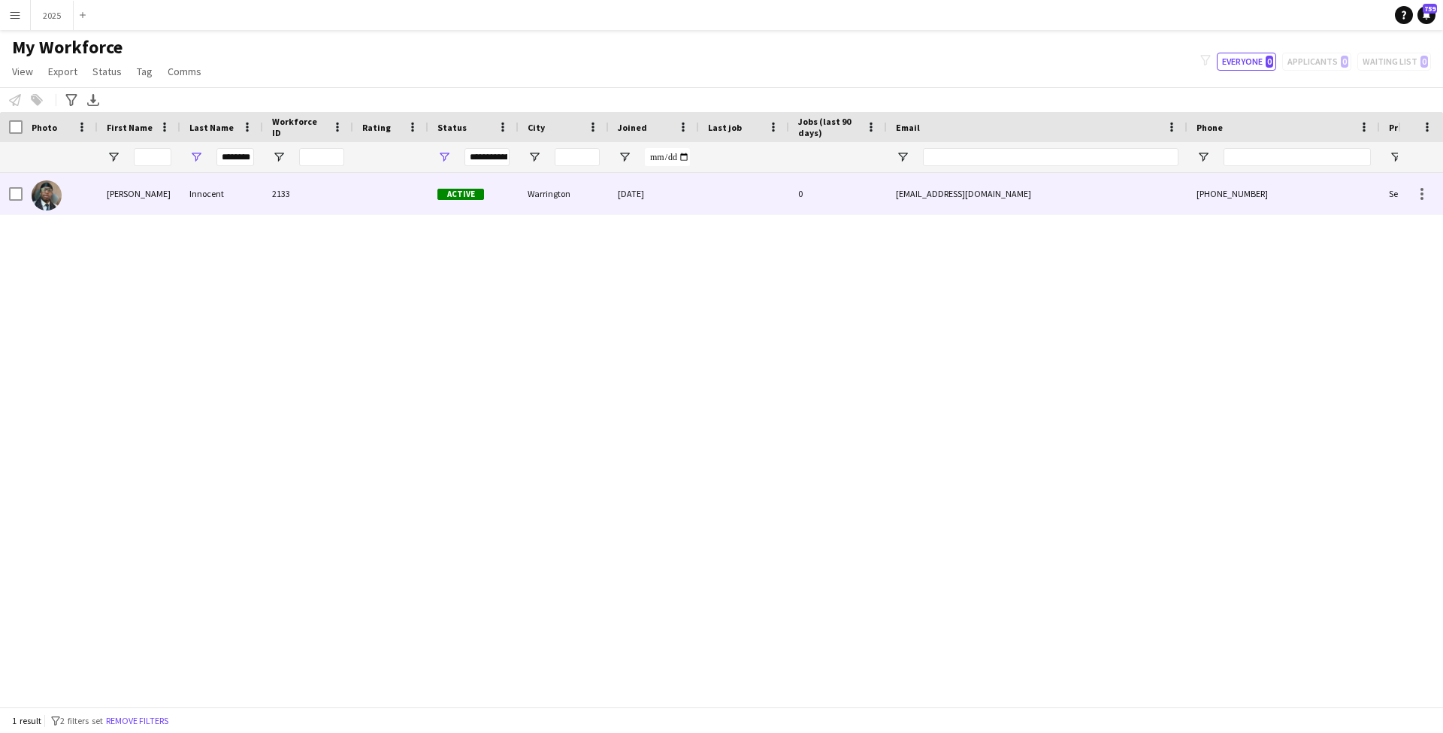
click at [229, 197] on div "Innocent" at bounding box center [221, 193] width 83 height 41
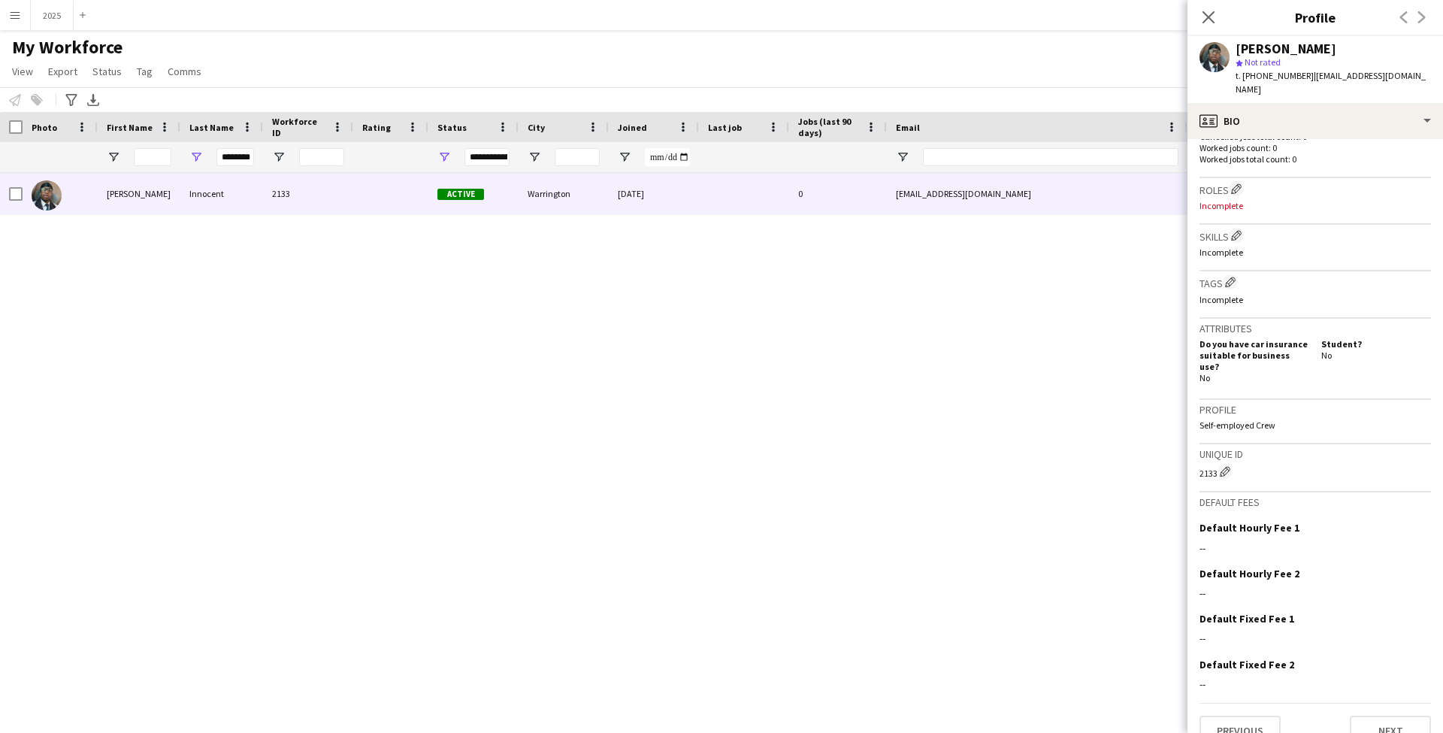
scroll to position [416, 0]
click at [55, 17] on button "2025 Close" at bounding box center [52, 15] width 43 height 29
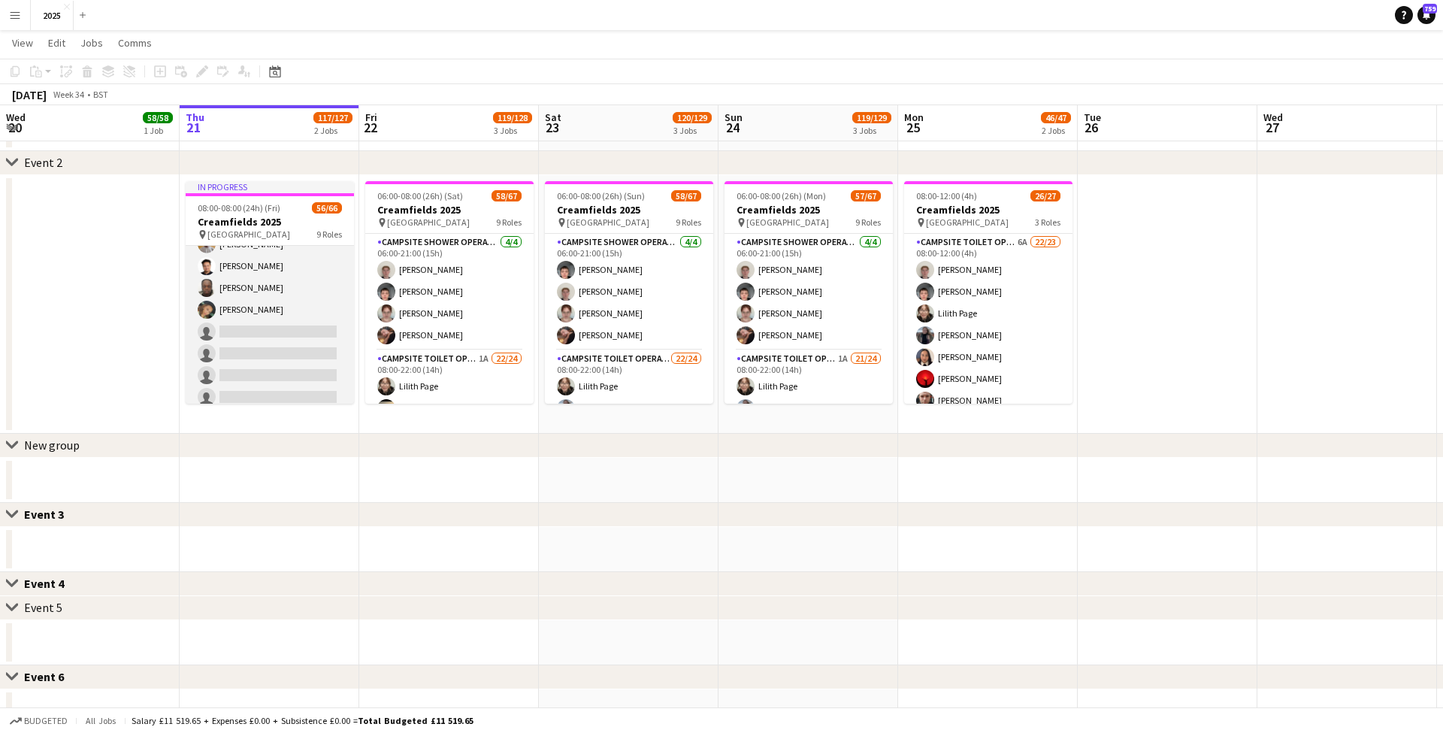
scroll to position [1372, 0]
click at [283, 331] on app-card-role "Campsite Toilet Operative 3A 16/22 22:00-08:00 (10h) Theo Kenton Viktoria Stets…" at bounding box center [270, 198] width 168 height 509
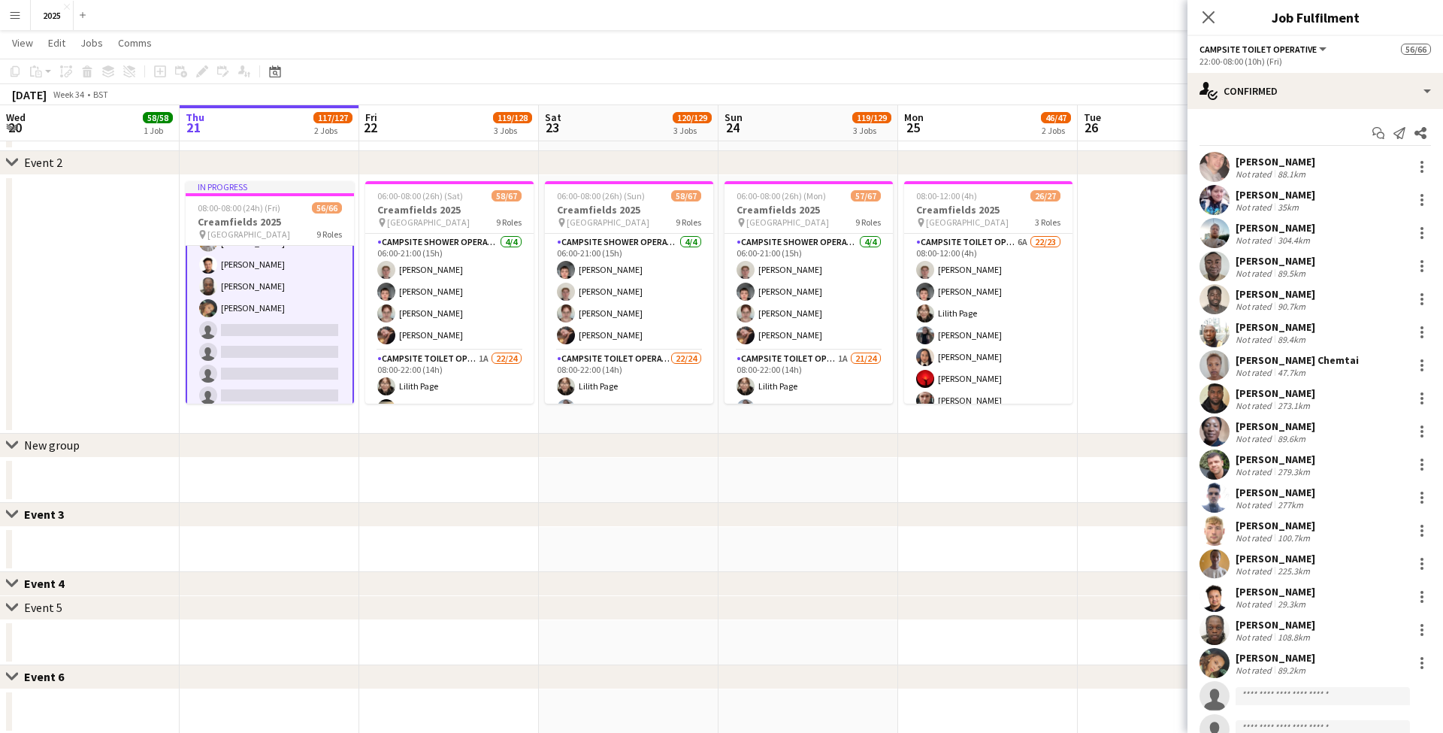
click at [279, 328] on app-card-role "Campsite Toilet Operative 3A 16/22 22:00-08:00 (10h) Theo Kenton Viktoria Stets…" at bounding box center [270, 200] width 168 height 512
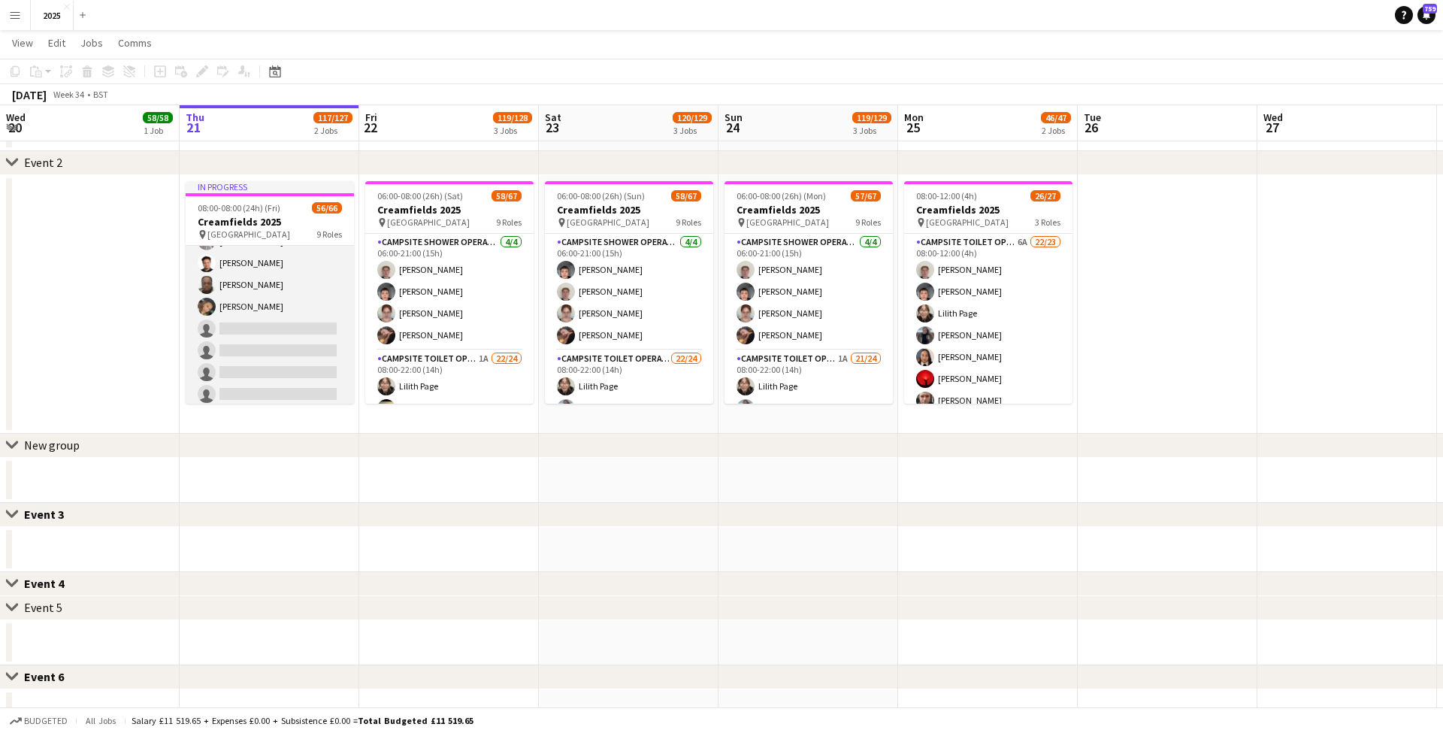
click at [238, 331] on app-card-role "Campsite Toilet Operative 3A 16/22 22:00-08:00 (10h) Theo Kenton Viktoria Stets…" at bounding box center [270, 198] width 168 height 509
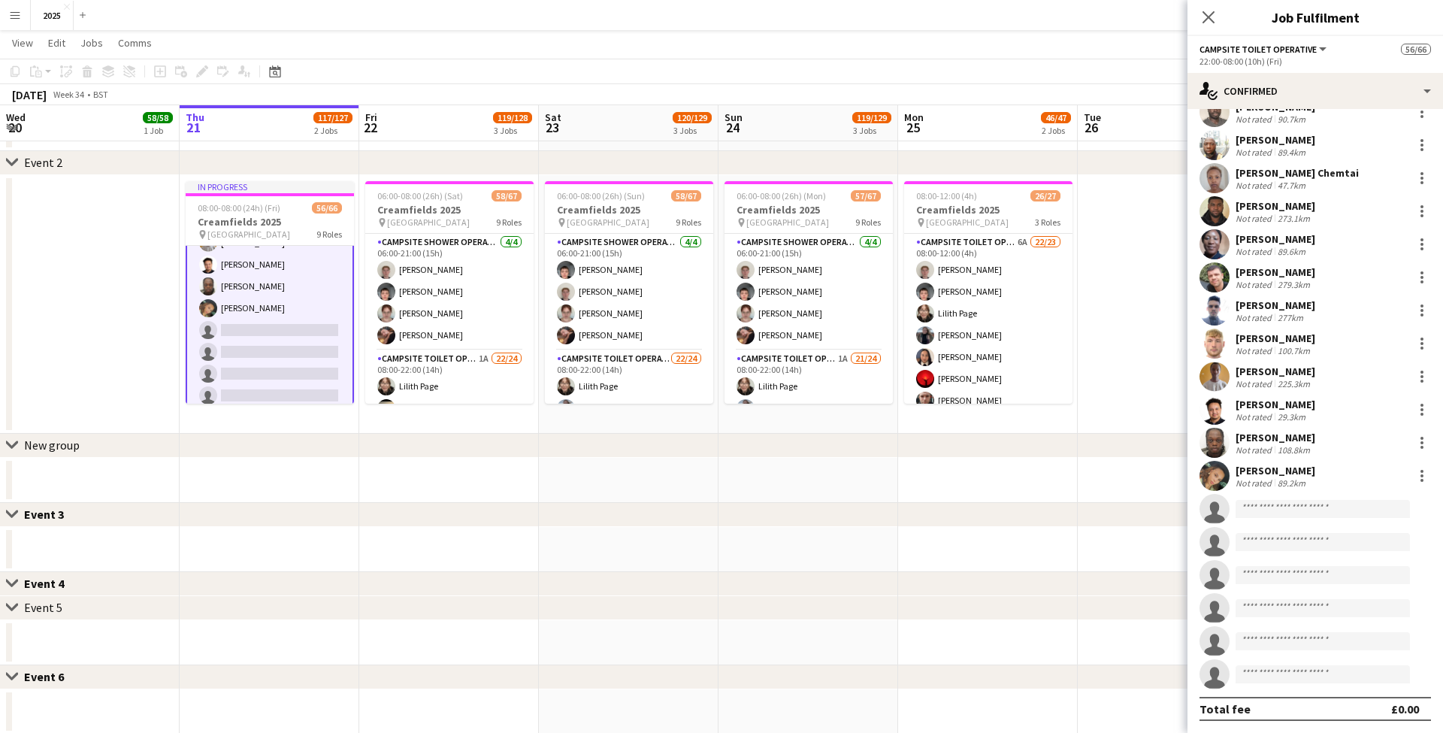
scroll to position [187, 0]
click at [1282, 513] on input at bounding box center [1323, 509] width 174 height 18
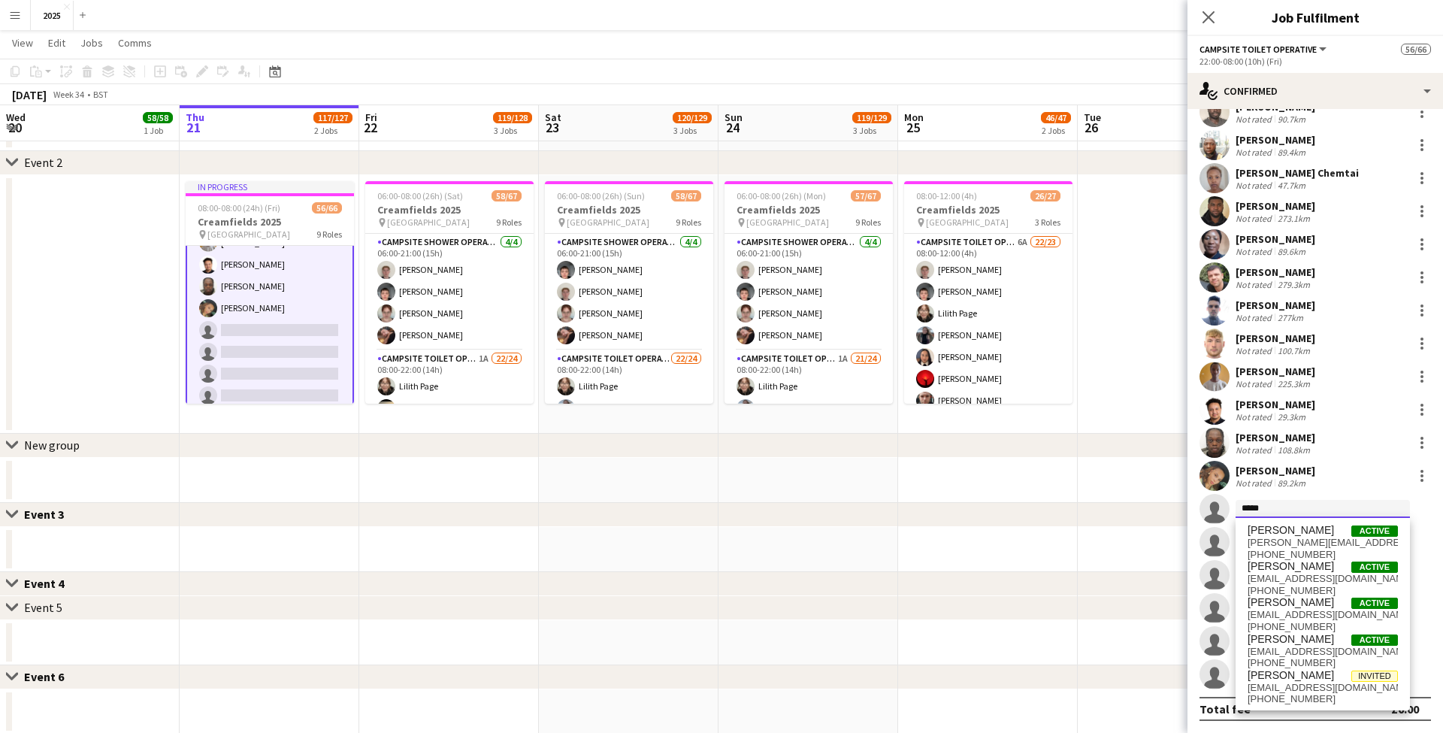
scroll to position [387, 0]
type input "*****"
click at [1319, 652] on span "[EMAIL_ADDRESS][DOMAIN_NAME]" at bounding box center [1323, 652] width 150 height 12
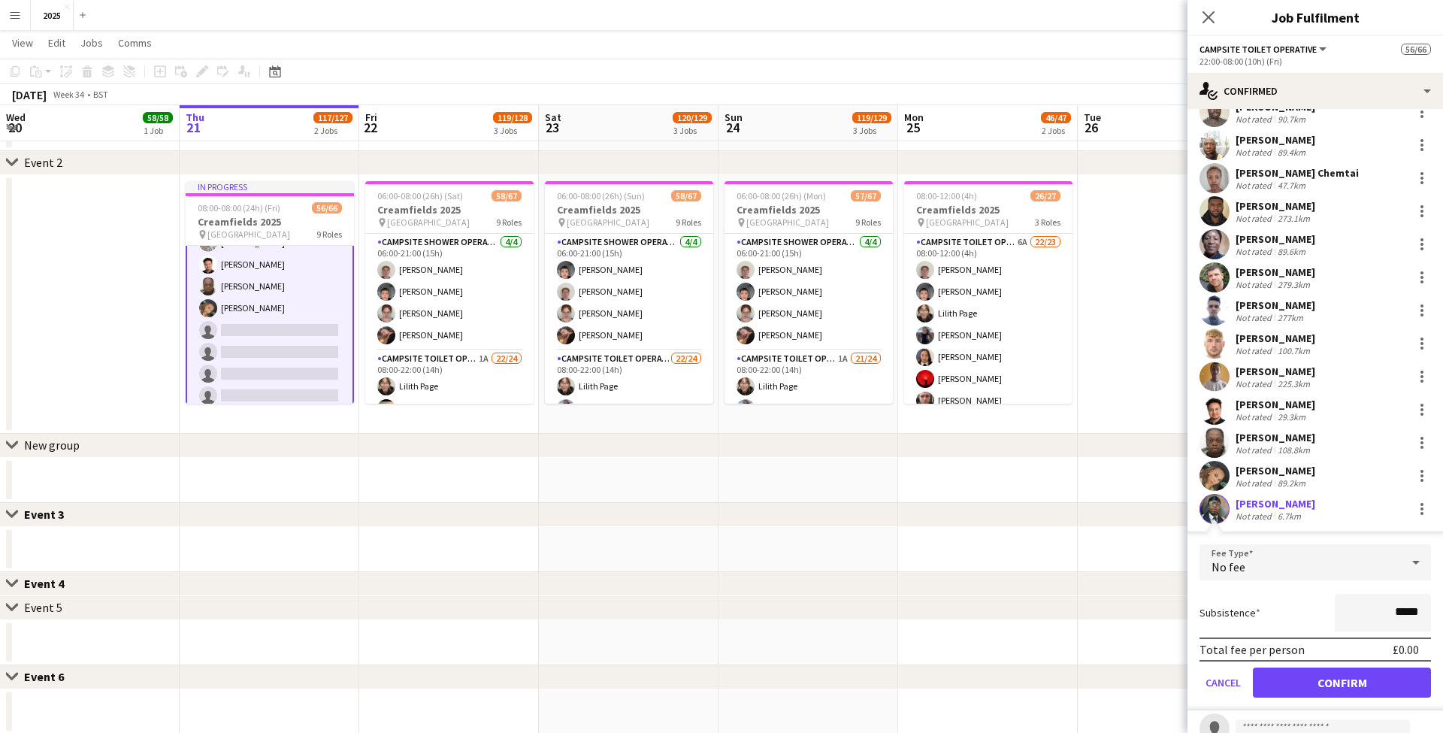
click at [1301, 671] on button "Confirm" at bounding box center [1342, 682] width 178 height 30
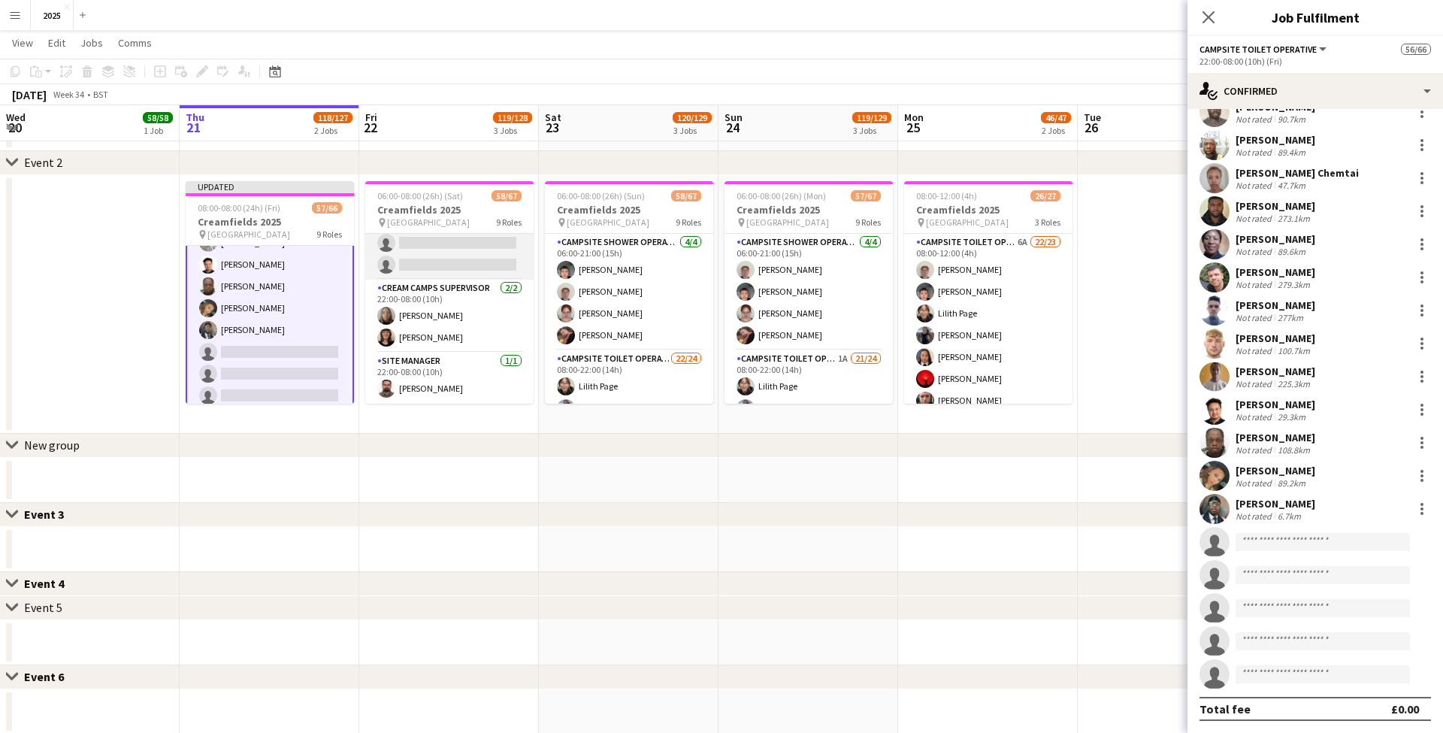
scroll to position [1554, 0]
click at [441, 252] on app-card-role "Campsite Toilet Operative 4A 17/22 22:00-08:00 (10h) Theo Kenton Viktoria Stets…" at bounding box center [449, 25] width 168 height 509
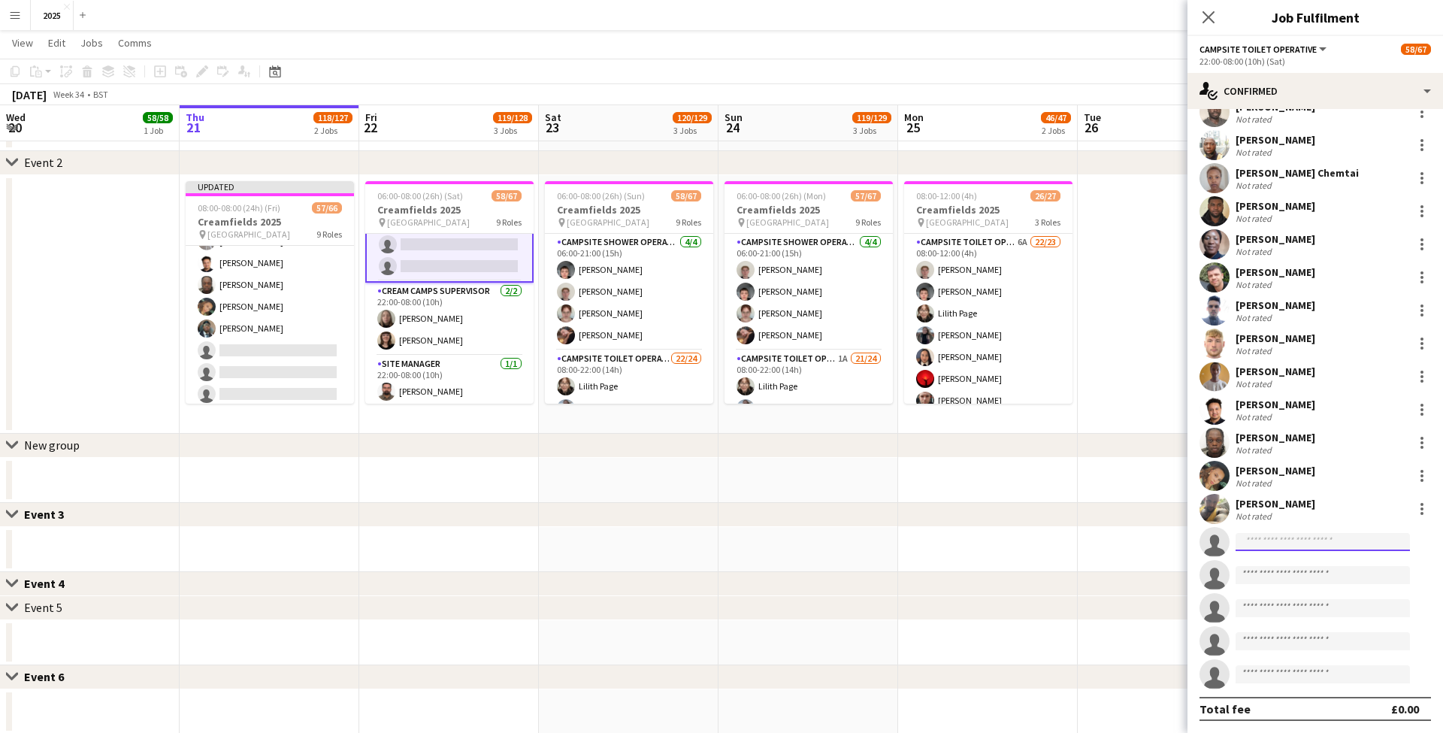
click at [1284, 541] on input at bounding box center [1323, 542] width 174 height 18
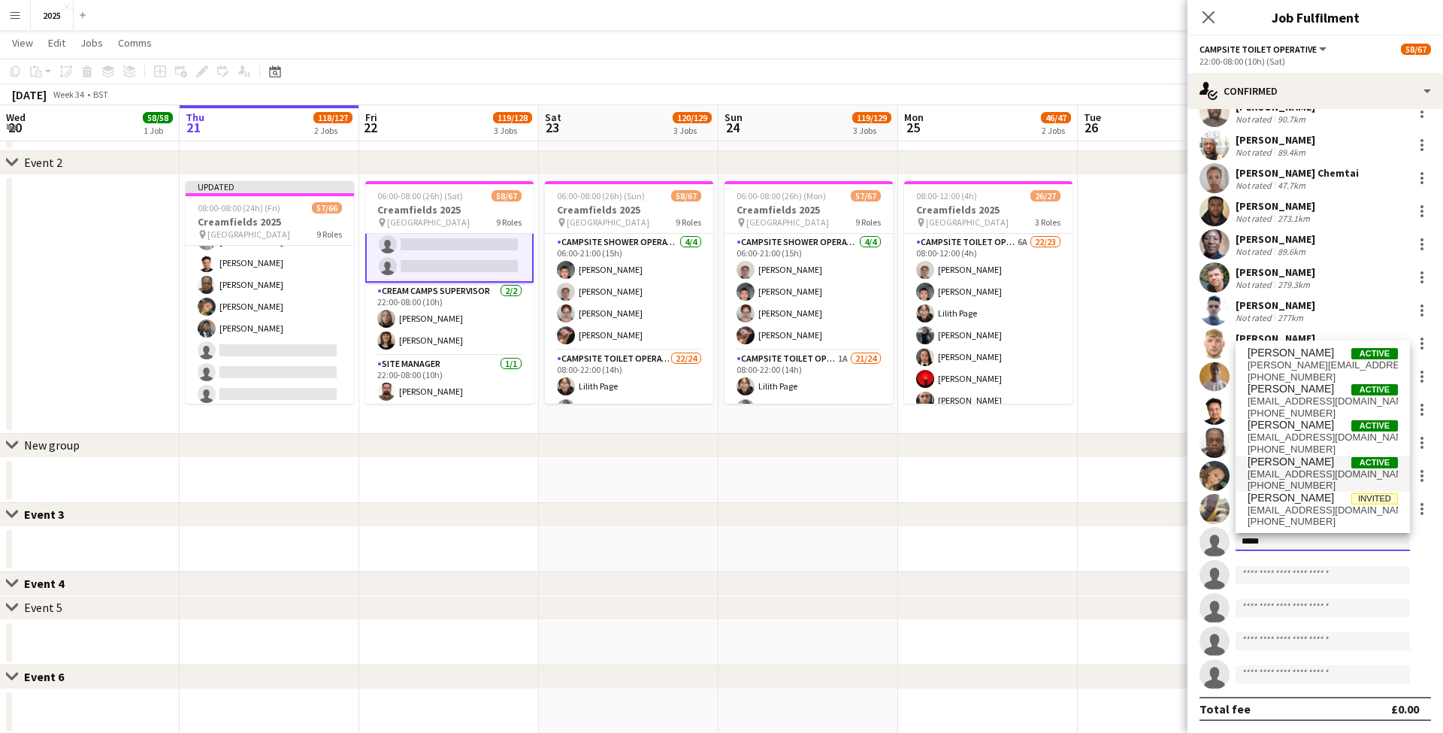
type input "*****"
click at [1330, 467] on span "Michael Innocent Active" at bounding box center [1323, 461] width 150 height 13
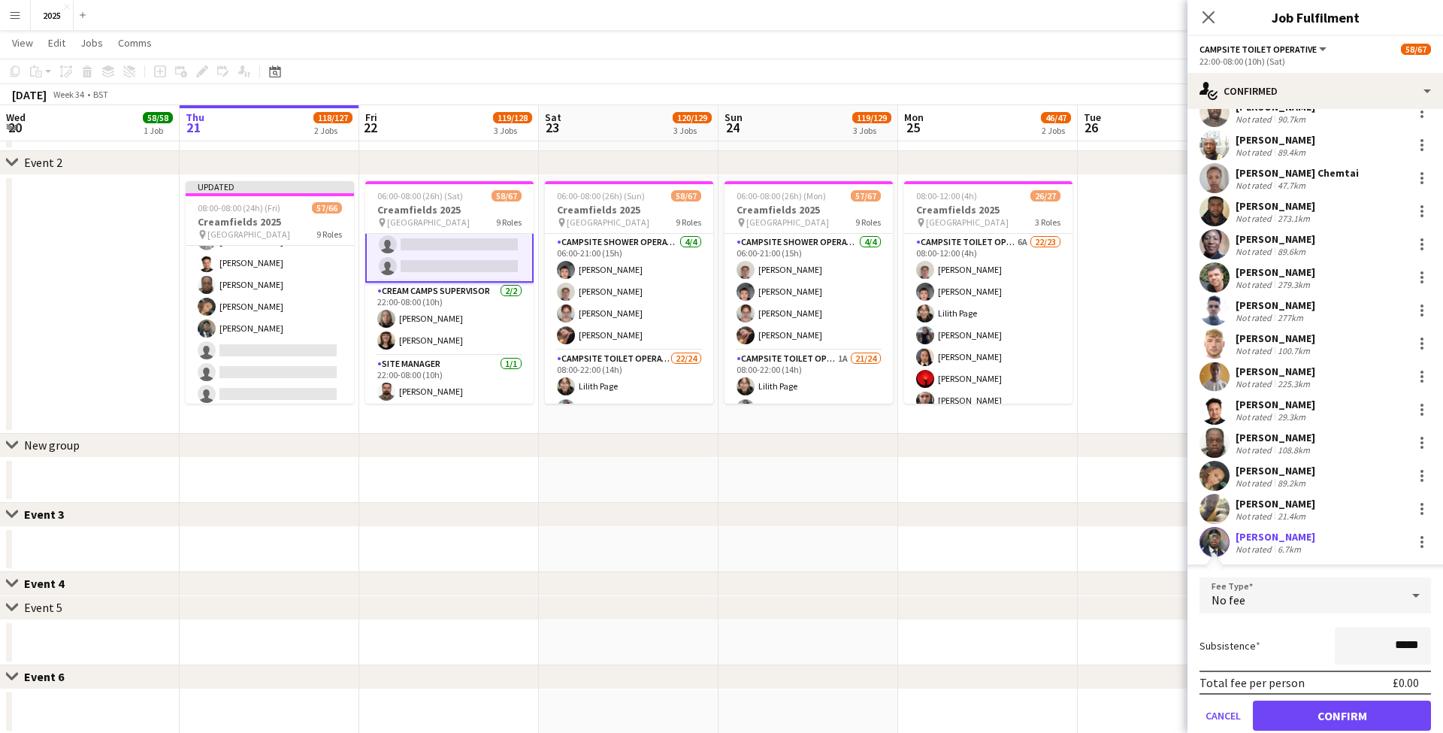
click at [1306, 707] on button "Confirm" at bounding box center [1342, 716] width 178 height 30
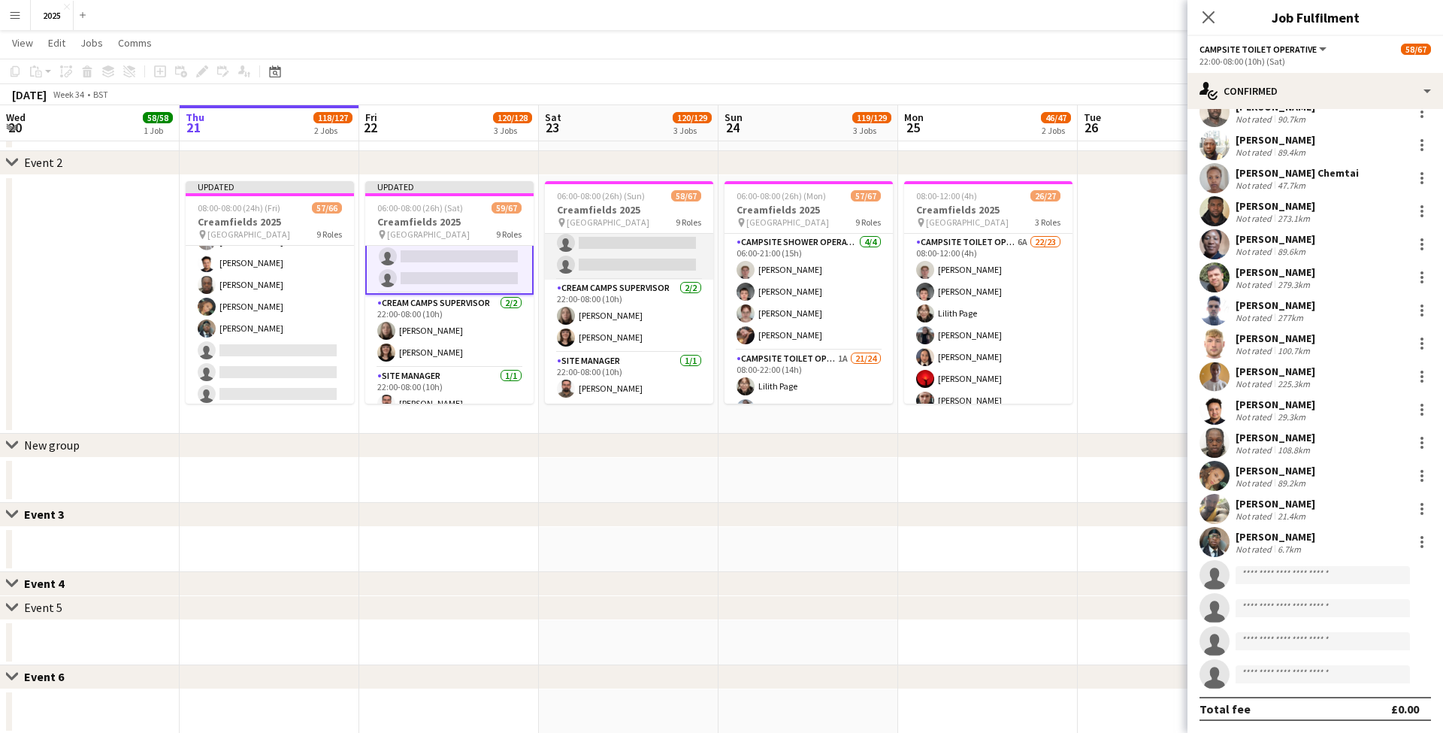
click at [617, 242] on app-card-role "Campsite Toilet Operative 2A 17/22 22:00-08:00 (10h) Theo Kenton Viktoria Stets…" at bounding box center [629, 25] width 168 height 509
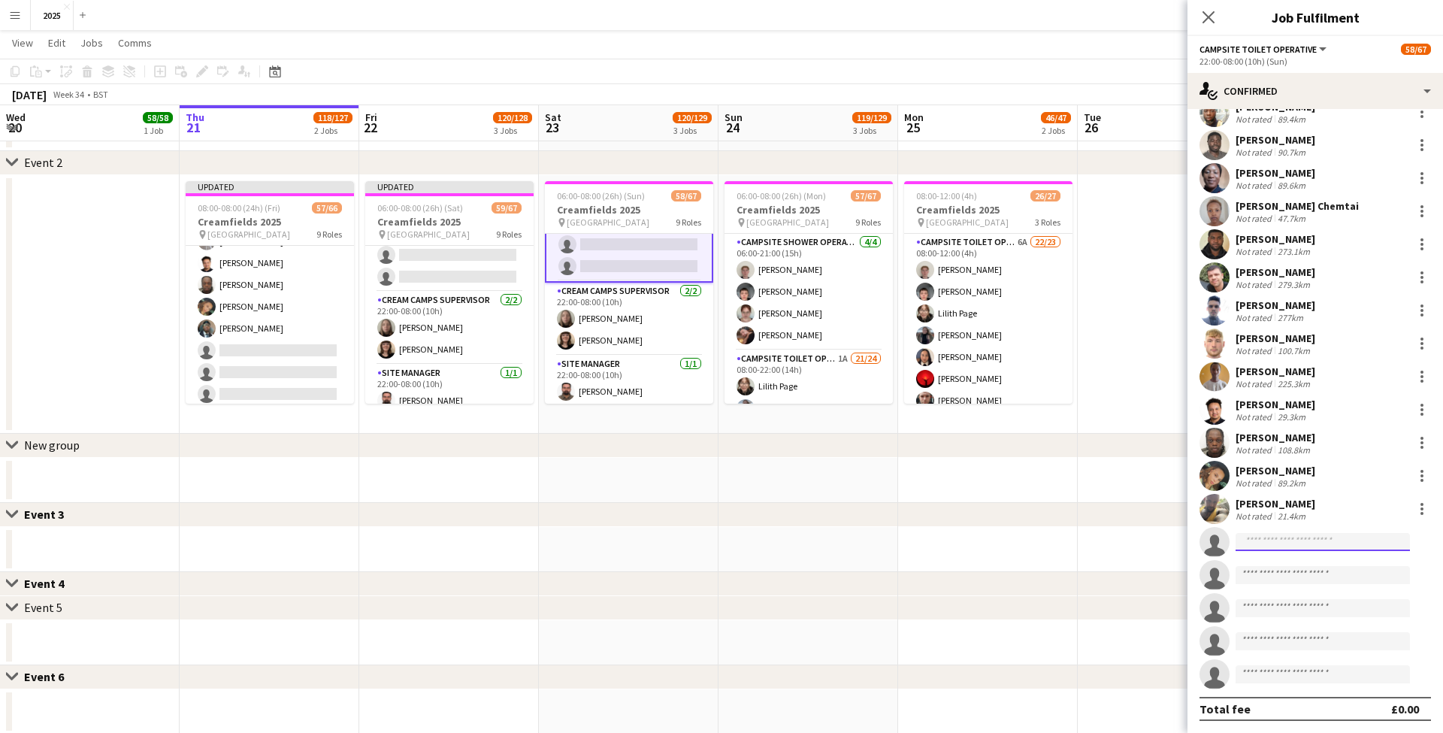
click at [1255, 544] on input at bounding box center [1323, 542] width 174 height 18
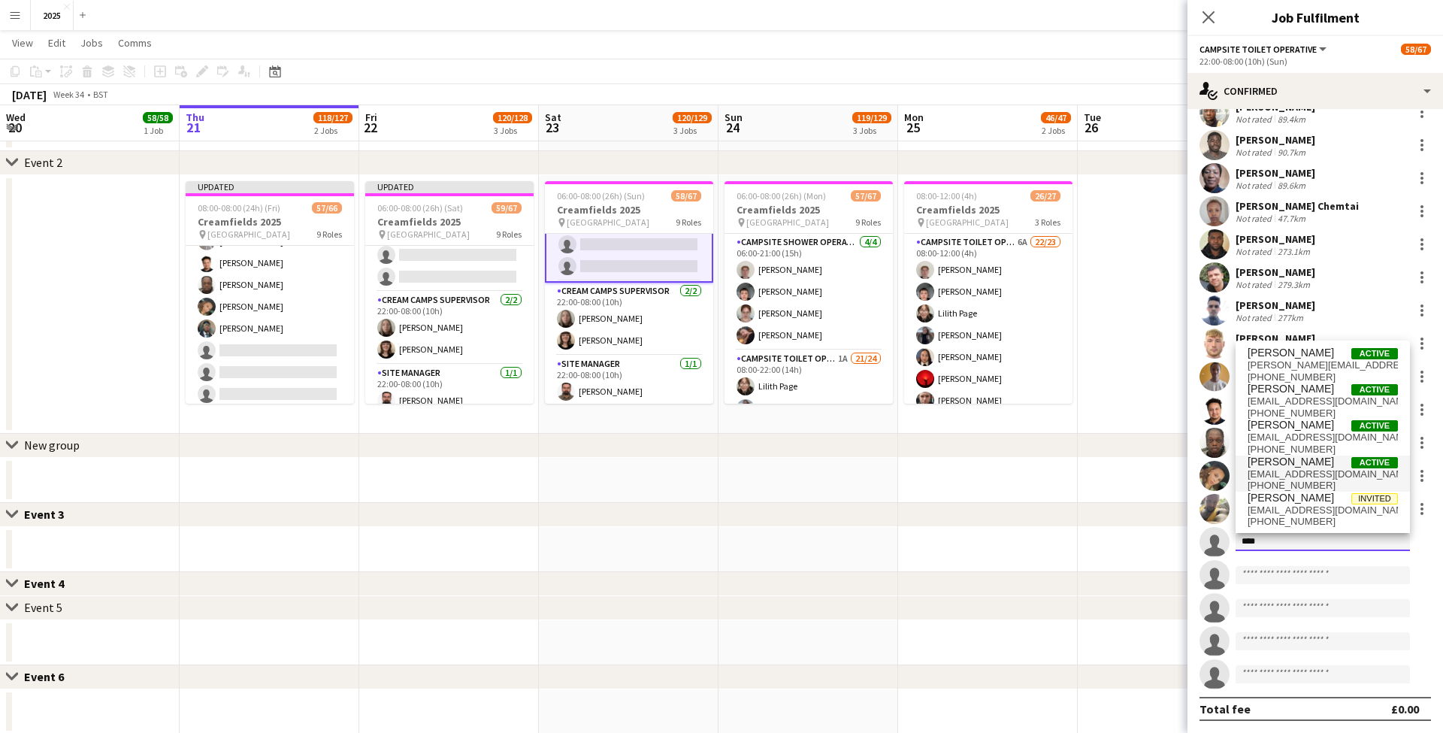
type input "****"
click at [1340, 468] on span "[EMAIL_ADDRESS][DOMAIN_NAME]" at bounding box center [1323, 474] width 150 height 12
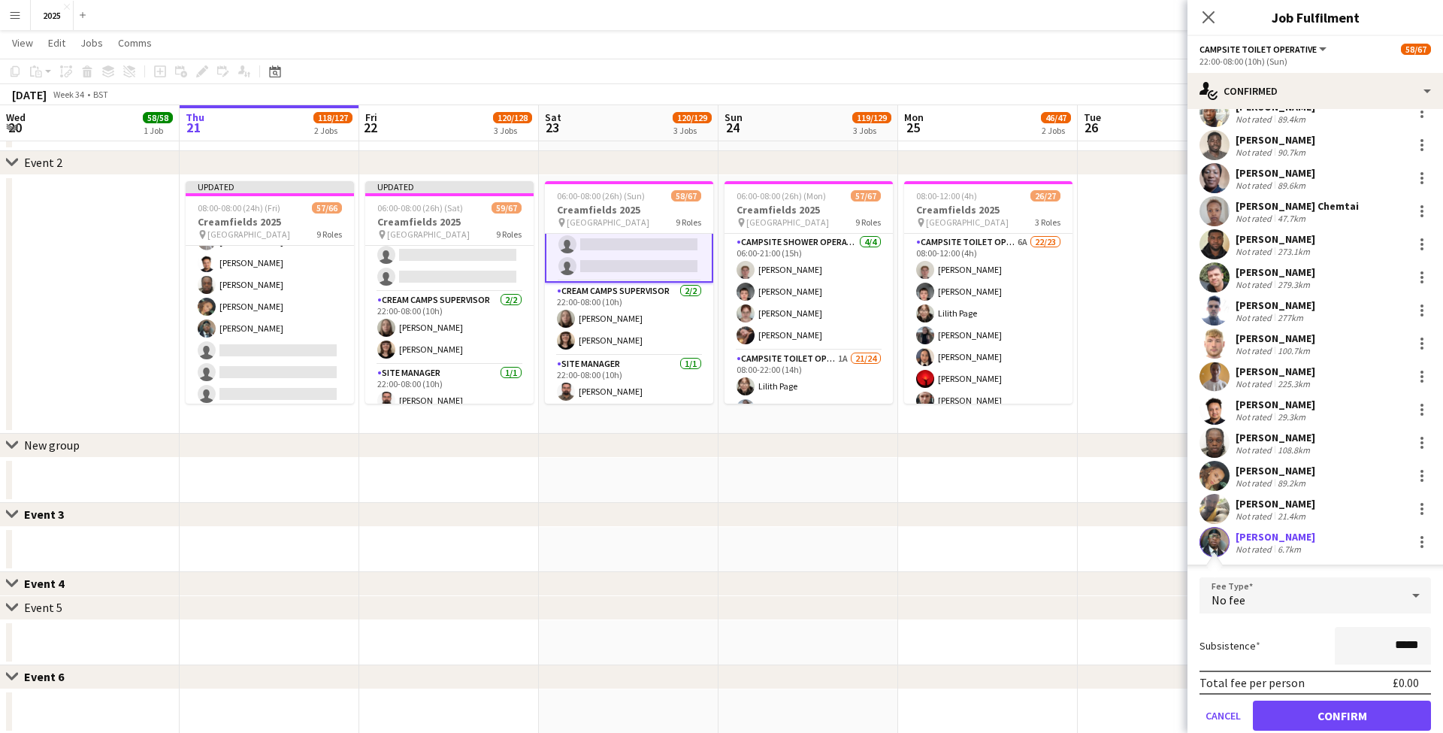
click at [1309, 704] on button "Confirm" at bounding box center [1342, 716] width 178 height 30
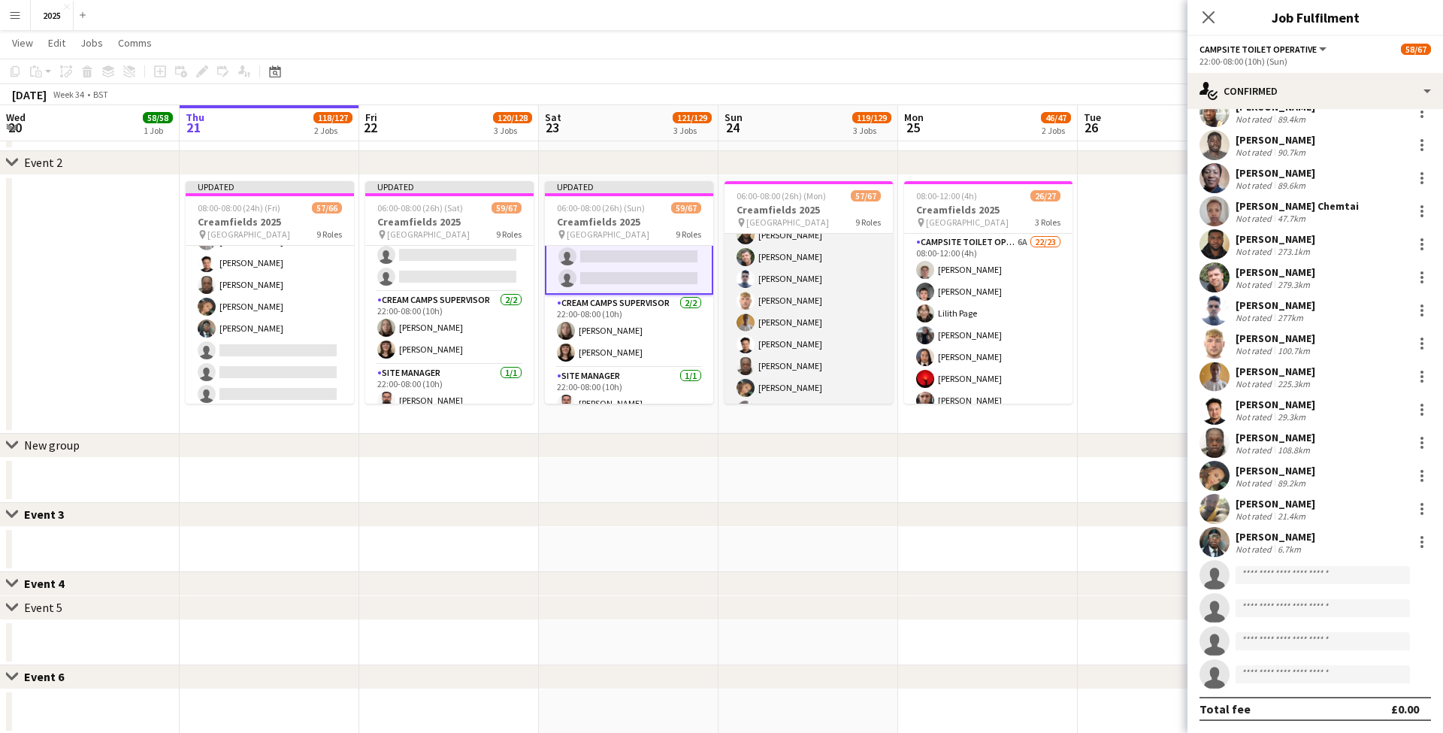
scroll to position [1415, 0]
click at [842, 310] on app-card-role "Campsite Toilet Operative 3A 17/22 22:00-08:00 (10h) Theo Kenton Viktoria Stets…" at bounding box center [809, 165] width 168 height 509
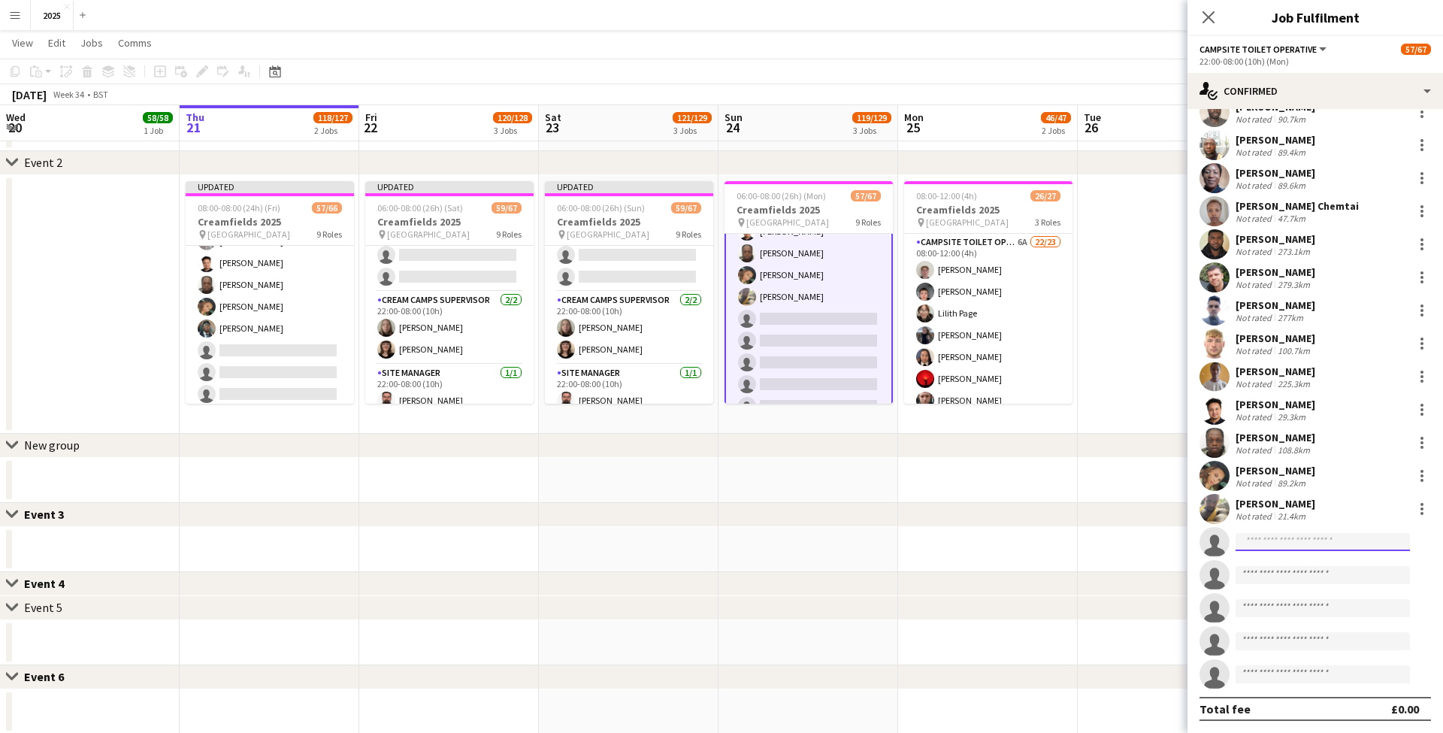
click at [1319, 543] on input at bounding box center [1323, 542] width 174 height 18
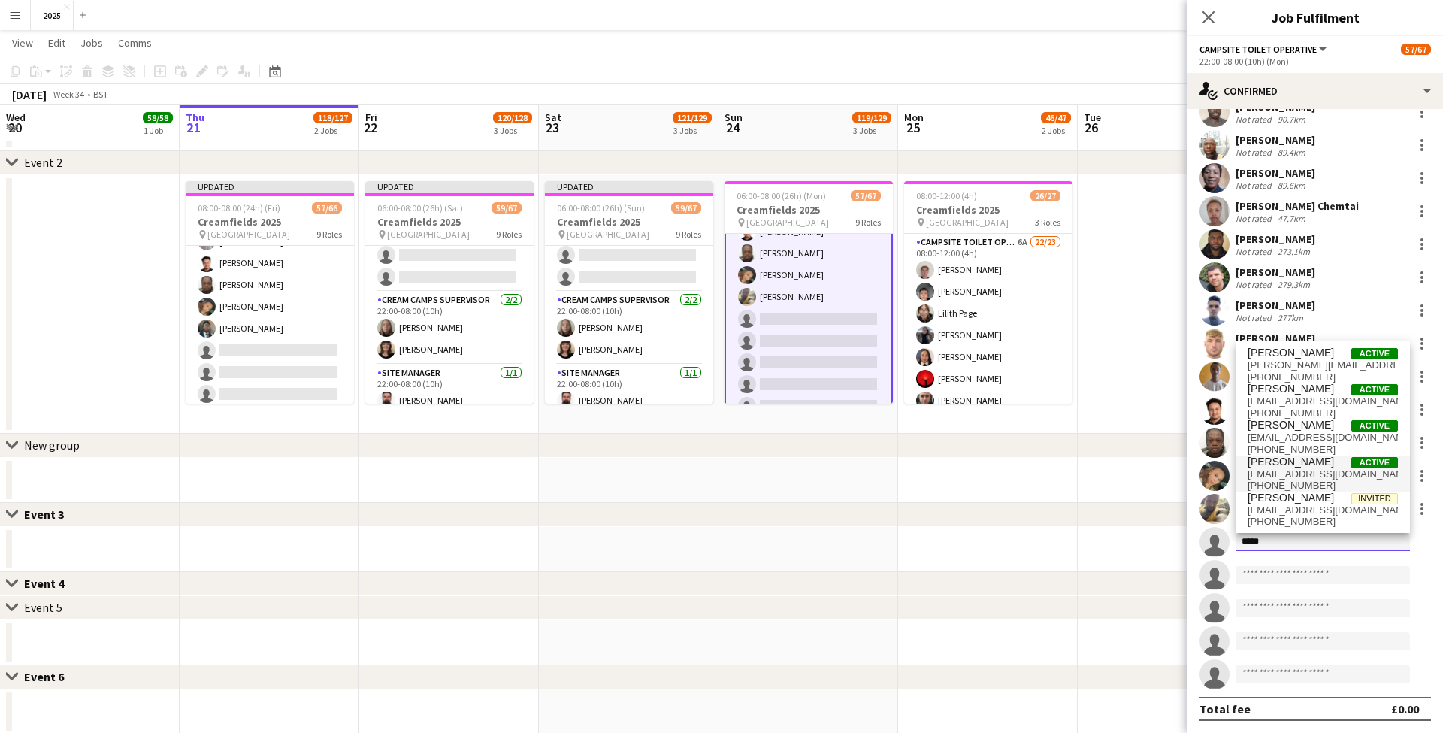
type input "*****"
click at [1343, 468] on span "[EMAIL_ADDRESS][DOMAIN_NAME]" at bounding box center [1323, 474] width 150 height 12
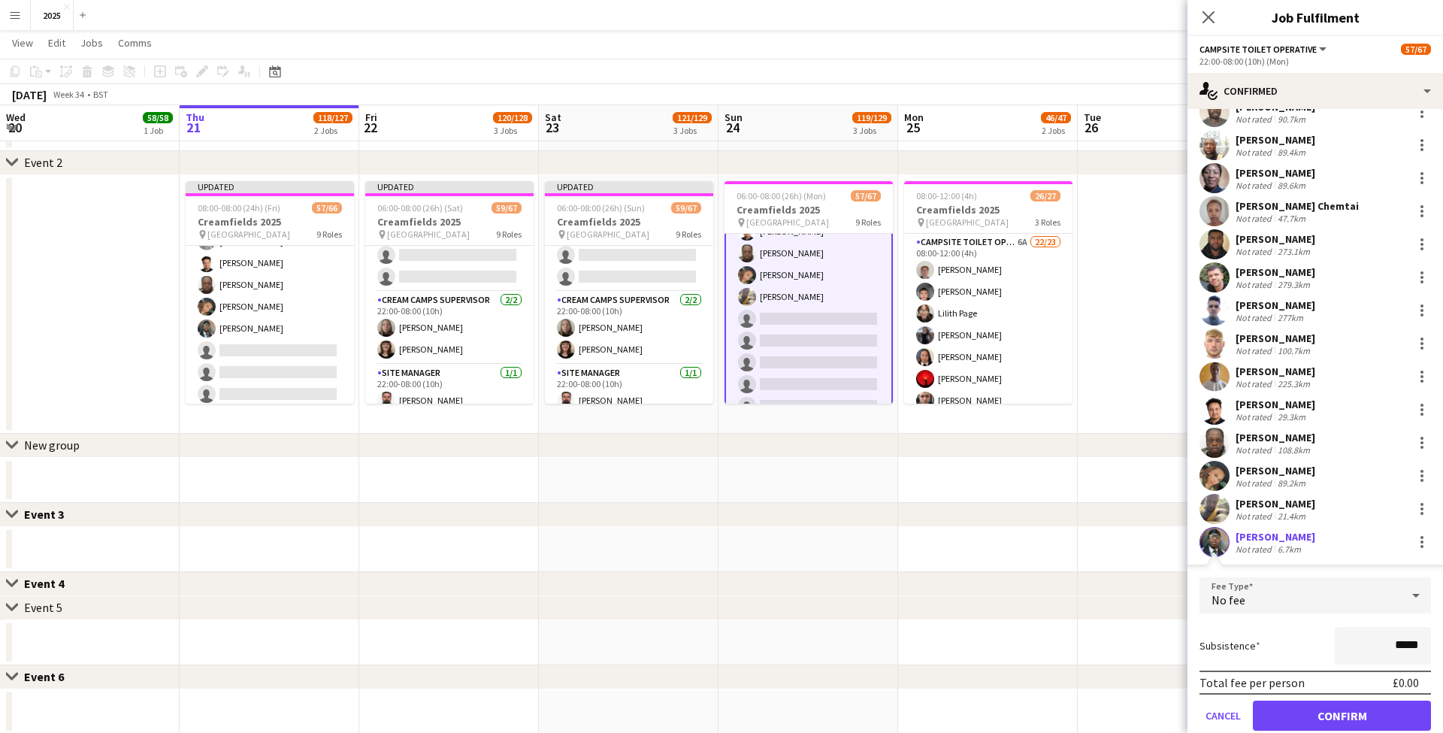
click at [1326, 701] on button "Confirm" at bounding box center [1342, 716] width 178 height 30
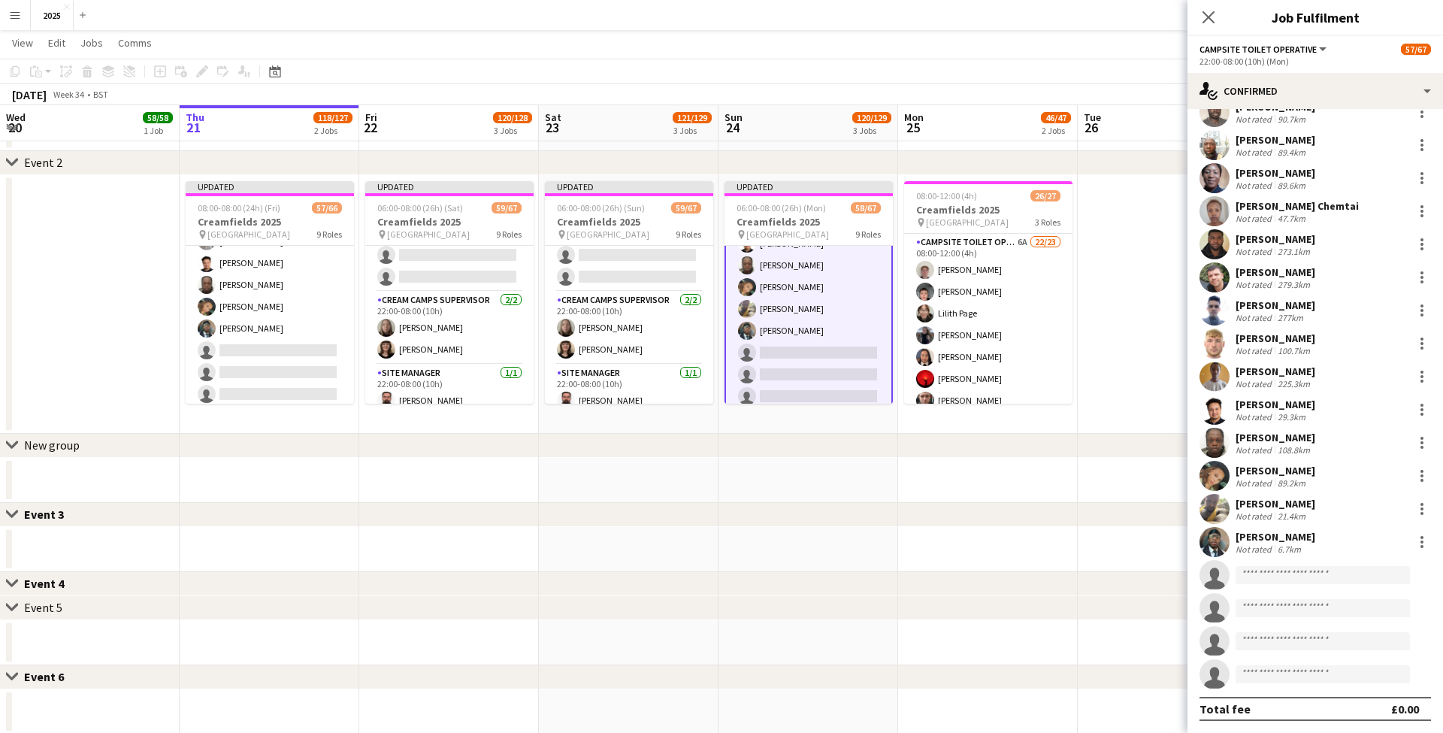
click at [1129, 299] on app-date-cell at bounding box center [1168, 304] width 180 height 259
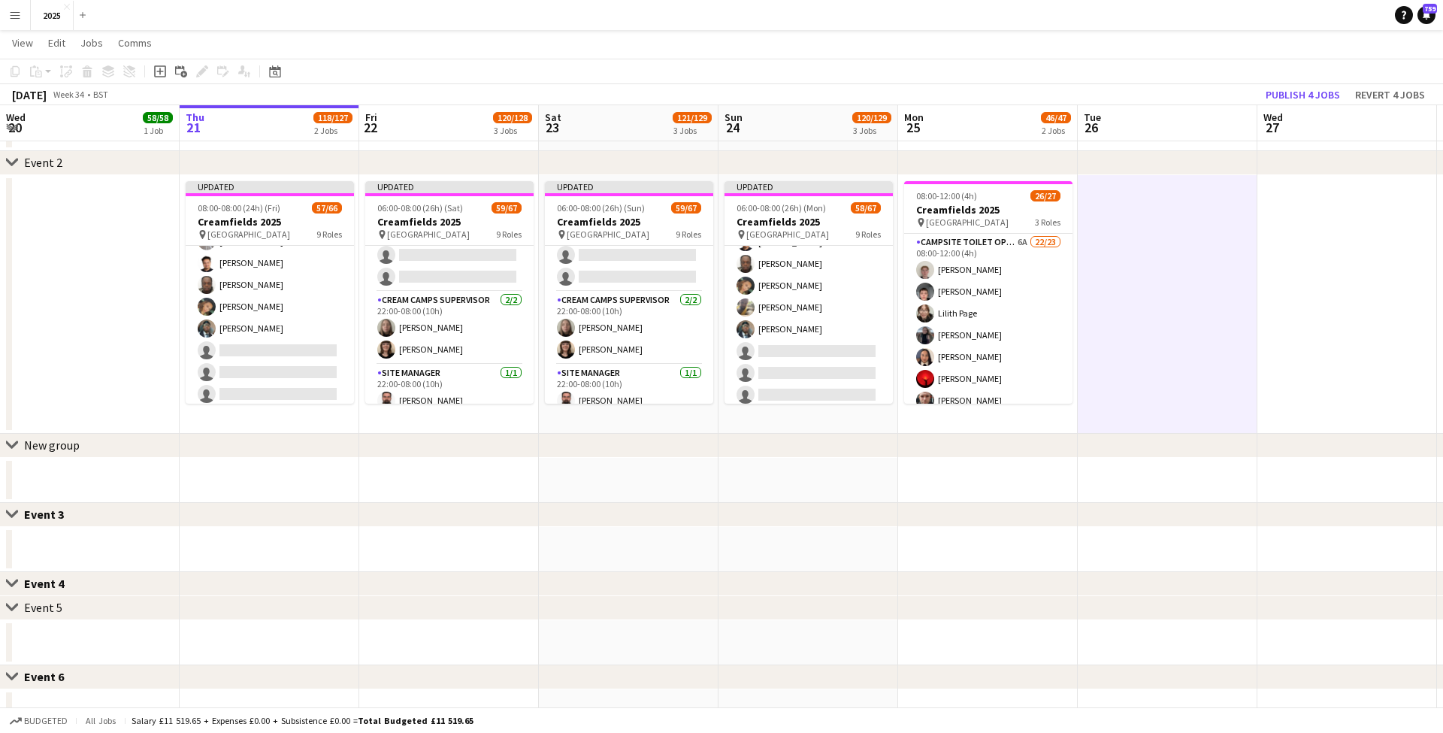
click at [1296, 99] on button "Publish 4 jobs" at bounding box center [1303, 95] width 86 height 20
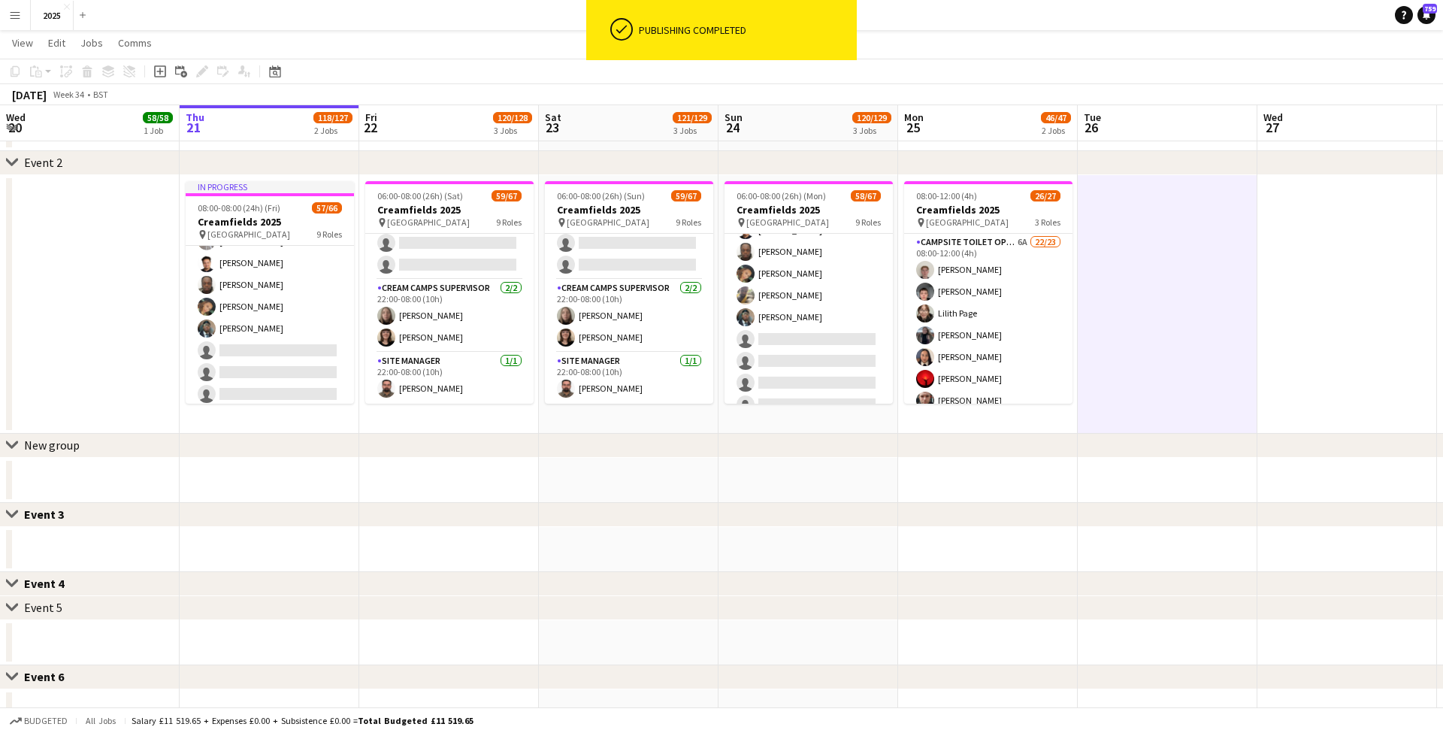
scroll to position [0, 408]
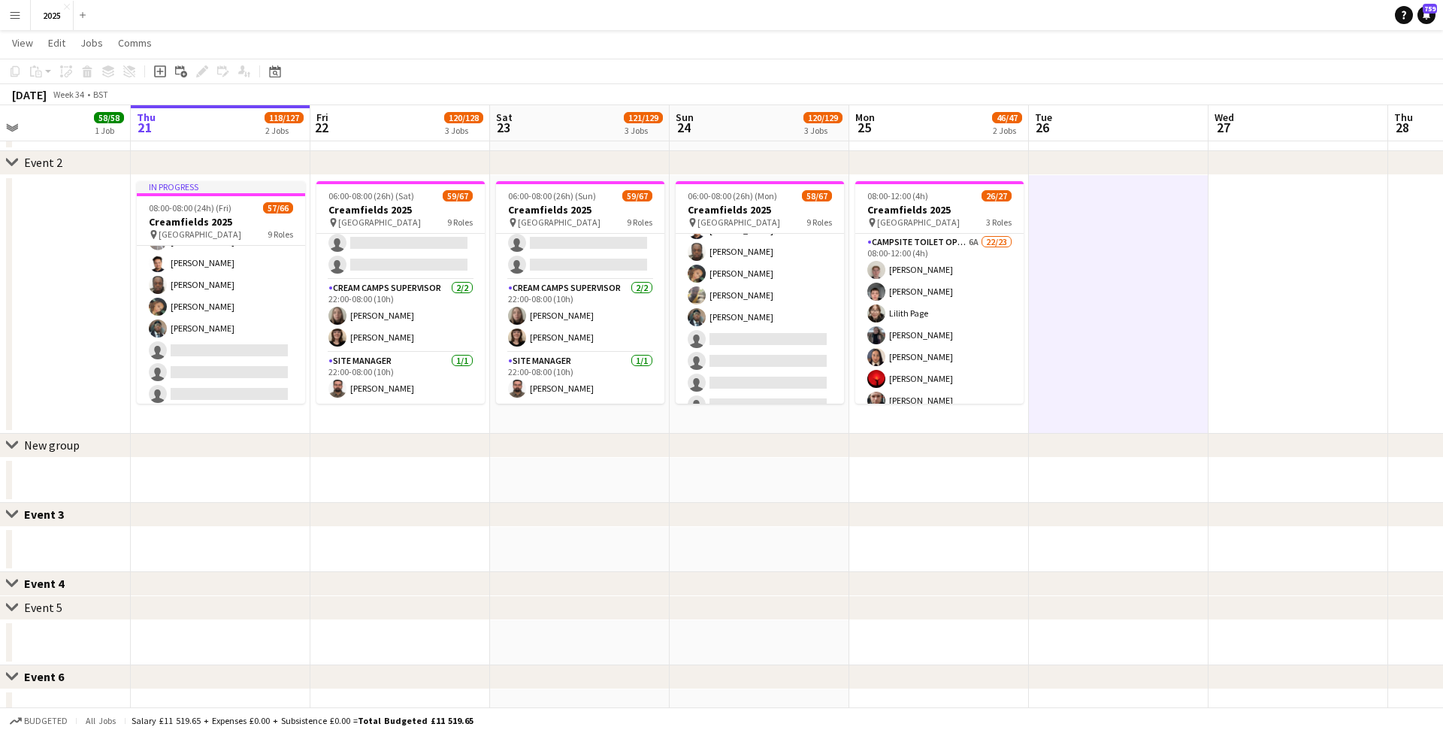
click at [14, 13] on app-icon "Menu" at bounding box center [15, 15] width 12 height 12
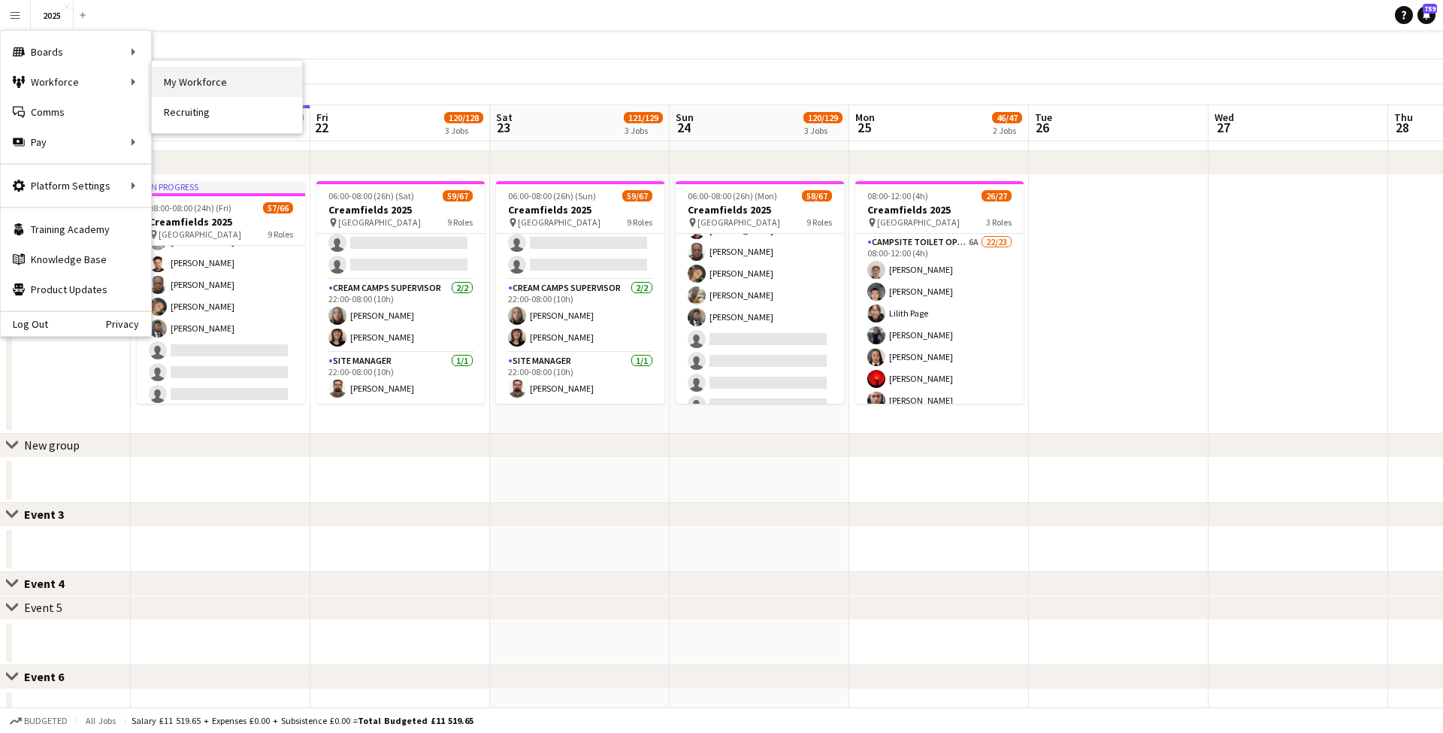
click at [179, 92] on link "My Workforce" at bounding box center [227, 82] width 150 height 30
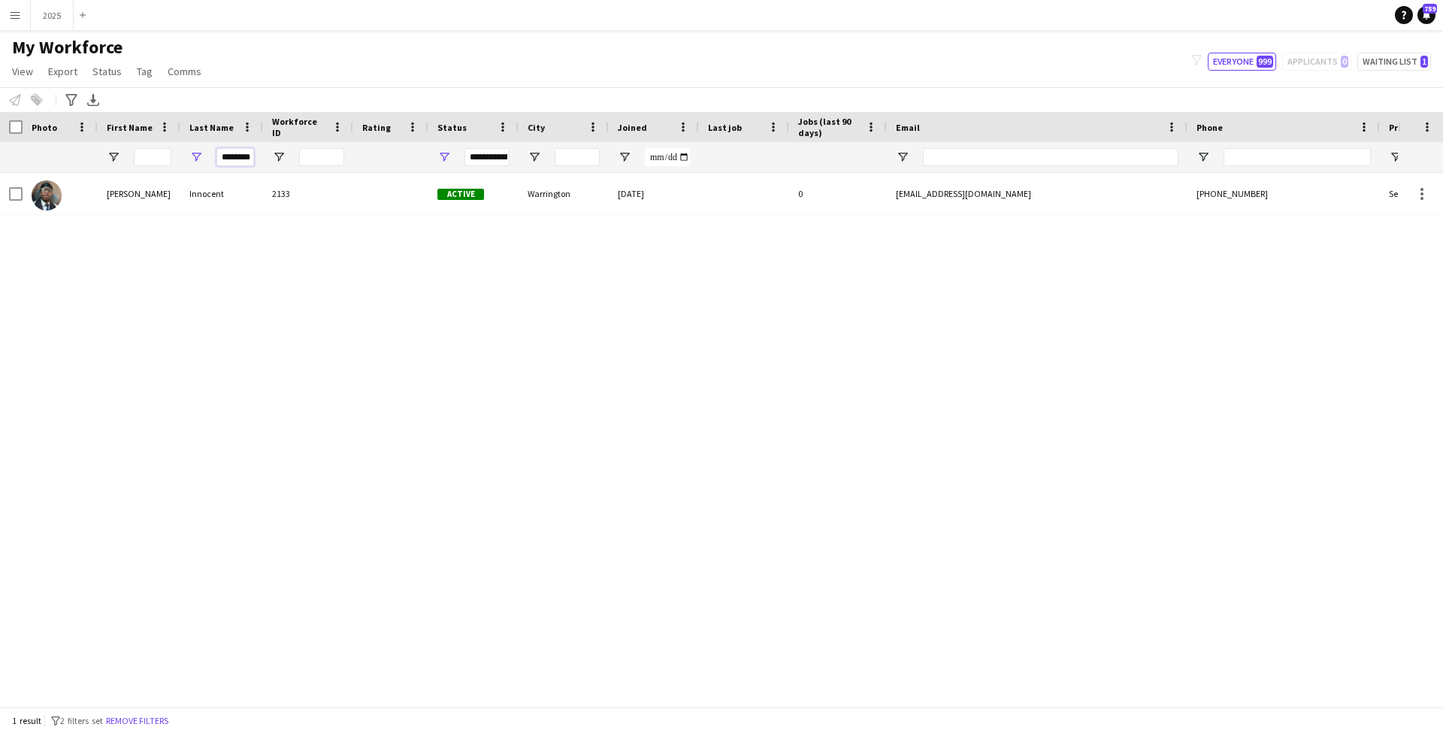
drag, startPoint x: 222, startPoint y: 157, endPoint x: 355, endPoint y: 173, distance: 134.0
click at [356, 173] on div "Workforce Details Photo First Name" at bounding box center [721, 409] width 1443 height 595
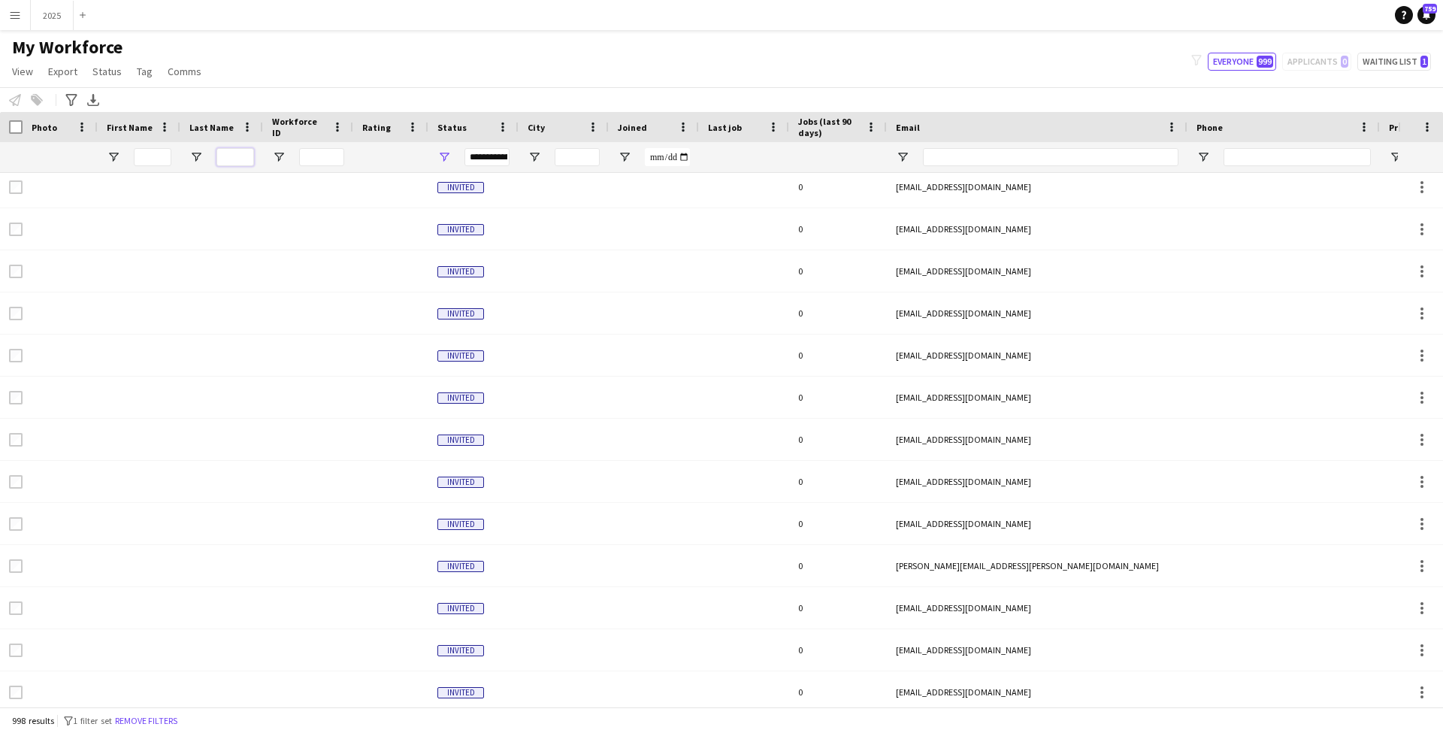
scroll to position [1202, 0]
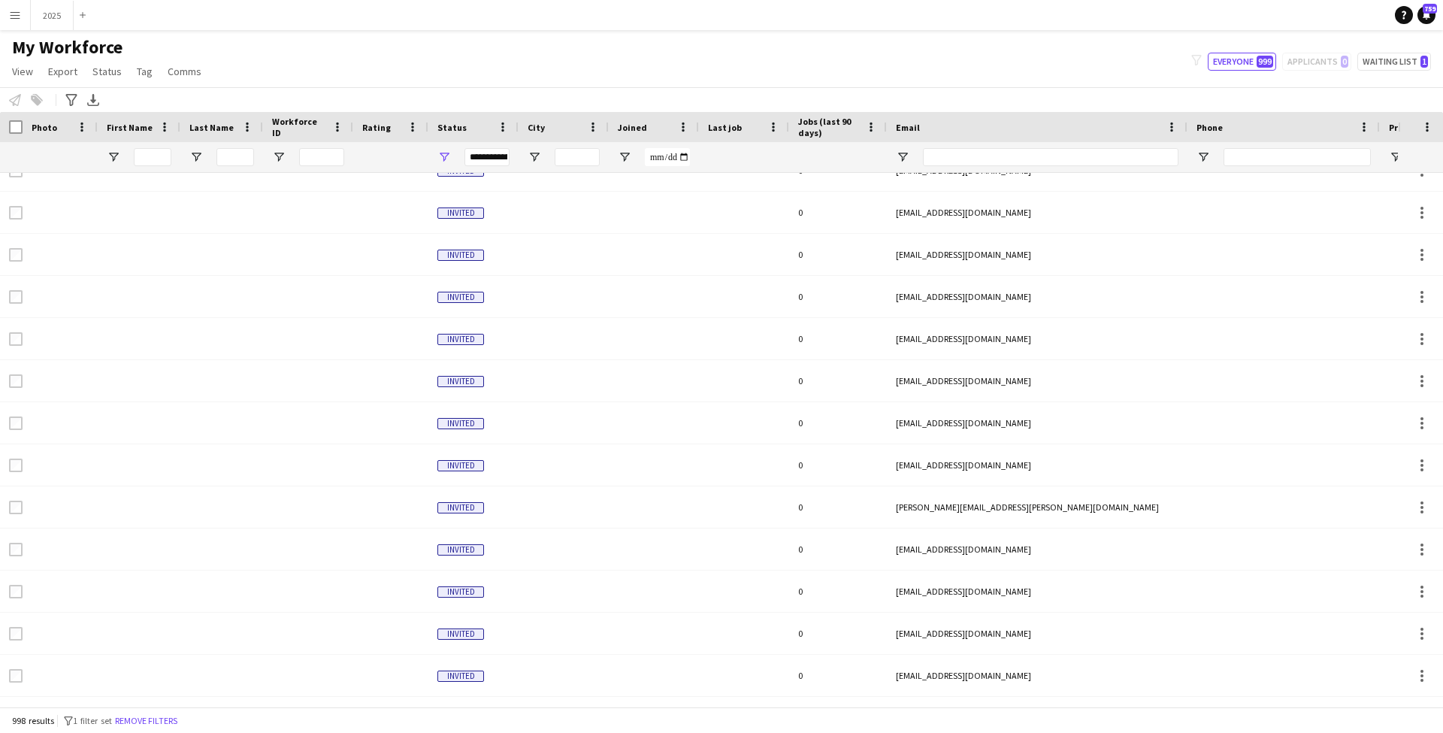
click at [640, 132] on span "Joined" at bounding box center [632, 127] width 29 height 11
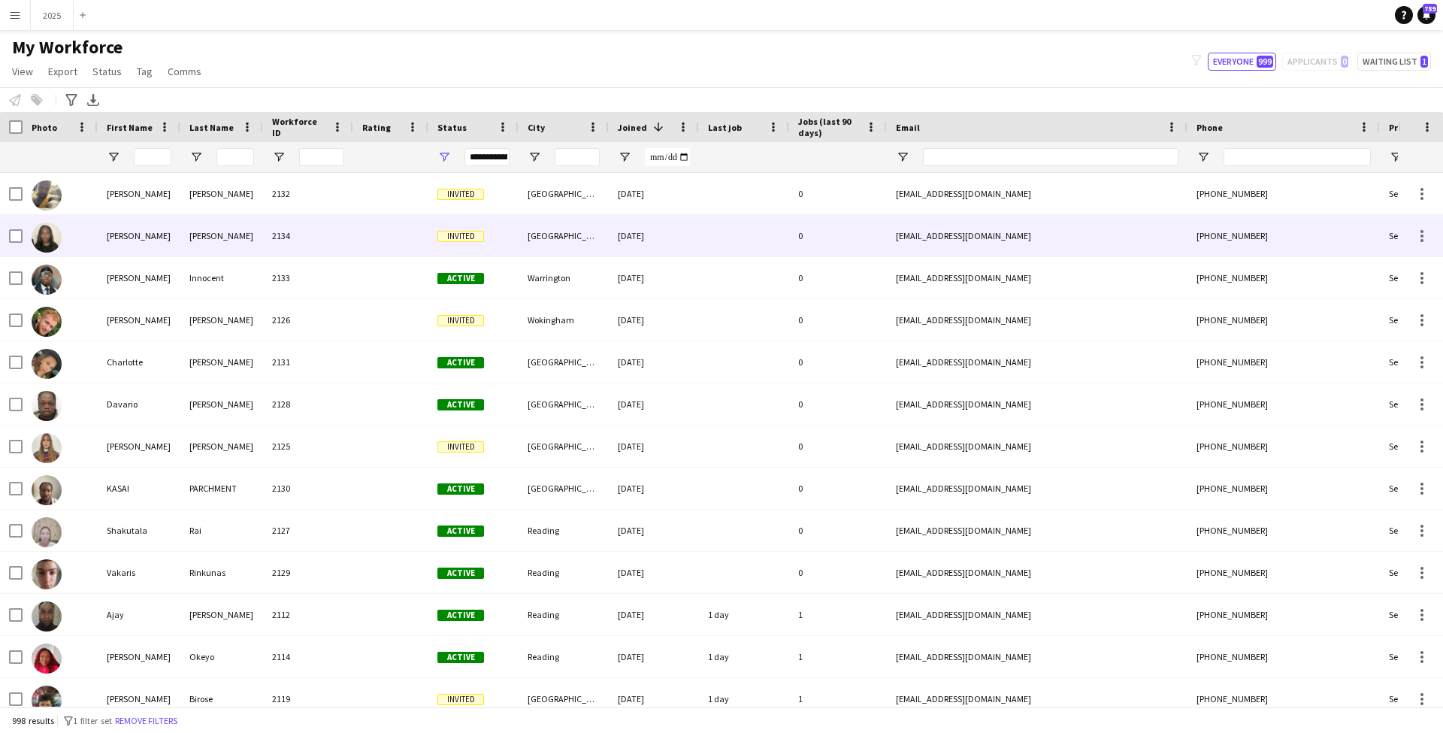
click at [283, 245] on div "2134" at bounding box center [308, 235] width 90 height 41
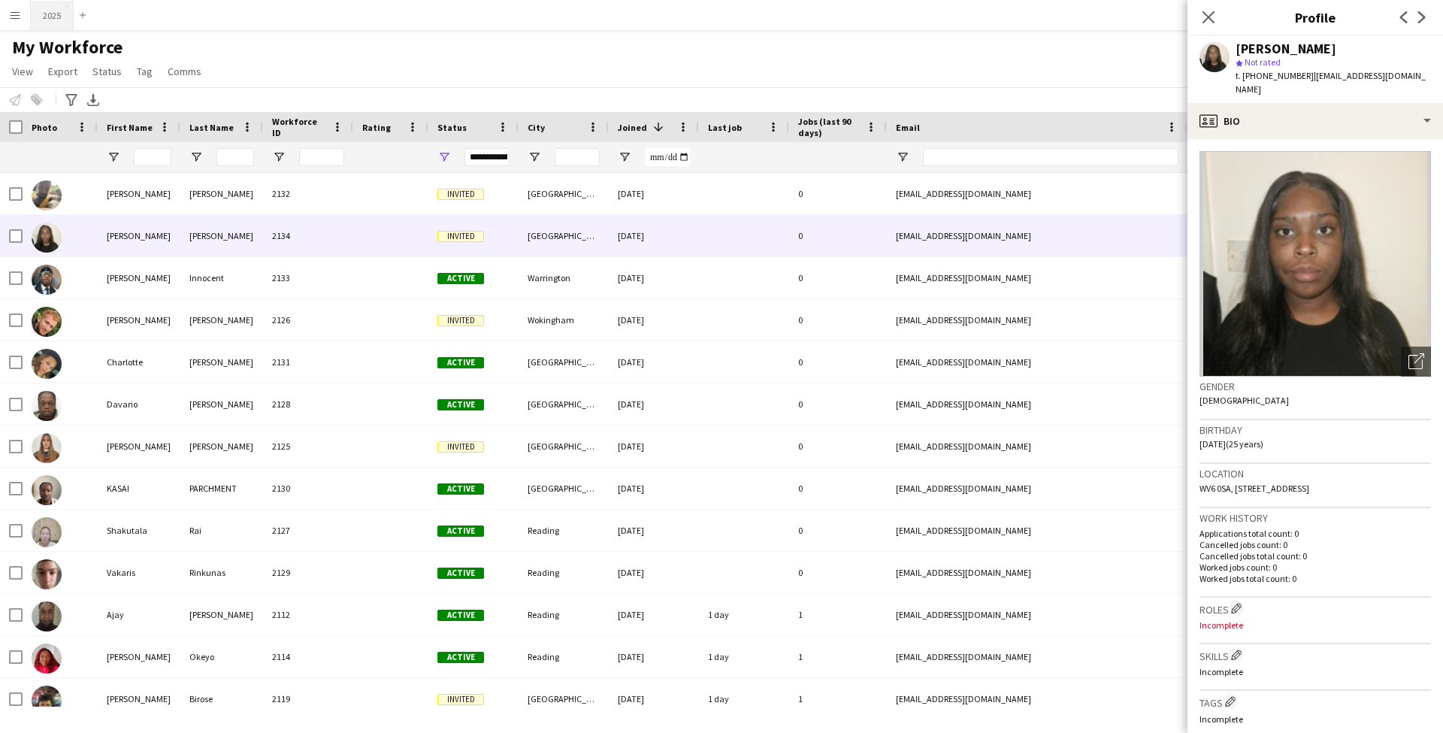
click at [50, 14] on button "2025 Close" at bounding box center [52, 15] width 43 height 29
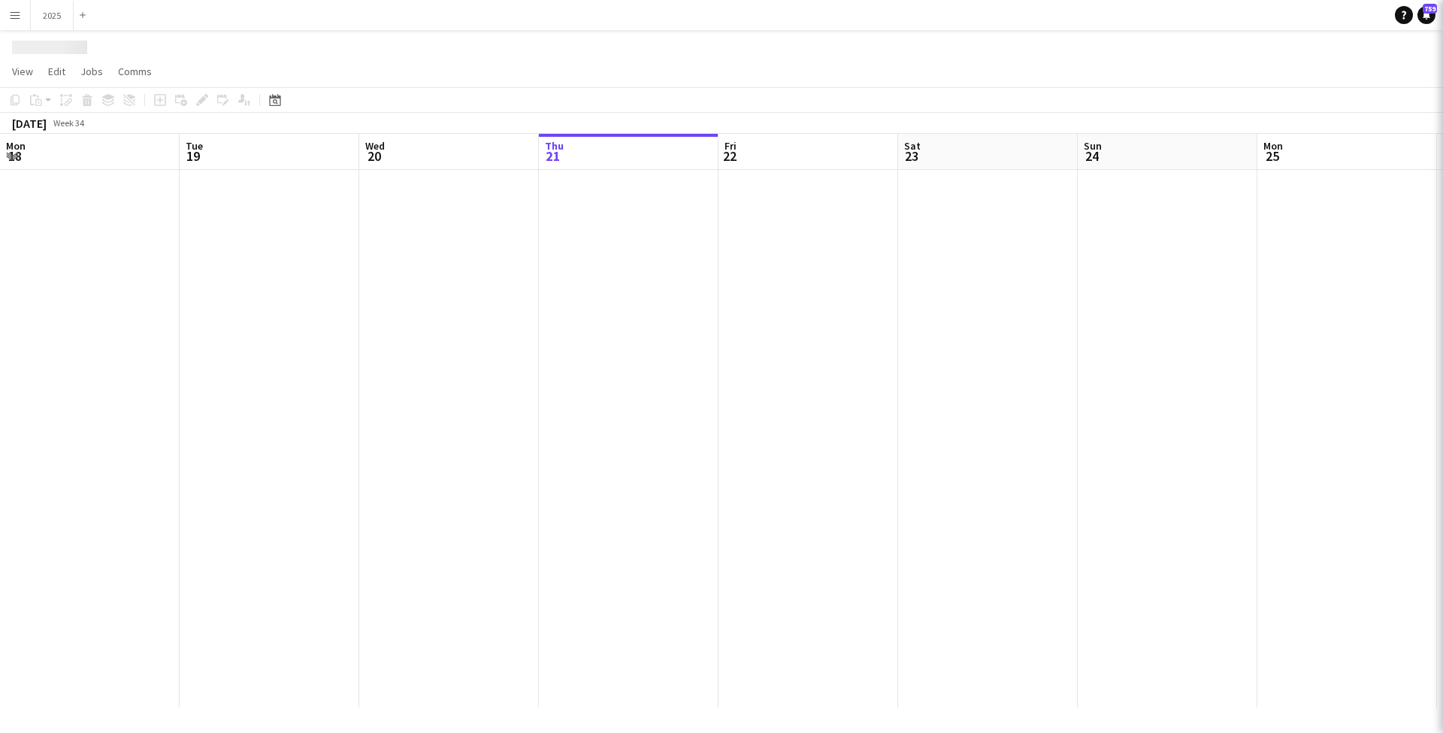
scroll to position [0, 359]
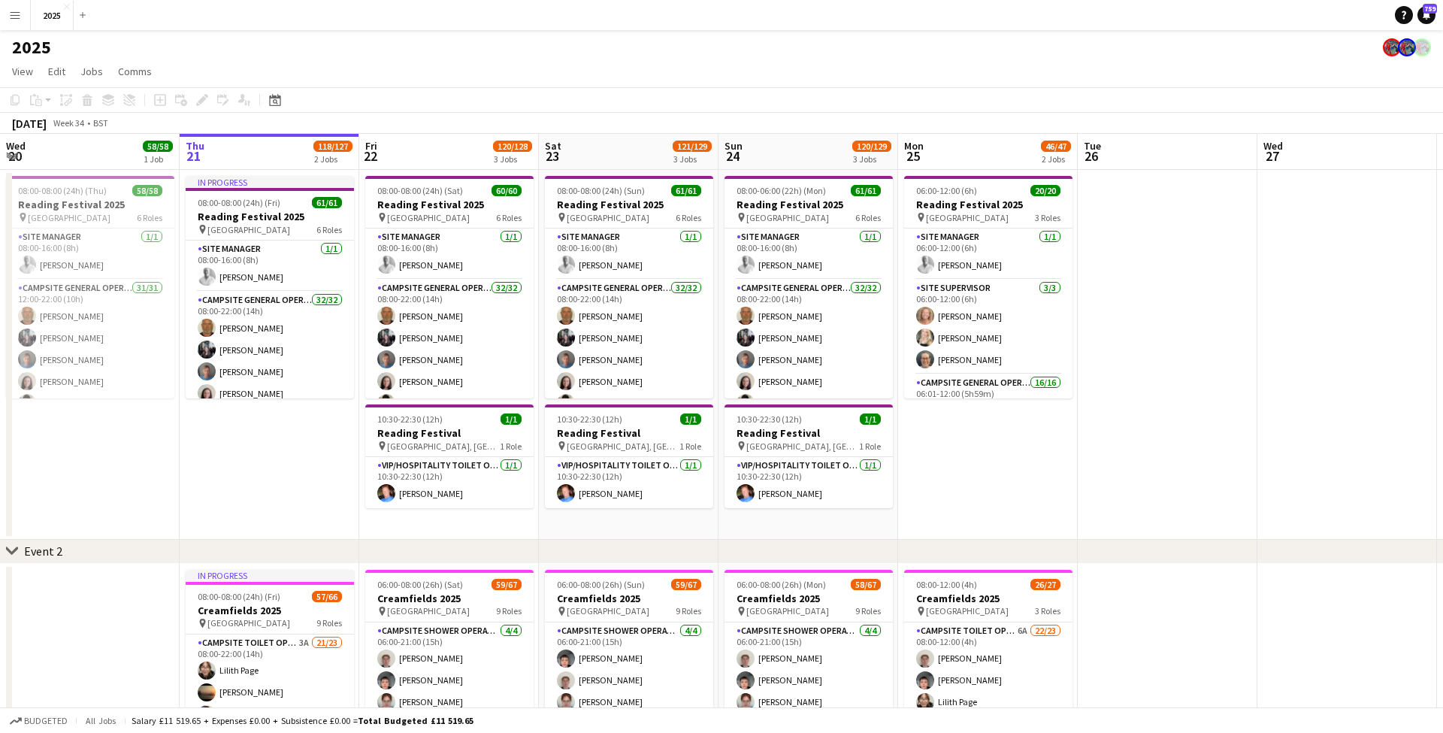
click at [7, 13] on button "Menu" at bounding box center [15, 15] width 30 height 30
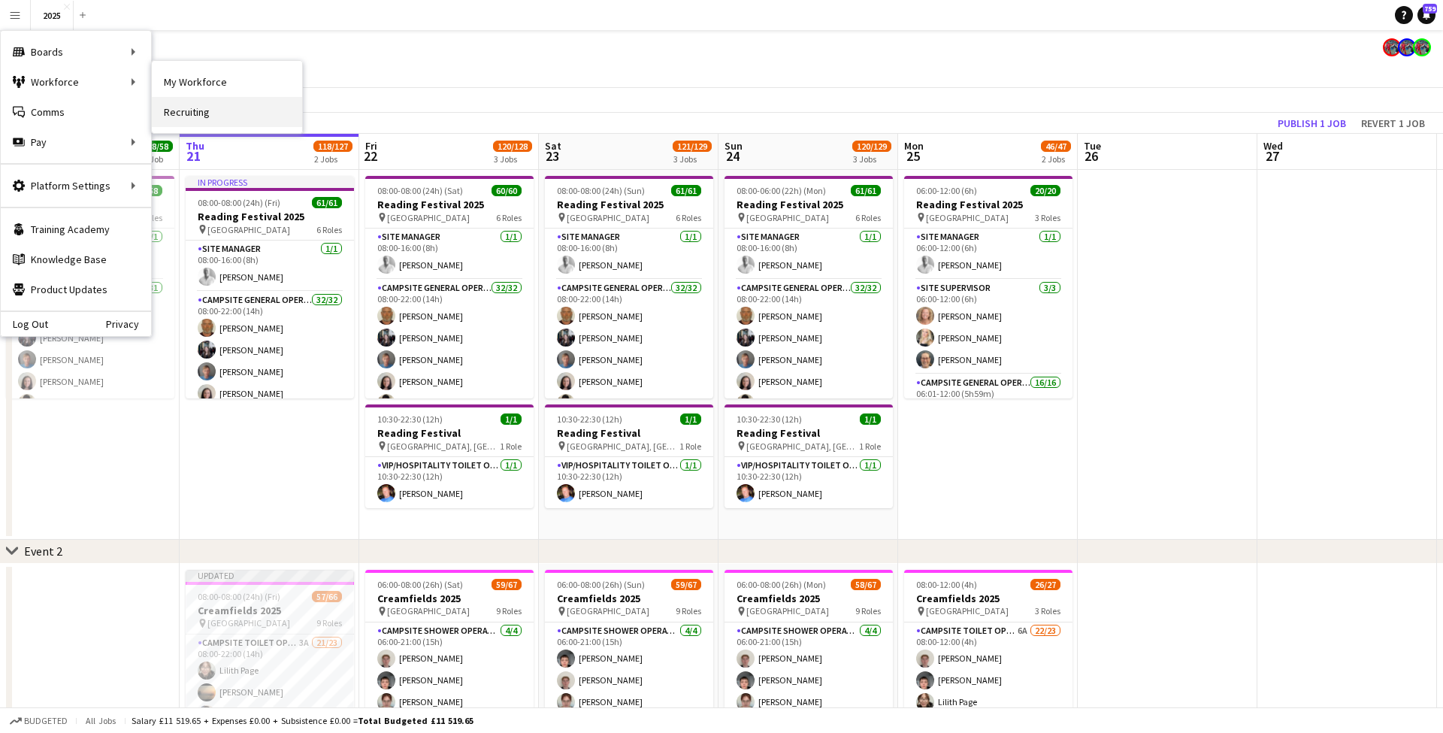
click at [232, 114] on link "Recruiting" at bounding box center [227, 112] width 150 height 30
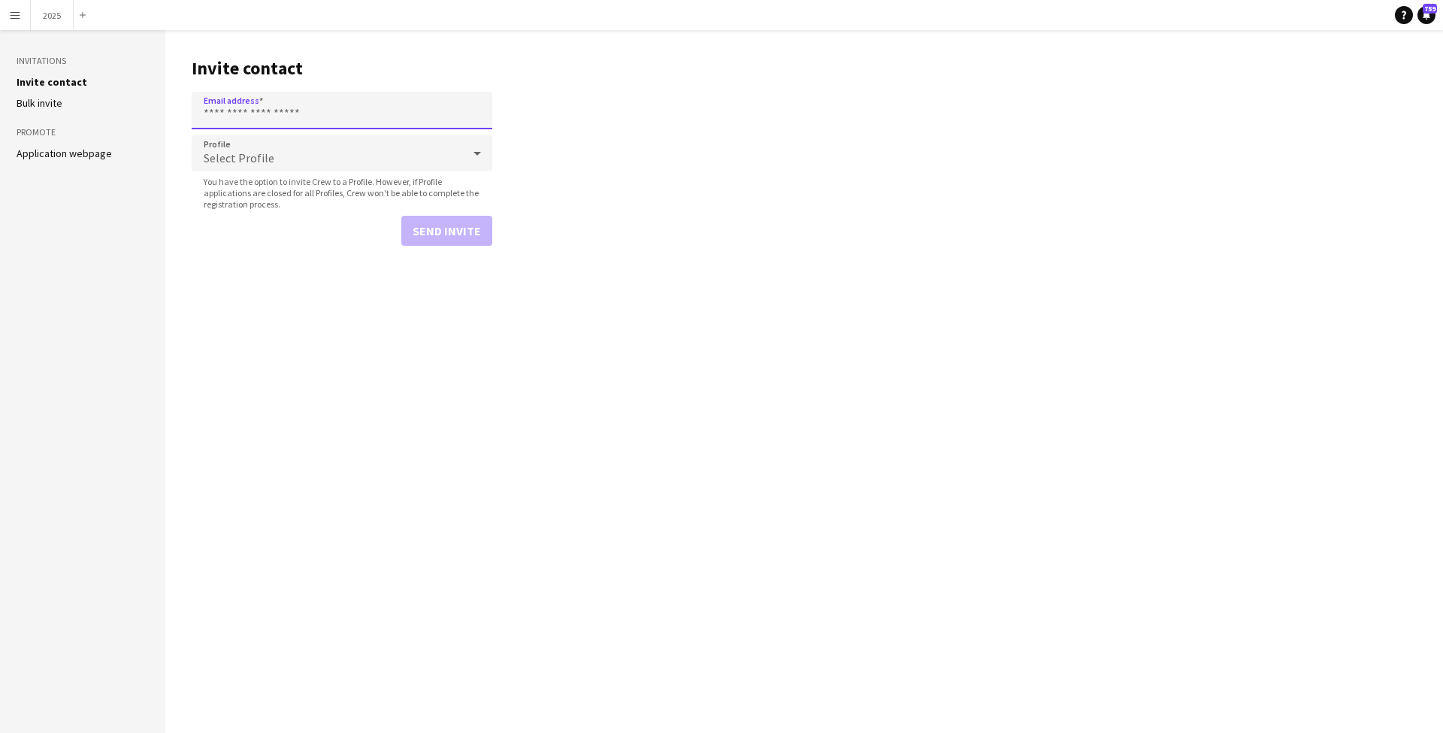
click at [221, 112] on input "Email address" at bounding box center [342, 111] width 301 height 38
type input "**********"
click at [254, 147] on div "Select Profile" at bounding box center [327, 153] width 271 height 36
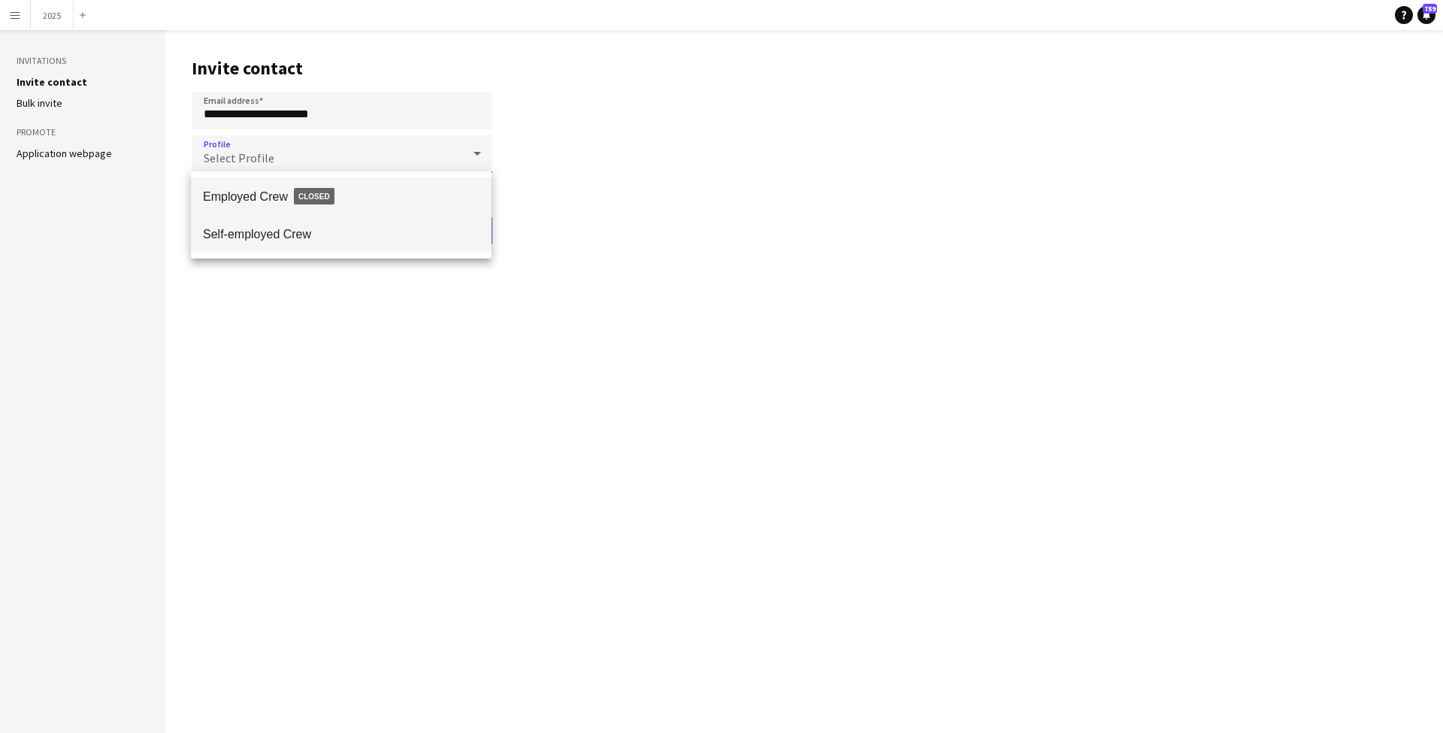
click at [274, 229] on span "Self-employed Crew" at bounding box center [341, 234] width 277 height 14
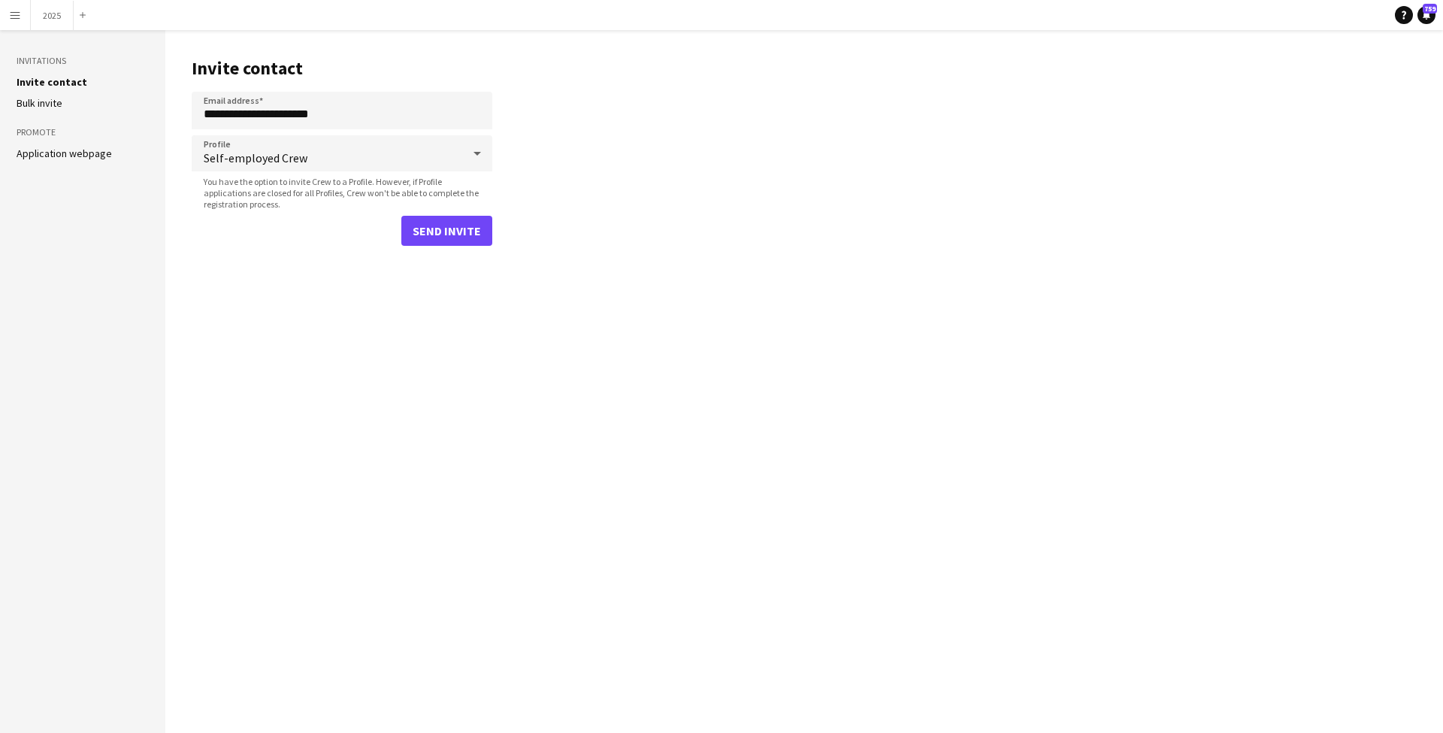
click at [467, 233] on button "Send invite" at bounding box center [446, 231] width 91 height 30
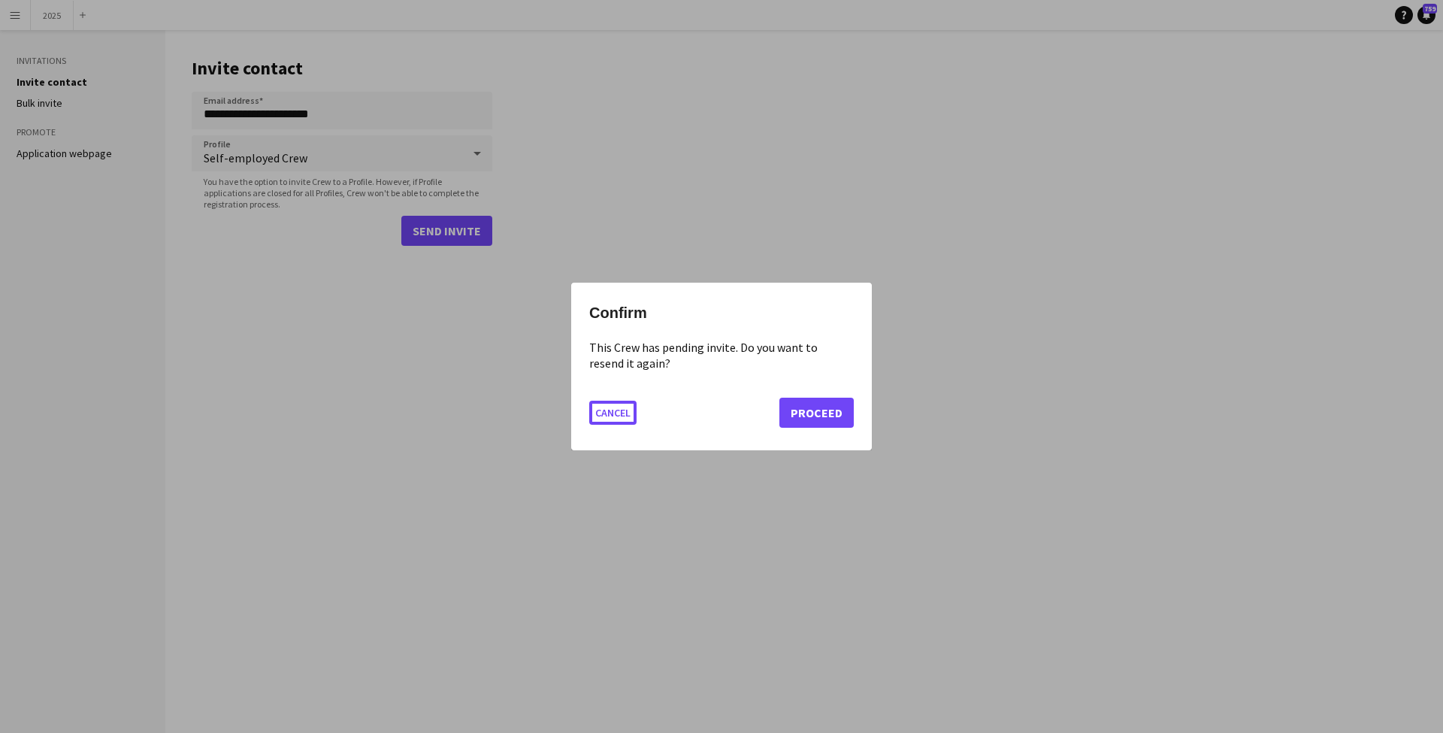
scroll to position [0, 0]
click at [837, 415] on button "Proceed" at bounding box center [816, 413] width 74 height 30
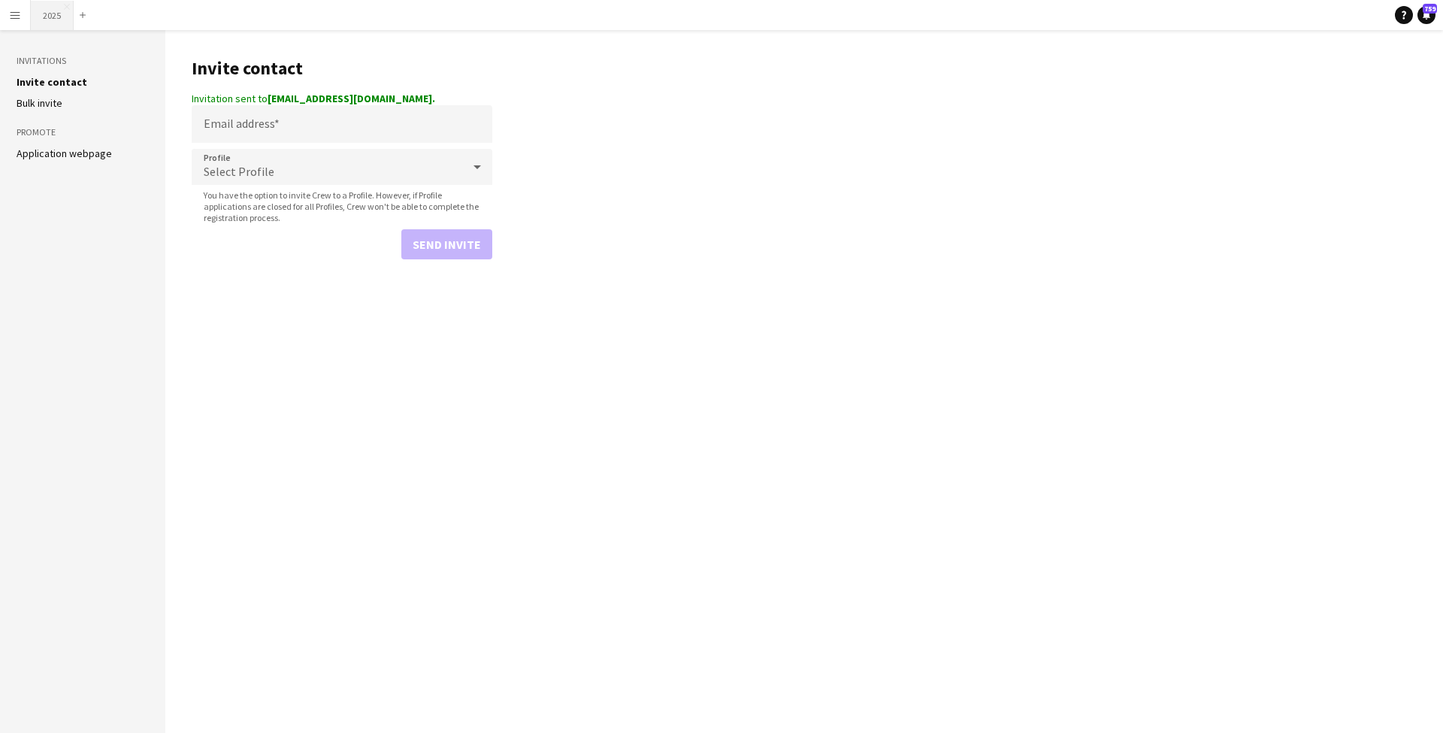
click at [53, 17] on button "2025 Close" at bounding box center [52, 15] width 43 height 29
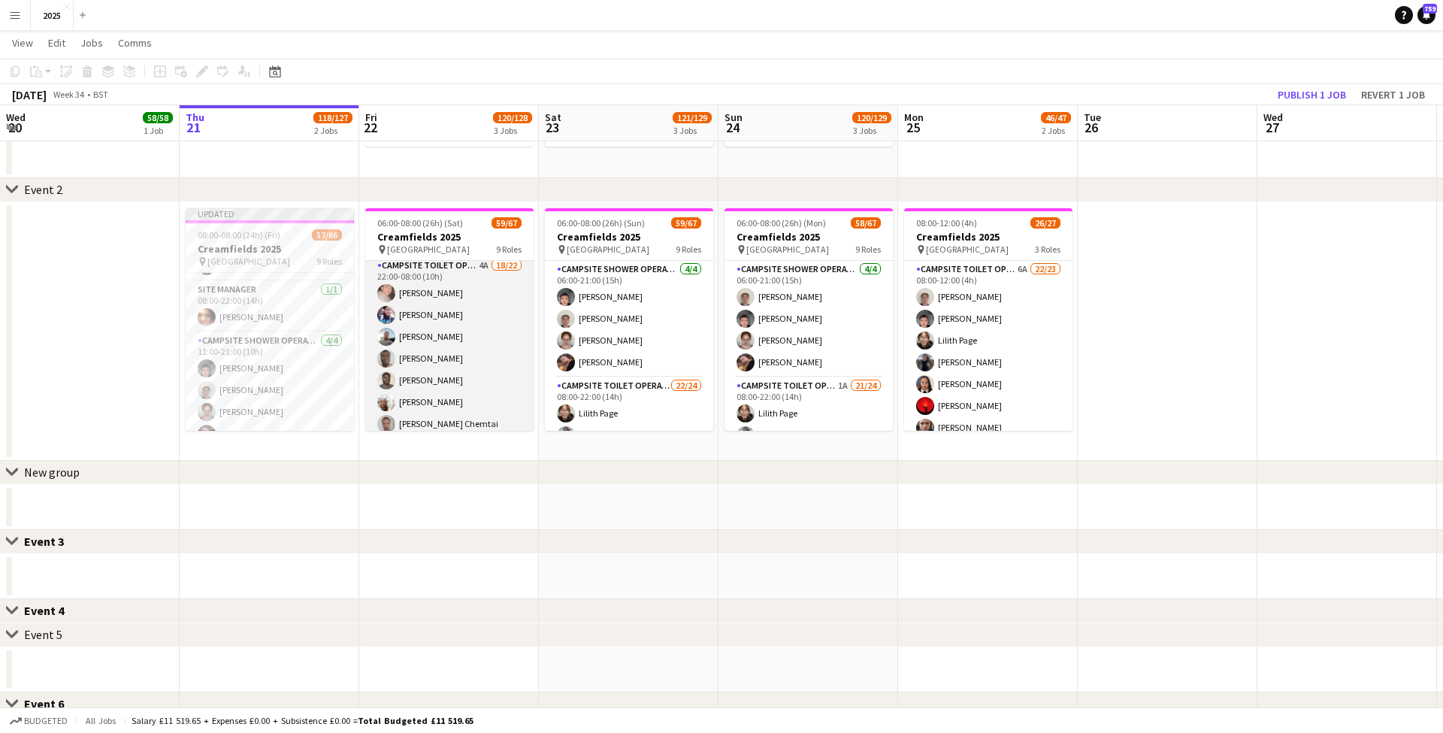
scroll to position [1083, 0]
click at [482, 276] on app-card-role "Campsite Toilet Operative 4A 18/22 22:00-08:00 (10h) Theo Kenton Viktoria Stets…" at bounding box center [449, 523] width 168 height 509
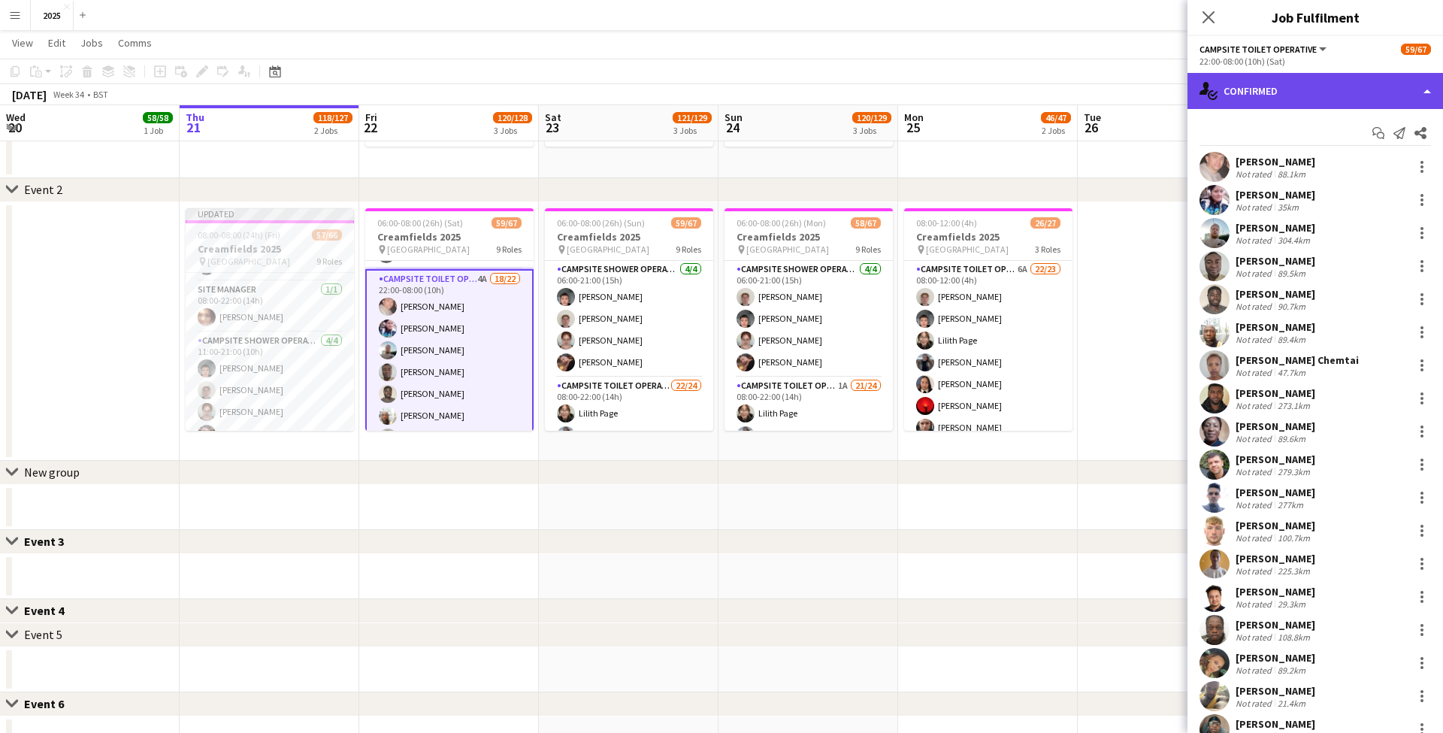
click at [1270, 94] on div "single-neutral-actions-check-2 Confirmed" at bounding box center [1316, 91] width 256 height 36
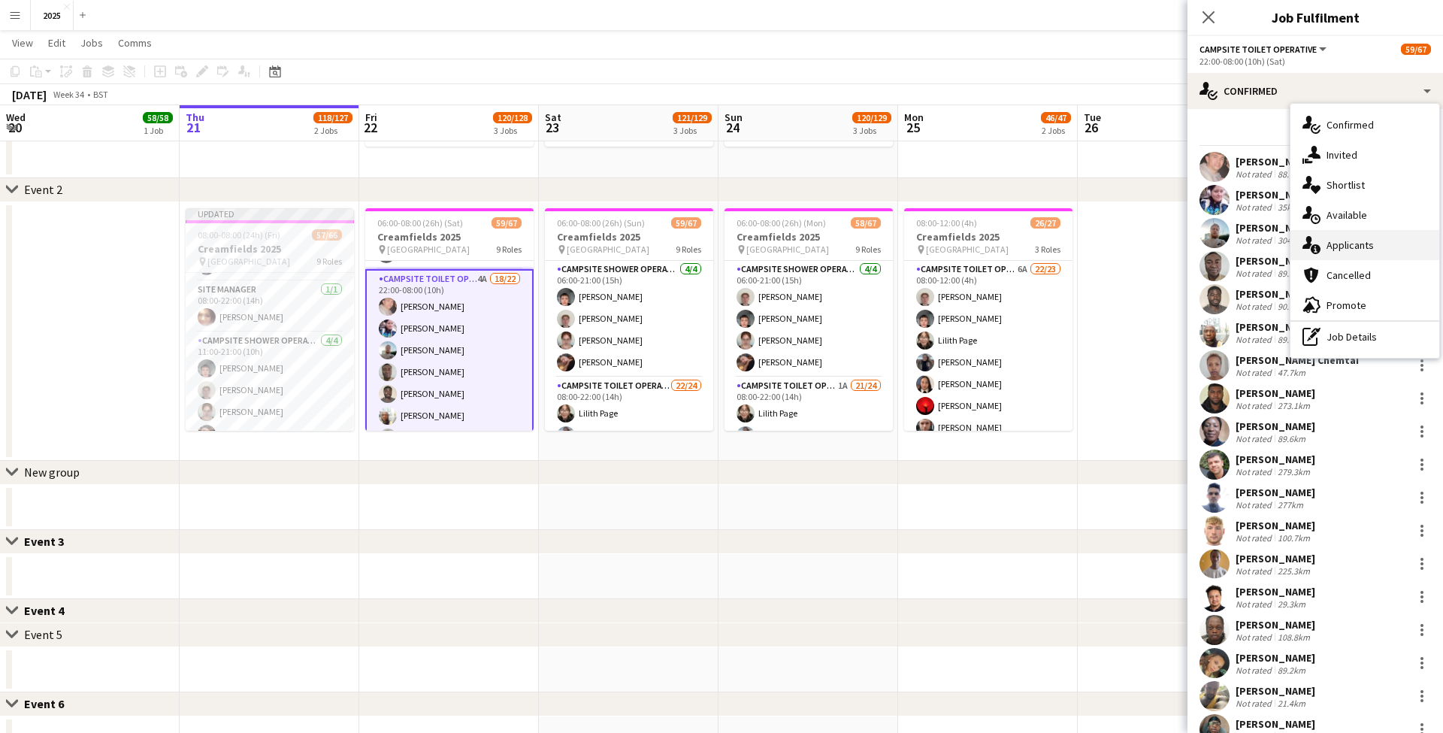
click at [1342, 247] on div "single-neutral-actions-information Applicants" at bounding box center [1365, 245] width 149 height 30
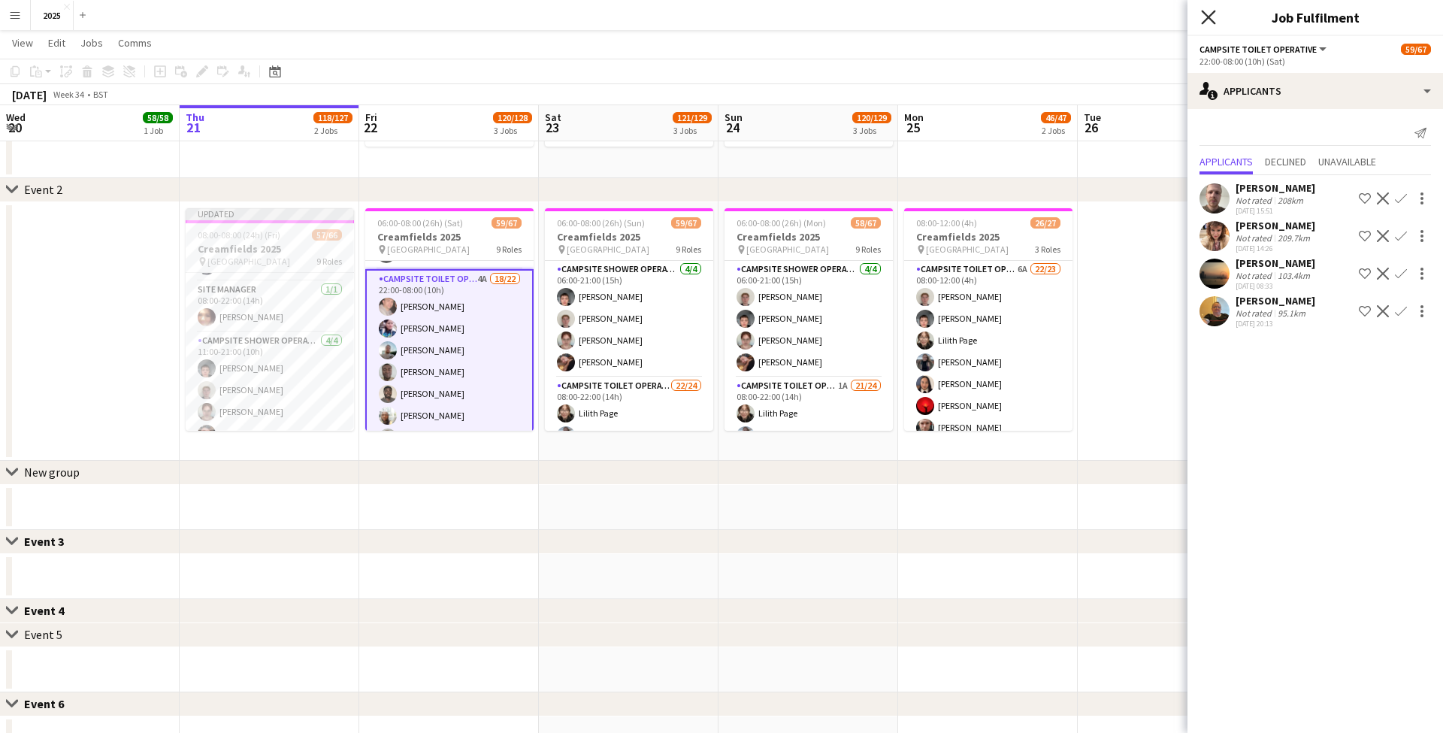
click at [1211, 21] on icon "Close pop-in" at bounding box center [1208, 17] width 14 height 14
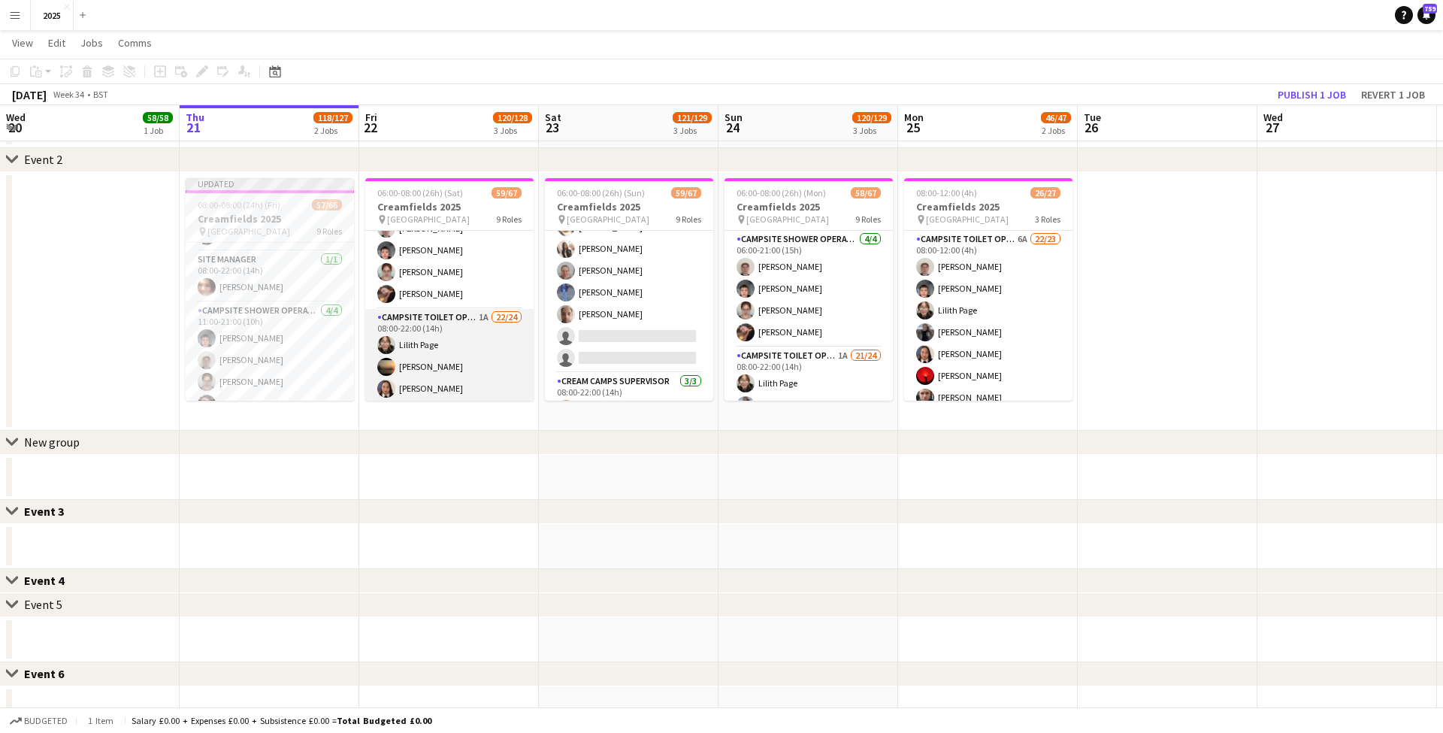
scroll to position [80, 0]
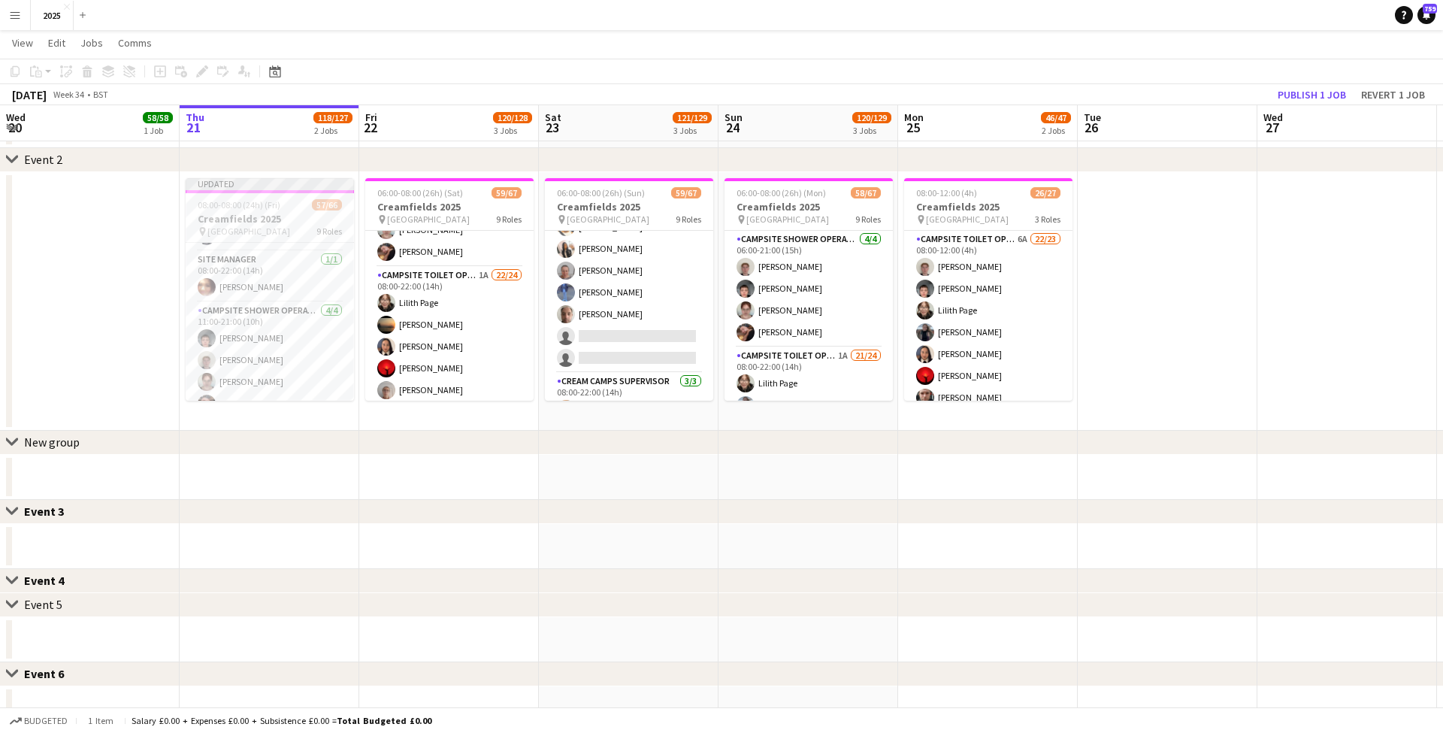
click at [21, 17] on button "Menu" at bounding box center [15, 15] width 30 height 30
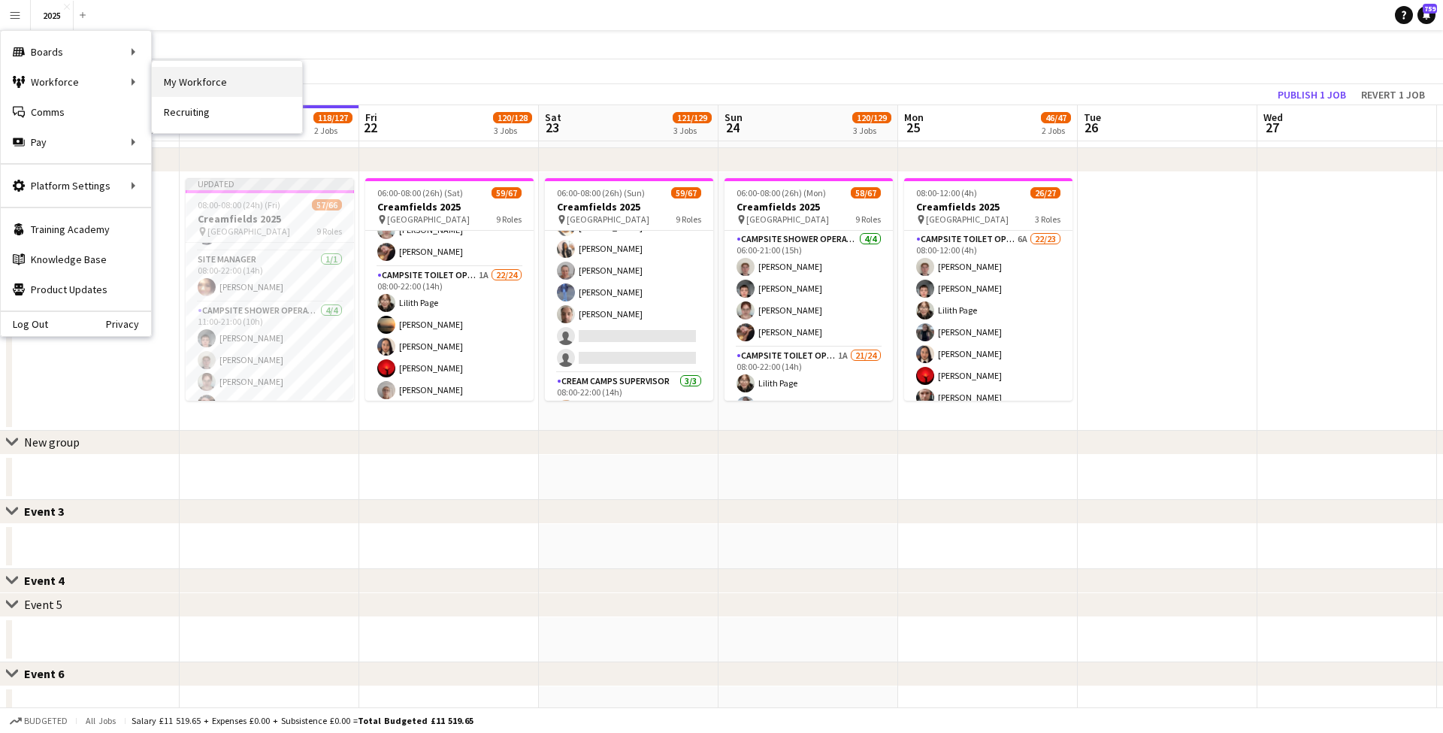
click at [215, 81] on link "My Workforce" at bounding box center [227, 82] width 150 height 30
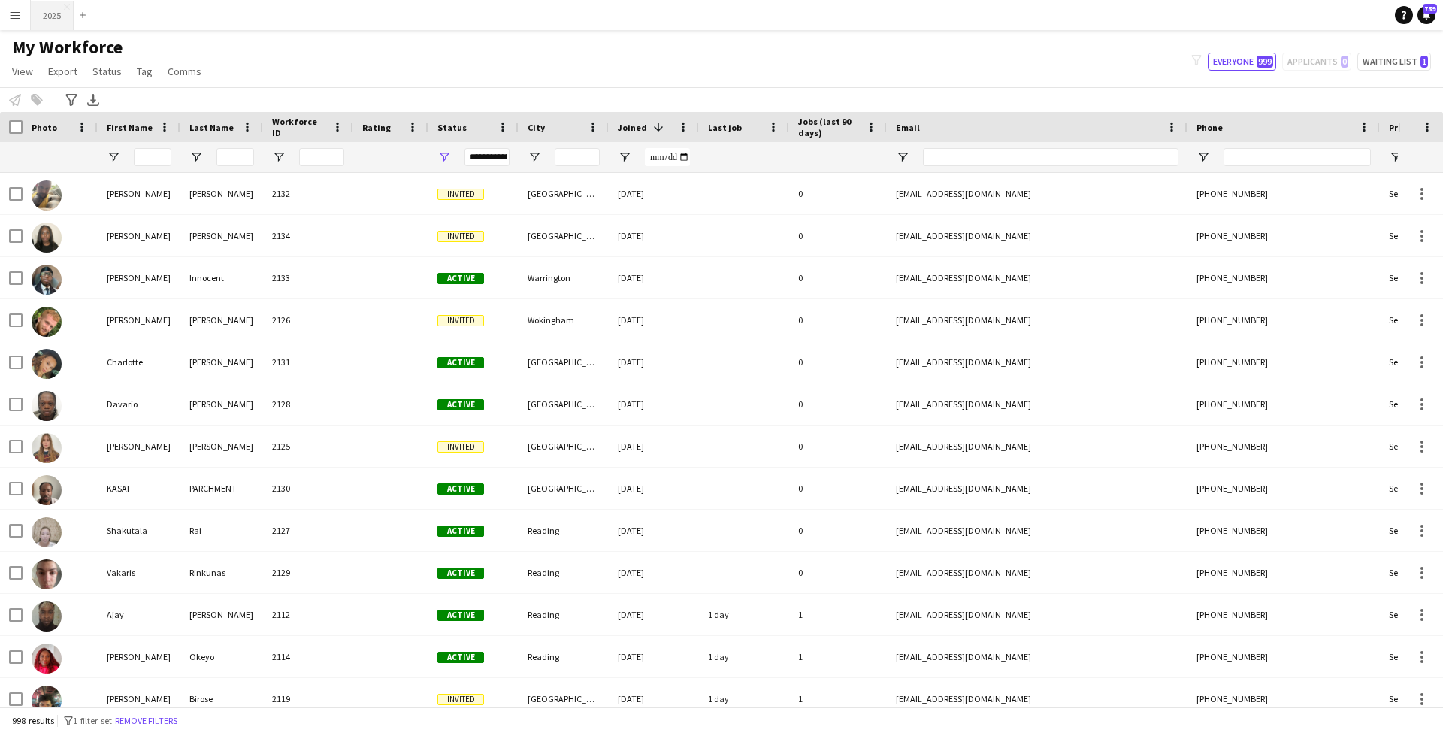
click at [58, 20] on button "2025 Close" at bounding box center [52, 15] width 43 height 29
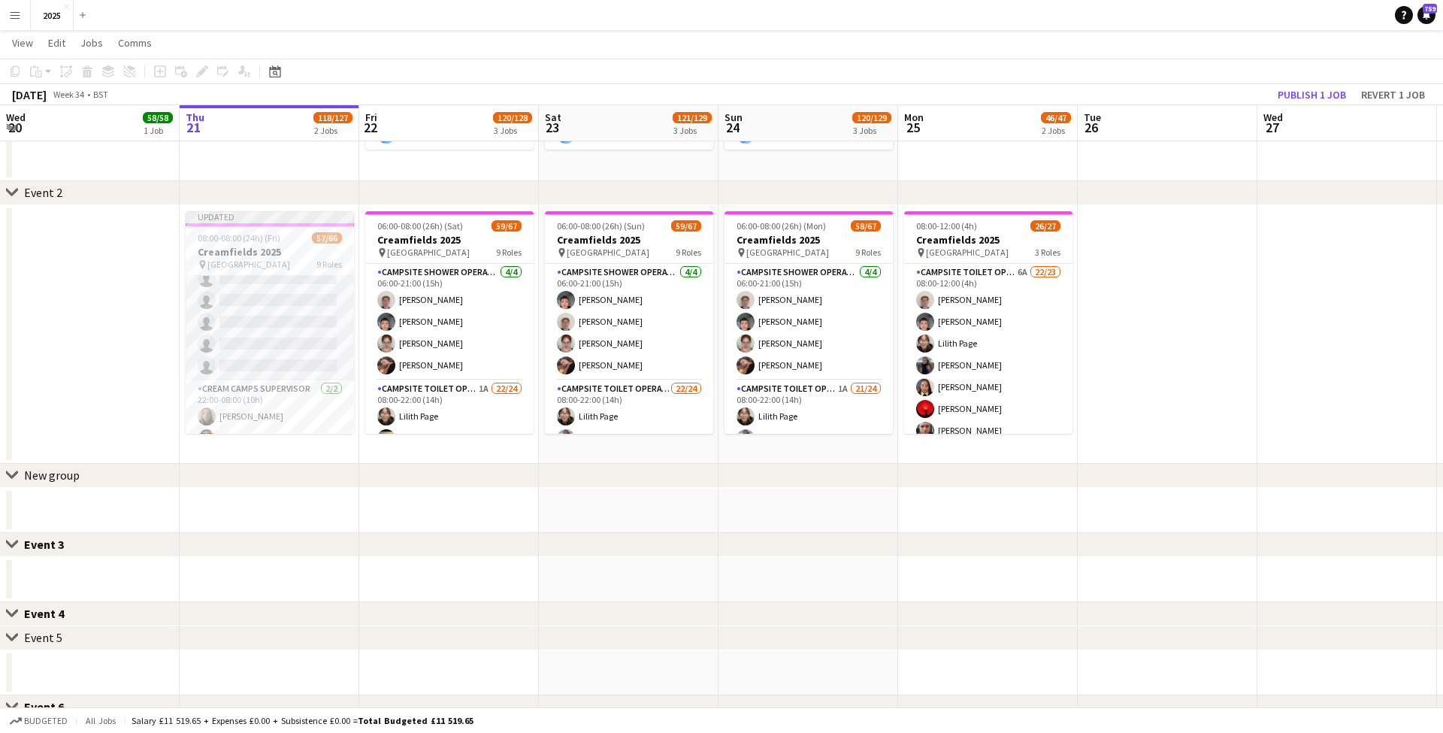
scroll to position [0, 360]
click at [285, 293] on app-card-role "Campsite Toilet Operative 3A 17/22 22:00-08:00 (10h) Theo Kenton Viktoria Stets…" at bounding box center [269, 125] width 168 height 509
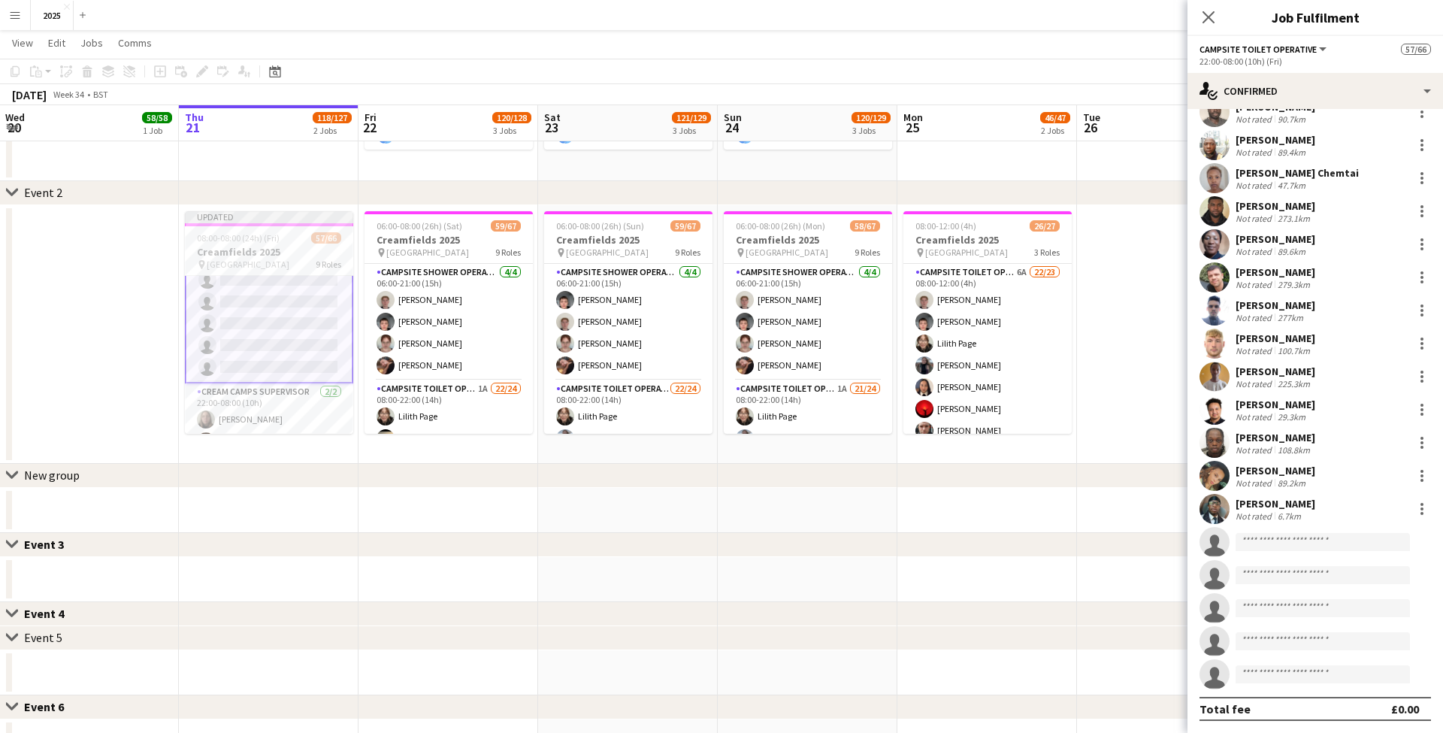
scroll to position [187, 0]
click at [1286, 546] on input at bounding box center [1323, 542] width 174 height 18
type input "***"
drag, startPoint x: 1284, startPoint y: 543, endPoint x: 1027, endPoint y: 522, distance: 257.9
click at [1027, 522] on body "Menu Boards Boards Boards All jobs Status Workforce Workforce My Workforce Recr…" at bounding box center [721, 297] width 1443 height 1309
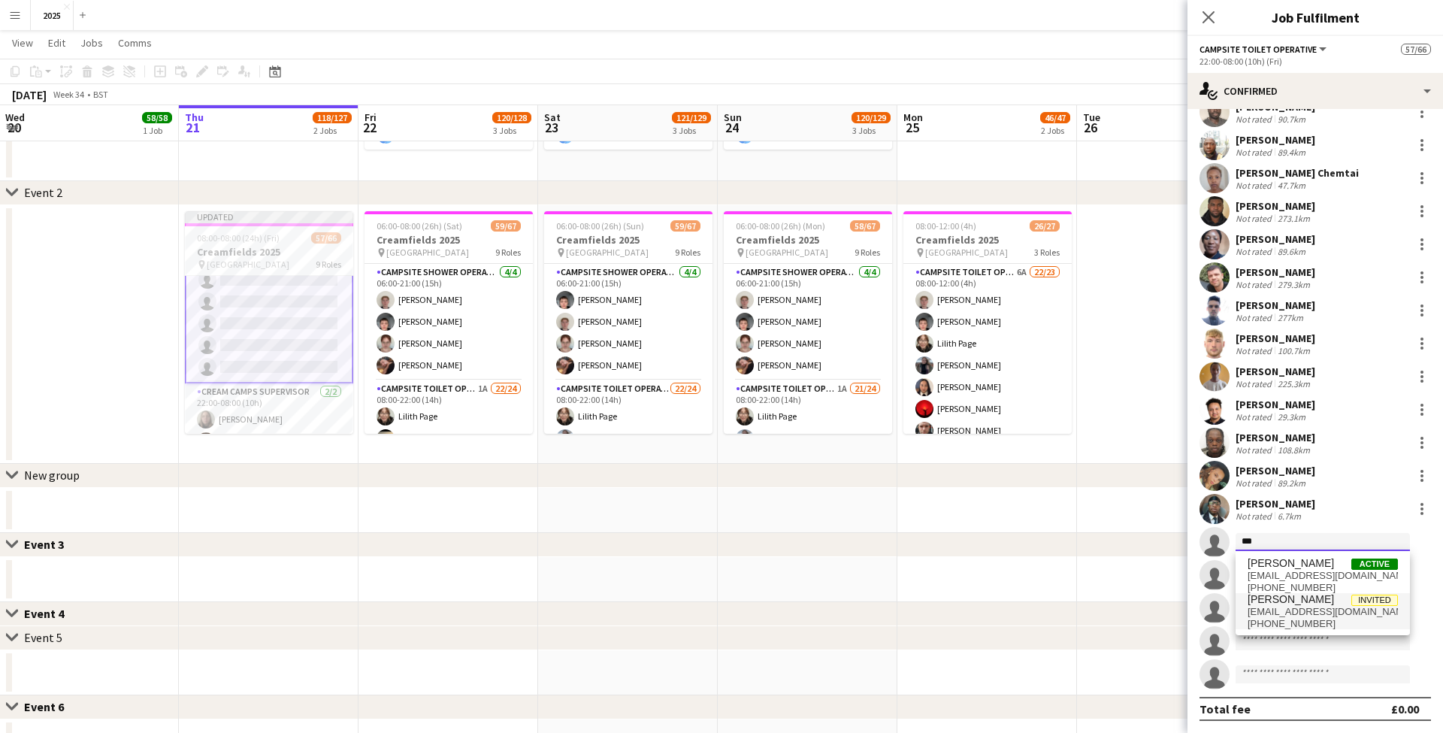
type input "***"
click at [1307, 603] on span "[PERSON_NAME]" at bounding box center [1291, 599] width 86 height 13
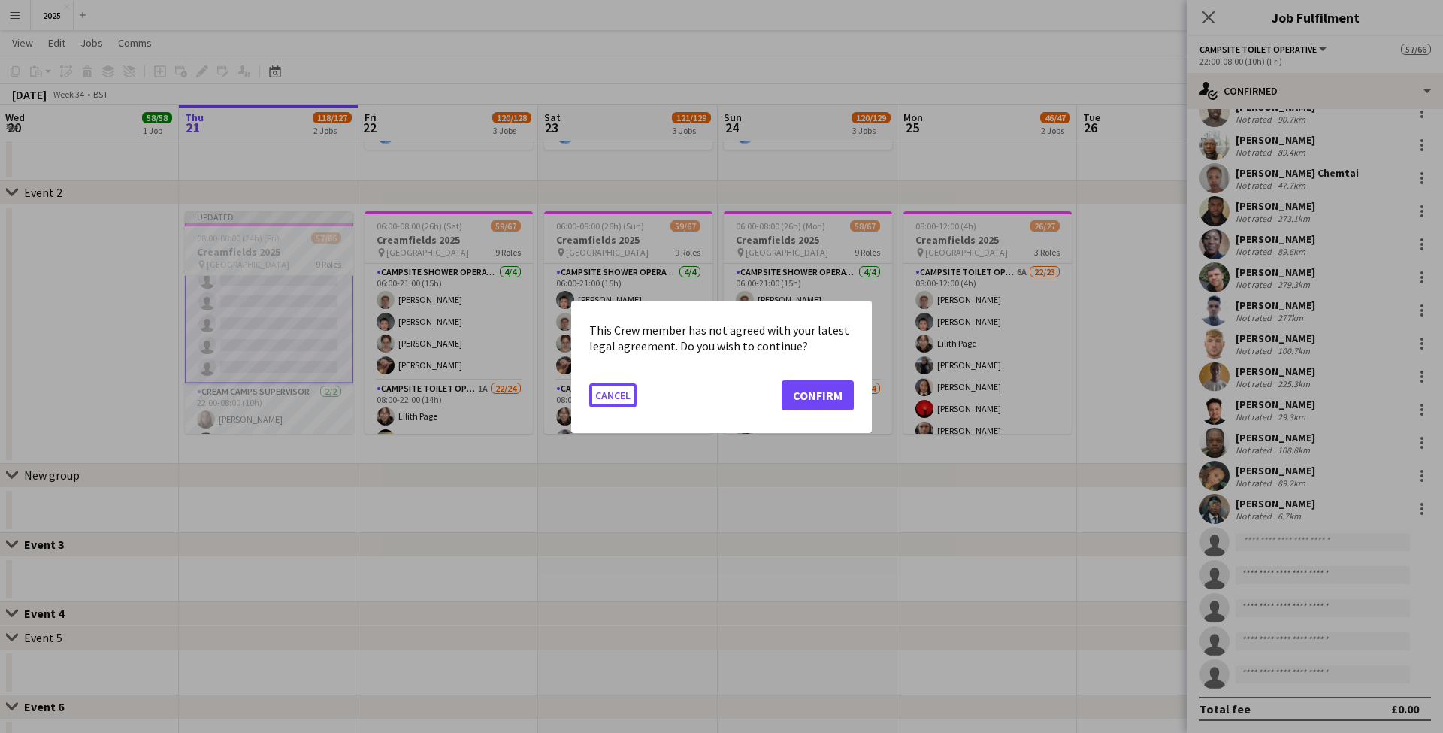
scroll to position [0, 0]
click at [838, 397] on button "Confirm" at bounding box center [818, 395] width 72 height 30
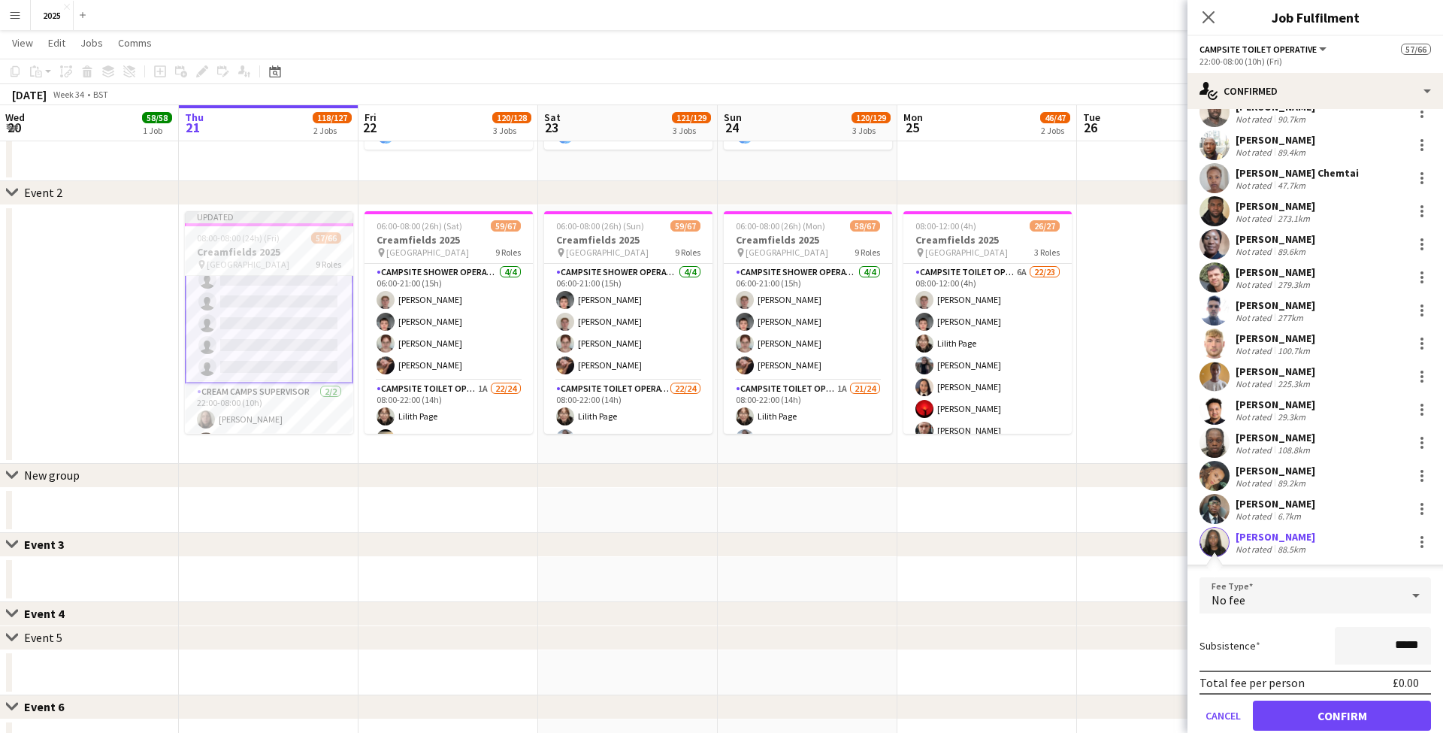
scroll to position [307, 0]
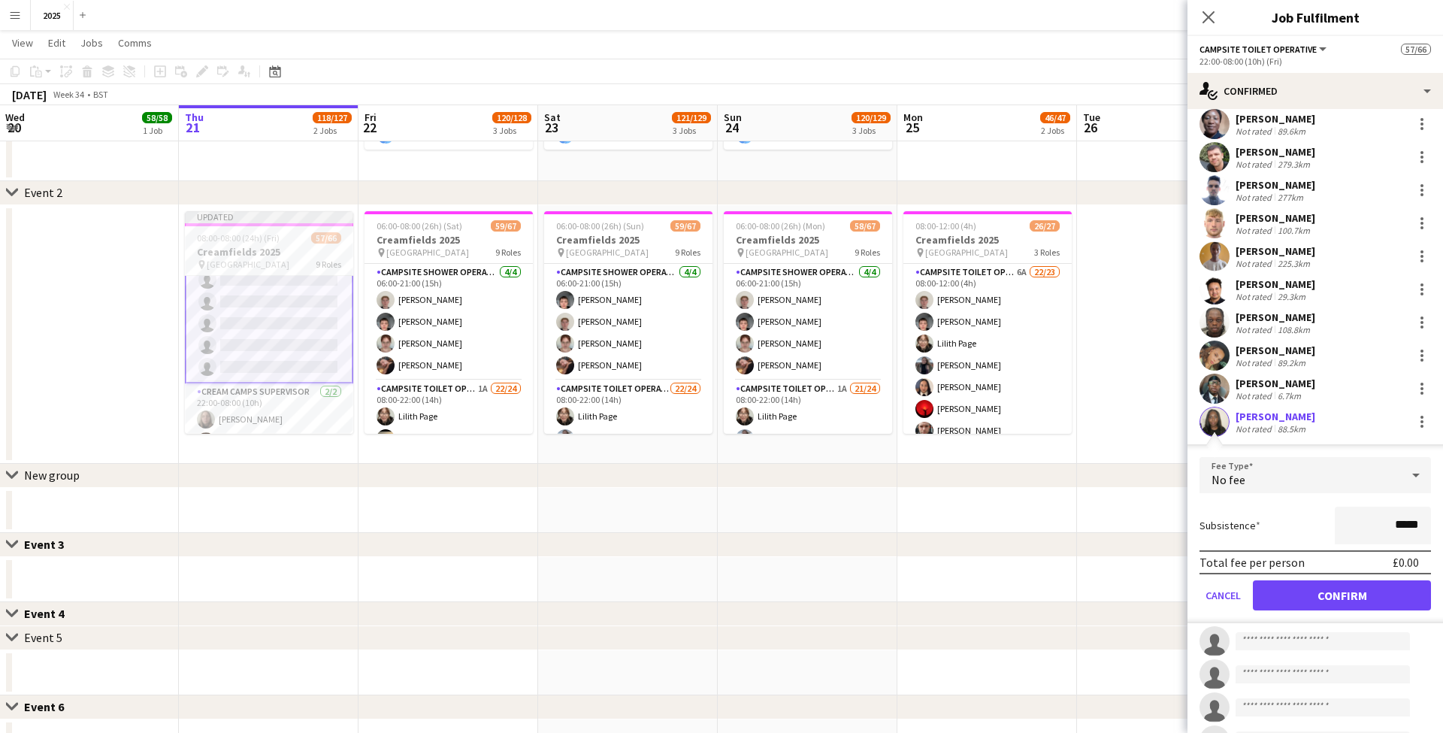
click at [1303, 584] on button "Confirm" at bounding box center [1342, 595] width 178 height 30
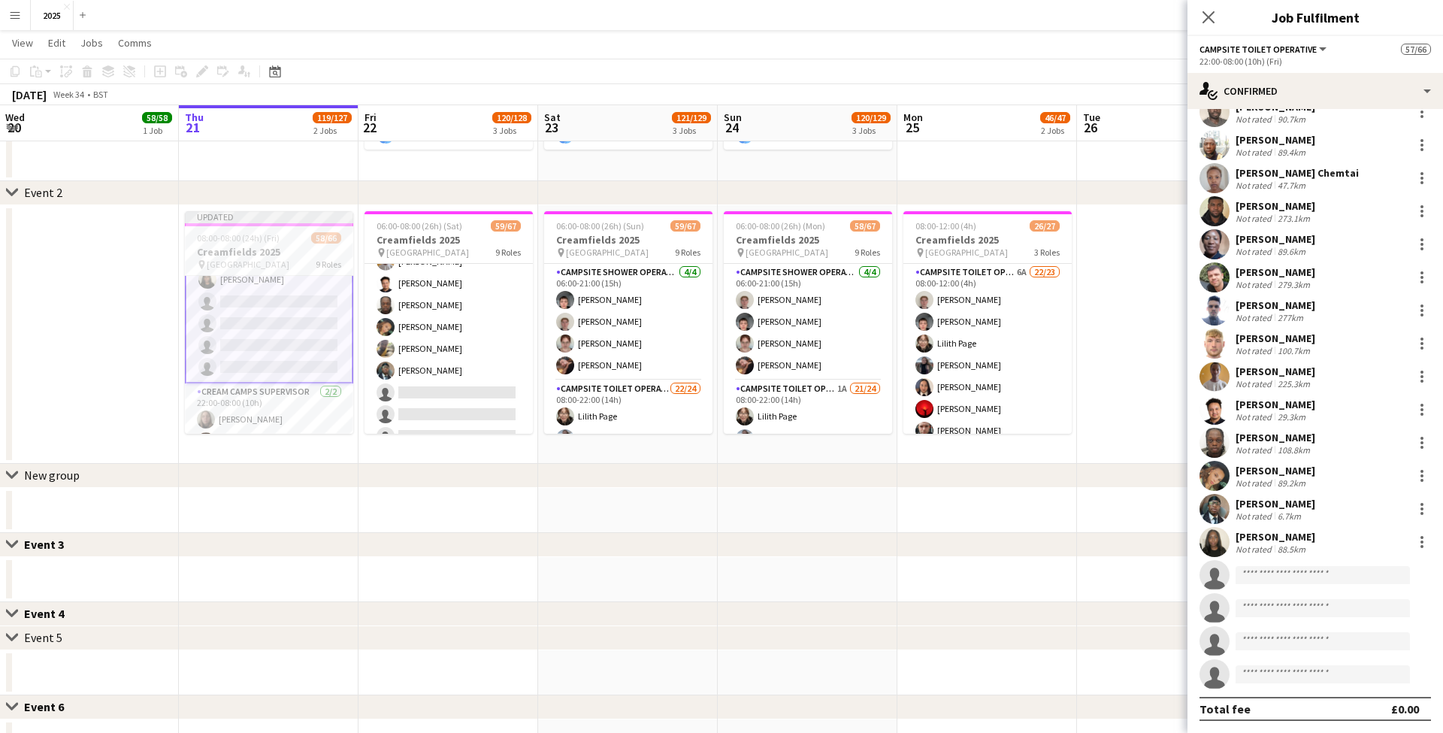
scroll to position [1410, 0]
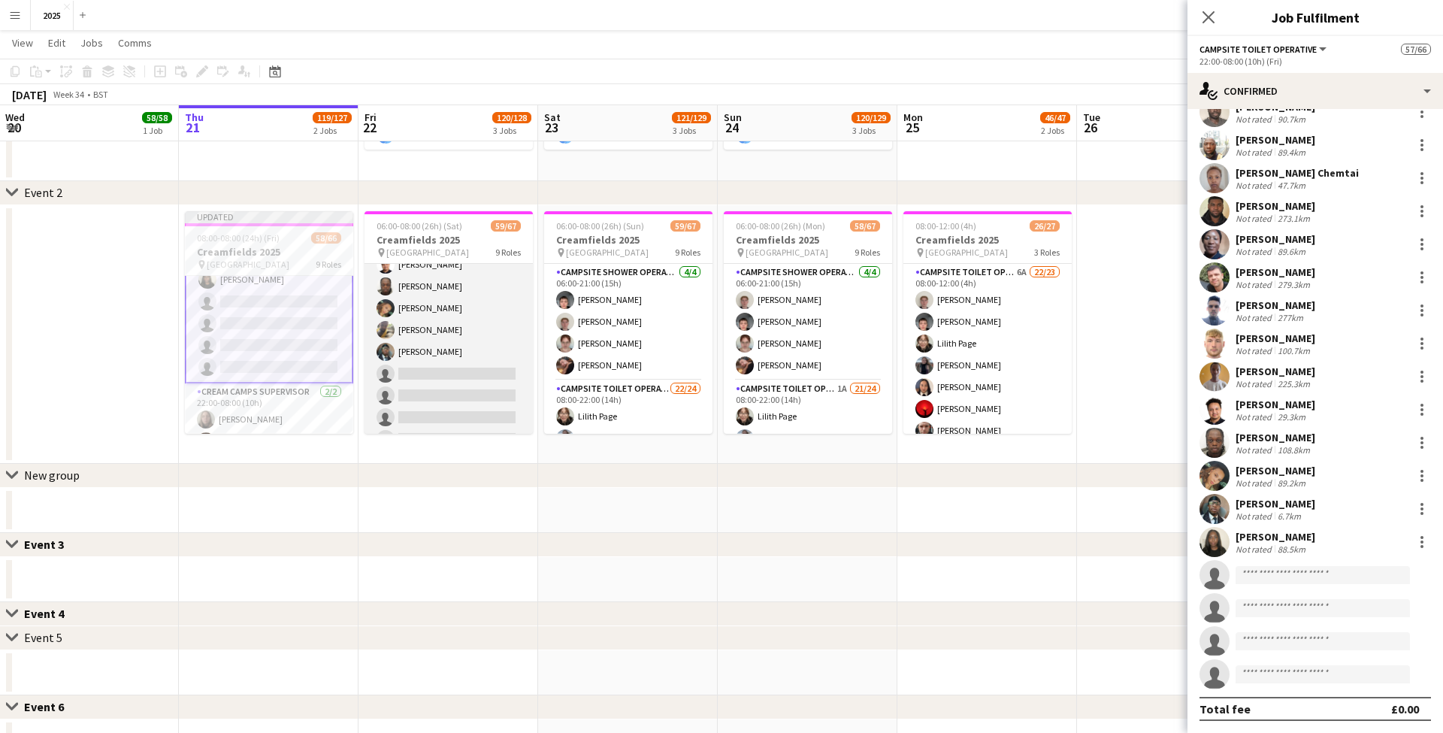
click at [419, 369] on app-card-role "Campsite Toilet Operative 4A 18/22 22:00-08:00 (10h) Theo Kenton Viktoria Stets…" at bounding box center [449, 199] width 168 height 509
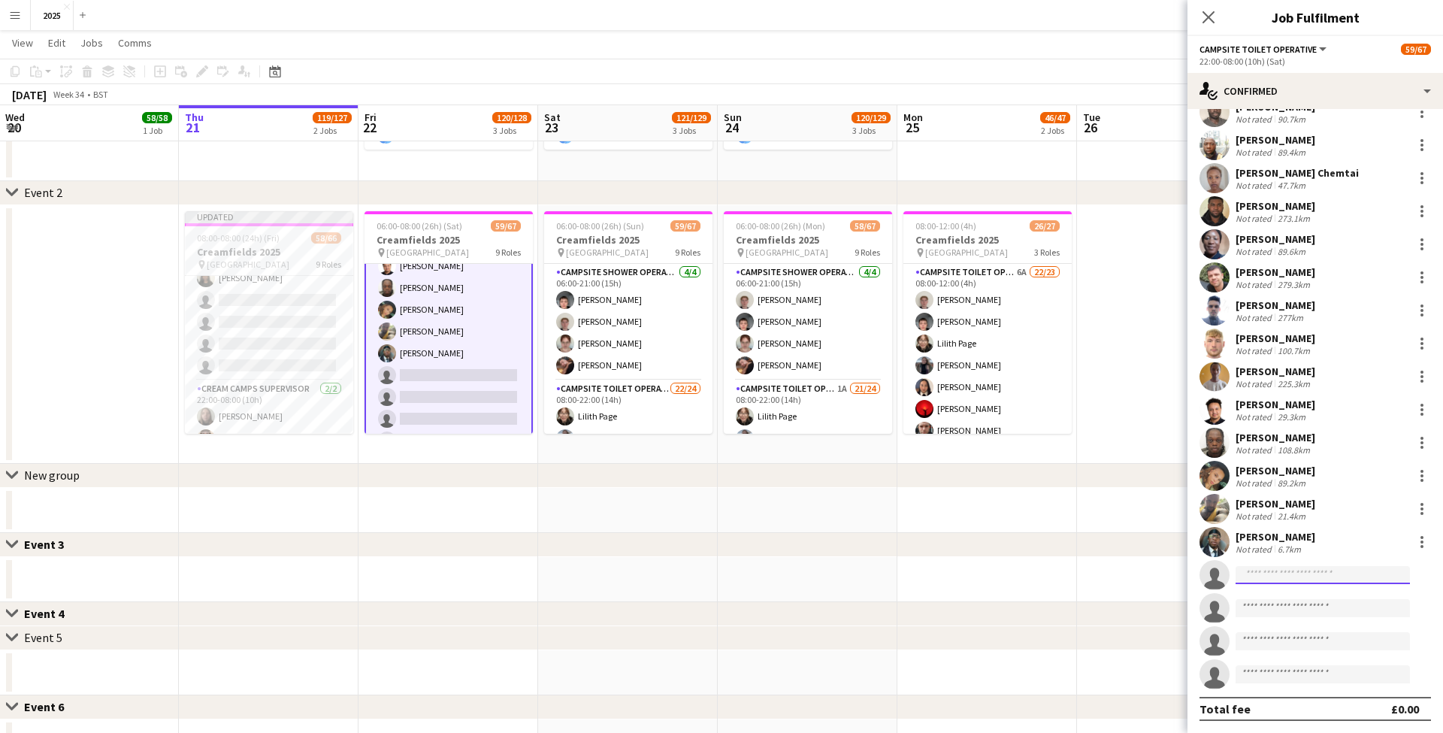
click at [1303, 575] on input at bounding box center [1323, 575] width 174 height 18
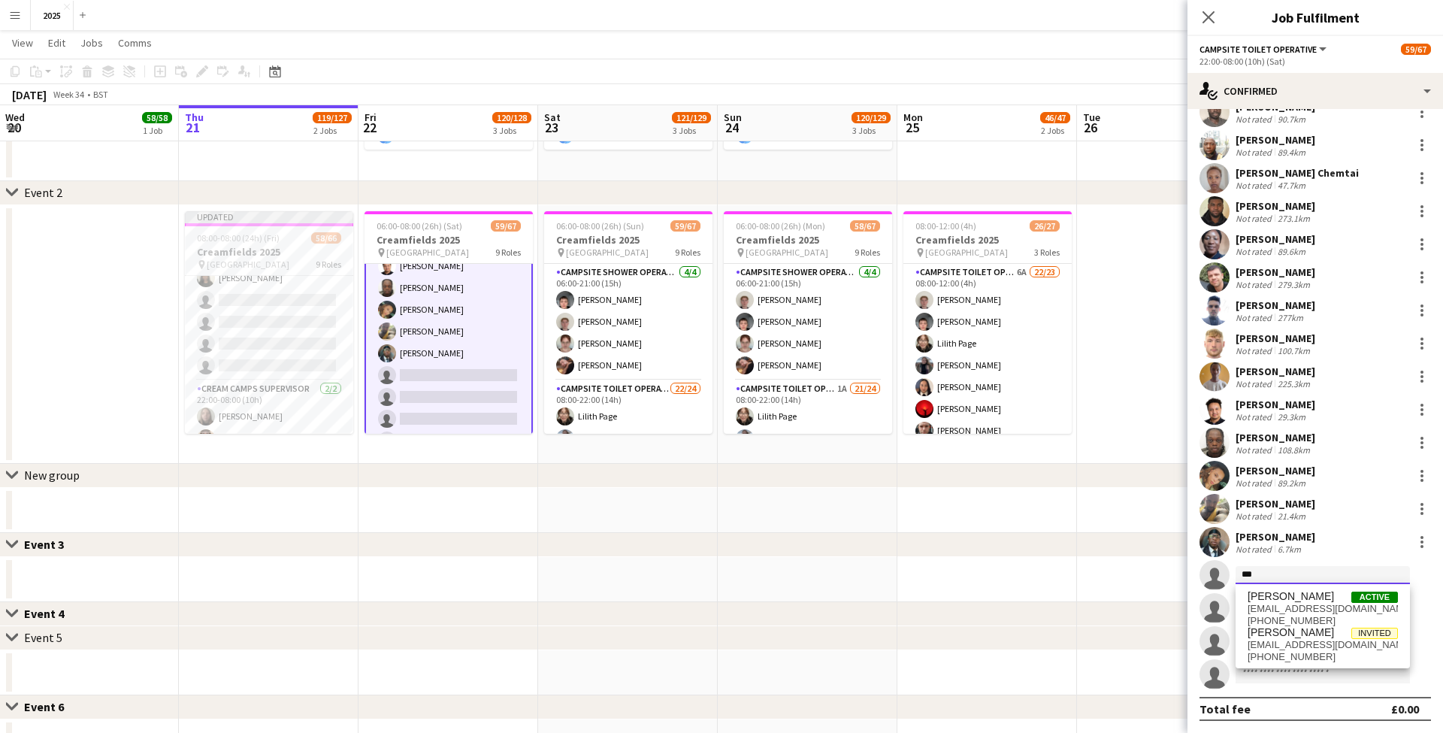
type input "***"
drag, startPoint x: 1303, startPoint y: 575, endPoint x: 1323, endPoint y: 645, distance: 72.8
click at [1323, 645] on span "[EMAIL_ADDRESS][DOMAIN_NAME]" at bounding box center [1323, 645] width 150 height 12
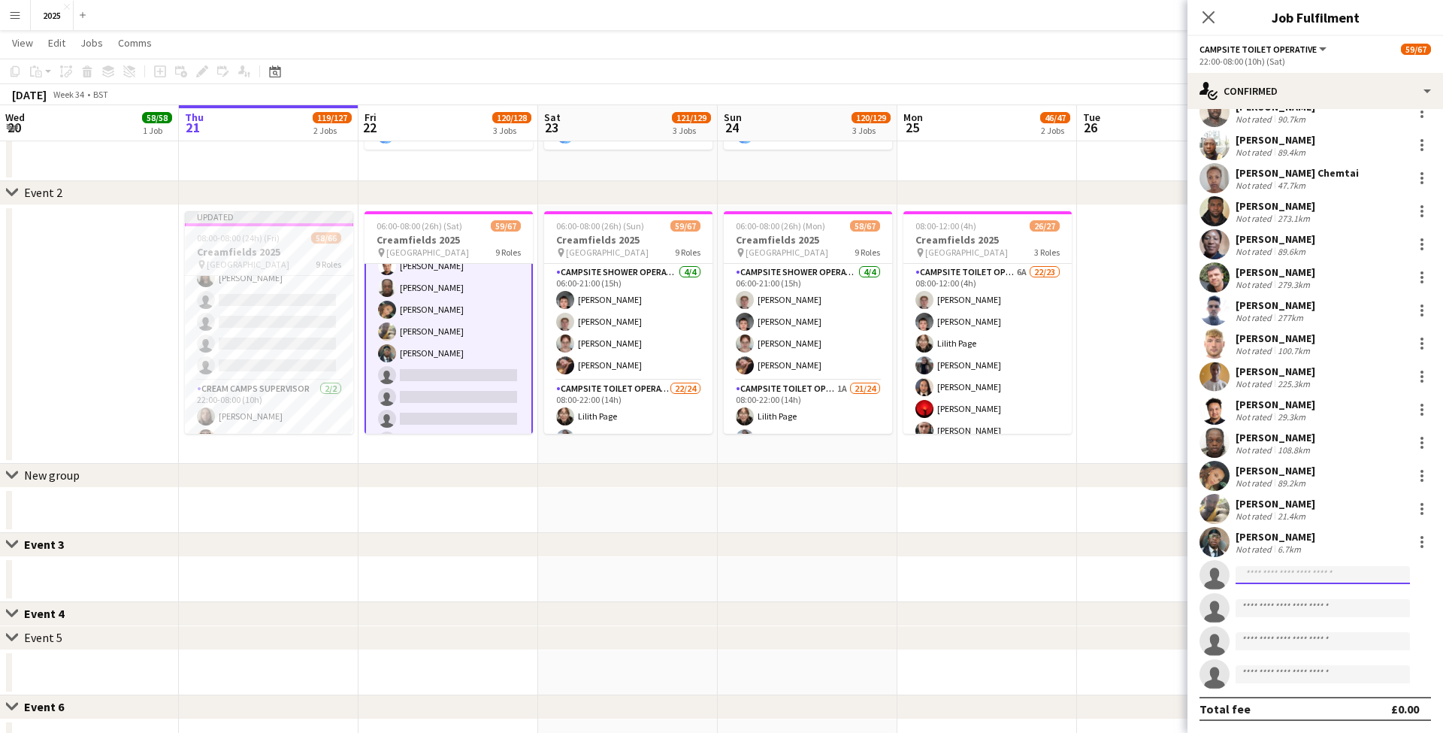
scroll to position [0, 0]
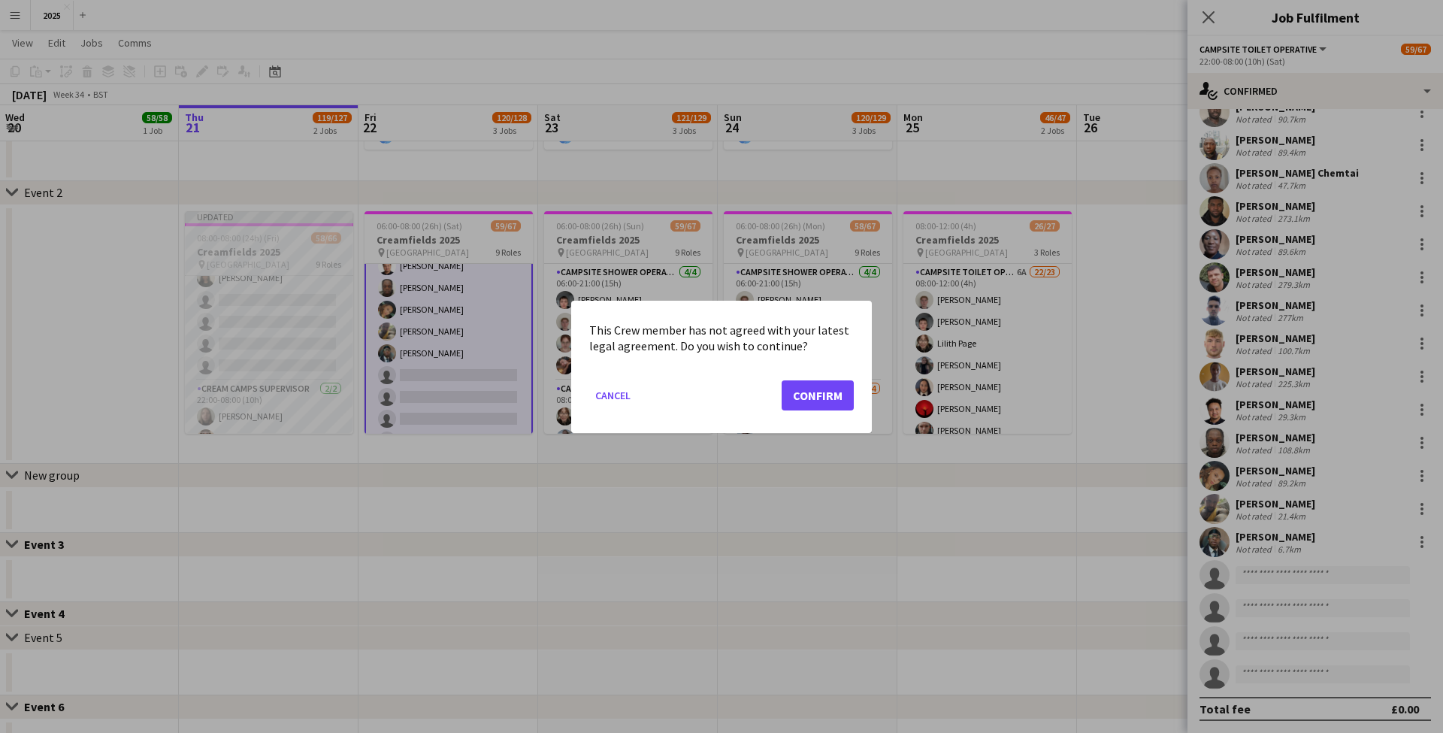
click at [807, 389] on button "Confirm" at bounding box center [818, 395] width 72 height 30
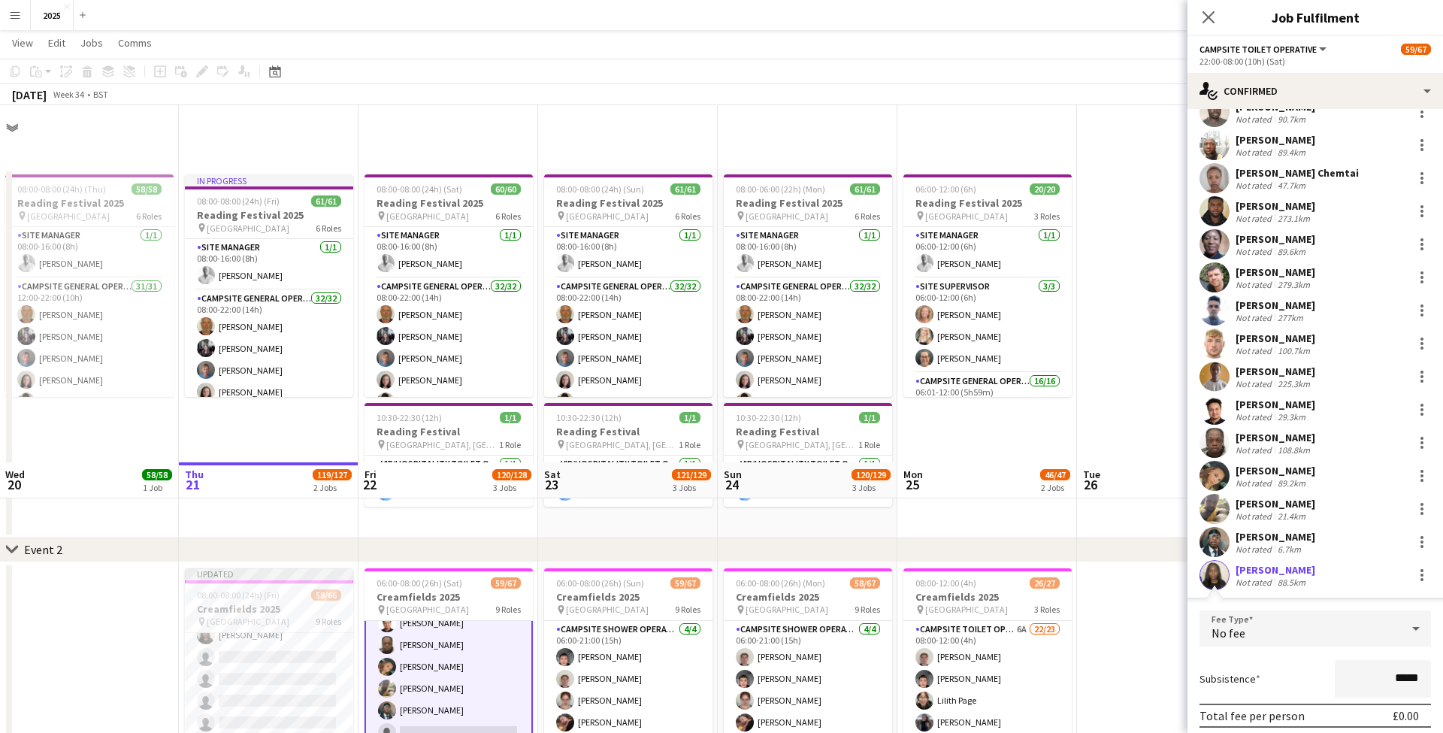
scroll to position [357, 0]
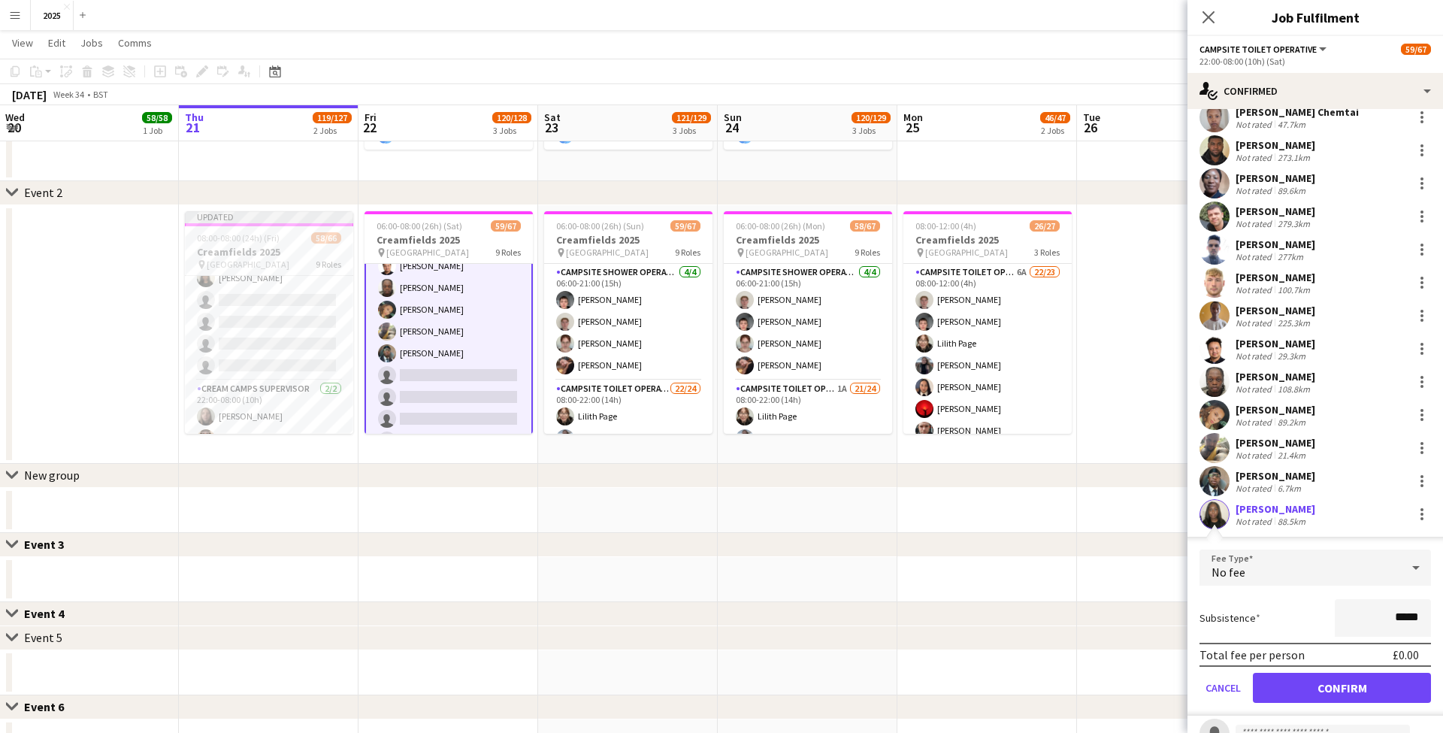
drag, startPoint x: 1285, startPoint y: 657, endPoint x: 1294, endPoint y: 675, distance: 19.8
click at [1285, 657] on div "Total fee per person £0.00" at bounding box center [1316, 655] width 232 height 24
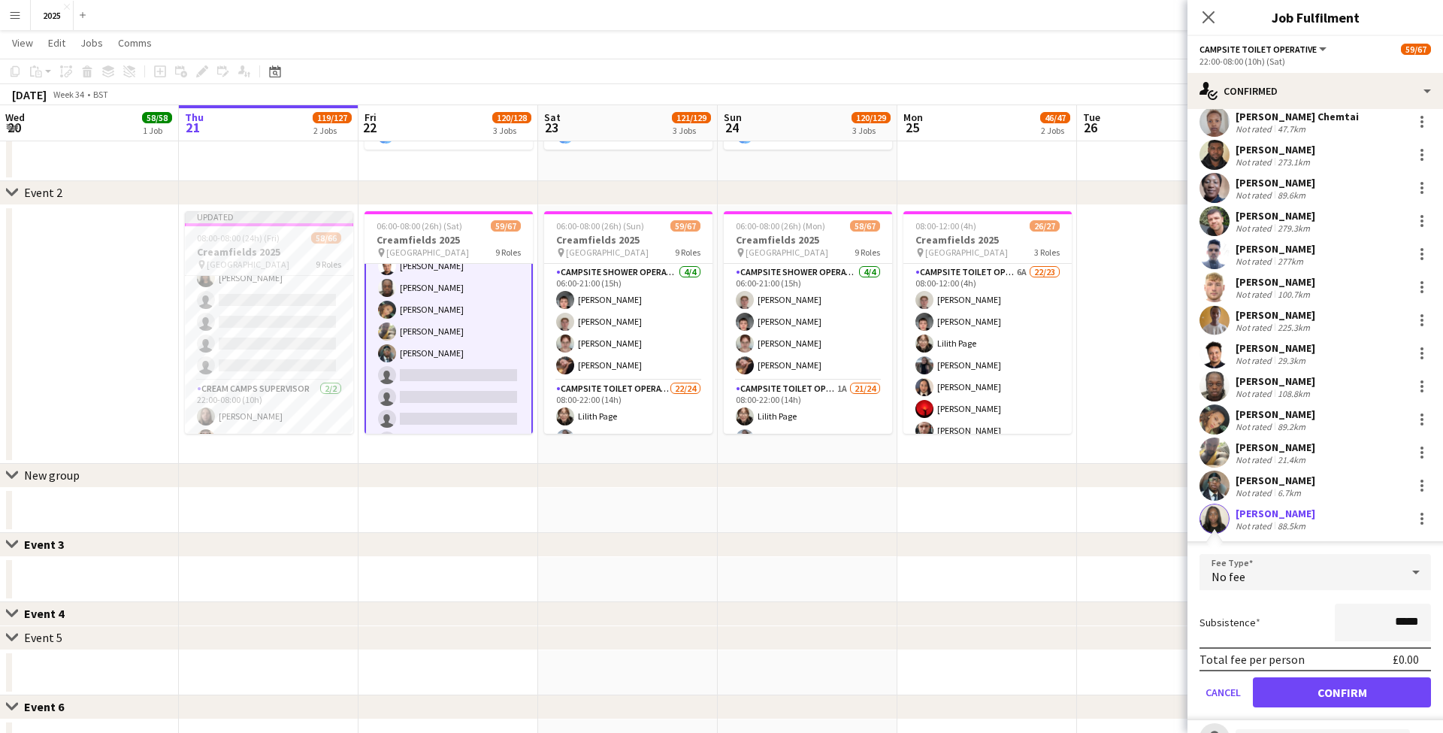
click at [1297, 683] on button "Confirm" at bounding box center [1342, 692] width 178 height 30
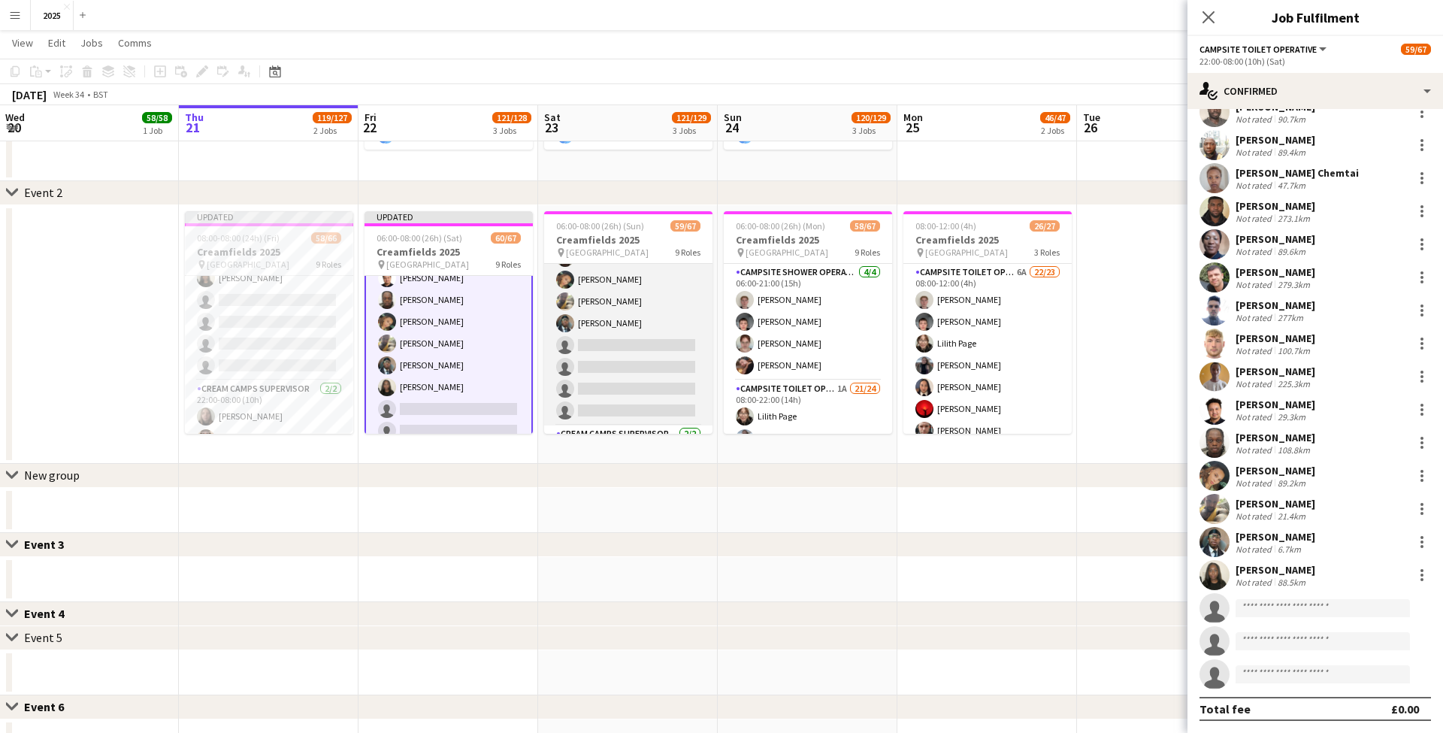
scroll to position [1436, 0]
click at [630, 380] on app-card-role "Campsite Toilet Operative 2A 18/22 22:00-08:00 (10h) Theo Kenton Viktoria Stets…" at bounding box center [628, 173] width 168 height 509
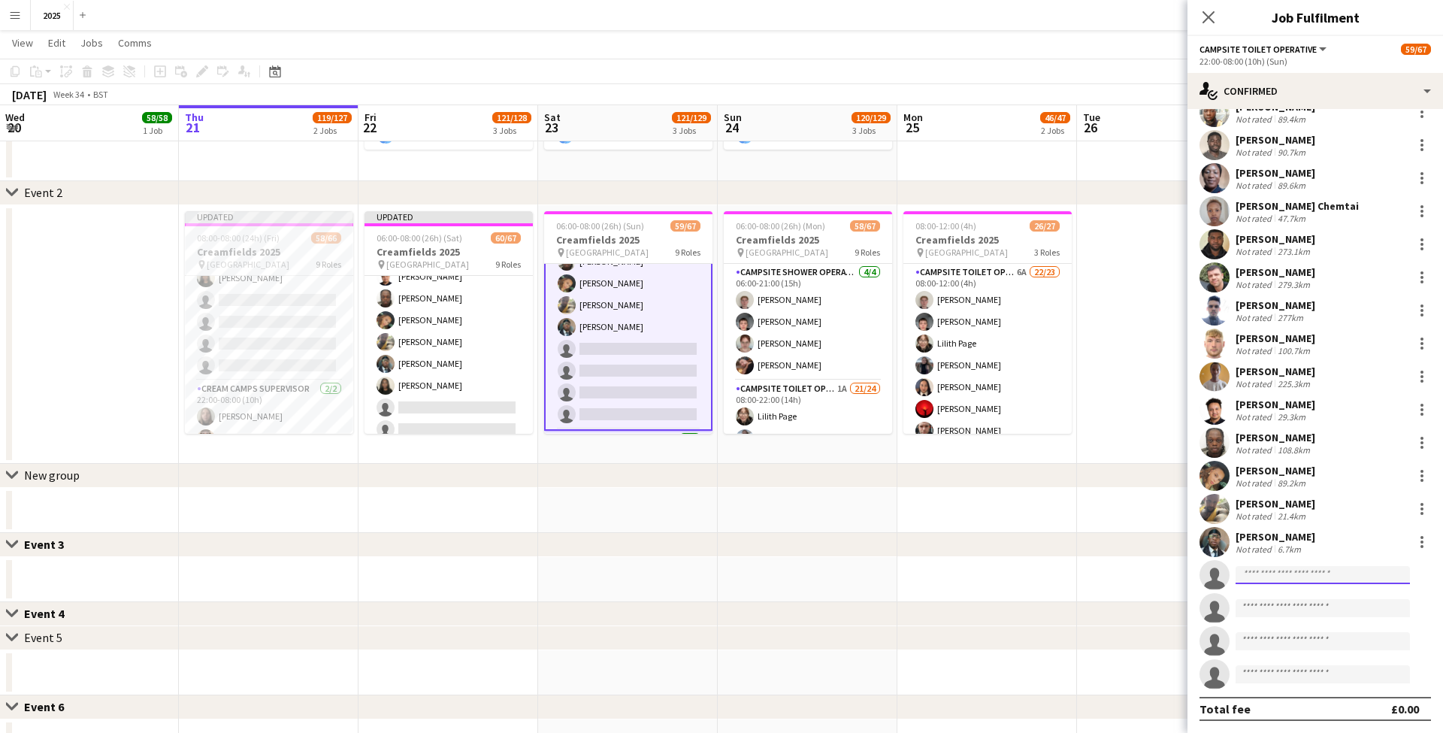
click at [1274, 579] on input at bounding box center [1323, 575] width 174 height 18
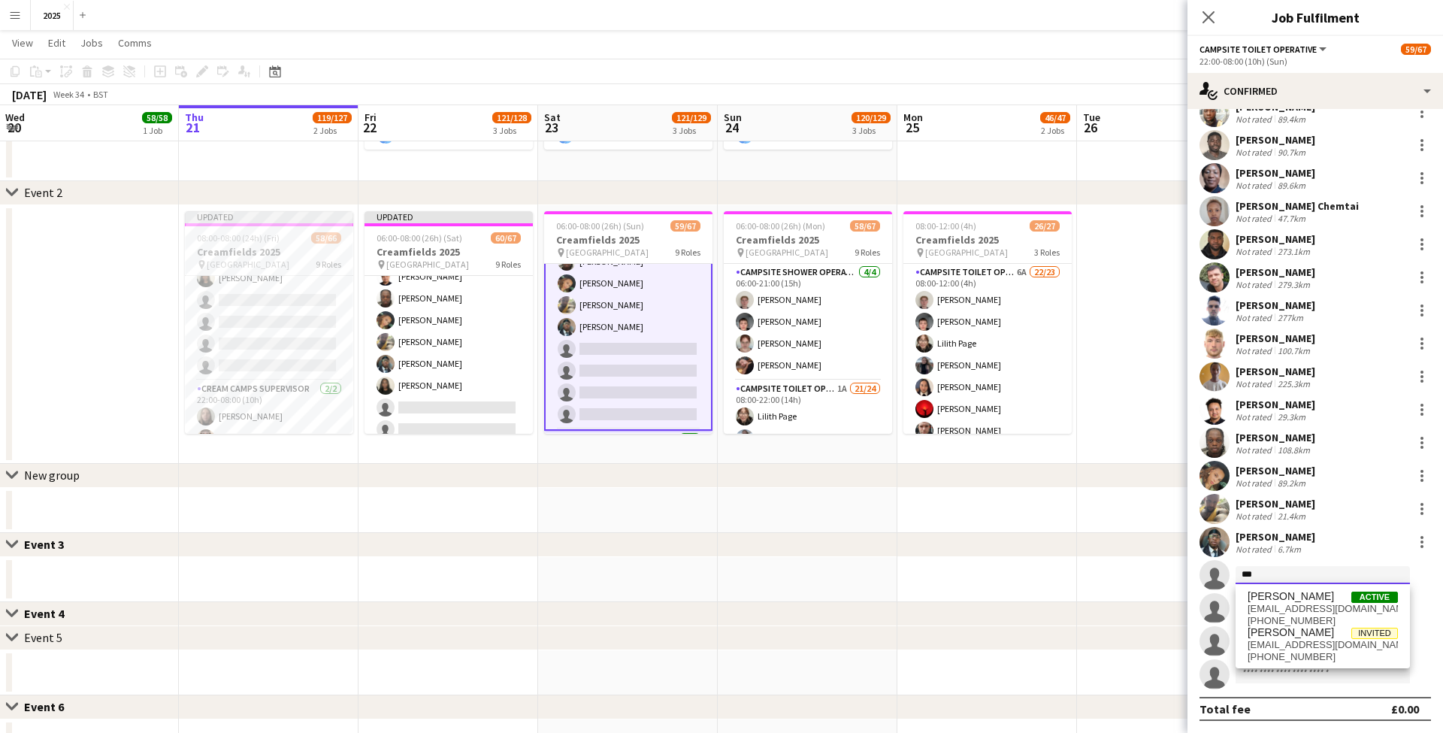
type input "***"
drag, startPoint x: 1274, startPoint y: 579, endPoint x: 1328, endPoint y: 634, distance: 77.6
click at [1328, 634] on span "[PERSON_NAME]" at bounding box center [1291, 632] width 86 height 13
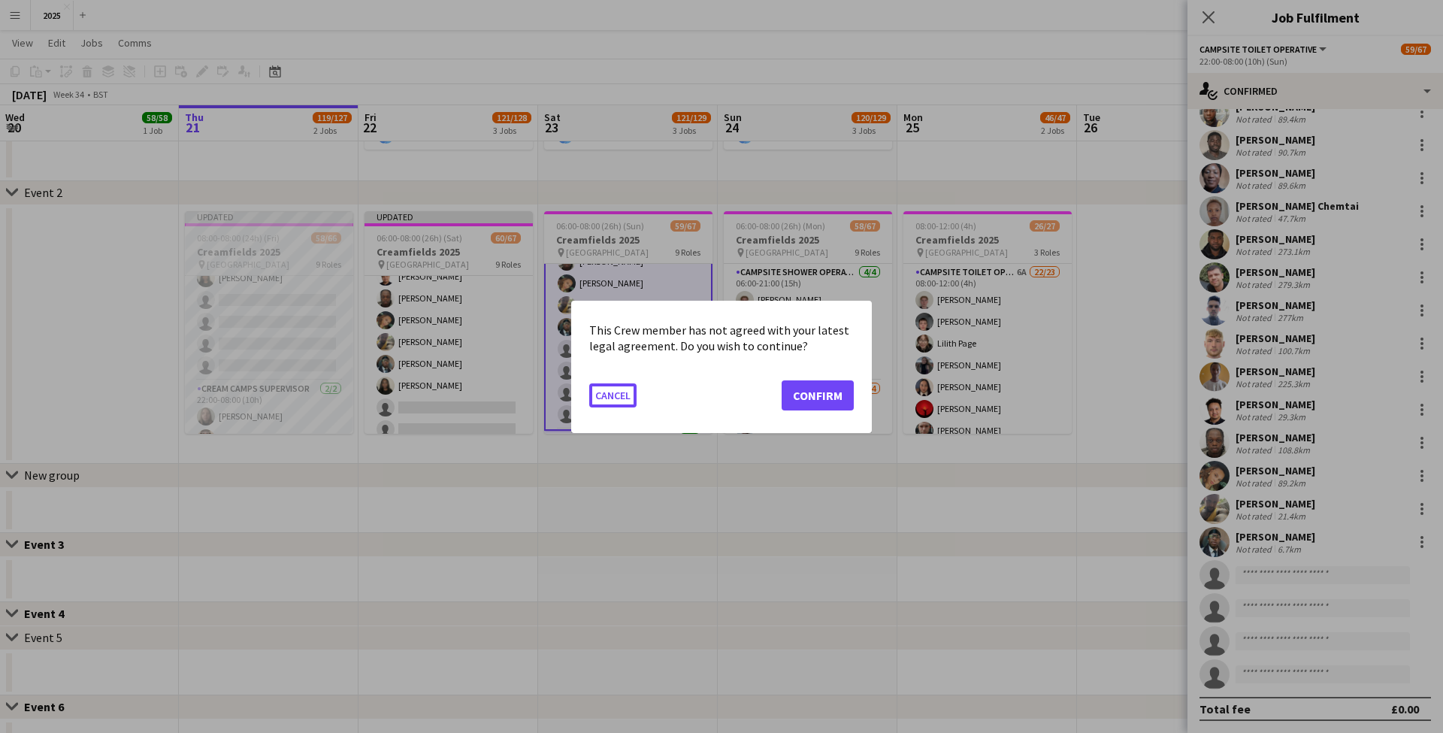
scroll to position [0, 0]
click at [825, 401] on button "Confirm" at bounding box center [818, 395] width 72 height 30
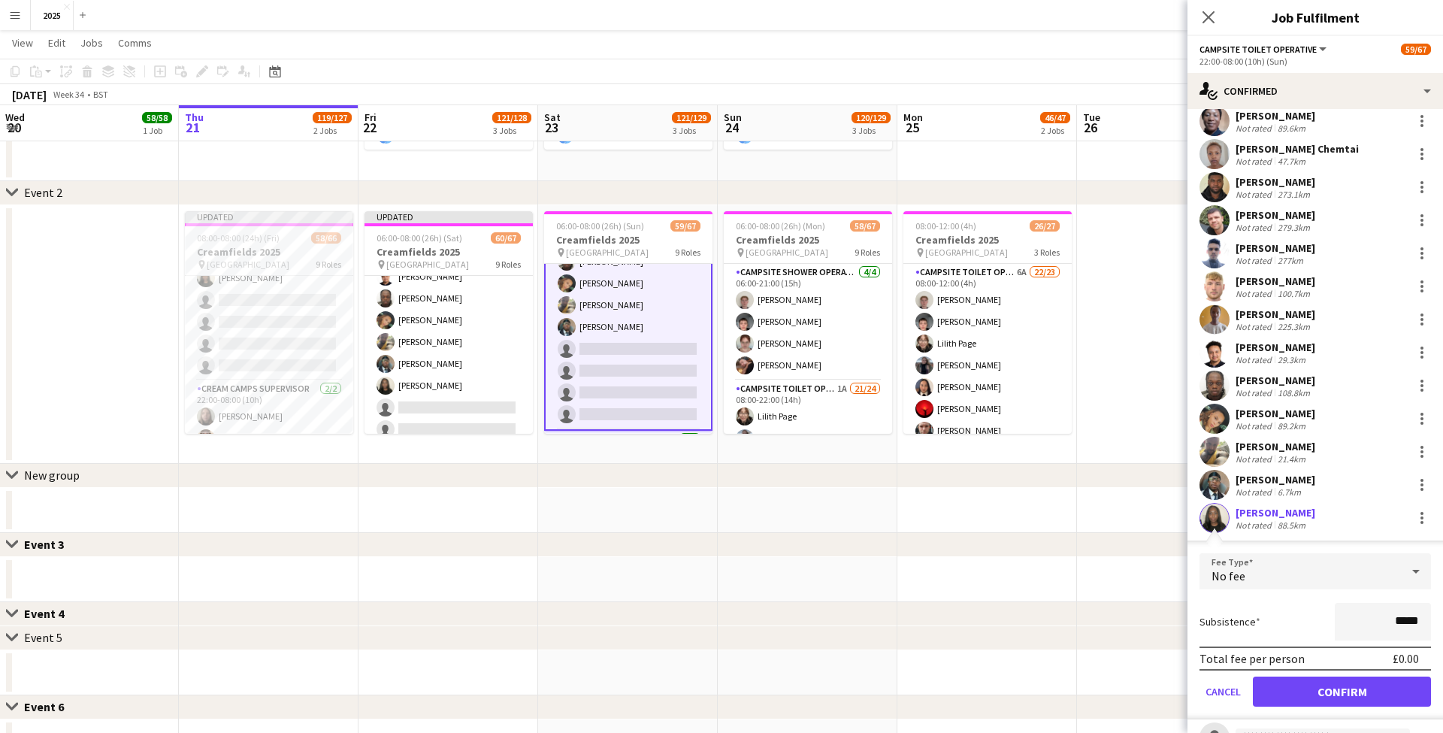
scroll to position [259, 0]
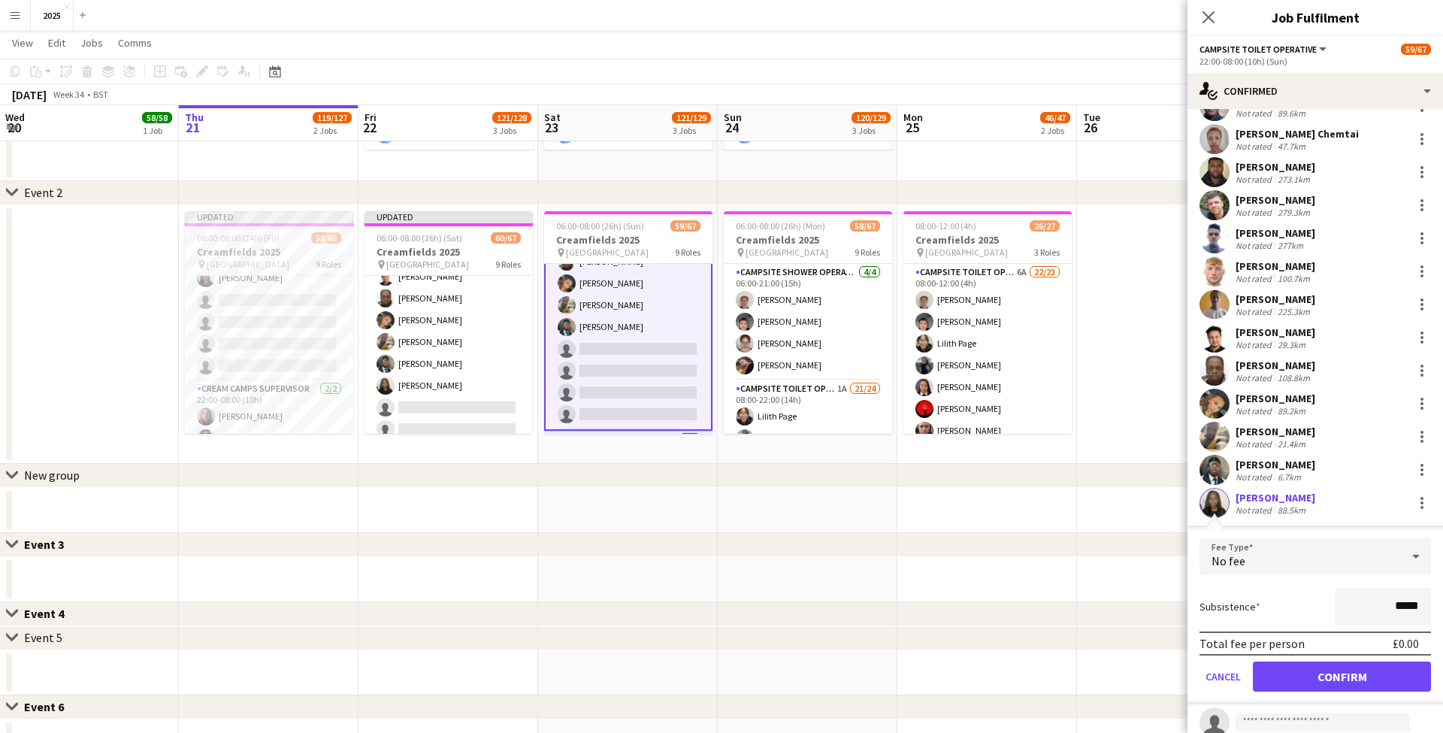
click at [1321, 670] on button "Confirm" at bounding box center [1342, 676] width 178 height 30
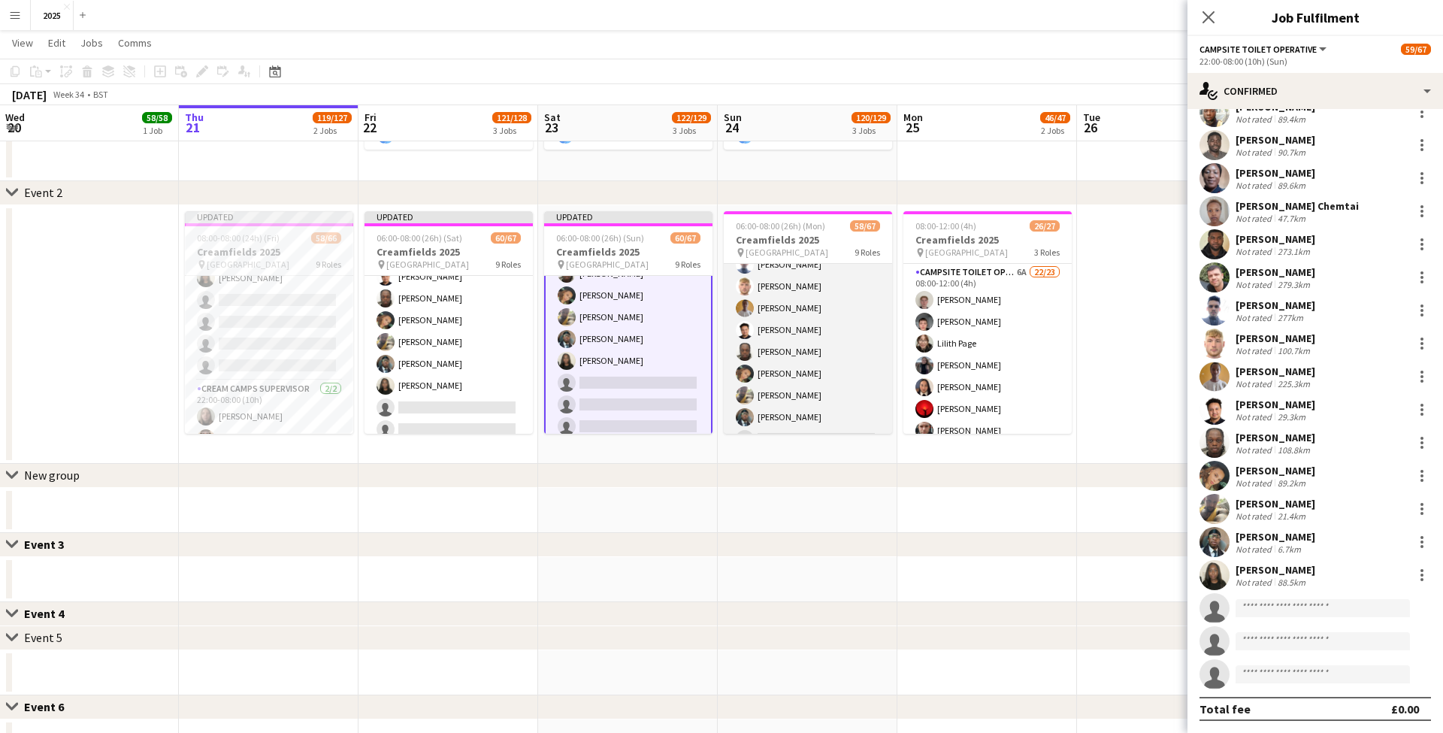
scroll to position [1436, 0]
click at [831, 373] on app-card-role "Campsite Toilet Operative 3A 18/22 22:00-08:00 (10h) Theo Kenton Viktoria Stets…" at bounding box center [808, 173] width 168 height 509
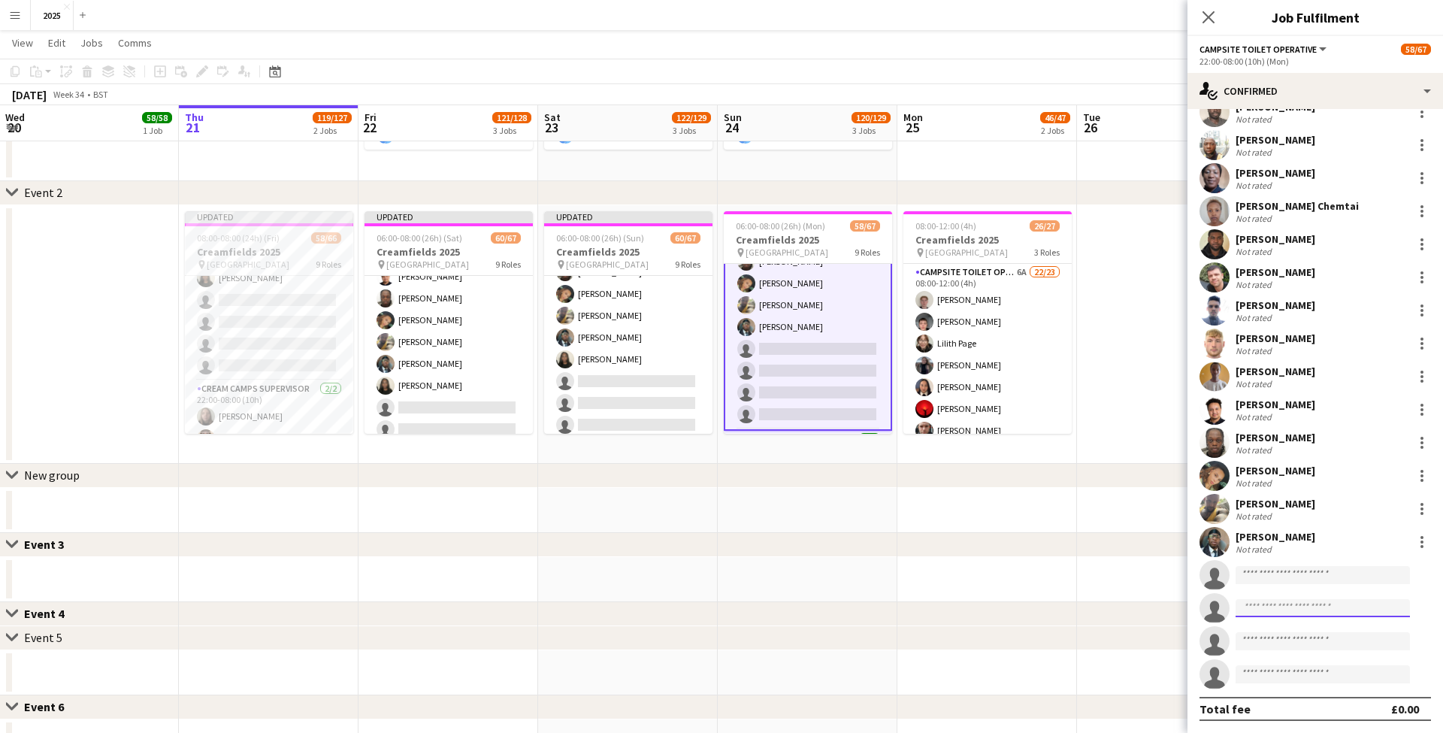
click at [1321, 609] on input at bounding box center [1323, 608] width 174 height 18
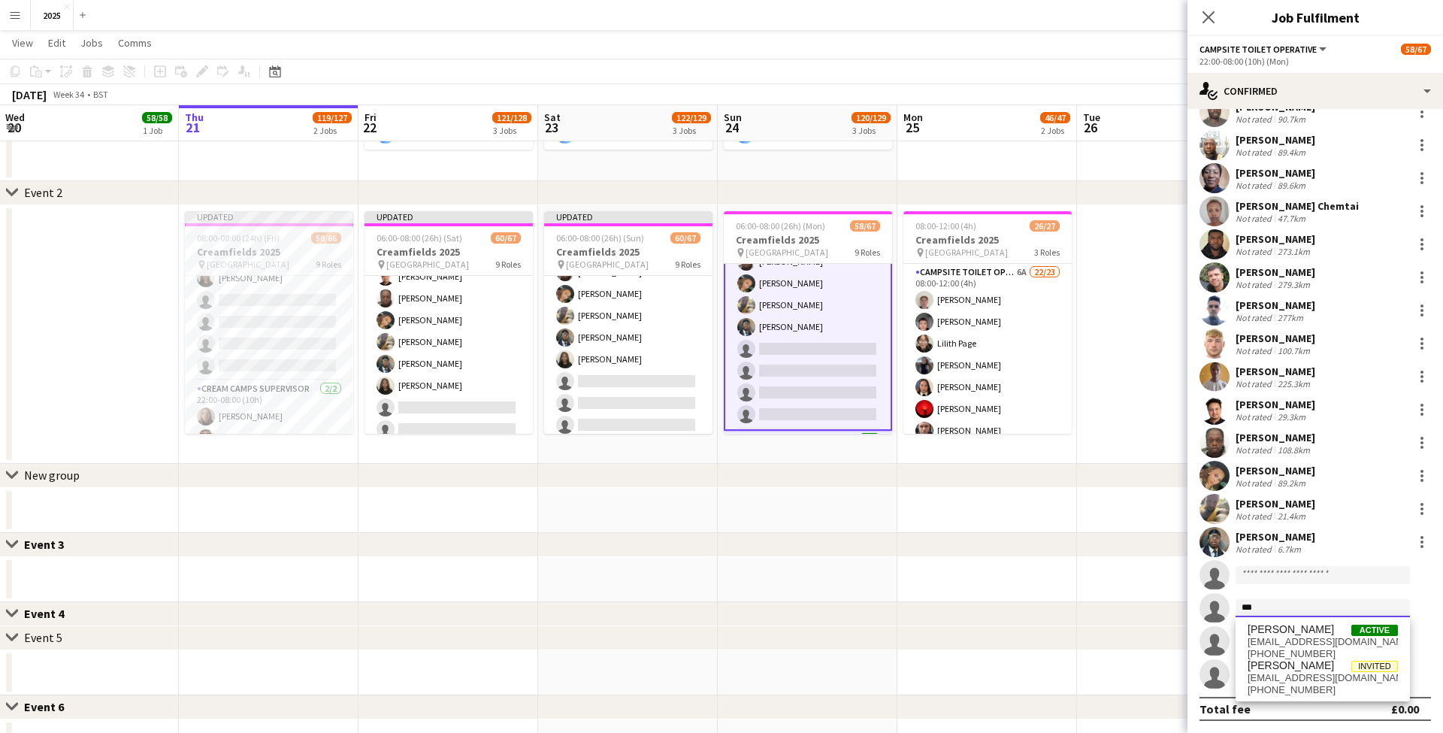
type input "***"
drag, startPoint x: 1321, startPoint y: 609, endPoint x: 1317, endPoint y: 679, distance: 70.8
click at [1317, 679] on span "[EMAIL_ADDRESS][DOMAIN_NAME]" at bounding box center [1323, 678] width 150 height 12
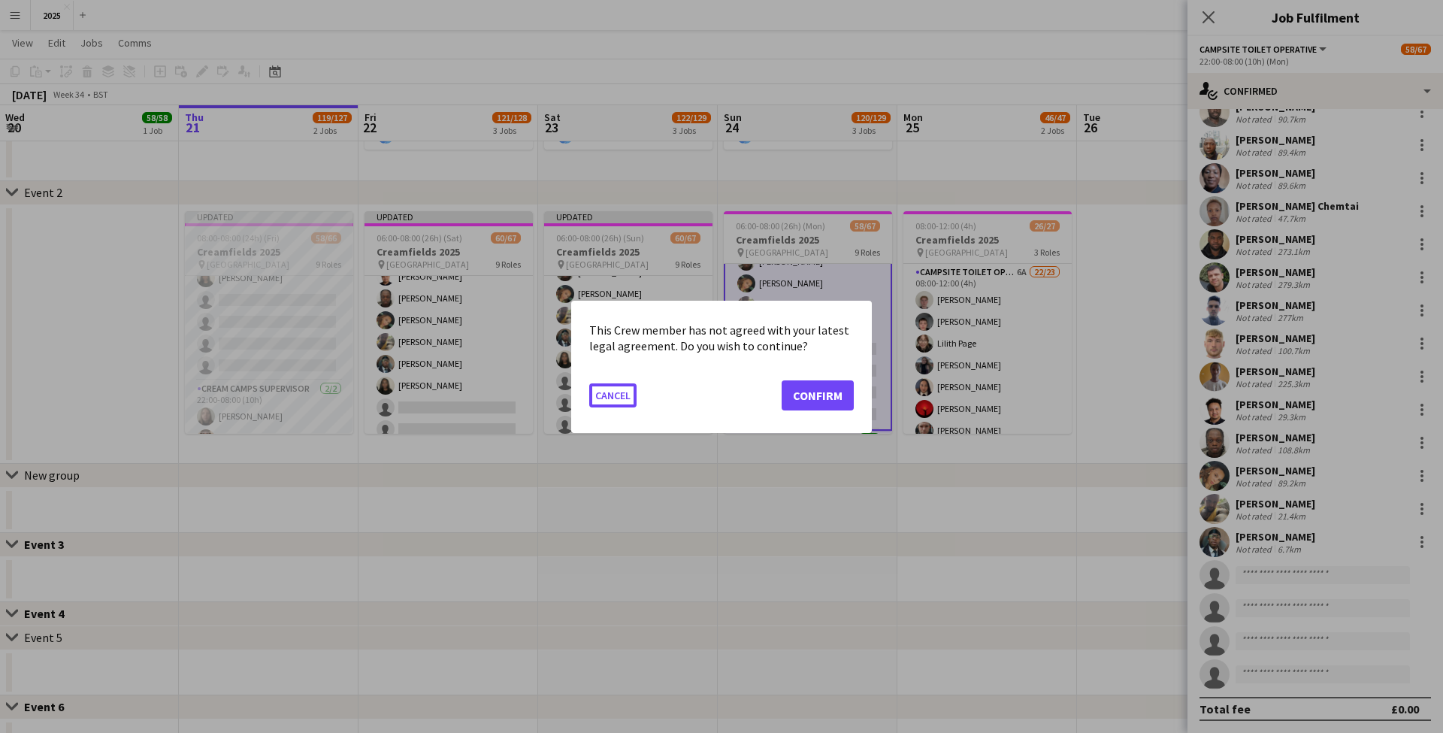
scroll to position [0, 0]
click at [816, 393] on button "Confirm" at bounding box center [818, 395] width 72 height 30
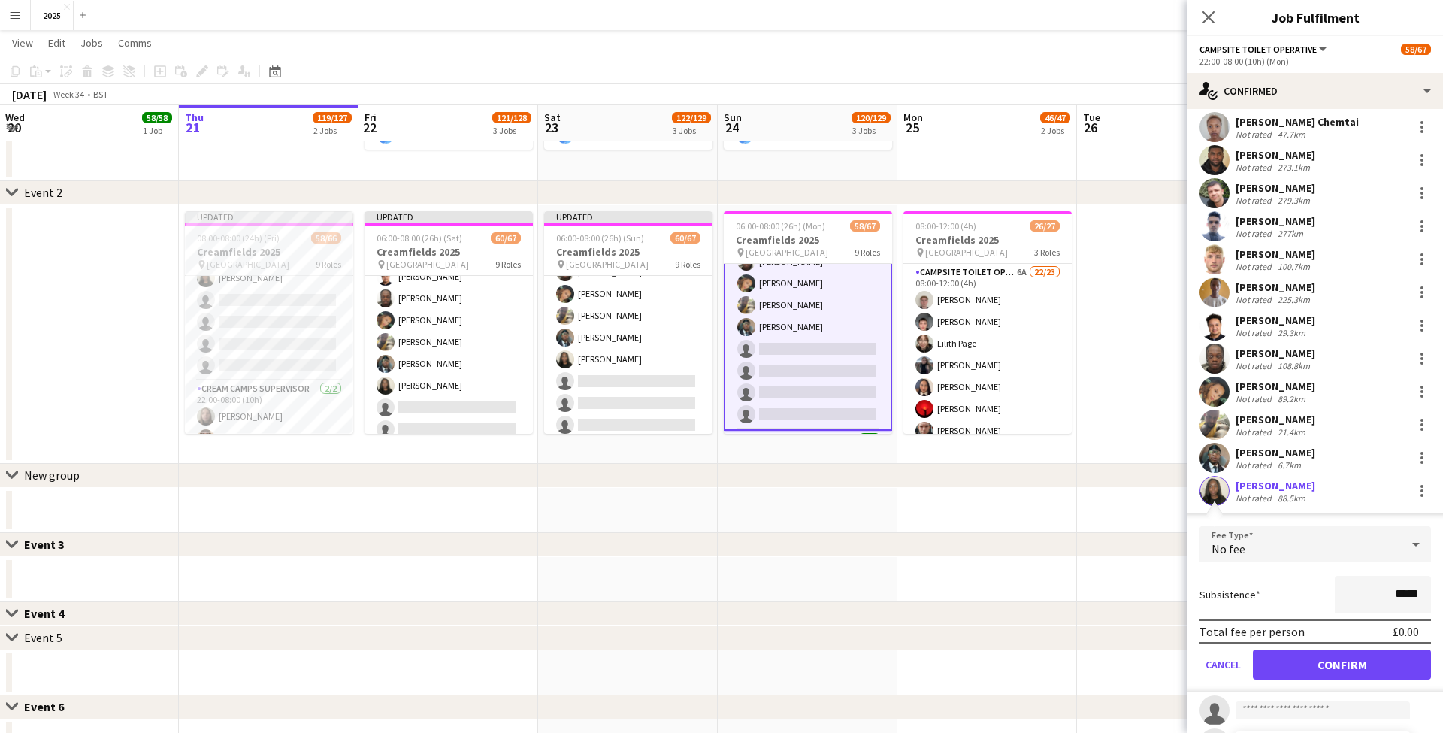
scroll to position [268, 0]
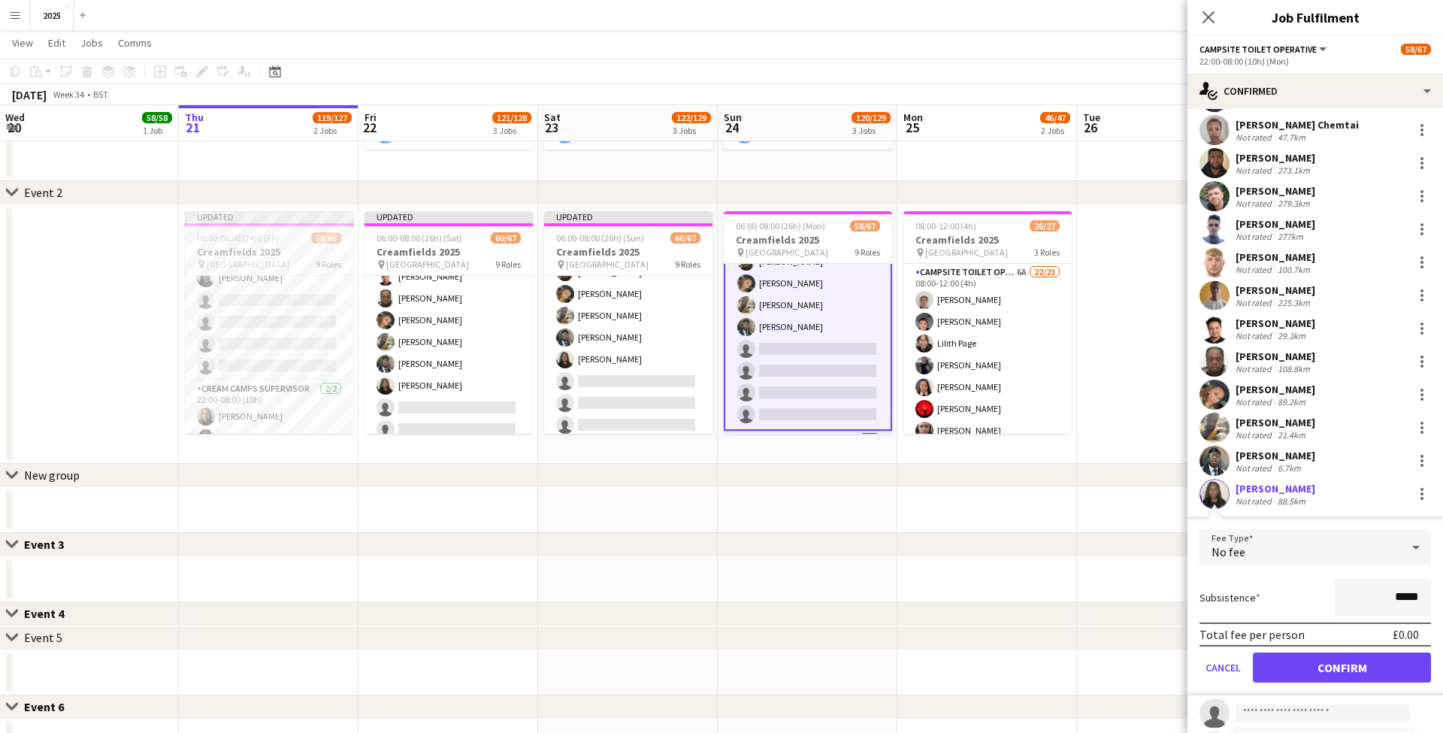
click at [1286, 667] on button "Confirm" at bounding box center [1342, 667] width 178 height 30
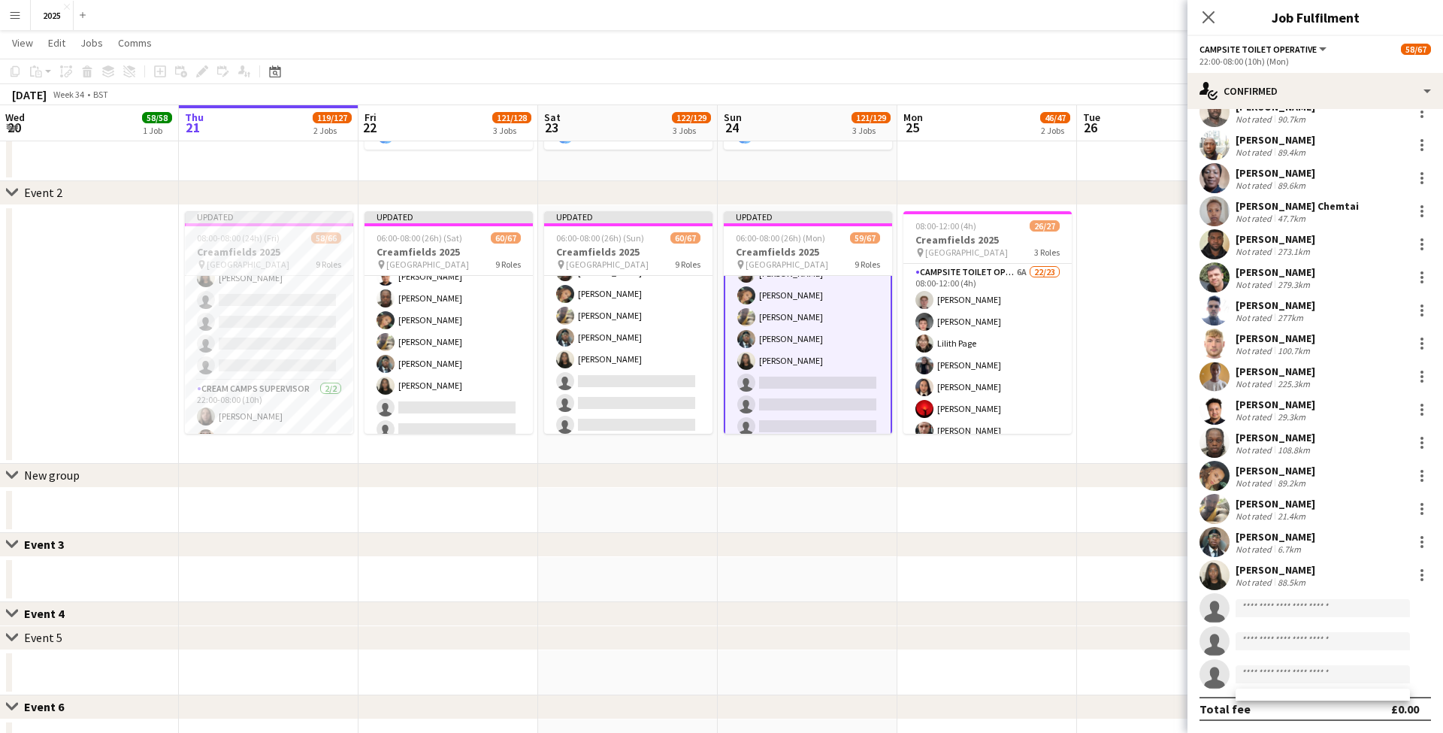
scroll to position [187, 0]
click at [1094, 275] on app-date-cell at bounding box center [1167, 334] width 180 height 259
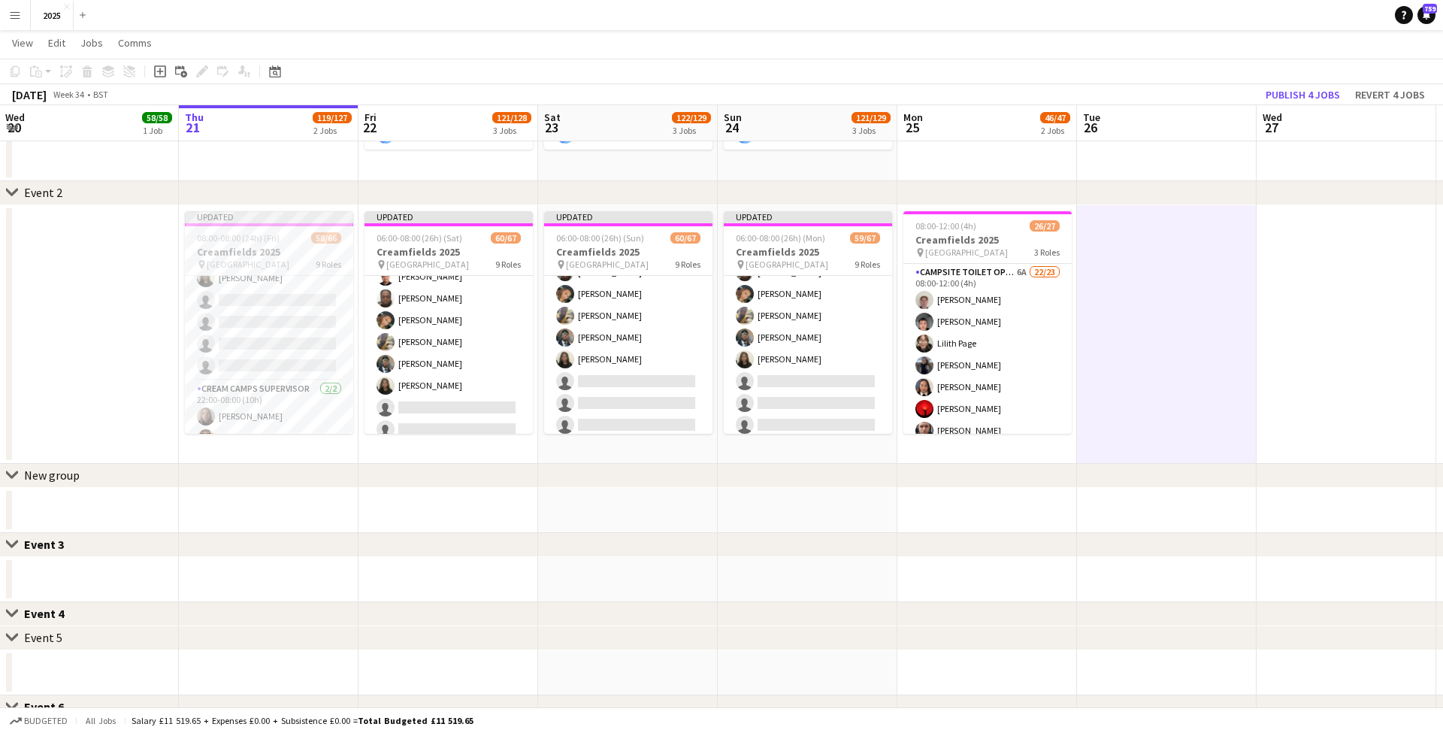
scroll to position [0, 352]
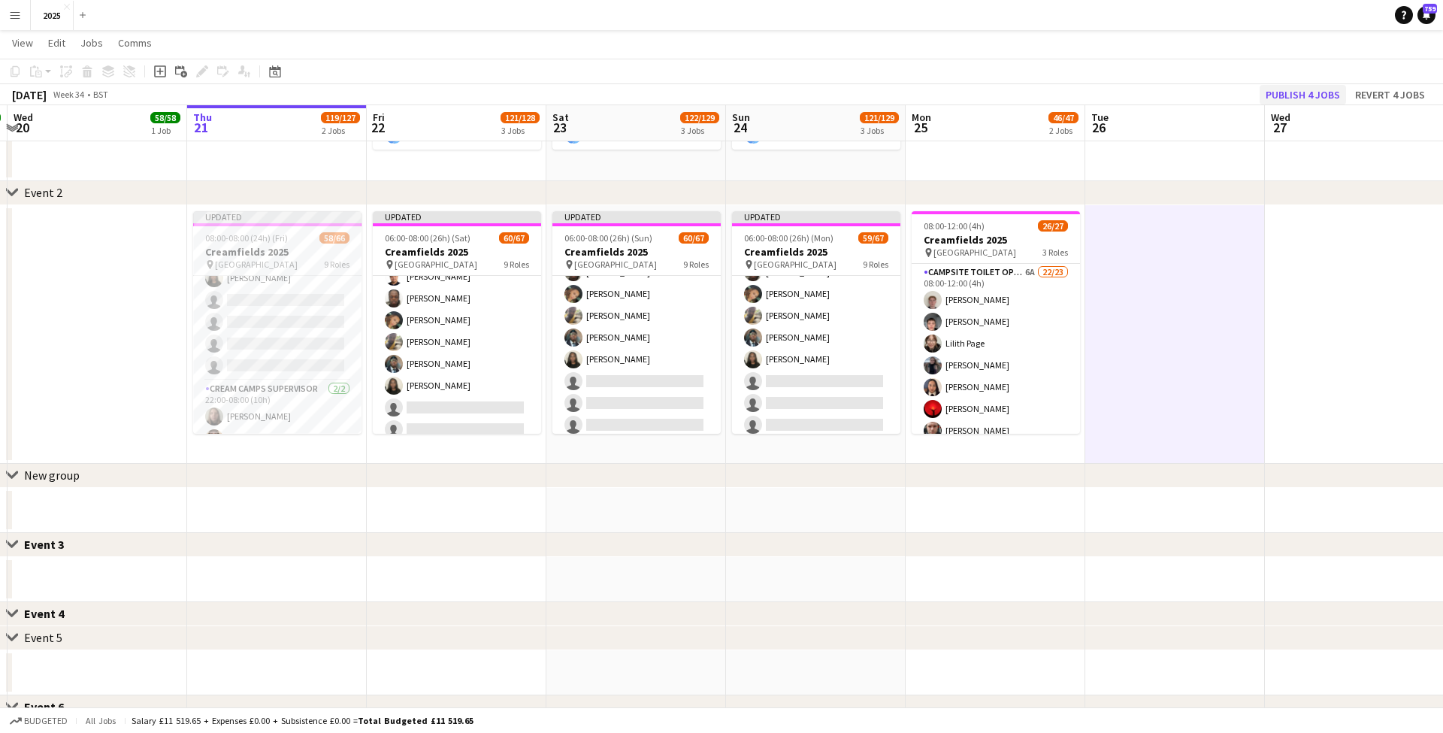
click at [1306, 95] on button "Publish 4 jobs" at bounding box center [1303, 95] width 86 height 20
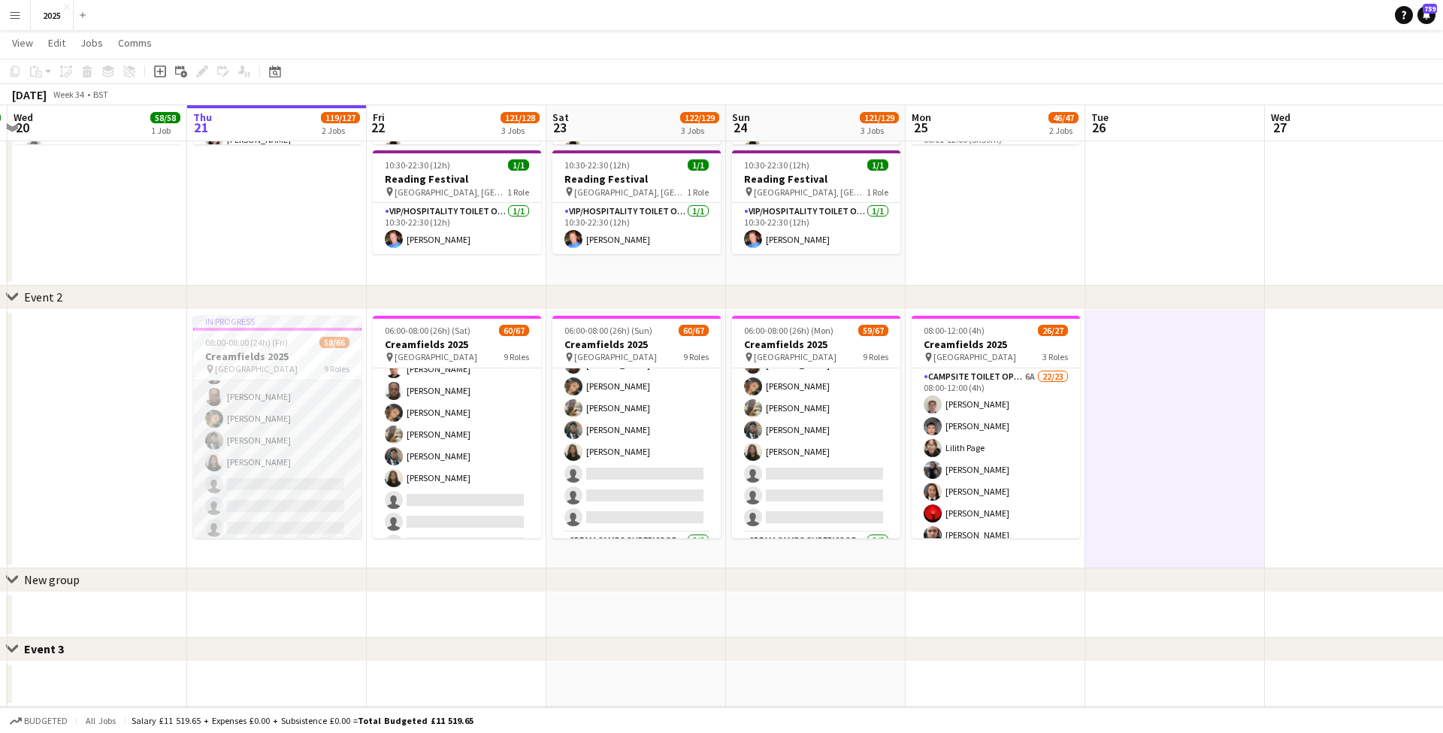
scroll to position [1383, 0]
click at [260, 438] on app-card-role "Campsite Toilet Operative 3A 18/22 22:00-08:00 (10h) [PERSON_NAME] [PERSON_NAME…" at bounding box center [277, 321] width 168 height 509
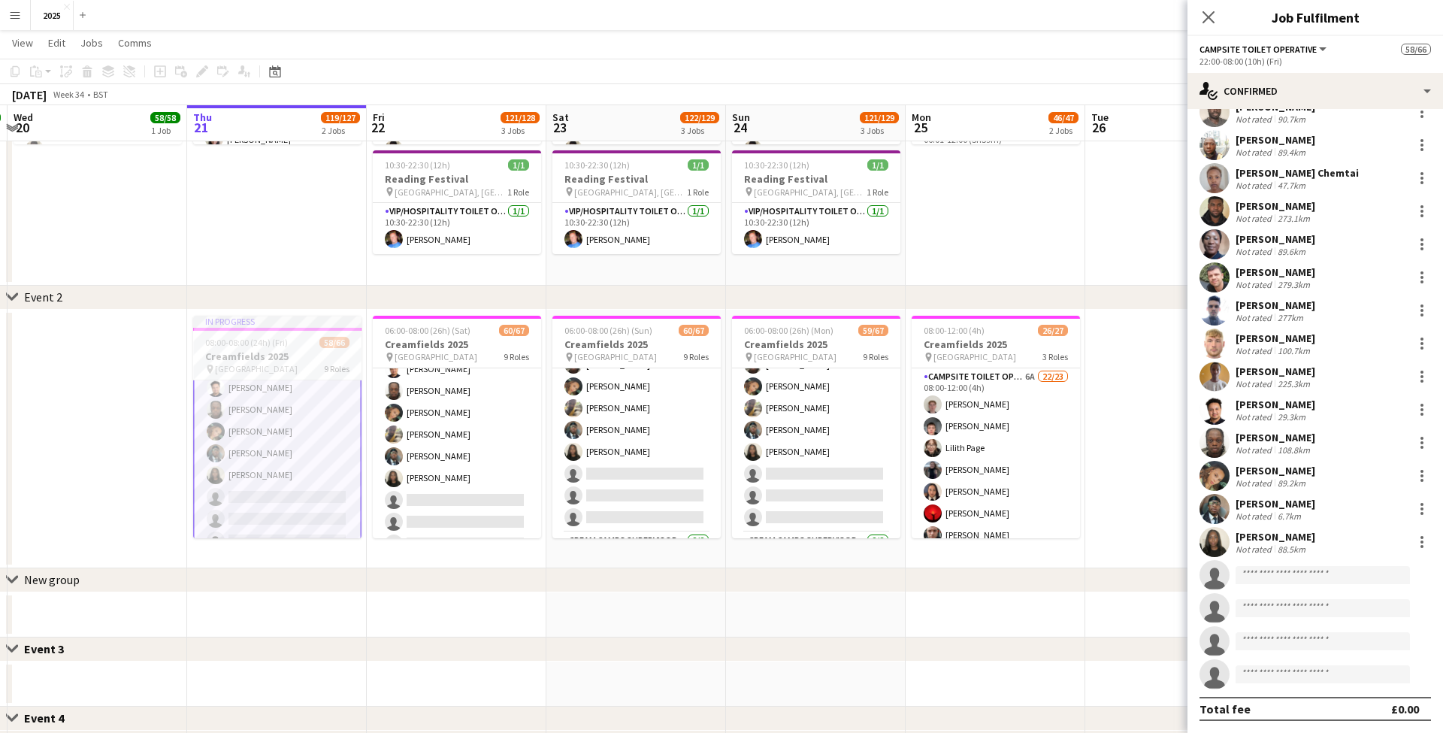
scroll to position [187, 0]
click at [1419, 471] on div at bounding box center [1422, 476] width 18 height 18
click at [1374, 580] on span "Send notification" at bounding box center [1370, 575] width 89 height 13
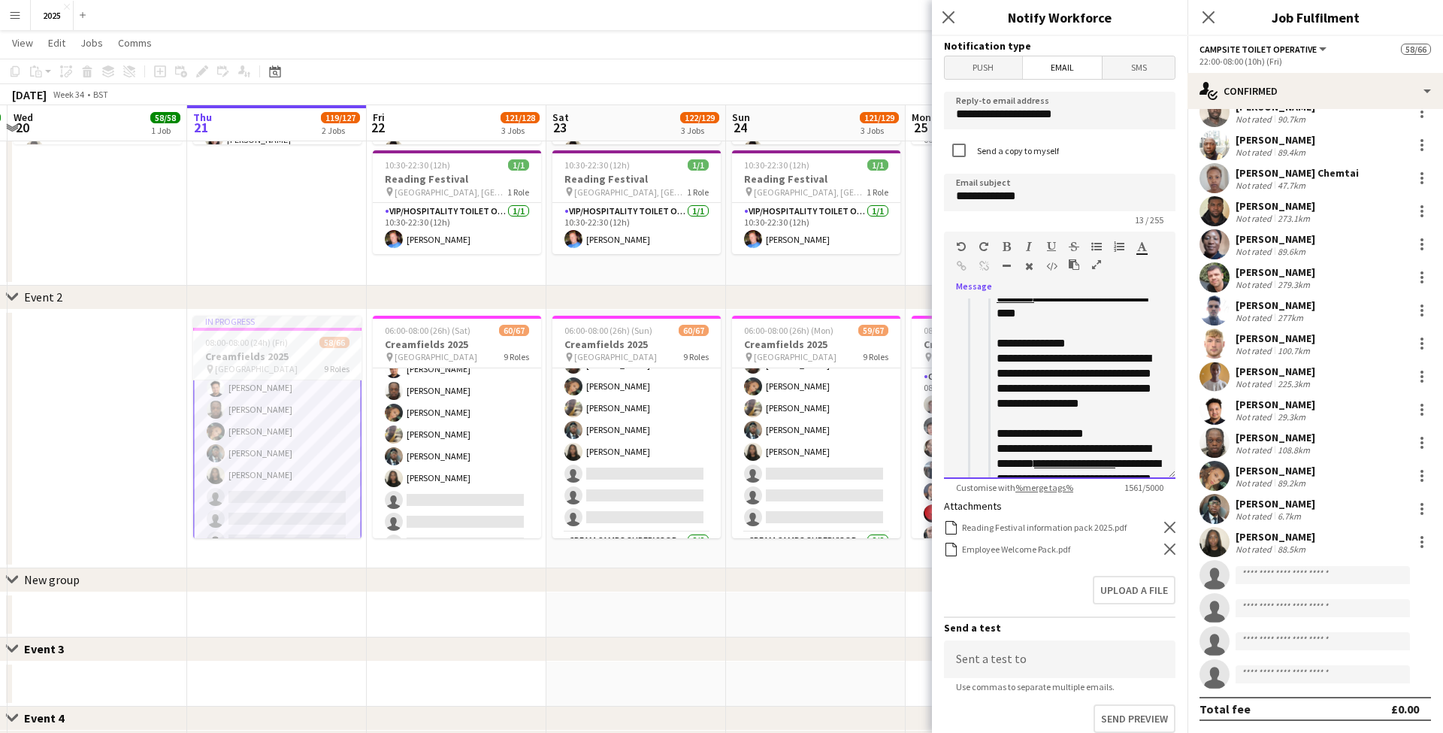
scroll to position [914, 0]
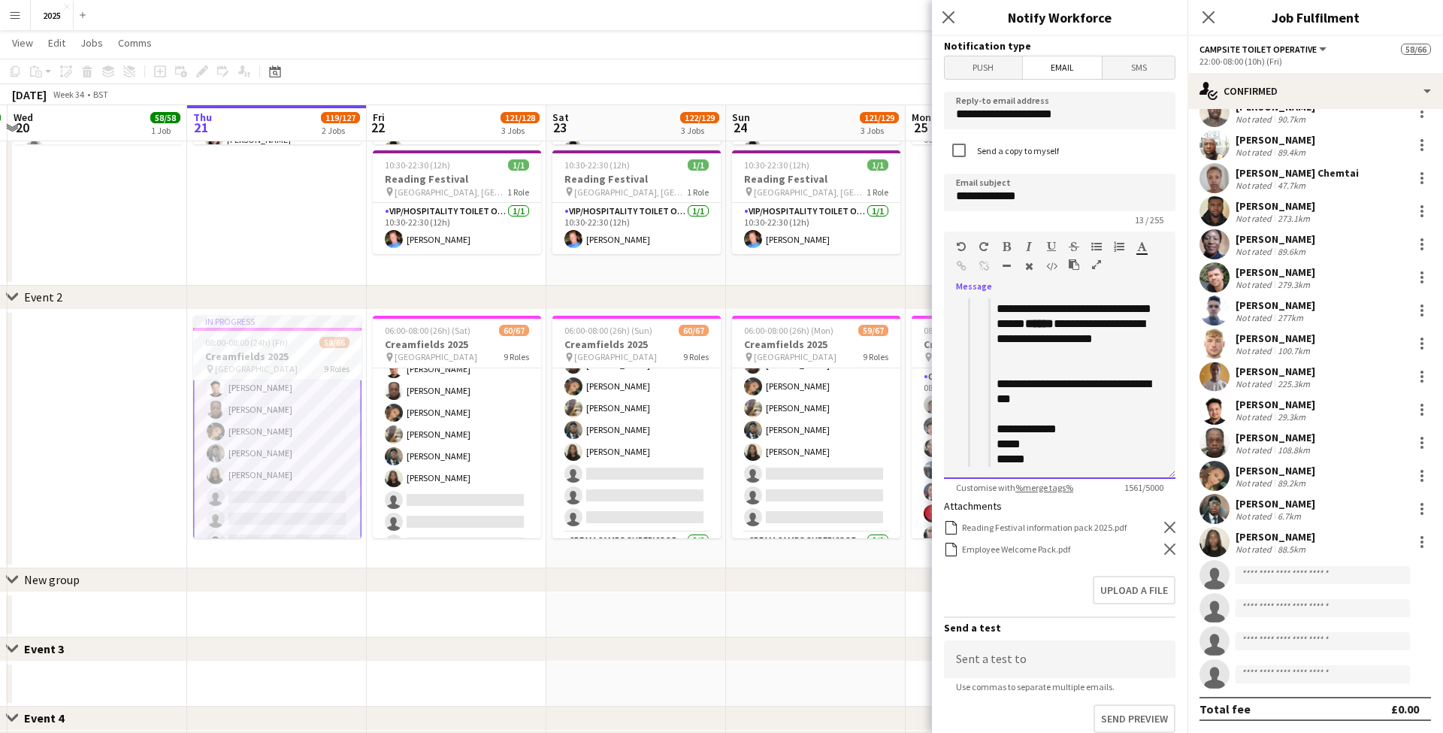
click at [1186, 716] on form "**********" at bounding box center [1060, 471] width 256 height 870
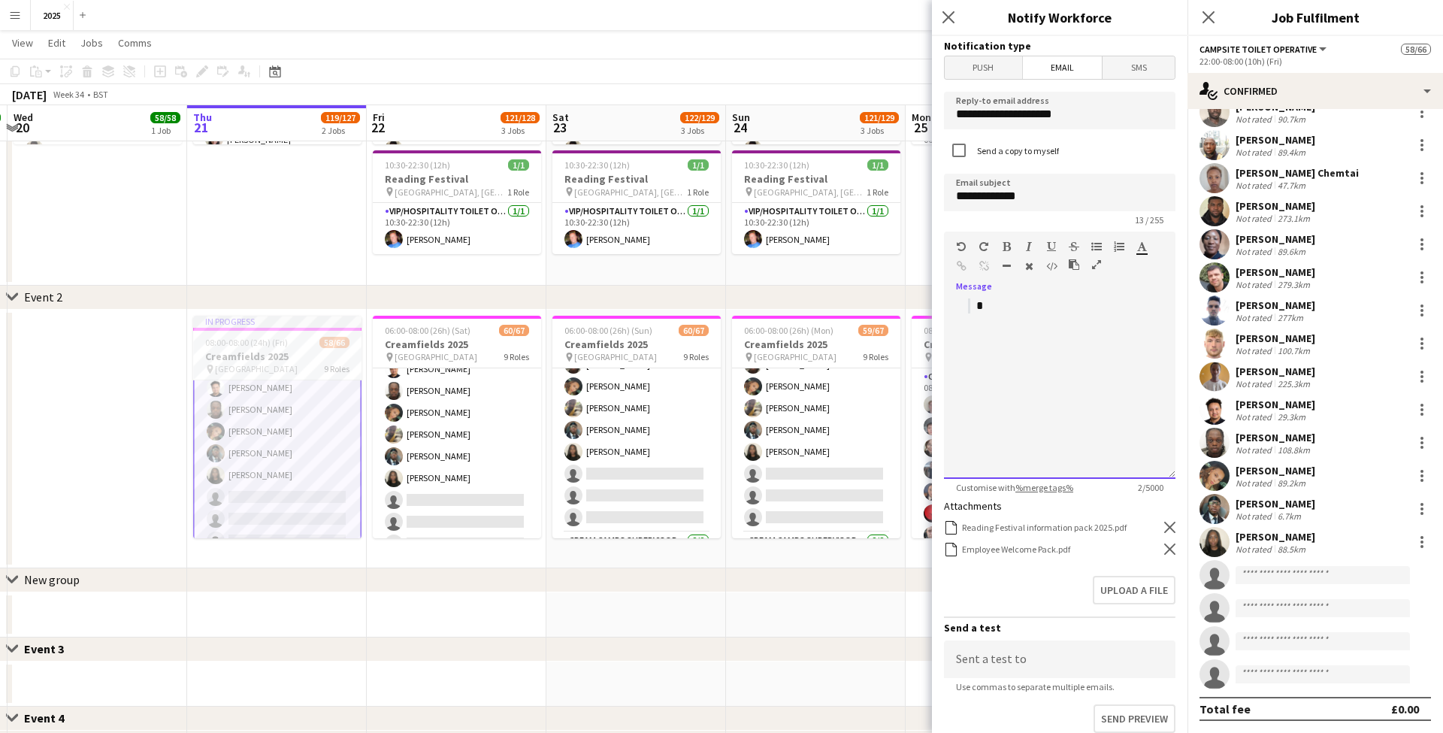
scroll to position [0, 0]
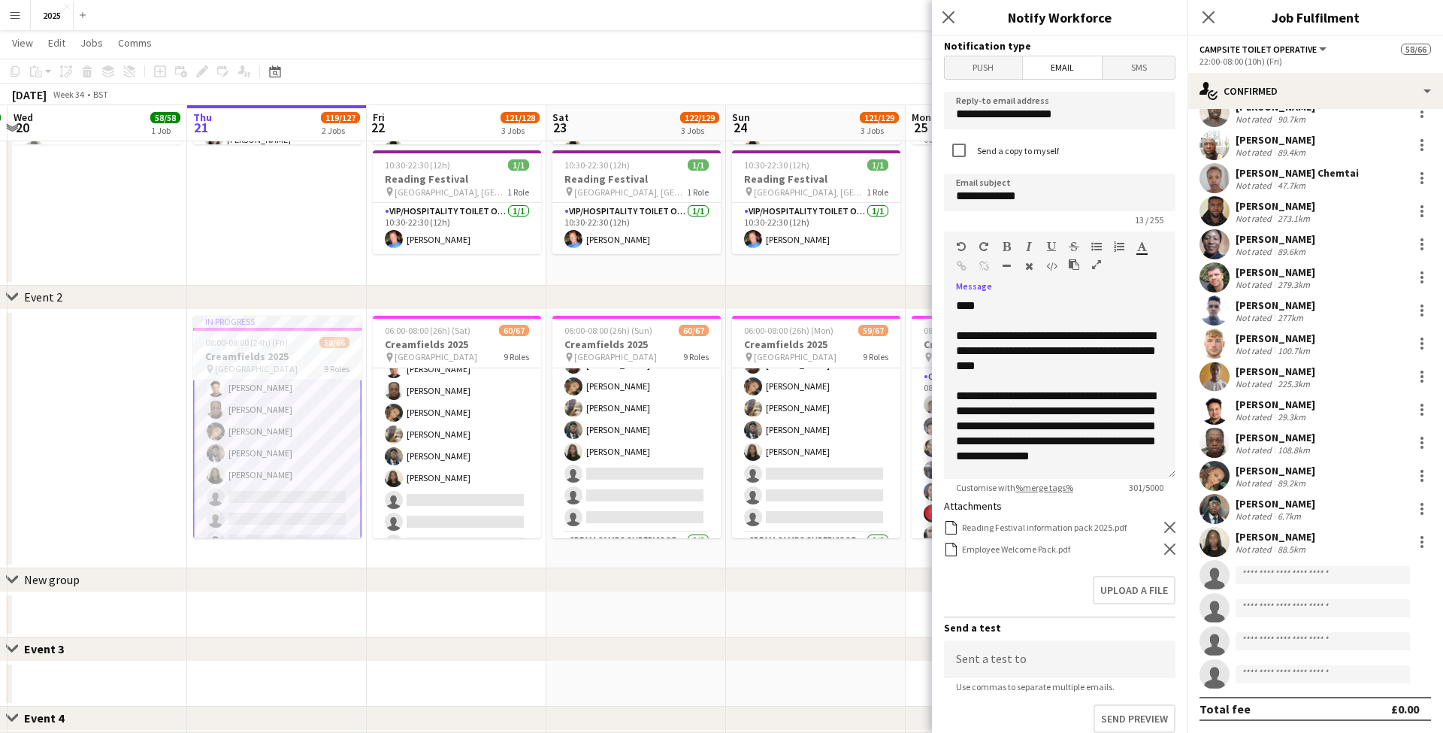
click at [1173, 529] on icon "Remove" at bounding box center [1169, 527] width 11 height 11
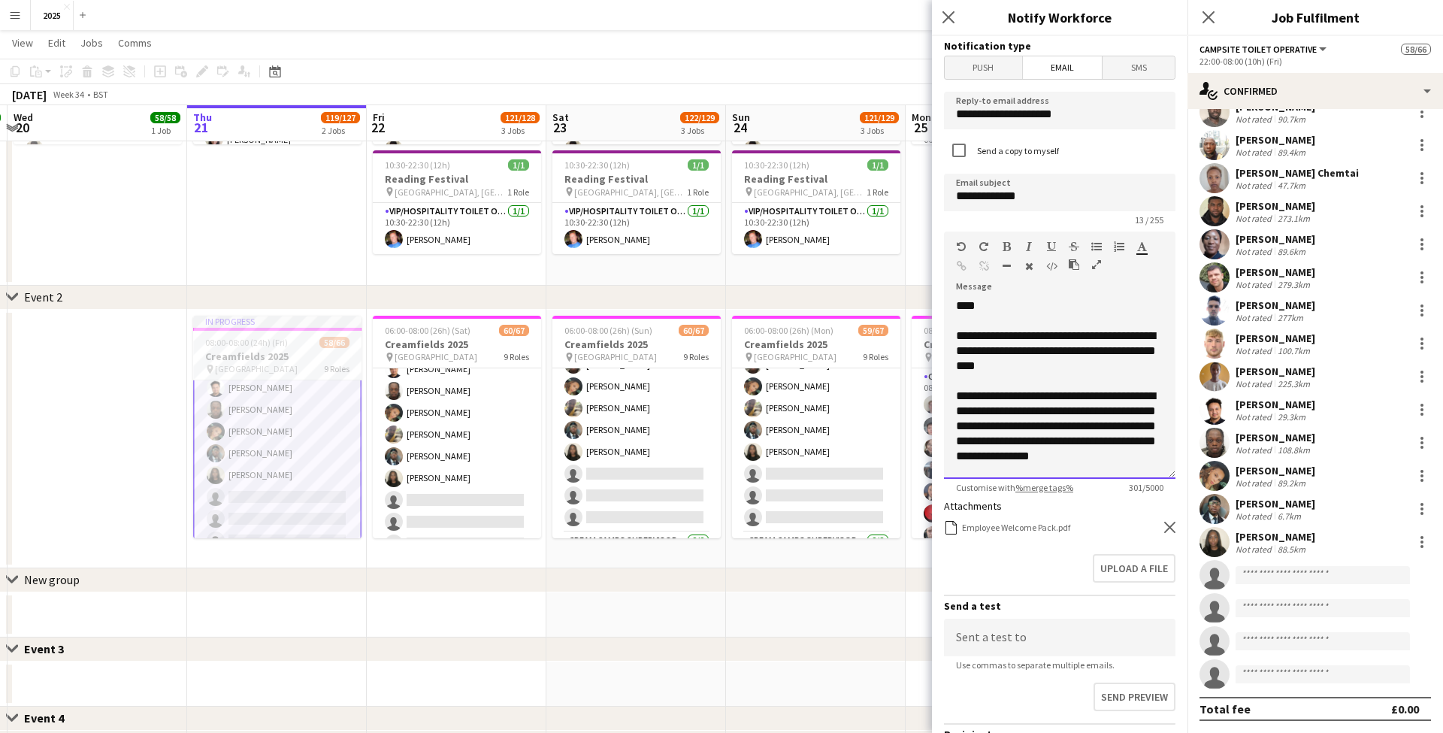
click at [1160, 465] on div "**********" at bounding box center [1060, 388] width 232 height 180
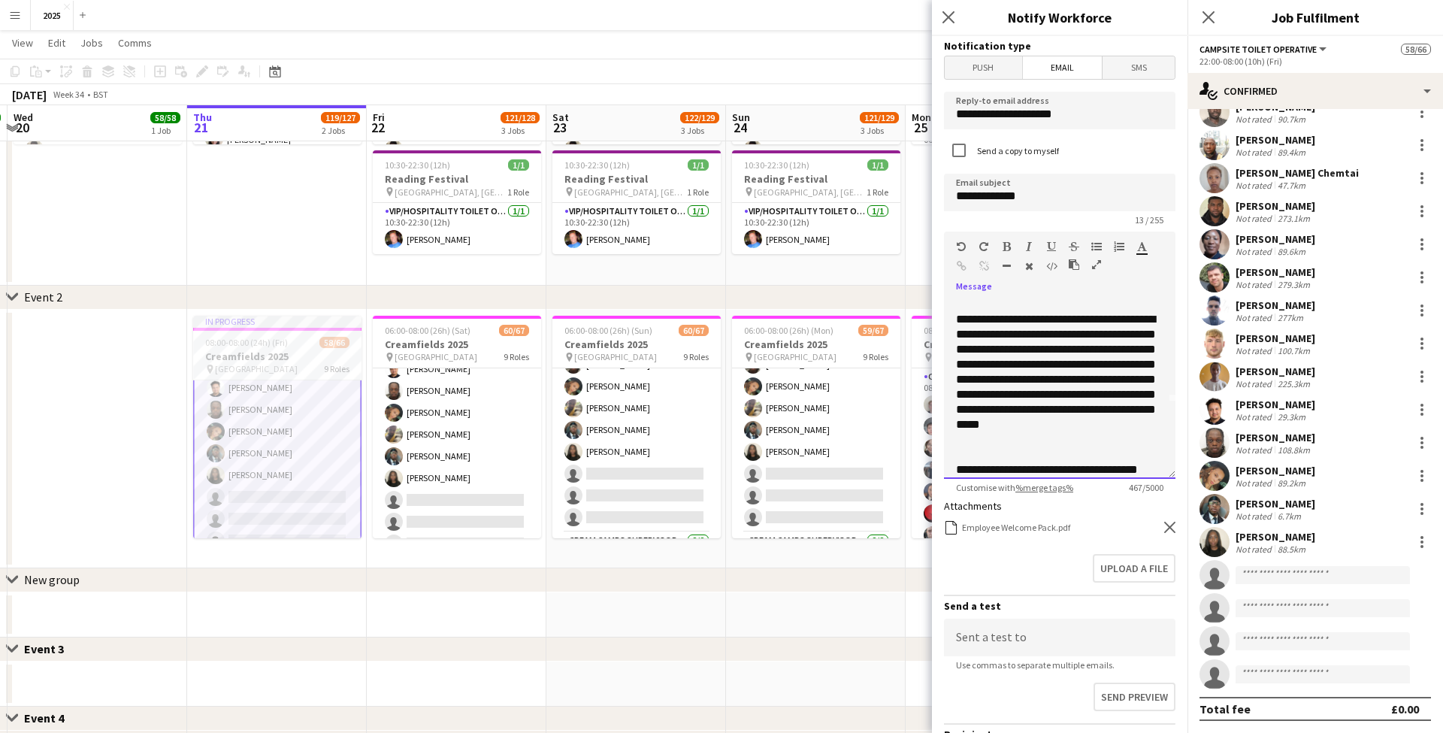
scroll to position [102, 0]
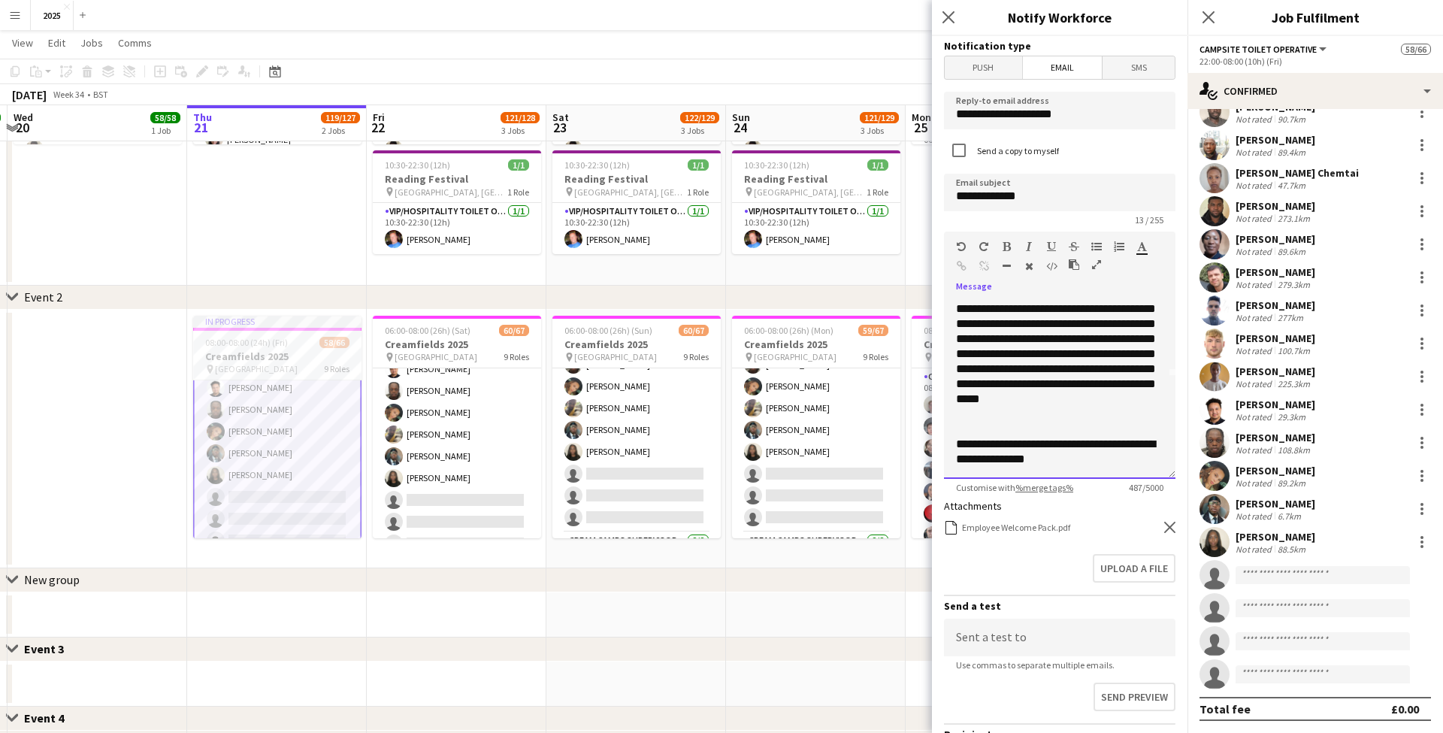
click at [1021, 414] on div "**********" at bounding box center [1059, 353] width 207 height 135
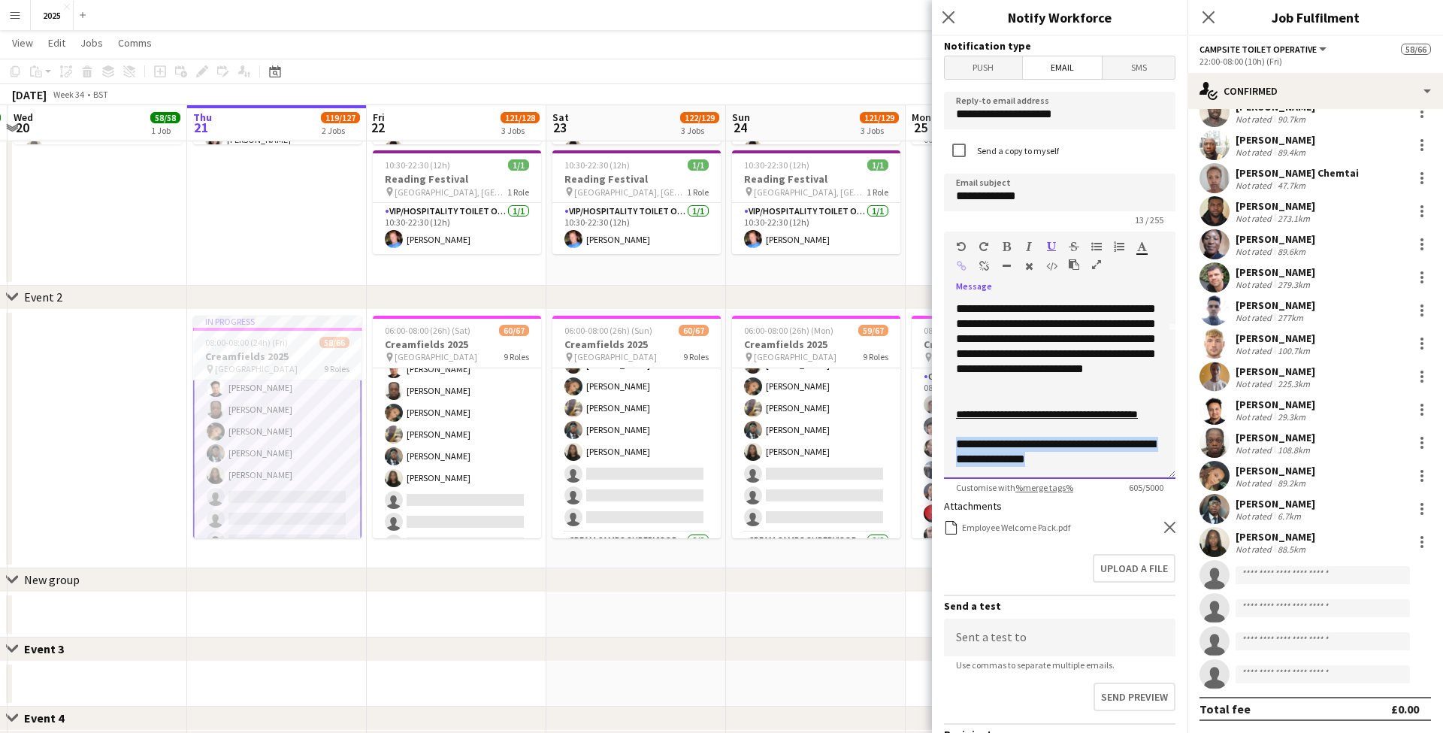
drag, startPoint x: 1079, startPoint y: 465, endPoint x: 939, endPoint y: 443, distance: 142.1
click at [939, 443] on form "**********" at bounding box center [1060, 460] width 256 height 848
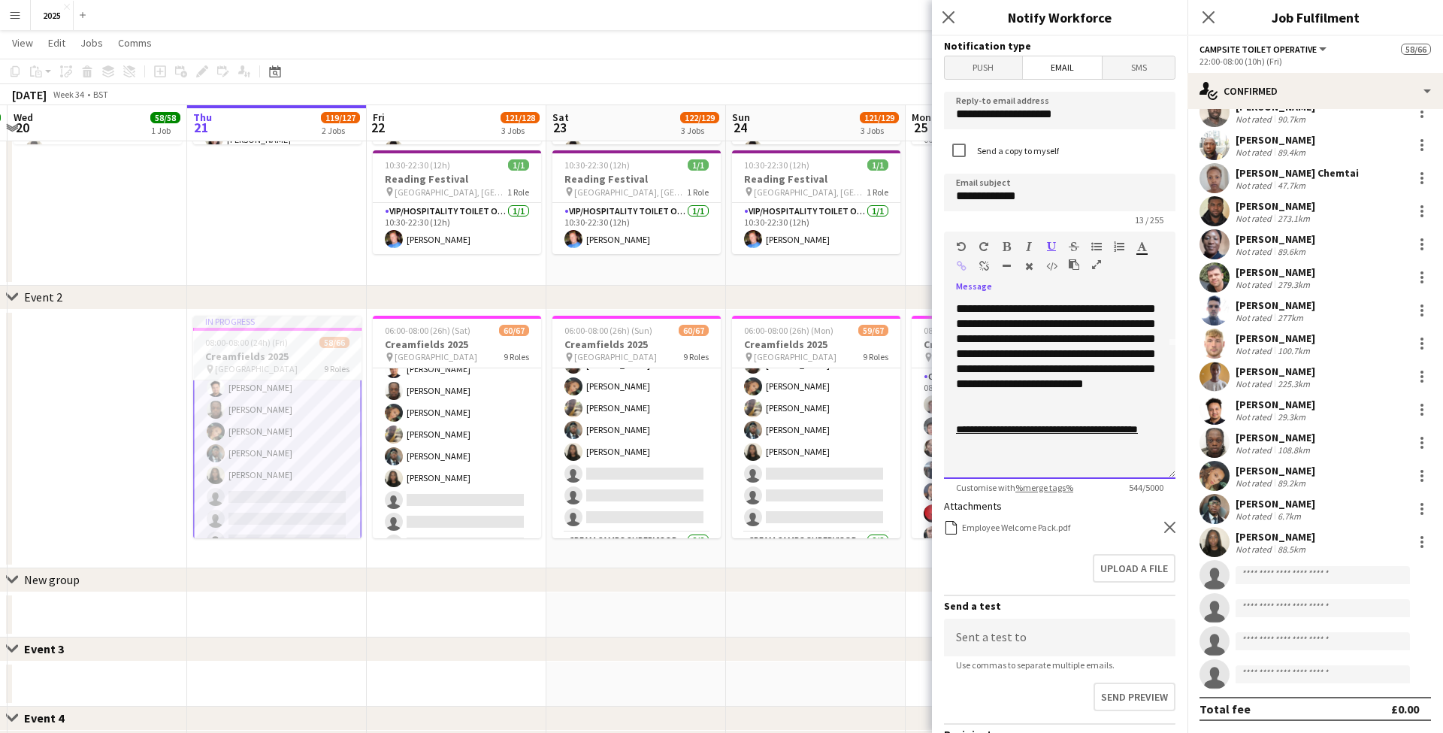
scroll to position [138, 0]
click at [991, 379] on div "**********" at bounding box center [1059, 331] width 207 height 150
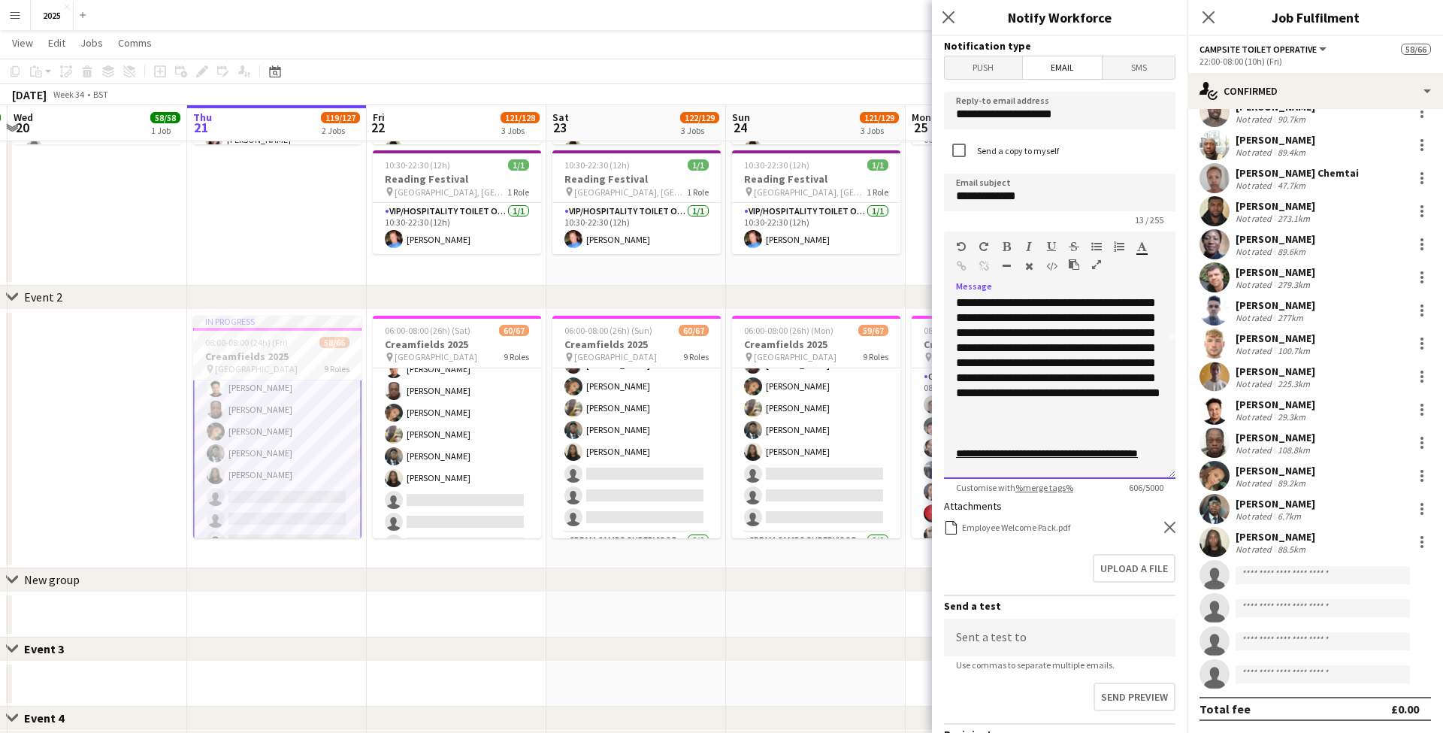
click at [999, 396] on div "**********" at bounding box center [1059, 340] width 207 height 180
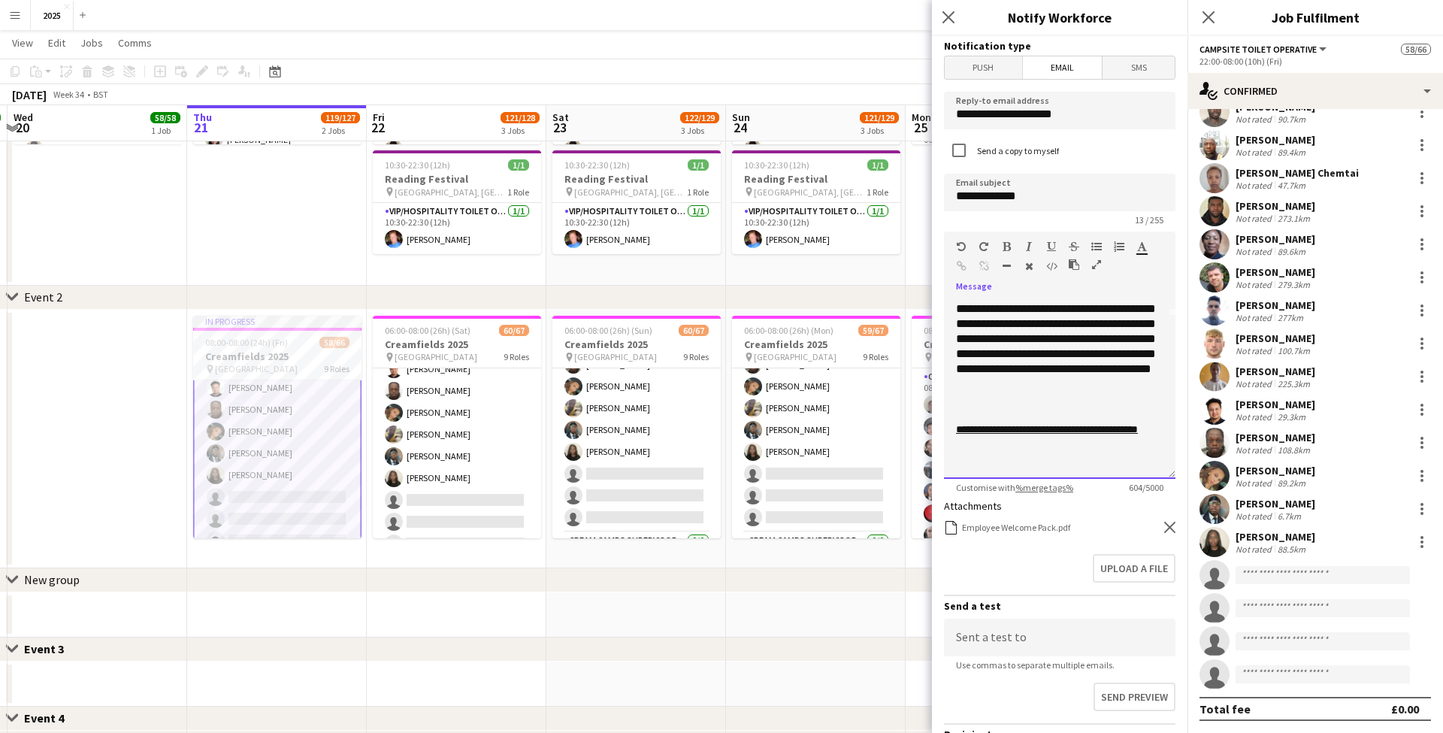
scroll to position [179, 0]
click at [1045, 434] on div "**********" at bounding box center [1059, 429] width 207 height 15
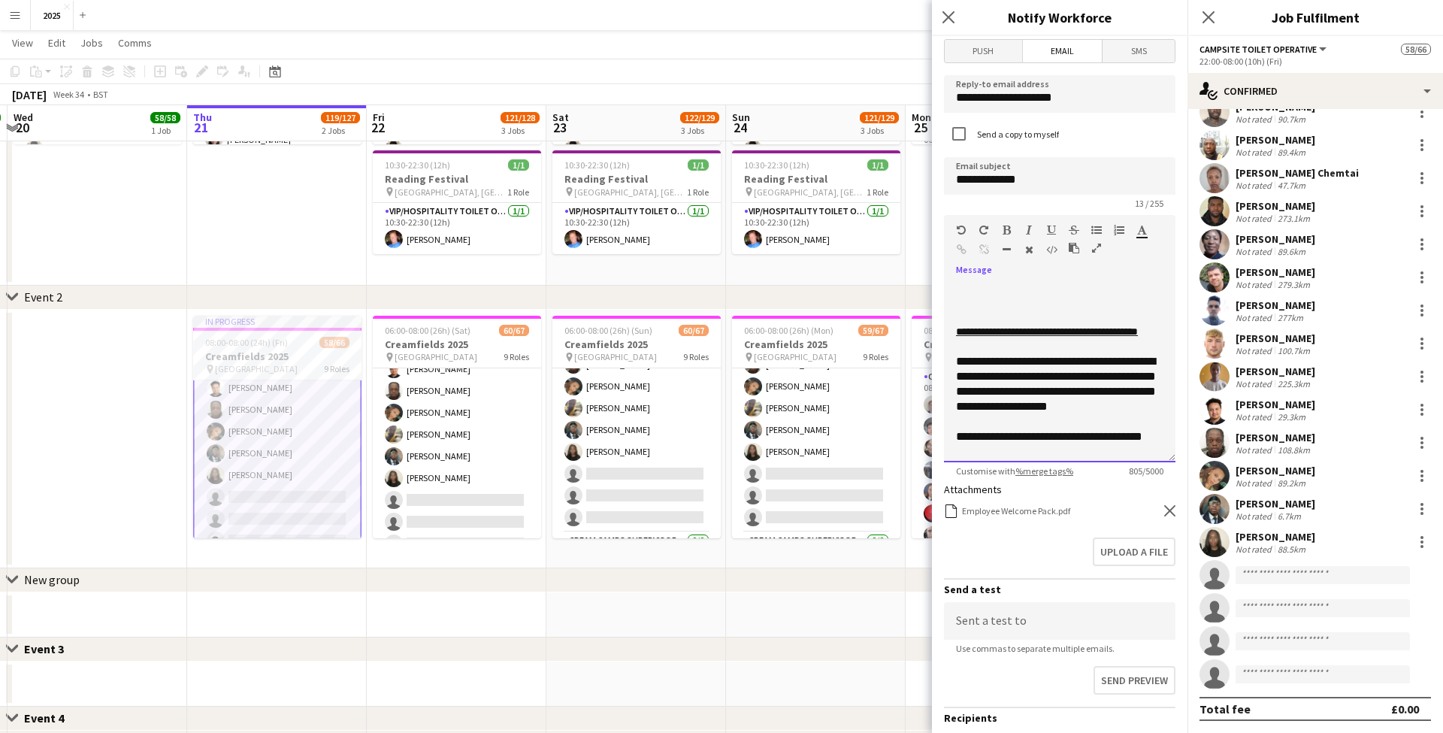
scroll to position [299, 0]
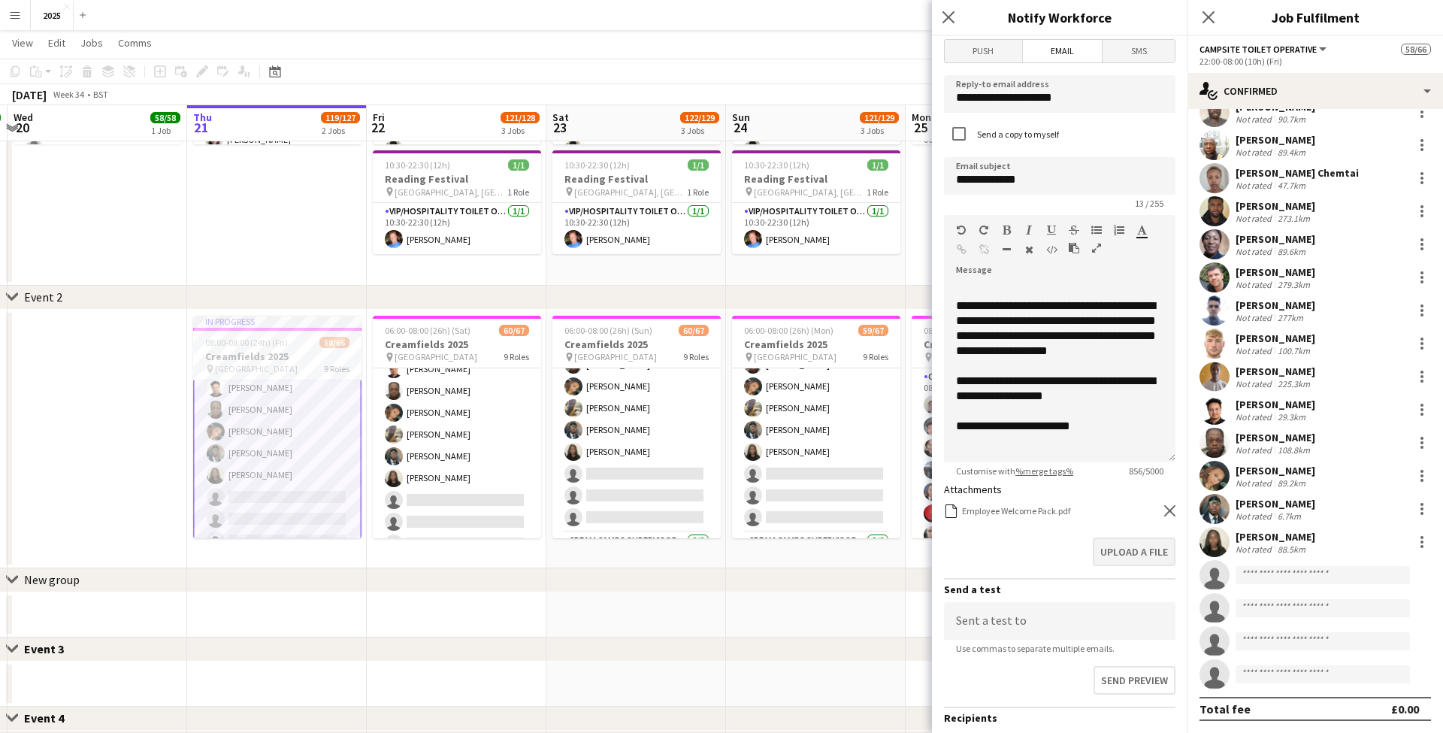
click at [1148, 537] on button "Upload a file" at bounding box center [1134, 551] width 83 height 29
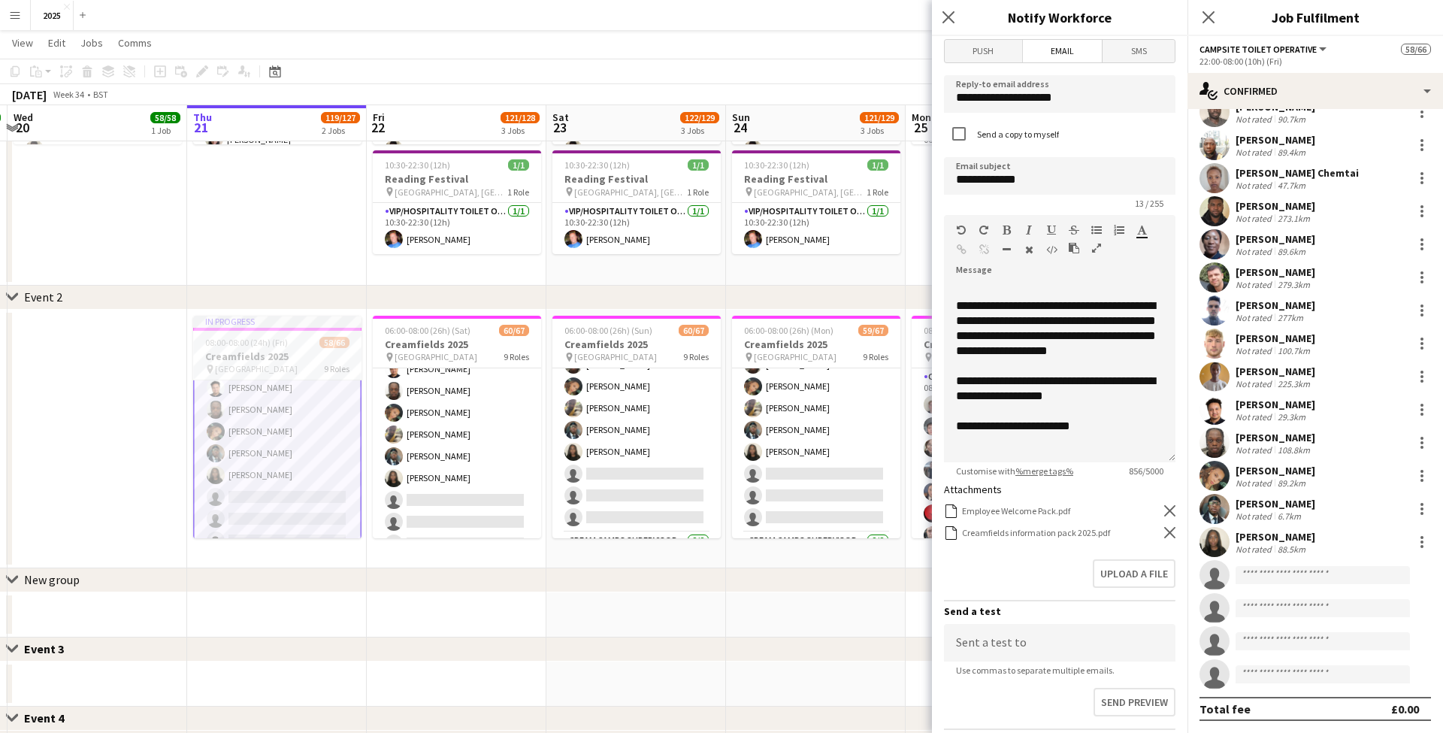
click at [1089, 523] on div "Employee Welcome Pack.pdf Employee Welcome Pack.pdf Remove Creamfields informat…" at bounding box center [1060, 522] width 232 height 36
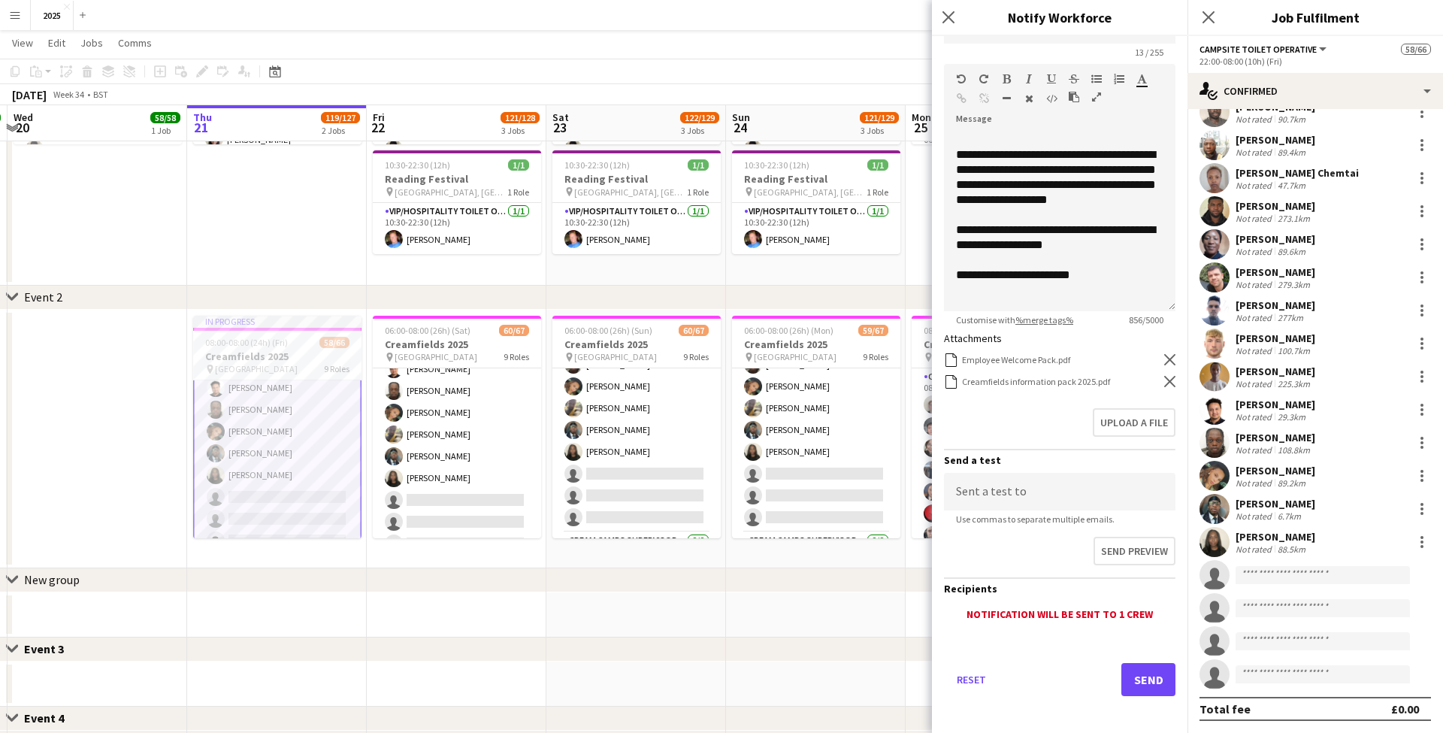
scroll to position [167, 0]
click at [1131, 669] on button "Send" at bounding box center [1148, 680] width 54 height 33
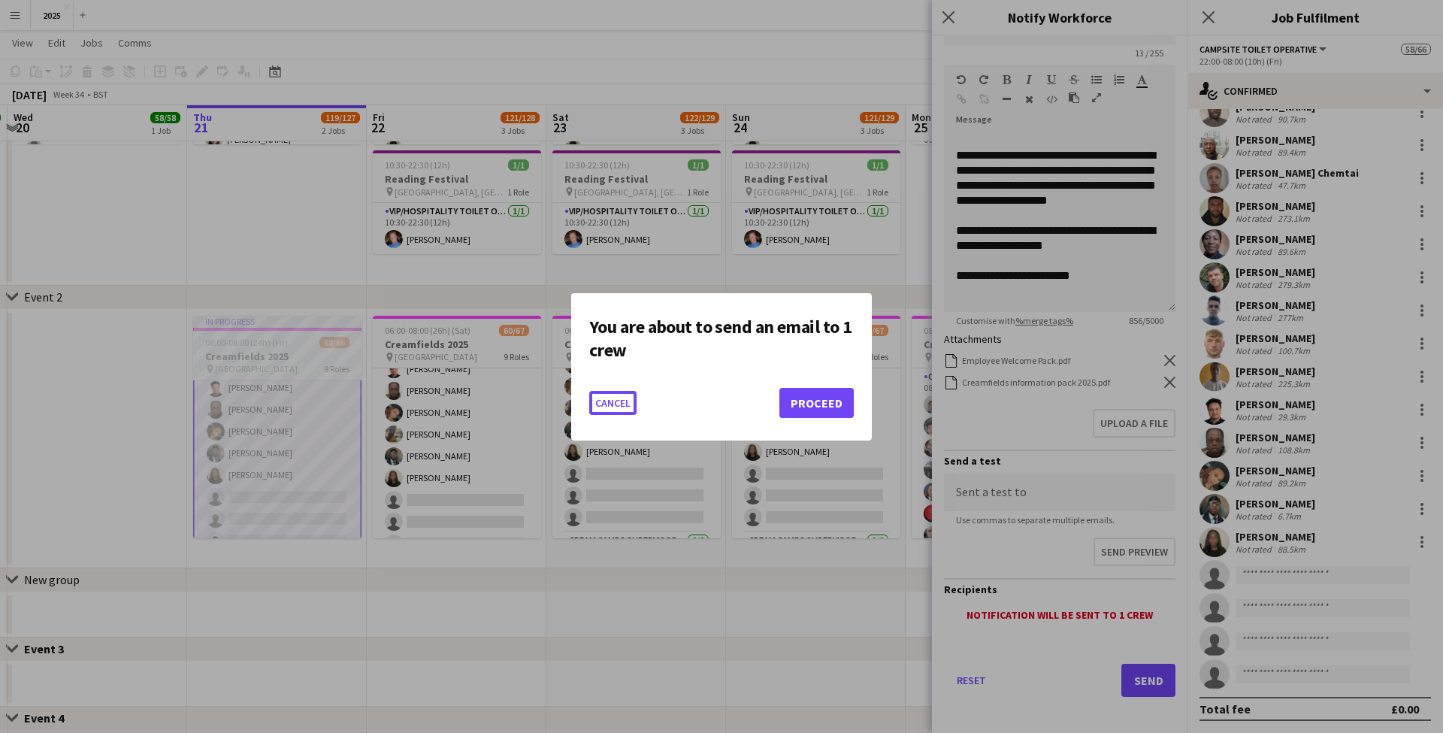
scroll to position [0, 0]
click at [834, 402] on button "Proceed" at bounding box center [816, 403] width 74 height 30
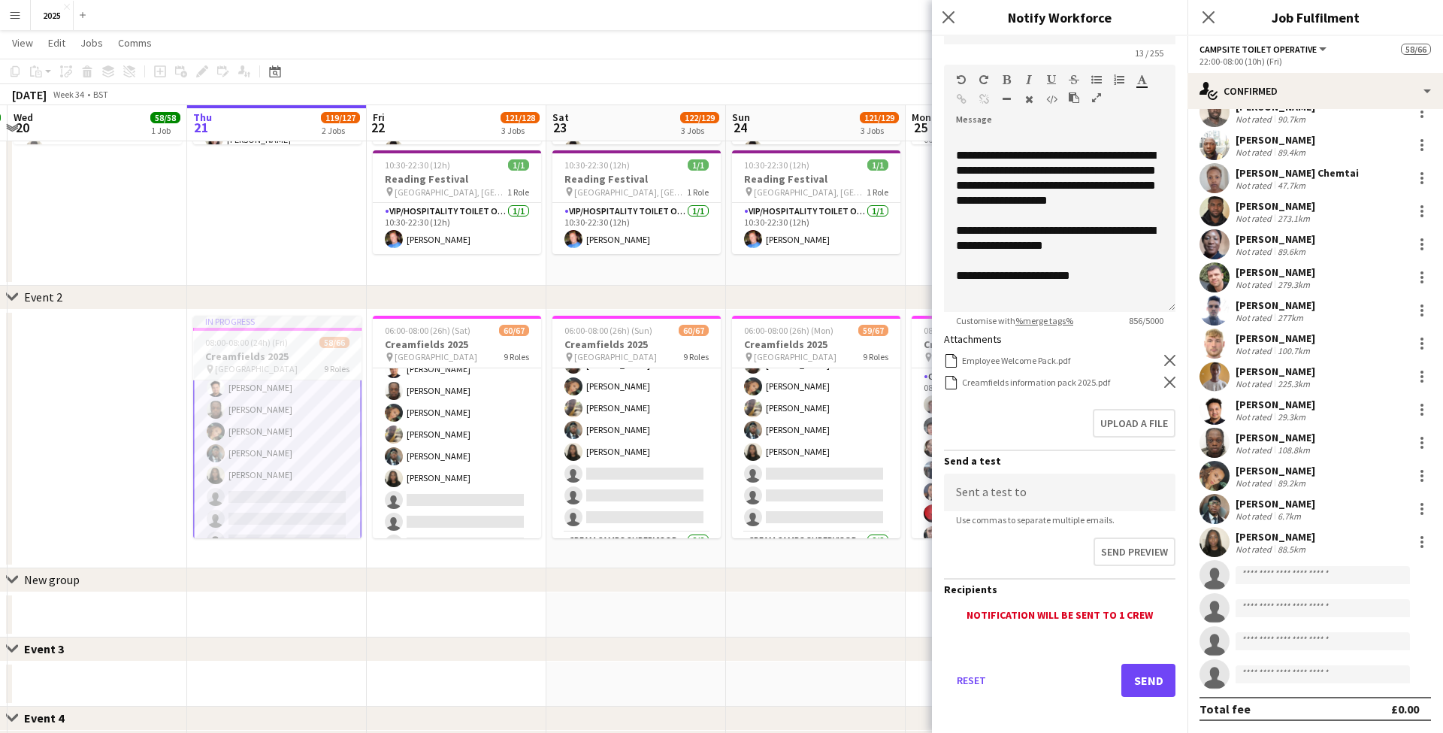
scroll to position [253, 0]
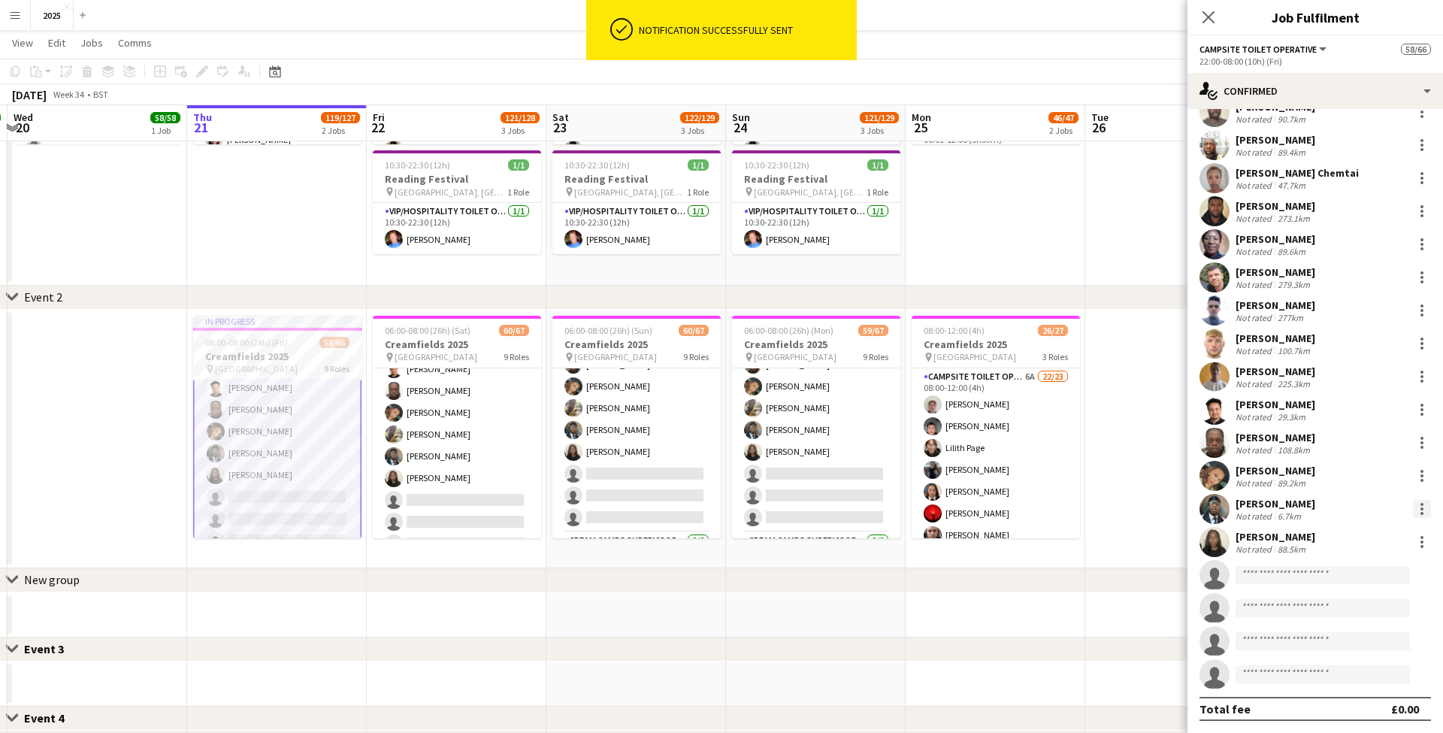
click at [1421, 506] on div at bounding box center [1422, 509] width 18 height 18
click at [1354, 368] on span "Send notification" at bounding box center [1370, 372] width 89 height 13
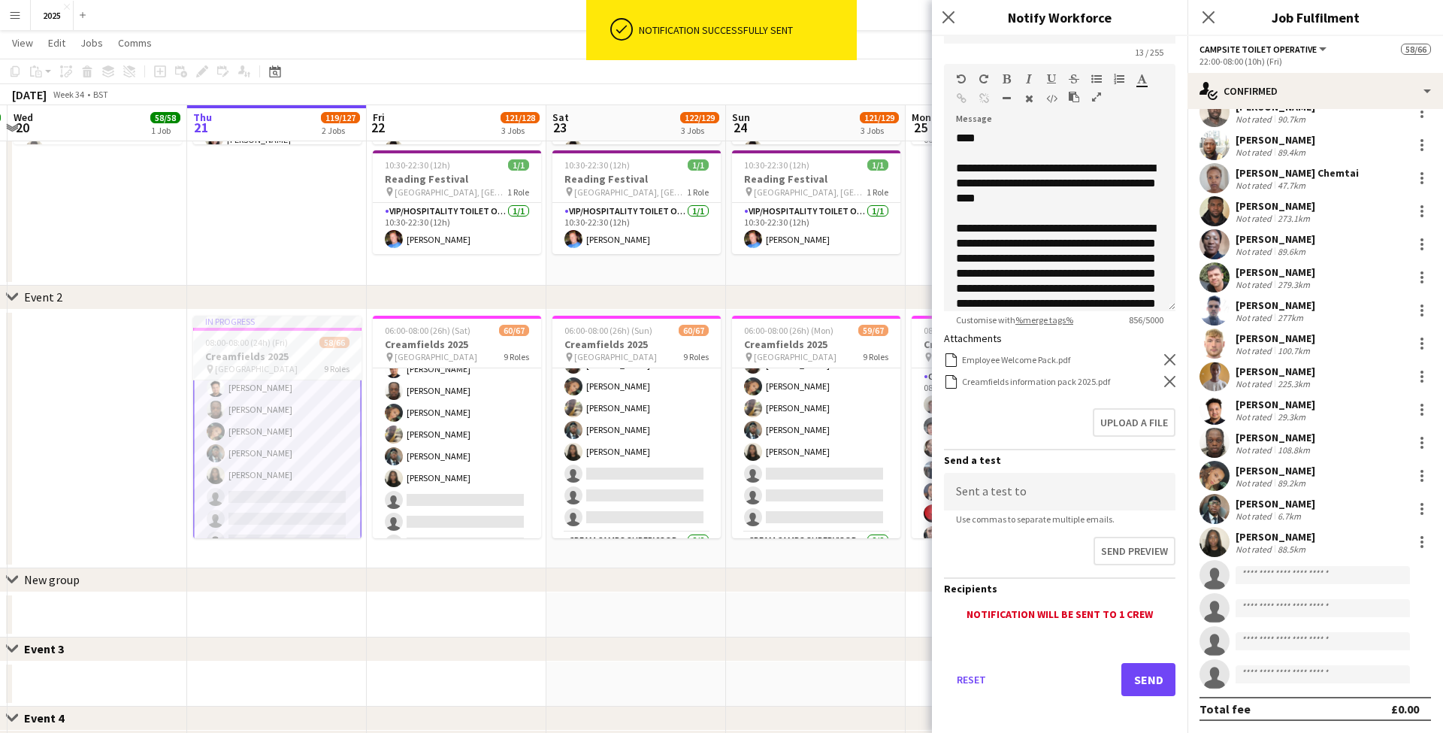
scroll to position [167, 0]
click at [1148, 676] on button "Send" at bounding box center [1148, 680] width 54 height 33
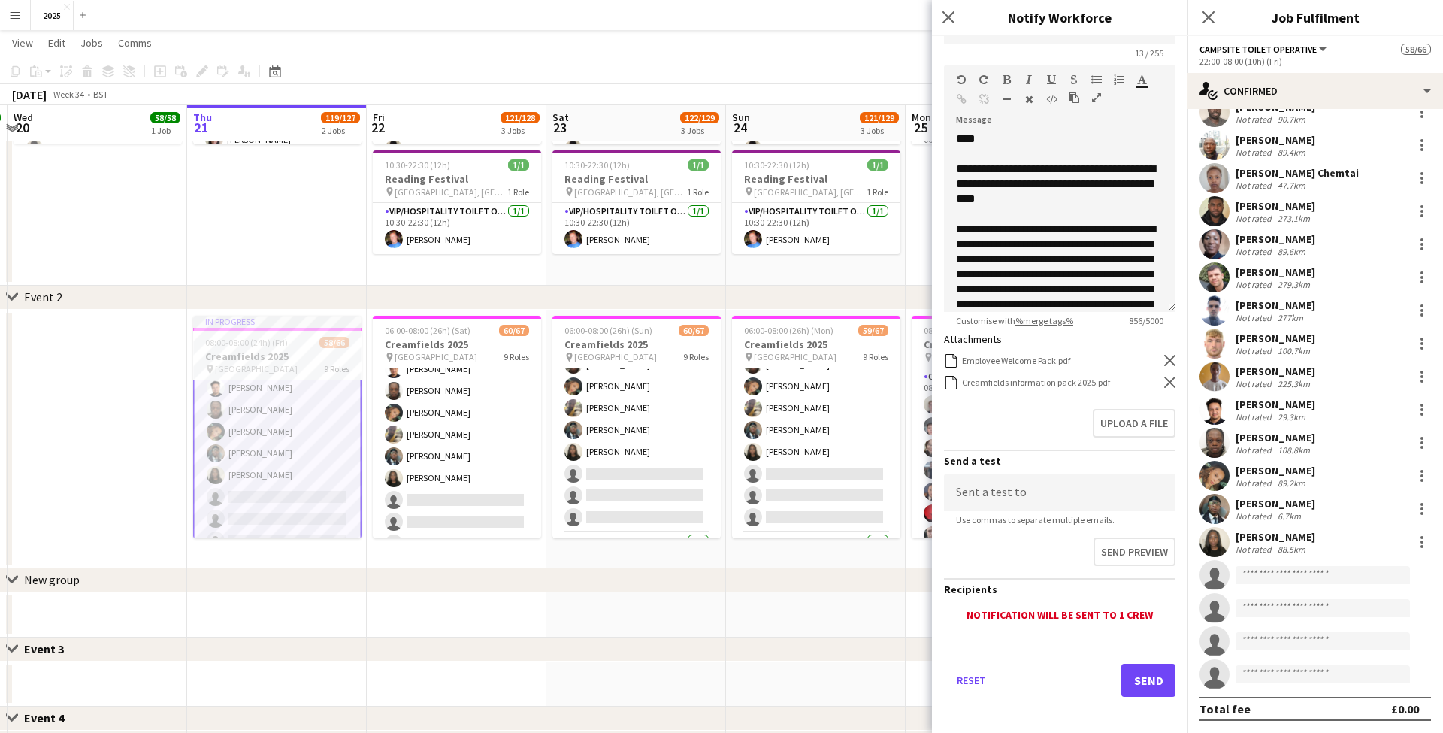
scroll to position [0, 0]
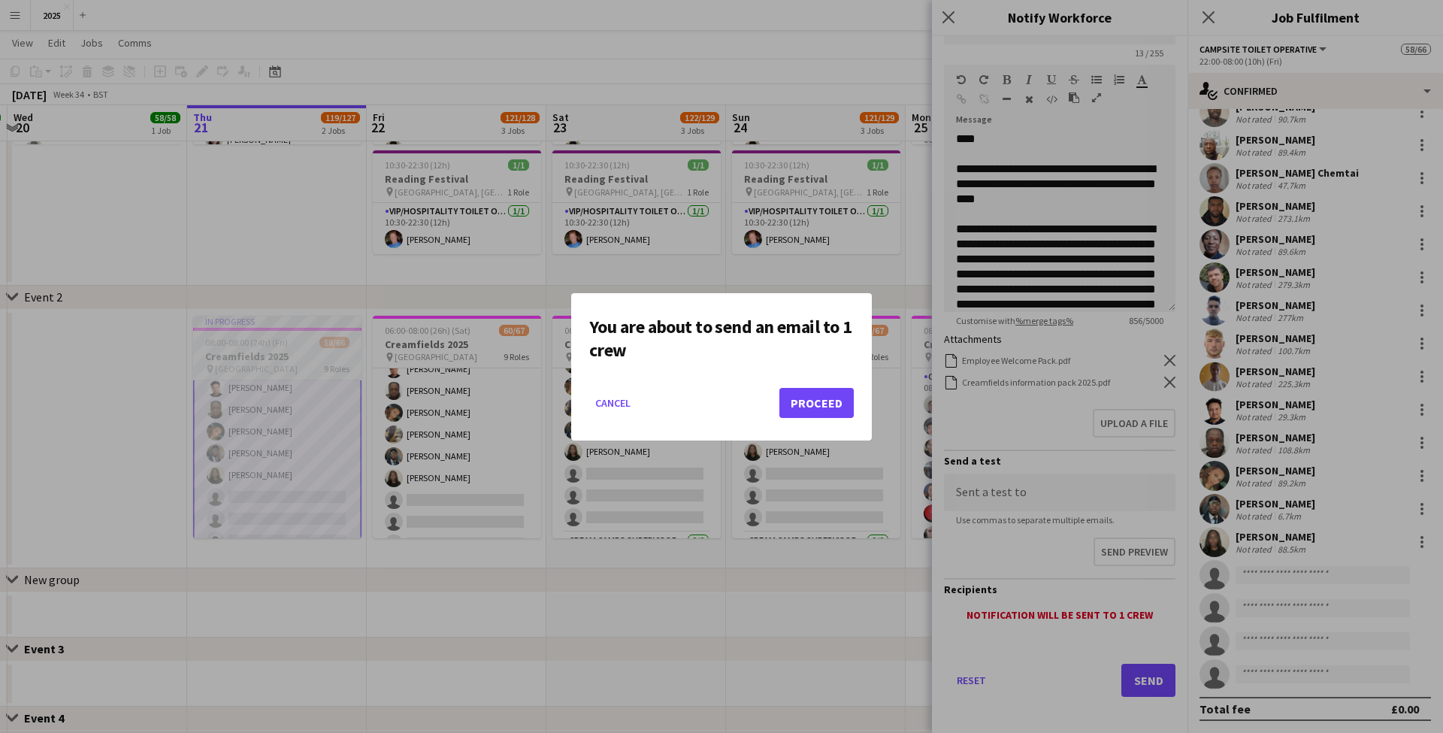
click at [833, 404] on button "Proceed" at bounding box center [816, 403] width 74 height 30
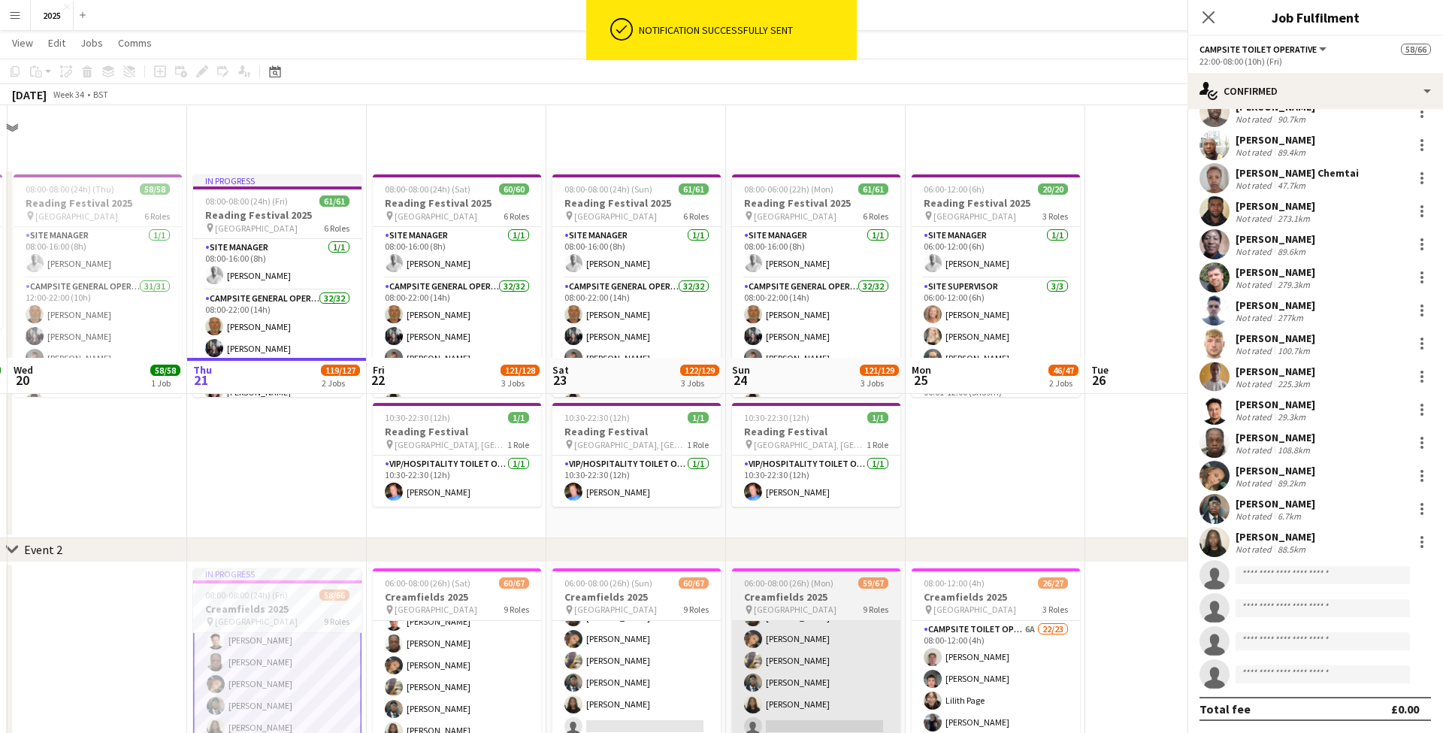
scroll to position [253, 0]
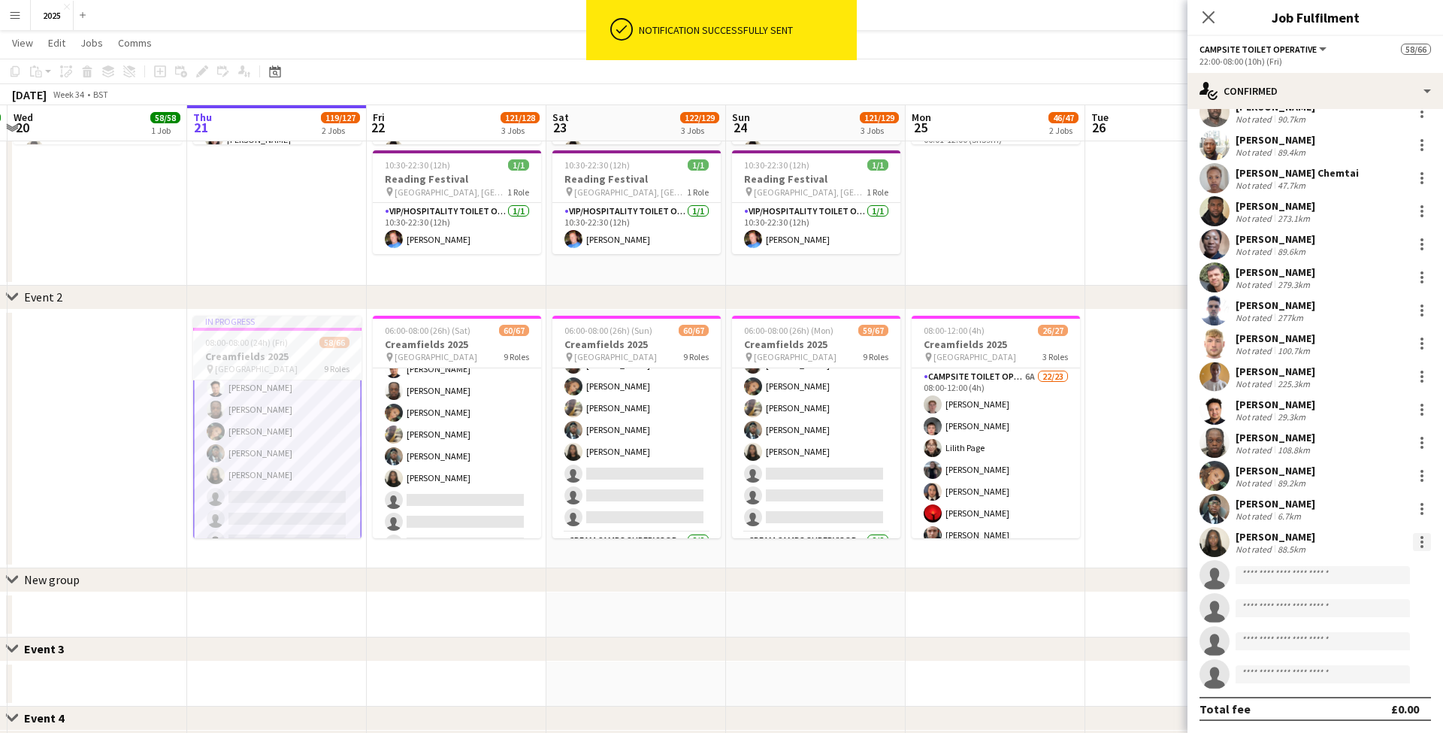
click at [1424, 543] on div at bounding box center [1422, 542] width 18 height 18
click at [1351, 405] on span "Send notification" at bounding box center [1370, 405] width 89 height 13
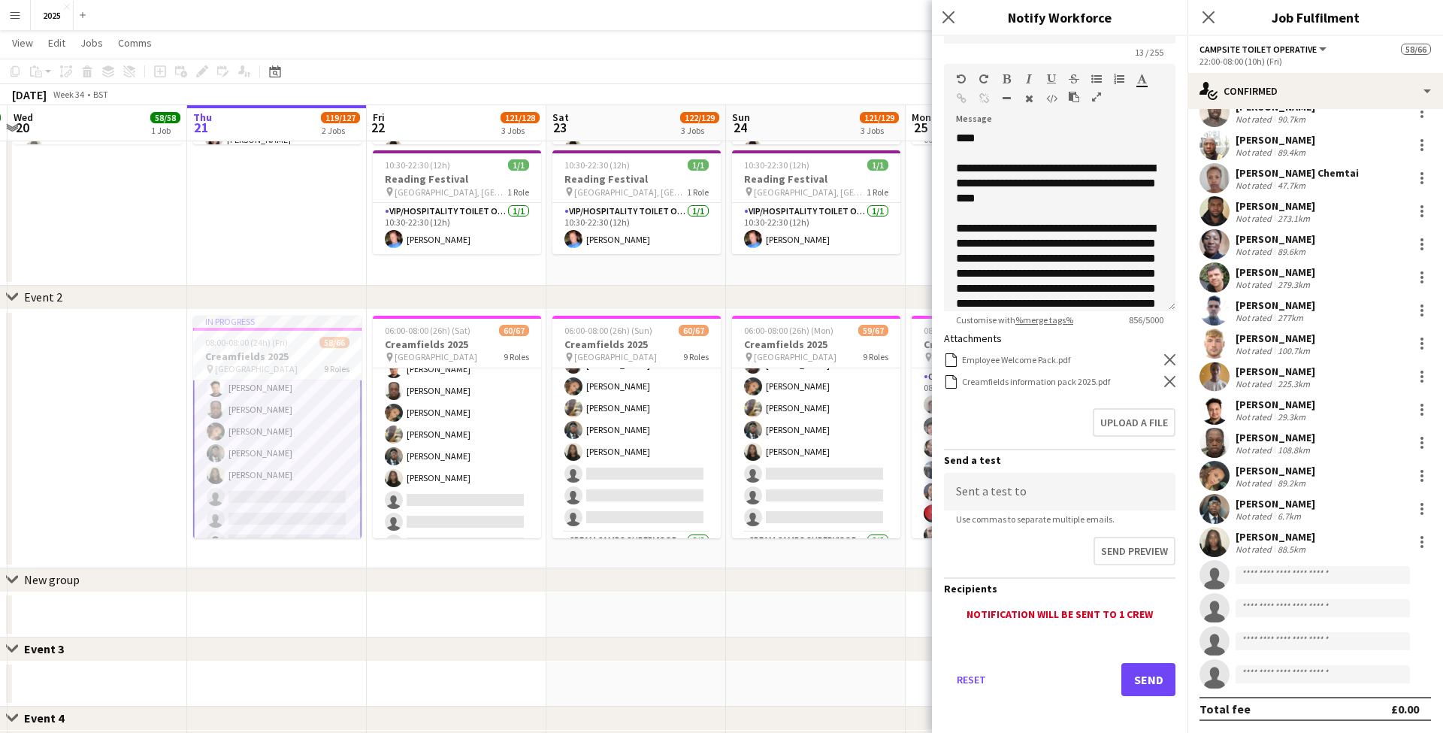
scroll to position [167, 0]
click at [1144, 673] on button "Send" at bounding box center [1148, 680] width 54 height 33
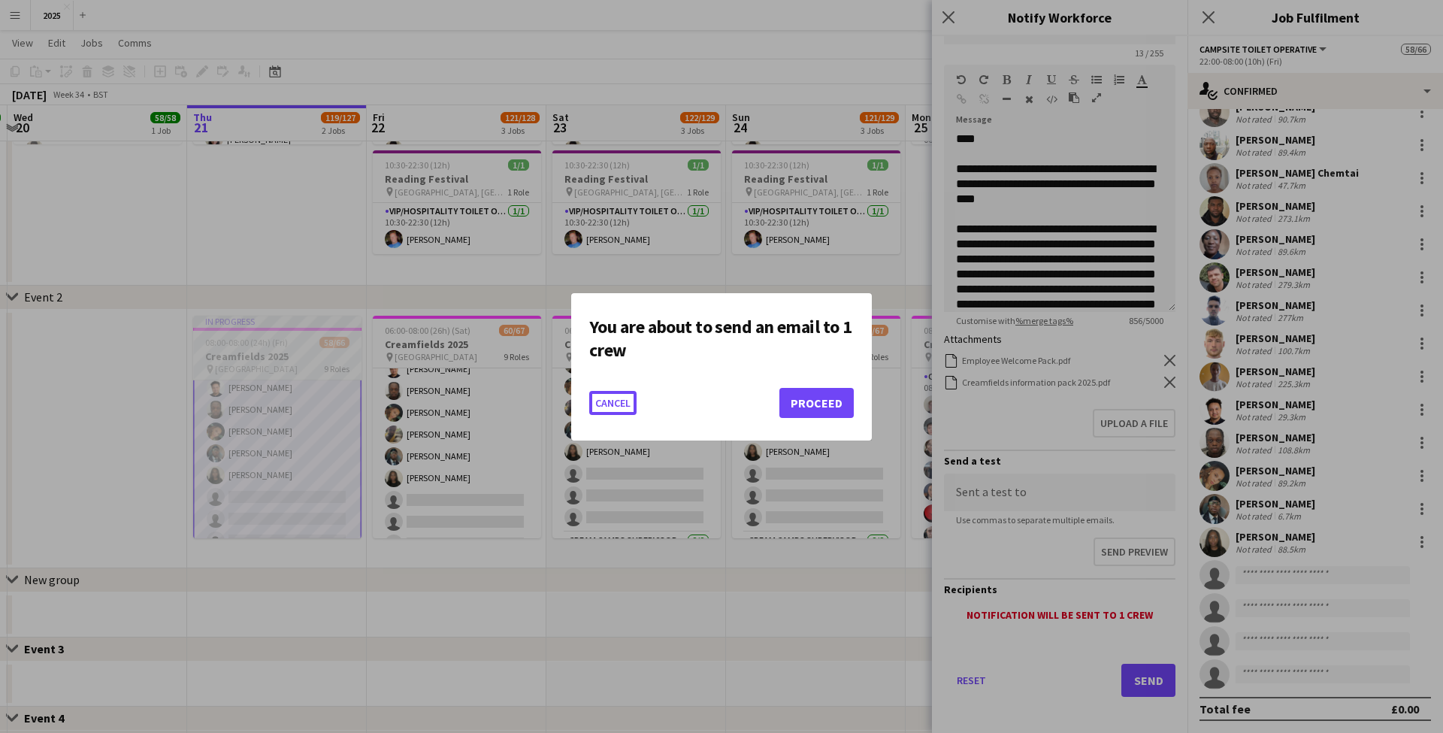
scroll to position [0, 0]
click at [825, 403] on button "Proceed" at bounding box center [816, 403] width 74 height 30
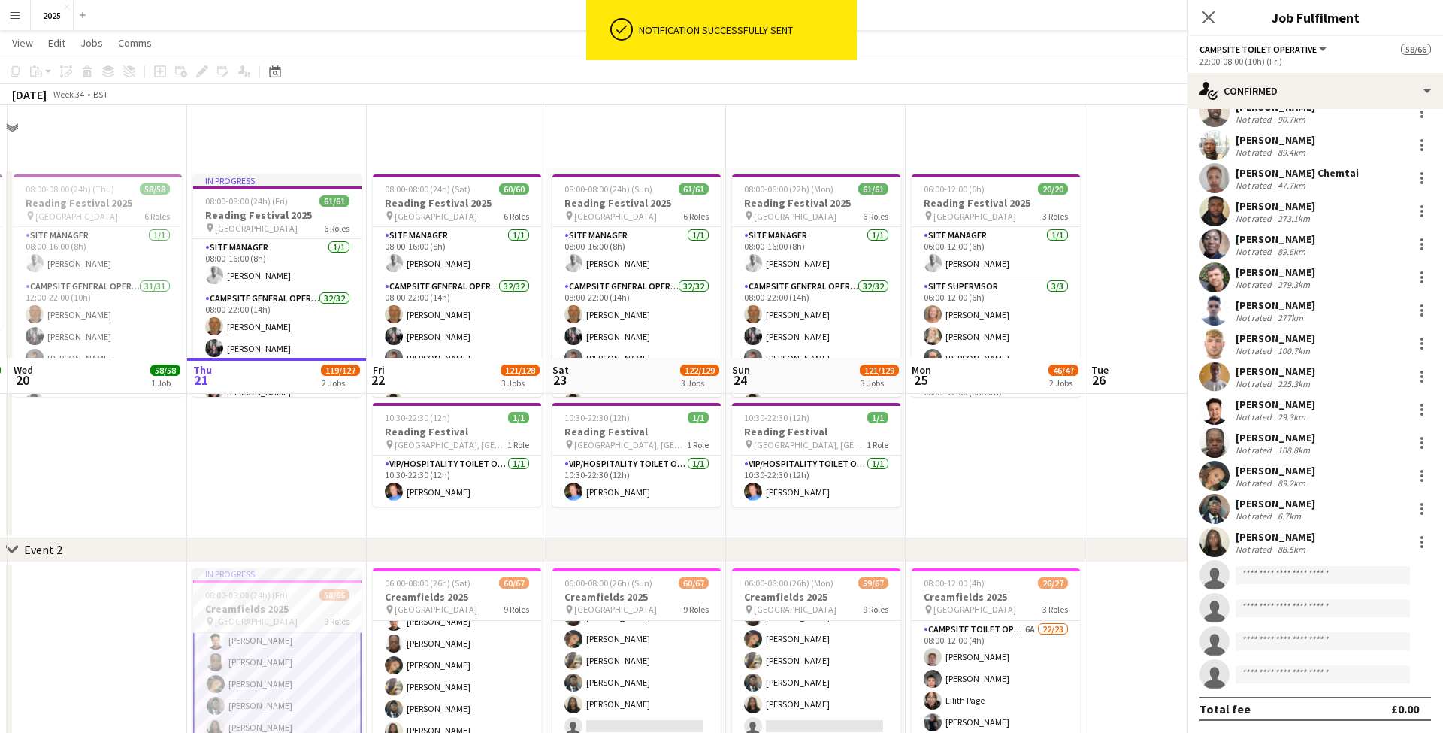
scroll to position [253, 0]
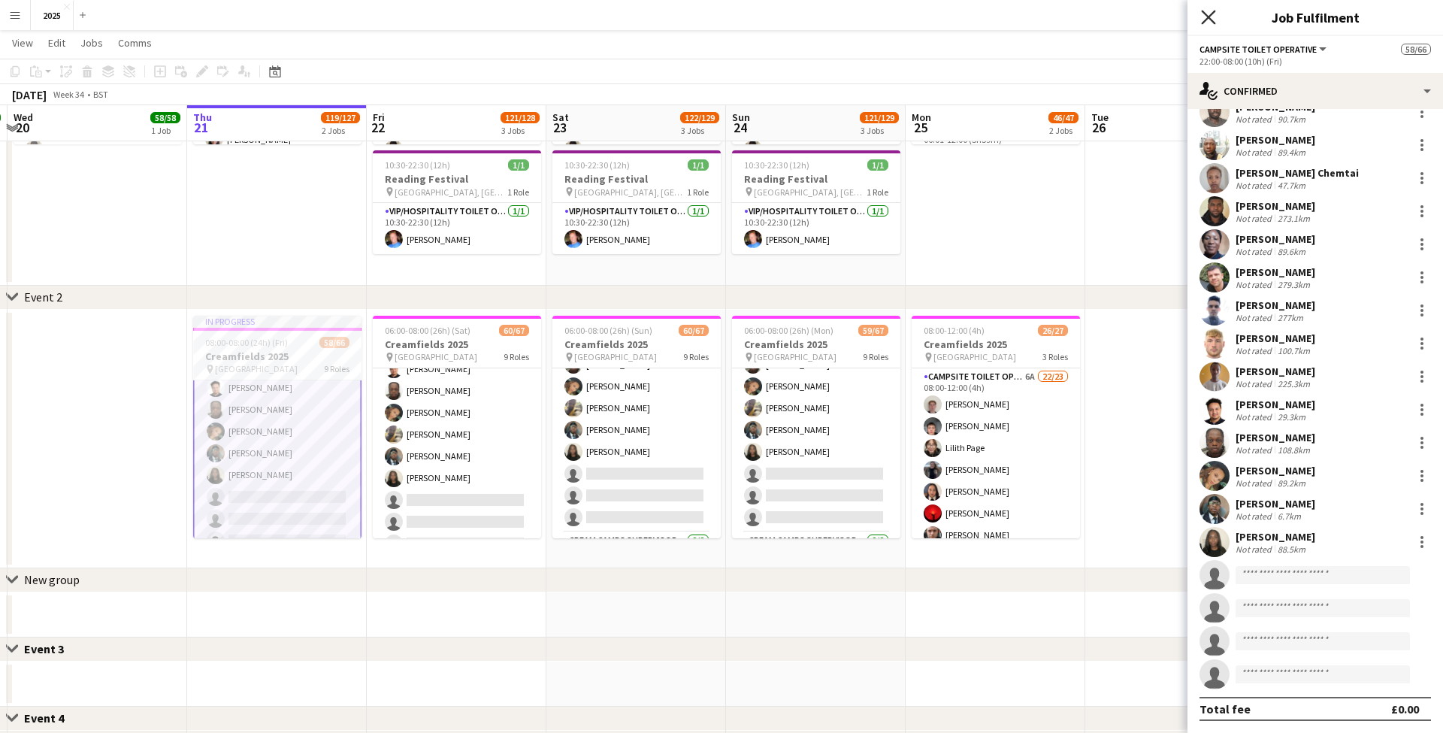
click at [1213, 14] on icon "Close pop-in" at bounding box center [1208, 17] width 14 height 14
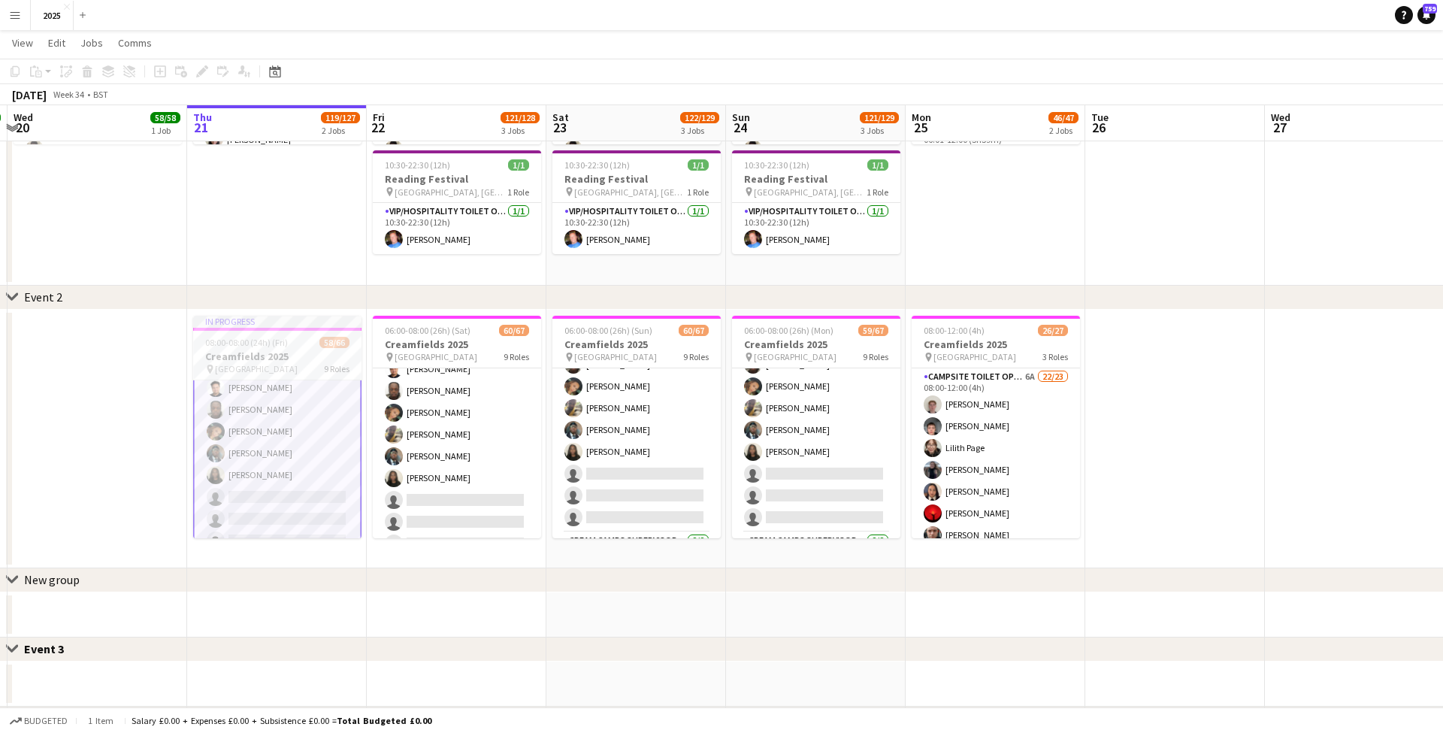
click at [15, 13] on app-icon "Menu" at bounding box center [15, 15] width 12 height 12
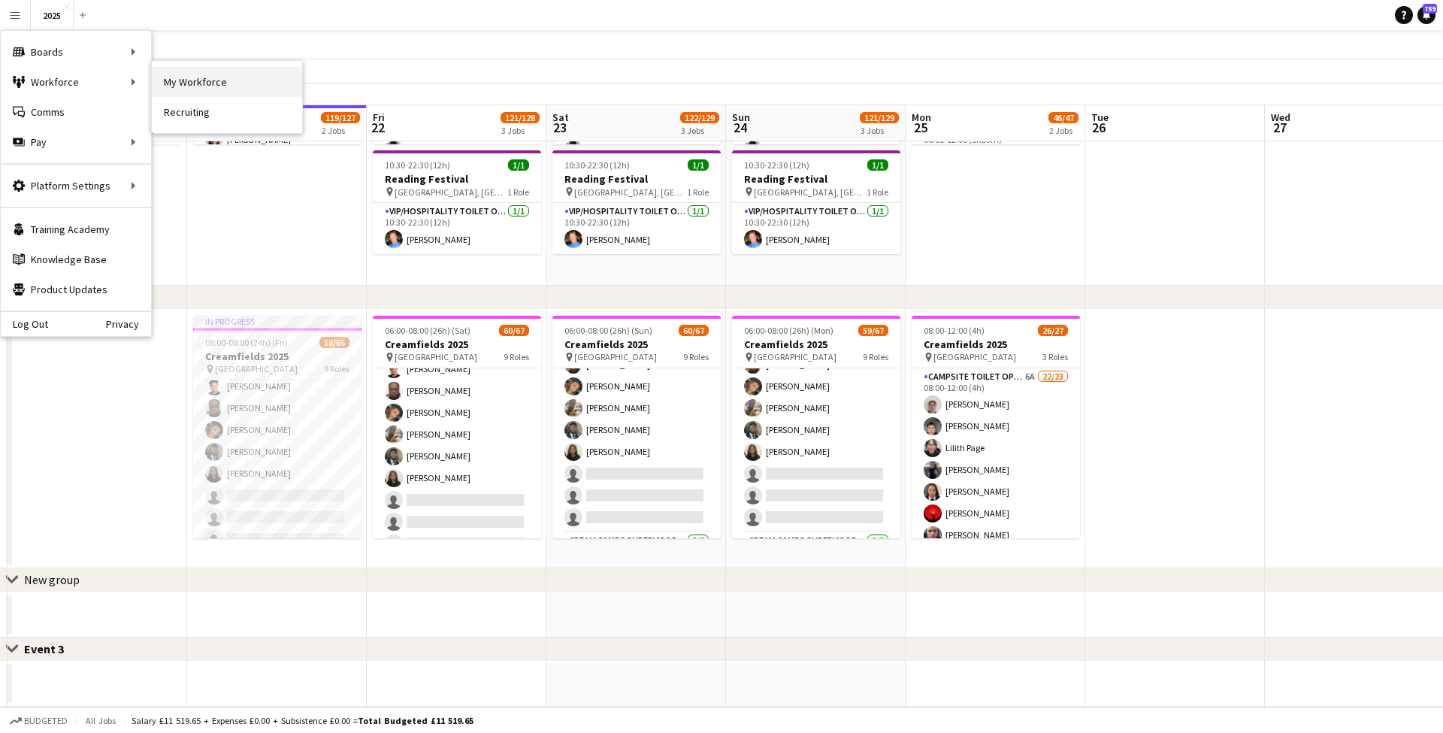
click at [223, 90] on link "My Workforce" at bounding box center [227, 82] width 150 height 30
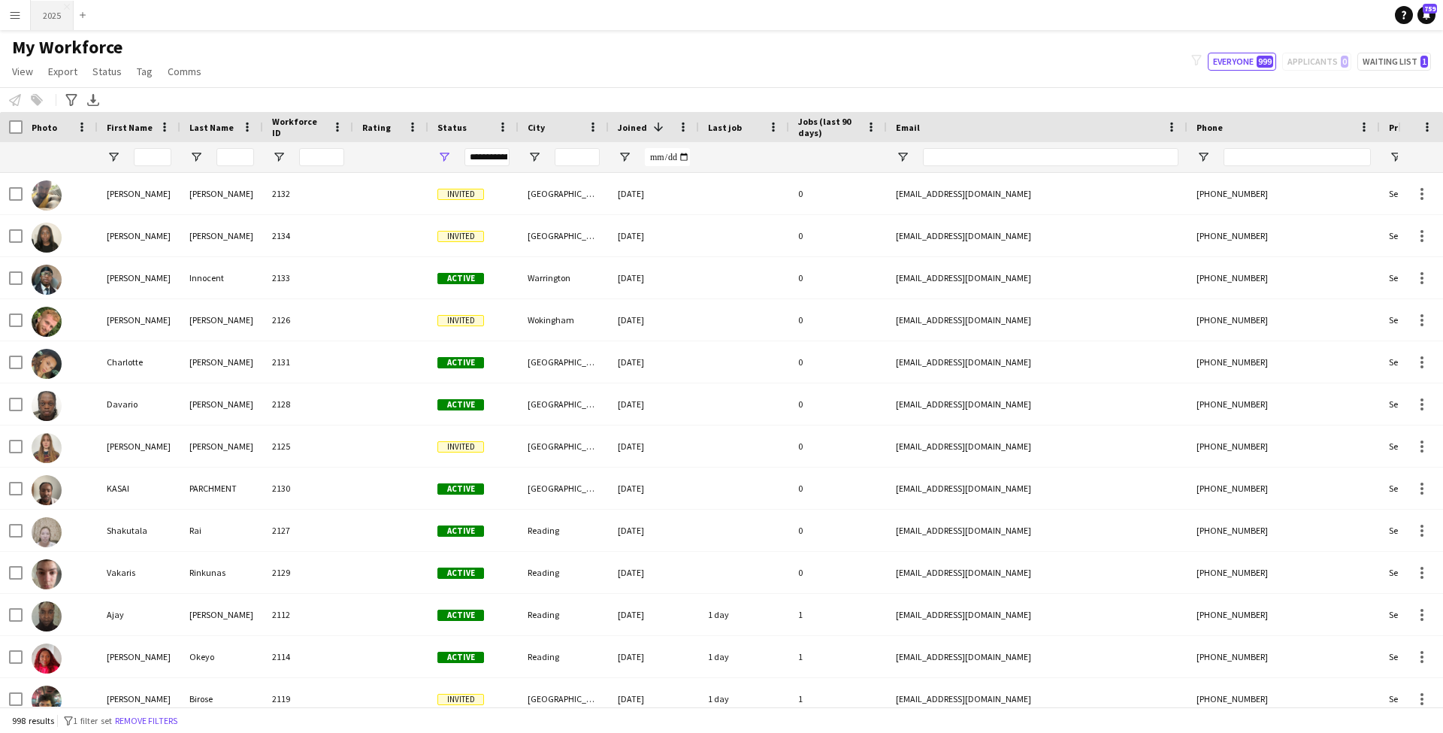
click at [56, 18] on button "2025 Close" at bounding box center [52, 15] width 43 height 29
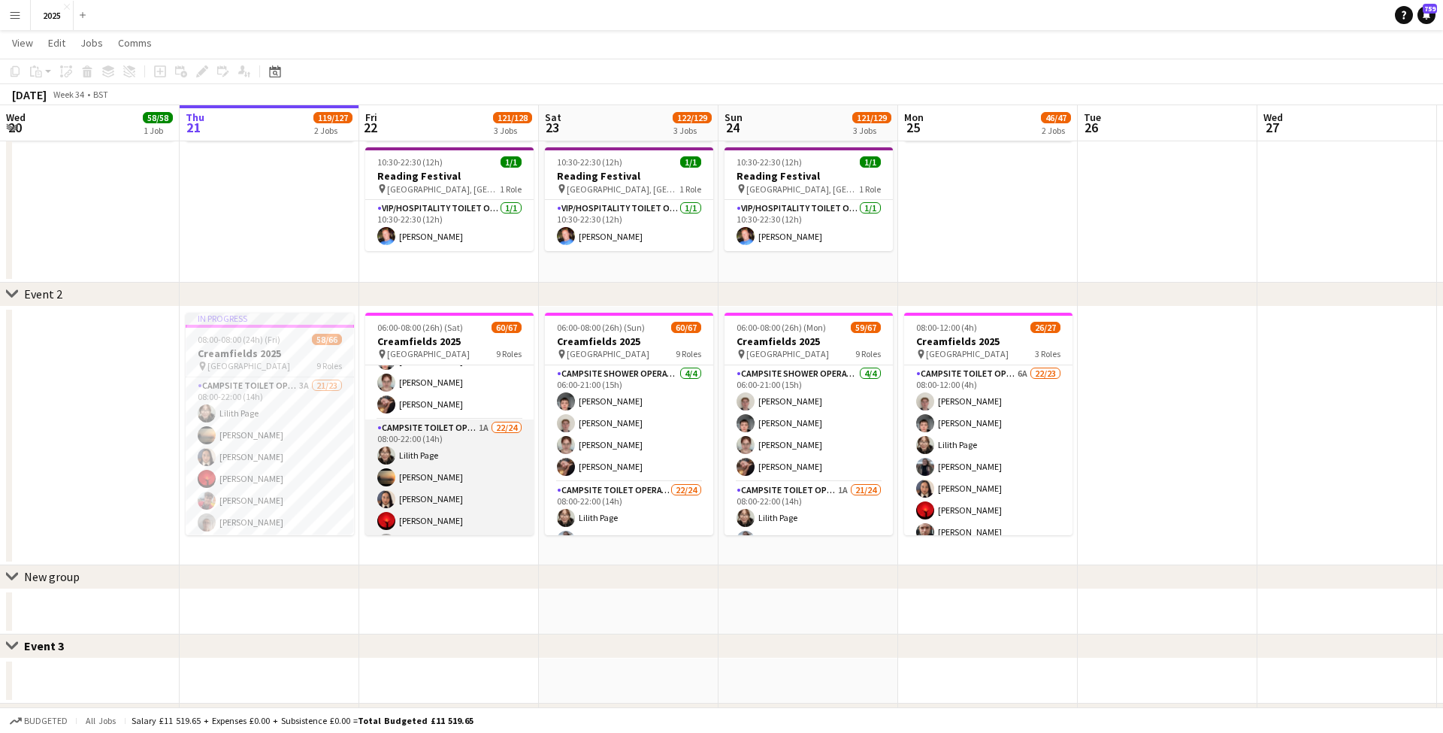
scroll to position [0, 356]
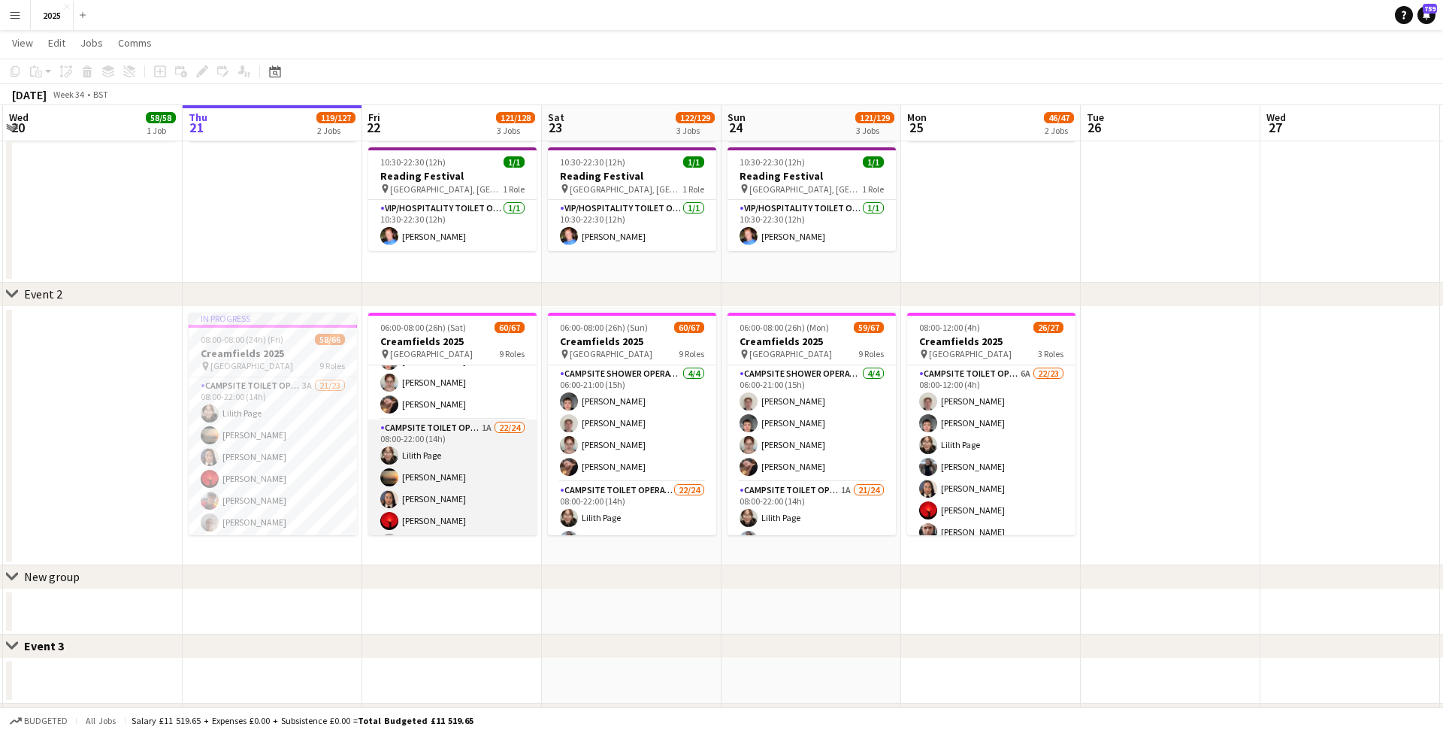
click at [488, 428] on app-card-role "Campsite Toilet Operative 1A 22/24 08:00-22:00 (14h) [PERSON_NAME] [PERSON_NAME…" at bounding box center [452, 695] width 168 height 552
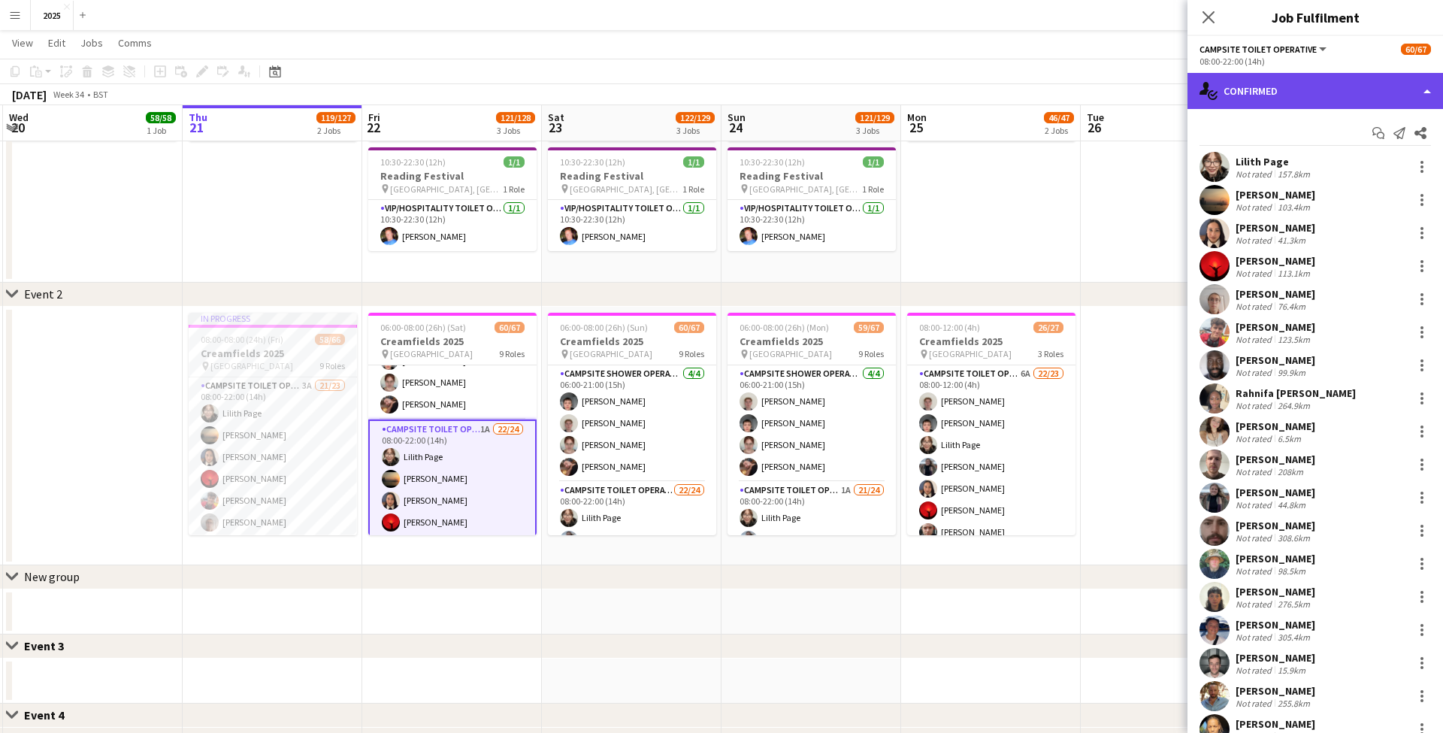
click at [1327, 88] on div "single-neutral-actions-check-2 Confirmed" at bounding box center [1316, 91] width 256 height 36
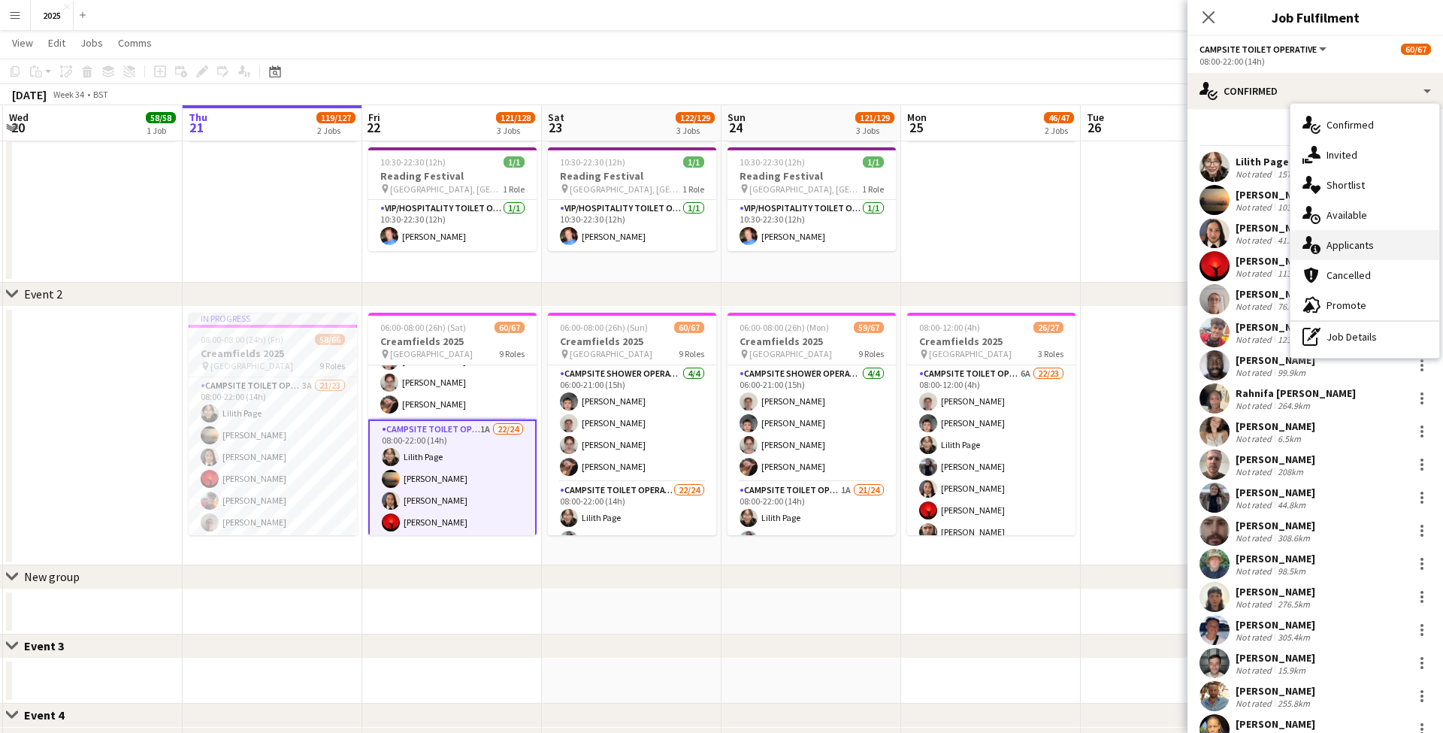
click at [1348, 251] on div "single-neutral-actions-information Applicants" at bounding box center [1365, 245] width 149 height 30
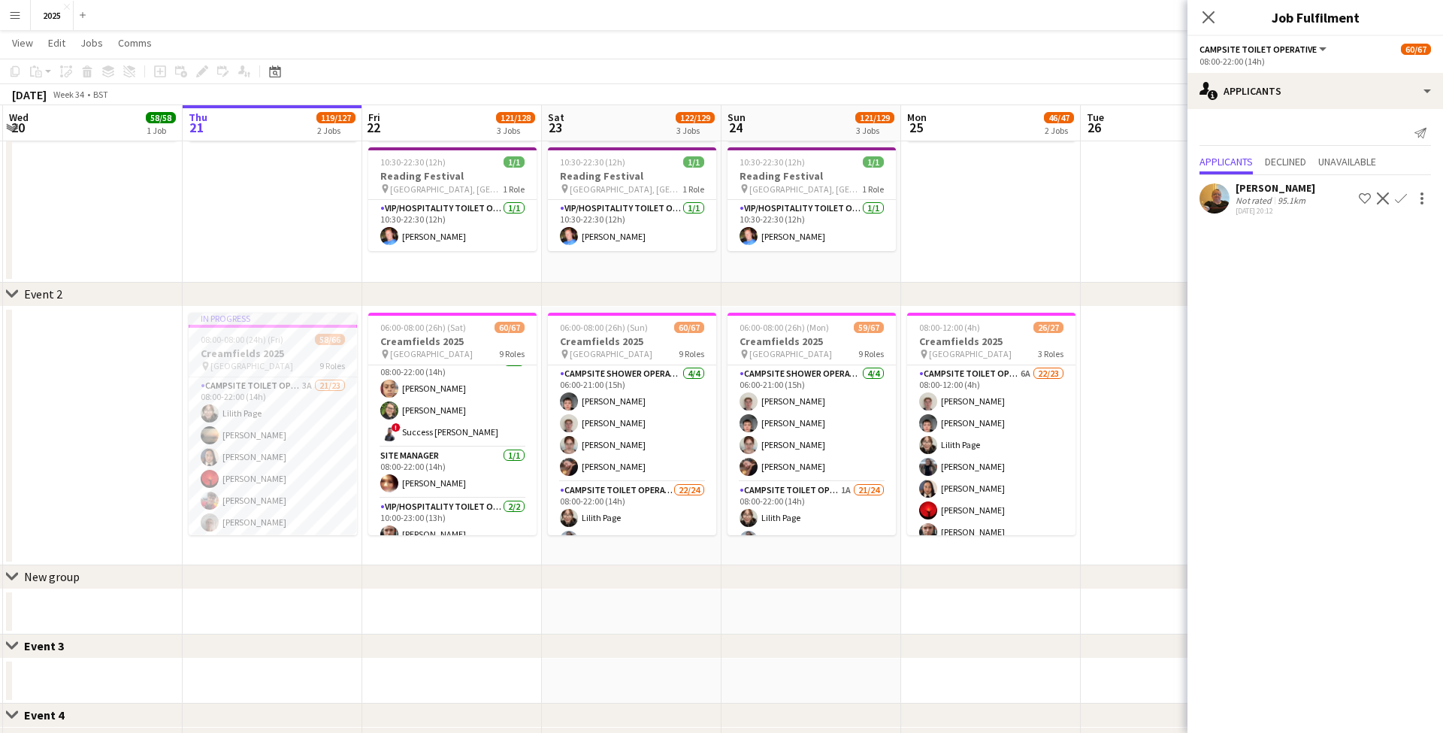
scroll to position [770, 0]
click at [495, 496] on app-card-role "X Crew 1A 6/8 12:00-23:00 (11h) Jessie Cole Betty Fisher Nia Feradeva North Fis…" at bounding box center [452, 588] width 168 height 204
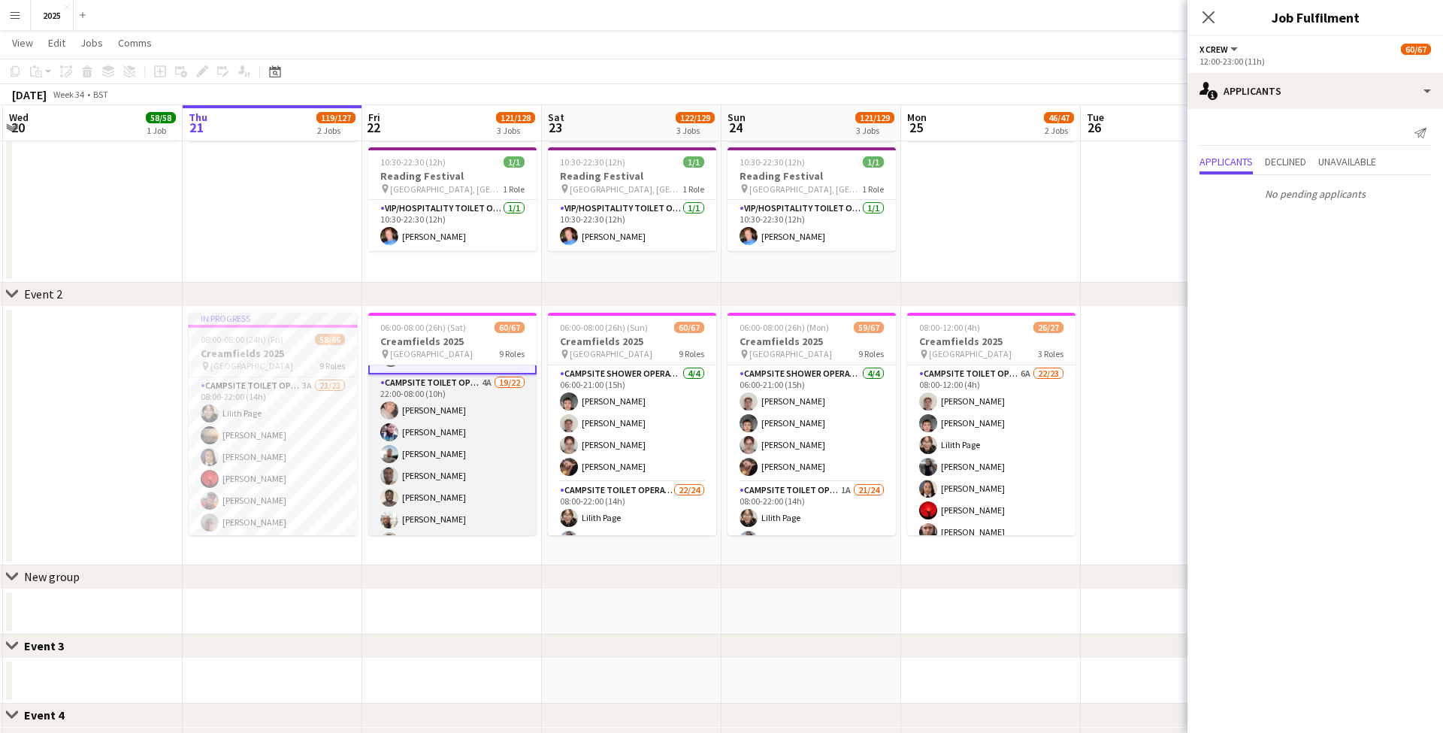
scroll to position [1085, 0]
click at [487, 386] on app-card-role "Campsite Toilet Operative 4A 19/22 22:00-08:00 (10h) [PERSON_NAME] [PERSON_NAME…" at bounding box center [452, 629] width 168 height 509
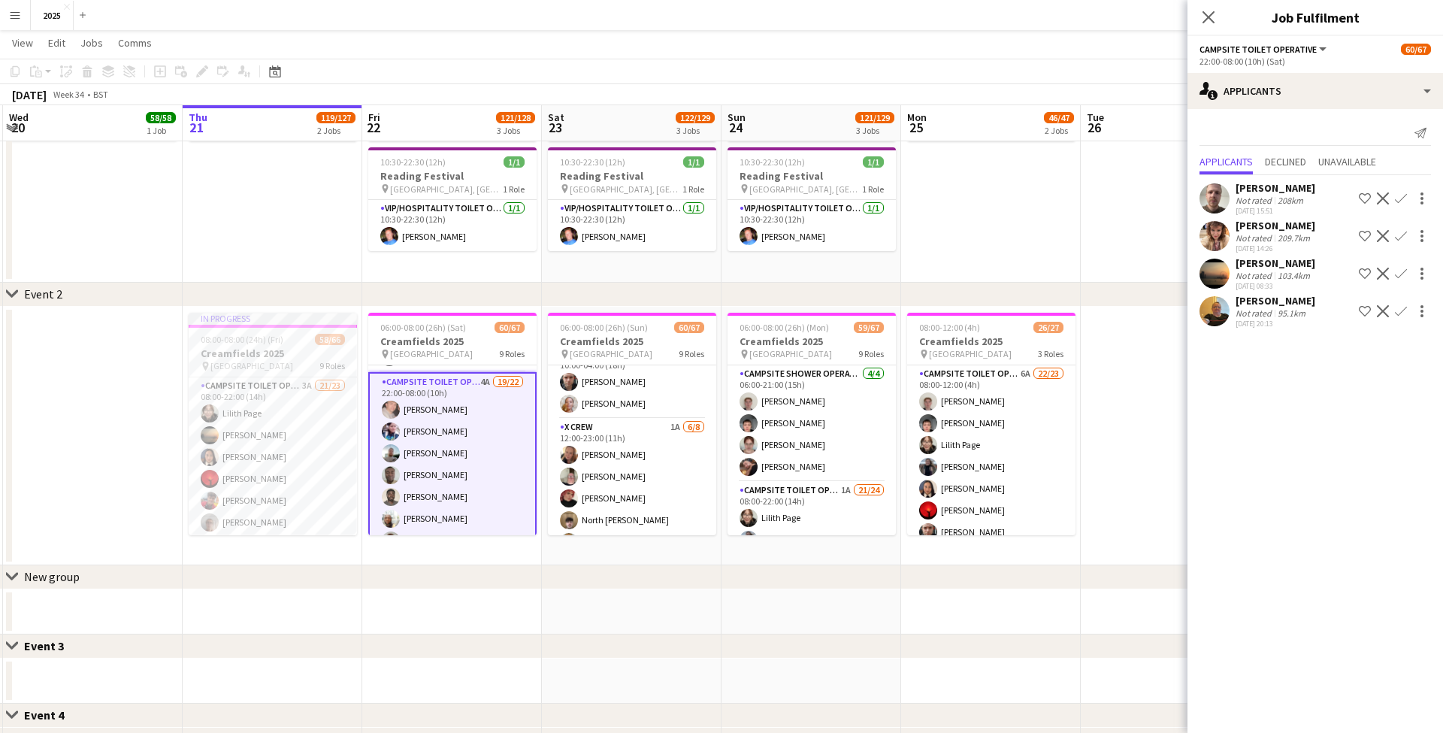
scroll to position [838, 0]
click at [674, 424] on app-card-role "X Crew 1A 6/8 12:00-23:00 (11h) Jessie Cole Mark Yates Nia Feradeva North Fishe…" at bounding box center [632, 517] width 168 height 204
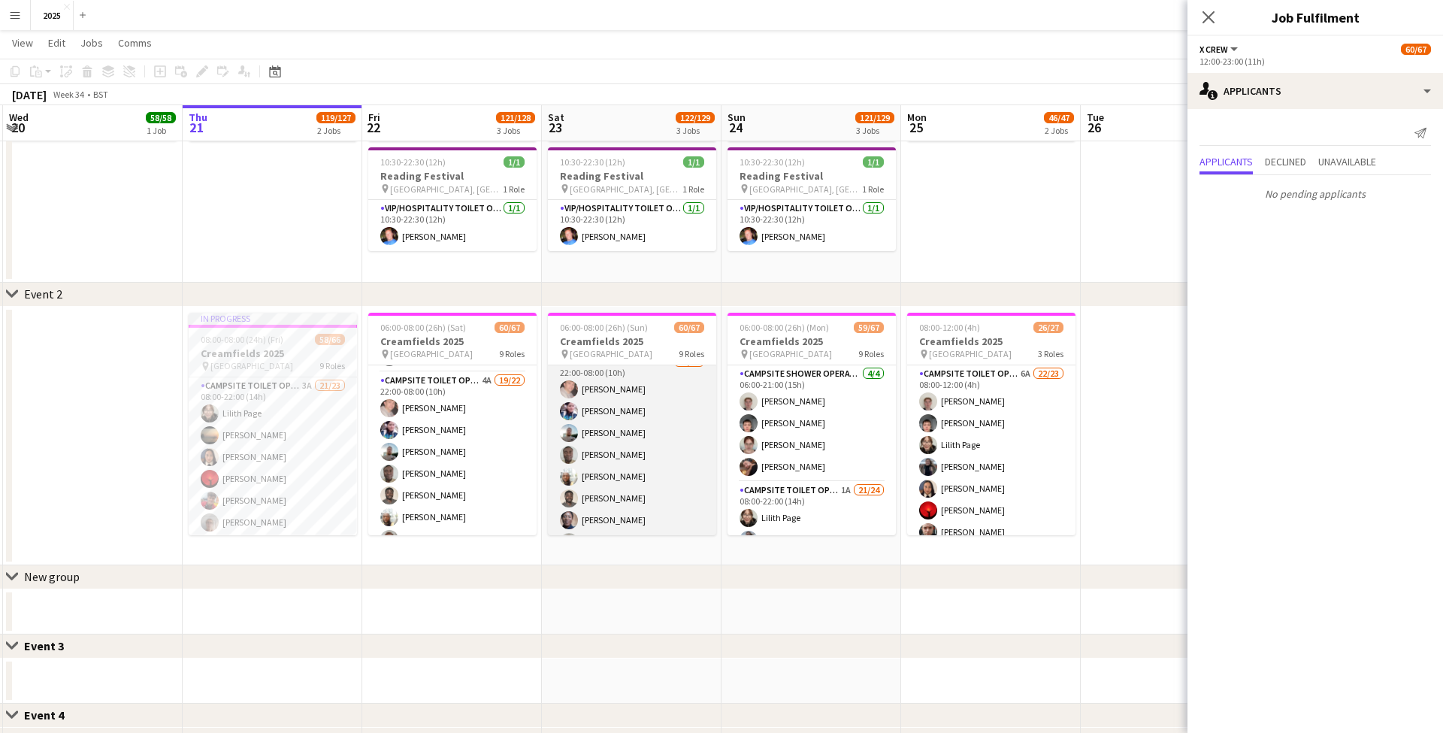
scroll to position [1086, 0]
click at [667, 385] on app-card-role "Campsite Toilet Operative 2A 19/22 22:00-08:00 (10h) [PERSON_NAME] [PERSON_NAME…" at bounding box center [632, 628] width 168 height 509
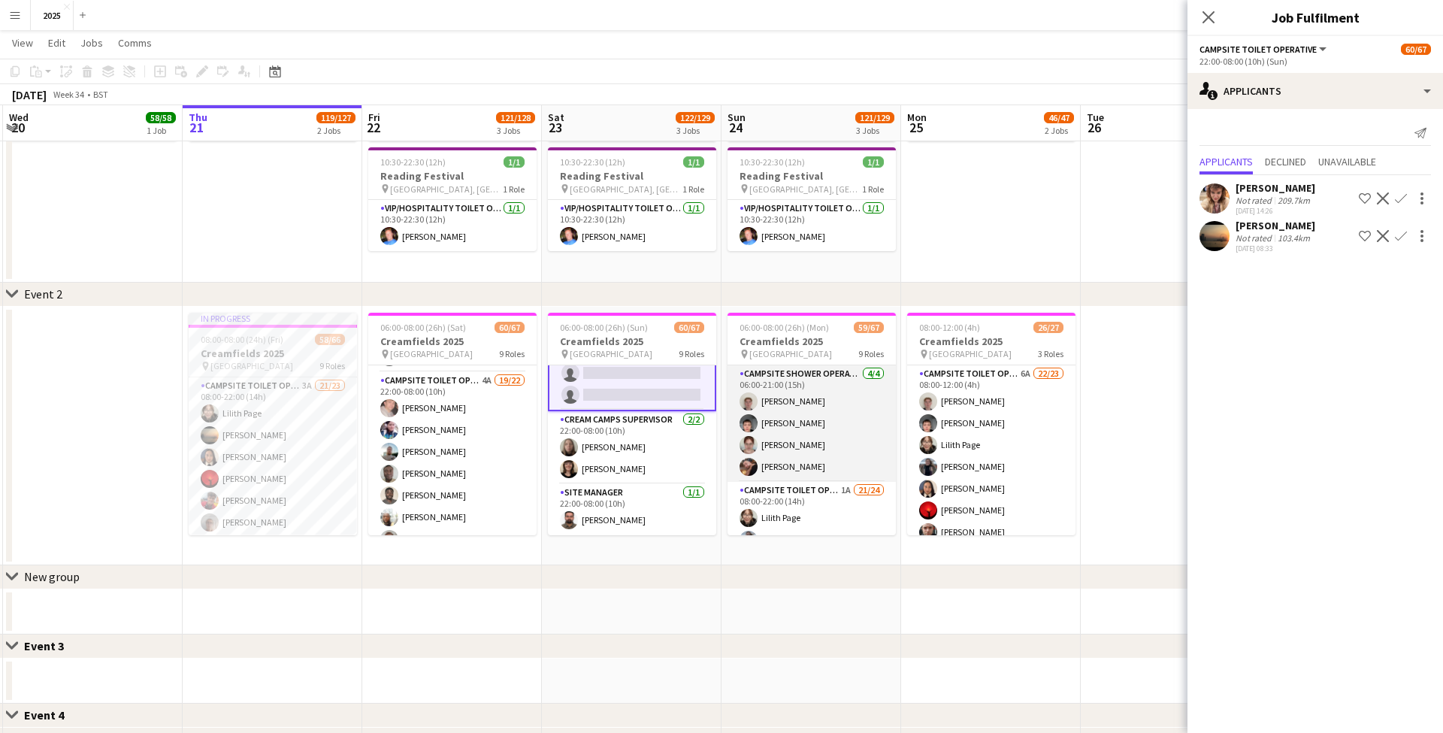
scroll to position [1557, 0]
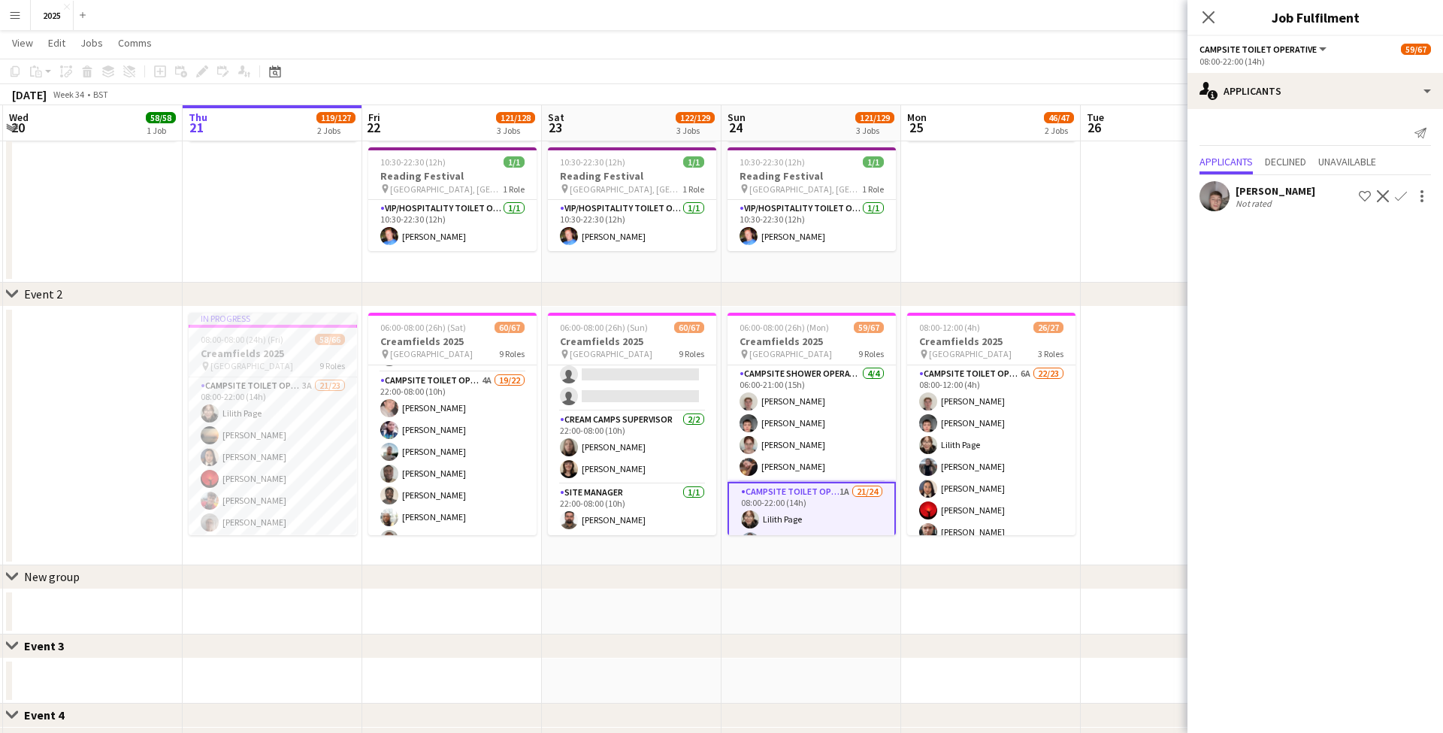
scroll to position [1554, 0]
click at [1160, 398] on app-date-cell at bounding box center [1171, 436] width 180 height 259
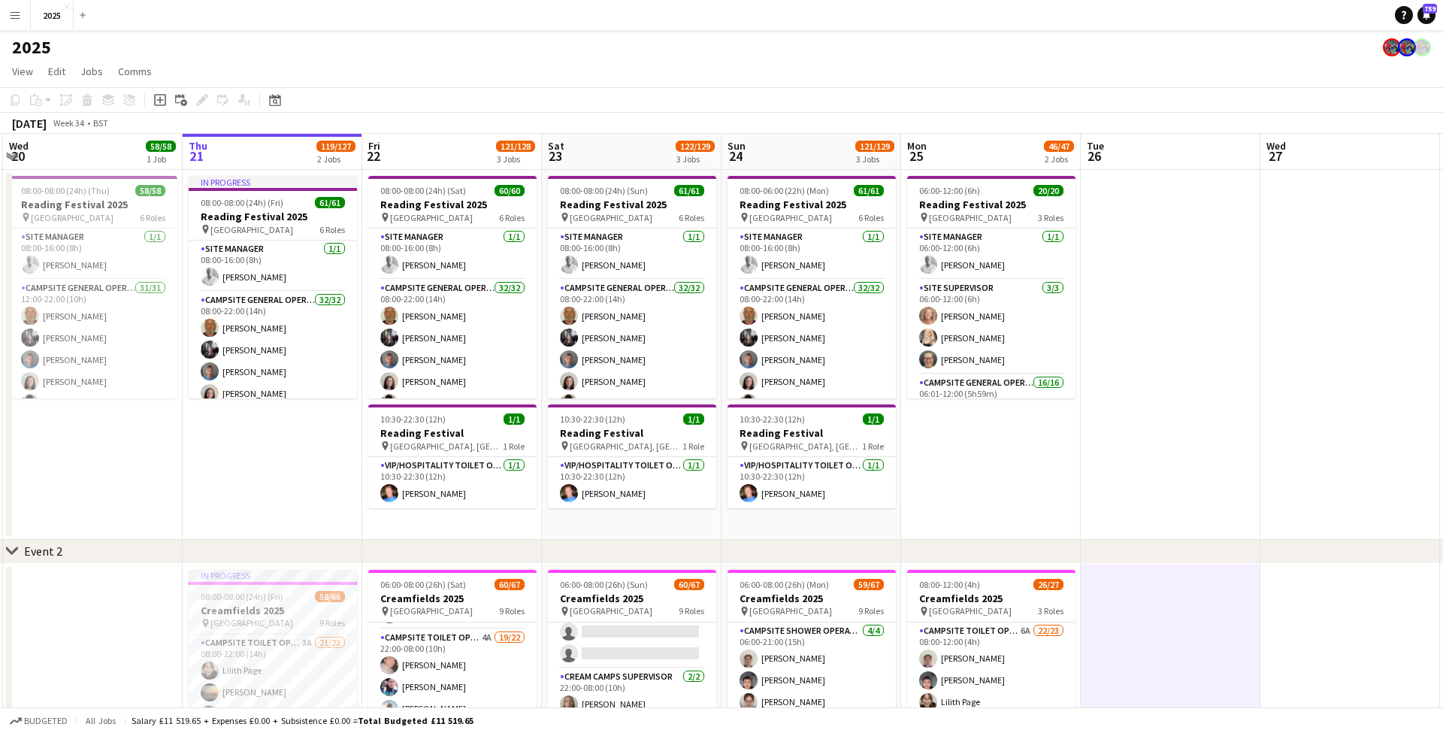
scroll to position [0, 0]
click at [18, 18] on app-icon "Menu" at bounding box center [15, 15] width 12 height 12
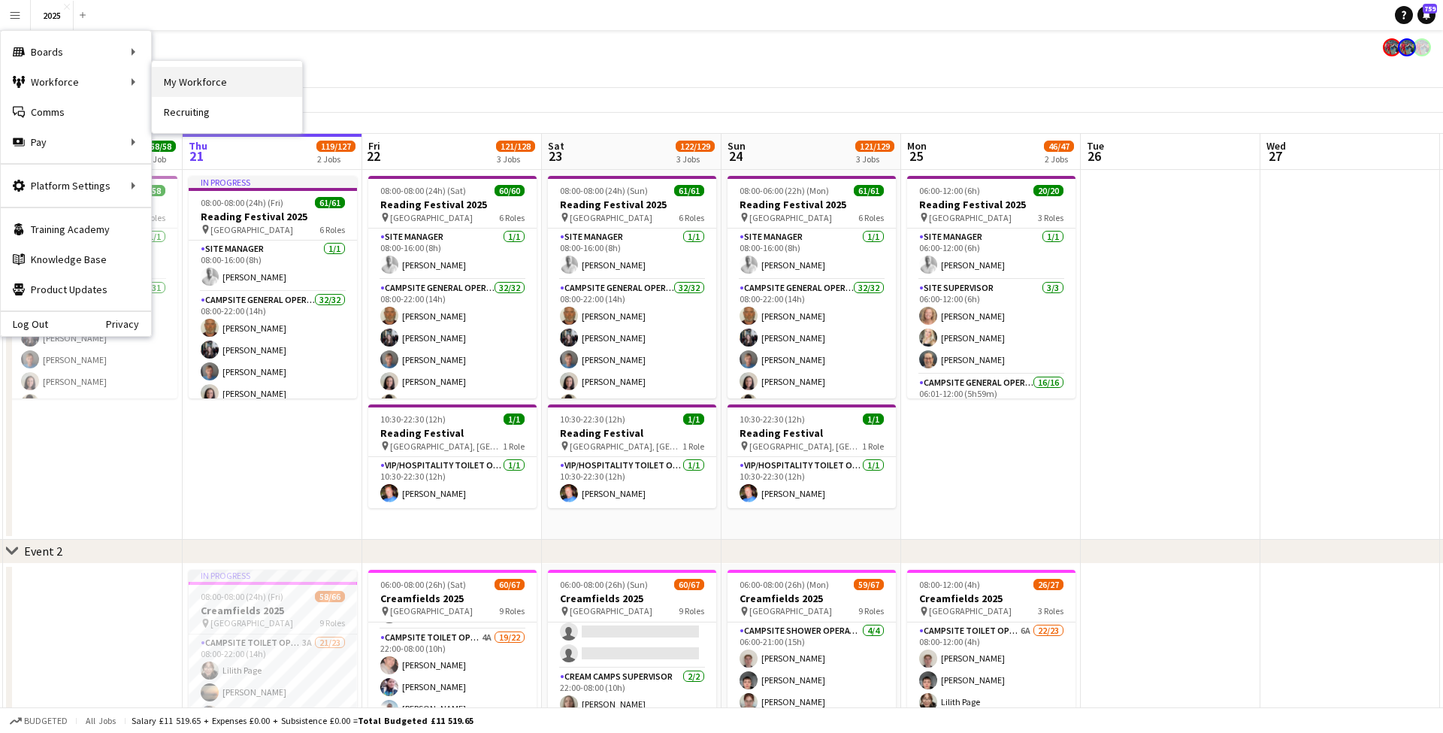
click at [268, 84] on link "My Workforce" at bounding box center [227, 82] width 150 height 30
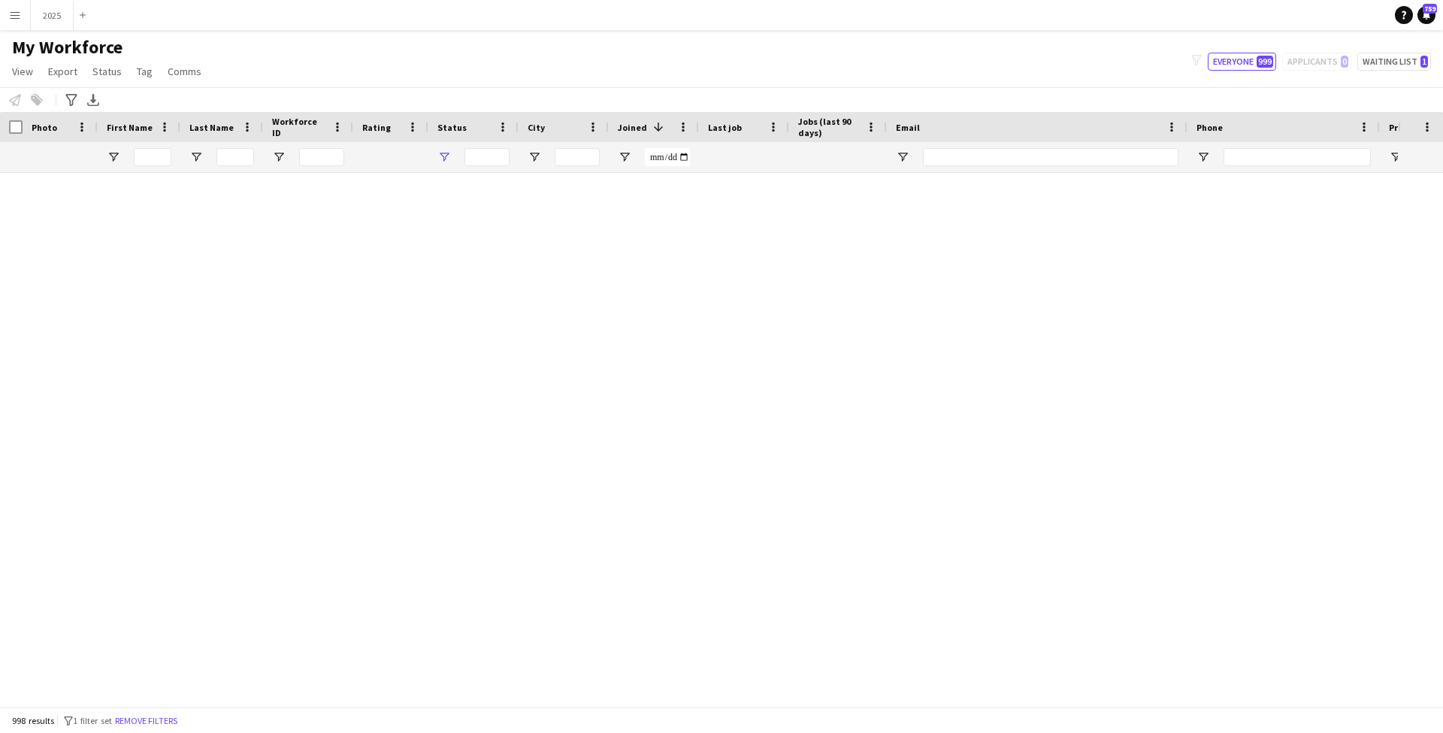
type input "**********"
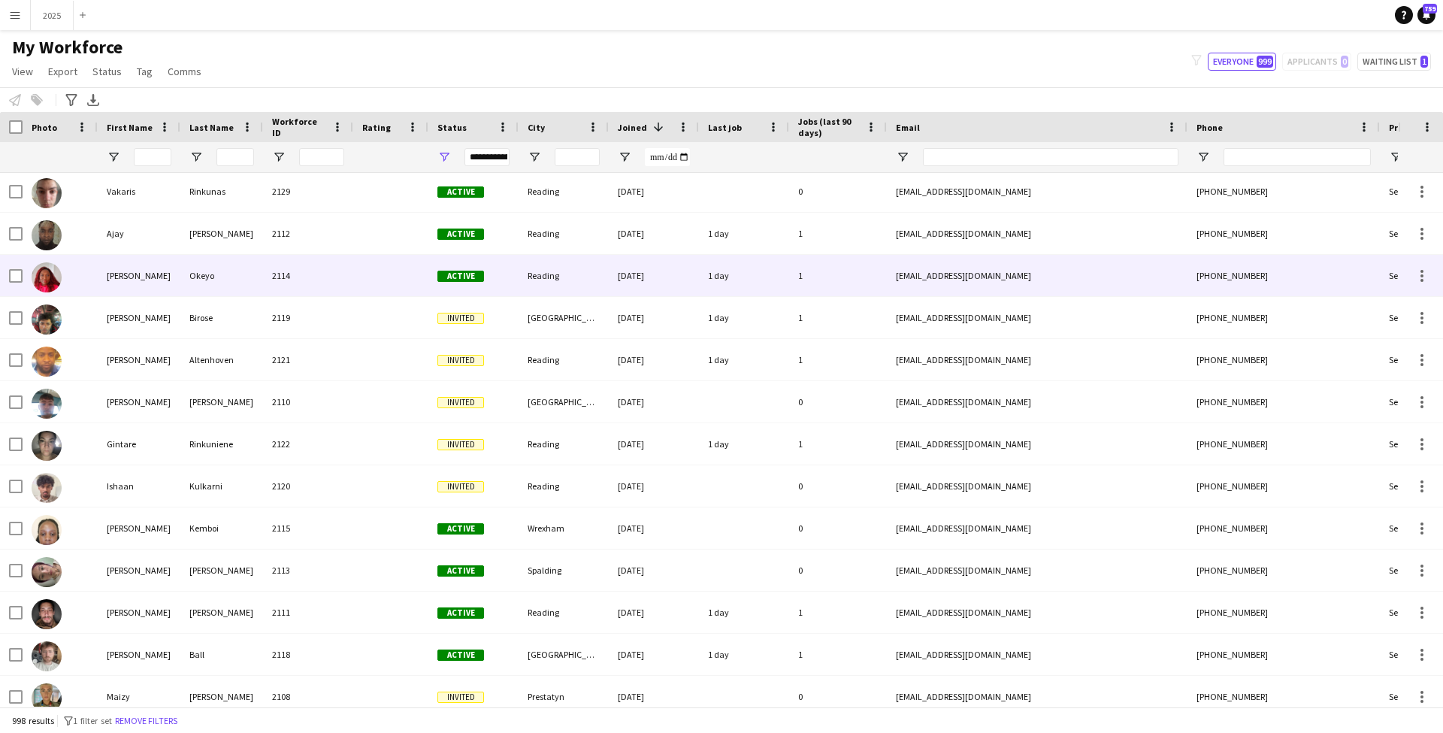
scroll to position [383, 0]
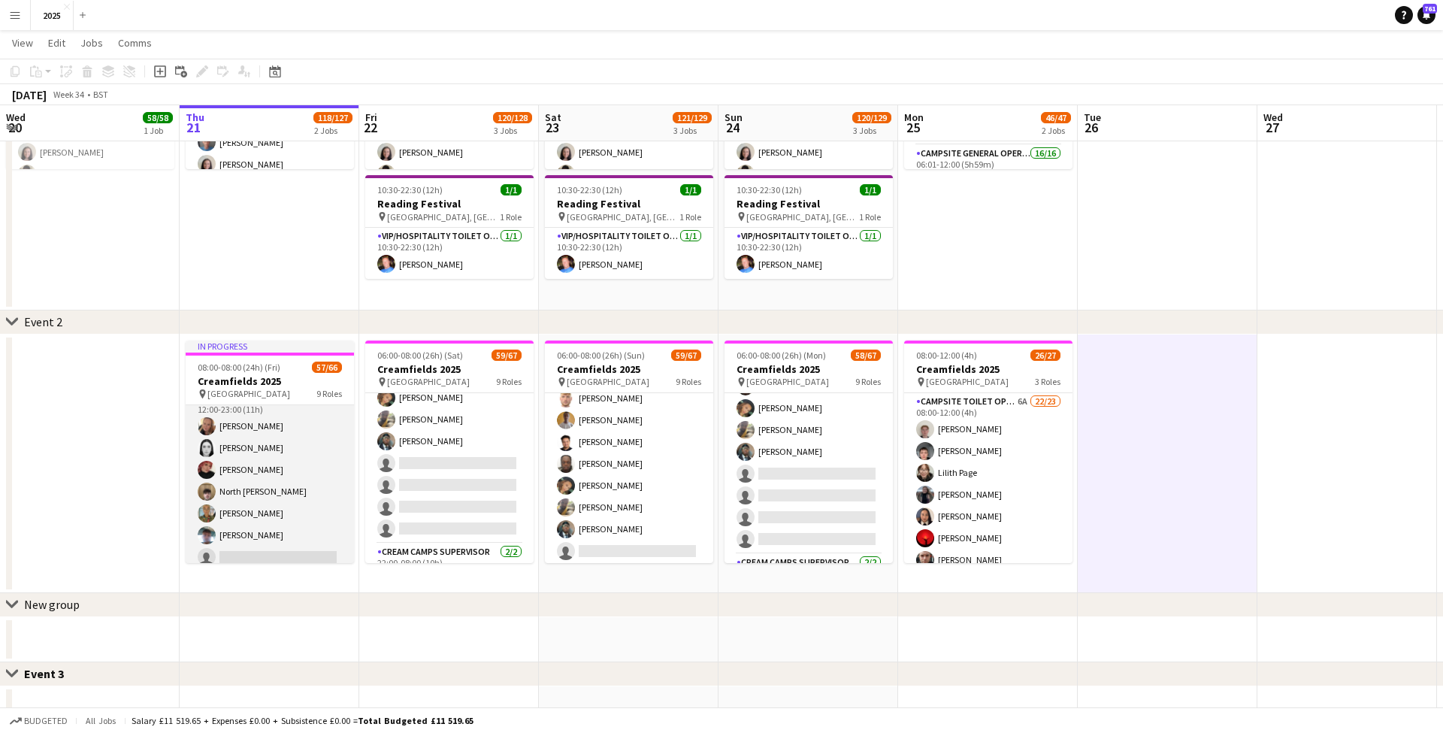
scroll to position [838, 0]
click at [227, 462] on app-card-role "X Crew [DATE] 12:00-23:00 (11h) [PERSON_NAME] [PERSON_NAME] [PERSON_NAME] North…" at bounding box center [270, 462] width 168 height 204
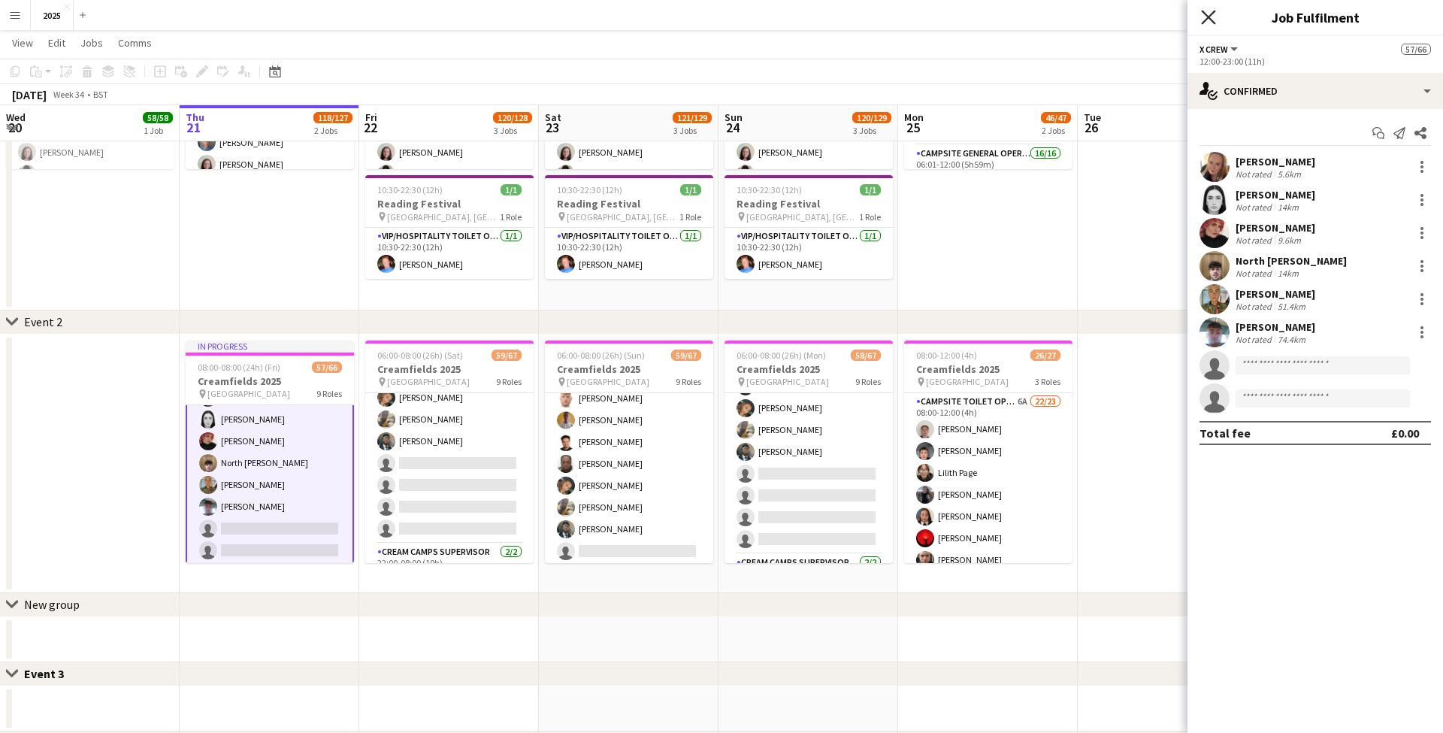
click at [1211, 18] on icon "Close pop-in" at bounding box center [1208, 17] width 14 height 14
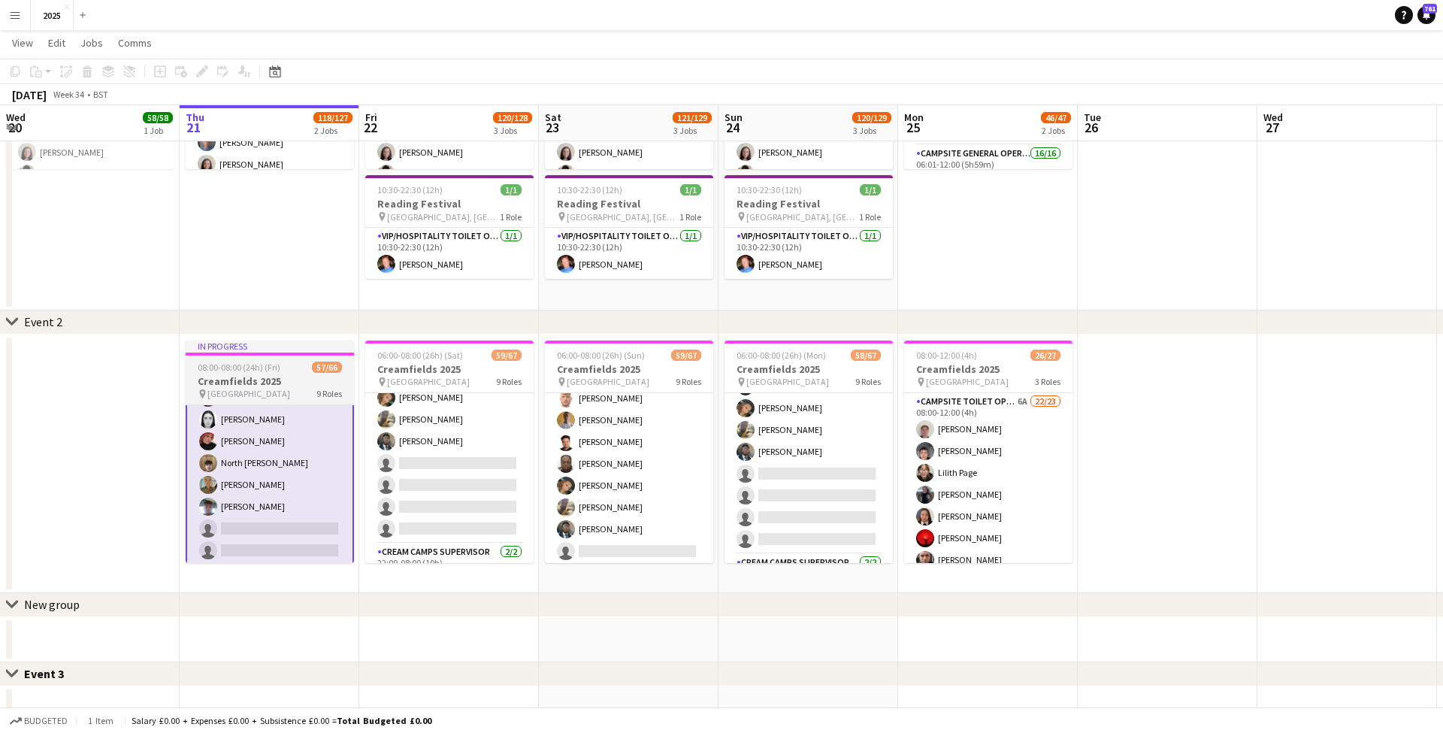
click at [254, 384] on h3 "Creamfields 2025" at bounding box center [270, 381] width 168 height 14
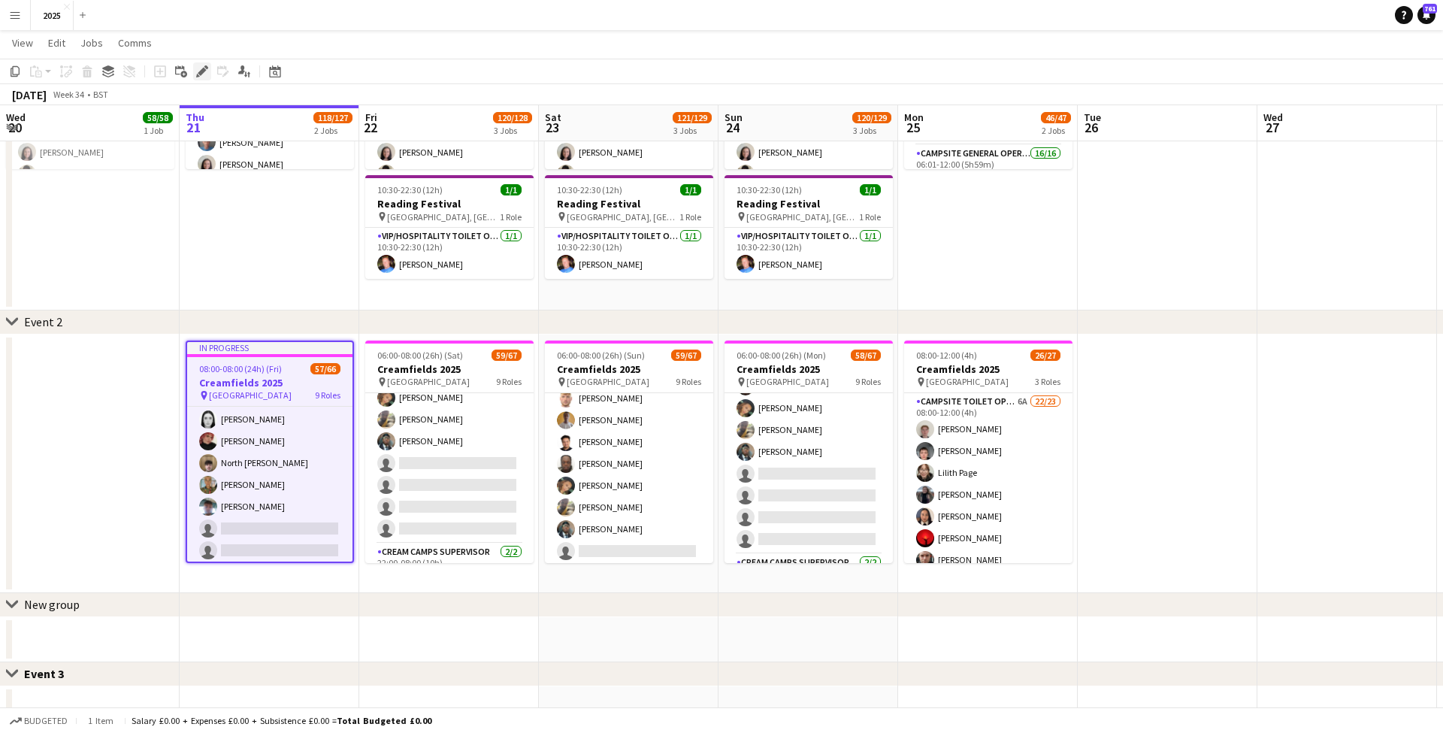
click at [199, 71] on icon "Edit" at bounding box center [202, 71] width 12 height 12
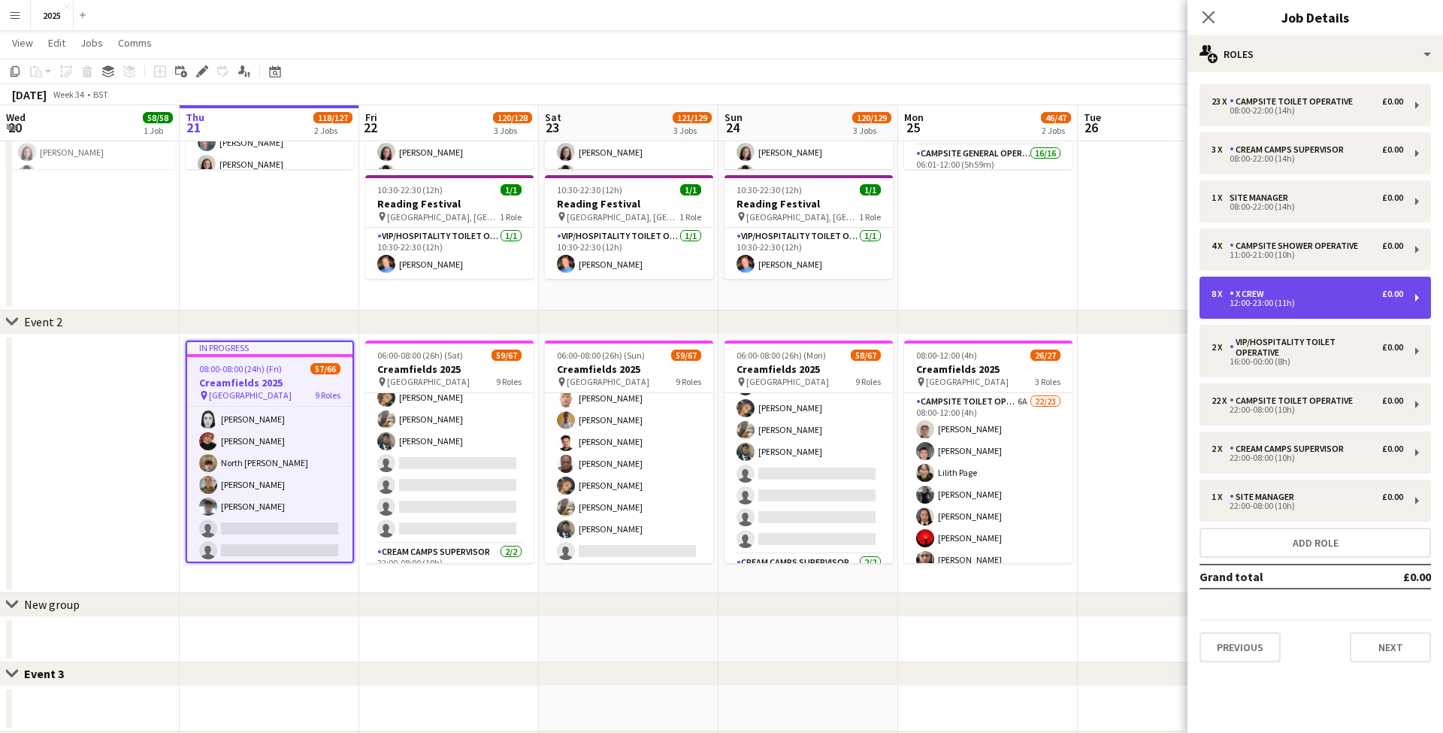
click at [1287, 312] on div "8 x X Crew £0.00 12:00-23:00 (11h)" at bounding box center [1316, 298] width 232 height 42
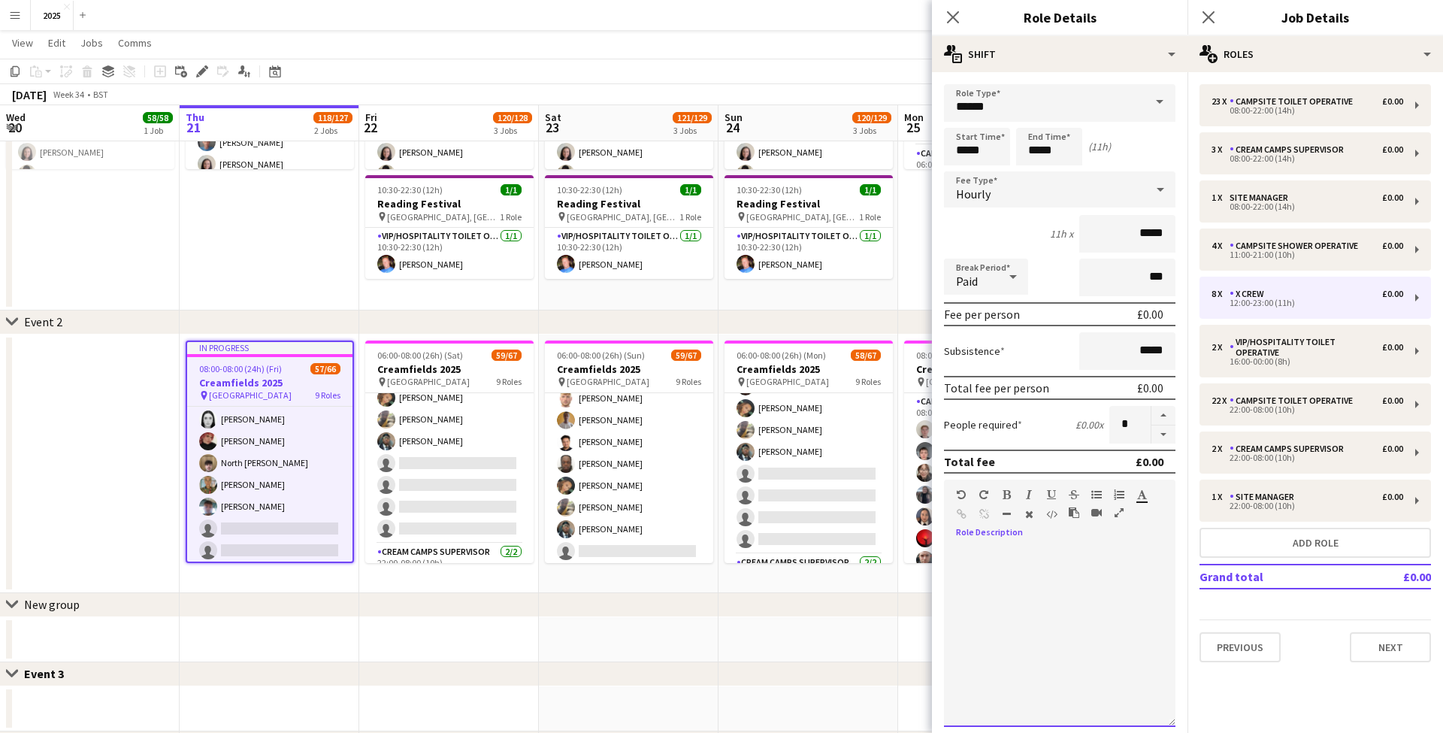
click at [1058, 586] on div at bounding box center [1060, 636] width 232 height 180
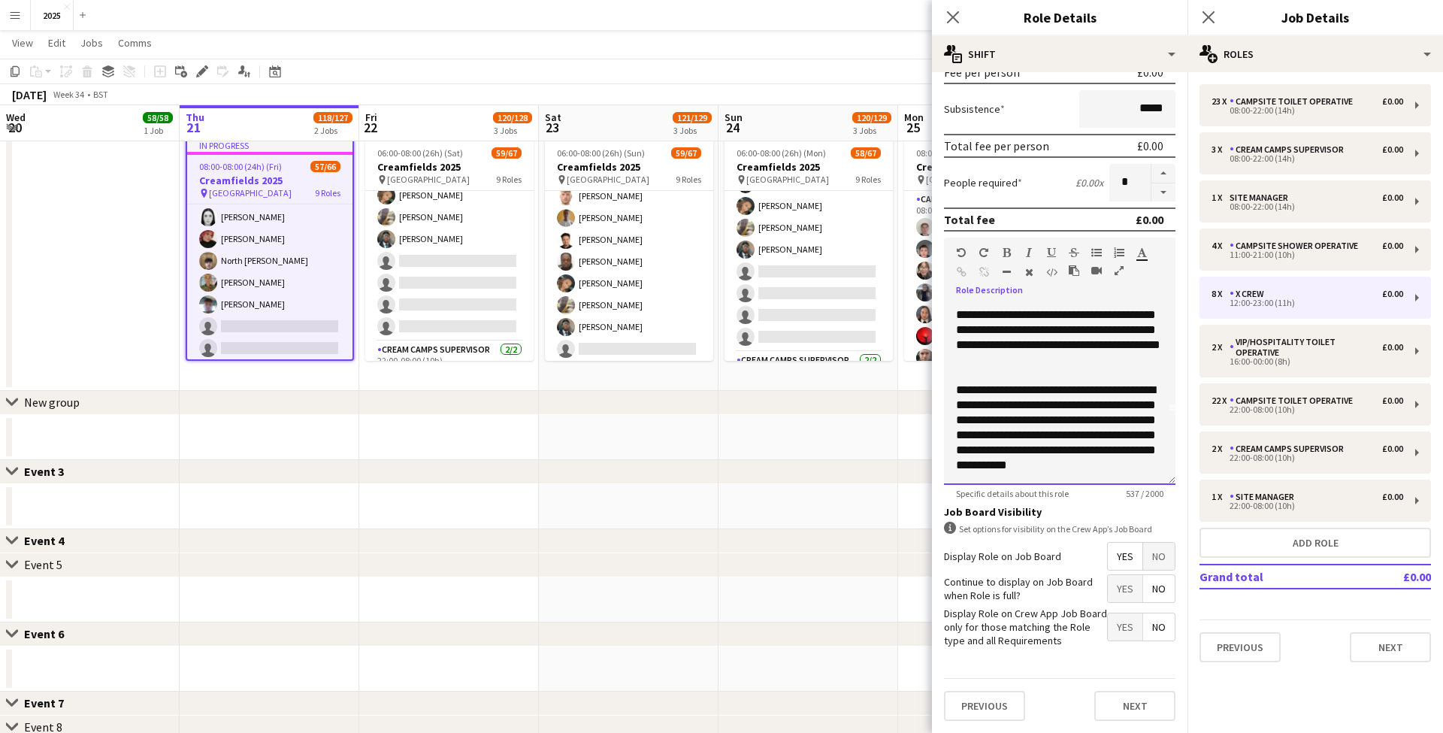
scroll to position [241, 0]
click at [788, 513] on app-date-cell at bounding box center [809, 506] width 180 height 45
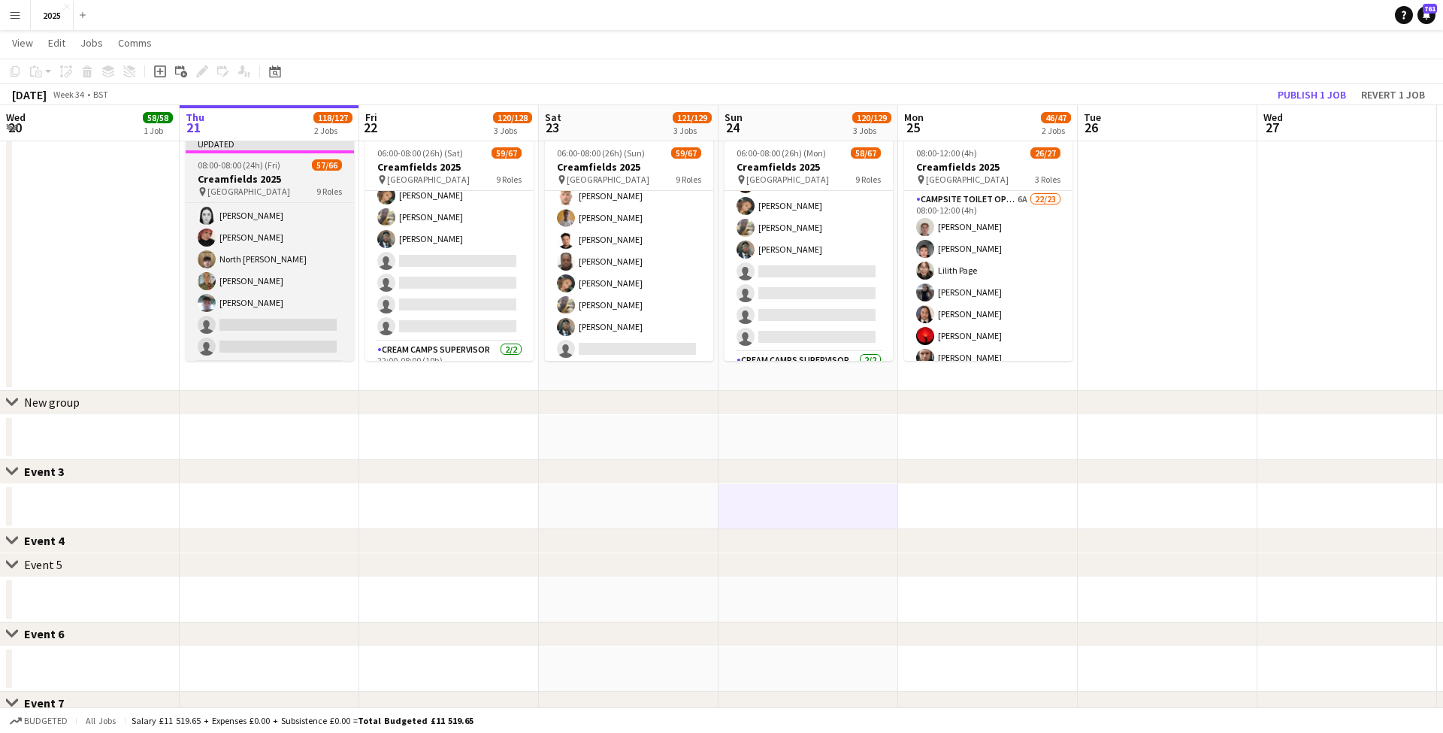
click at [291, 180] on h3 "Creamfields 2025" at bounding box center [270, 179] width 168 height 14
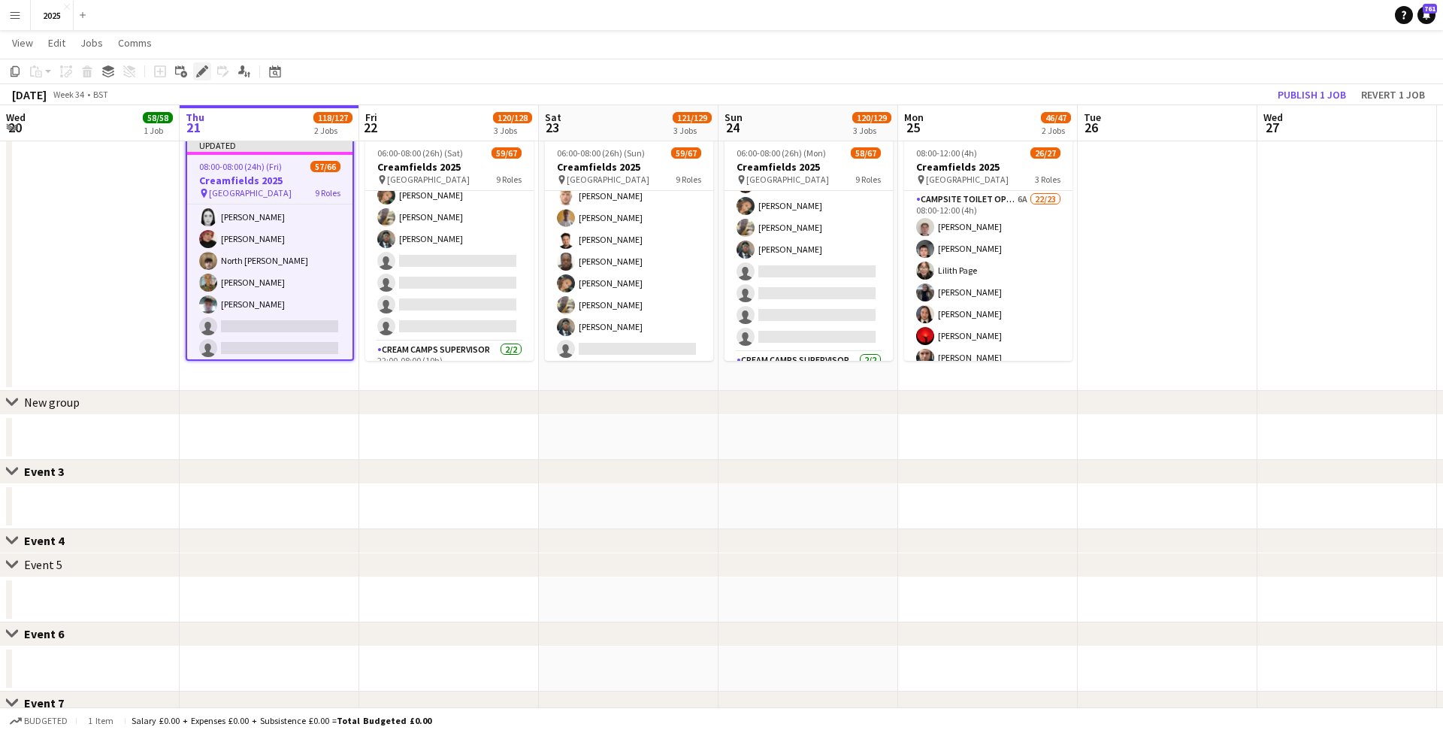
click at [202, 76] on icon "Edit" at bounding box center [202, 71] width 12 height 12
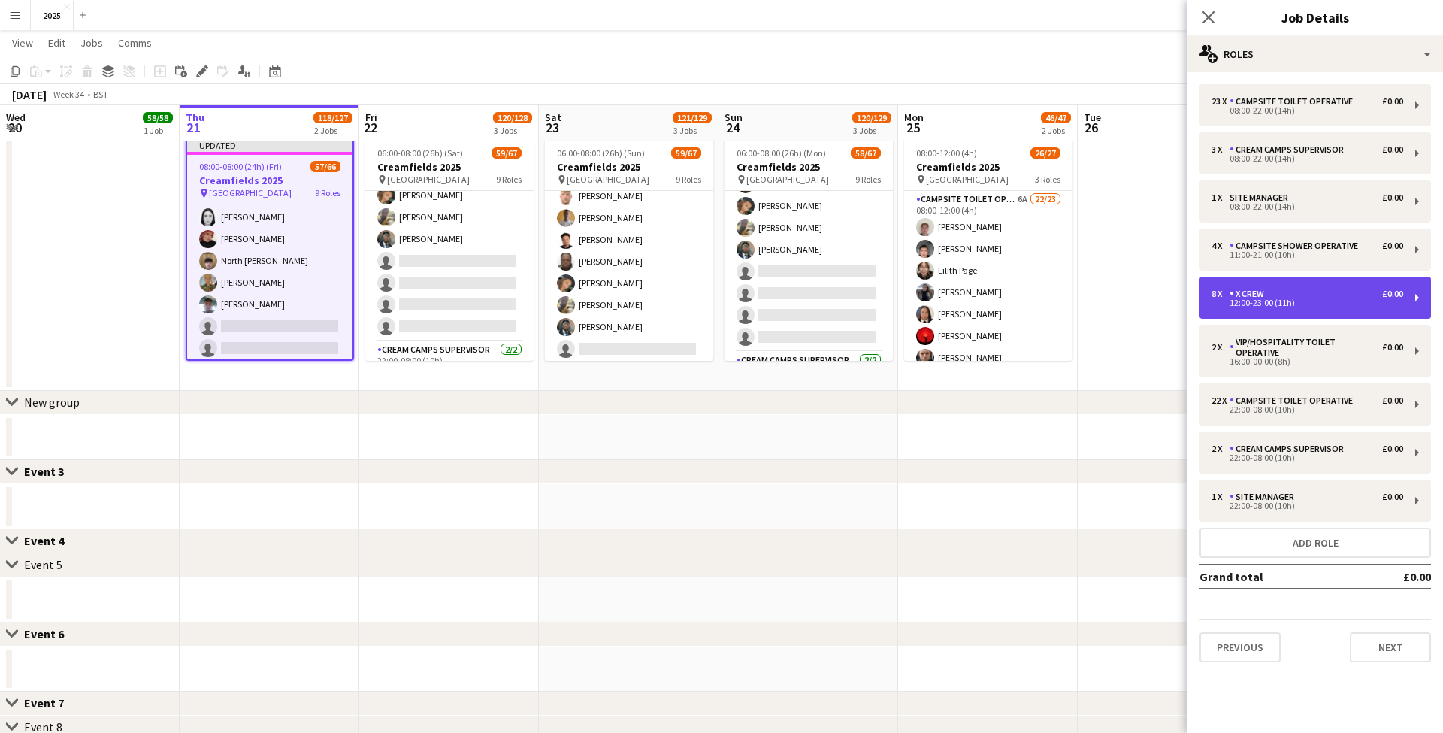
click at [1275, 311] on div "8 x X Crew £0.00 12:00-23:00 (11h)" at bounding box center [1316, 298] width 232 height 42
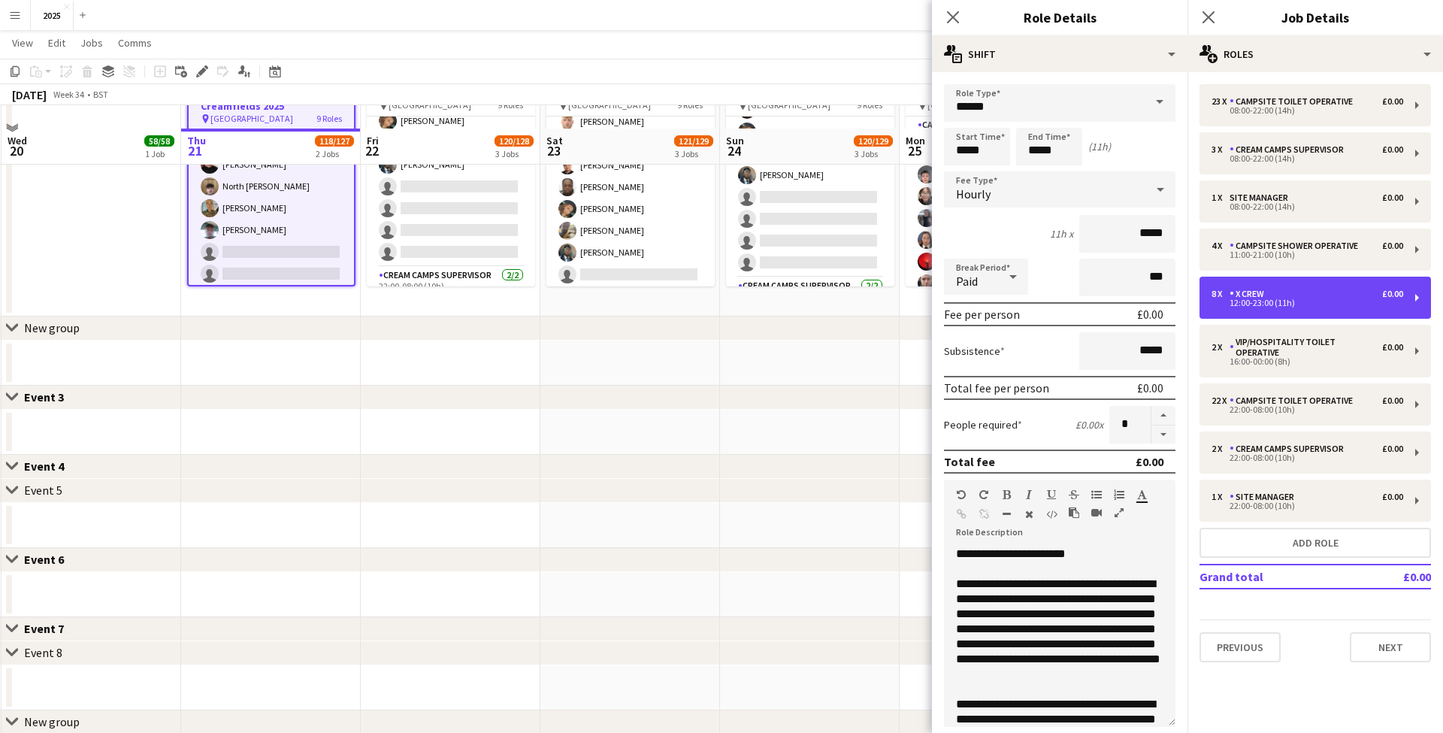
scroll to position [540, 0]
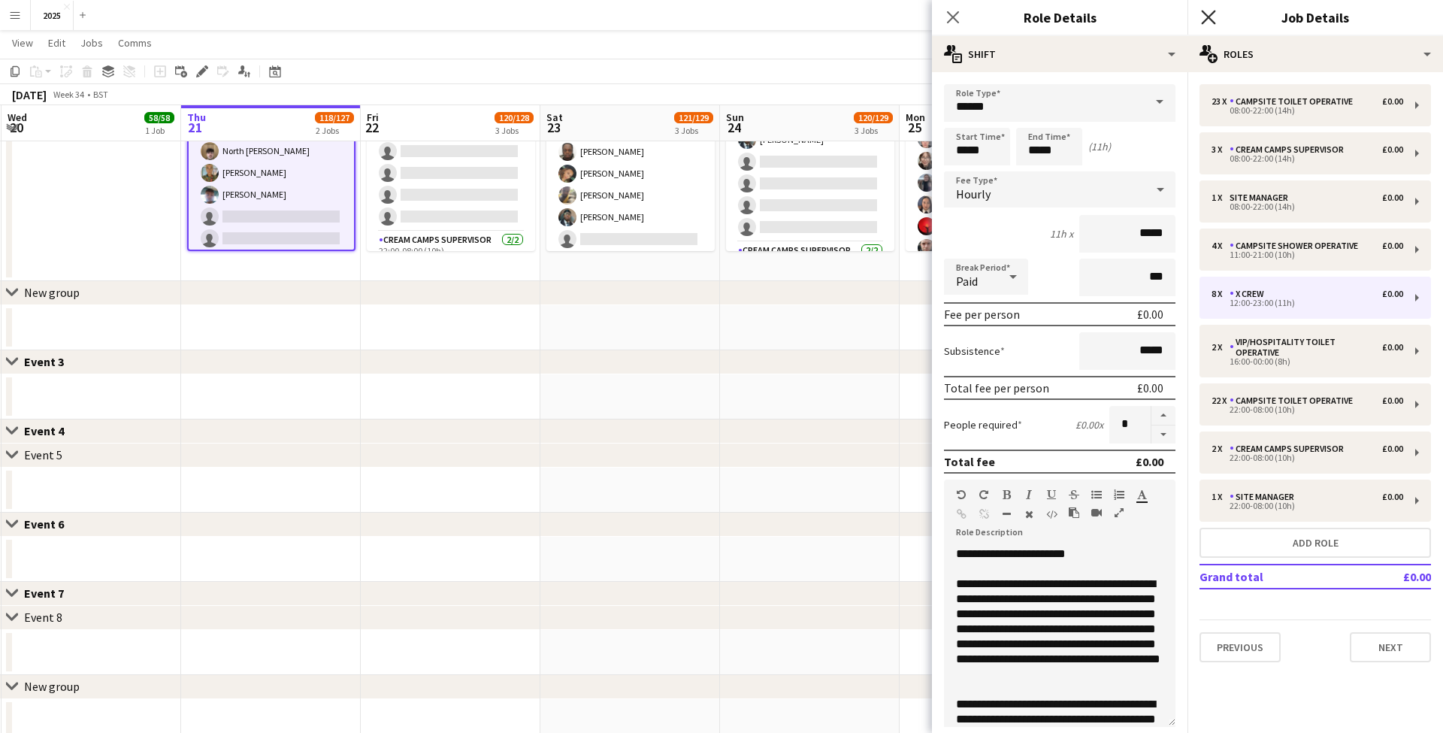
click at [1212, 20] on icon at bounding box center [1208, 17] width 14 height 14
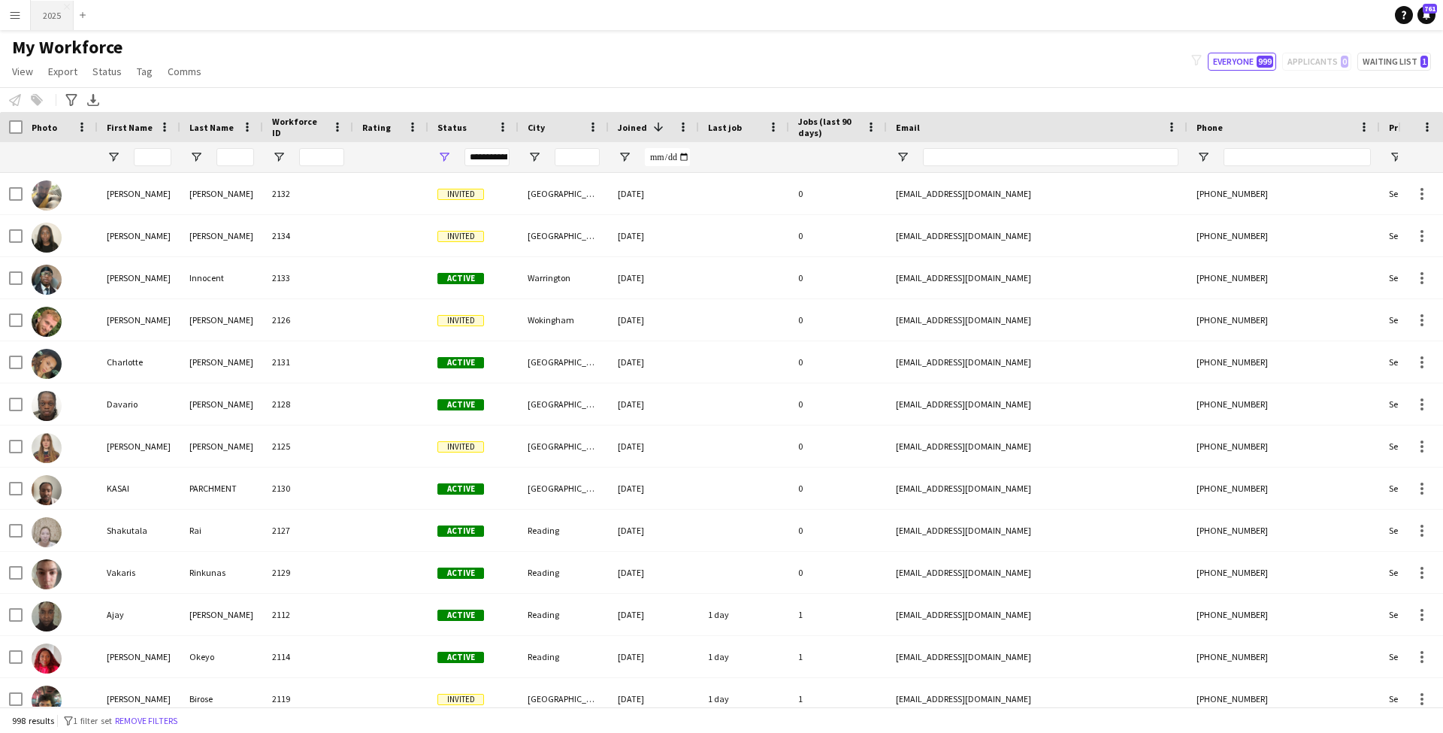
click at [50, 14] on button "2025 Close" at bounding box center [52, 15] width 43 height 29
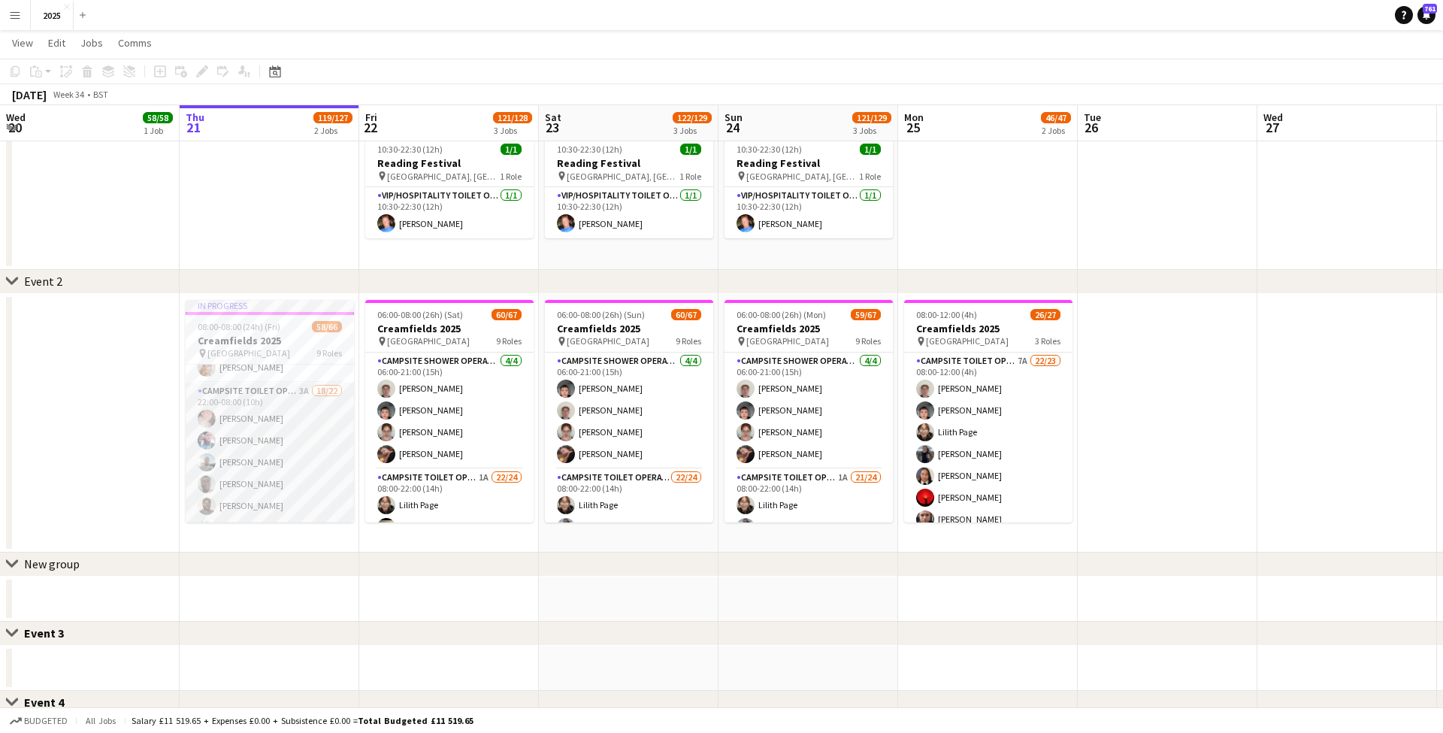
scroll to position [1050, 0]
click at [276, 422] on app-card-role "Campsite Toilet Operative 3A 18/22 22:00-08:00 (10h) [PERSON_NAME] [PERSON_NAME…" at bounding box center [270, 638] width 168 height 509
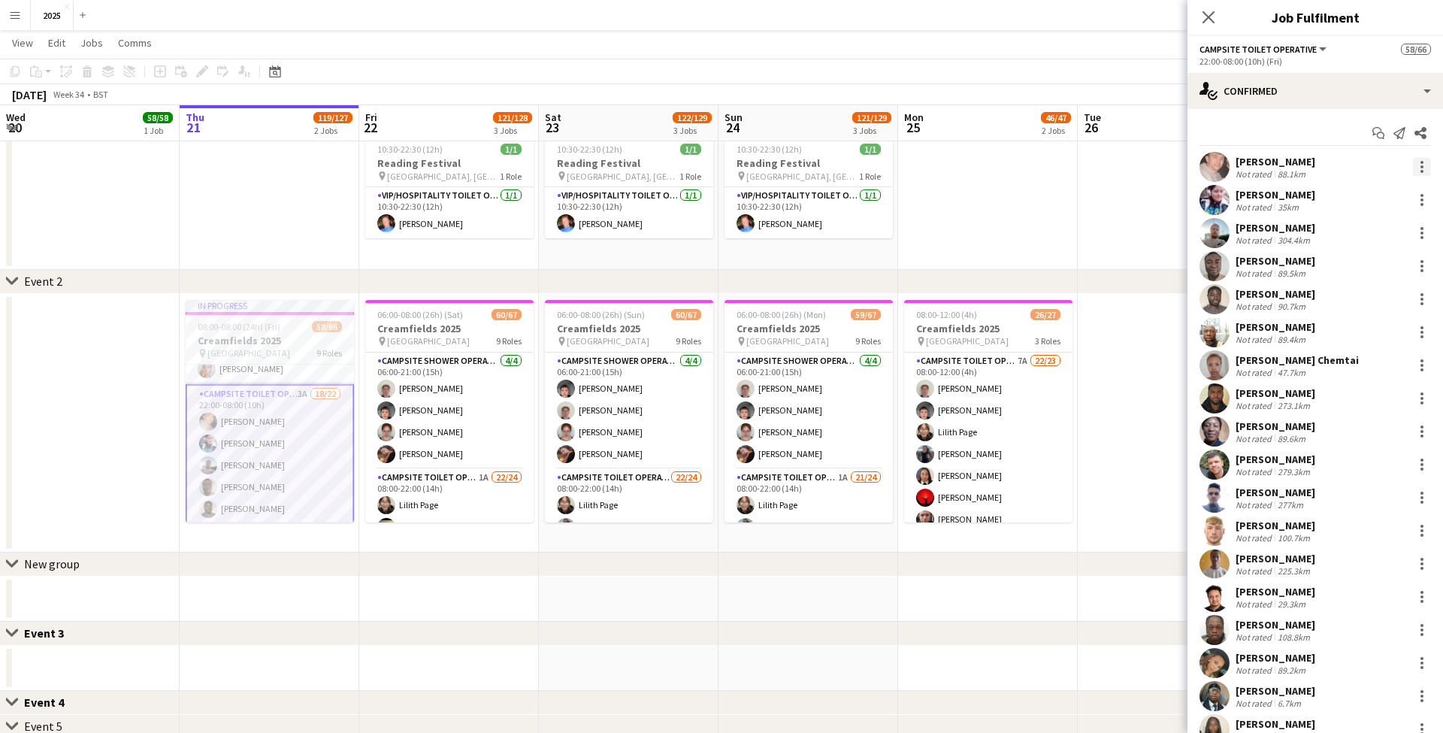
click at [1425, 168] on div at bounding box center [1422, 167] width 18 height 18
click at [1347, 337] on span "Remove" at bounding box center [1348, 338] width 45 height 13
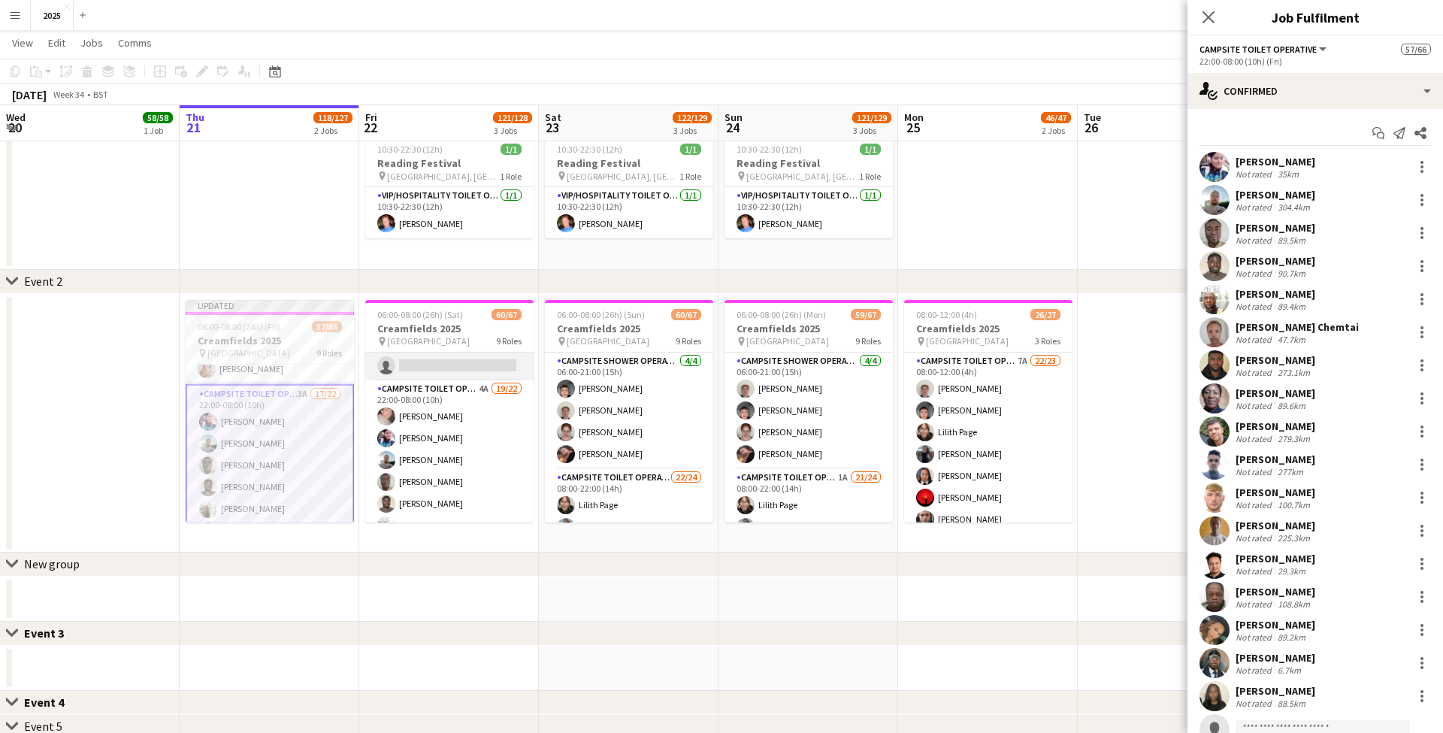
scroll to position [1109, 0]
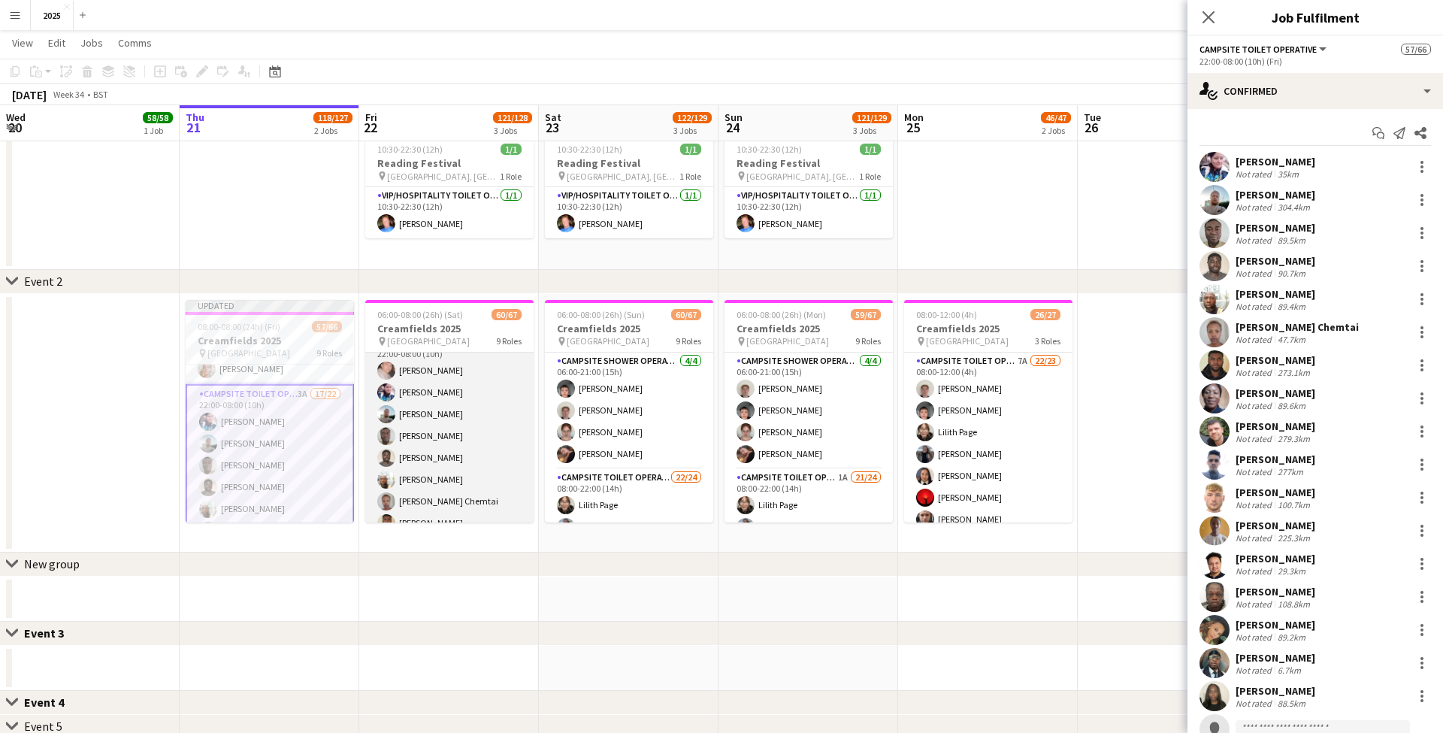
click at [452, 401] on app-card-role "Campsite Toilet Operative 4A 19/22 22:00-08:00 (10h) [PERSON_NAME] [PERSON_NAME…" at bounding box center [449, 588] width 168 height 509
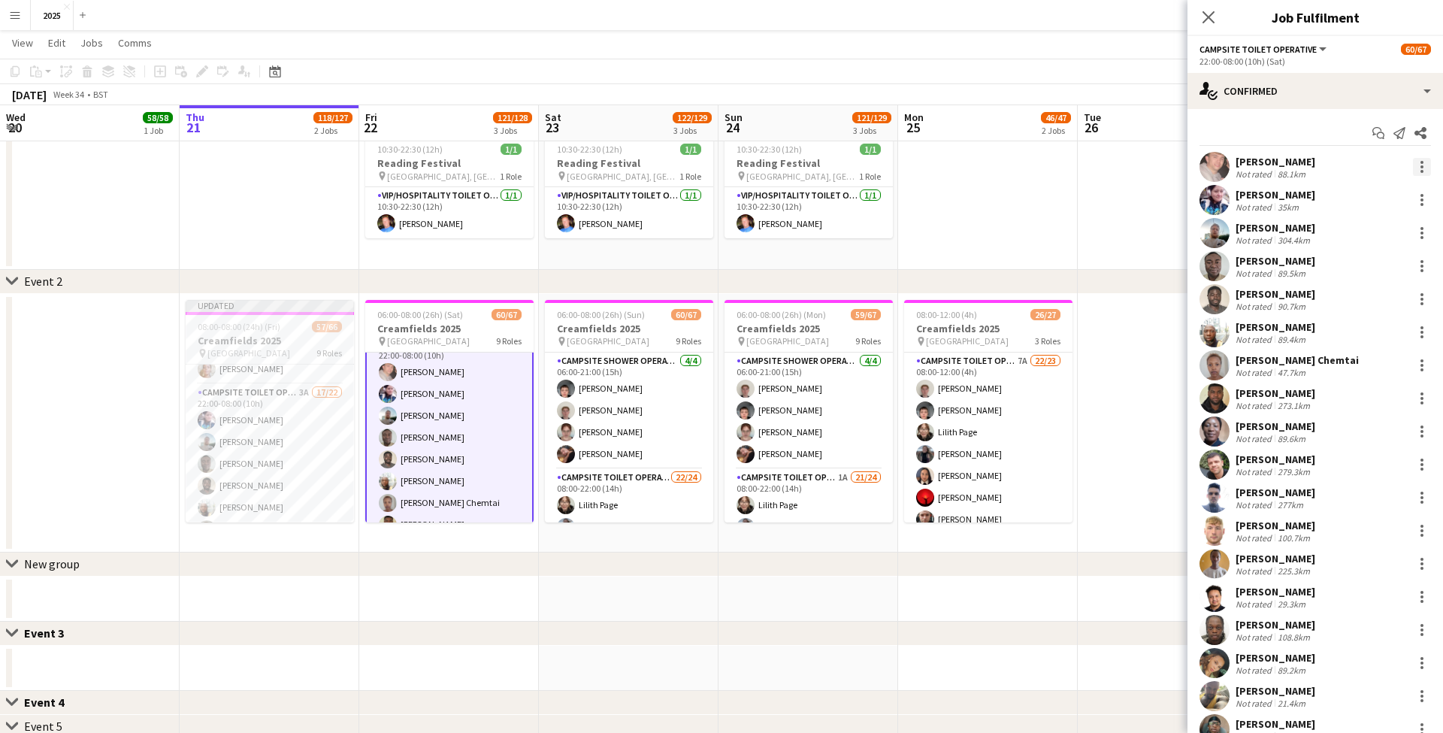
click at [1425, 167] on div at bounding box center [1422, 167] width 18 height 18
drag, startPoint x: 1348, startPoint y: 337, endPoint x: 1245, endPoint y: 369, distance: 108.4
click at [1348, 337] on span "Remove" at bounding box center [1348, 338] width 45 height 13
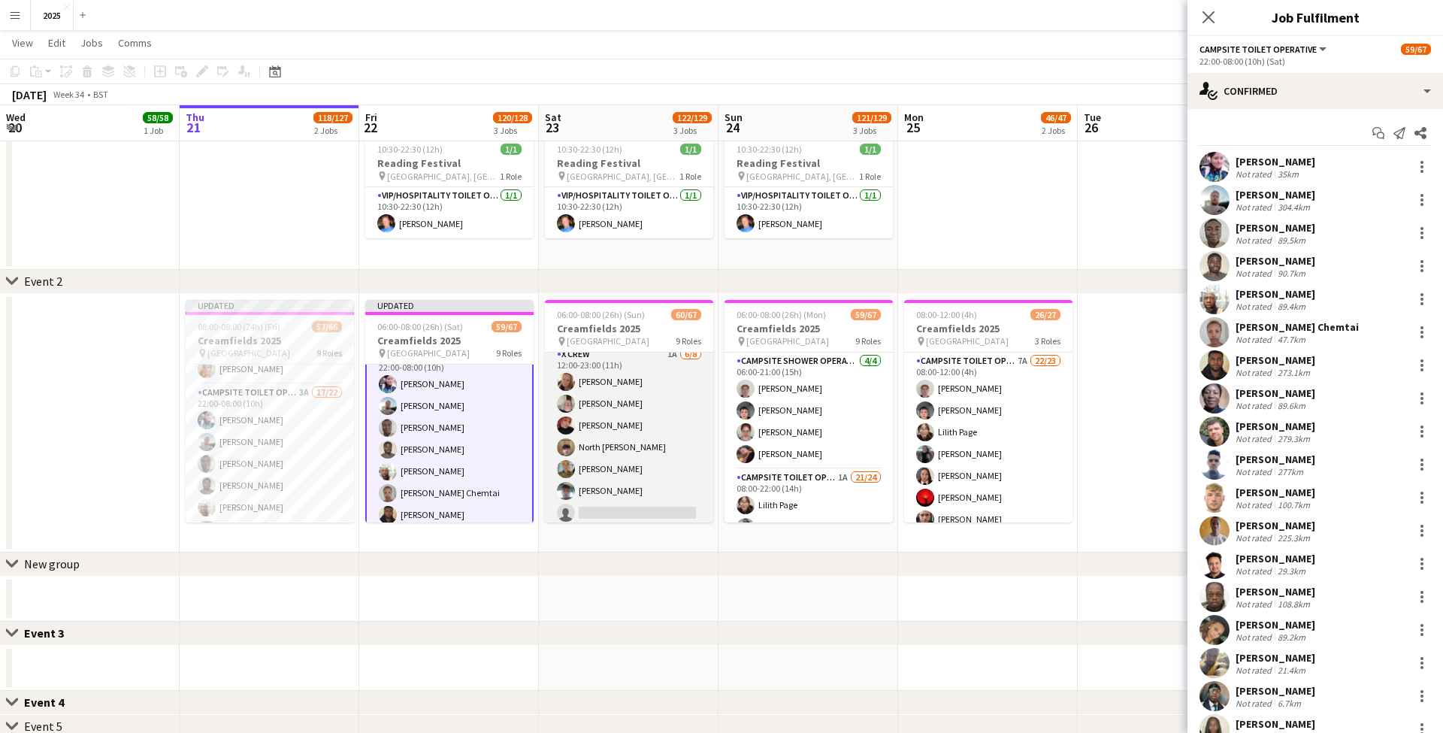
scroll to position [1007, 0]
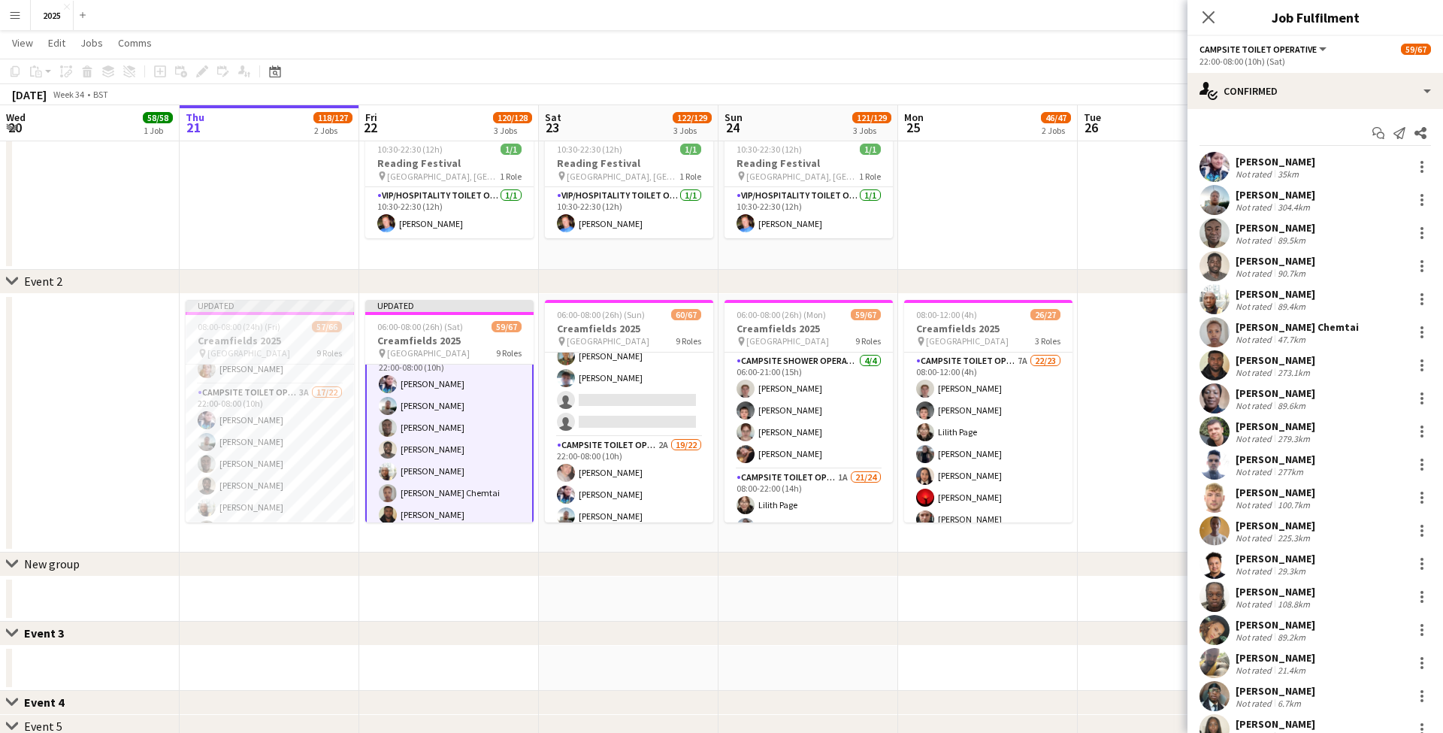
click at [636, 493] on app-card-role "Campsite Toilet Operative 2A 19/22 22:00-08:00 (10h) [PERSON_NAME] [PERSON_NAME…" at bounding box center [629, 691] width 168 height 509
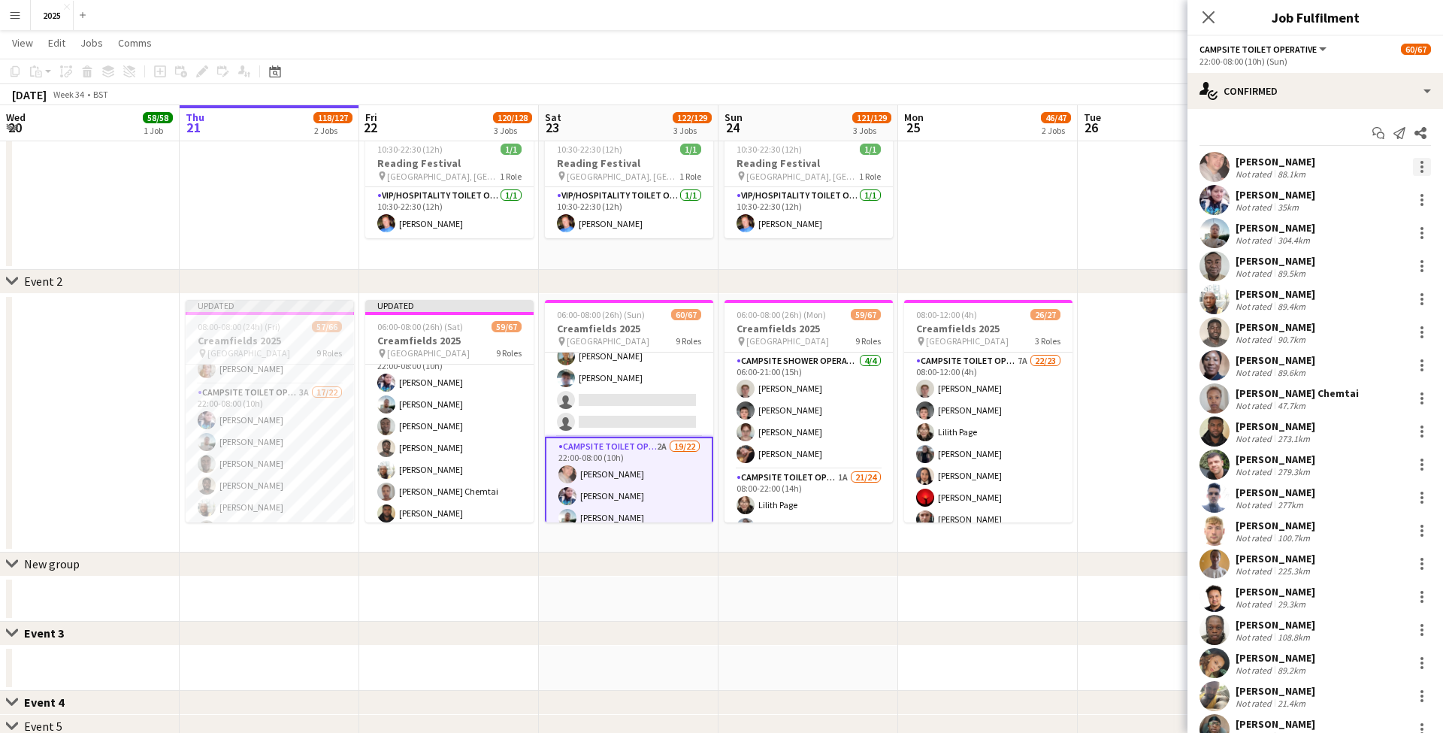
click at [1424, 163] on div at bounding box center [1422, 167] width 18 height 18
click at [1382, 341] on span "Remove" at bounding box center [1372, 339] width 93 height 14
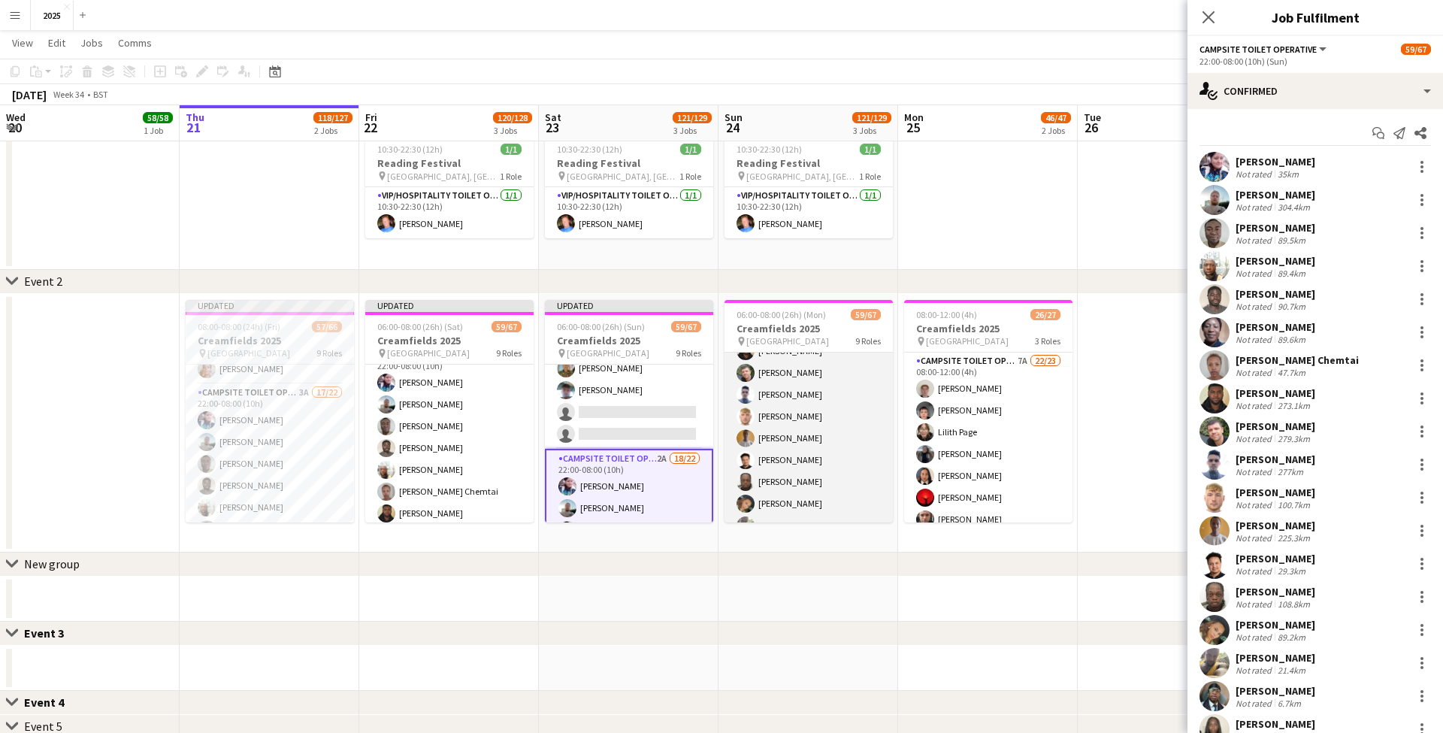
click at [812, 443] on app-card-role "Campsite Toilet Operative 3A 19/22 22:00-08:00 (10h) [PERSON_NAME] [PERSON_NAME…" at bounding box center [809, 395] width 168 height 509
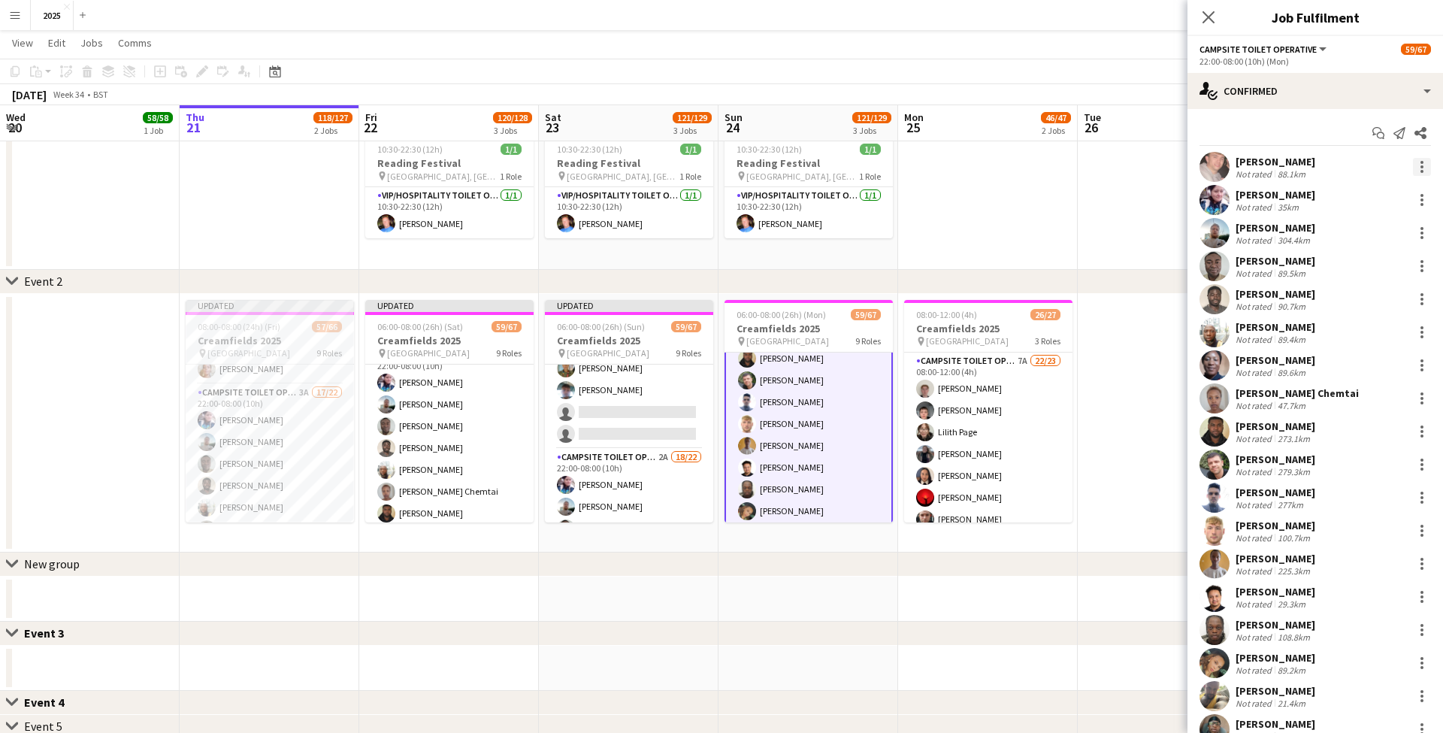
click at [1424, 165] on div at bounding box center [1422, 167] width 18 height 18
click at [1353, 331] on button "Remove" at bounding box center [1372, 339] width 117 height 36
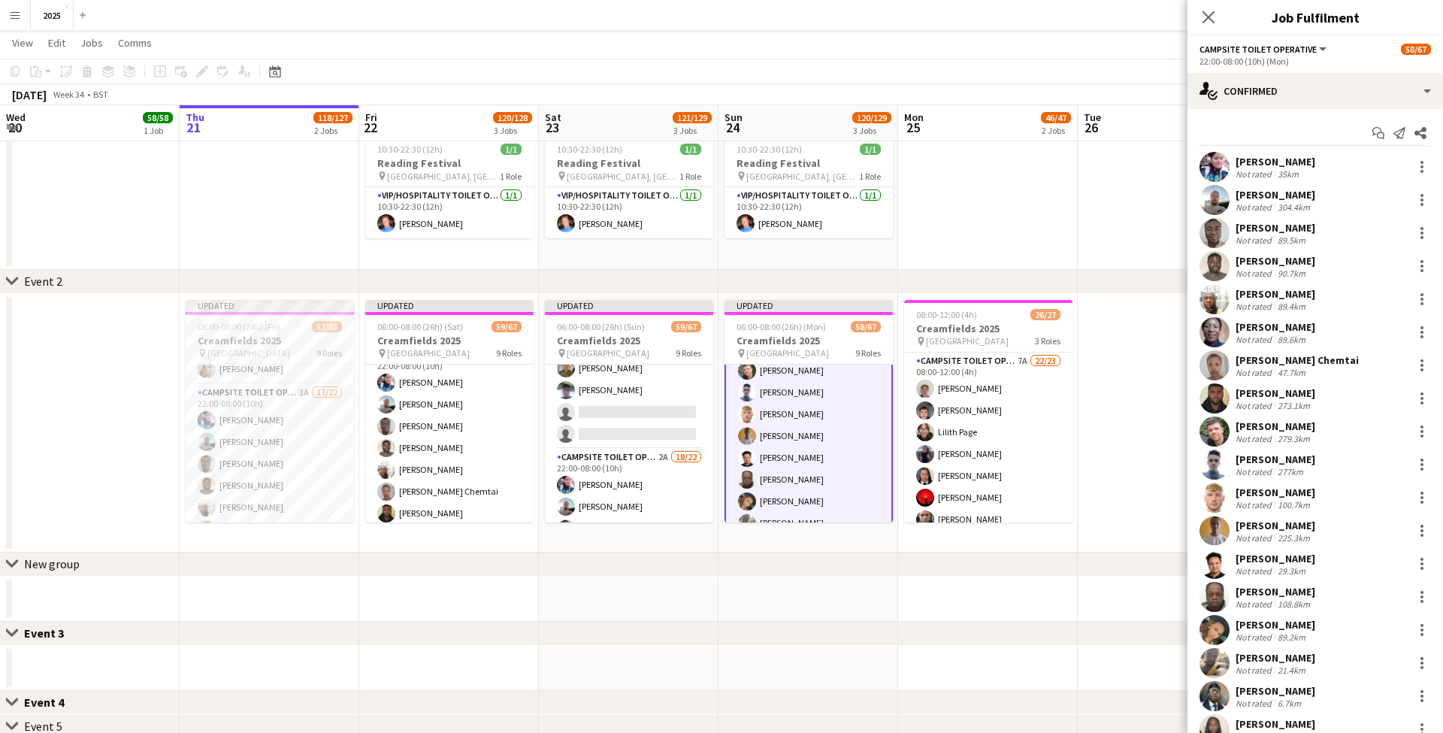
click at [1105, 371] on app-date-cell at bounding box center [1168, 423] width 180 height 259
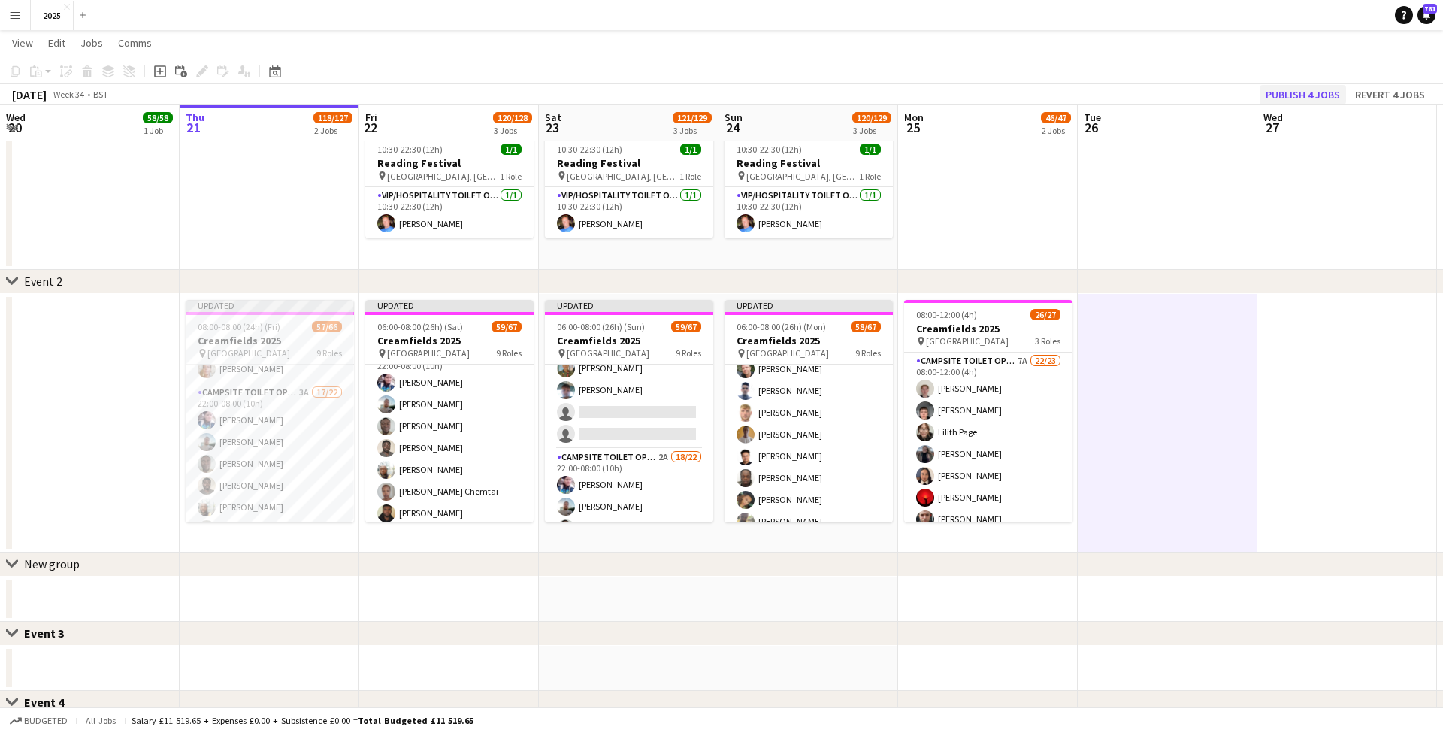
click at [1296, 97] on button "Publish 4 jobs" at bounding box center [1303, 95] width 86 height 20
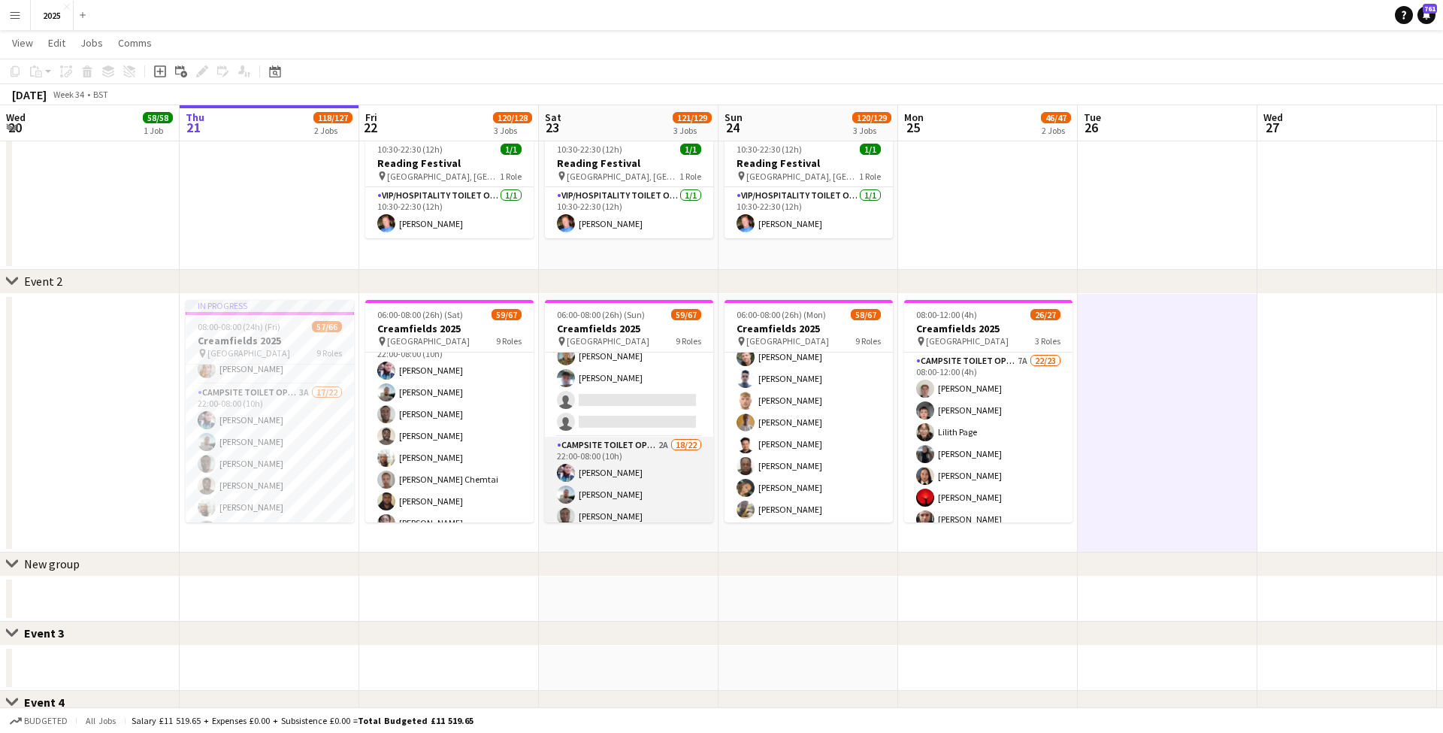
click at [663, 446] on app-card-role "Campsite Toilet Operative 2A 18/22 22:00-08:00 (10h) [PERSON_NAME] [PERSON_NAME…" at bounding box center [629, 691] width 168 height 509
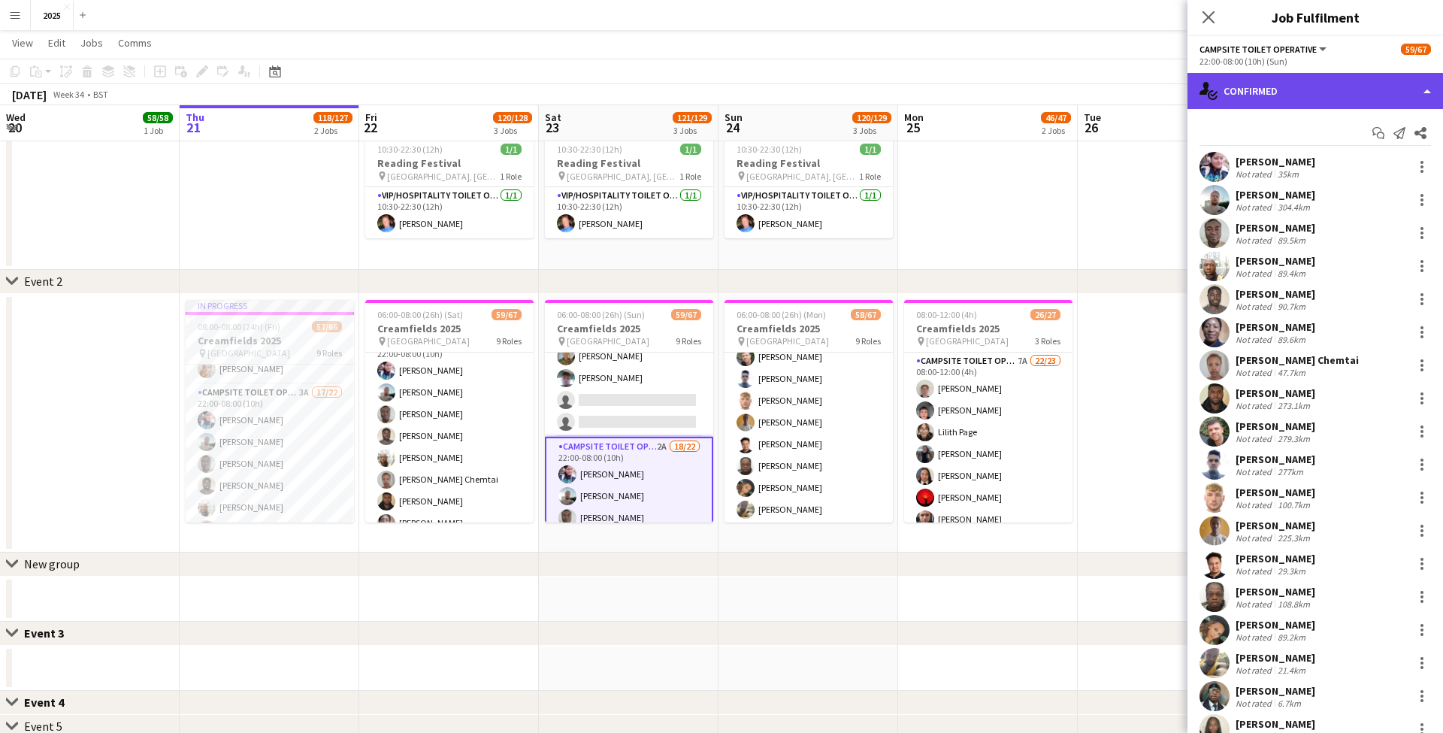
click at [1300, 95] on div "single-neutral-actions-check-2 Confirmed" at bounding box center [1316, 91] width 256 height 36
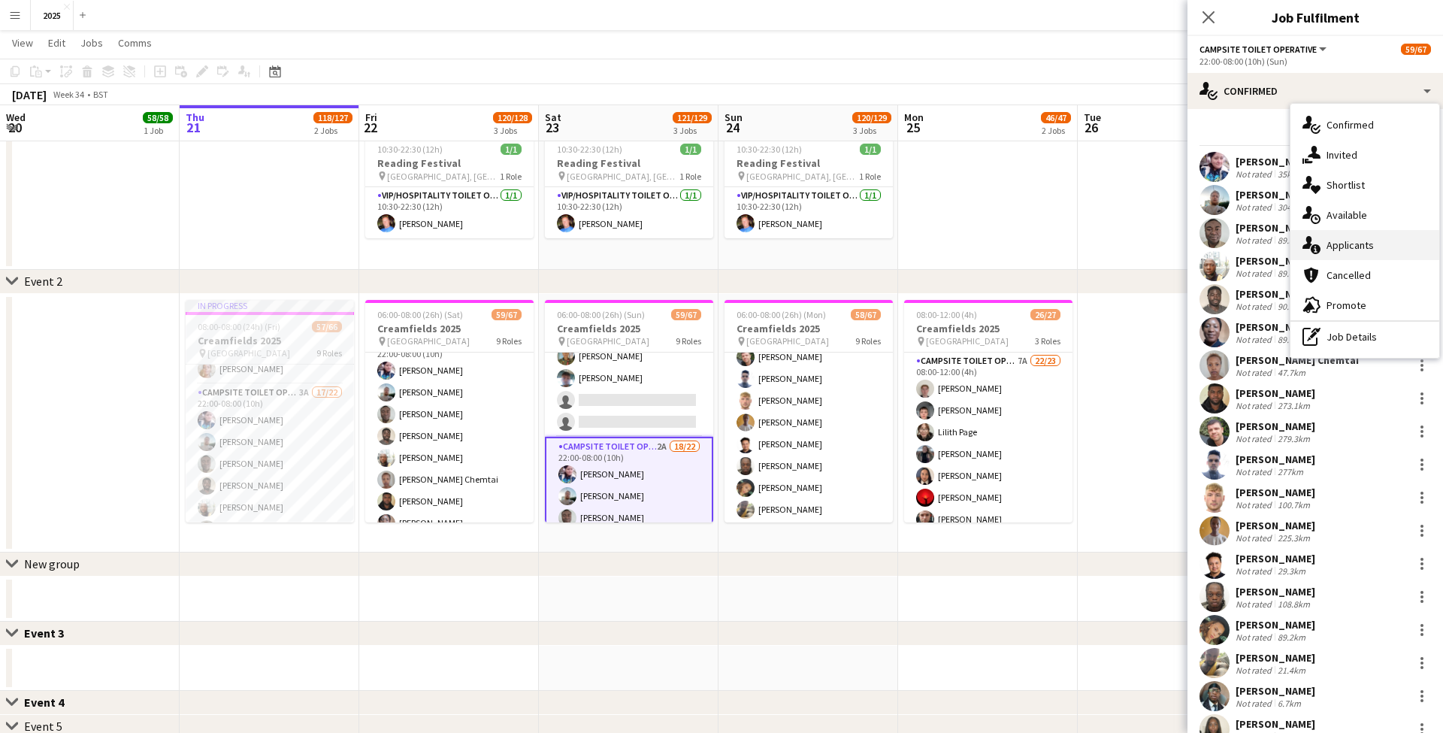
click at [1341, 241] on div "single-neutral-actions-information Applicants" at bounding box center [1365, 245] width 149 height 30
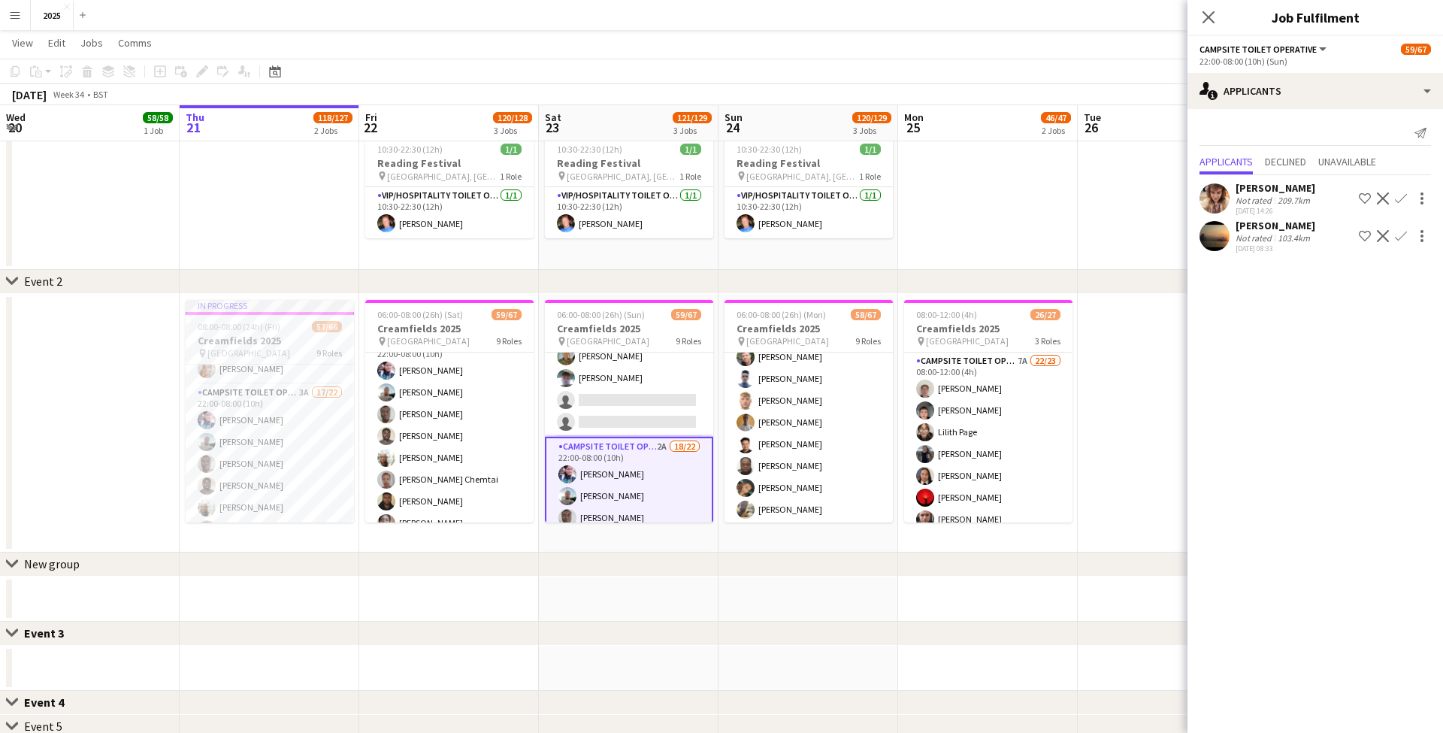
click at [1280, 188] on div "[PERSON_NAME]" at bounding box center [1276, 188] width 80 height 14
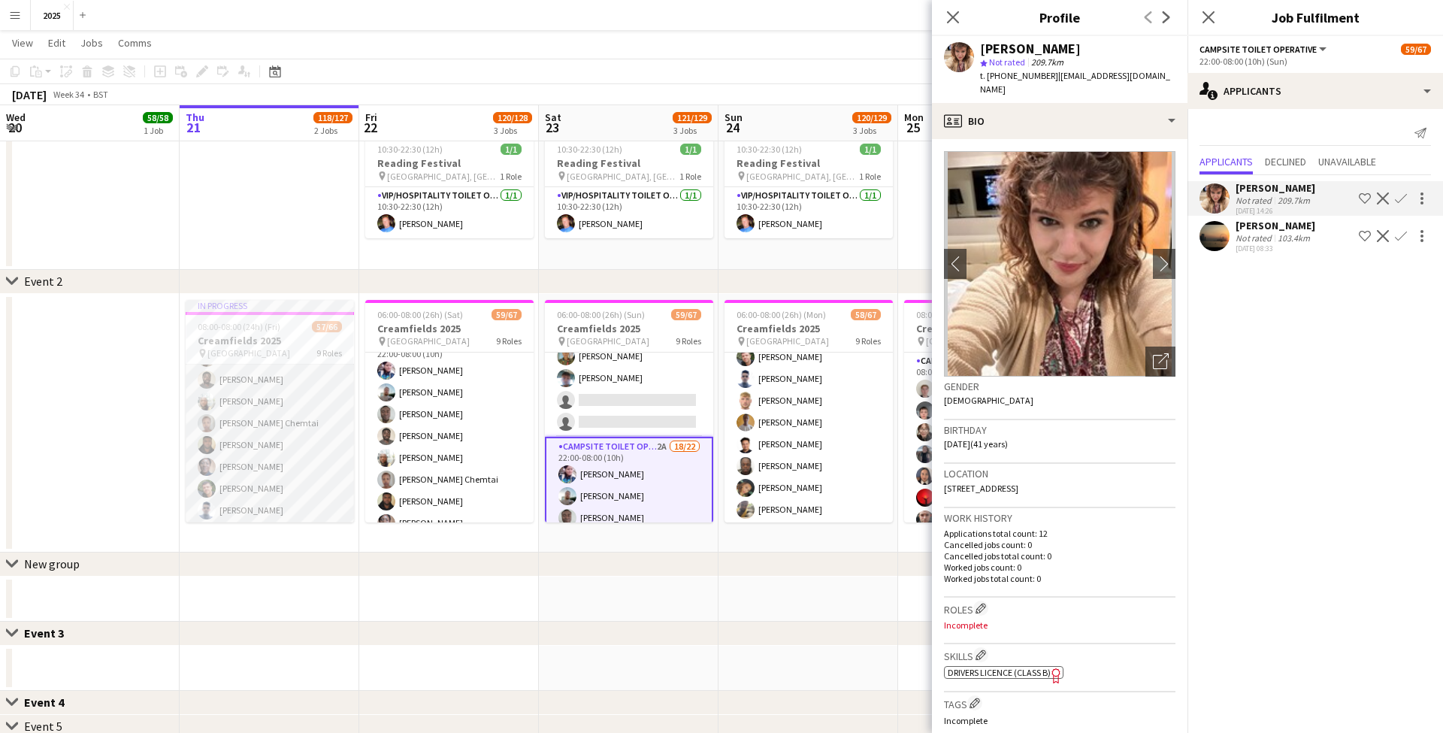
scroll to position [1154, 0]
click at [277, 449] on app-card-role "Campsite Toilet Operative 3A 17/22 22:00-08:00 (10h) [PERSON_NAME] [PERSON_NAME…" at bounding box center [270, 534] width 168 height 509
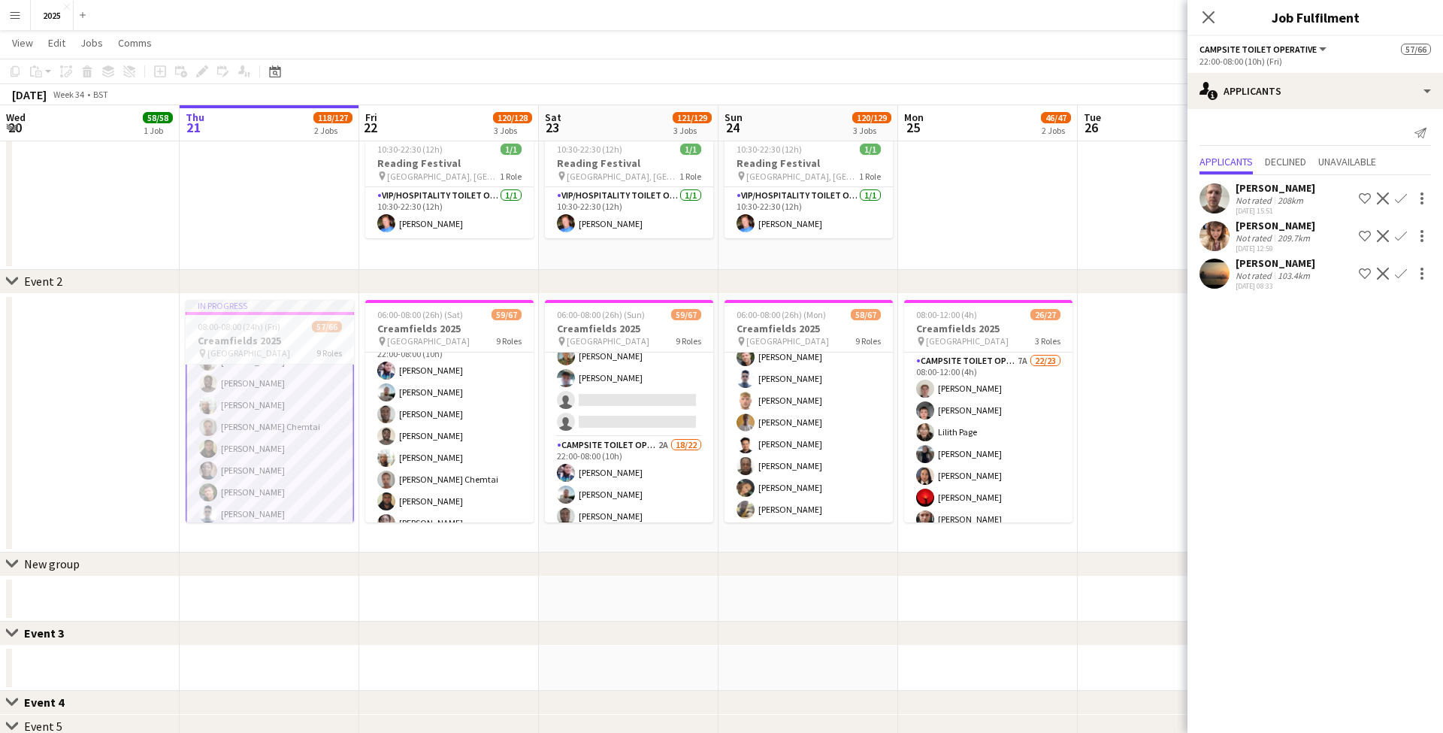
click at [290, 448] on app-card-role "Campsite Toilet Operative 3A 17/22 22:00-08:00 (10h) [PERSON_NAME] [PERSON_NAME…" at bounding box center [270, 536] width 168 height 512
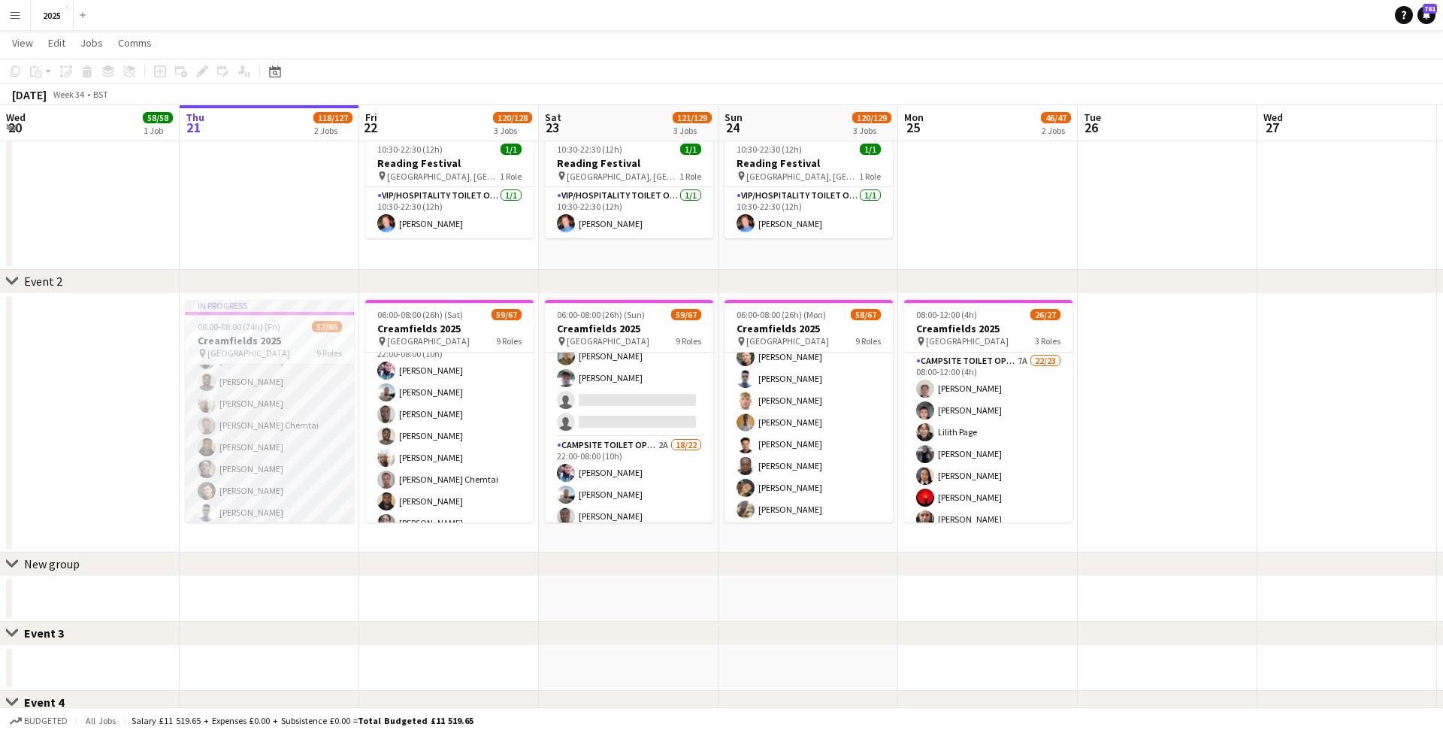
click at [296, 440] on app-card-role "Campsite Toilet Operative 3A 17/22 22:00-08:00 (10h) [PERSON_NAME] [PERSON_NAME…" at bounding box center [270, 534] width 168 height 509
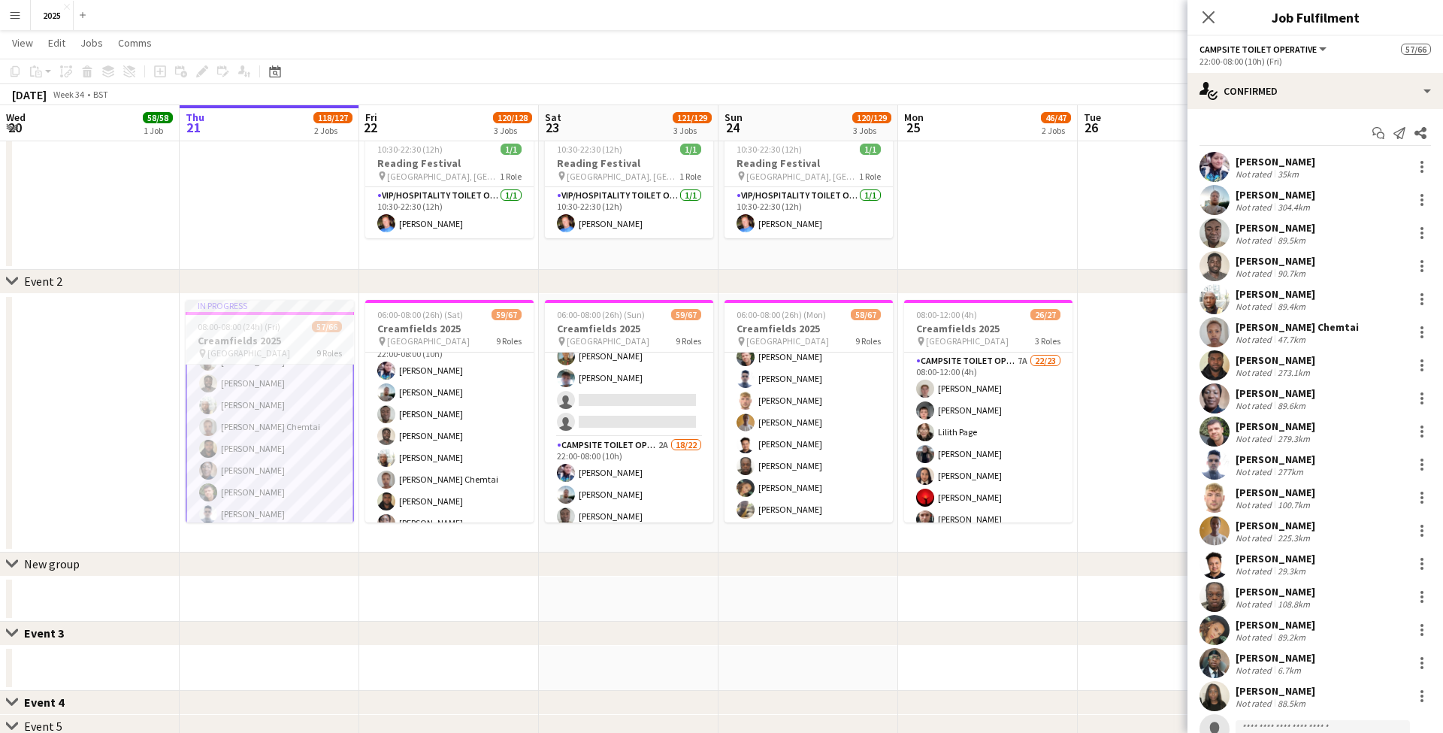
scroll to position [74, 0]
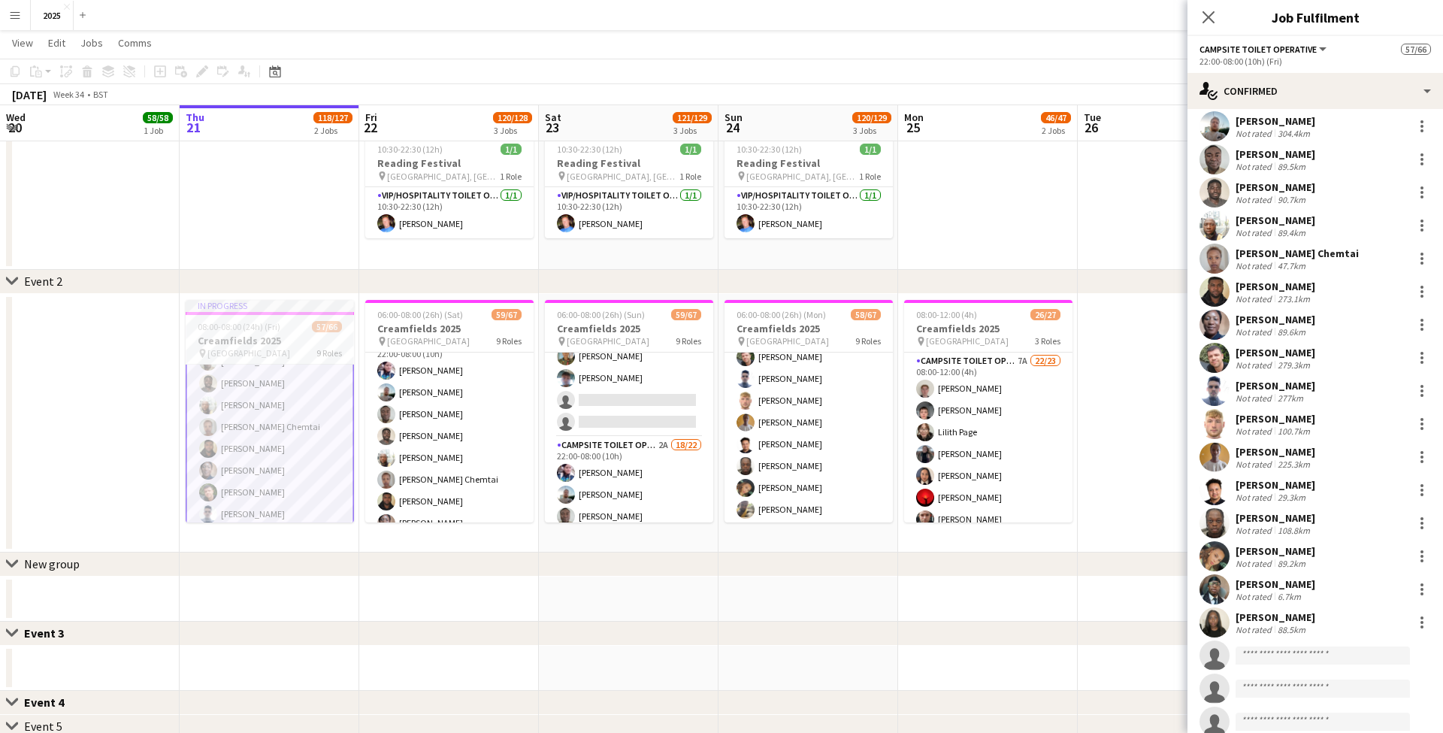
click at [1283, 282] on div "[PERSON_NAME]" at bounding box center [1276, 287] width 80 height 14
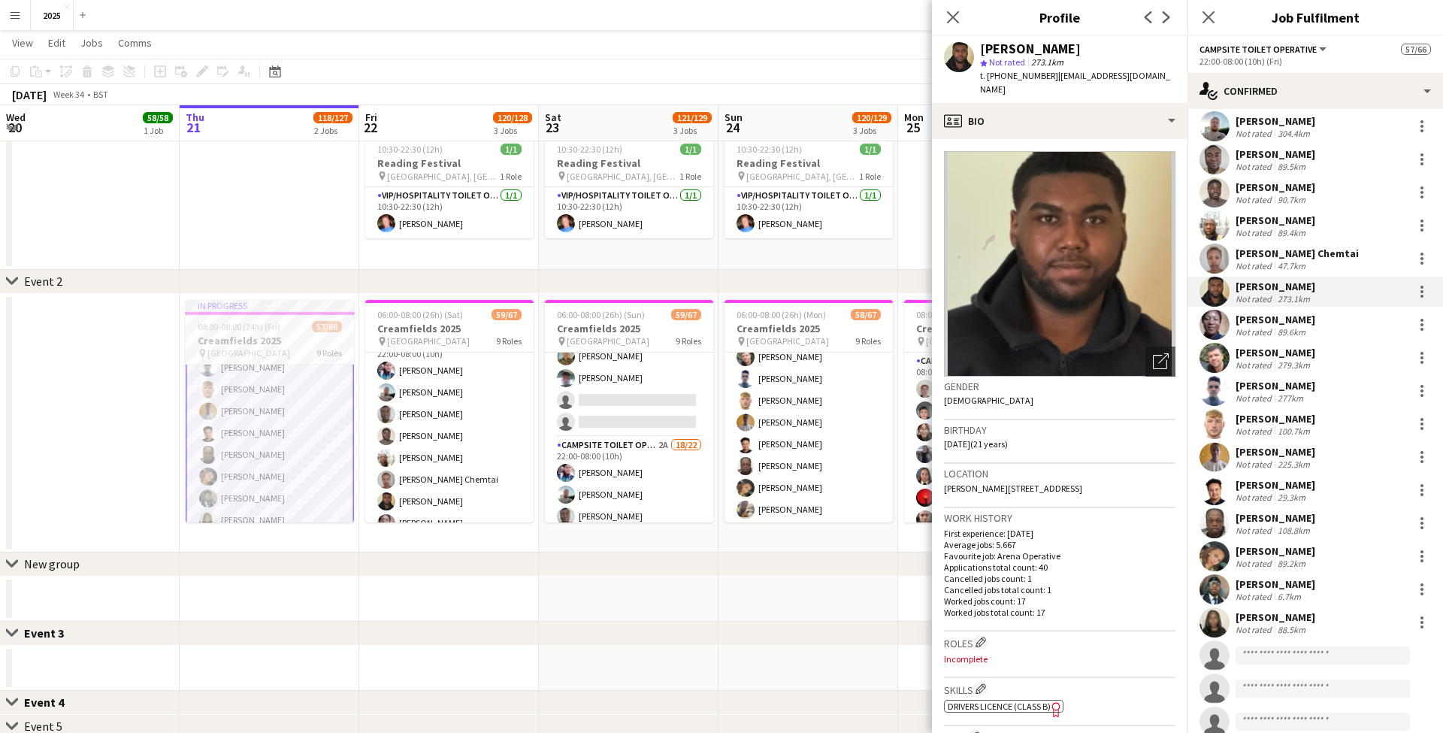
scroll to position [1318, 0]
click at [261, 438] on app-card-role "Campsite Toilet Operative 3A 17/22 22:00-08:00 (10h) [PERSON_NAME] [PERSON_NAME…" at bounding box center [270, 372] width 168 height 512
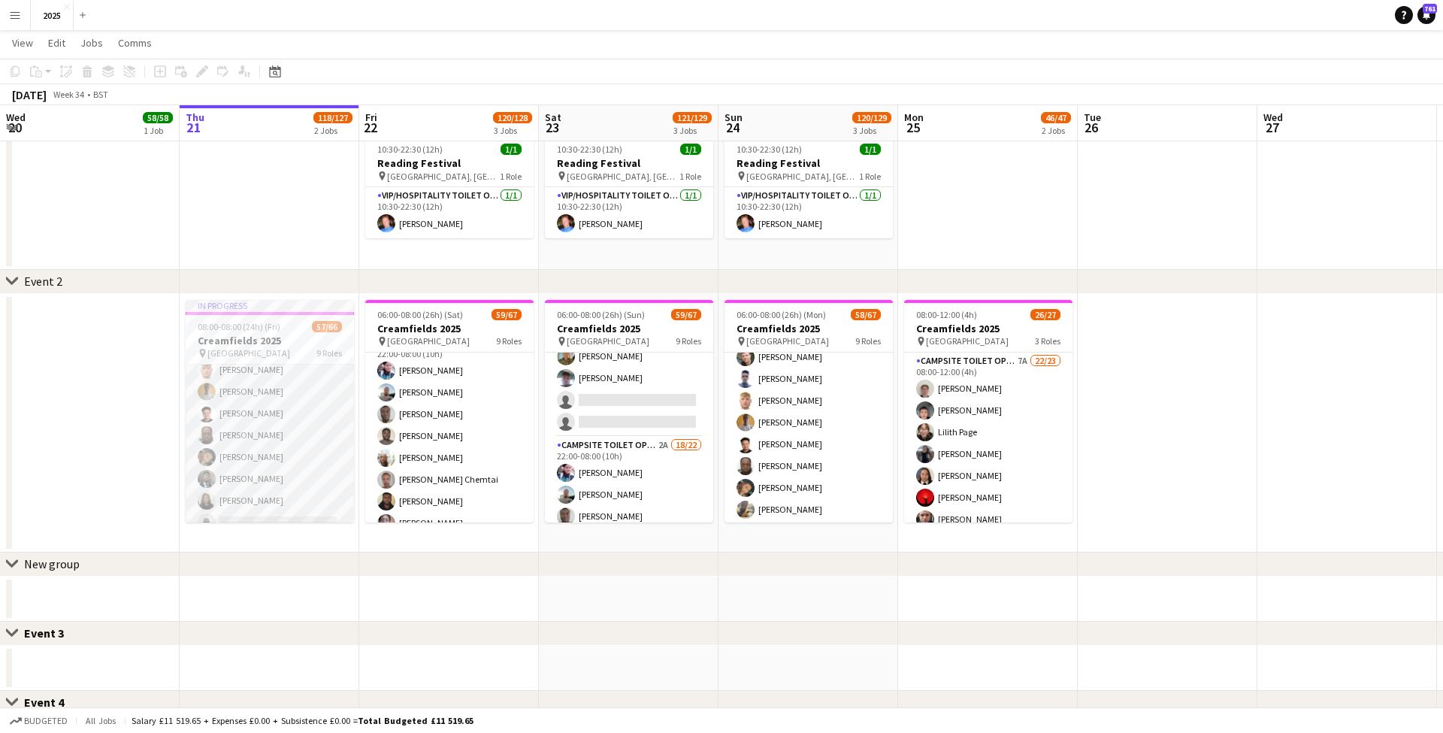
click at [261, 438] on app-card-role "Campsite Toilet Operative 3A 17/22 22:00-08:00 (10h) [PERSON_NAME] [PERSON_NAME…" at bounding box center [270, 370] width 168 height 509
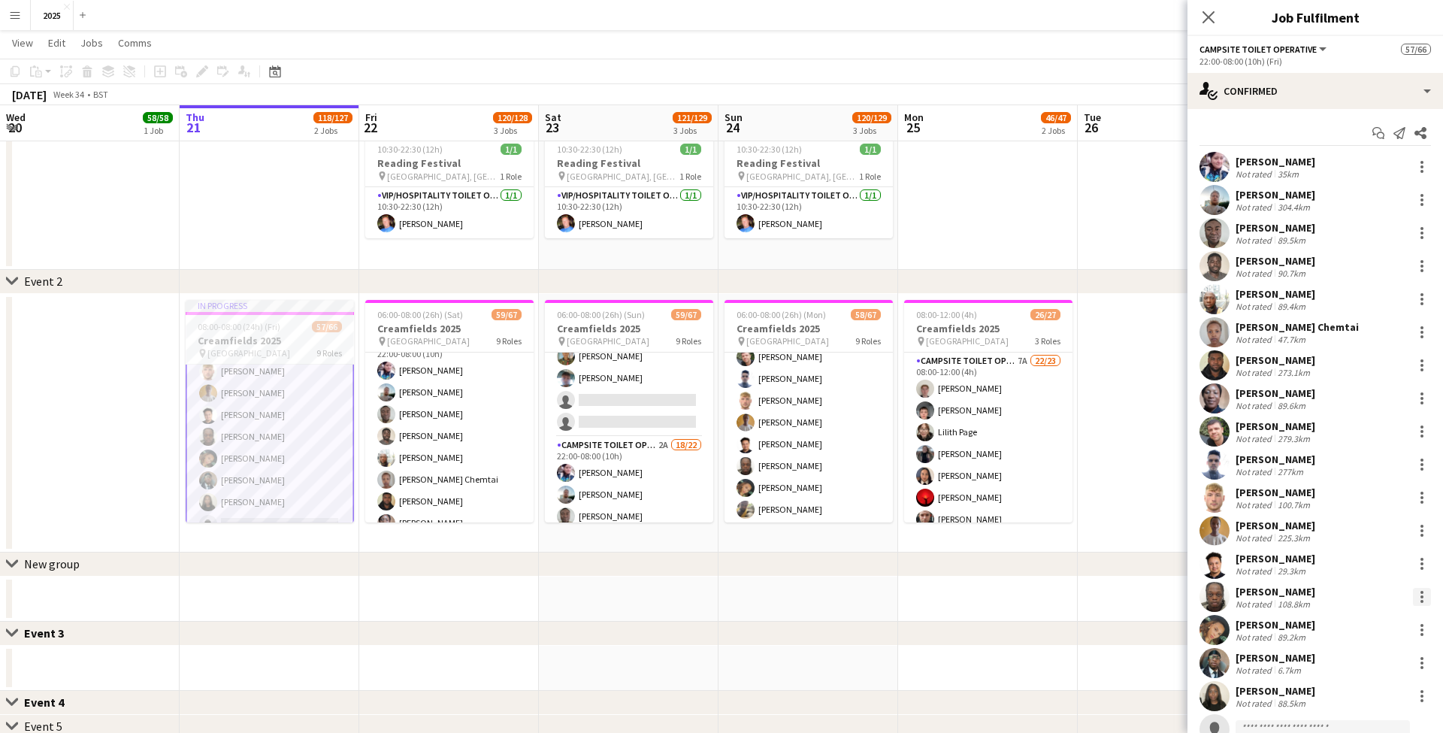
click at [1424, 595] on div at bounding box center [1422, 597] width 18 height 18
click at [1385, 538] on span "Remove" at bounding box center [1372, 533] width 93 height 14
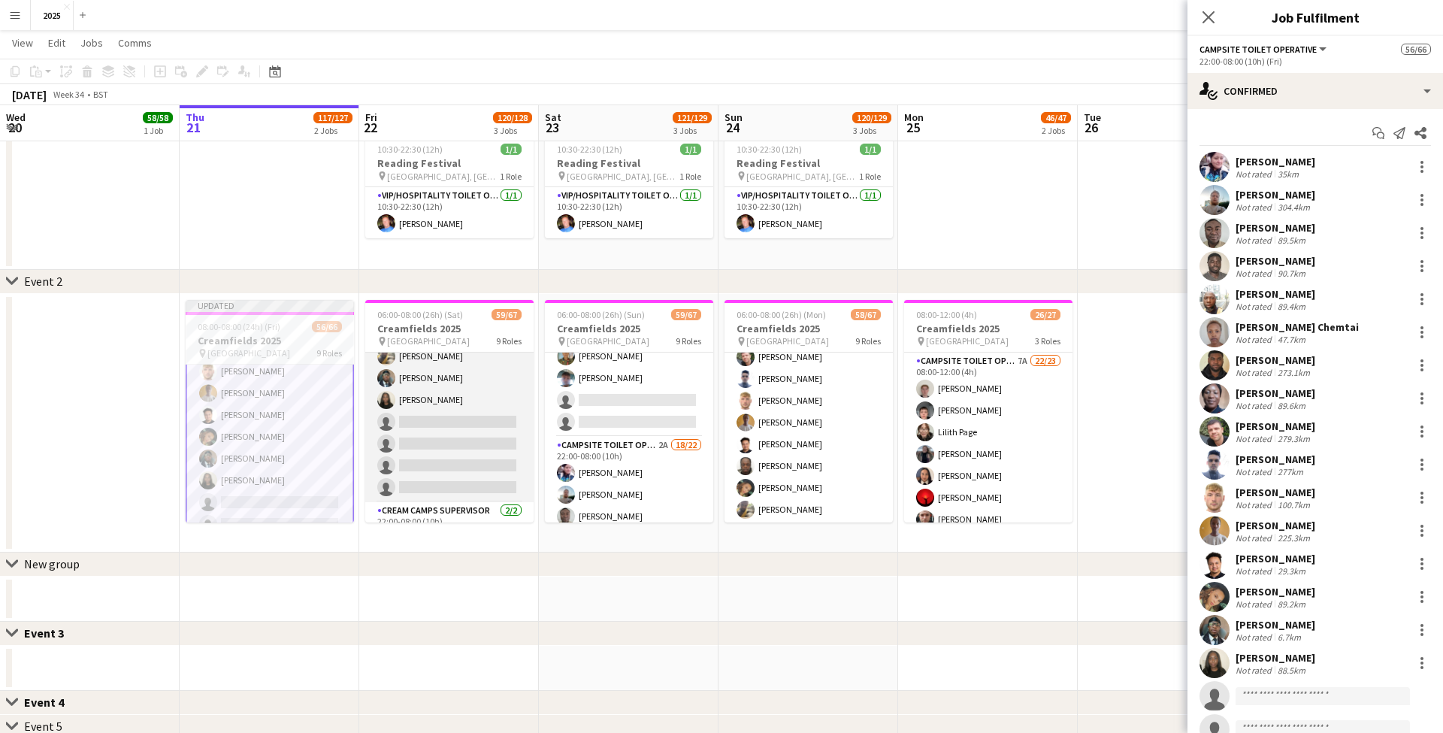
scroll to position [1442, 0]
click at [473, 419] on app-card-role "Campsite Toilet Operative 4A 18/22 22:00-08:00 (10h) [PERSON_NAME] [PERSON_NAME…" at bounding box center [449, 256] width 168 height 509
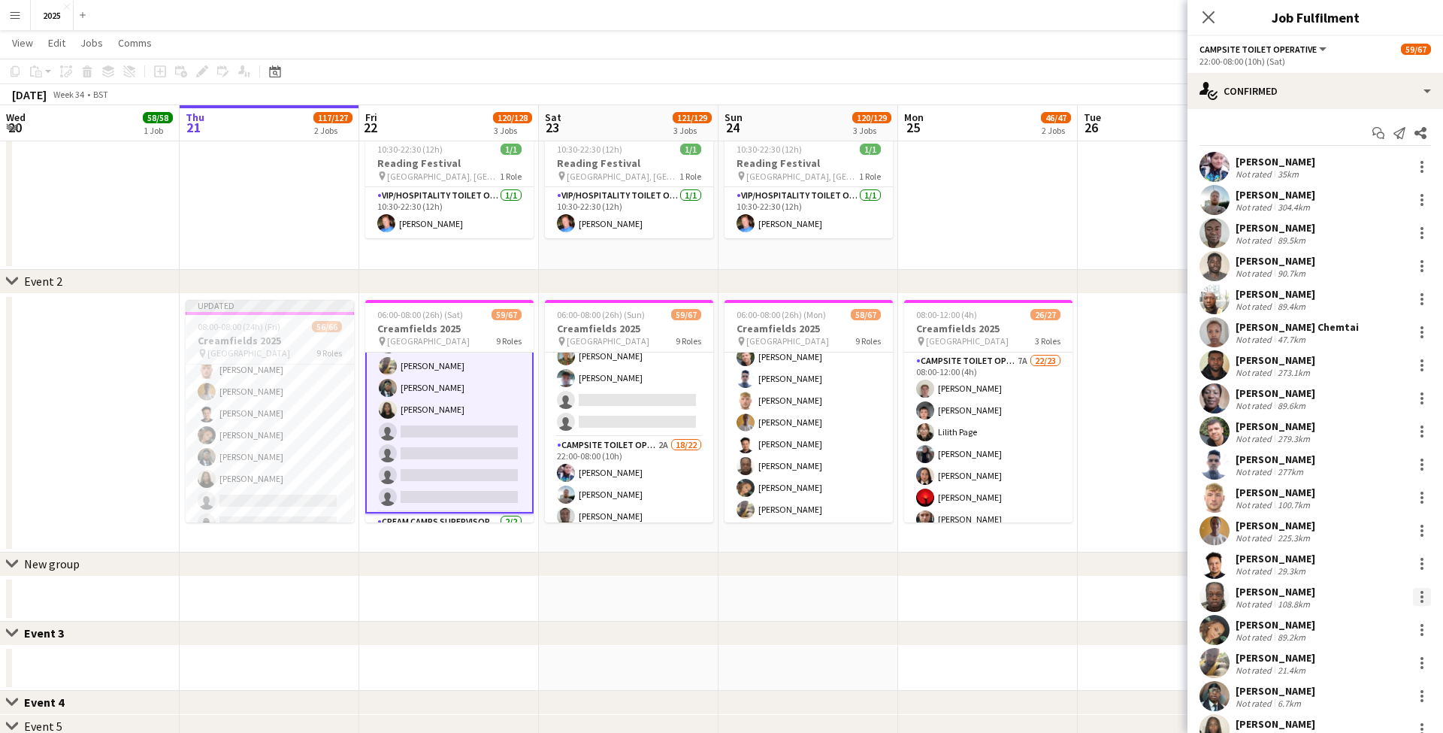
click at [1424, 598] on div at bounding box center [1422, 597] width 18 height 18
click at [1374, 534] on span "Remove" at bounding box center [1372, 533] width 93 height 14
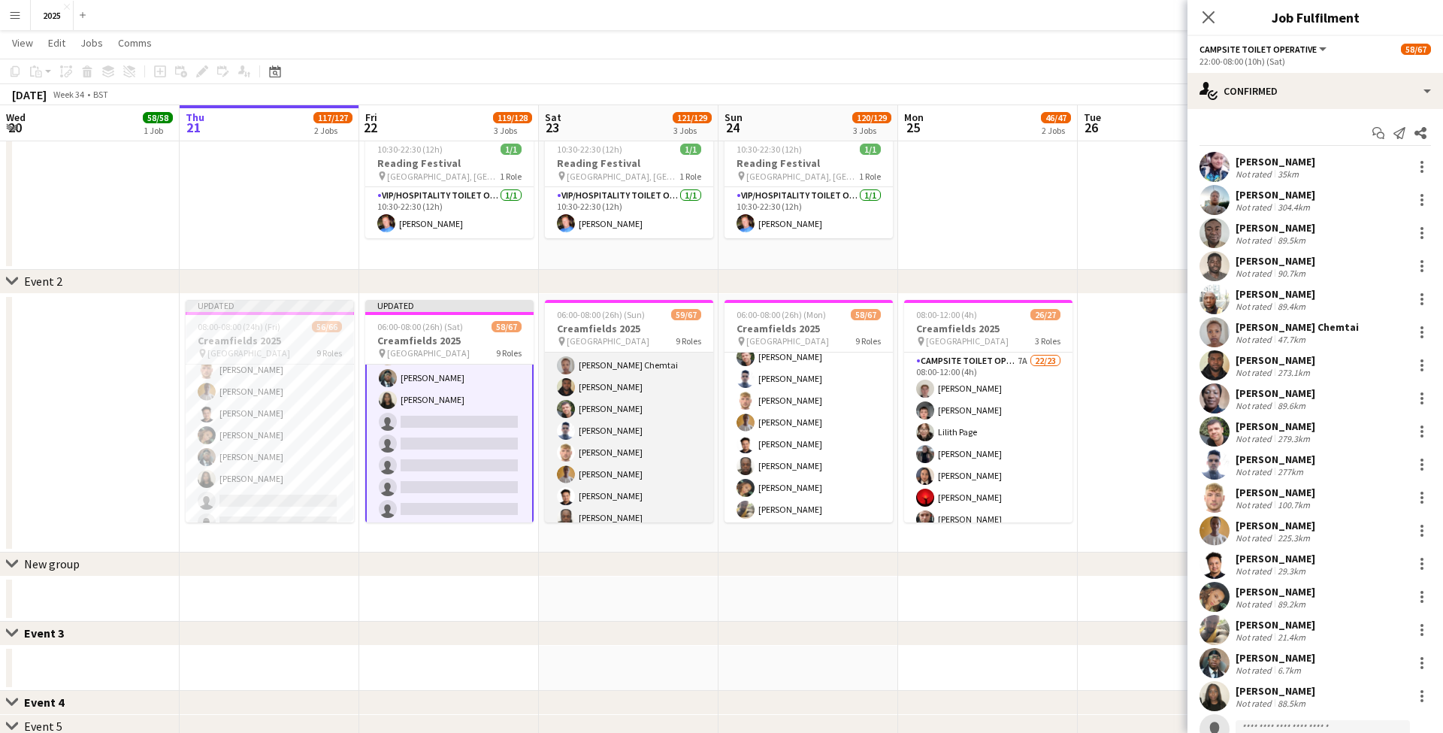
scroll to position [1254, 0]
click at [636, 474] on app-card-role "Campsite Toilet Operative 2A 18/22 22:00-08:00 (10h) [PERSON_NAME] [PERSON_NAME…" at bounding box center [629, 444] width 168 height 509
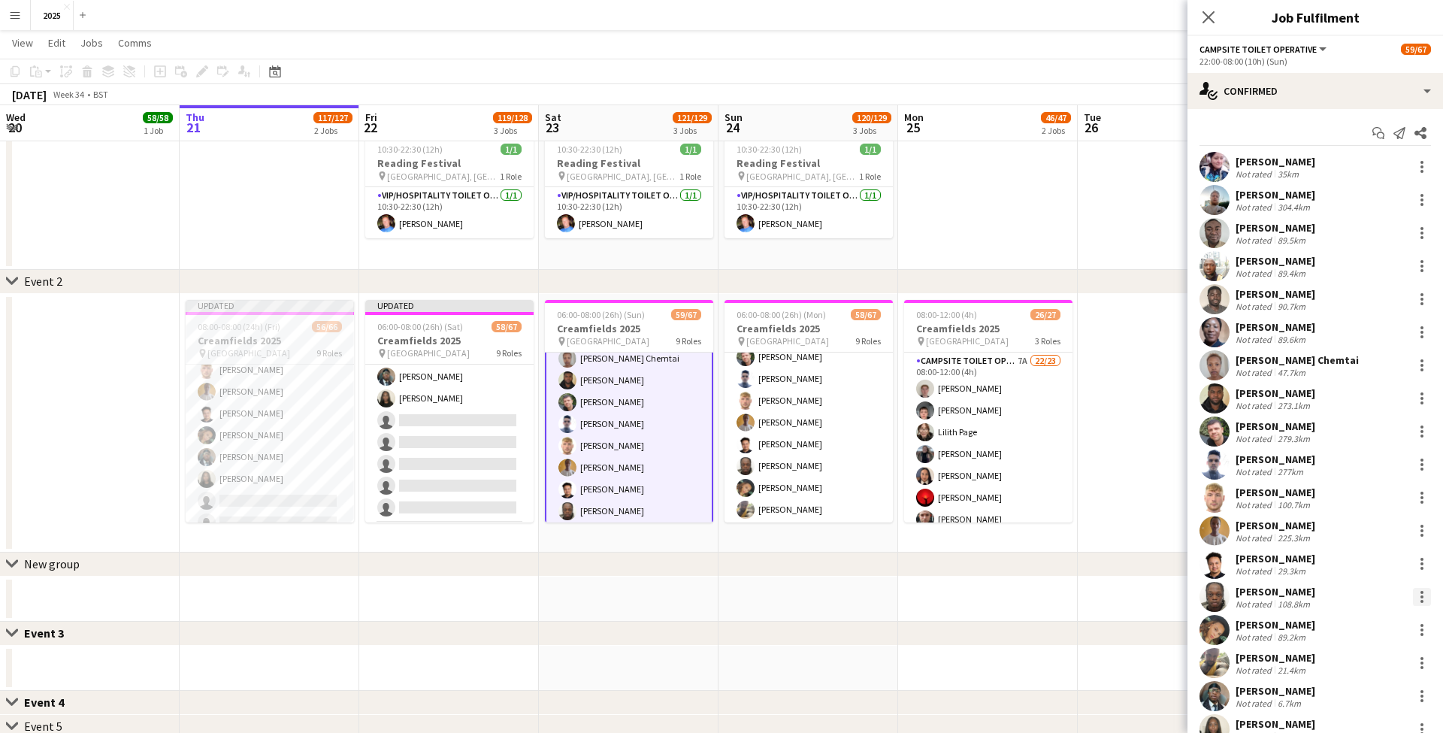
click at [1427, 598] on div at bounding box center [1422, 597] width 18 height 18
drag, startPoint x: 1360, startPoint y: 538, endPoint x: 1337, endPoint y: 537, distance: 22.6
click at [1360, 538] on span "Remove" at bounding box center [1348, 532] width 45 height 13
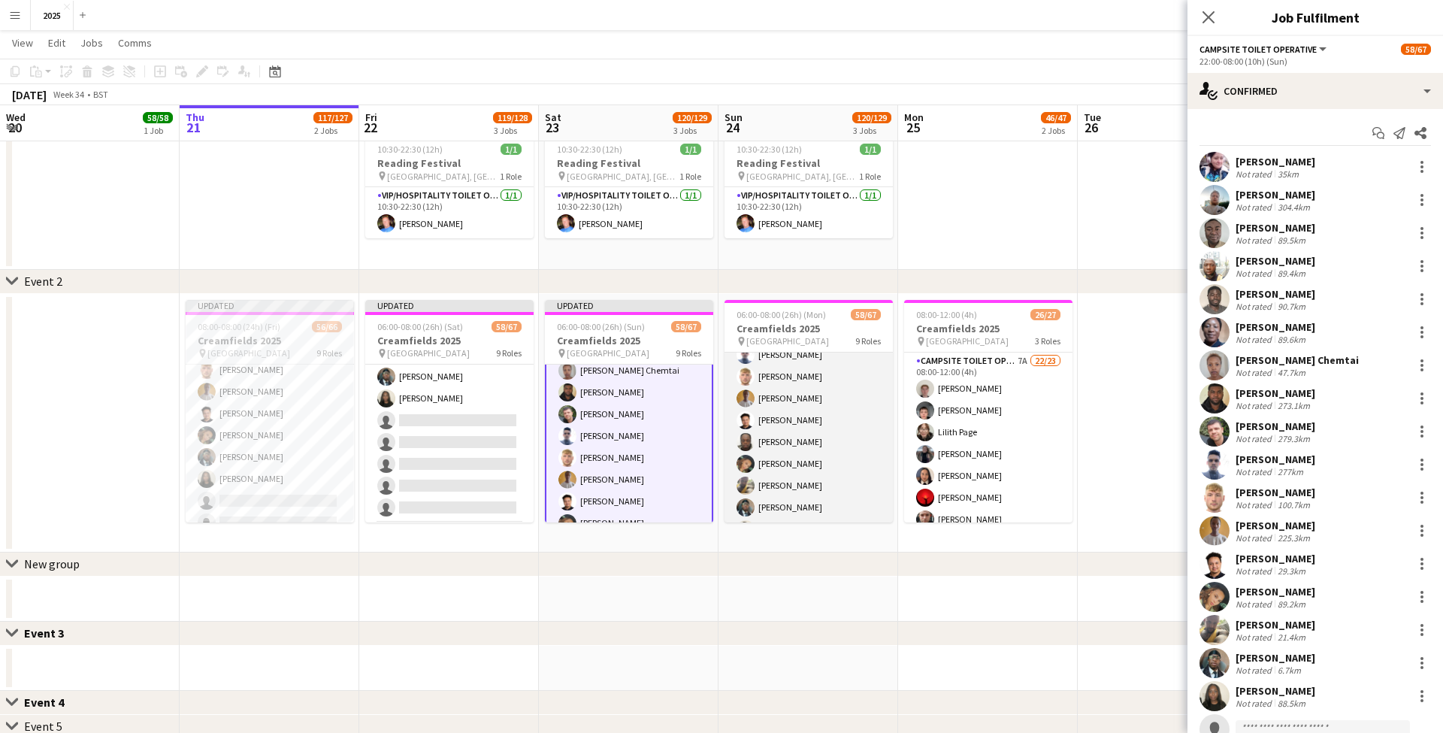
click at [808, 452] on app-card-role "Campsite Toilet Operative 3A 18/22 22:00-08:00 (10h) [PERSON_NAME] [PERSON_NAME…" at bounding box center [809, 377] width 168 height 509
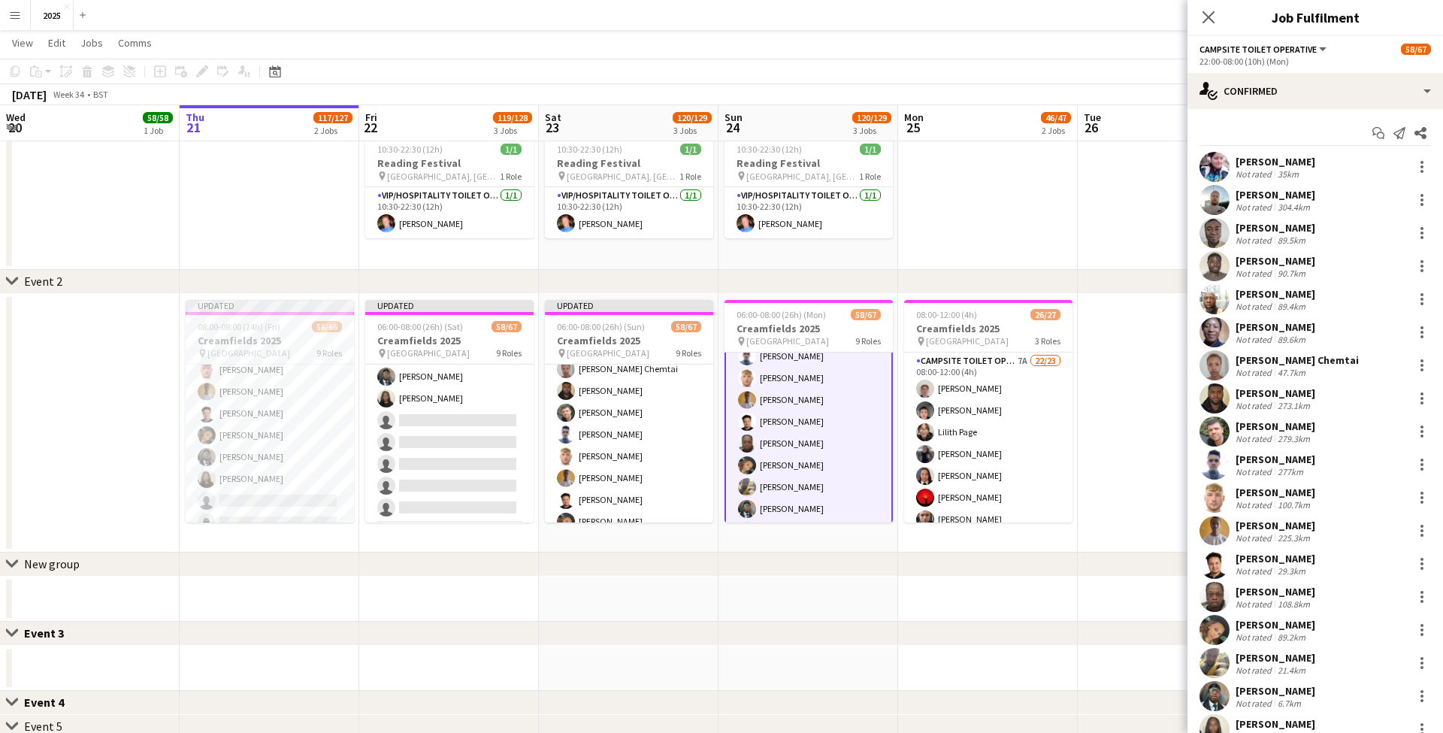
scroll to position [1323, 0]
click at [1427, 596] on div at bounding box center [1422, 597] width 18 height 18
click at [1373, 540] on button "Remove" at bounding box center [1372, 533] width 117 height 36
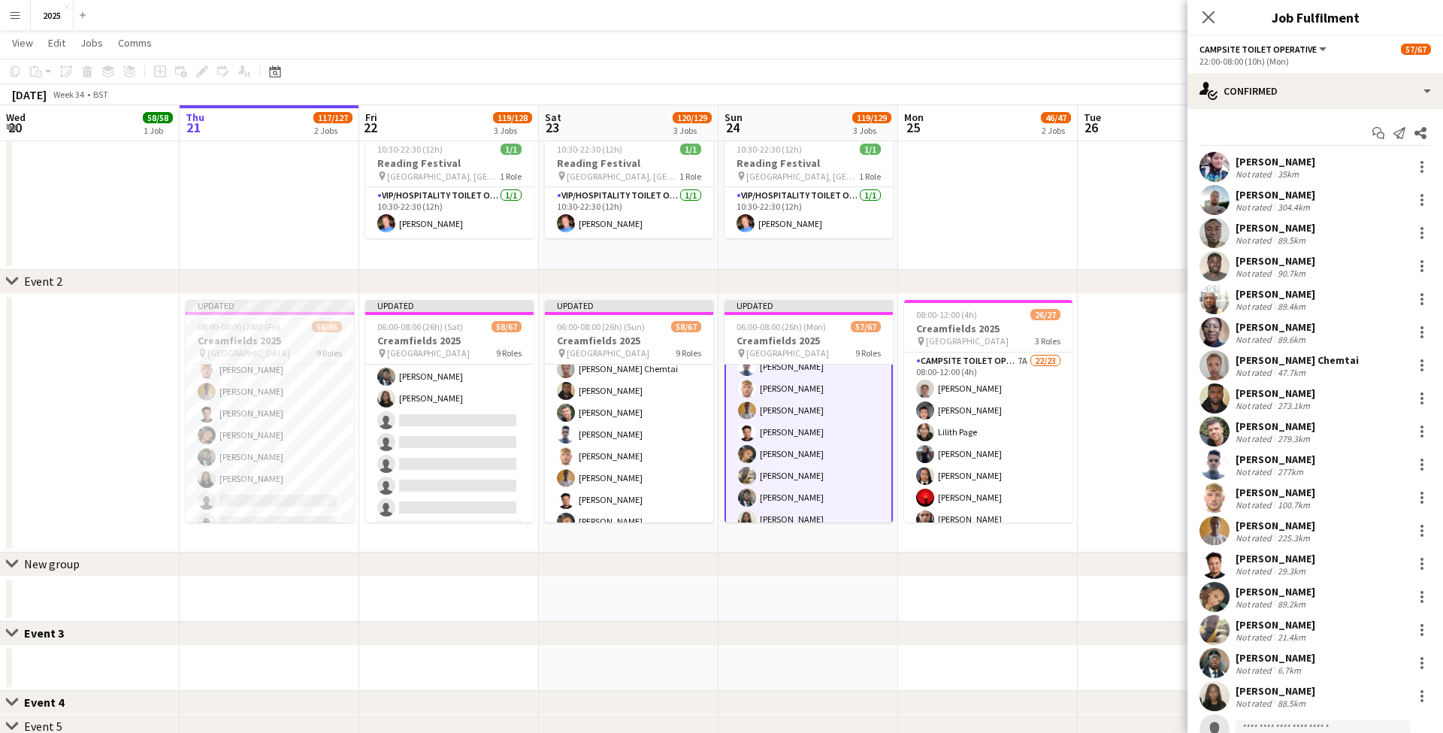
click at [1115, 363] on app-date-cell at bounding box center [1168, 423] width 180 height 259
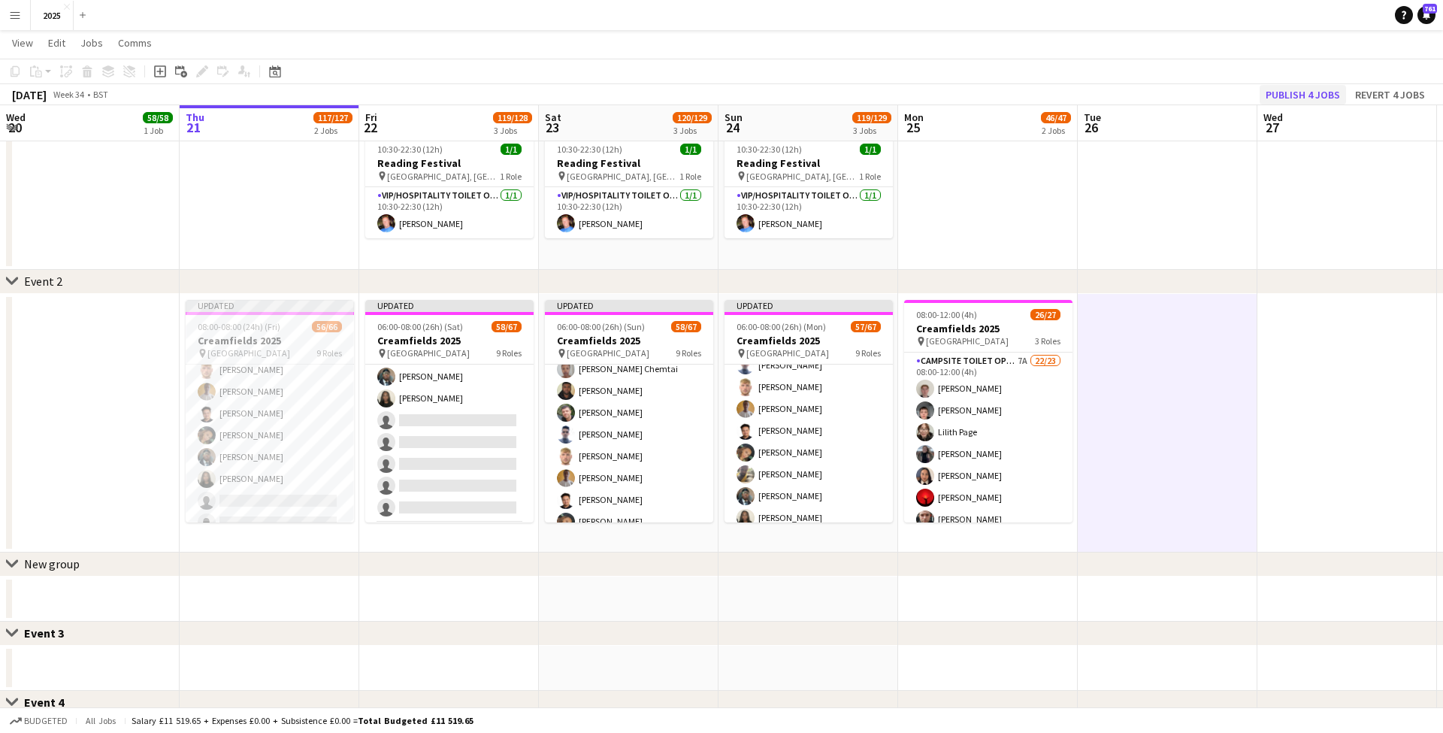
click at [1297, 92] on button "Publish 4 jobs" at bounding box center [1303, 95] width 86 height 20
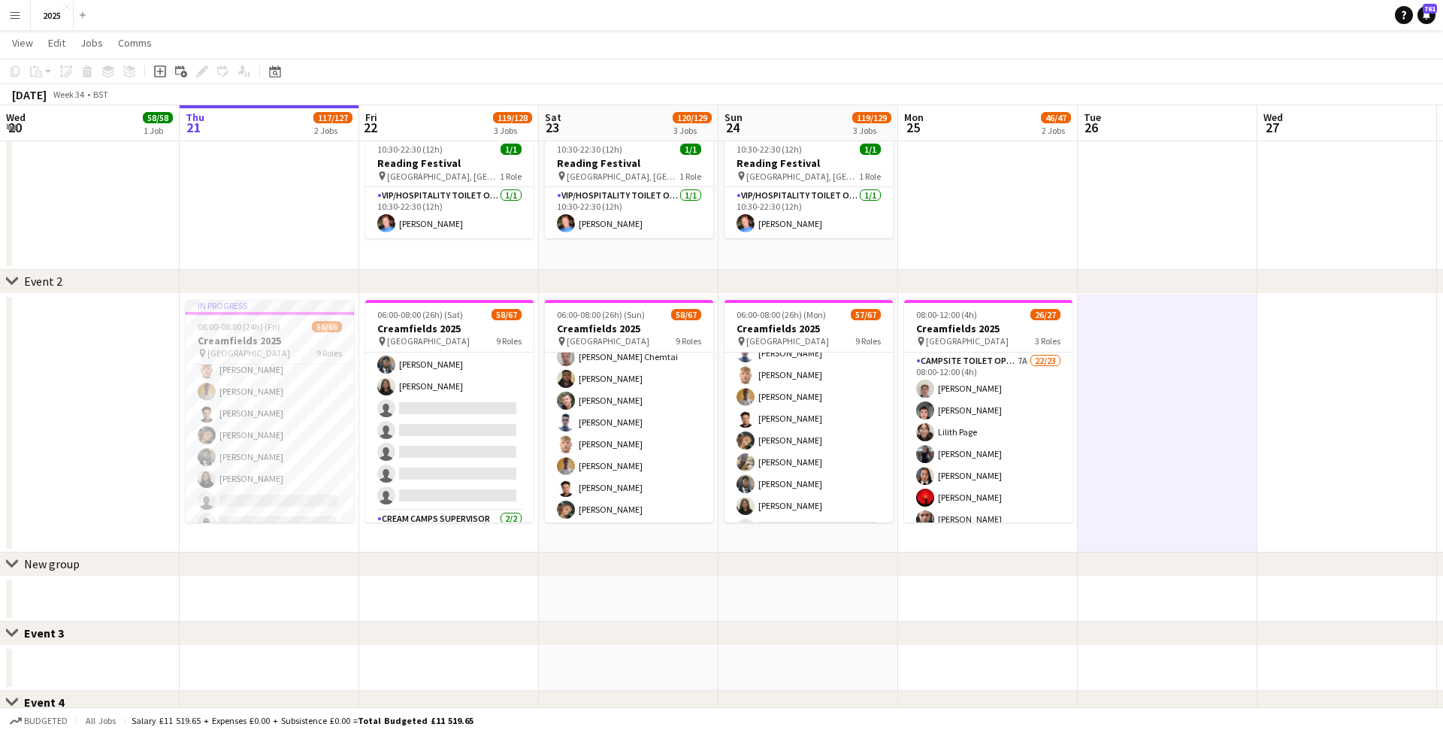
click at [21, 17] on button "Menu" at bounding box center [15, 15] width 30 height 30
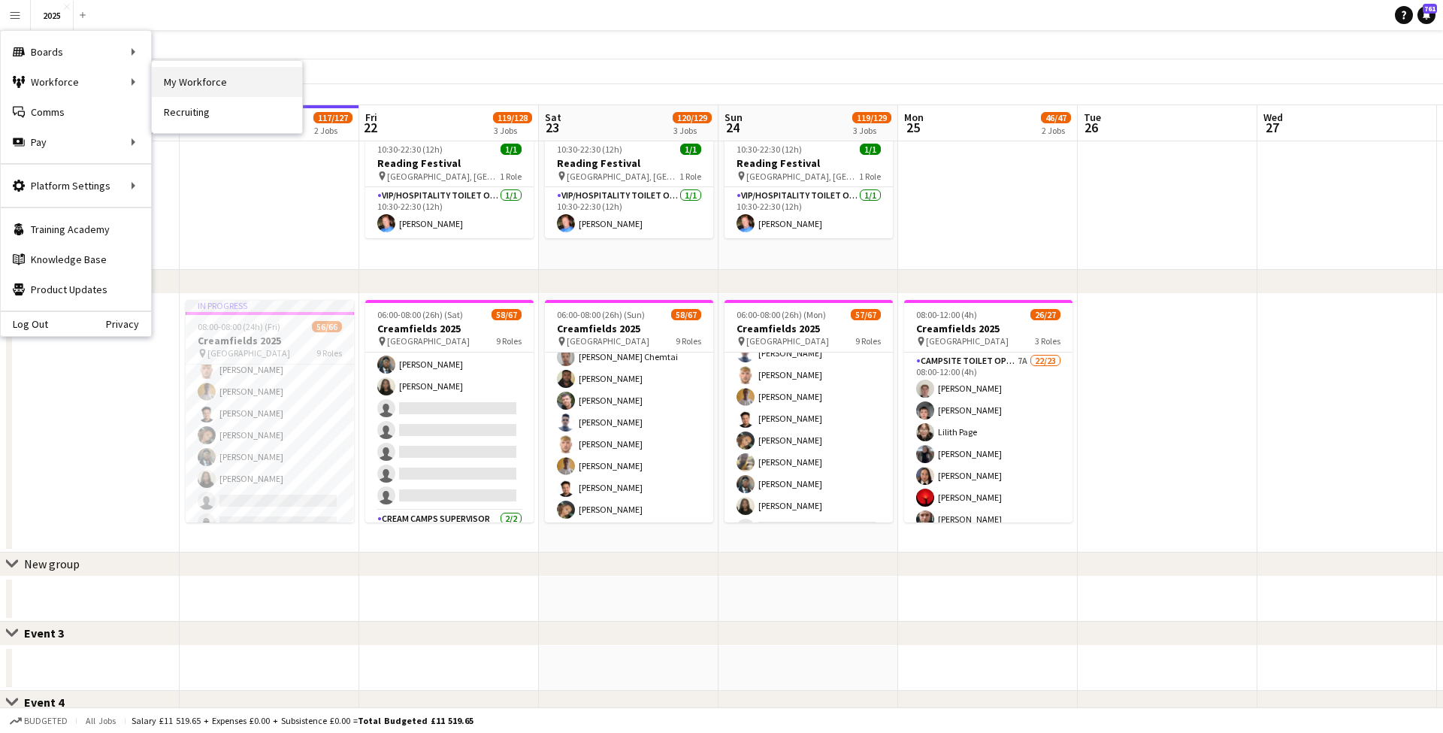
click at [185, 80] on link "My Workforce" at bounding box center [227, 82] width 150 height 30
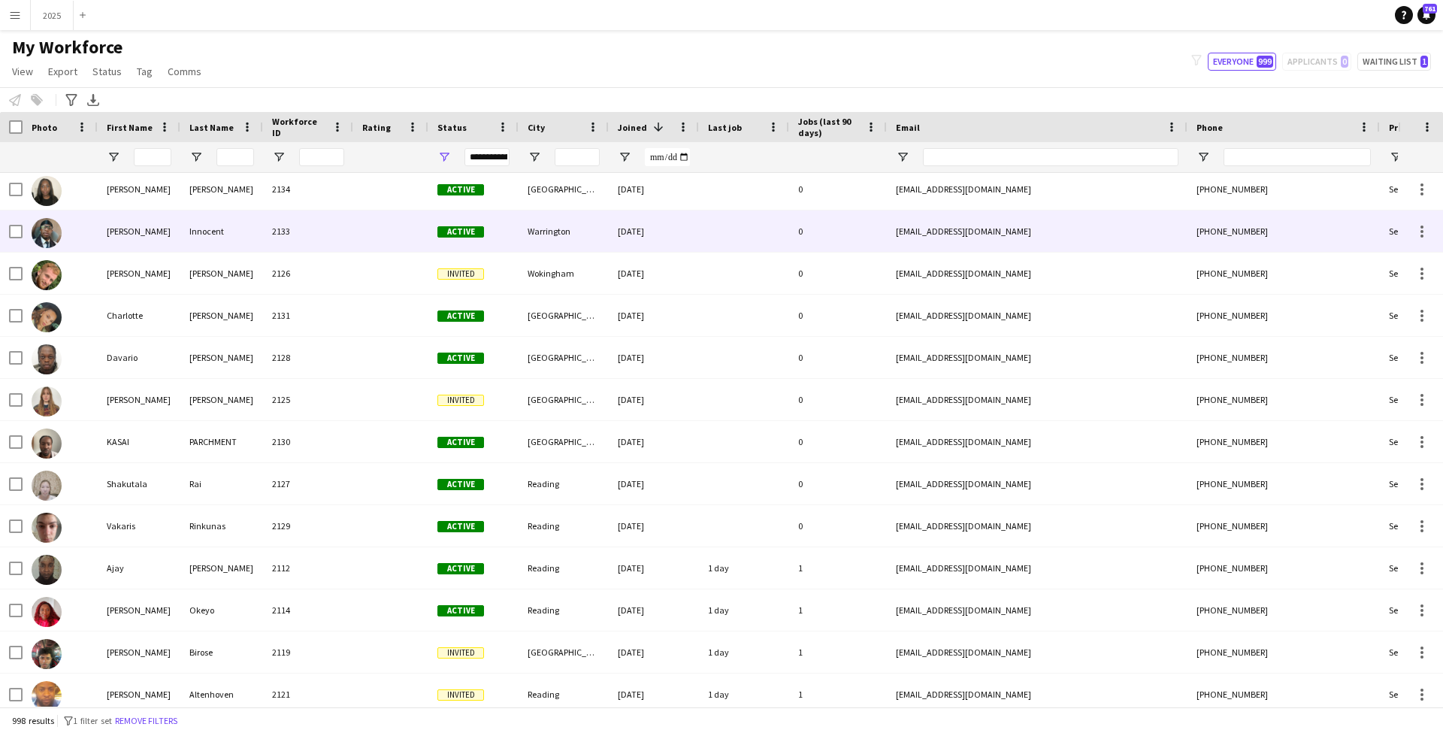
scroll to position [48, 0]
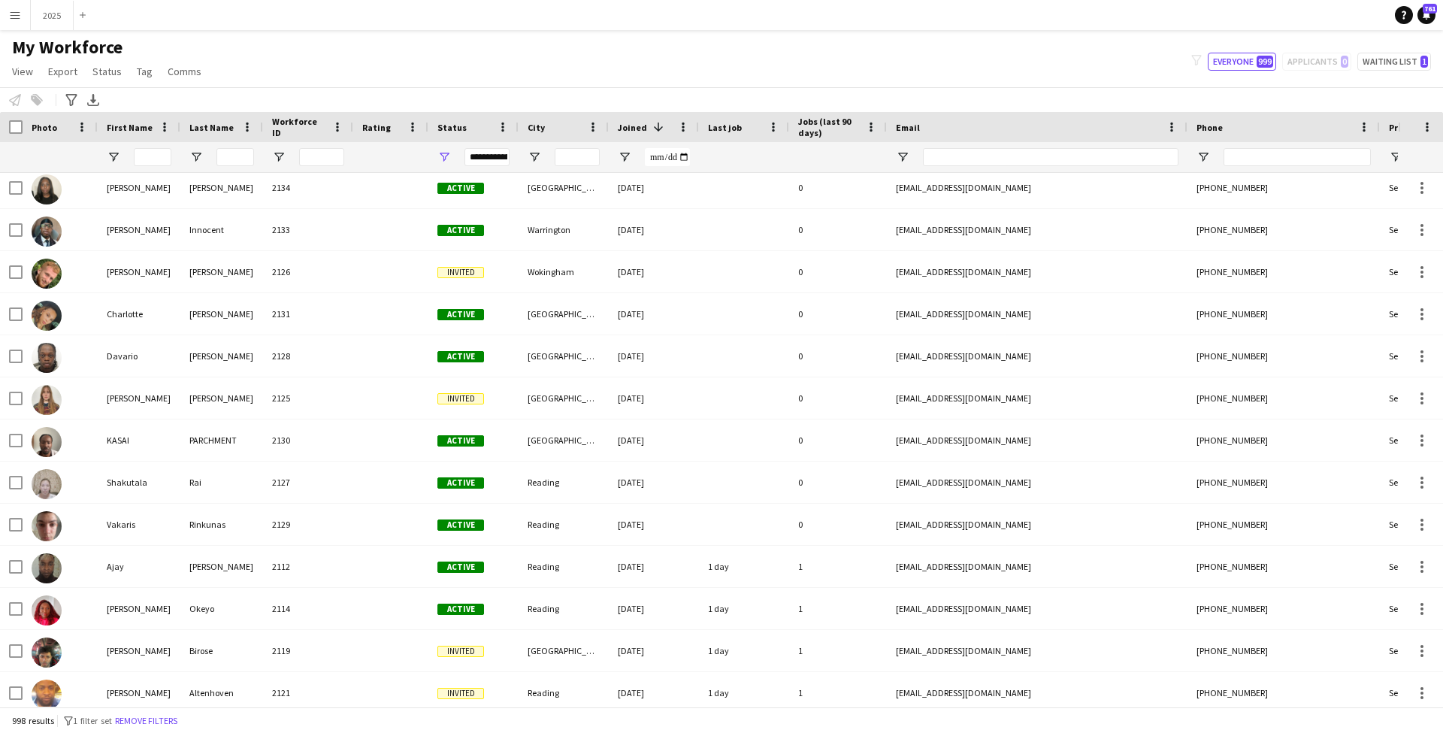
click at [13, 17] on app-icon "Menu" at bounding box center [15, 15] width 12 height 12
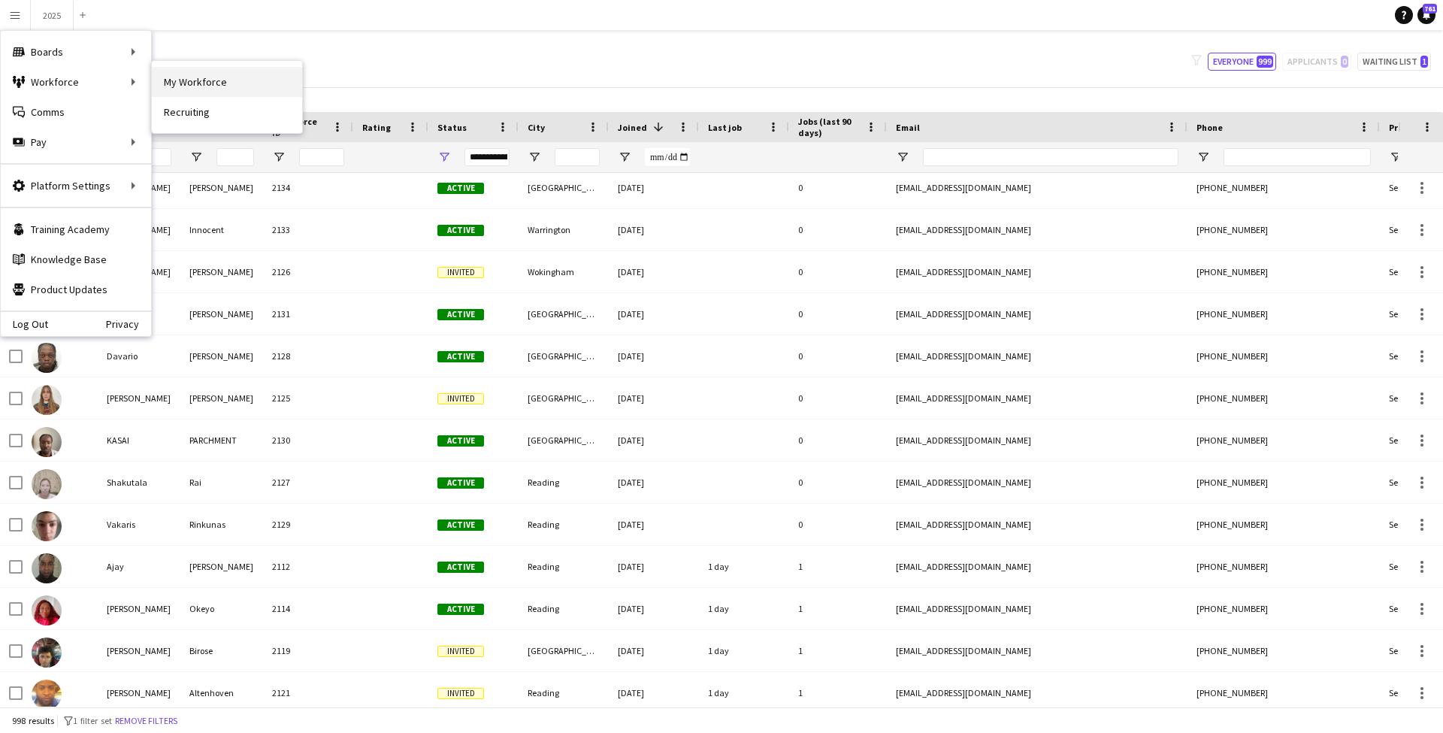
click at [226, 85] on link "My Workforce" at bounding box center [227, 82] width 150 height 30
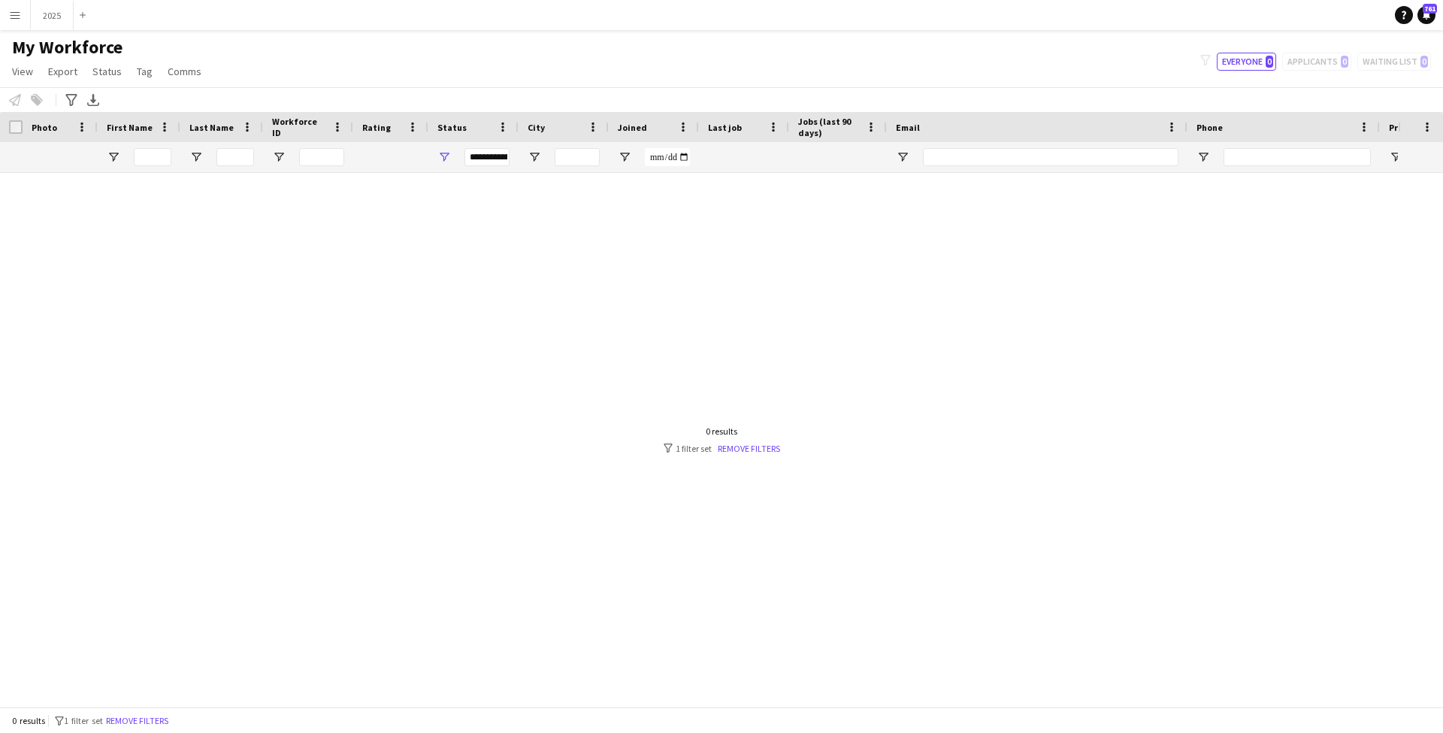
scroll to position [0, 0]
type input "**********"
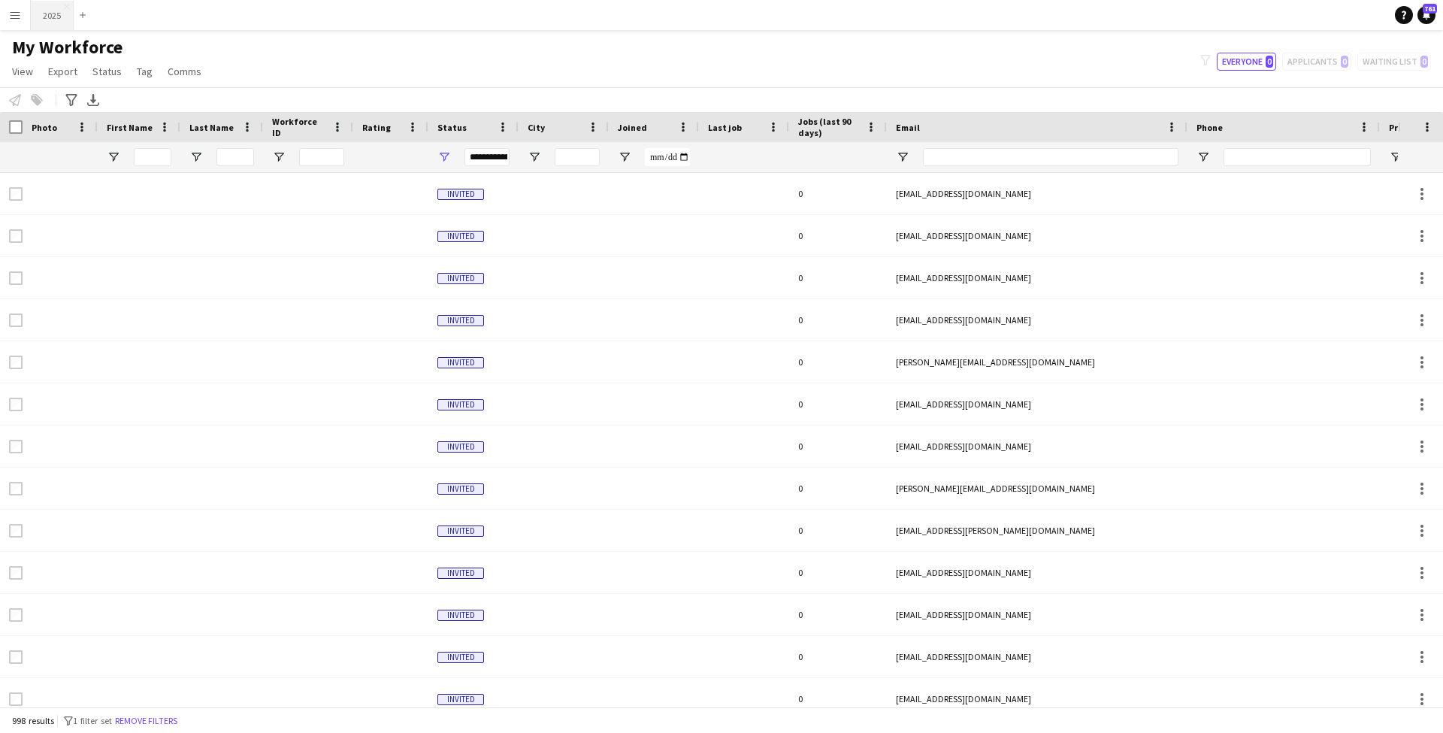
click at [62, 17] on button "2025 Close" at bounding box center [52, 15] width 43 height 29
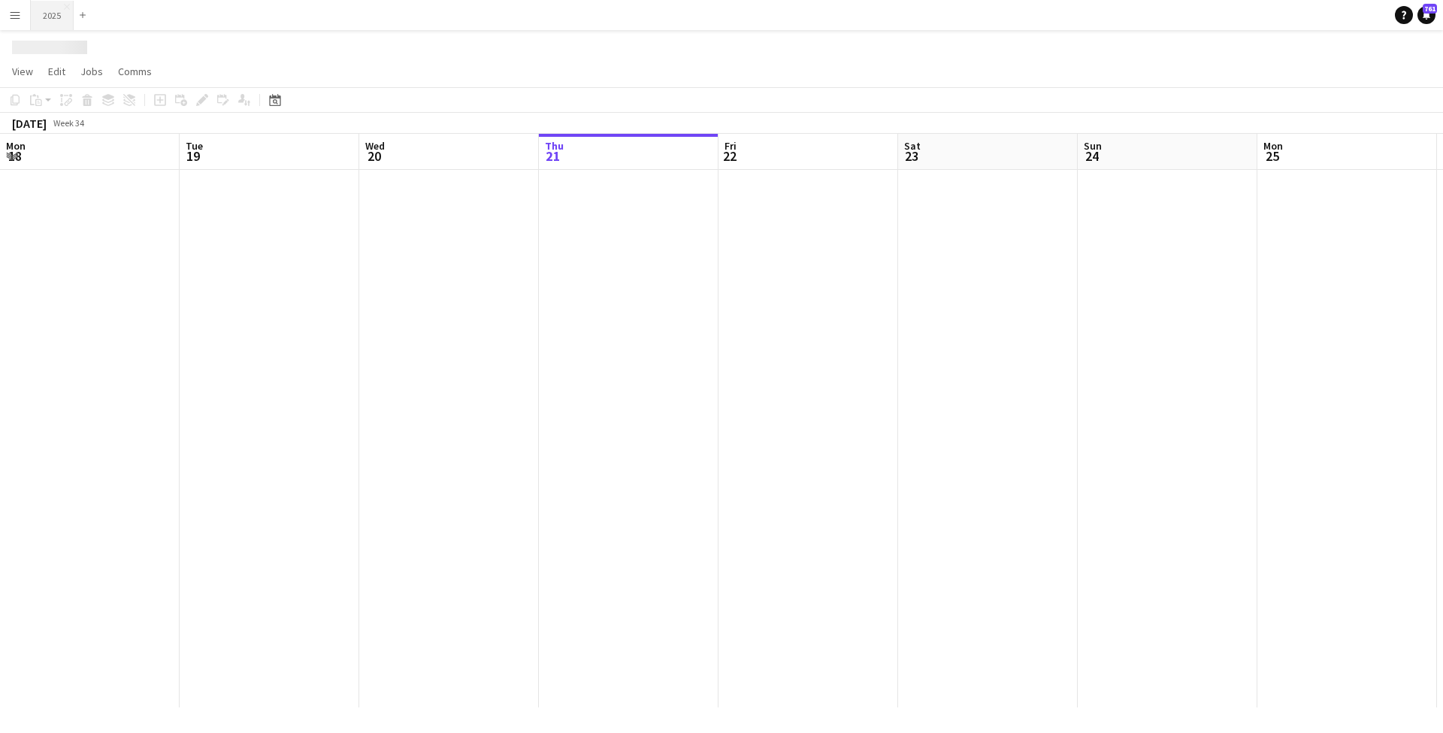
scroll to position [0, 359]
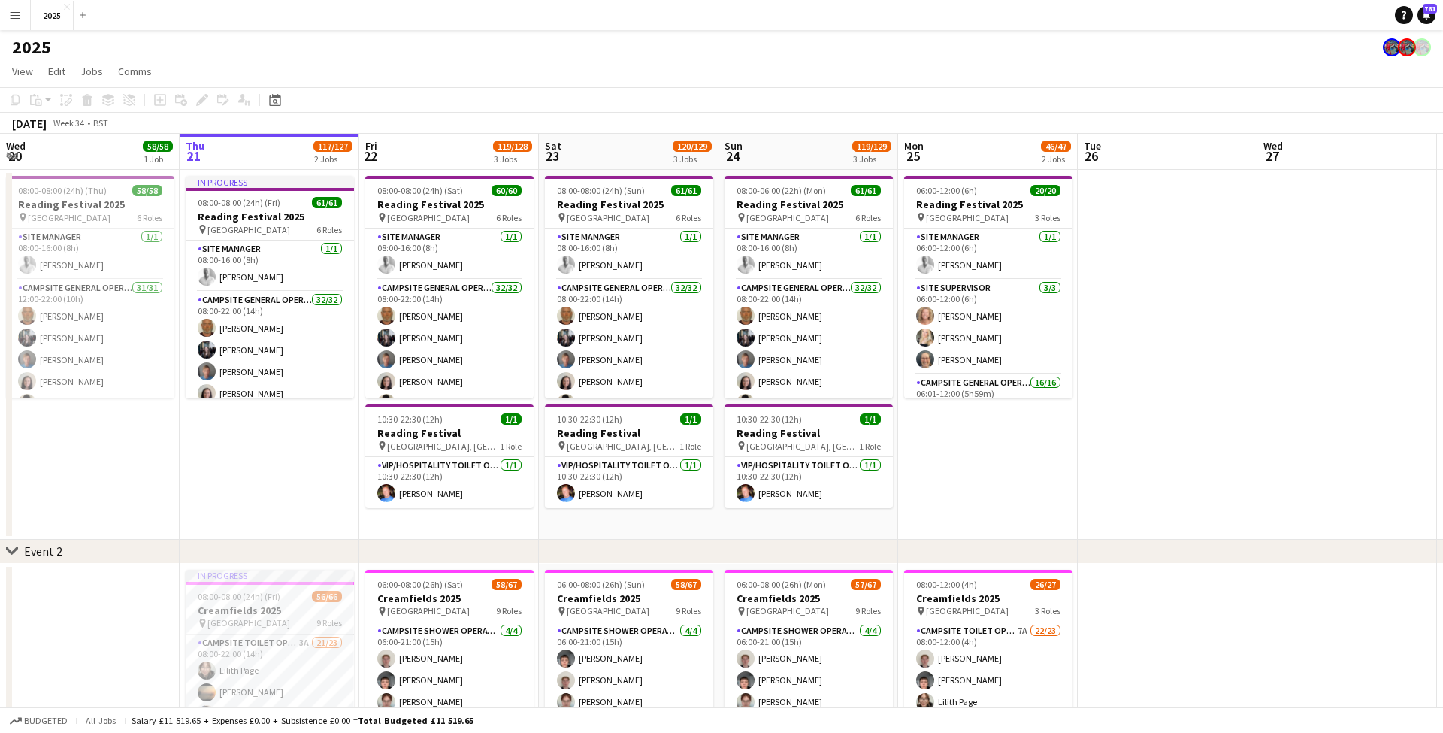
drag, startPoint x: 304, startPoint y: 643, endPoint x: 1286, endPoint y: 183, distance: 1084.1
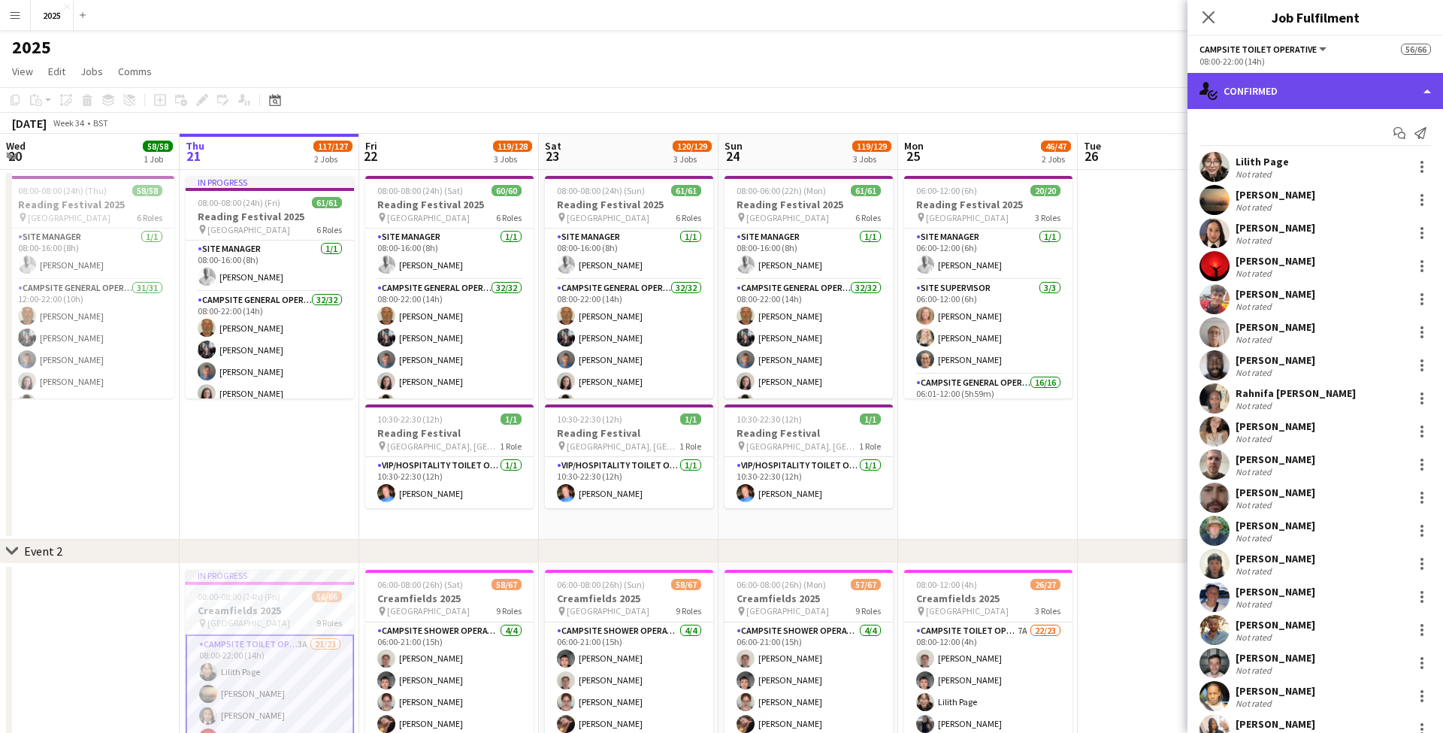
click at [1270, 98] on div "single-neutral-actions-check-2 Confirmed" at bounding box center [1316, 91] width 256 height 36
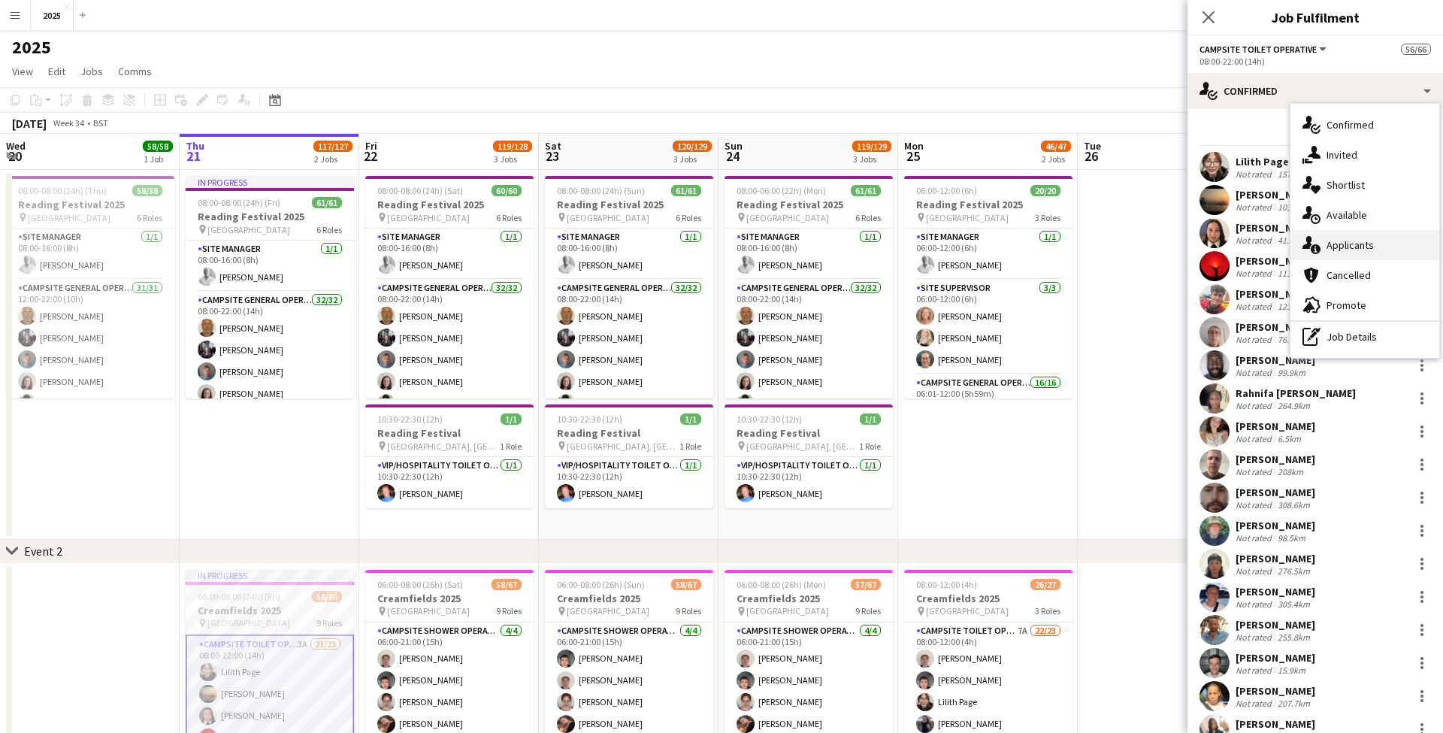
click at [1370, 251] on div "single-neutral-actions-information Applicants" at bounding box center [1365, 245] width 149 height 30
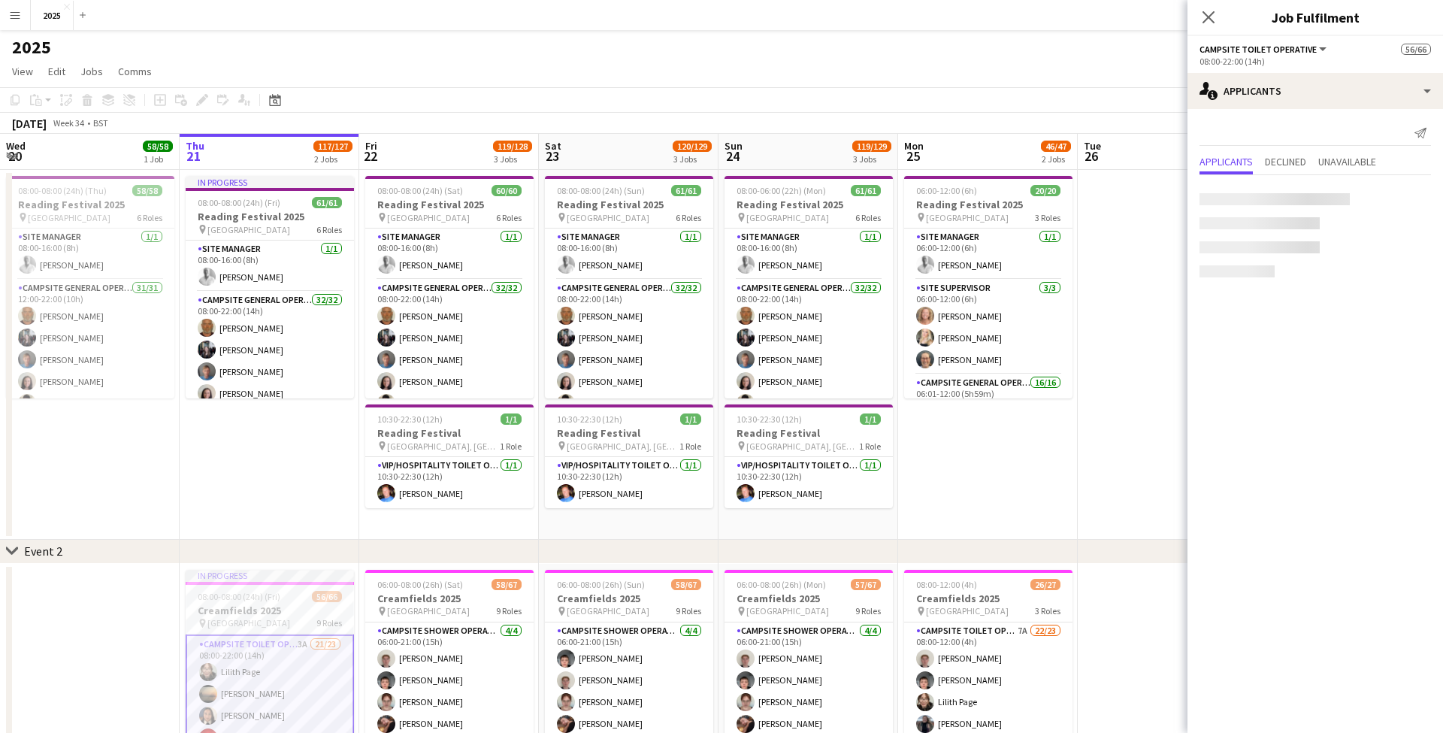
scroll to position [0, 0]
click at [1213, 14] on icon "Close pop-in" at bounding box center [1208, 17] width 14 height 14
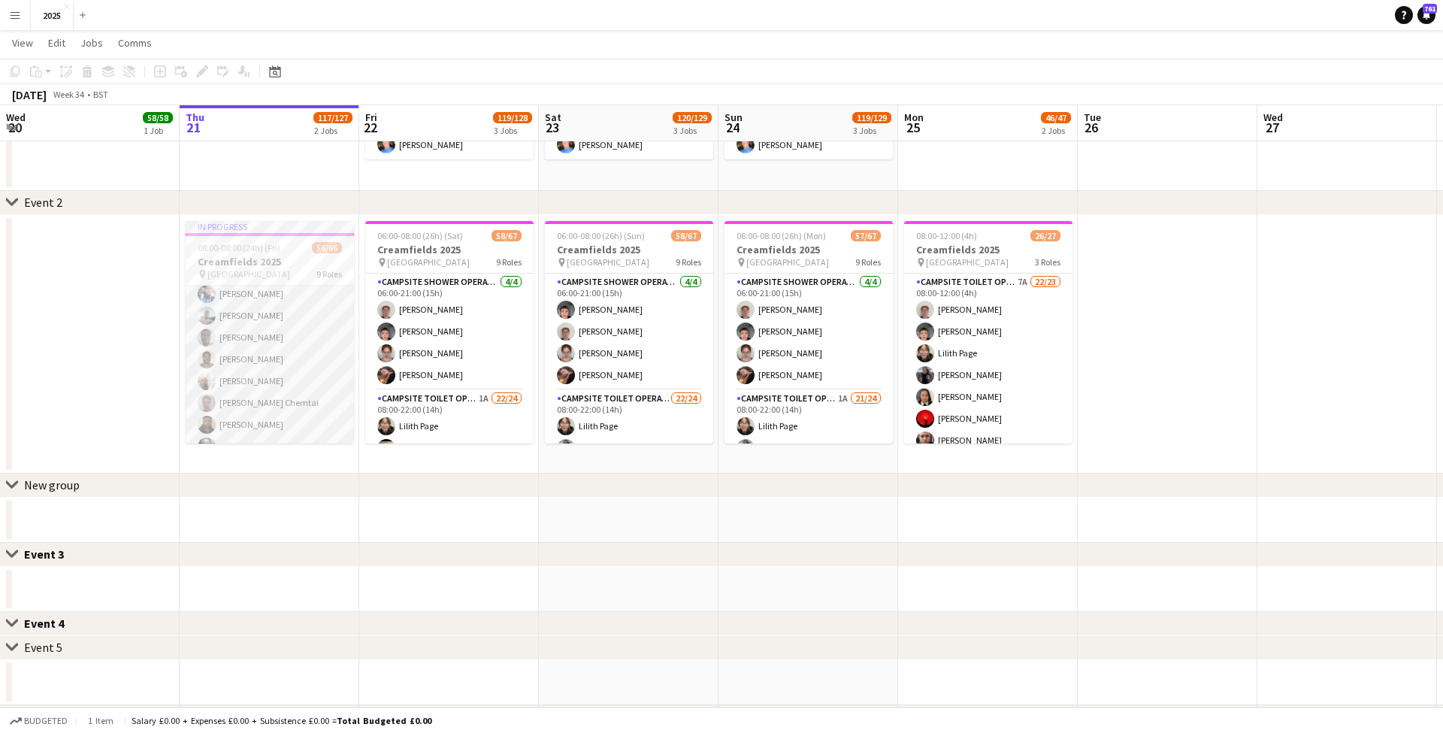
scroll to position [1049, 0]
click at [302, 315] on app-card-role "Campsite Toilet Operative 3A 16/22 22:00-08:00 (10h) [PERSON_NAME] [PERSON_NAME…" at bounding box center [270, 563] width 168 height 509
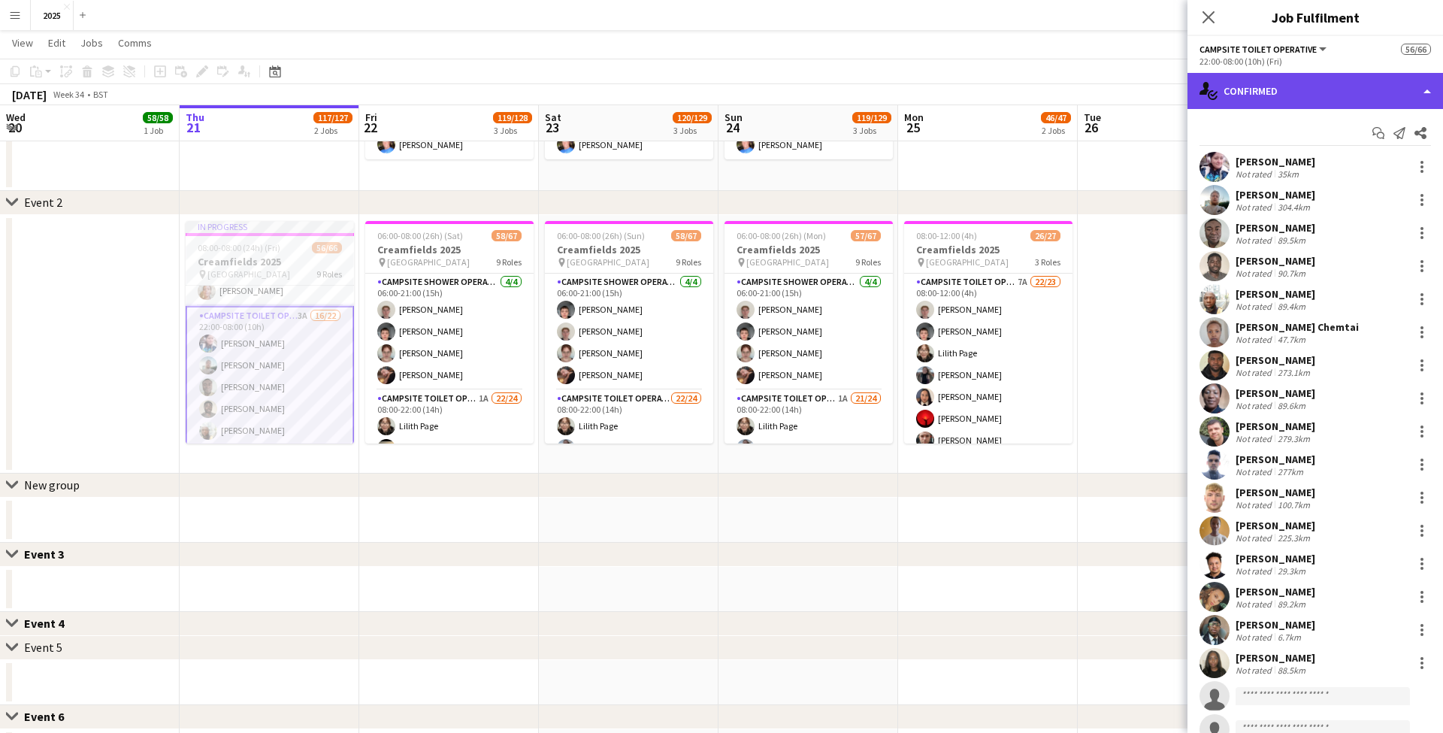
click at [1322, 95] on div "single-neutral-actions-check-2 Confirmed" at bounding box center [1316, 91] width 256 height 36
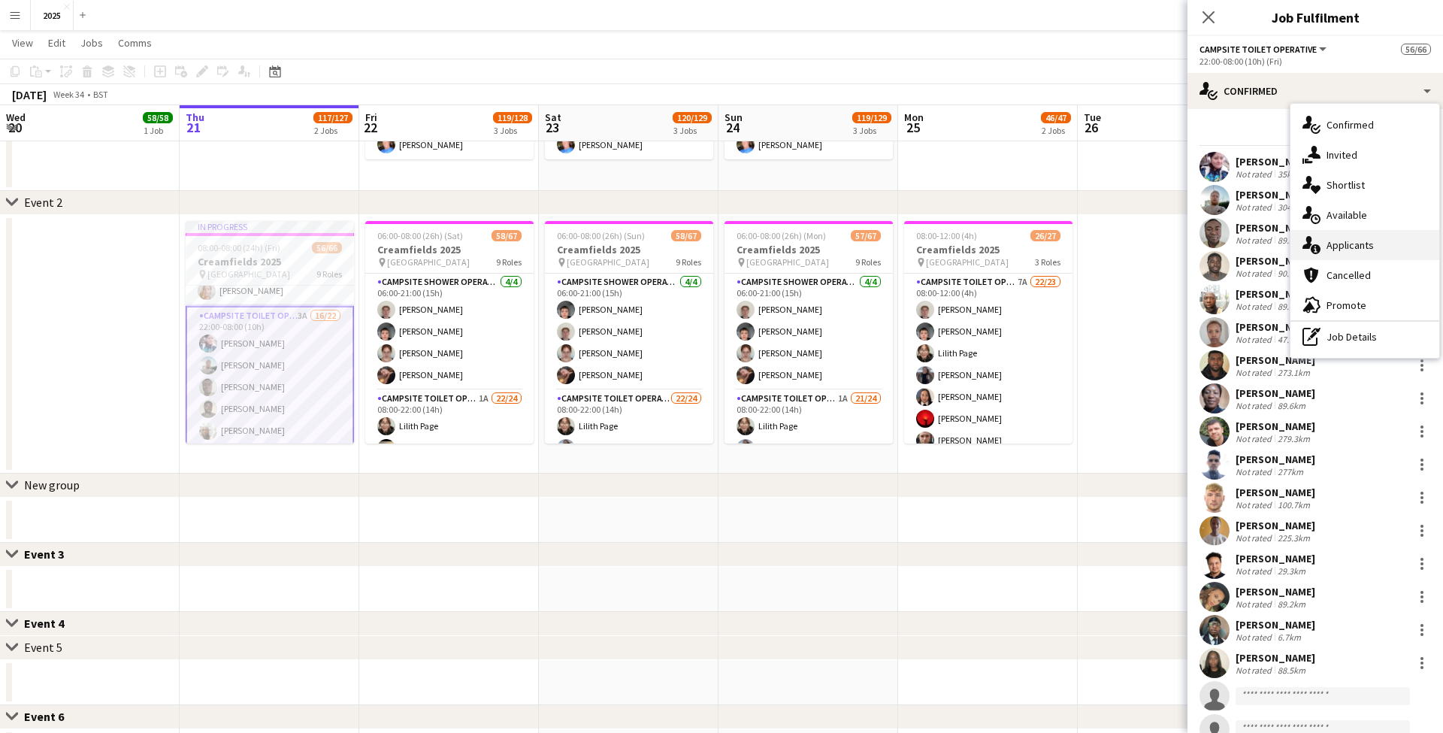
click at [1374, 239] on div "single-neutral-actions-information Applicants" at bounding box center [1365, 245] width 149 height 30
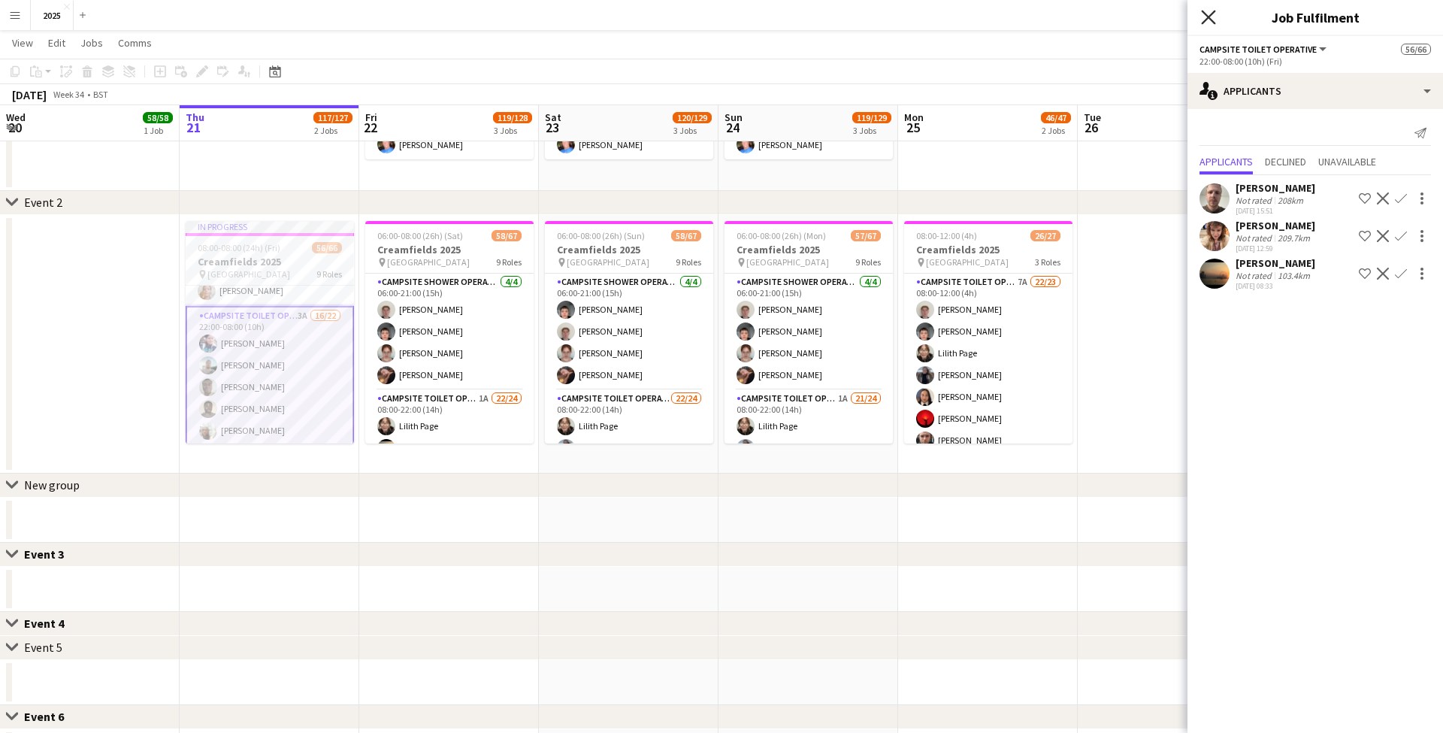
click at [1213, 17] on icon "Close pop-in" at bounding box center [1208, 17] width 14 height 14
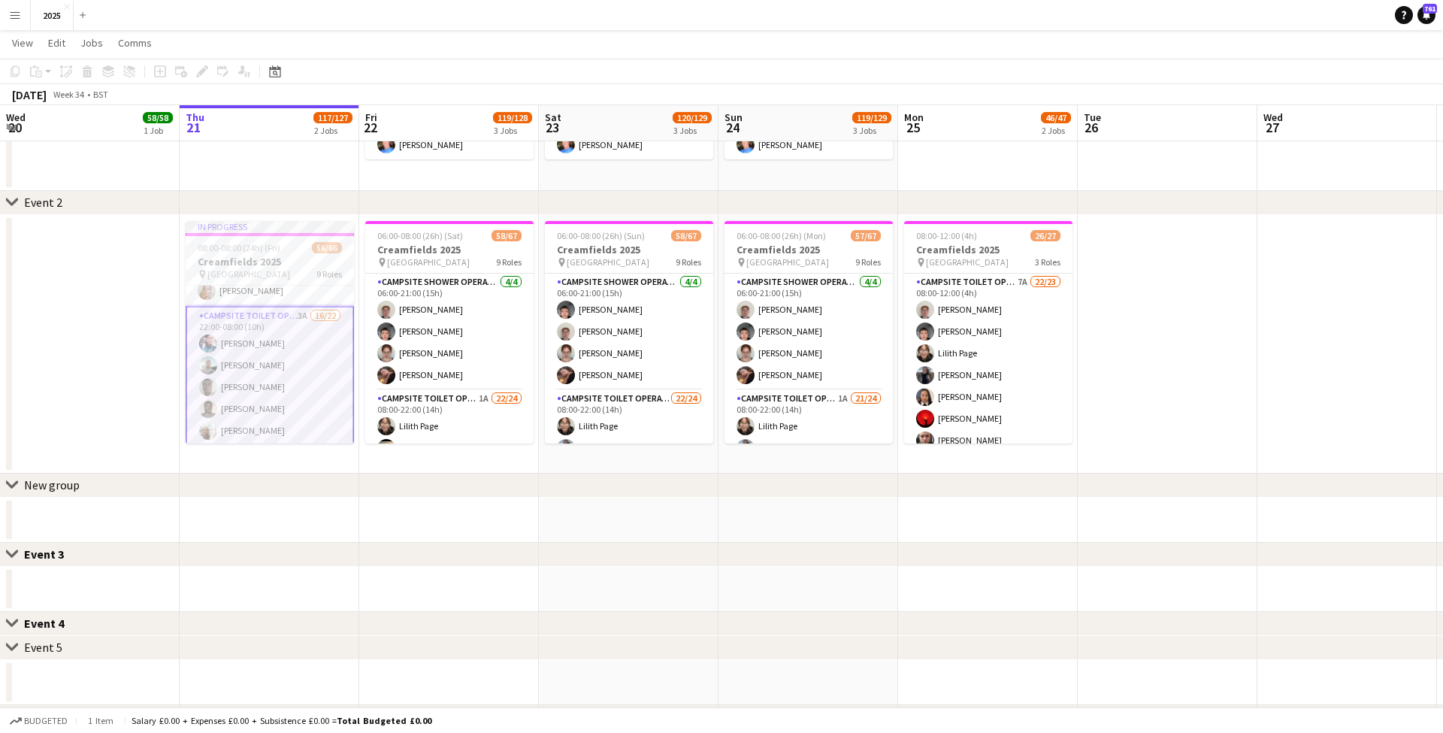
click at [1150, 368] on app-date-cell at bounding box center [1168, 344] width 180 height 259
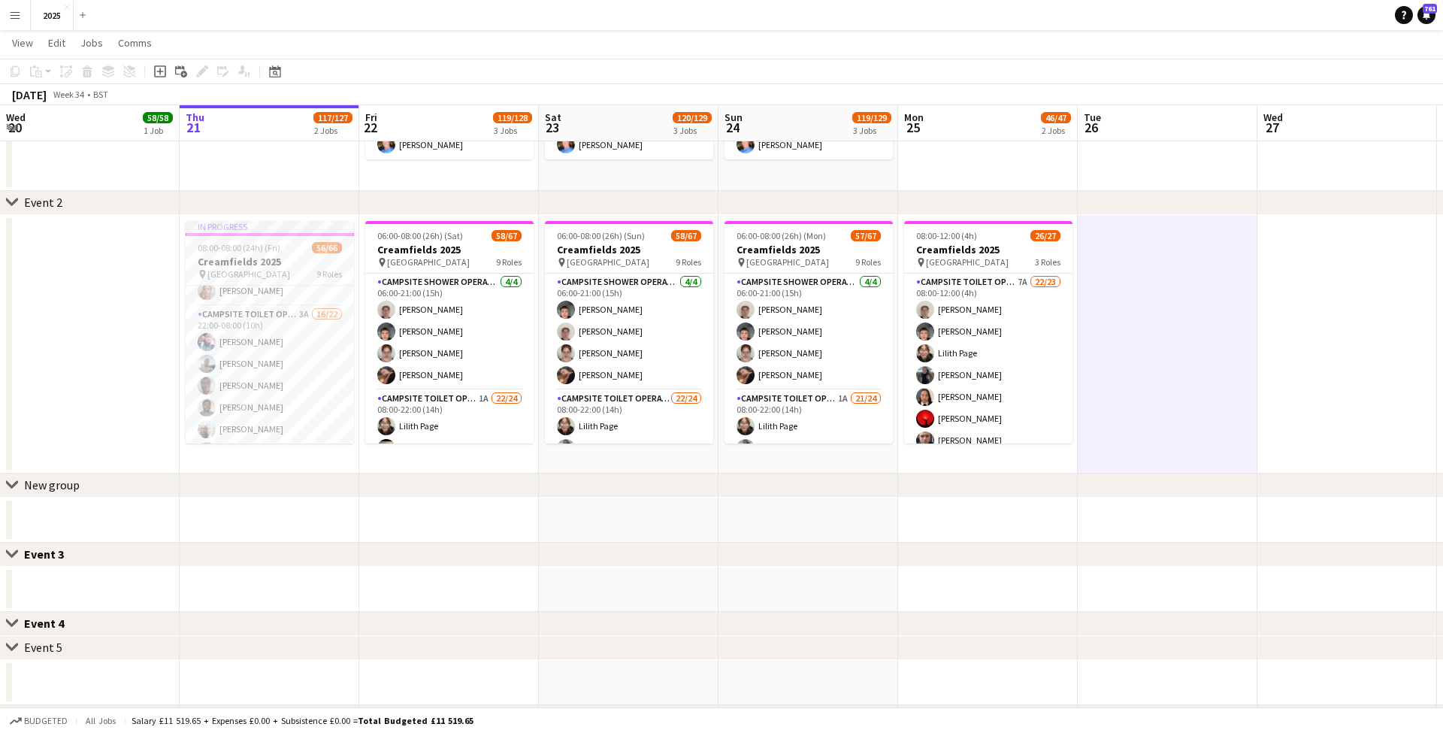
scroll to position [349, 0]
click at [15, 15] on app-icon "Menu" at bounding box center [15, 15] width 12 height 12
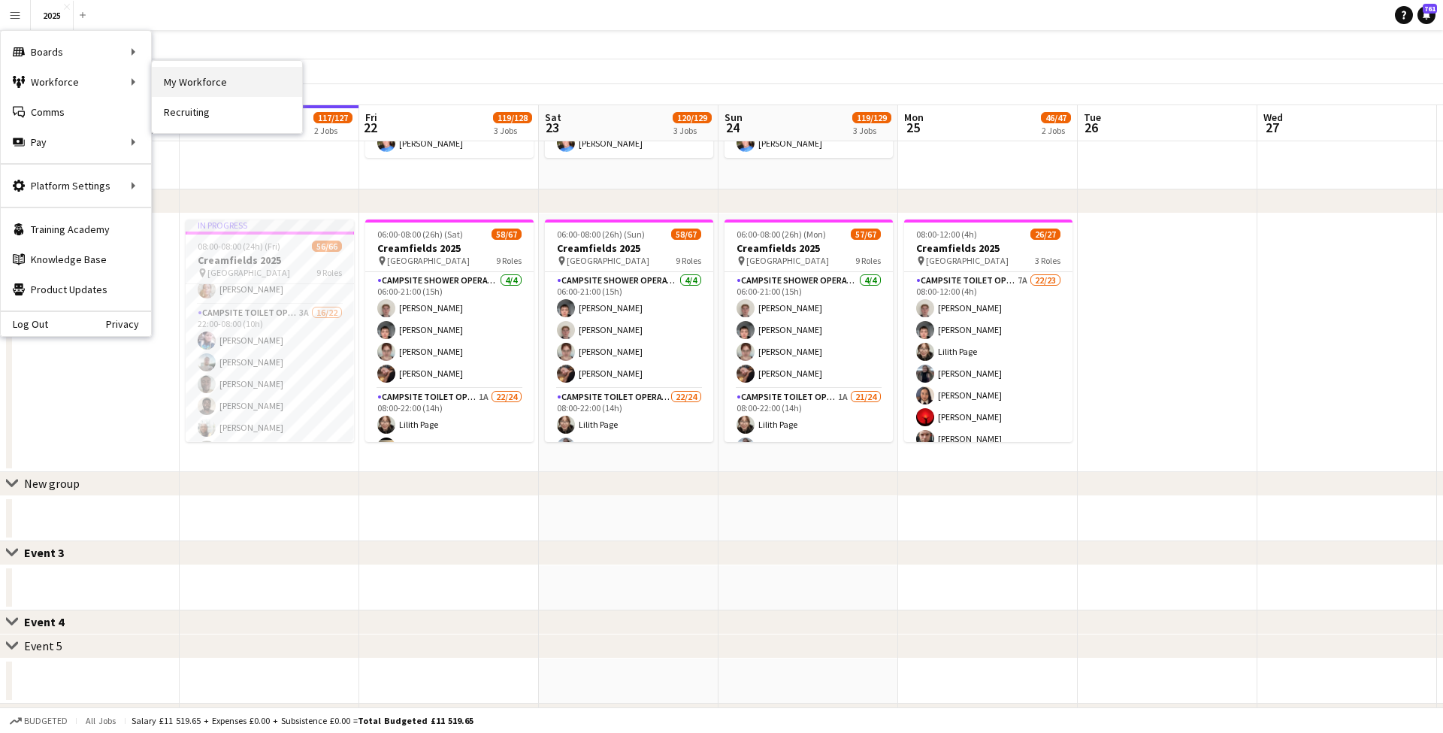
click at [193, 77] on link "My Workforce" at bounding box center [227, 82] width 150 height 30
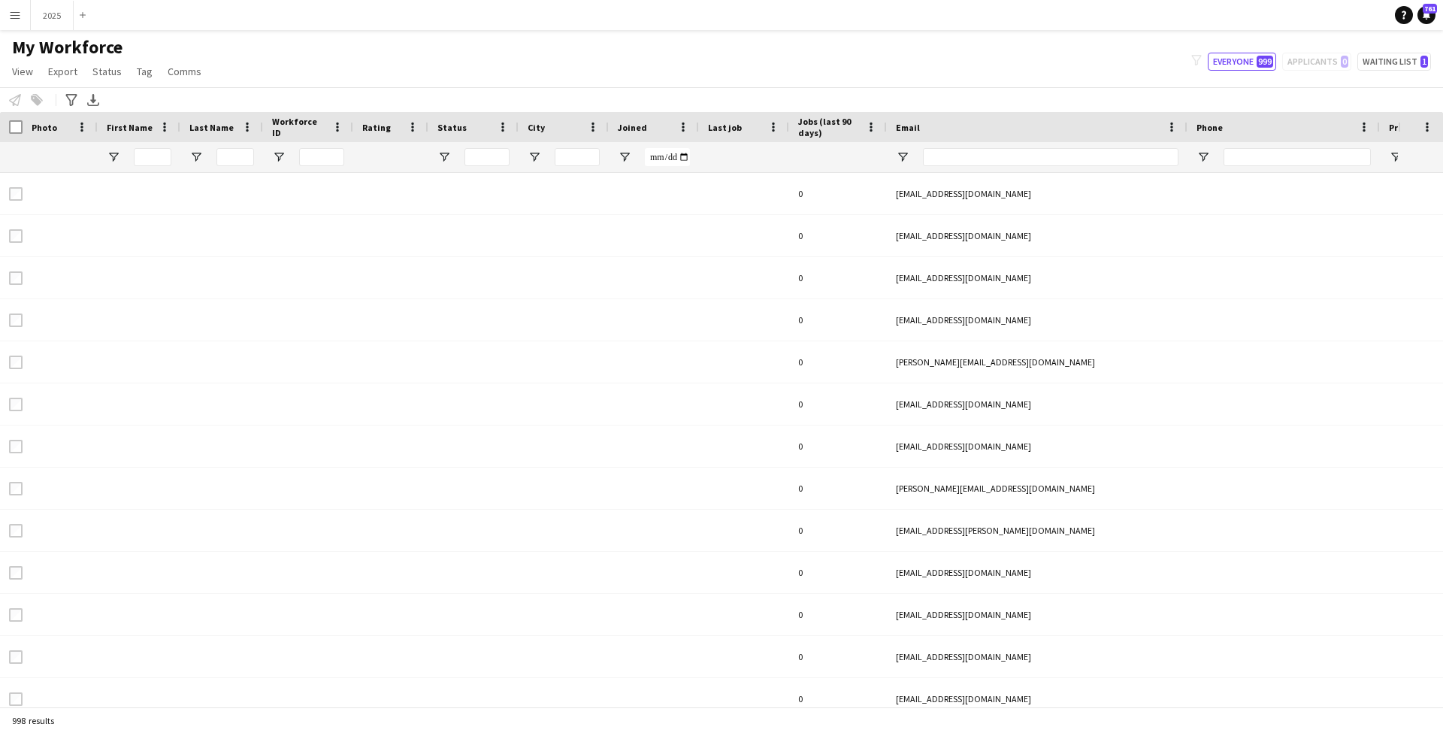
type input "**********"
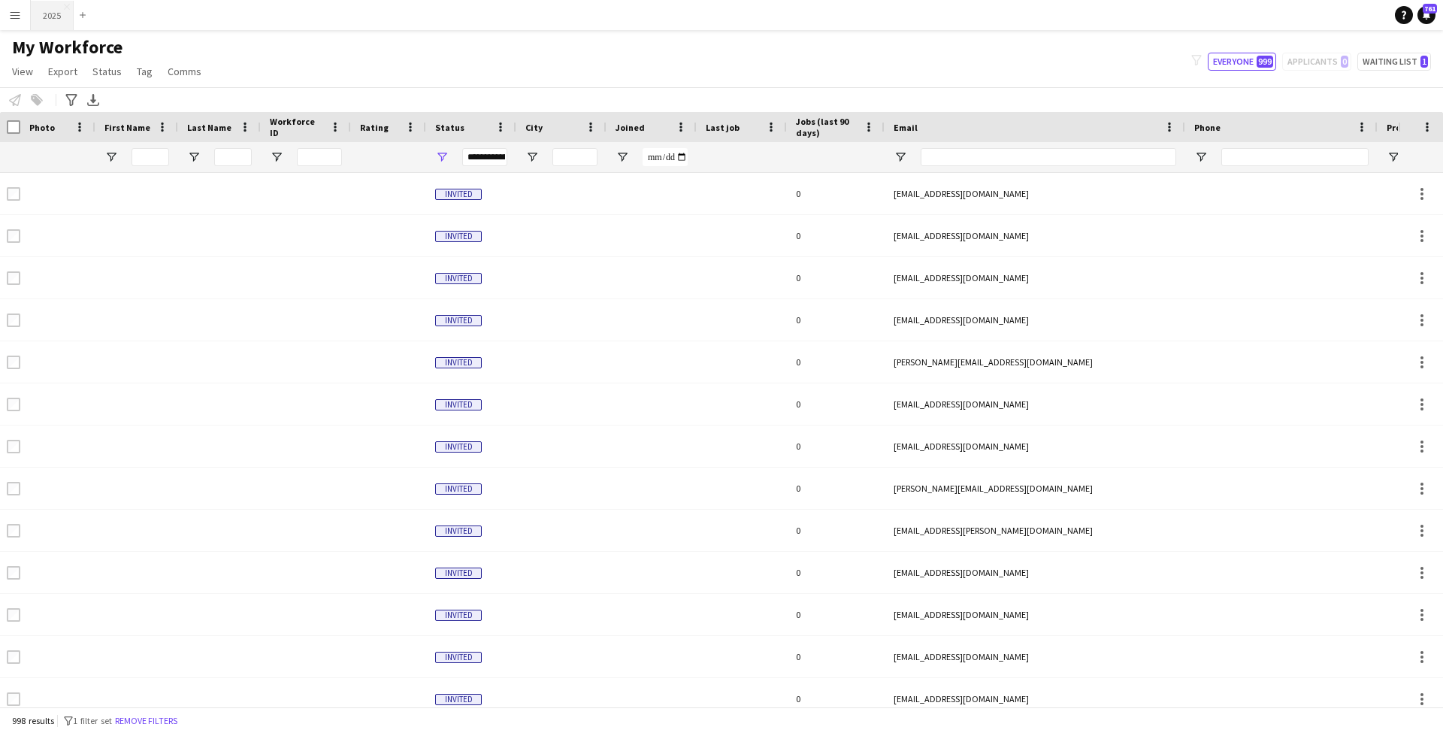
click at [59, 20] on button "2025 Close" at bounding box center [52, 15] width 43 height 29
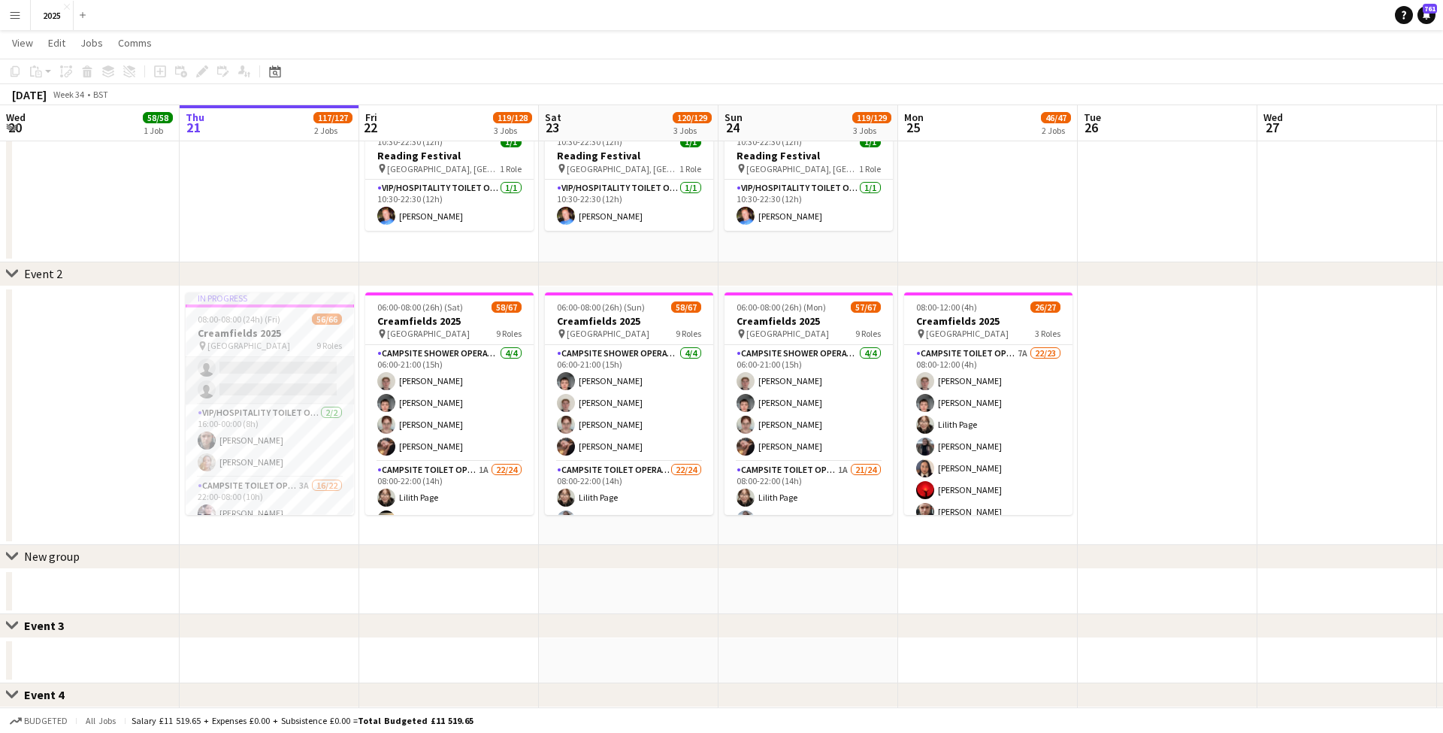
scroll to position [1031, 0]
click at [307, 404] on app-card-role "Campsite Toilet Operative 3A 16/22 22:00-08:00 (10h) [PERSON_NAME] [PERSON_NAME…" at bounding box center [270, 650] width 168 height 509
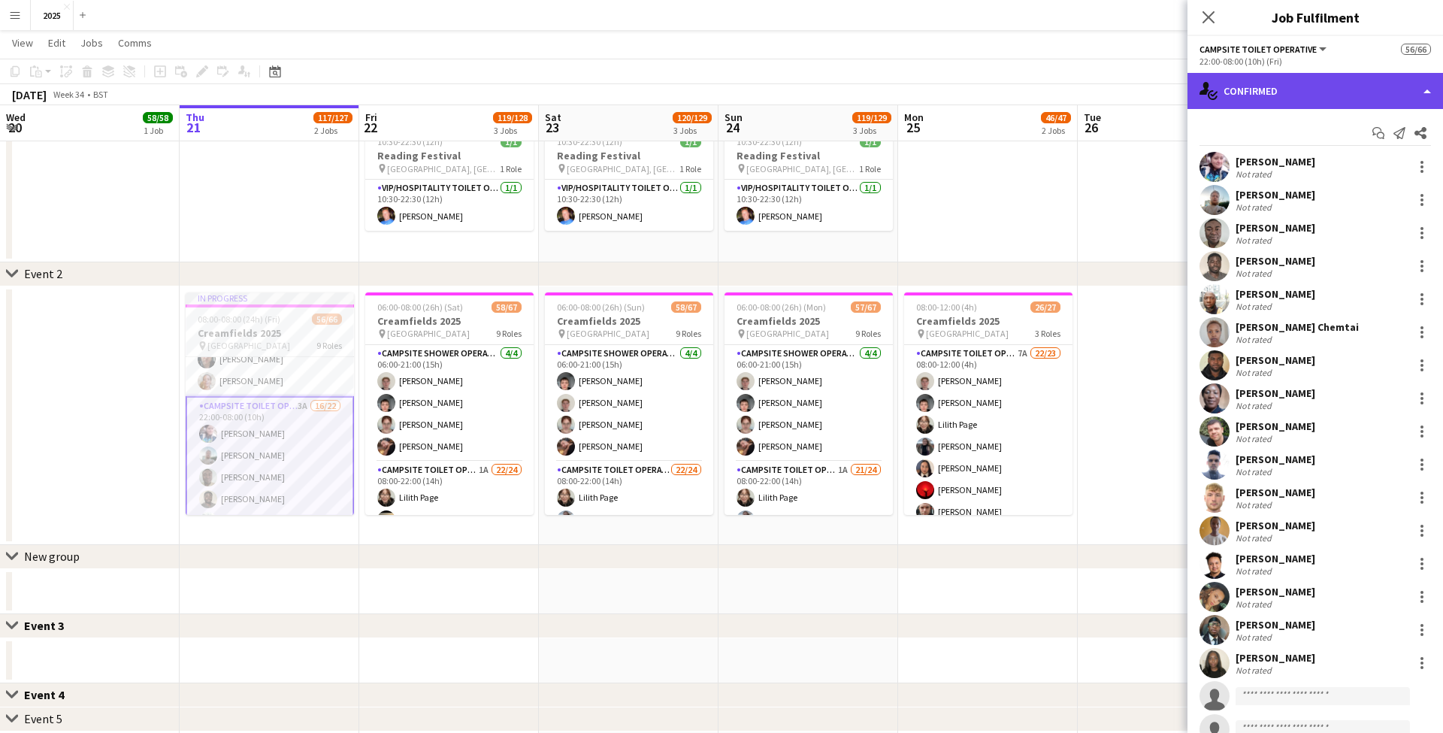
click at [1283, 91] on div "single-neutral-actions-check-2 Confirmed" at bounding box center [1316, 91] width 256 height 36
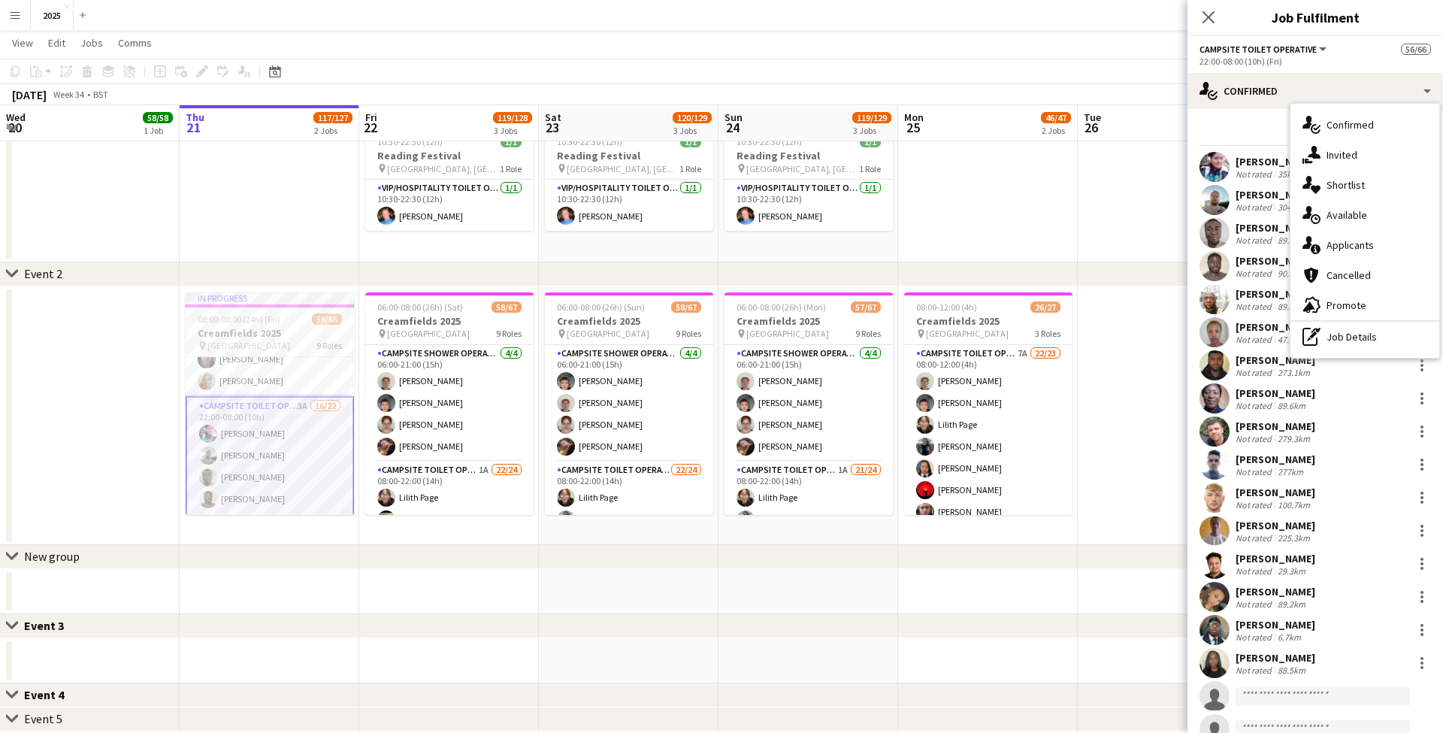
click at [1327, 246] on div "single-neutral-actions-information Applicants" at bounding box center [1365, 245] width 149 height 30
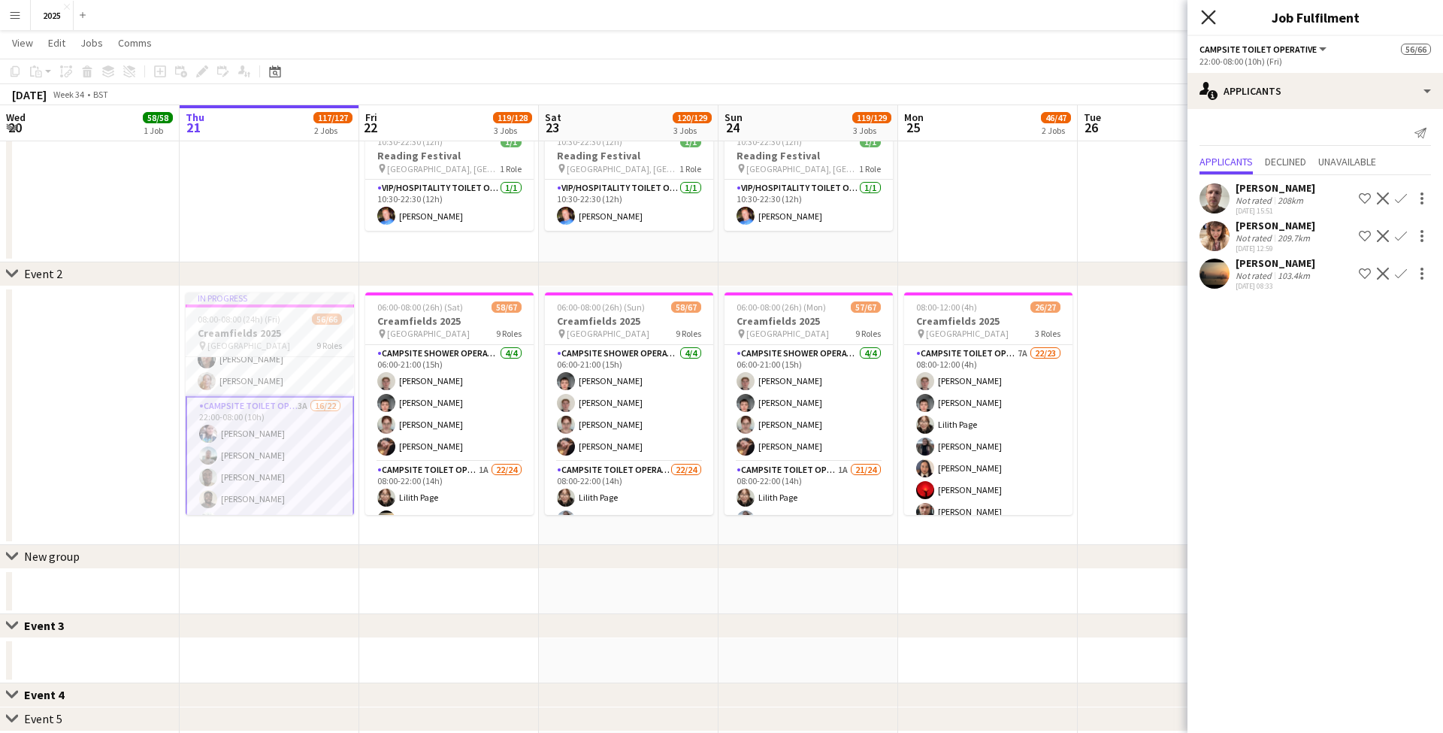
click at [1210, 20] on icon "Close pop-in" at bounding box center [1208, 17] width 14 height 14
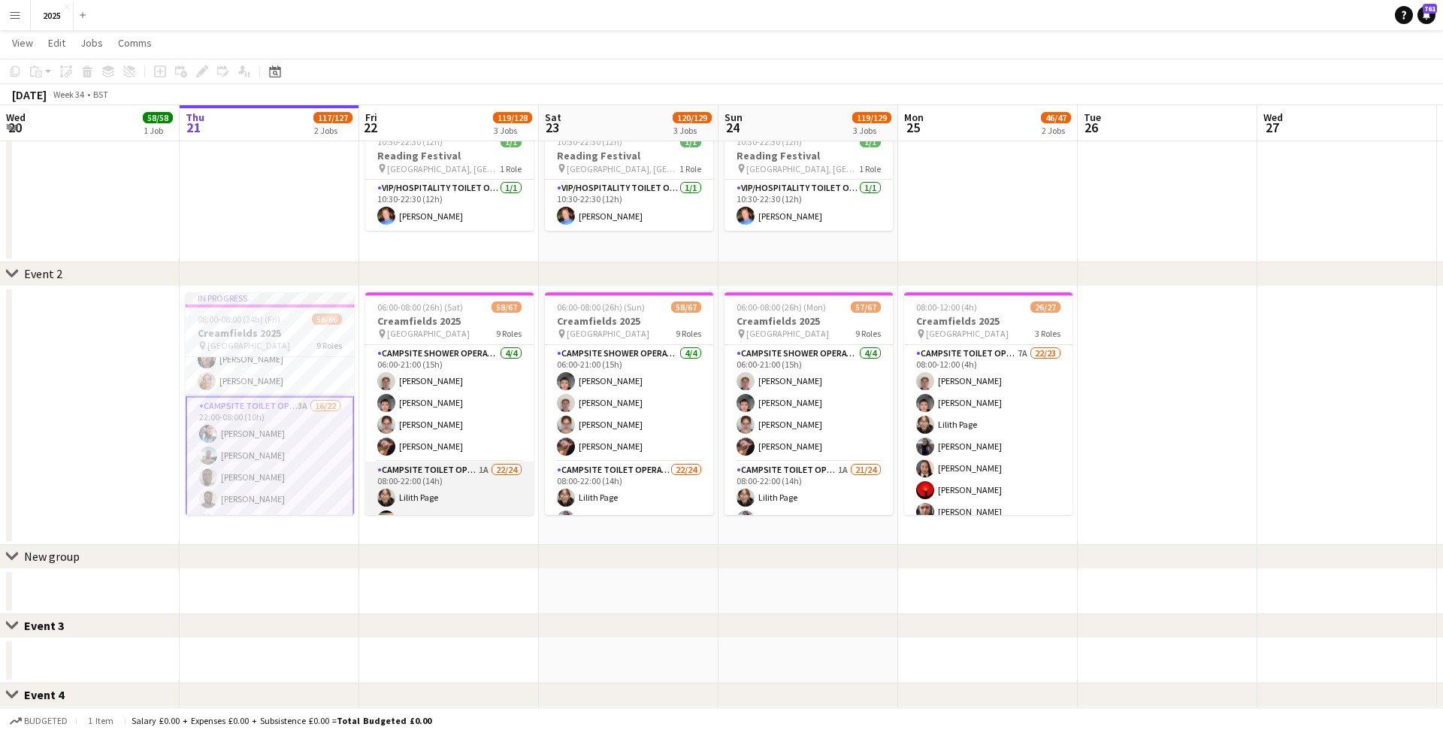
click at [480, 468] on app-card-role "Campsite Toilet Operative 1A 22/24 08:00-22:00 (14h) [PERSON_NAME] [PERSON_NAME…" at bounding box center [449, 738] width 168 height 552
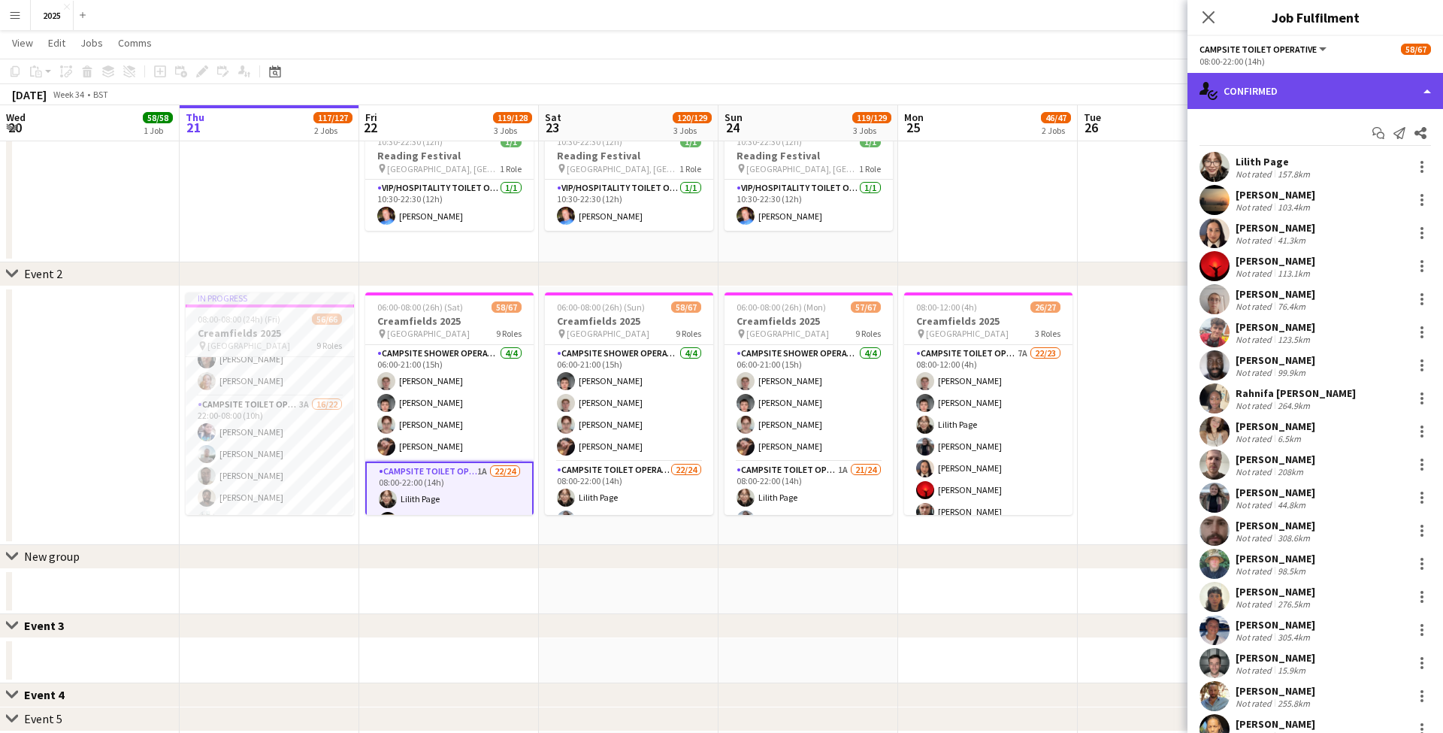
click at [1346, 98] on div "single-neutral-actions-check-2 Confirmed" at bounding box center [1316, 91] width 256 height 36
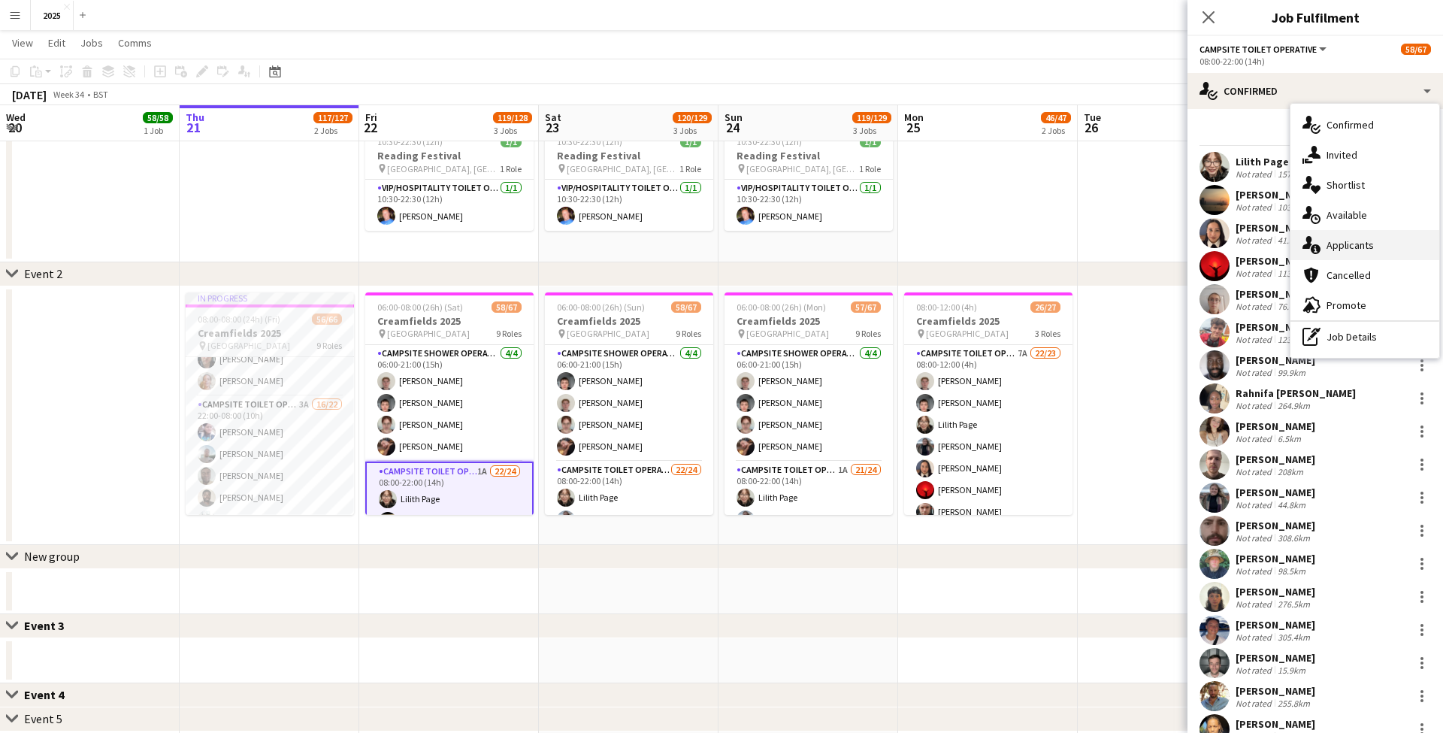
click at [1326, 241] on div "single-neutral-actions-information Applicants" at bounding box center [1365, 245] width 149 height 30
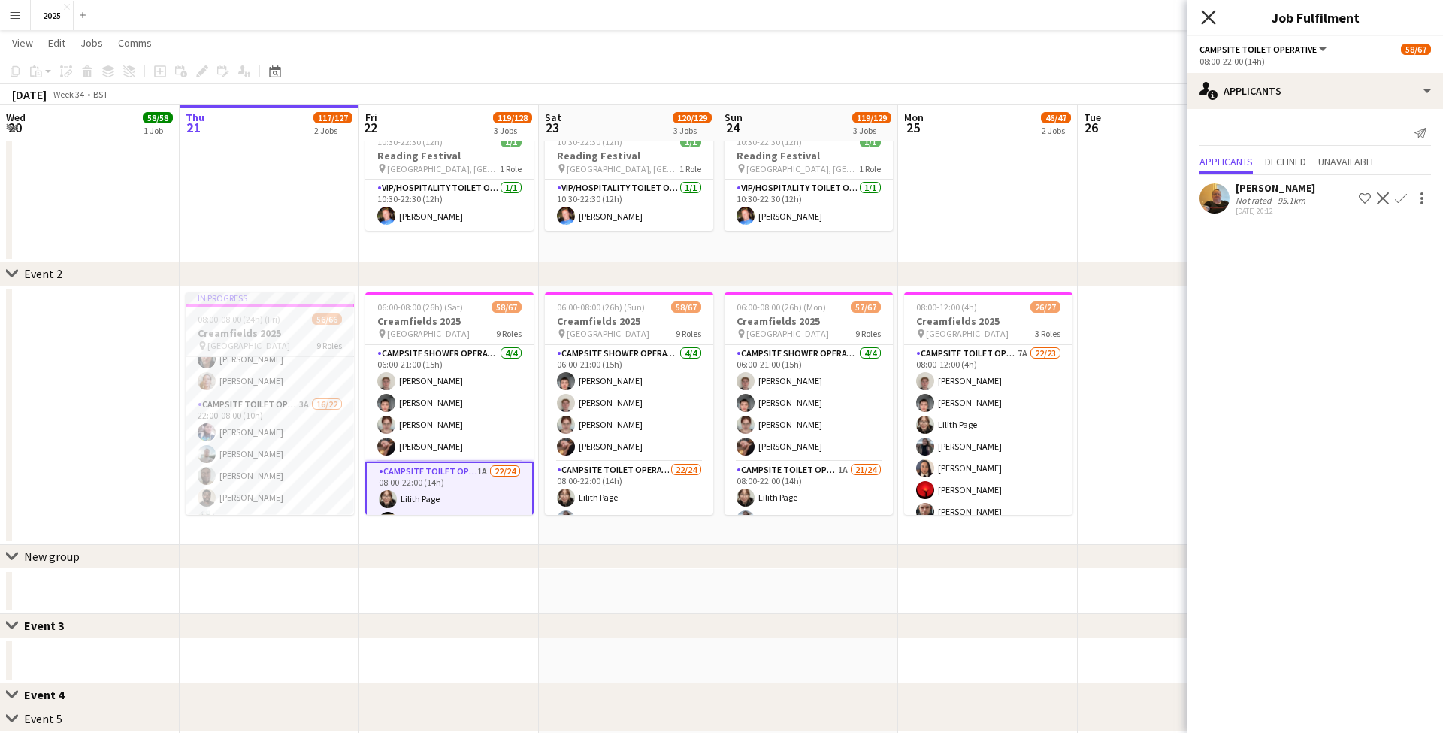
click at [1214, 19] on icon "Close pop-in" at bounding box center [1208, 17] width 14 height 14
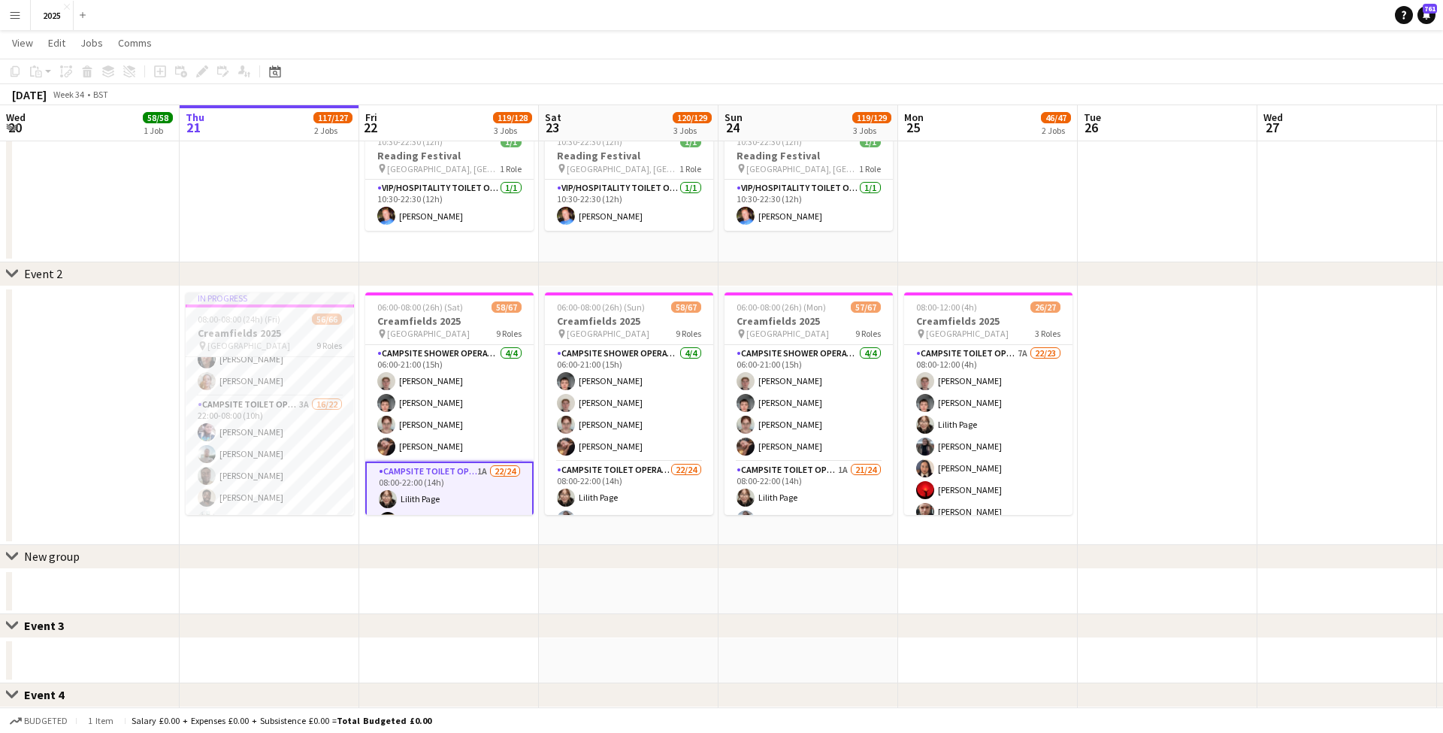
click at [1173, 431] on app-date-cell at bounding box center [1168, 415] width 180 height 259
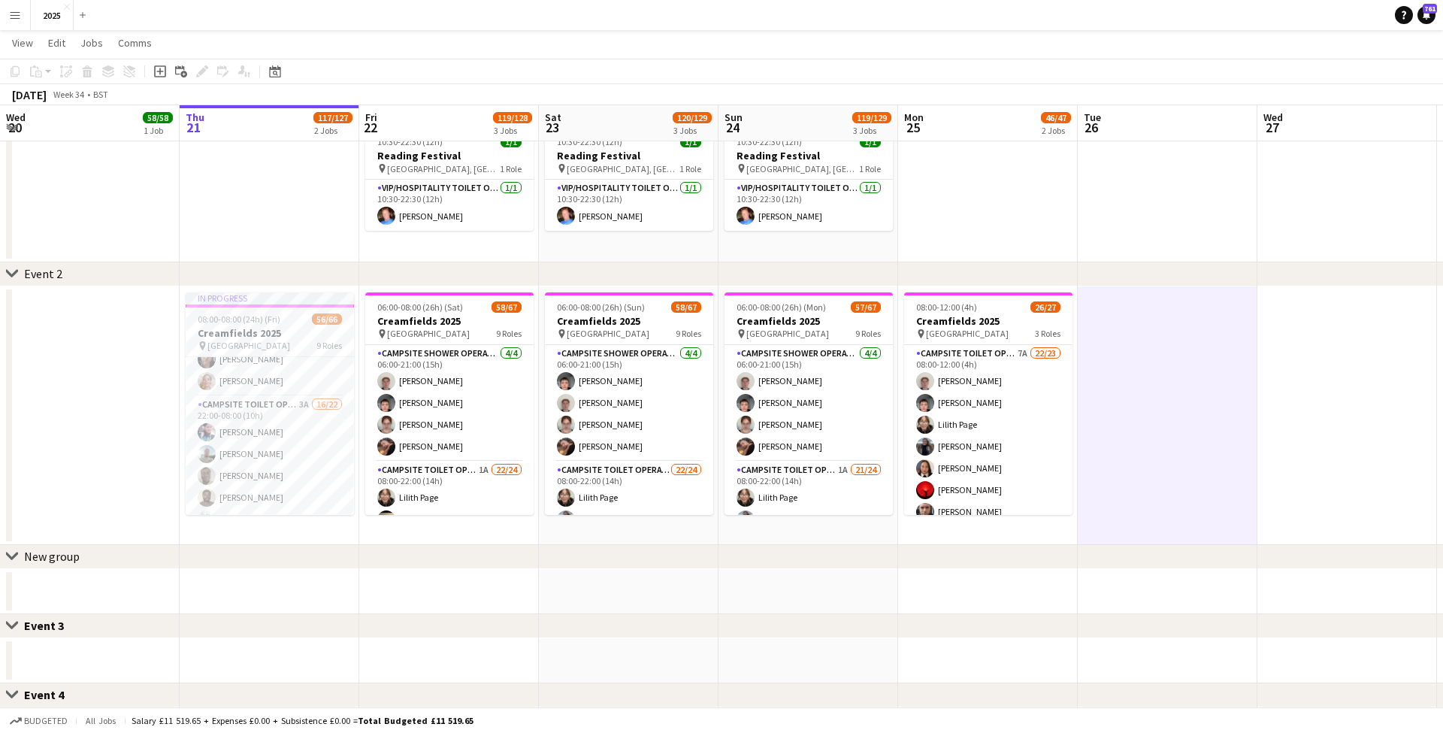
click at [15, 11] on app-icon "Menu" at bounding box center [15, 15] width 12 height 12
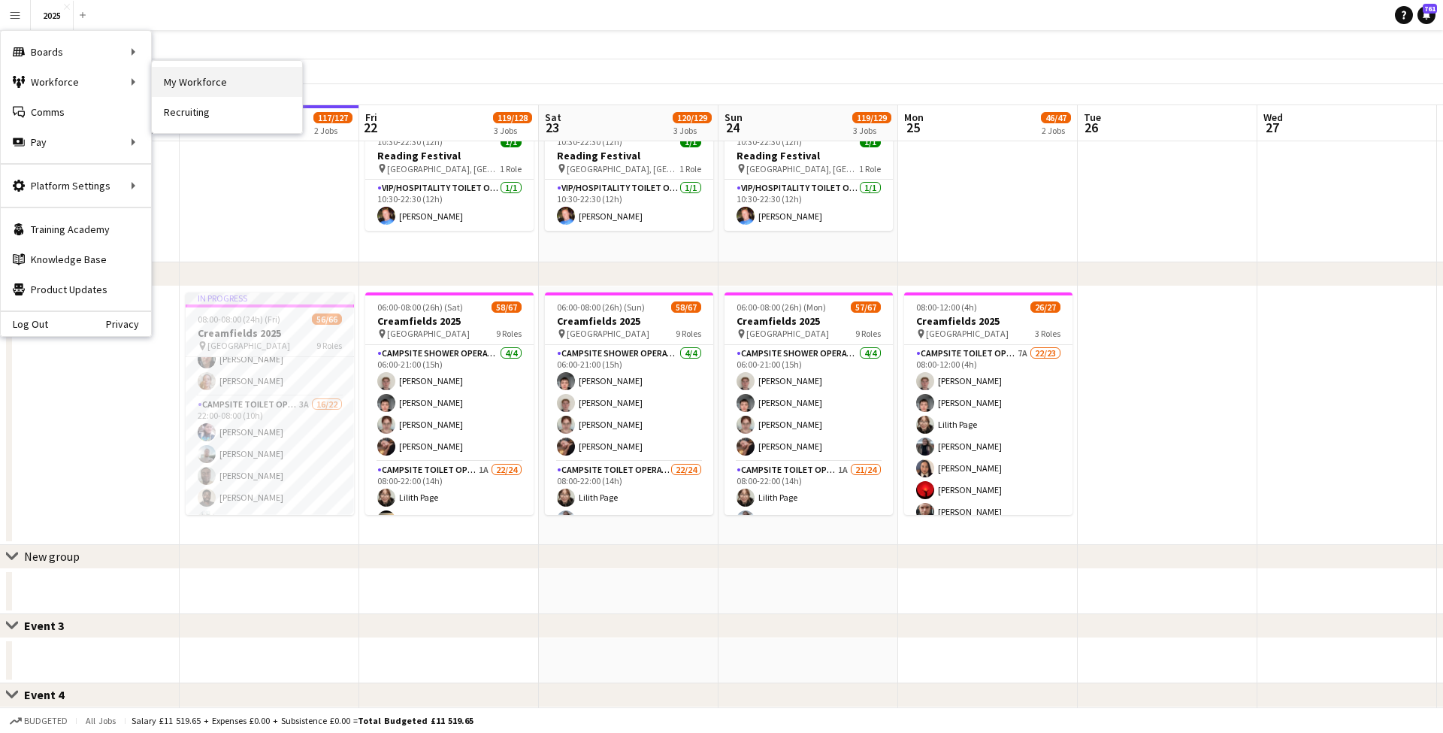
click at [247, 81] on link "My Workforce" at bounding box center [227, 82] width 150 height 30
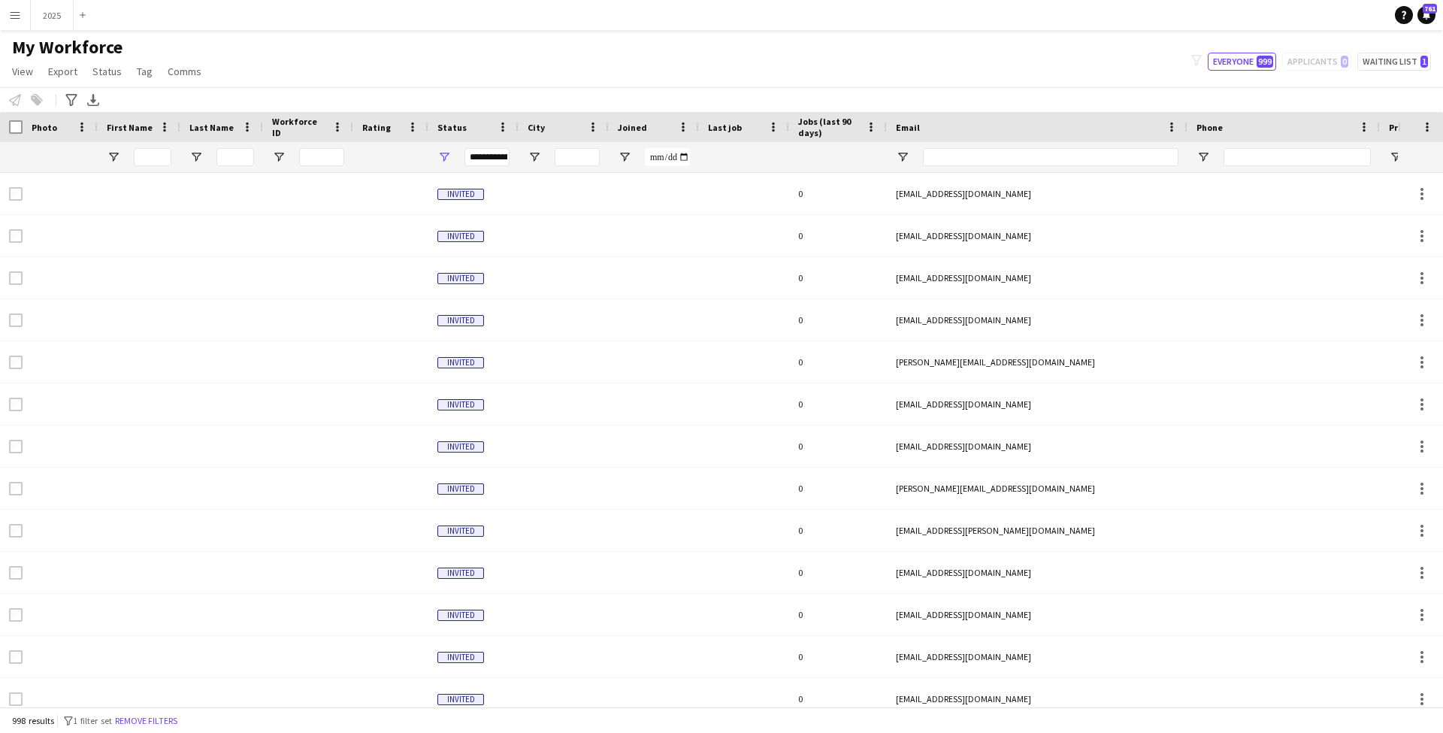
click at [19, 17] on app-icon "Menu" at bounding box center [15, 15] width 12 height 12
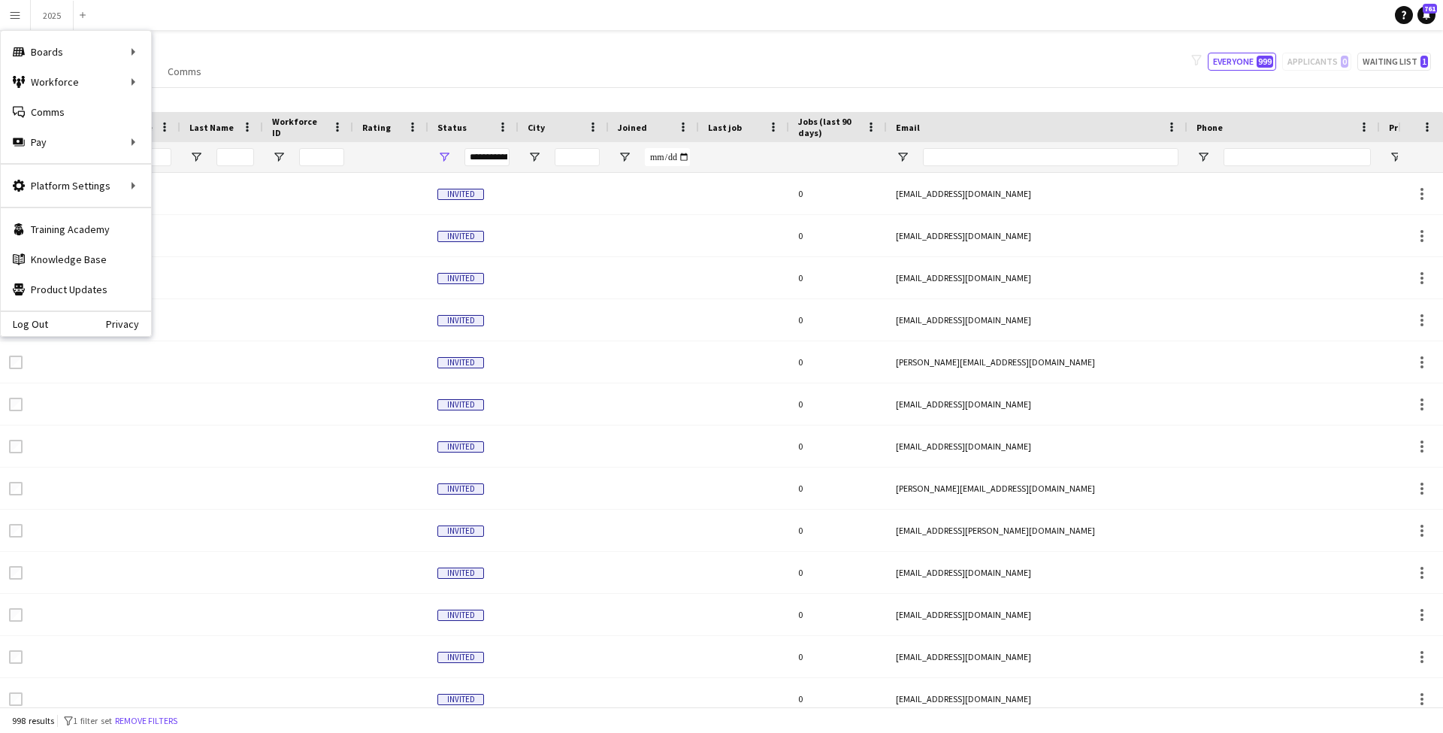
click at [655, 135] on div "Joined" at bounding box center [645, 127] width 54 height 23
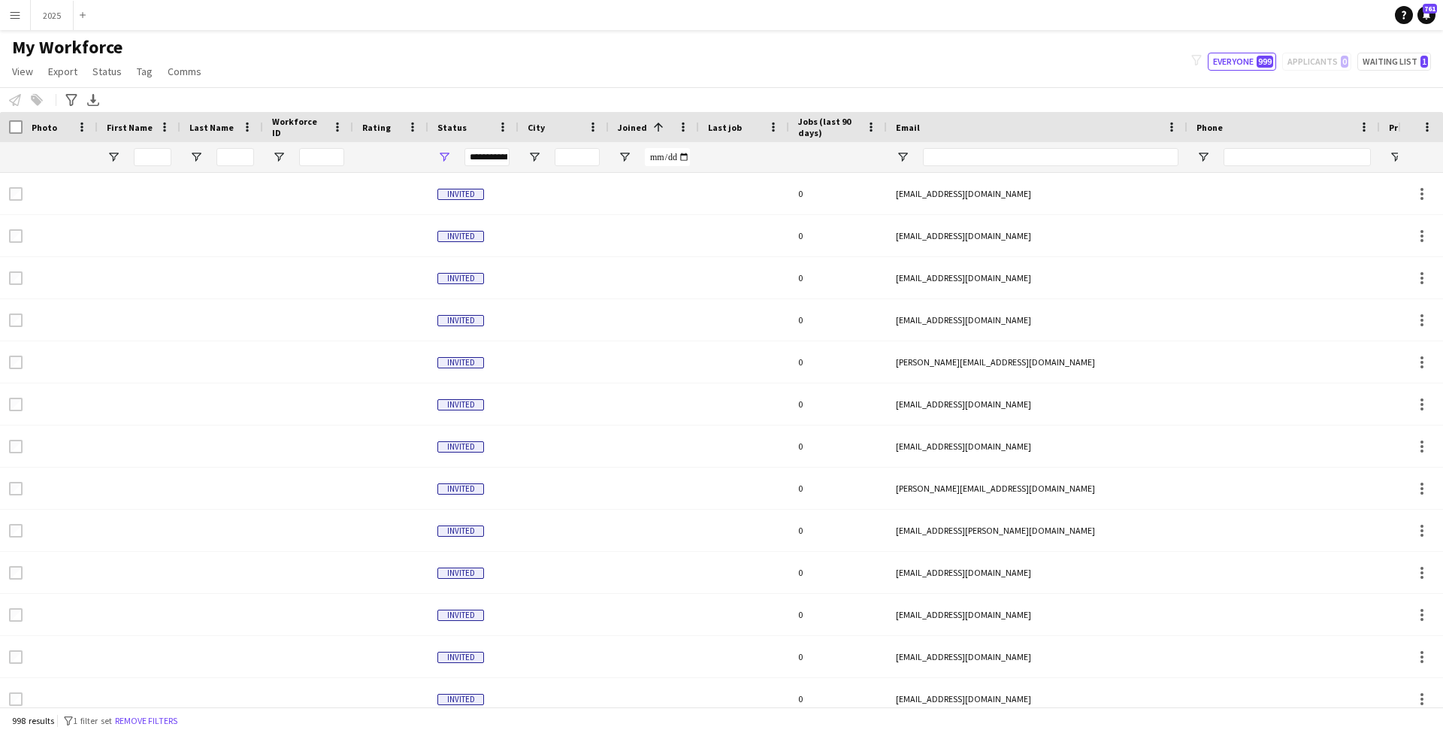
click at [647, 130] on span at bounding box center [656, 127] width 18 height 14
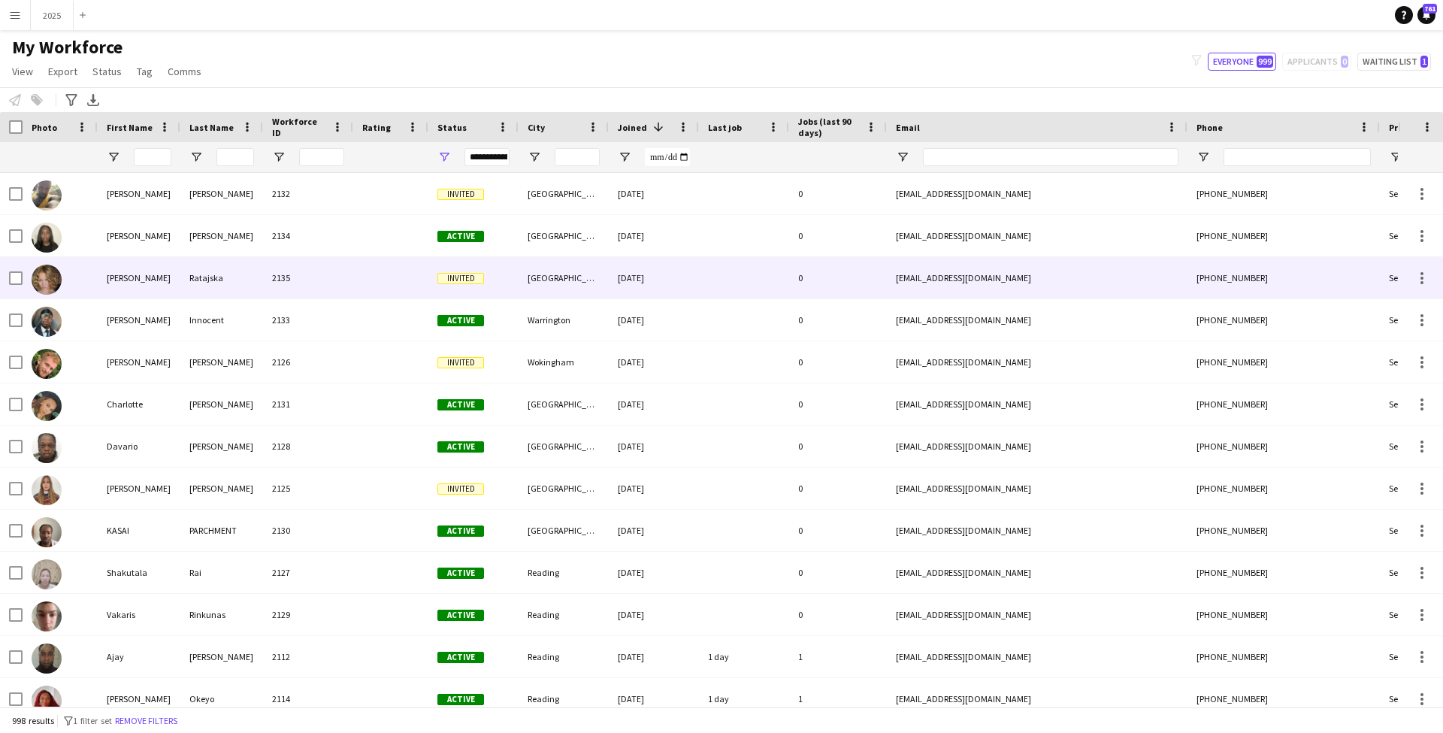
click at [304, 275] on div "2135" at bounding box center [308, 277] width 90 height 41
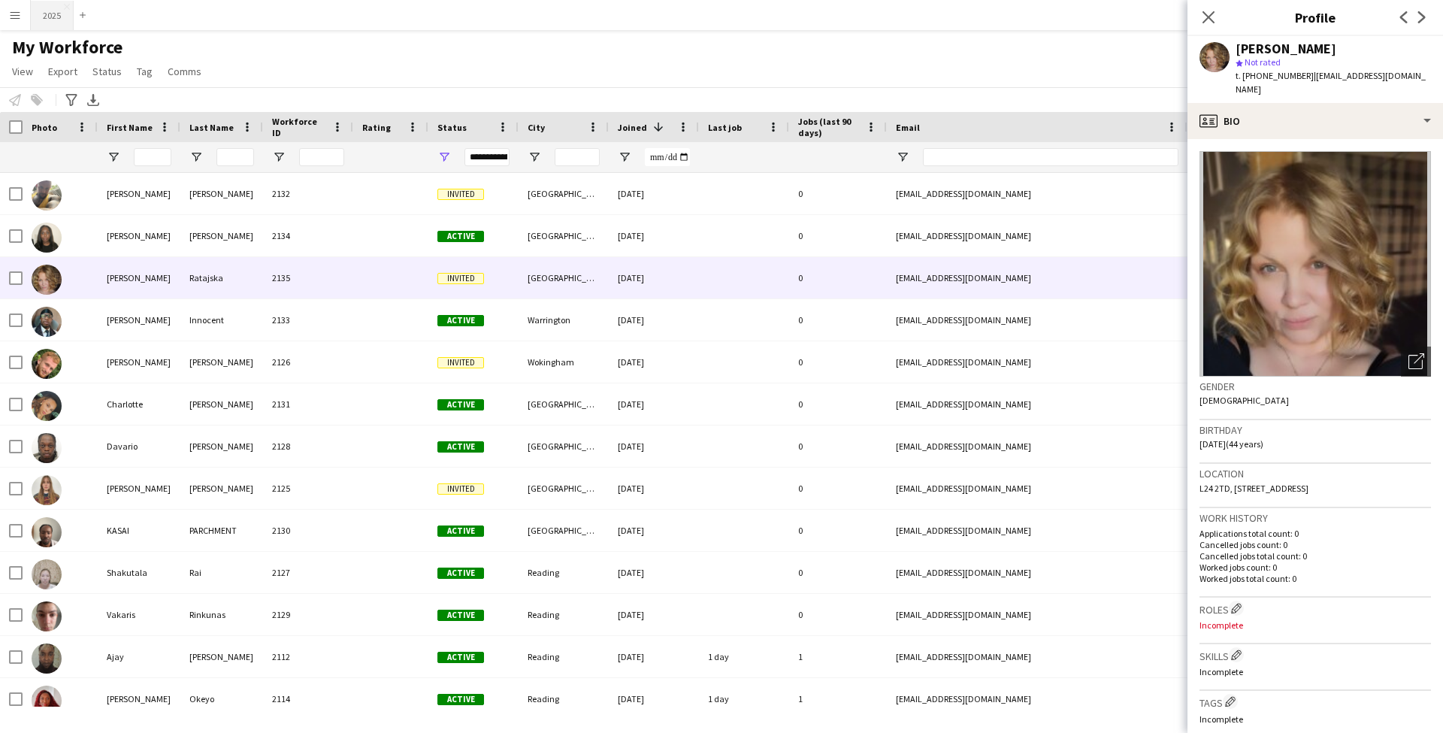
click at [56, 16] on button "2025 Close" at bounding box center [52, 15] width 43 height 29
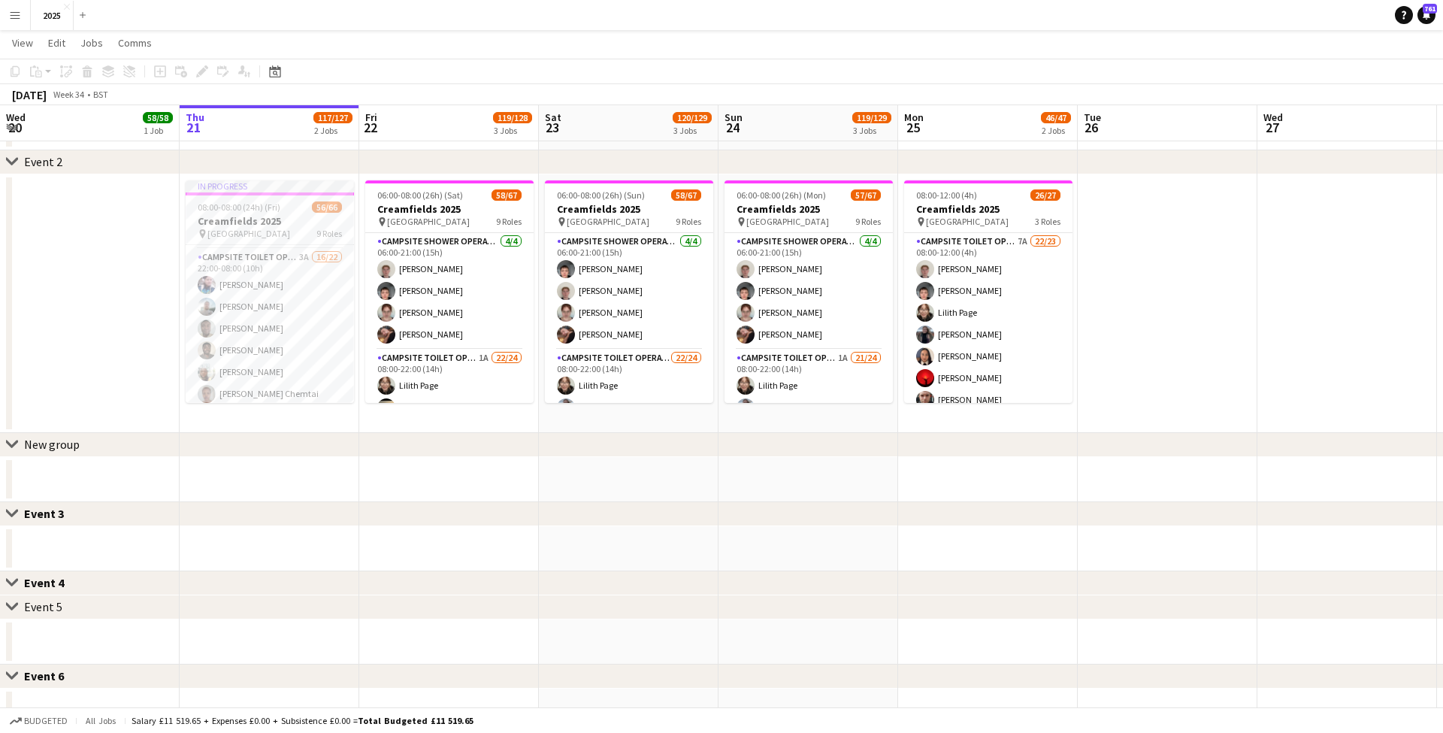
scroll to position [1146, 0]
click at [285, 351] on app-card-role "Campsite Toilet Operative 3A 16/22 22:00-08:00 (10h) [PERSON_NAME] [PERSON_NAME…" at bounding box center [270, 422] width 168 height 509
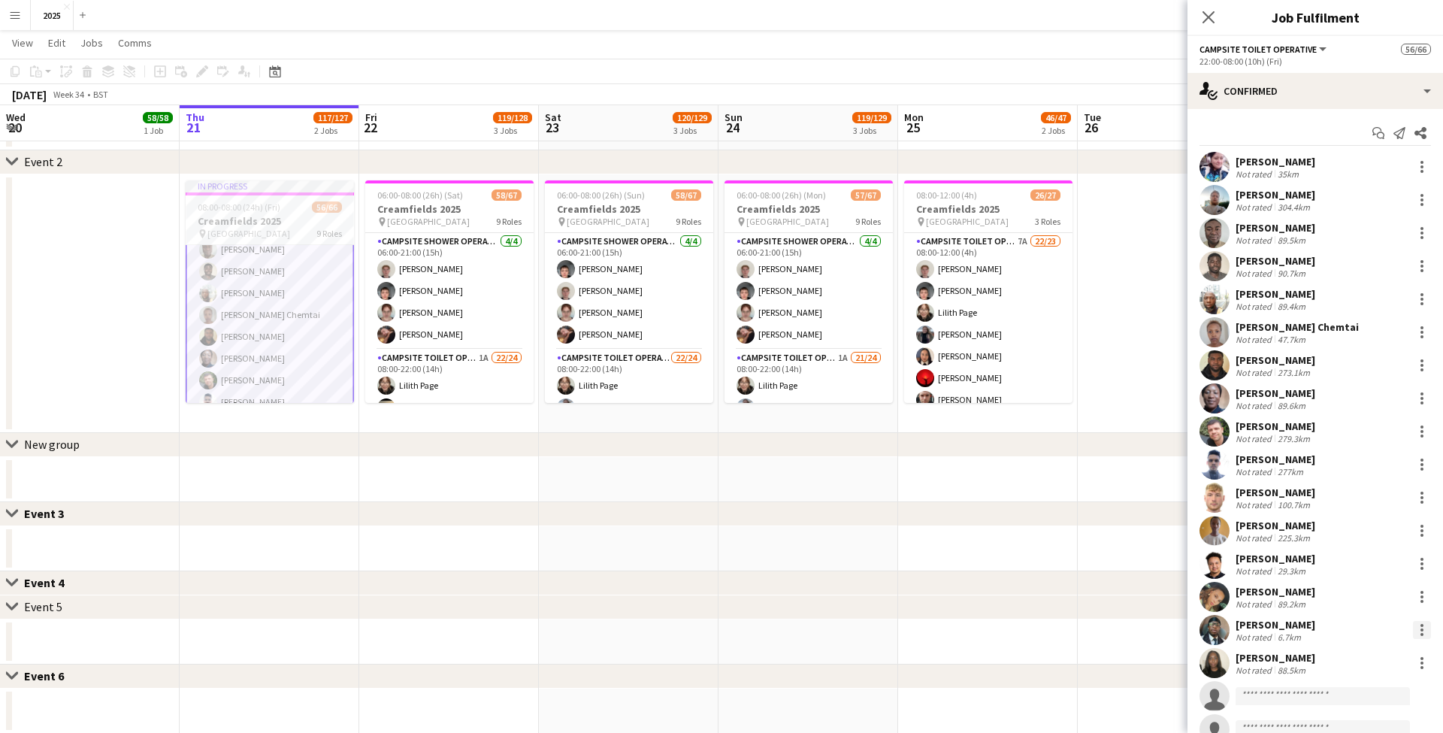
click at [1424, 630] on div at bounding box center [1422, 630] width 18 height 18
click at [1349, 571] on span "Remove" at bounding box center [1348, 565] width 45 height 13
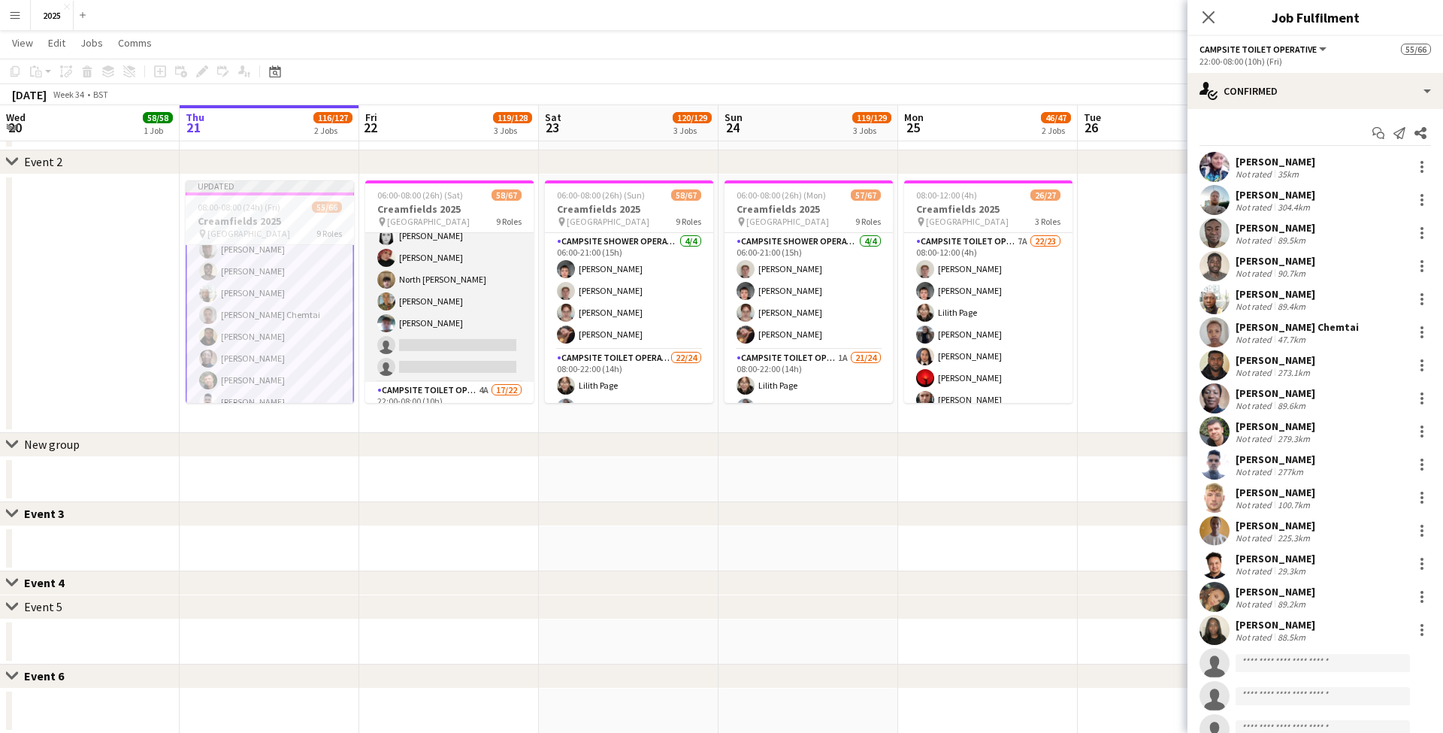
scroll to position [1158, 0]
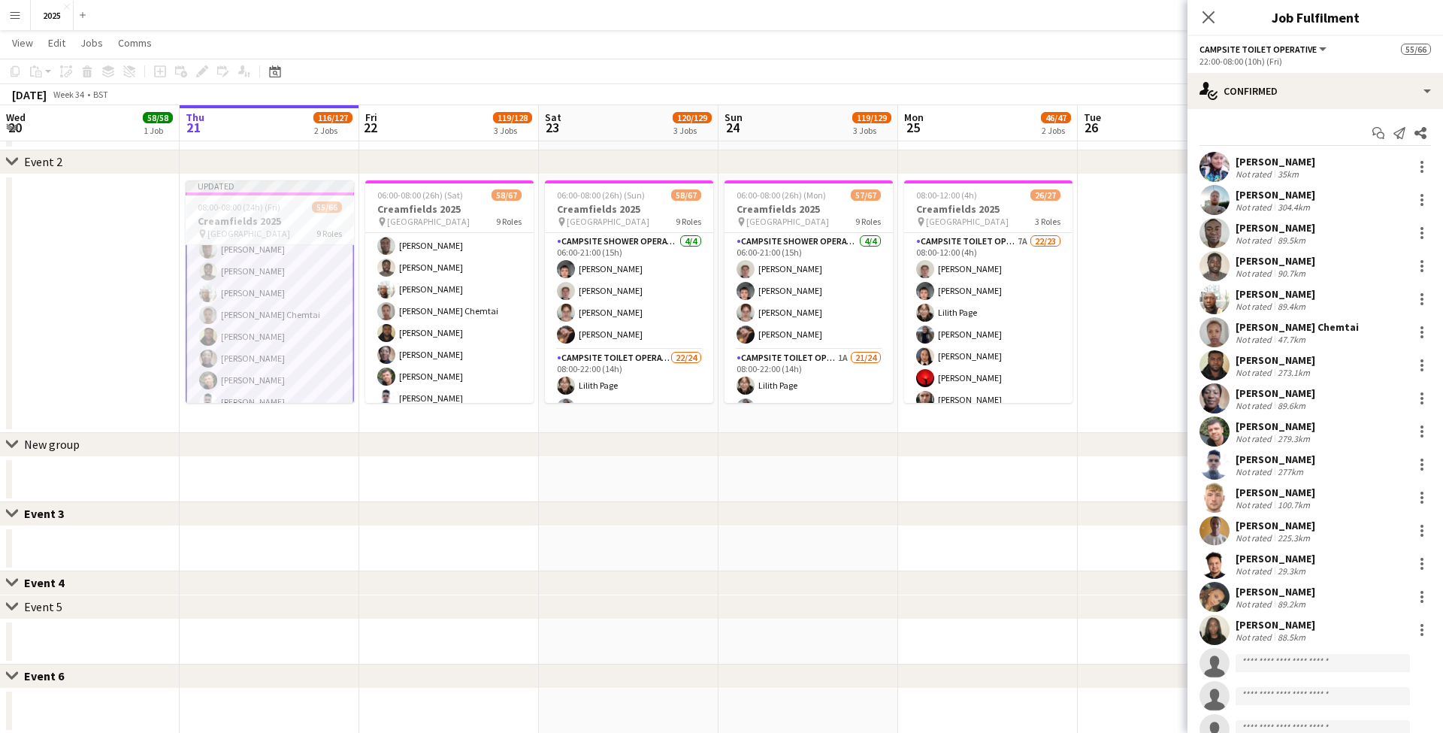
click at [472, 333] on app-card-role "Campsite Toilet Operative 4A 17/22 22:00-08:00 (10h) [PERSON_NAME] [PERSON_NAME…" at bounding box center [449, 420] width 168 height 509
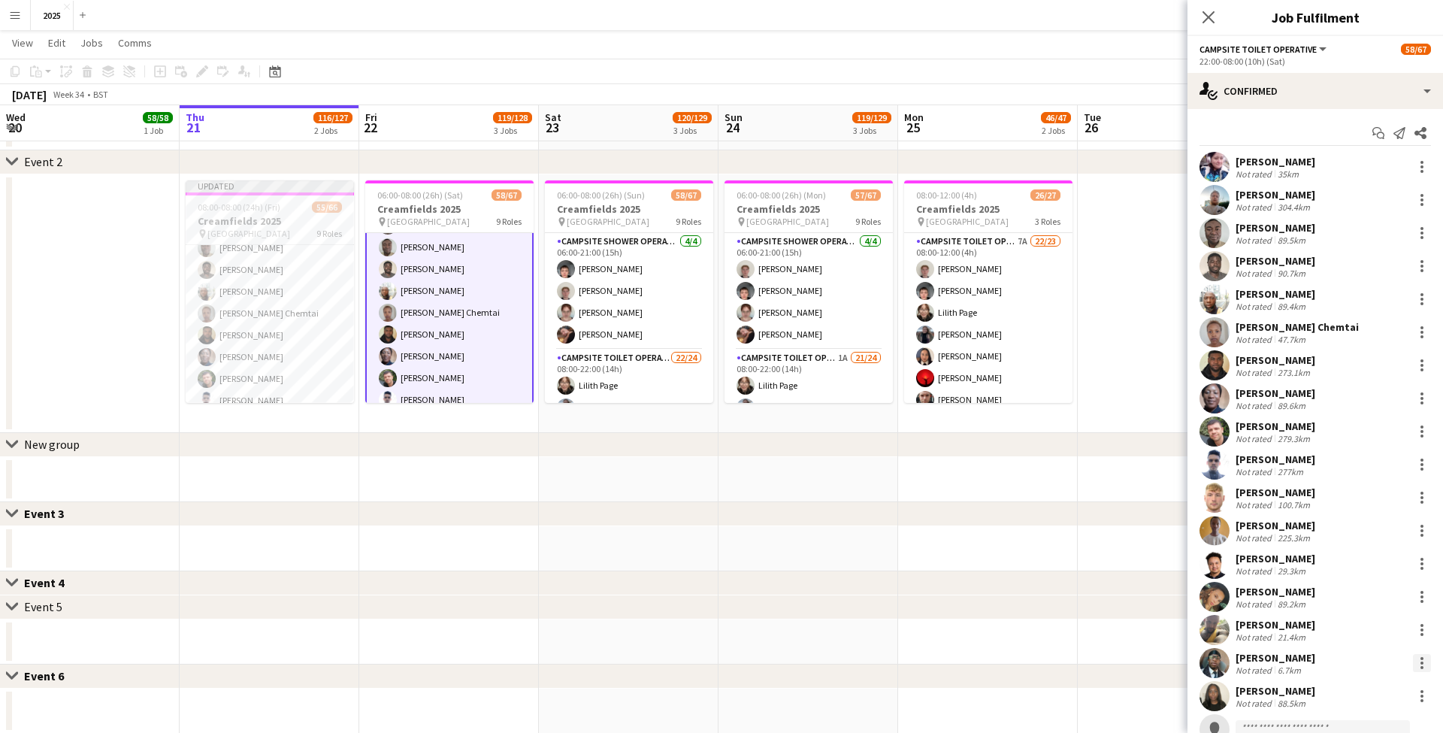
click at [1421, 661] on div at bounding box center [1422, 663] width 18 height 18
click at [1349, 599] on span "Remove" at bounding box center [1348, 598] width 45 height 13
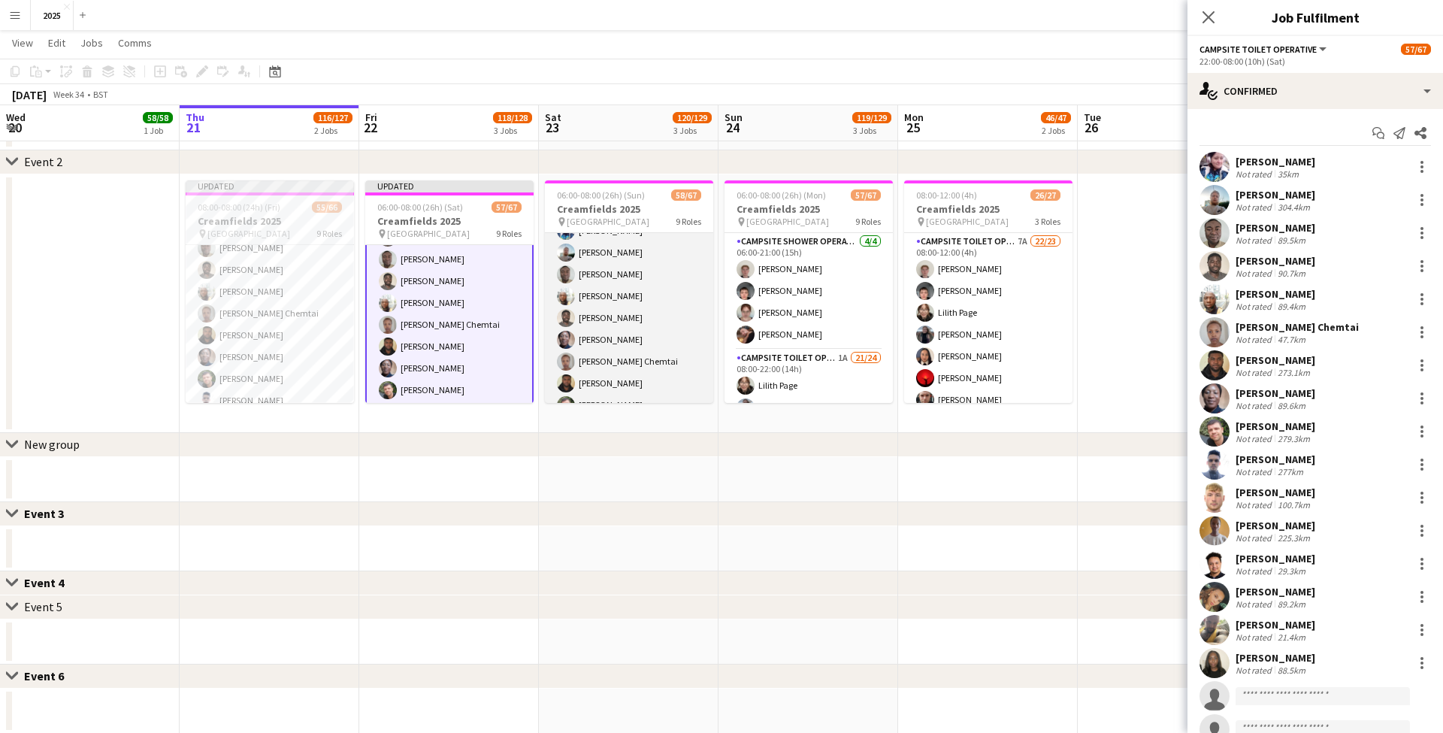
click at [646, 372] on app-card-role "Campsite Toilet Operative 2A 17/22 22:00-08:00 (10h) [PERSON_NAME] [PERSON_NAME…" at bounding box center [629, 449] width 168 height 509
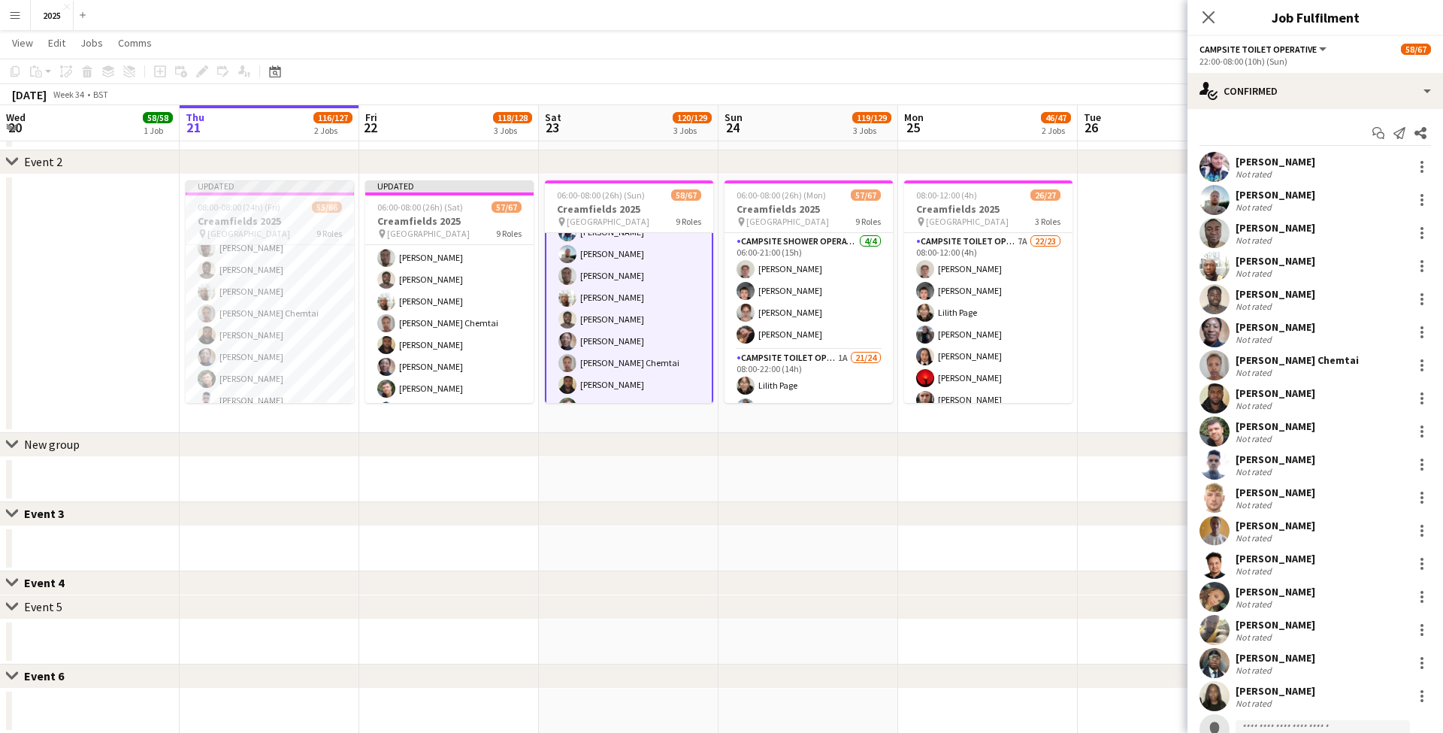
scroll to position [1129, 0]
click at [1425, 663] on div at bounding box center [1422, 663] width 18 height 18
drag, startPoint x: 1342, startPoint y: 607, endPoint x: 1188, endPoint y: 564, distance: 160.1
click at [1341, 607] on button "Remove" at bounding box center [1372, 599] width 117 height 36
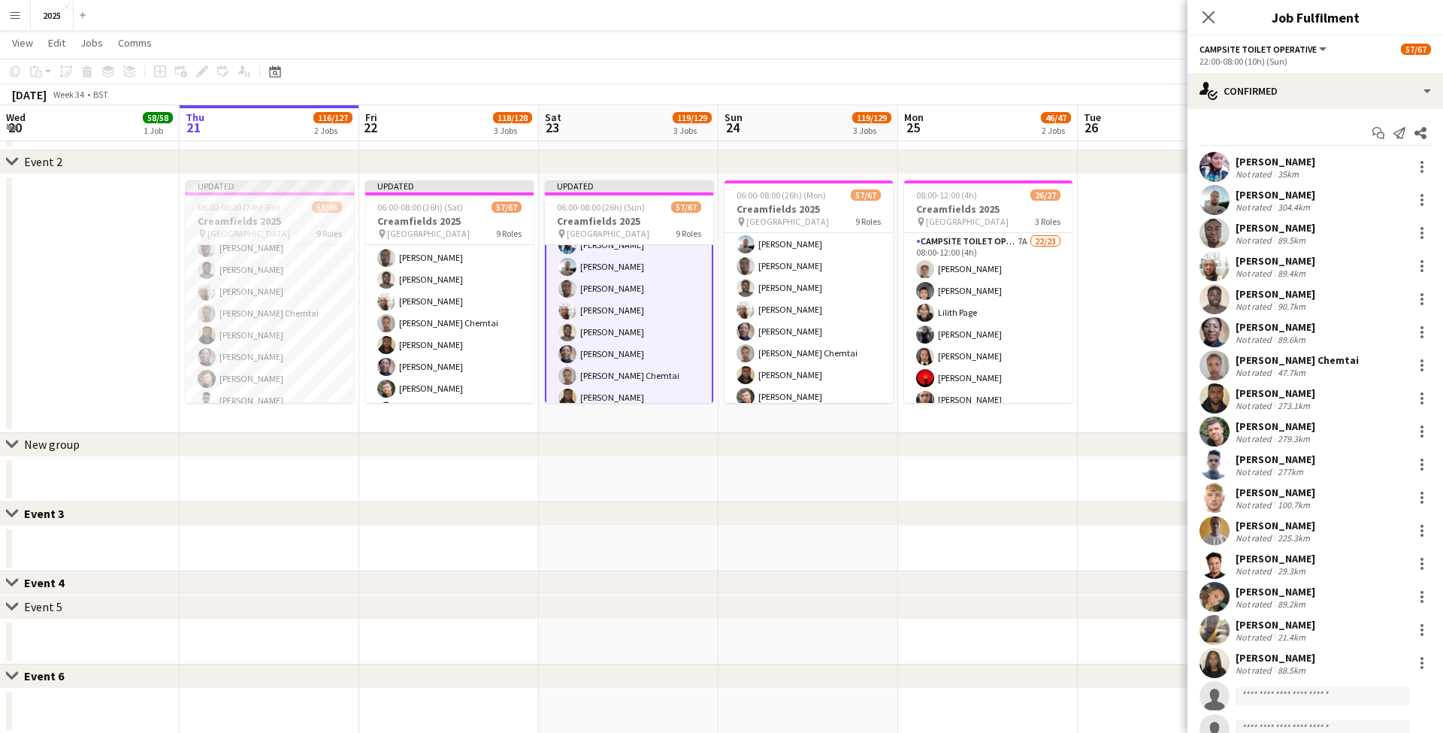
scroll to position [1144, 0]
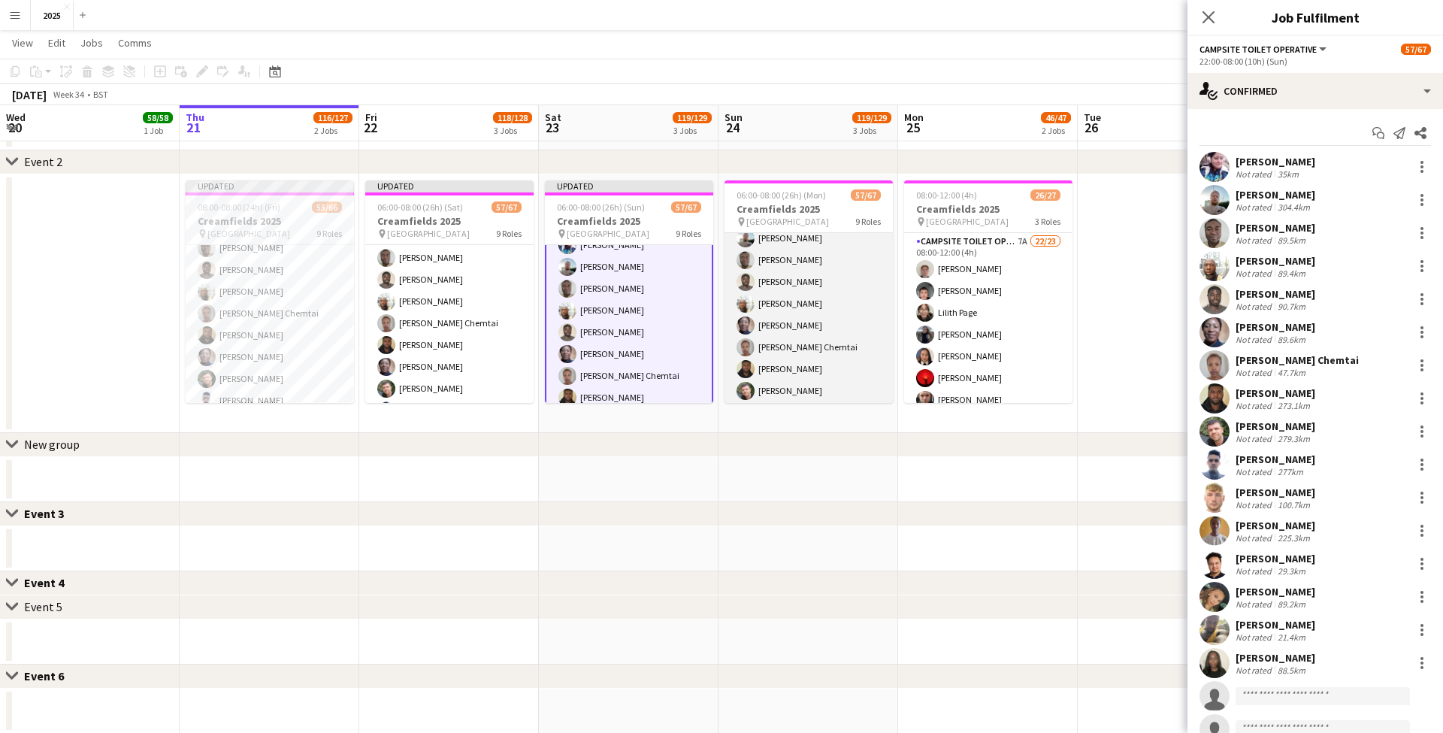
click at [794, 364] on app-card-role "Campsite Toilet Operative 3A 17/22 22:00-08:00 (10h) [PERSON_NAME] [PERSON_NAME…" at bounding box center [809, 434] width 168 height 509
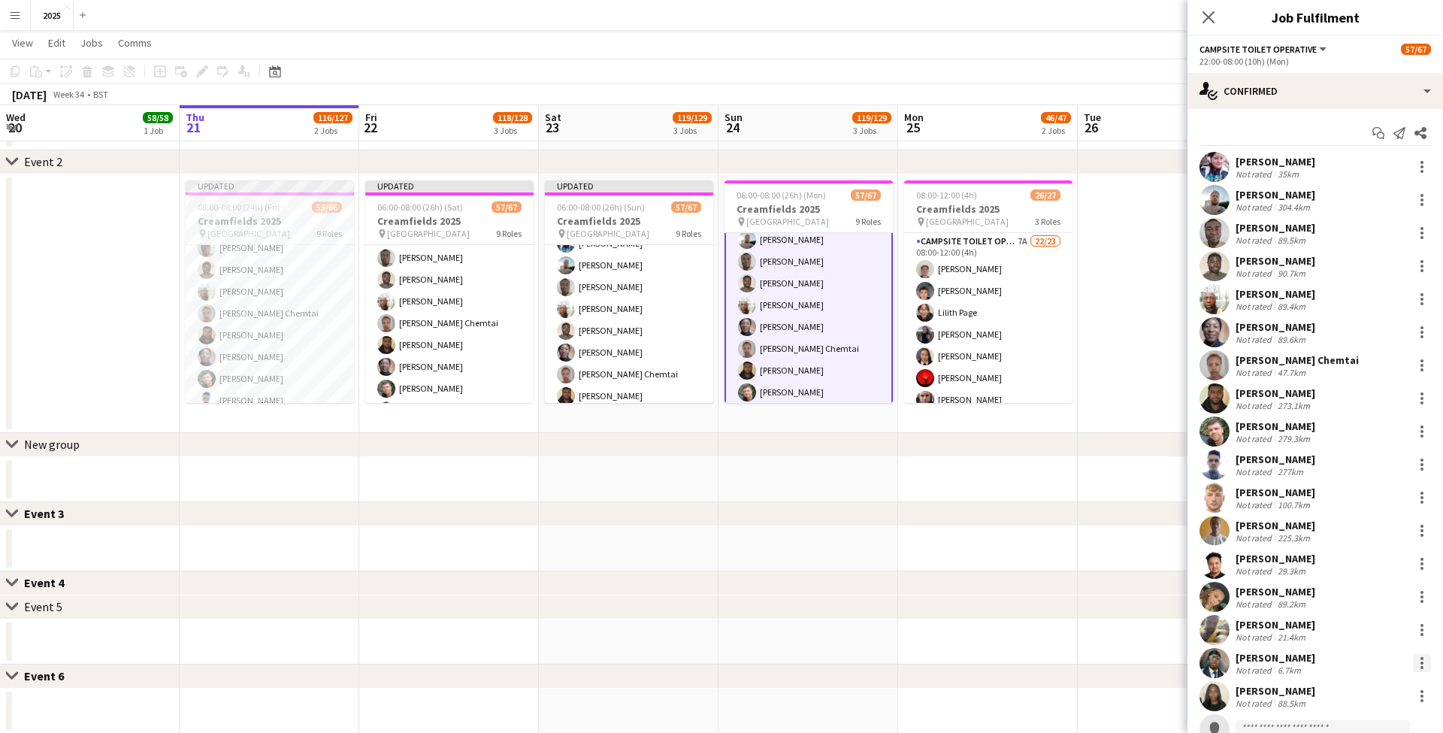
click at [1419, 662] on div at bounding box center [1422, 663] width 18 height 18
click at [1359, 608] on button "Remove" at bounding box center [1372, 599] width 117 height 36
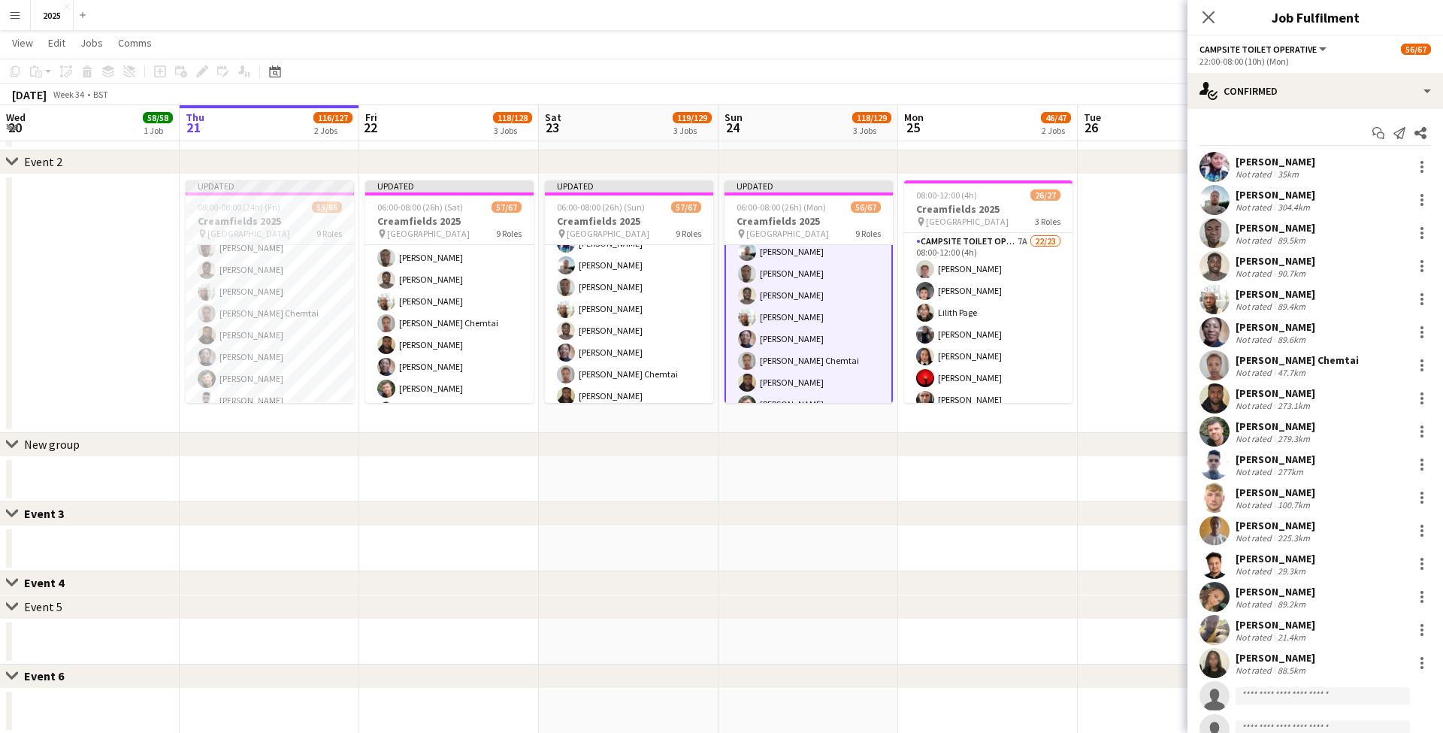
click at [1120, 238] on app-date-cell at bounding box center [1168, 303] width 180 height 259
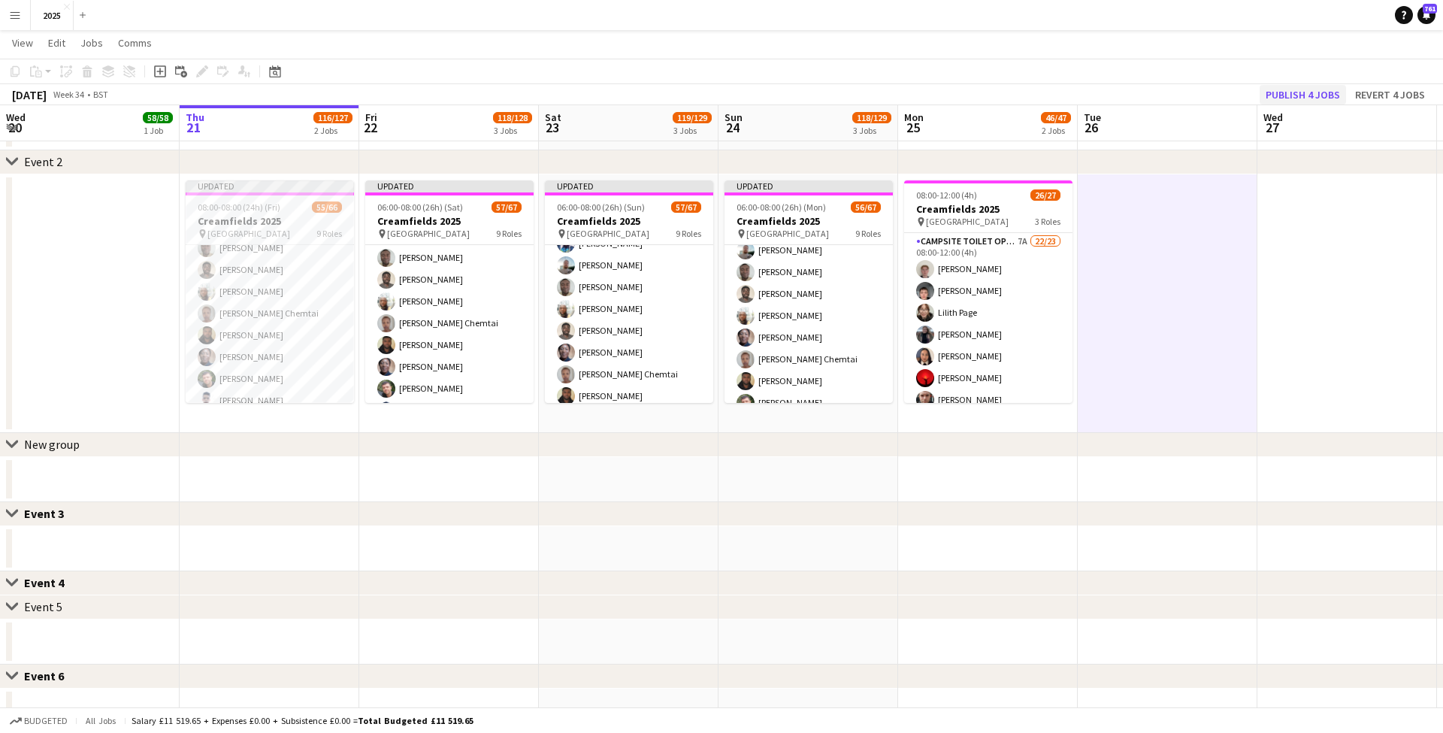
click at [1298, 96] on button "Publish 4 jobs" at bounding box center [1303, 95] width 86 height 20
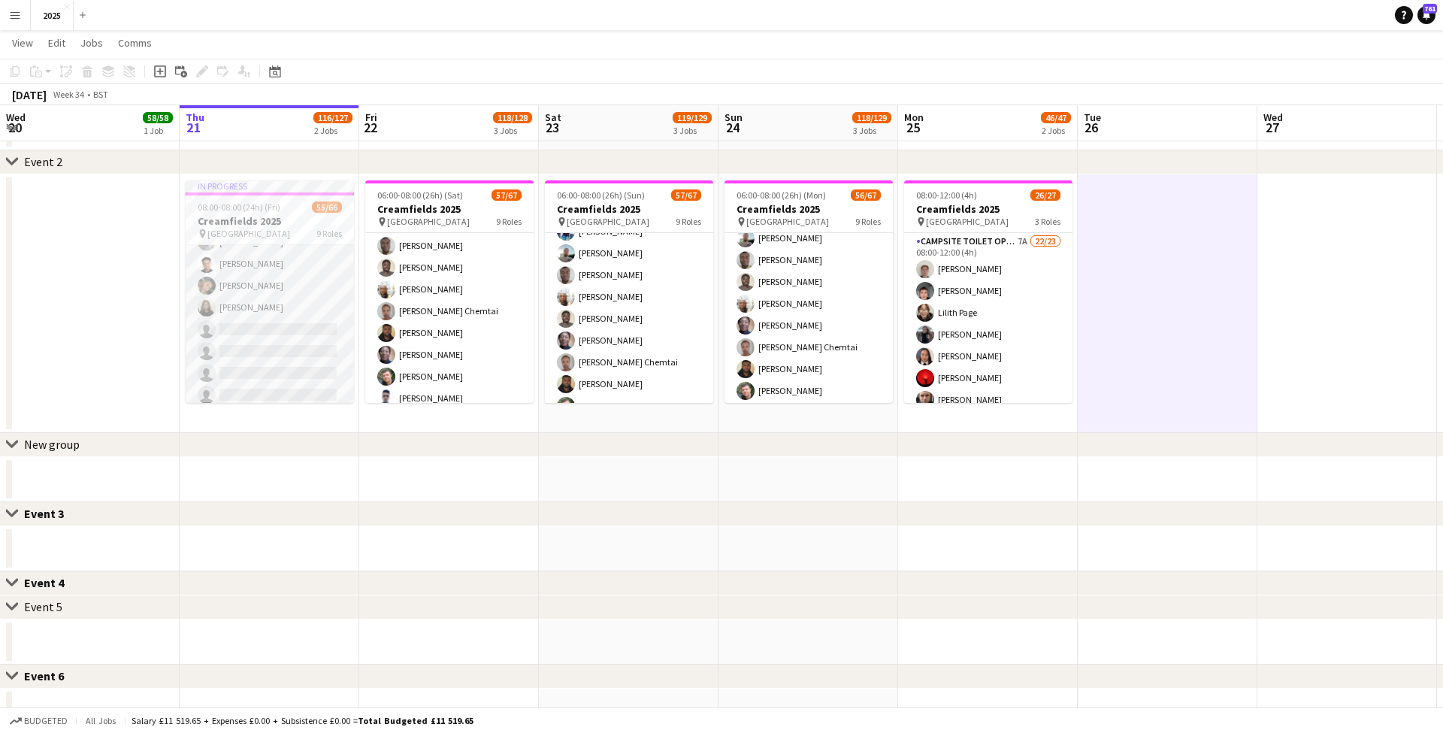
scroll to position [1350, 0]
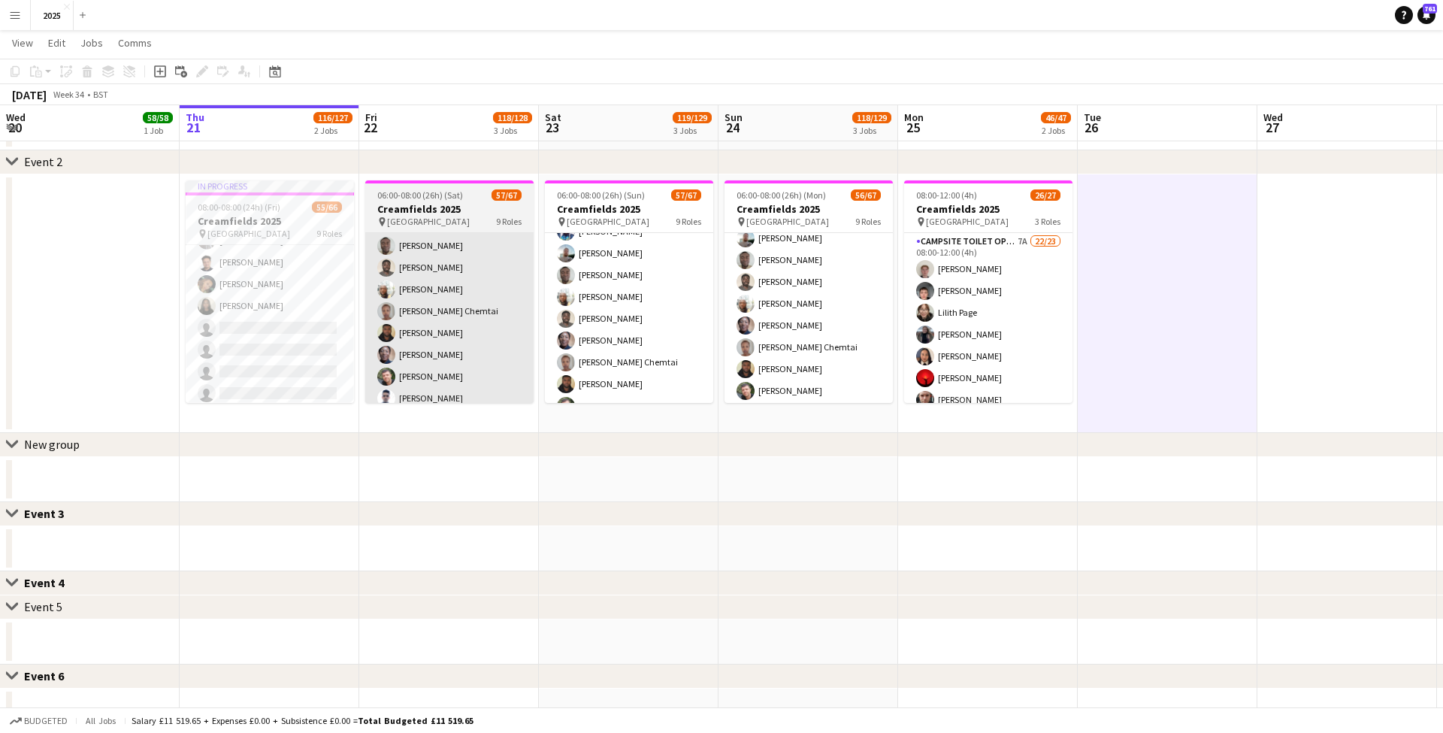
click at [327, 331] on app-card-role "Campsite Toilet Operative 3A 15/22 22:00-08:00 (10h) [PERSON_NAME] [PERSON_NAME…" at bounding box center [270, 219] width 168 height 509
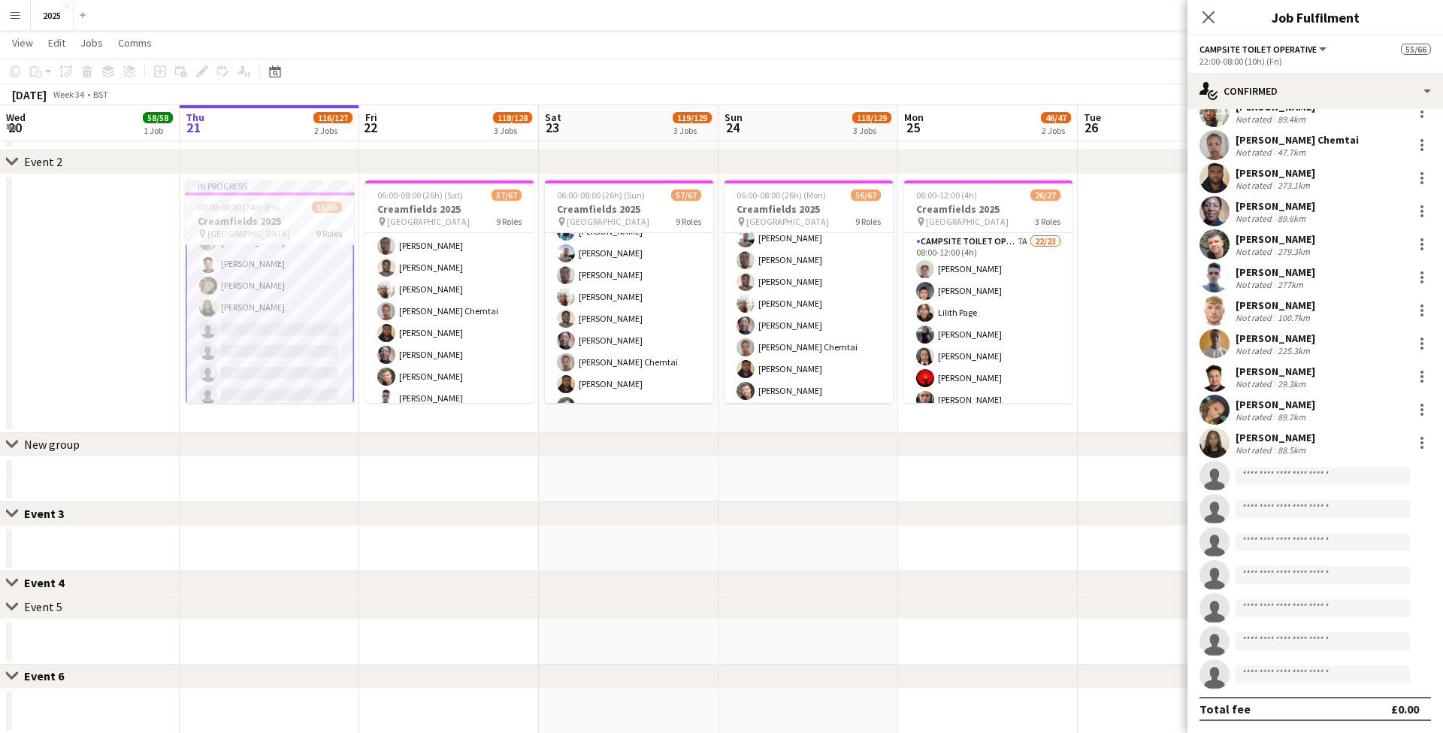
scroll to position [187, 0]
click at [1276, 480] on input at bounding box center [1323, 476] width 174 height 18
type input "*****"
click at [1286, 503] on span "[PERSON_NAME]" at bounding box center [1291, 497] width 86 height 13
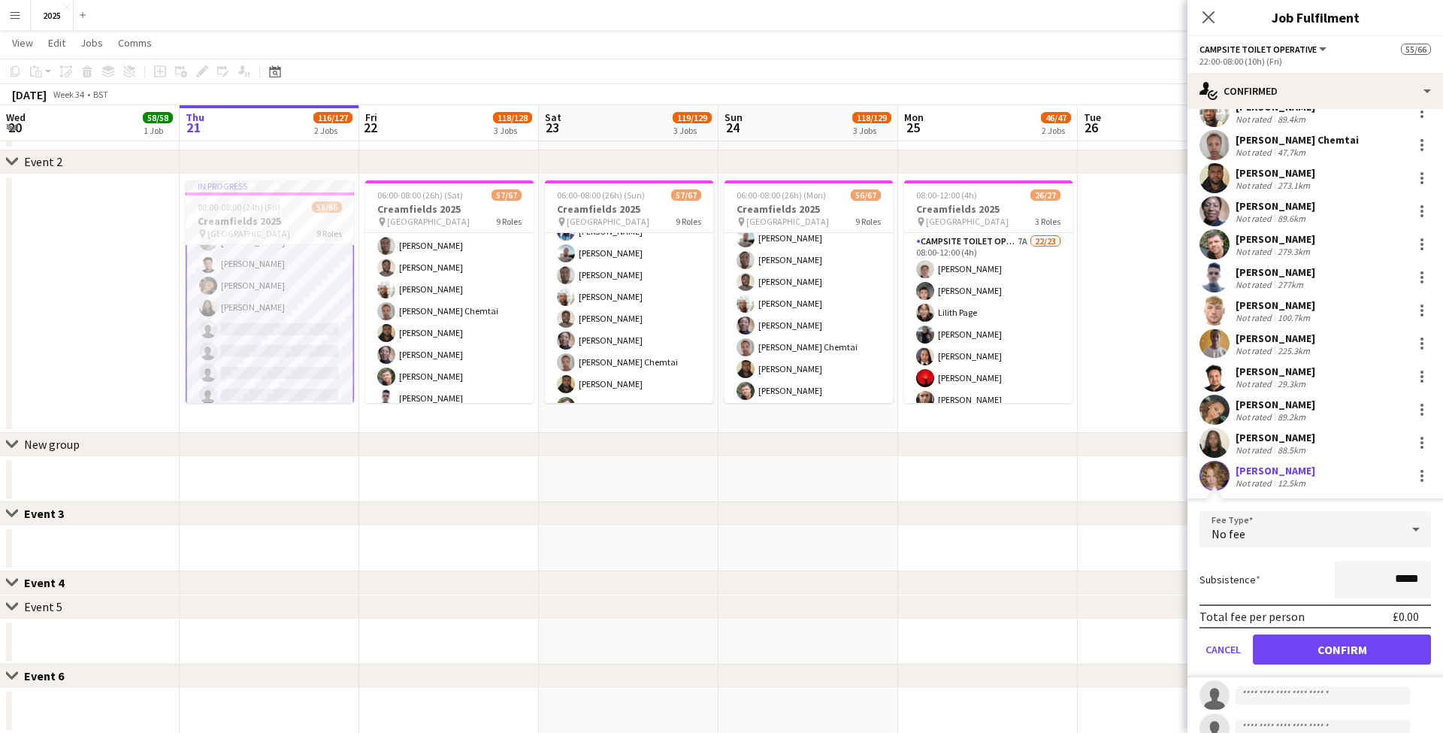
click at [1319, 647] on button "Confirm" at bounding box center [1342, 649] width 178 height 30
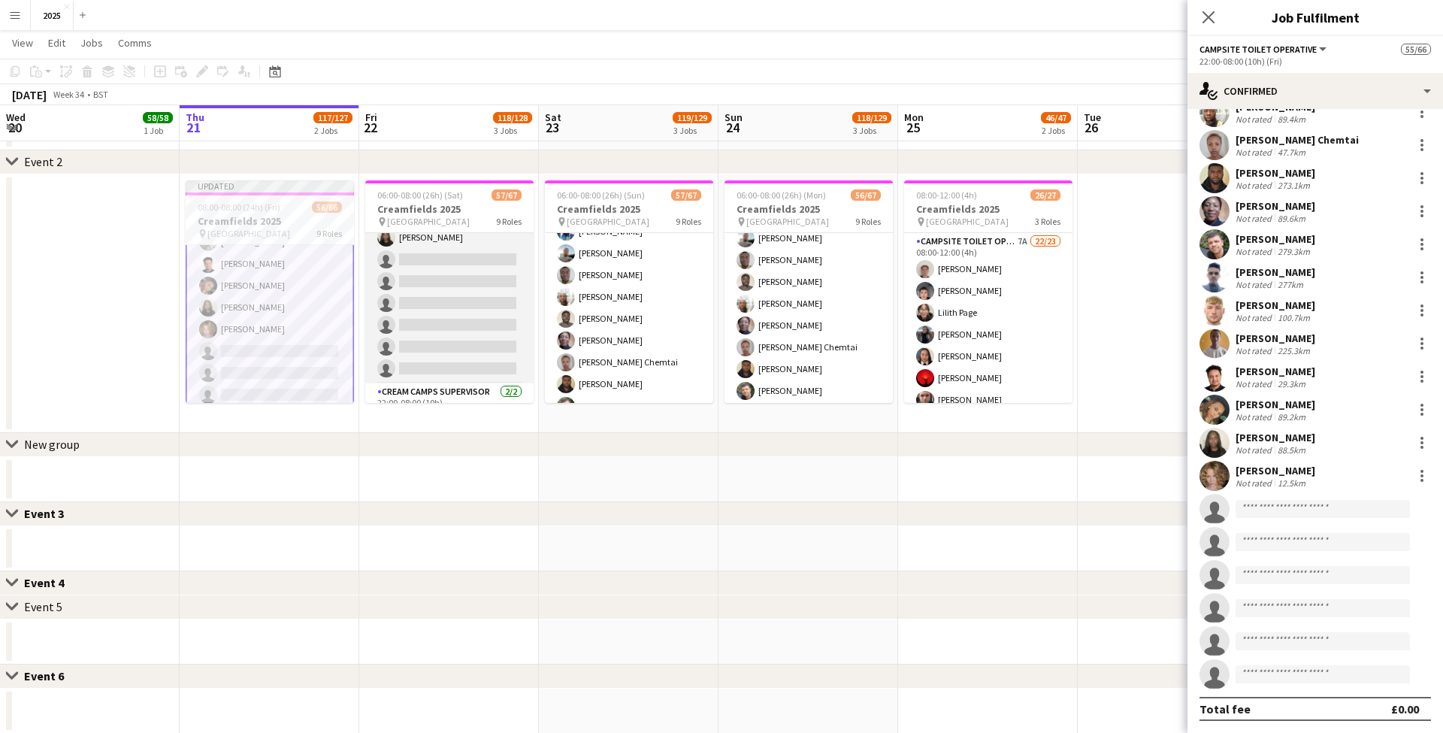
scroll to position [1460, 0]
click at [440, 250] on app-card-role "Campsite Toilet Operative 4A 16/22 22:00-08:00 (10h) [PERSON_NAME] [PERSON_NAME…" at bounding box center [449, 119] width 168 height 509
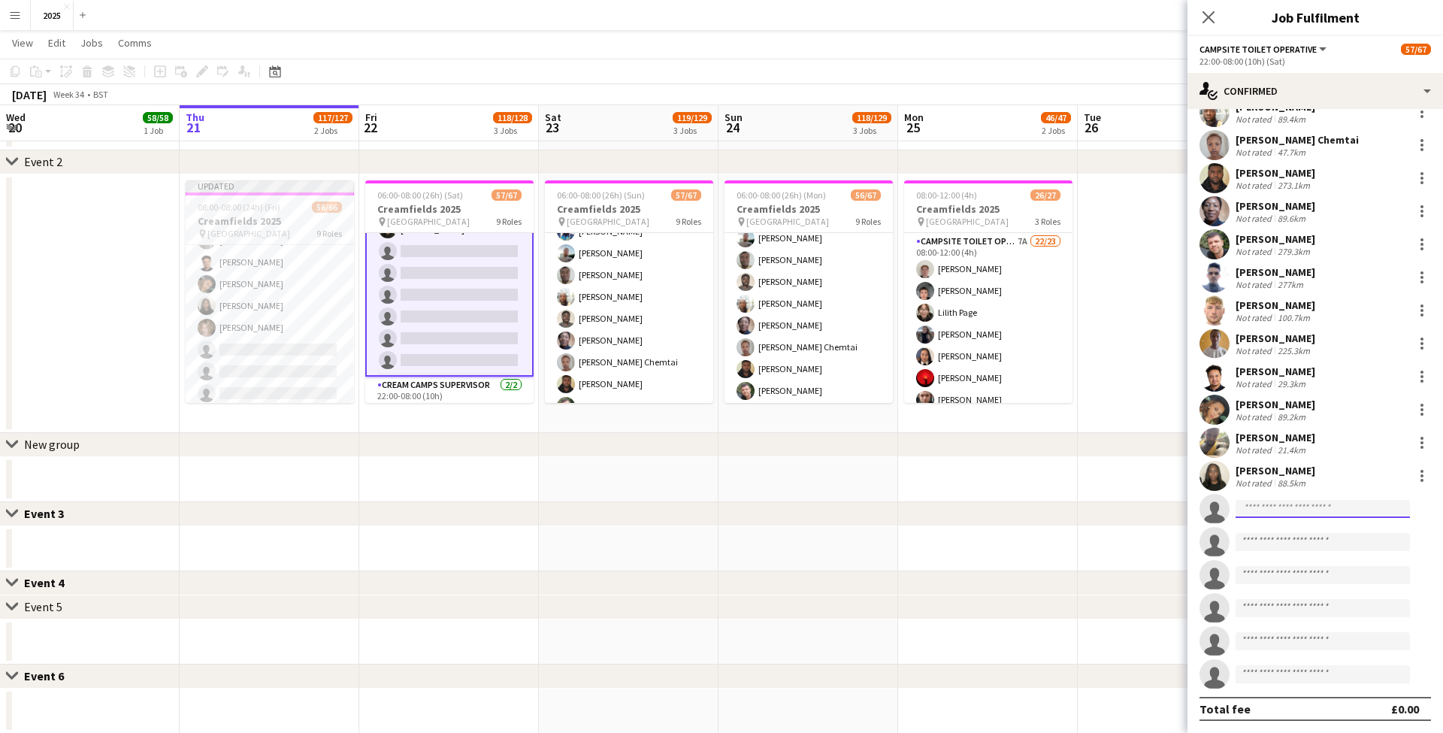
click at [1279, 504] on input at bounding box center [1323, 509] width 174 height 18
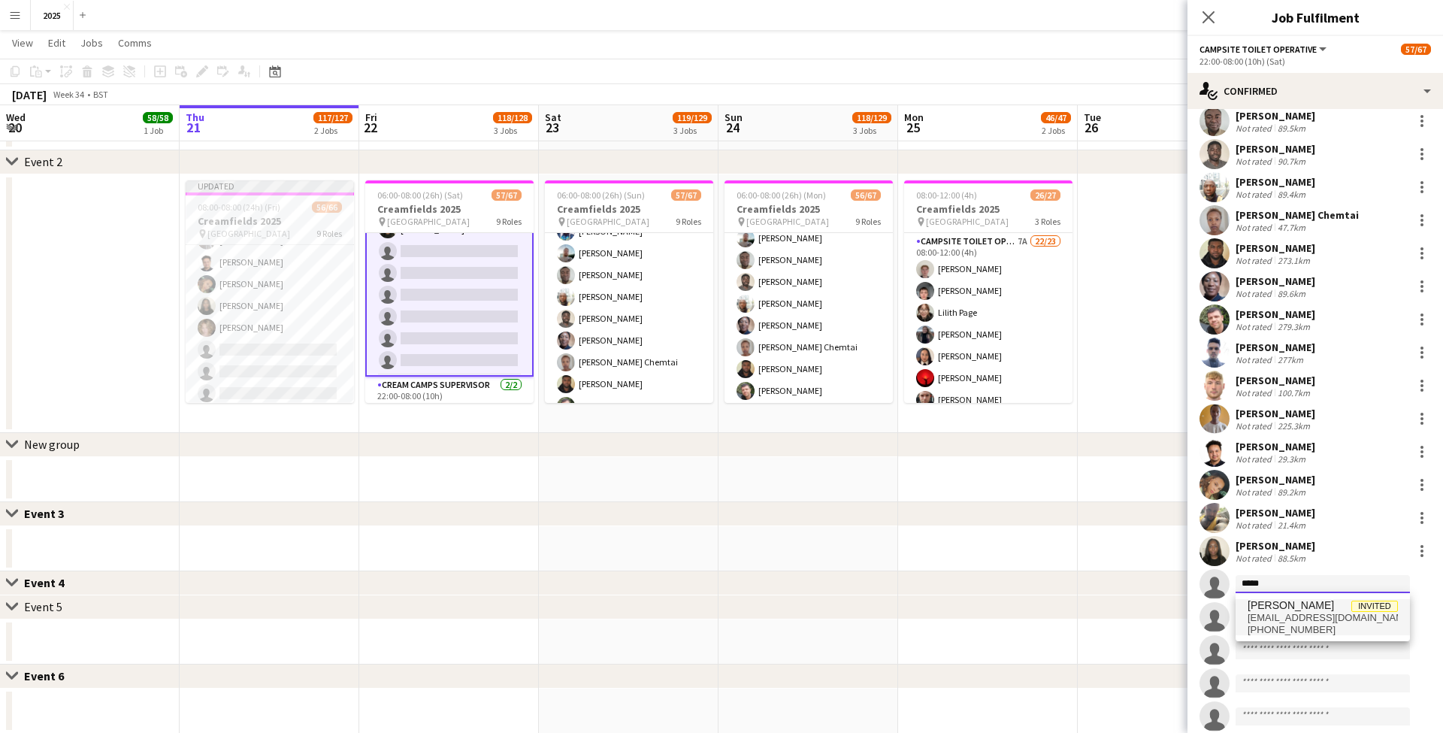
type input "*****"
click at [1322, 617] on span "[EMAIL_ADDRESS][DOMAIN_NAME]" at bounding box center [1323, 618] width 150 height 12
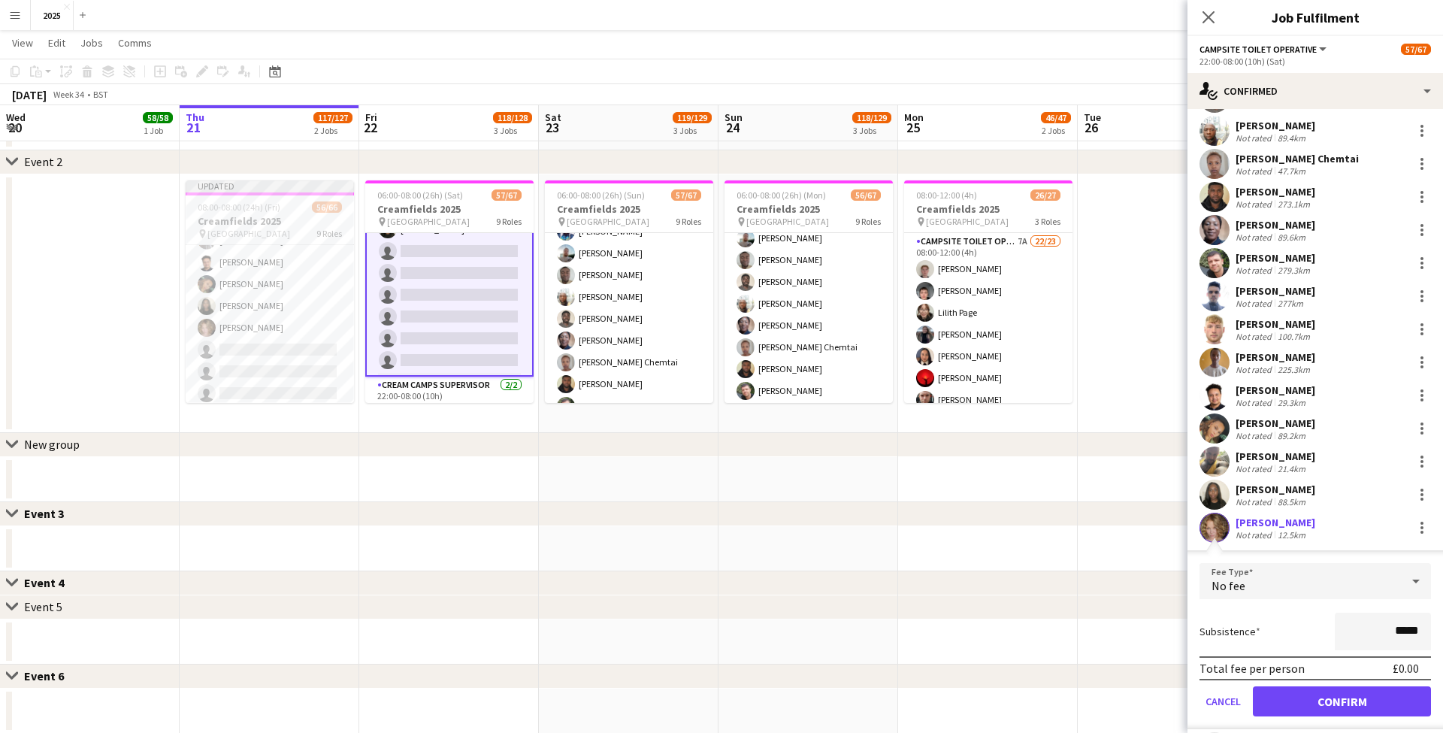
scroll to position [178, 0]
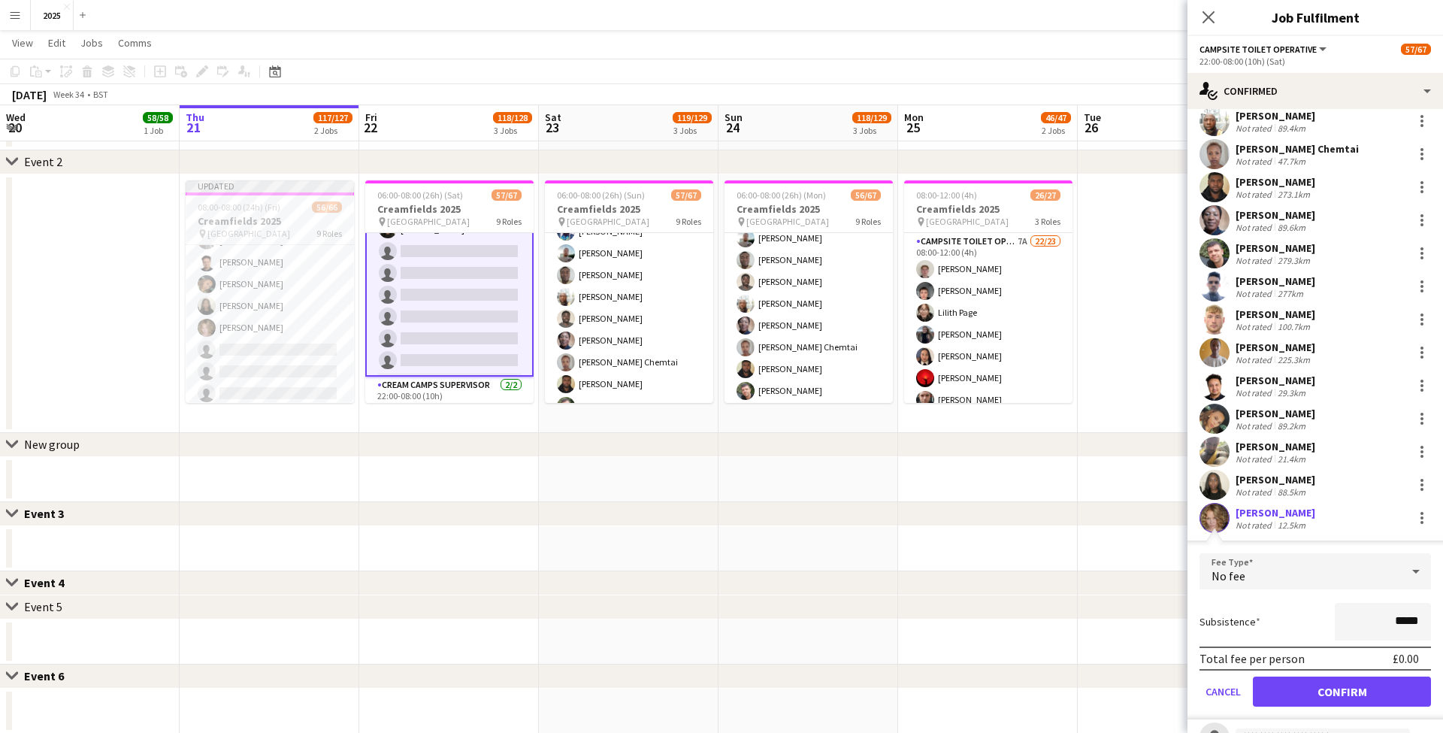
click at [1305, 681] on button "Confirm" at bounding box center [1342, 691] width 178 height 30
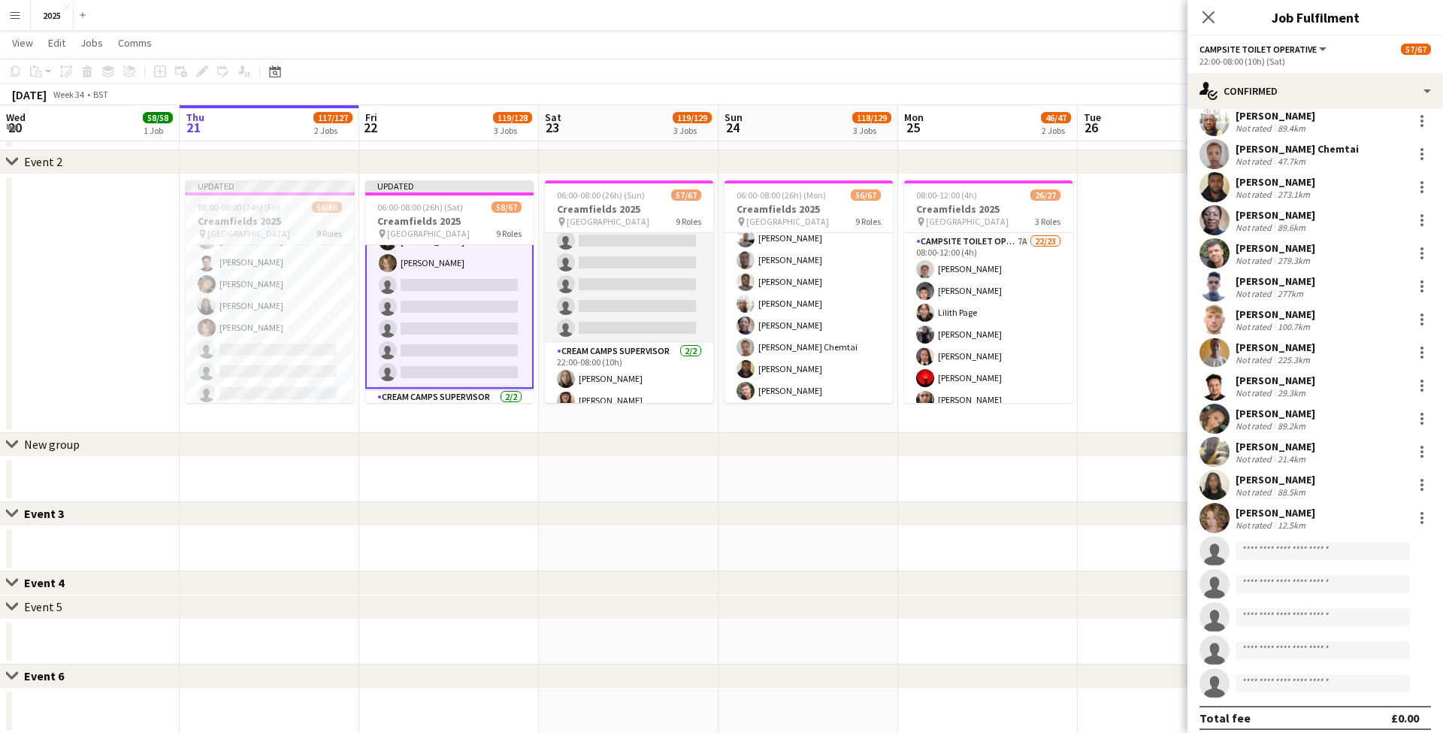
scroll to position [1485, 0]
click at [648, 282] on app-card-role "Campsite Toilet Operative 2A 16/22 22:00-08:00 (10h) [PERSON_NAME] [PERSON_NAME…" at bounding box center [629, 93] width 168 height 509
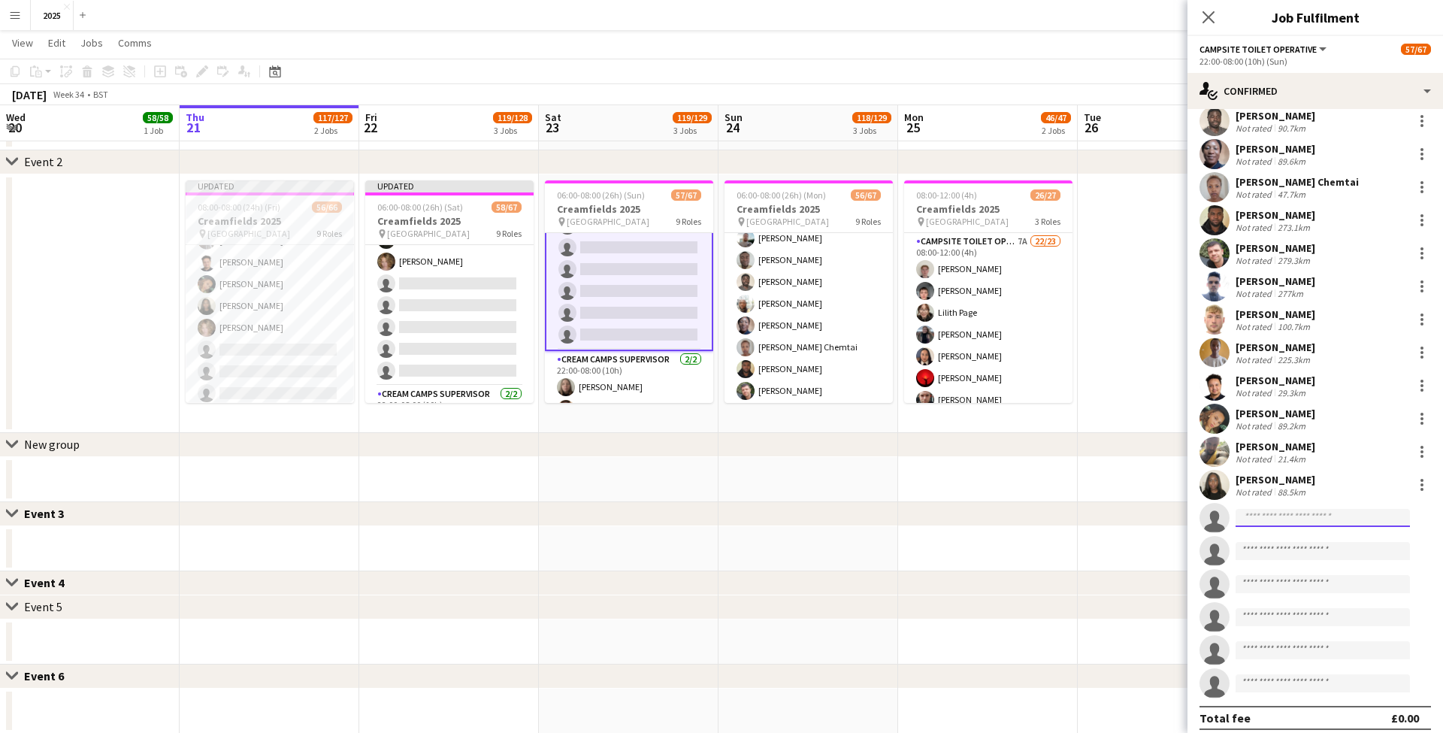
click at [1276, 513] on input at bounding box center [1323, 518] width 174 height 18
type input "*****"
click at [1294, 558] on span "[PHONE_NUMBER]" at bounding box center [1323, 564] width 150 height 12
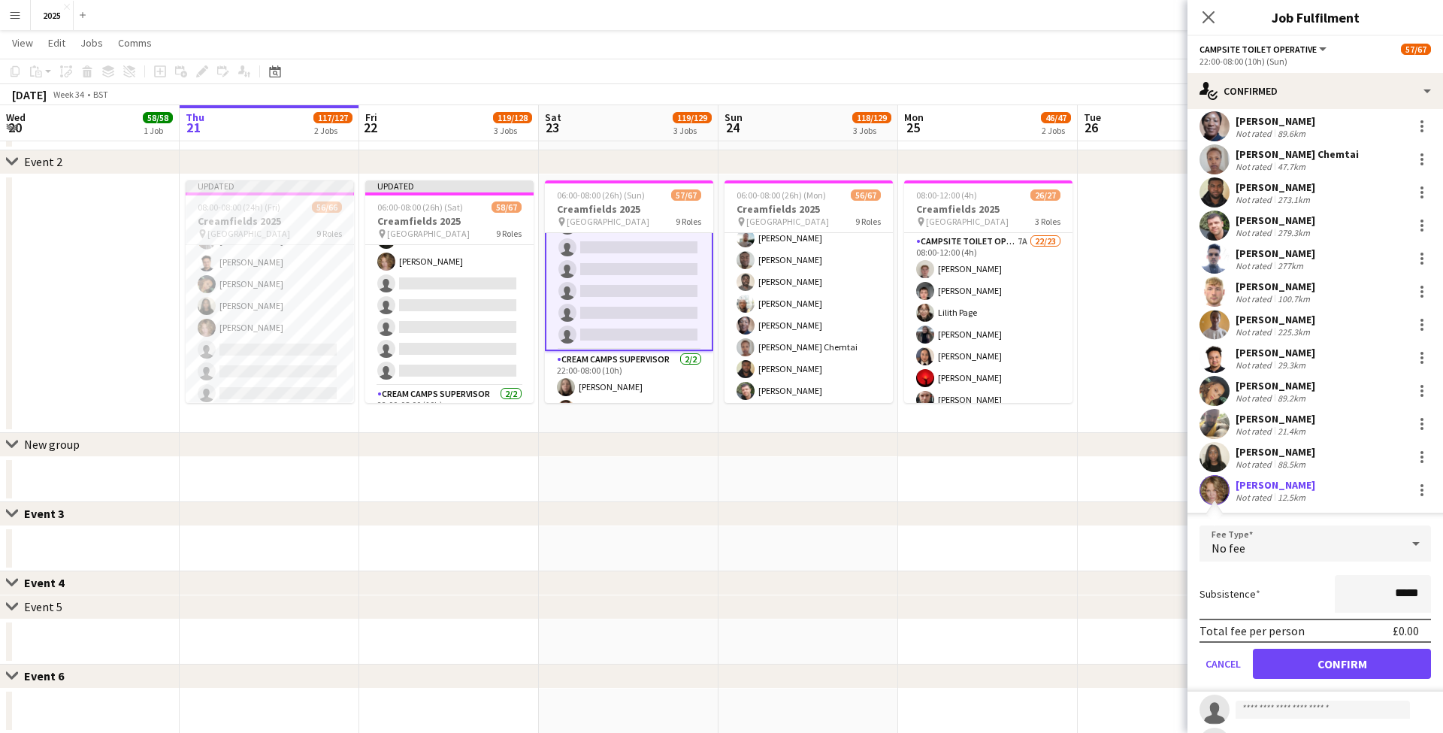
click at [1291, 652] on button "Confirm" at bounding box center [1342, 664] width 178 height 30
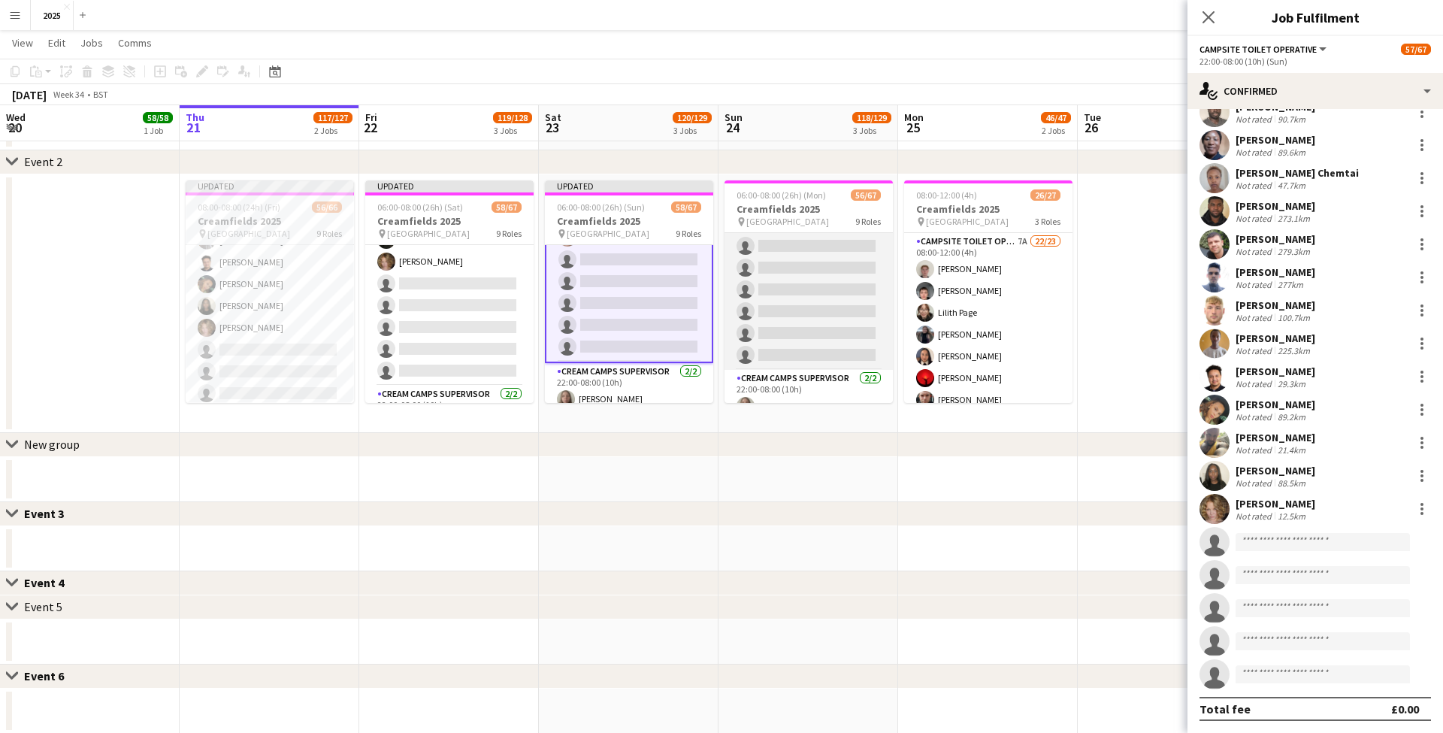
scroll to position [1467, 0]
click at [821, 326] on app-card-role "Campsite Toilet Operative 3A 16/22 22:00-08:00 (10h) [PERSON_NAME] [PERSON_NAME…" at bounding box center [809, 111] width 168 height 509
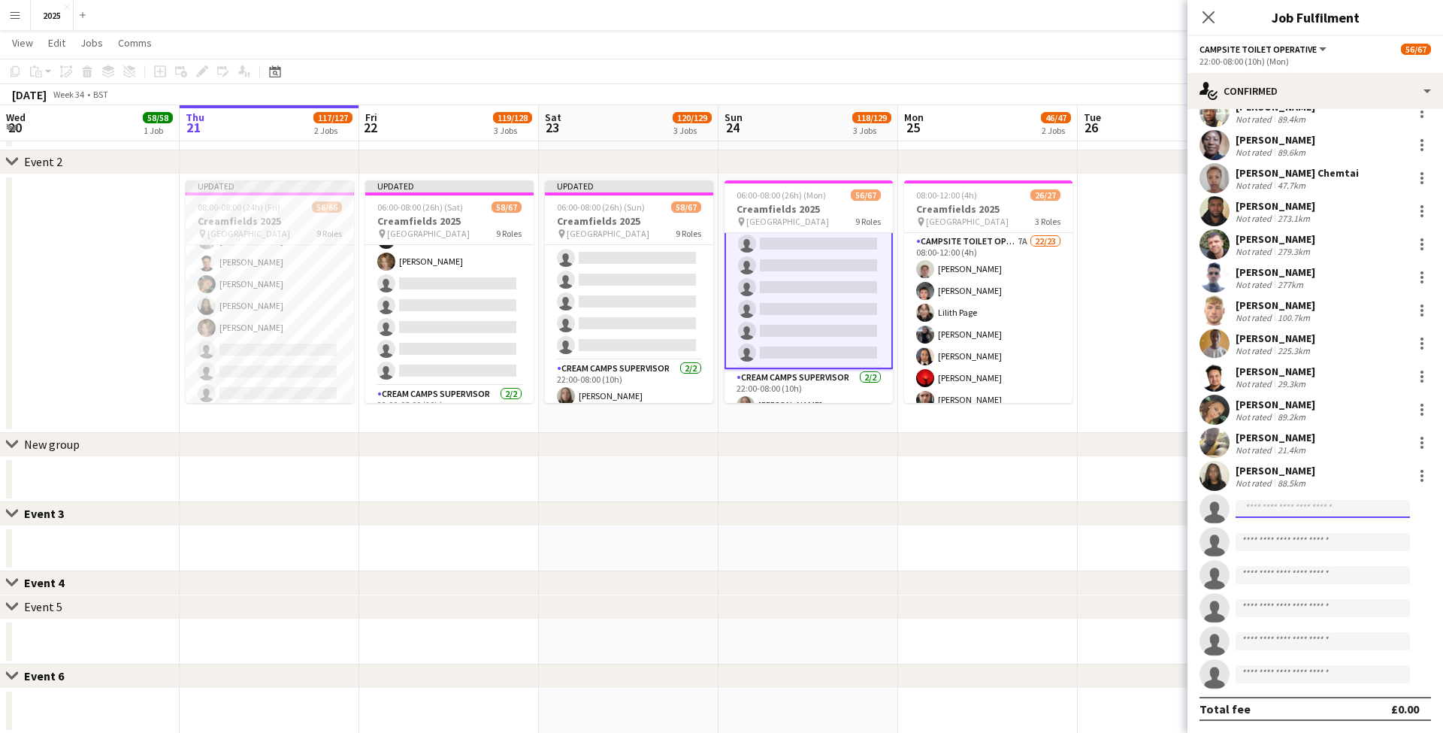
click at [1276, 510] on input at bounding box center [1323, 509] width 174 height 18
type input "*****"
click at [1294, 532] on span "[PERSON_NAME]" at bounding box center [1291, 530] width 86 height 13
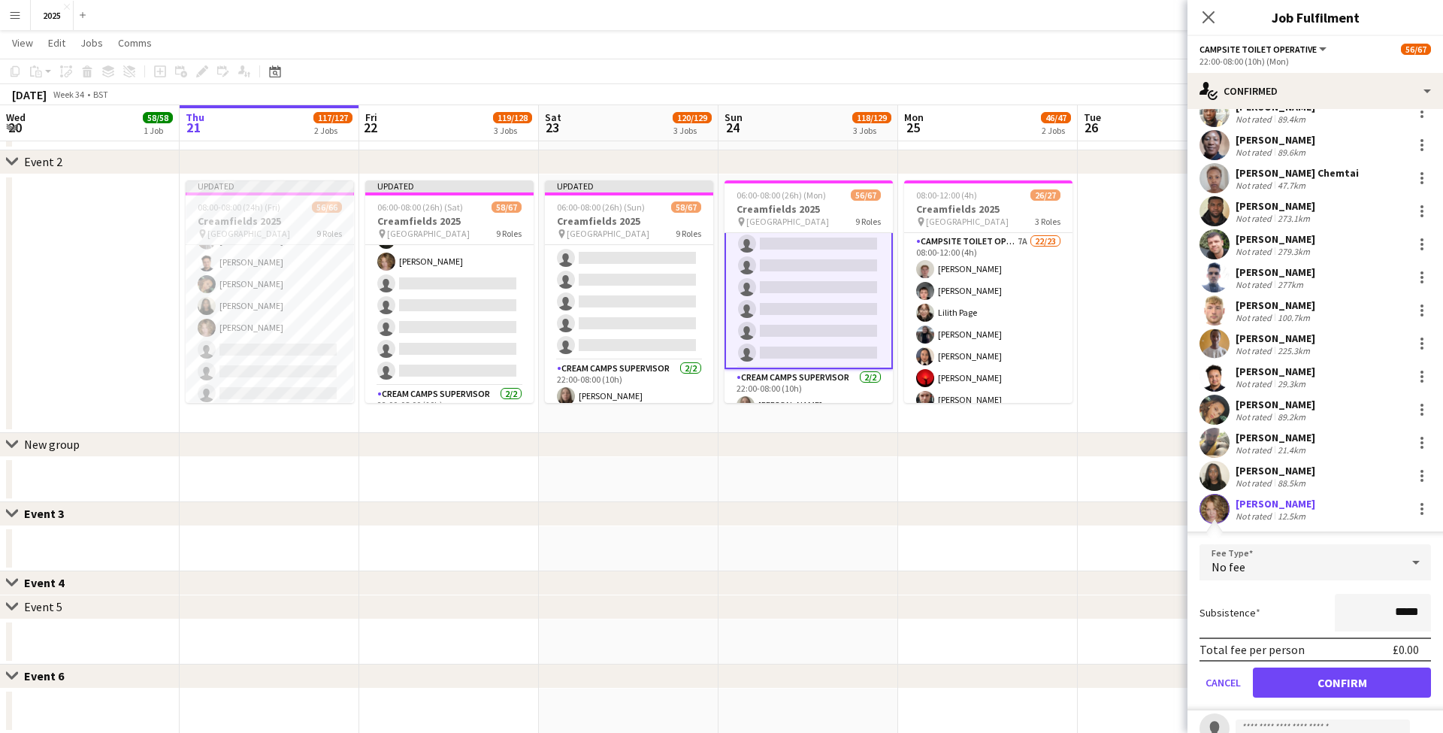
click at [1309, 675] on button "Confirm" at bounding box center [1342, 682] width 178 height 30
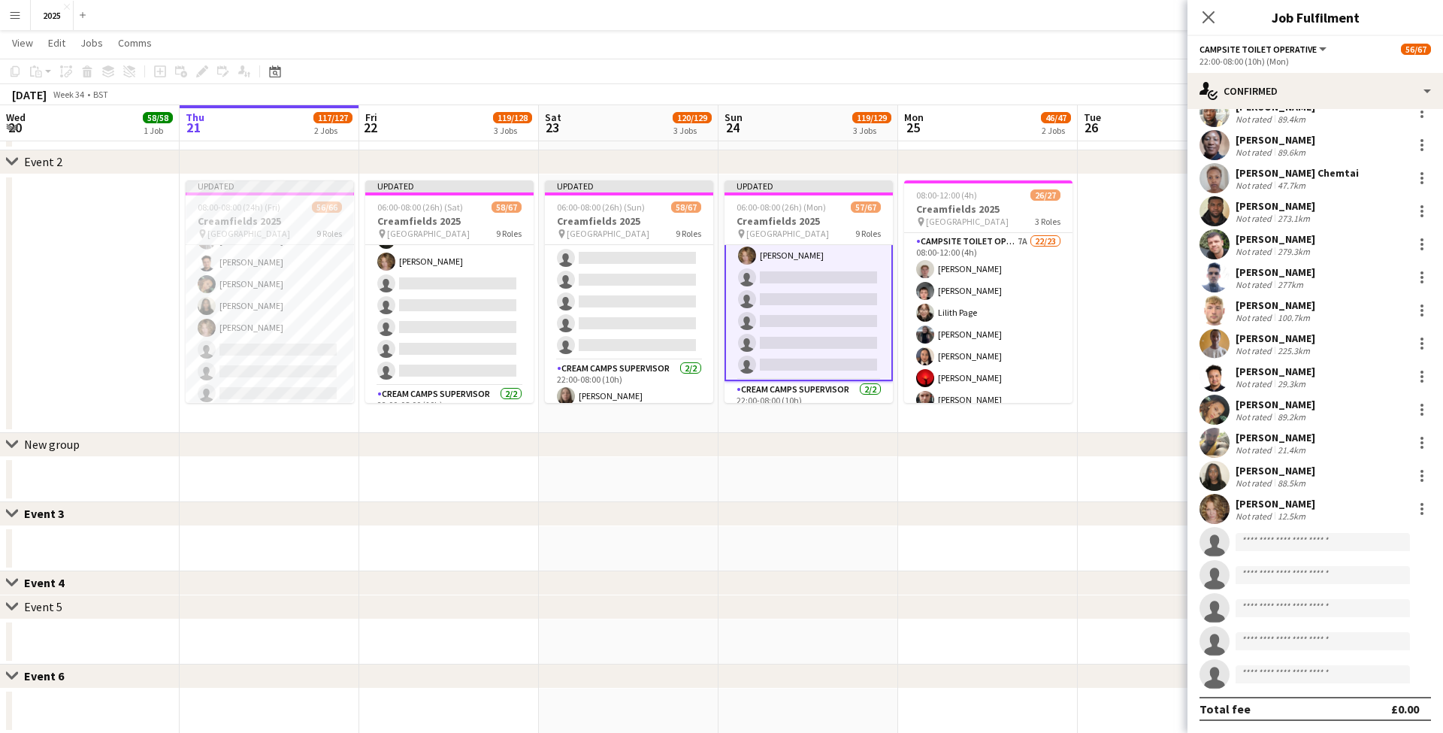
click at [1134, 291] on app-date-cell at bounding box center [1168, 303] width 180 height 259
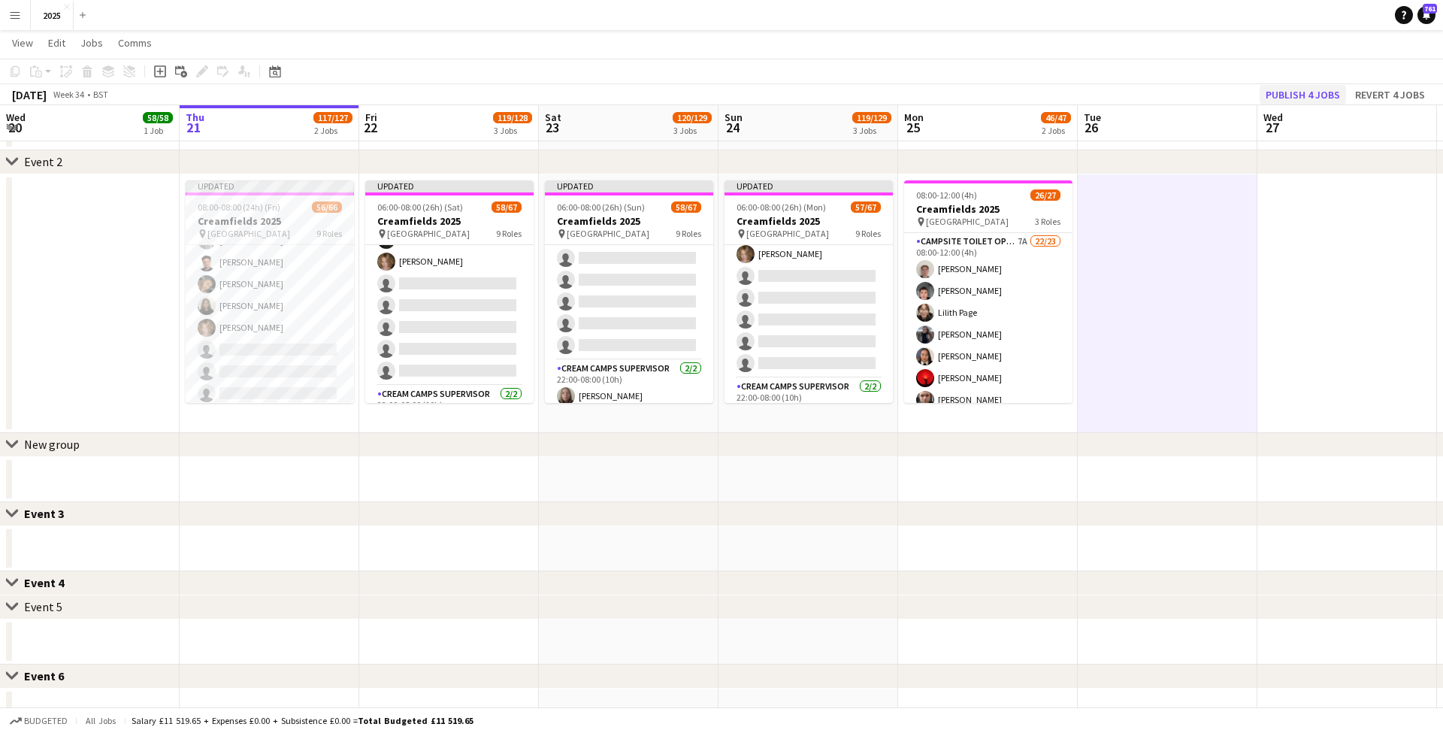
click at [1312, 89] on button "Publish 4 jobs" at bounding box center [1303, 95] width 86 height 20
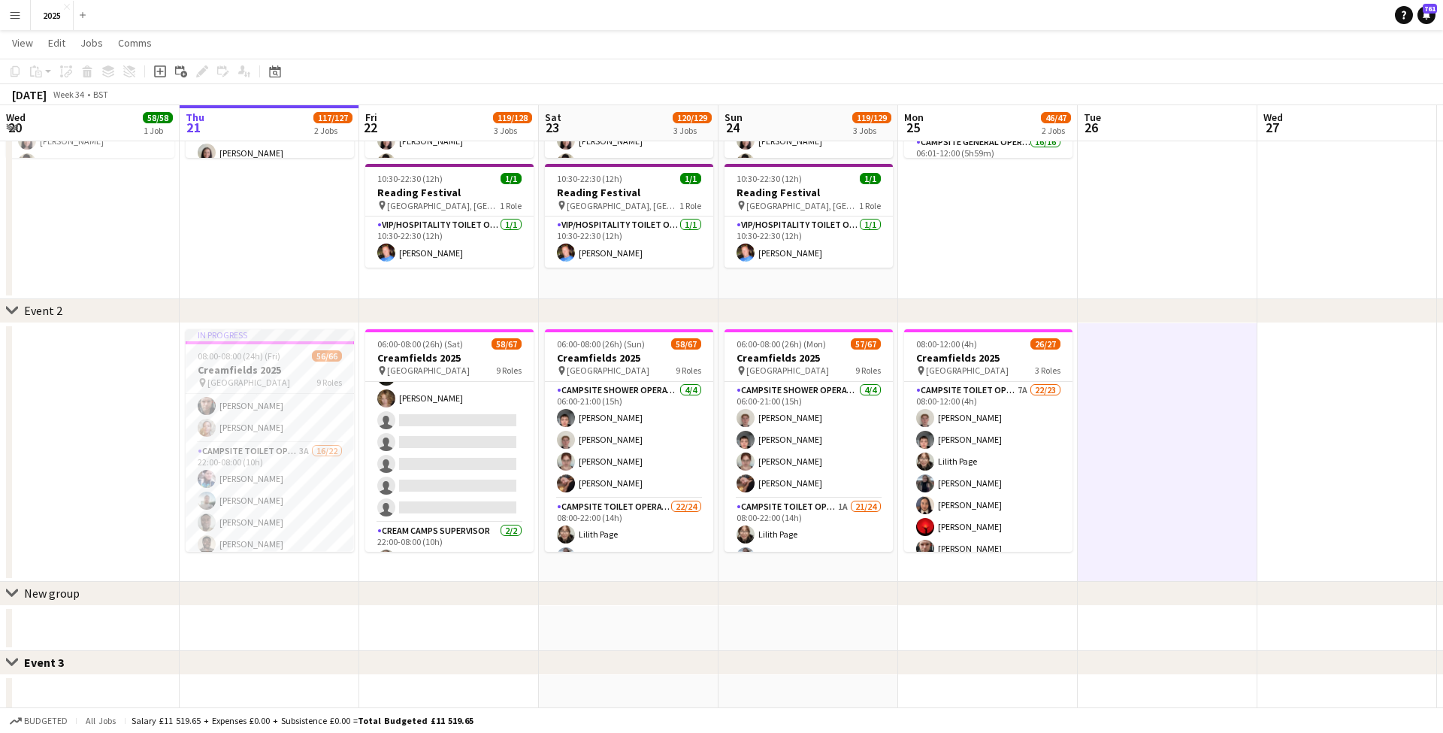
scroll to position [1033, 0]
click at [16, 14] on app-icon "Menu" at bounding box center [15, 15] width 12 height 12
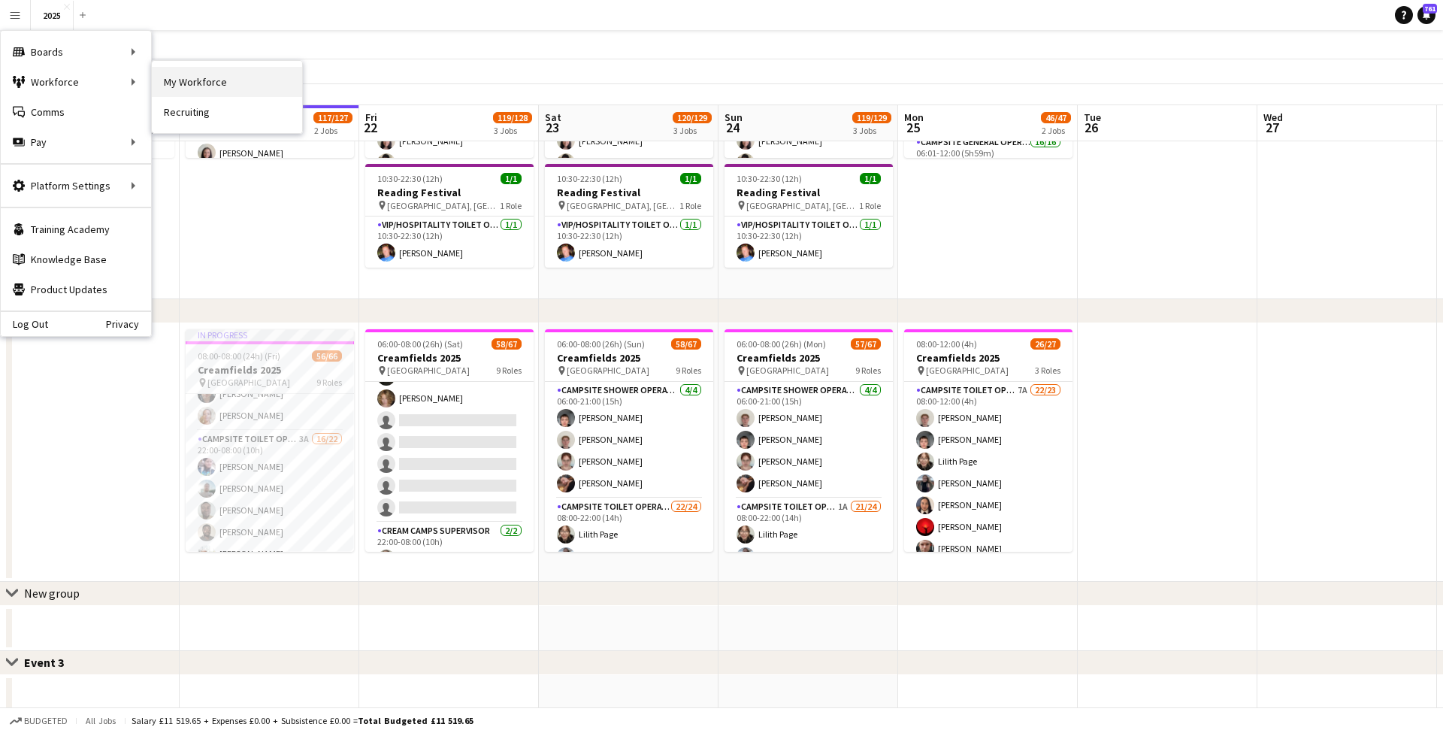
click at [197, 87] on link "My Workforce" at bounding box center [227, 82] width 150 height 30
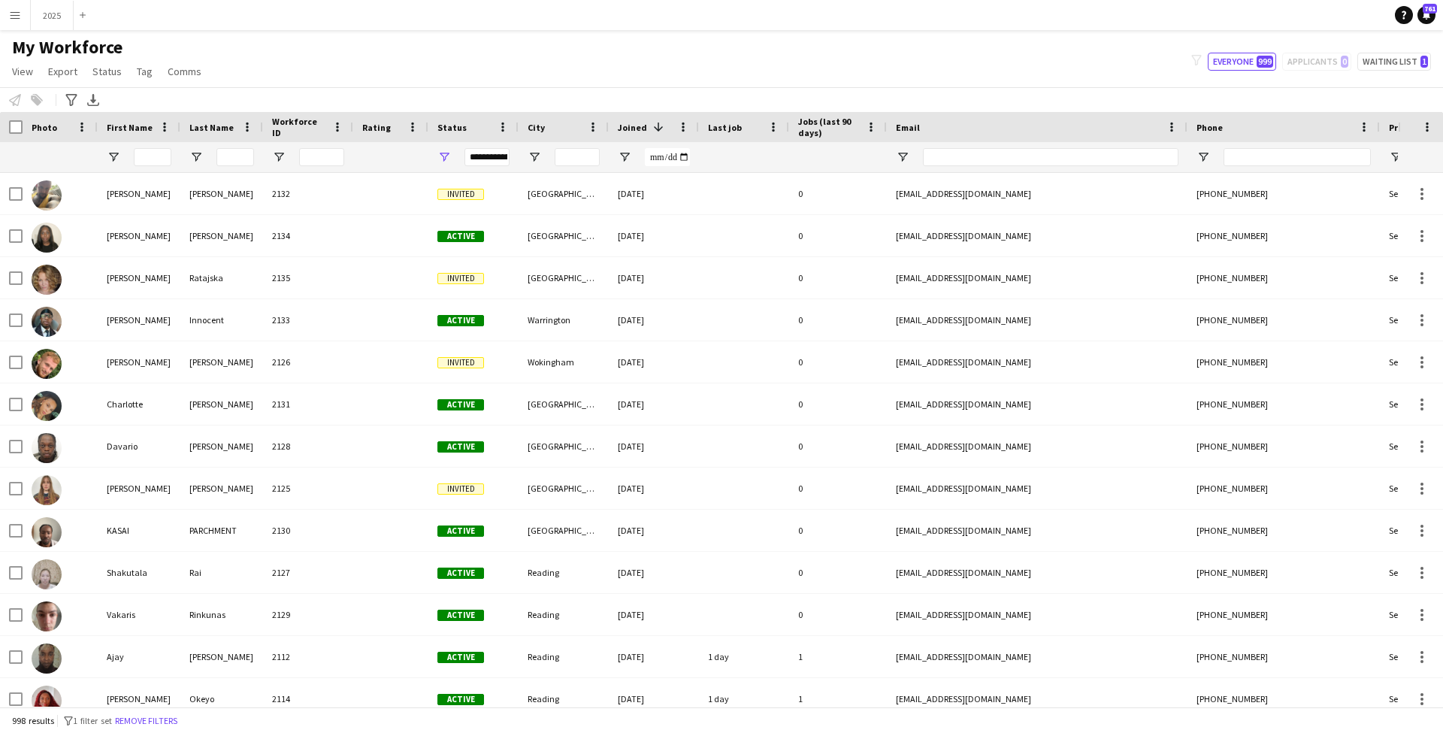
click at [14, 14] on app-icon "Menu" at bounding box center [15, 15] width 12 height 12
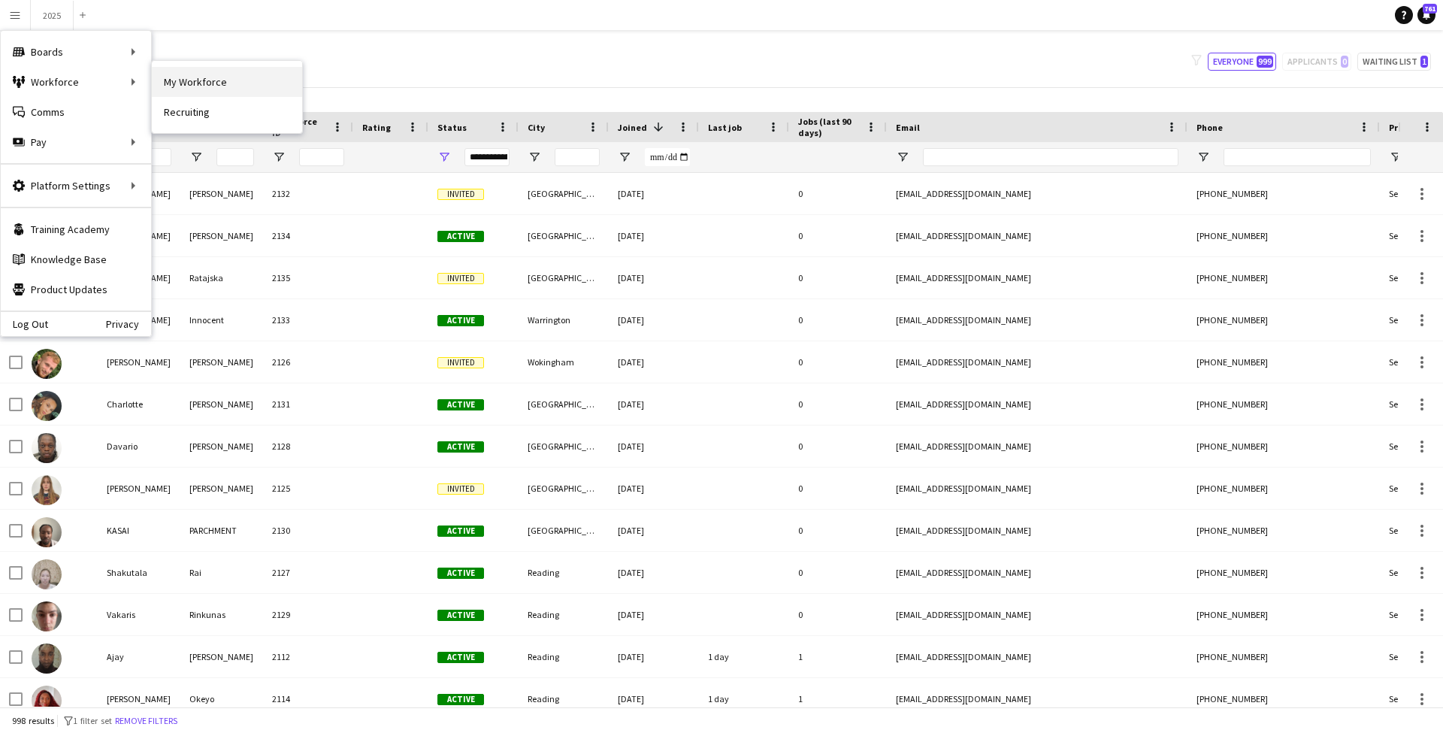
click at [244, 87] on link "My Workforce" at bounding box center [227, 82] width 150 height 30
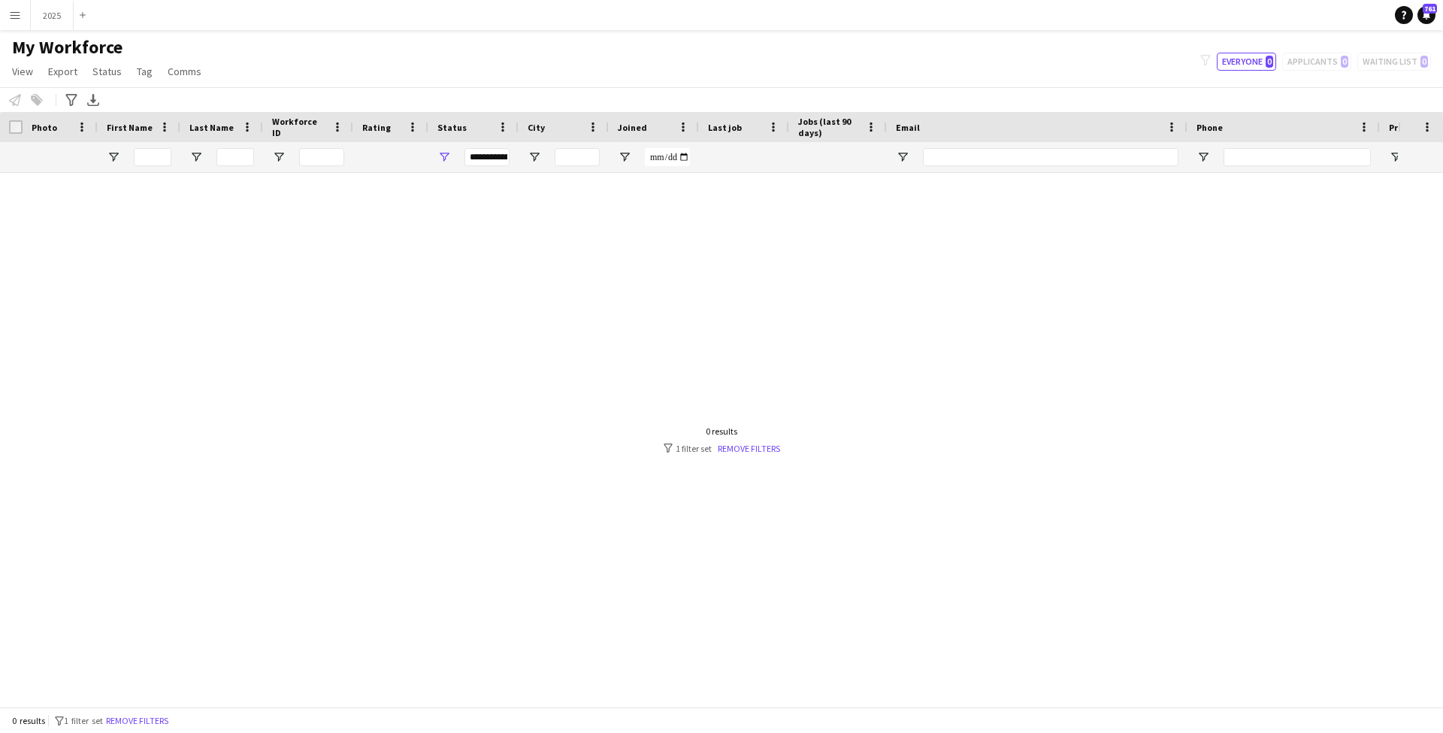
type input "**********"
